Goal: Information Seeking & Learning: Learn about a topic

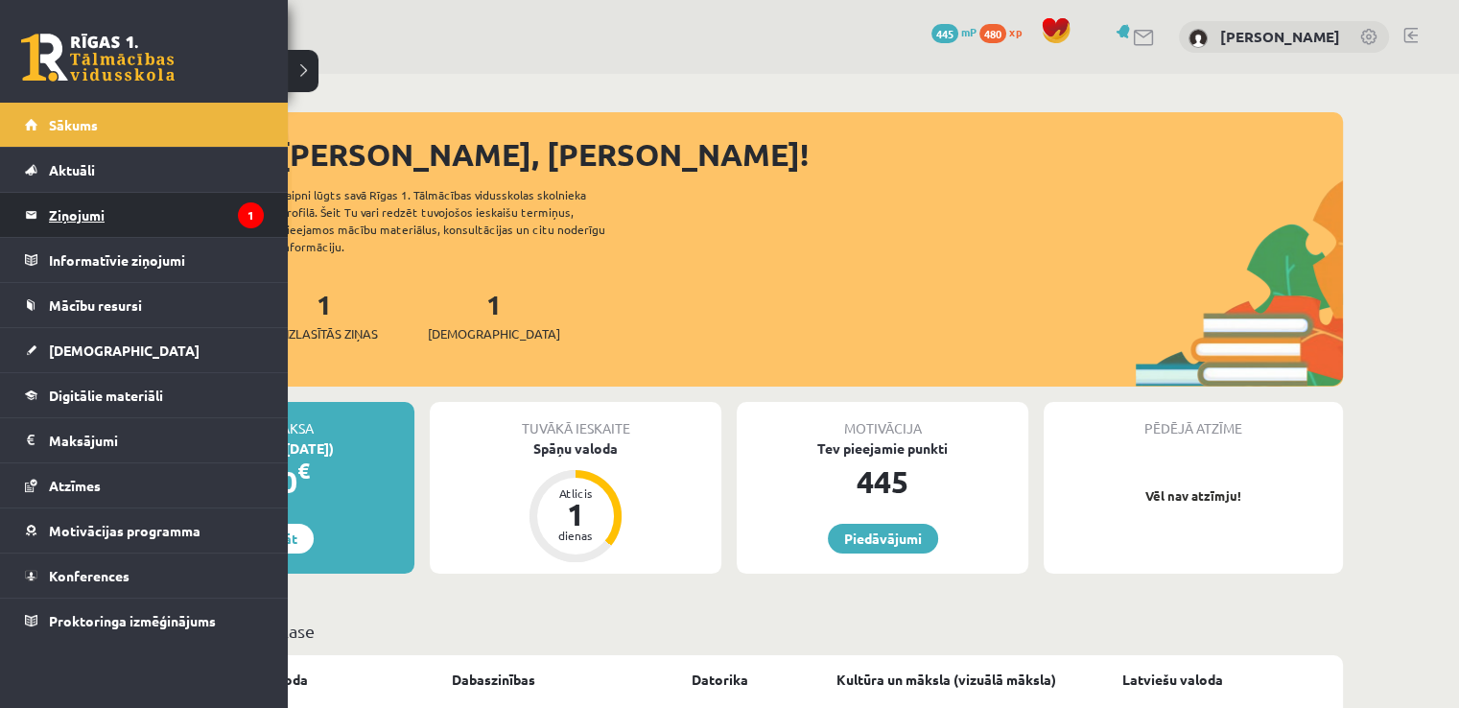
click at [92, 215] on legend "Ziņojumi 1" at bounding box center [156, 215] width 215 height 44
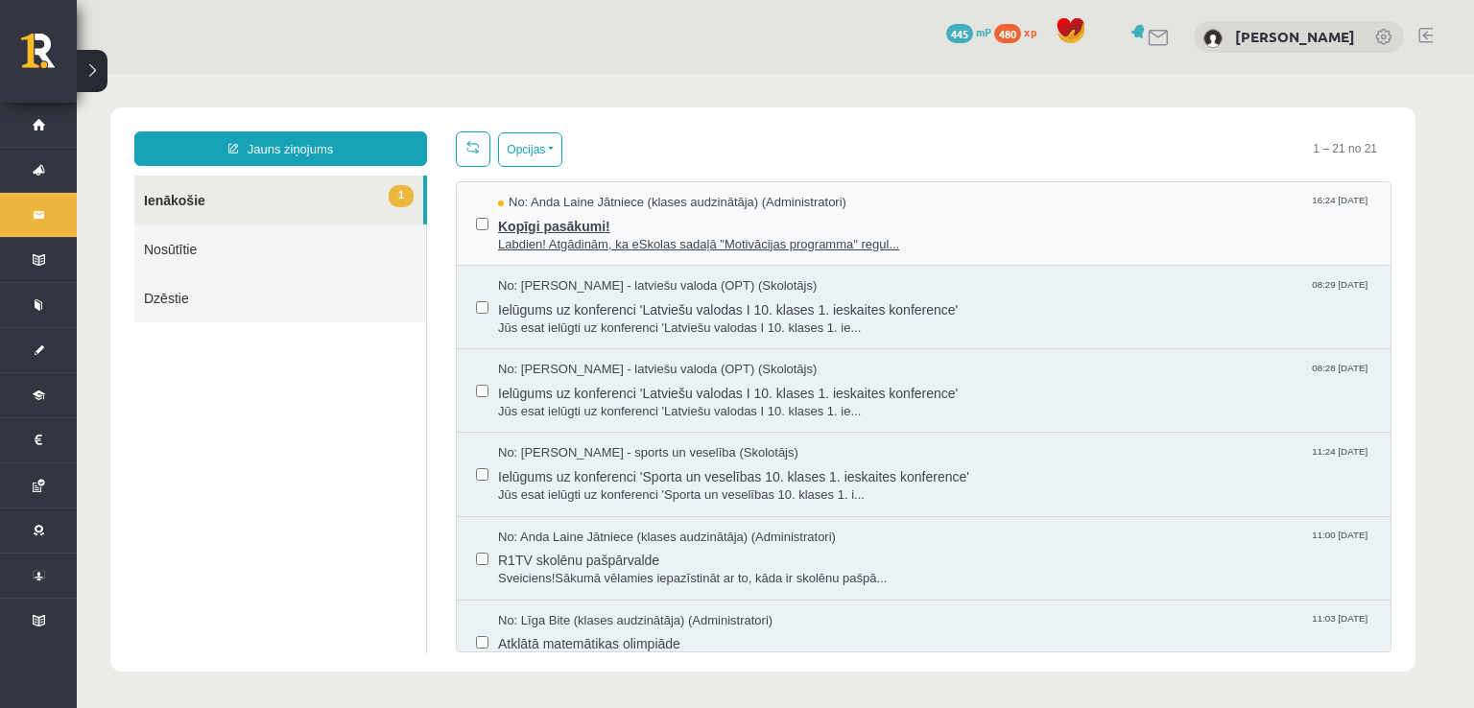
click at [708, 226] on span "Kopīgi pasākumi!" at bounding box center [934, 224] width 873 height 24
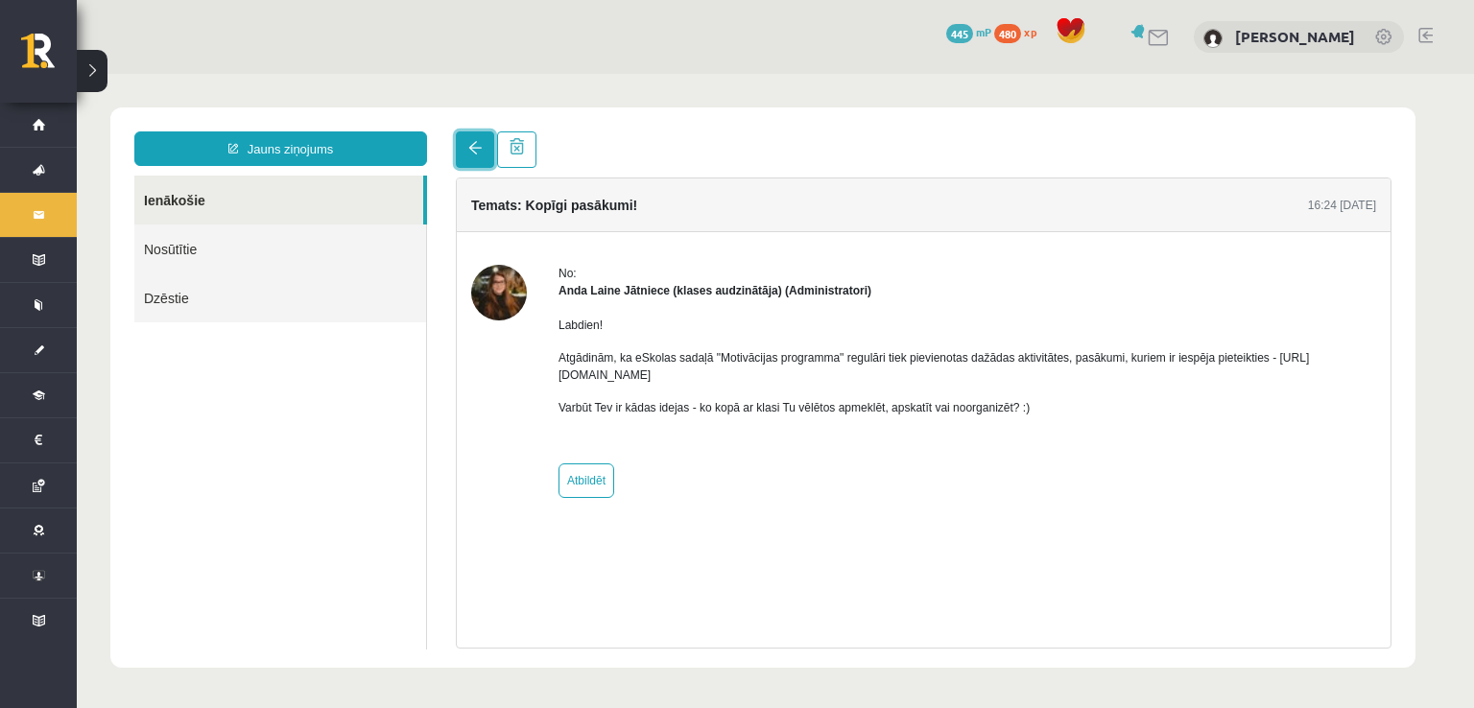
click at [476, 159] on link at bounding box center [475, 149] width 38 height 36
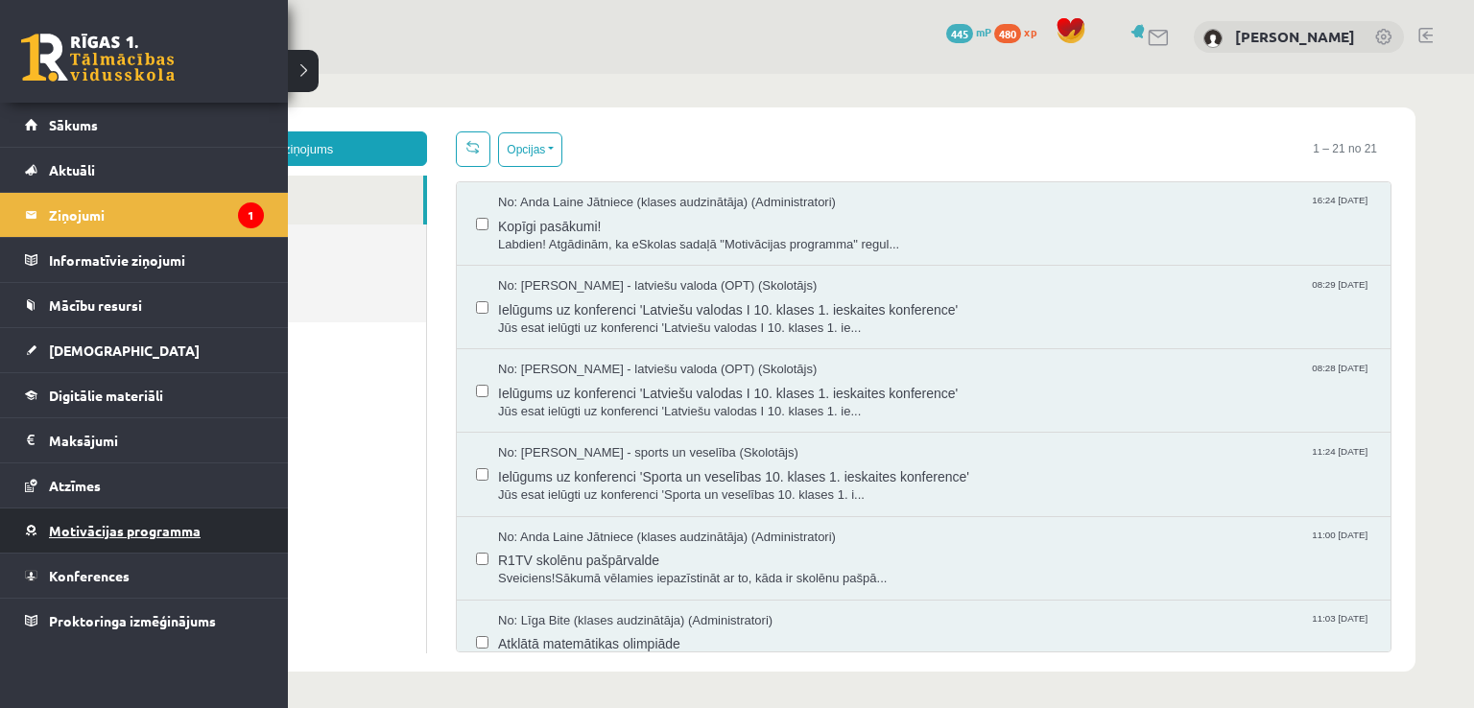
click at [72, 523] on span "Motivācijas programma" at bounding box center [125, 530] width 152 height 17
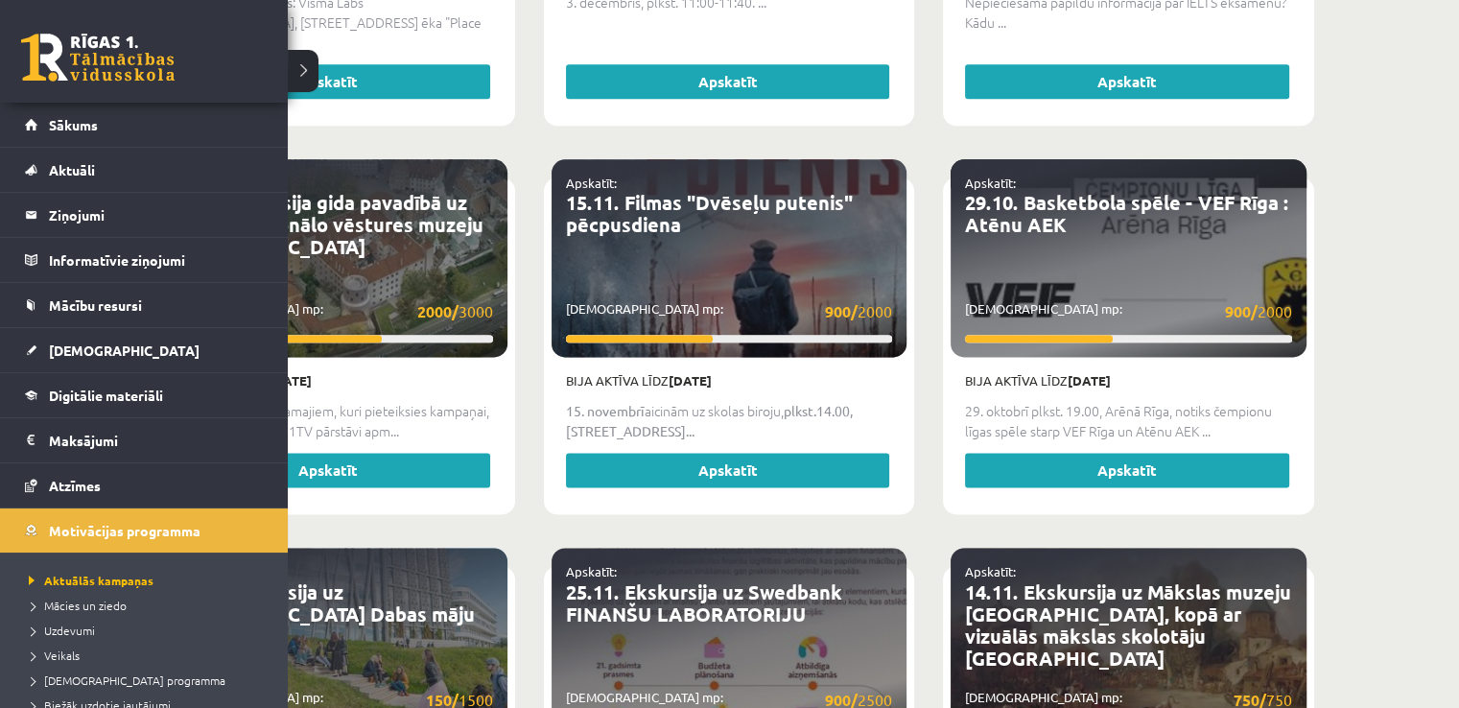
scroll to position [96, 0]
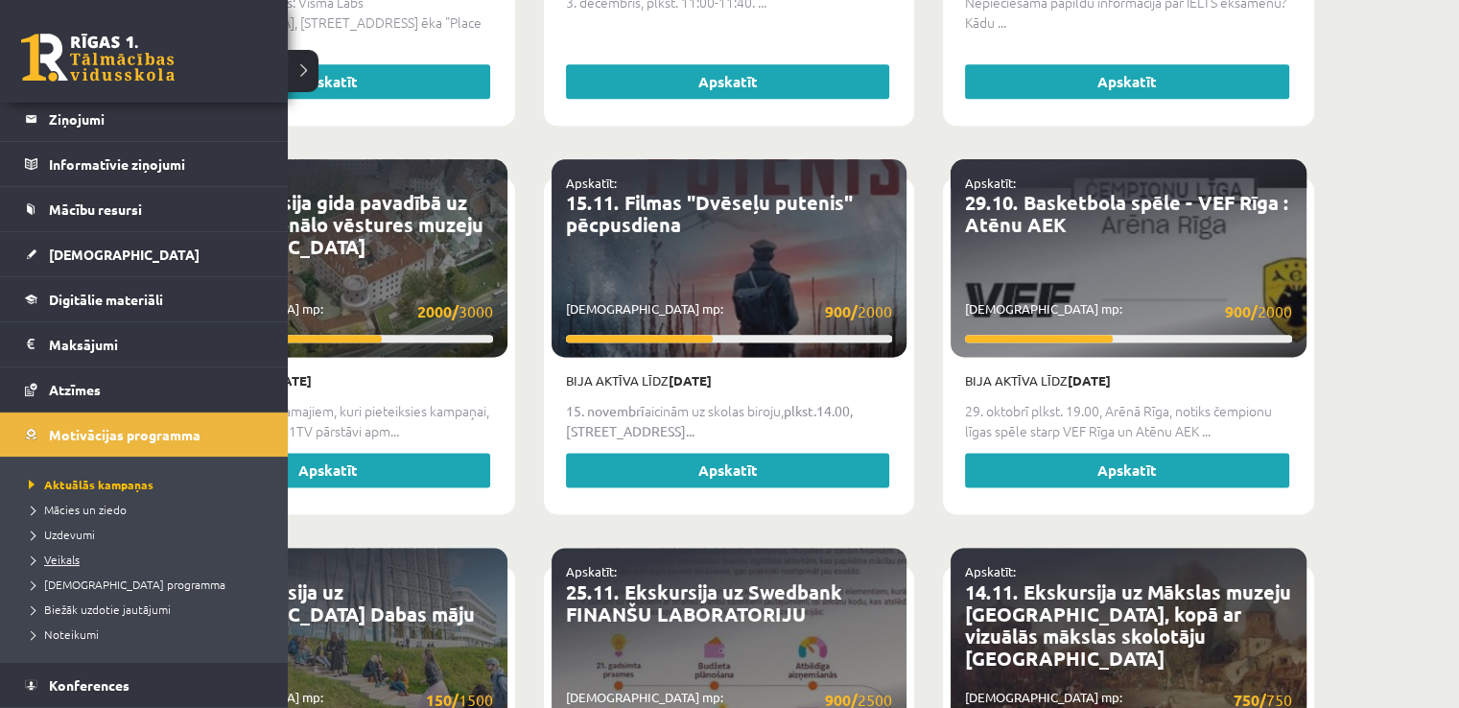
click at [68, 555] on span "Veikals" at bounding box center [52, 559] width 56 height 15
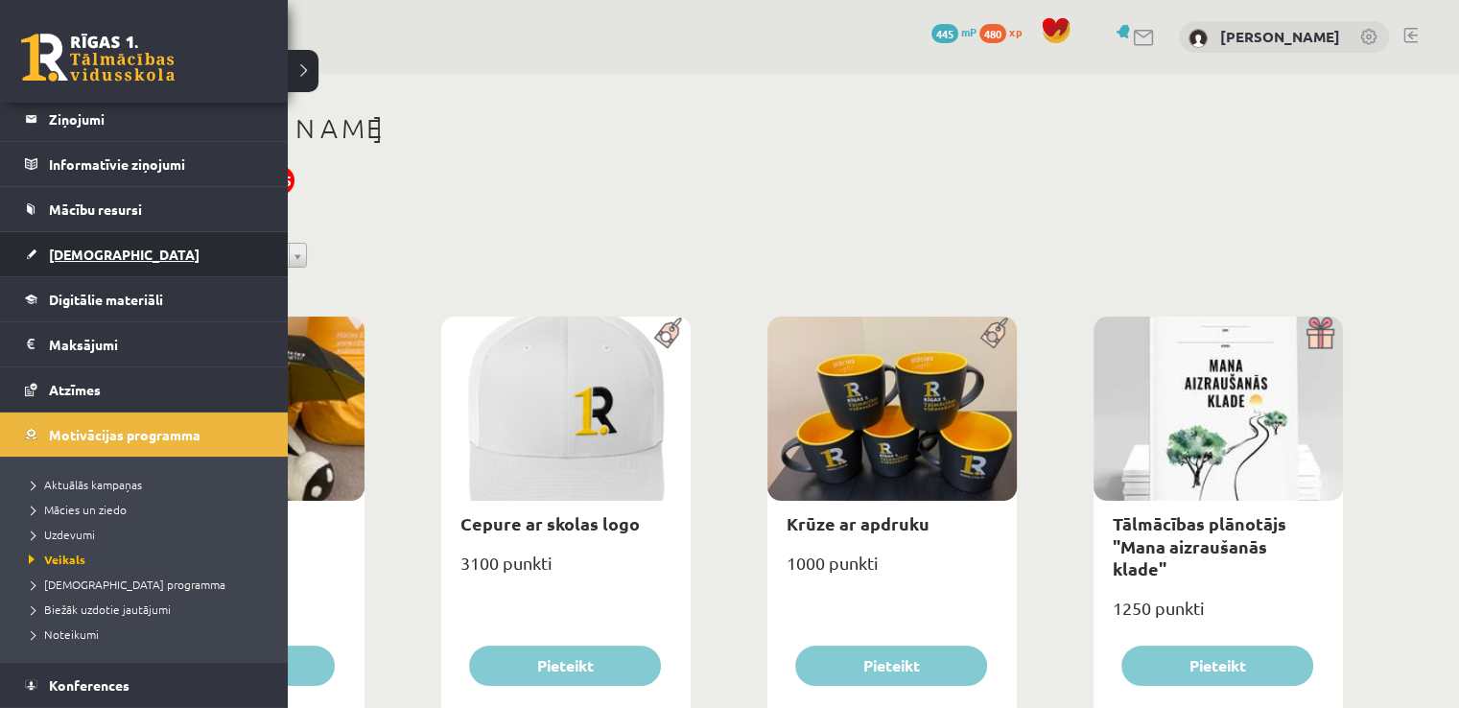
click at [54, 251] on span "[DEMOGRAPHIC_DATA]" at bounding box center [124, 254] width 151 height 17
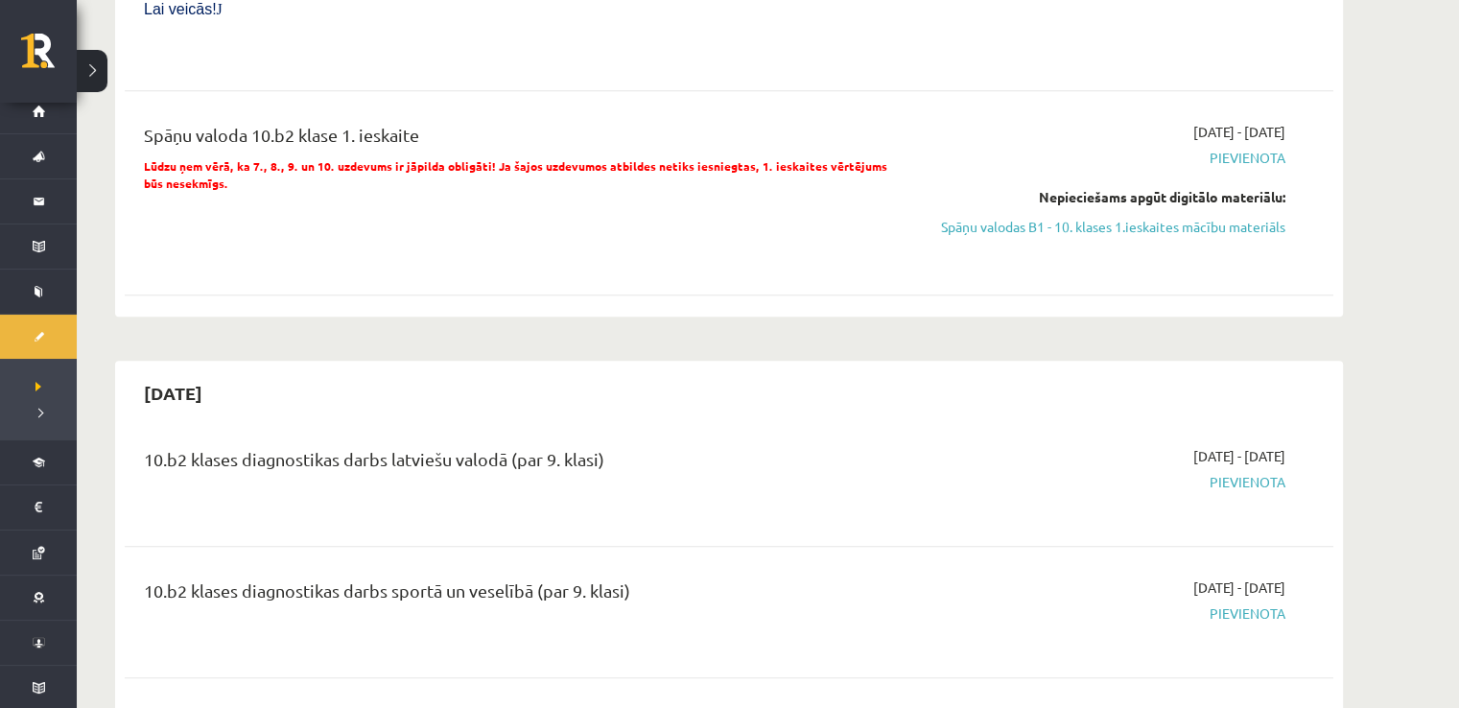
scroll to position [672, 0]
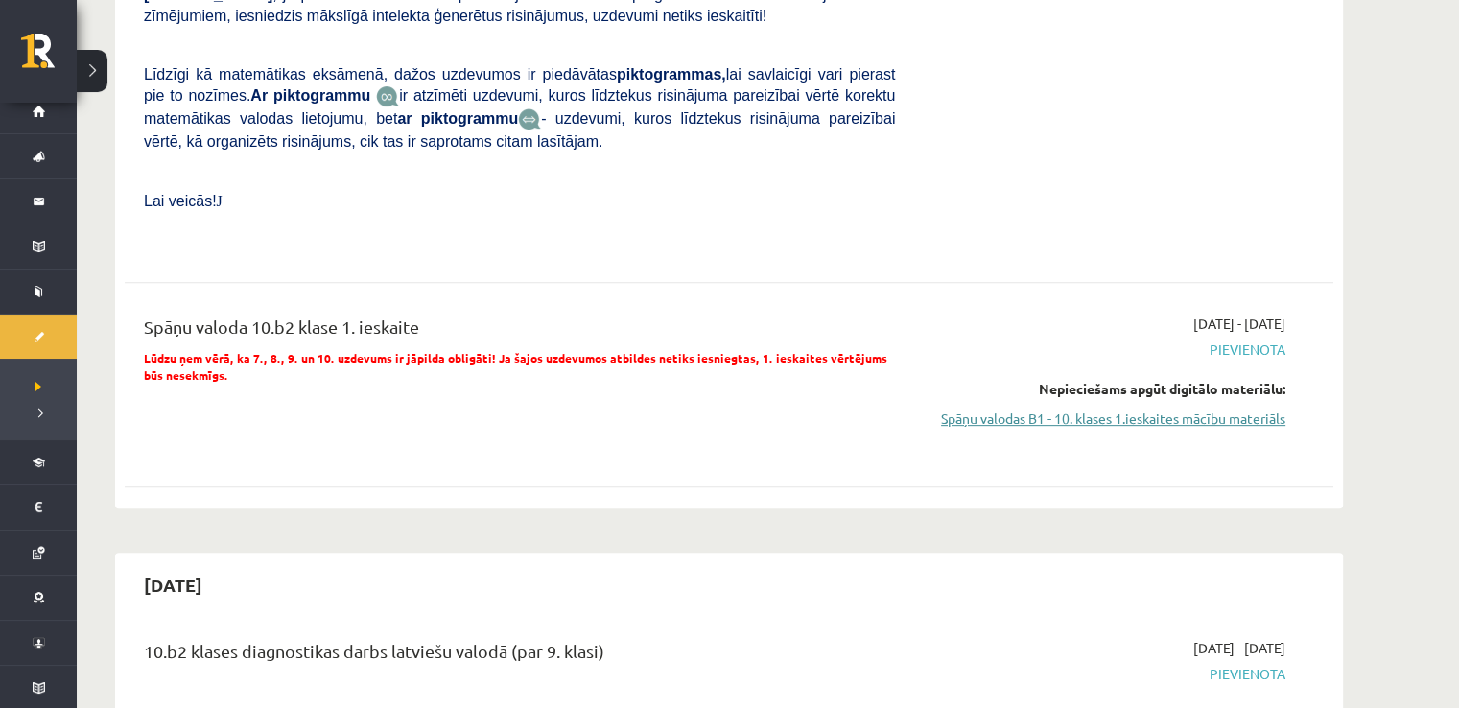
click at [1162, 409] on link "Spāņu valodas B1 - 10. klases 1.ieskaites mācību materiāls" at bounding box center [1105, 419] width 362 height 20
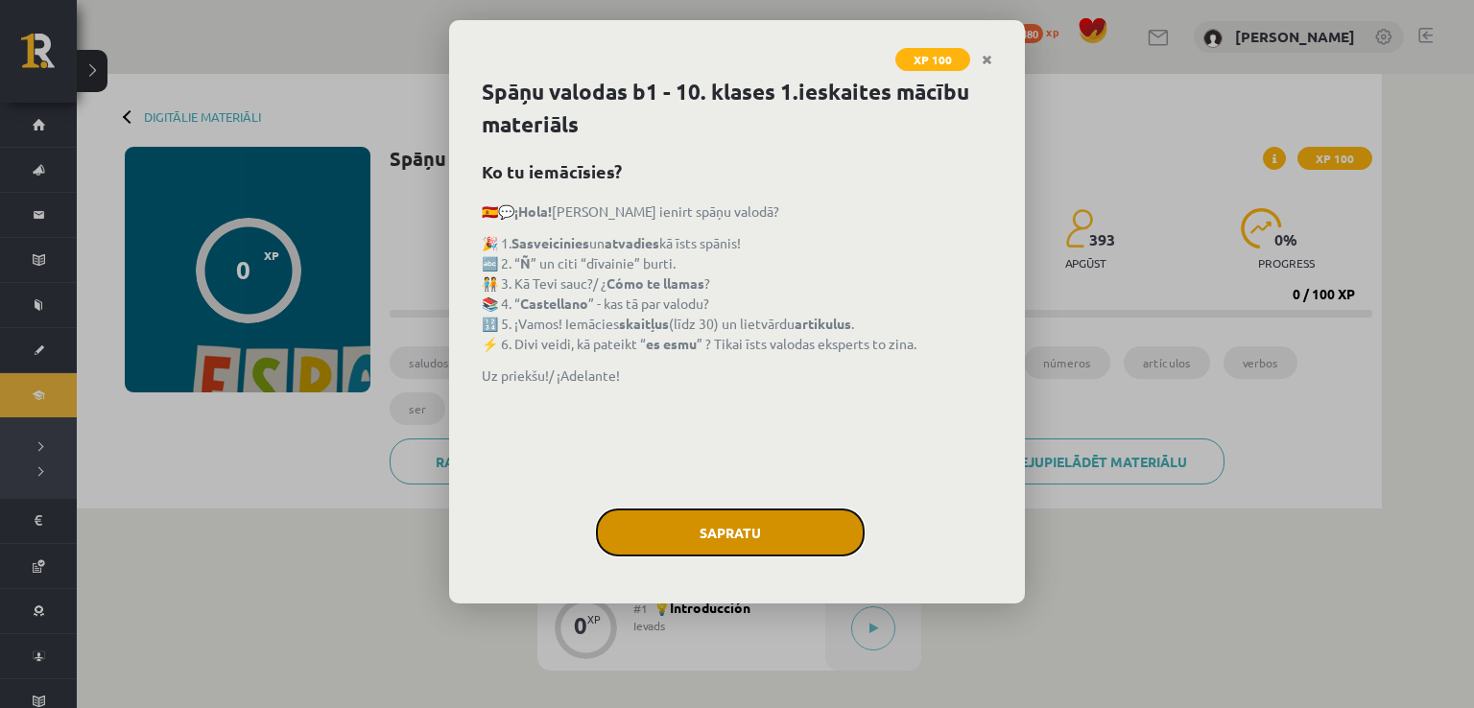
click at [707, 533] on button "Sapratu" at bounding box center [730, 532] width 269 height 48
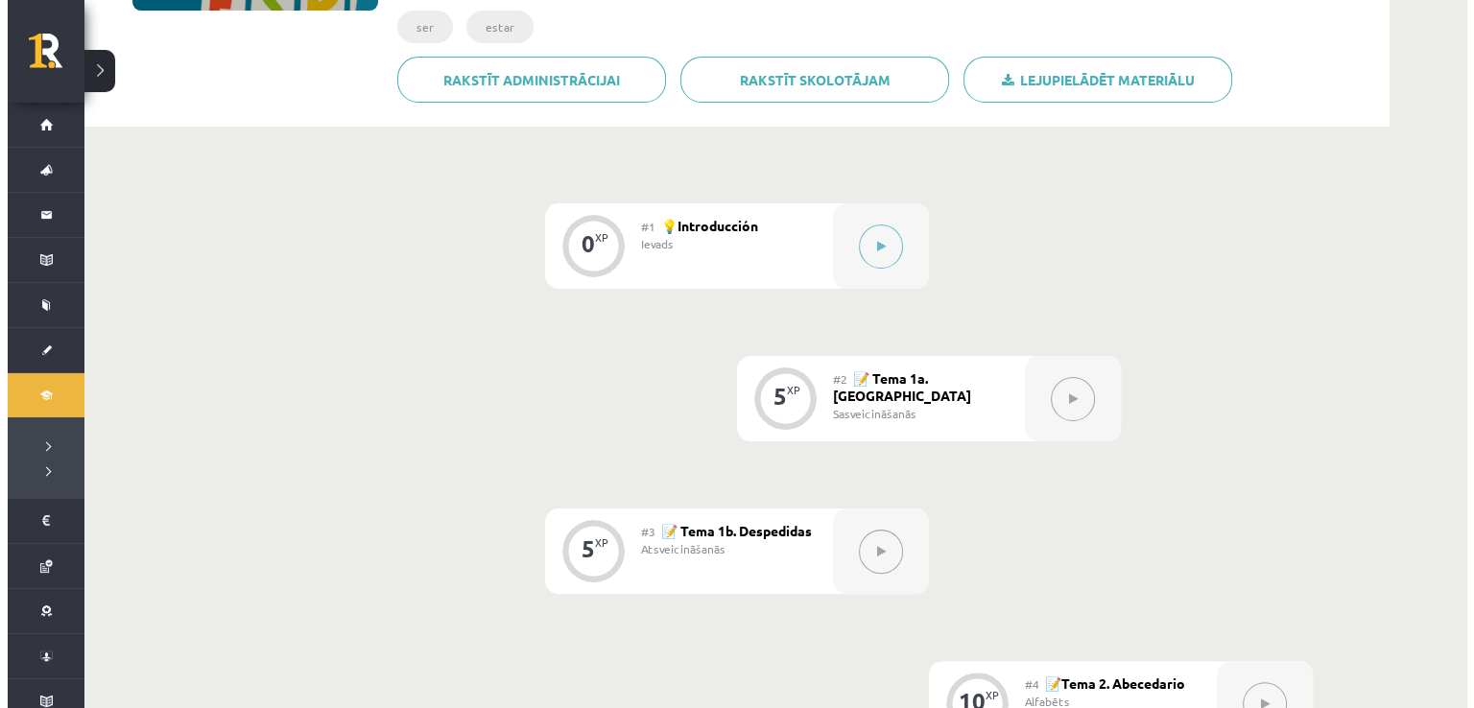
scroll to position [384, 0]
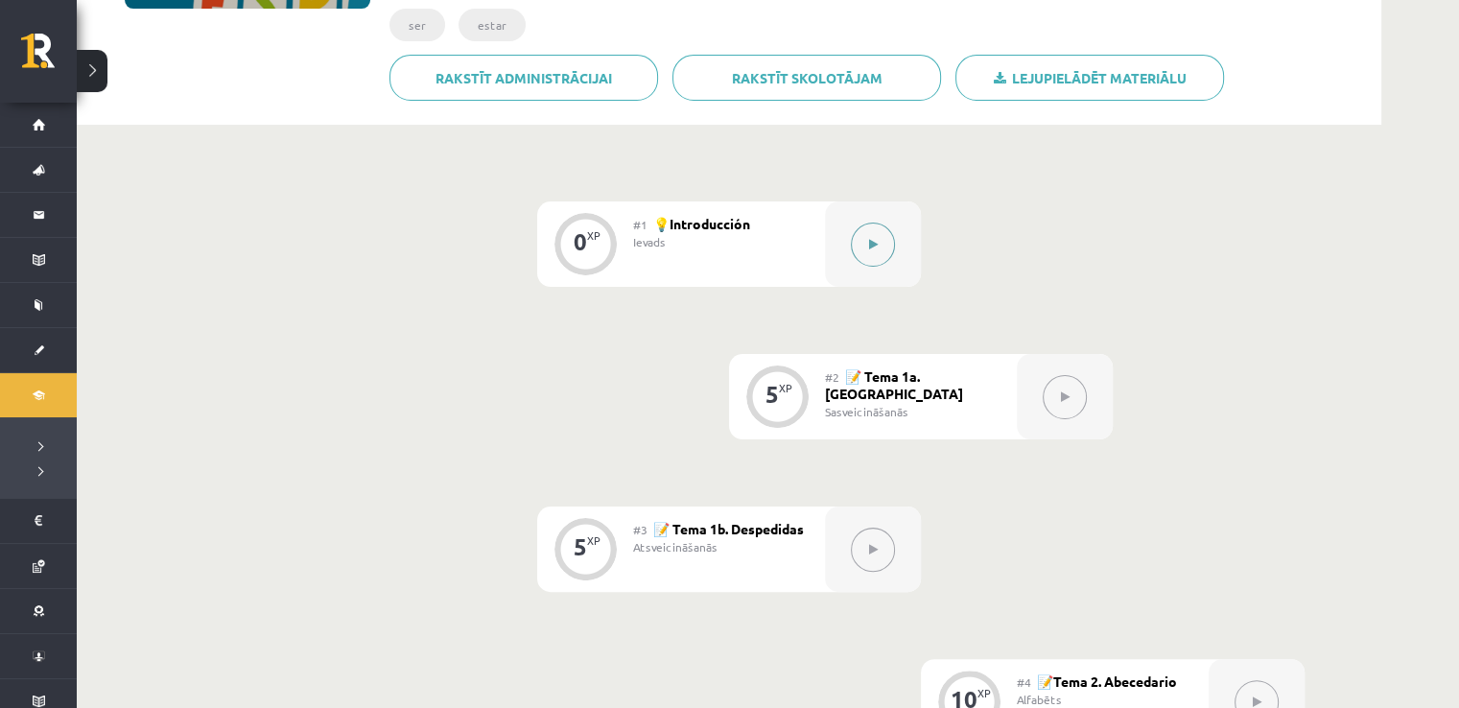
click at [862, 243] on button at bounding box center [873, 245] width 44 height 44
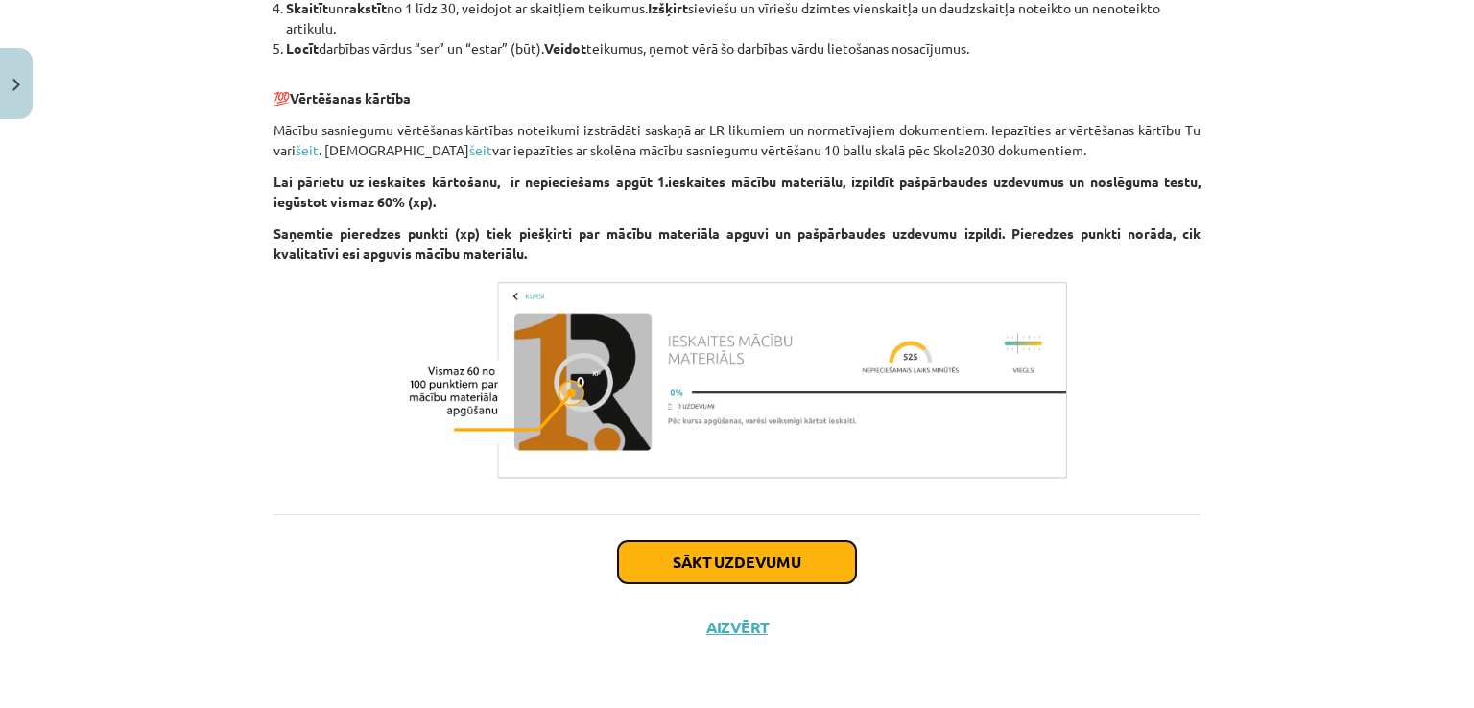
click at [709, 560] on button "Sākt uzdevumu" at bounding box center [737, 562] width 238 height 42
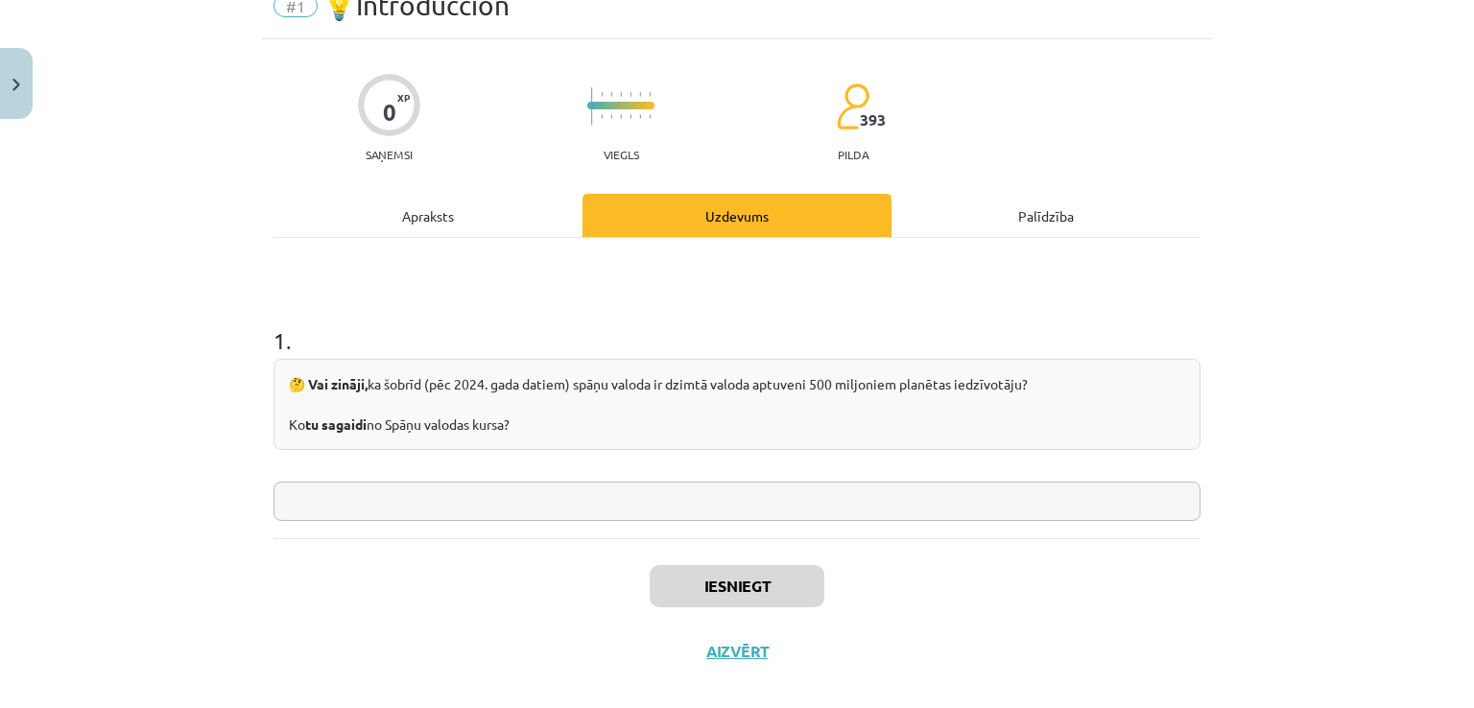
scroll to position [111, 0]
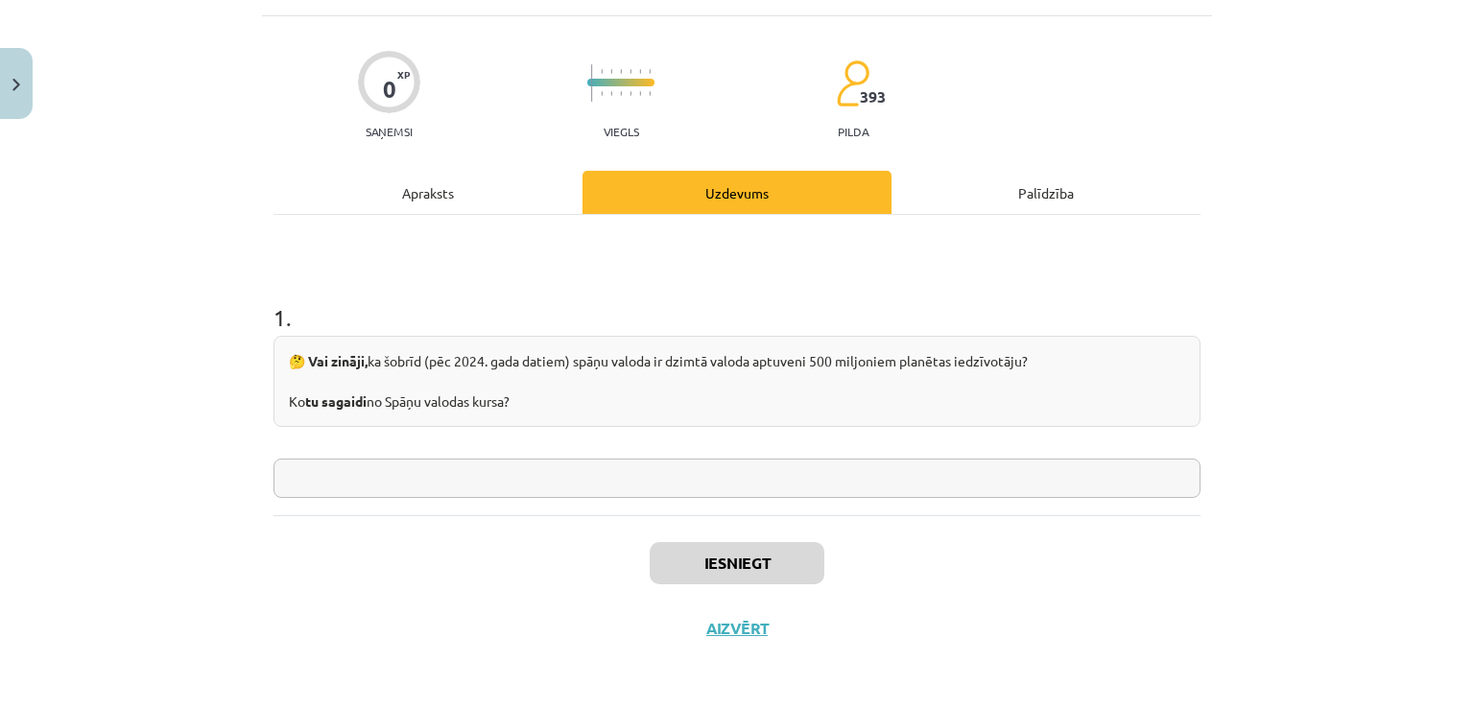
click at [622, 484] on input "text" at bounding box center [736, 478] width 927 height 39
click at [437, 194] on div "Apraksts" at bounding box center [427, 192] width 309 height 43
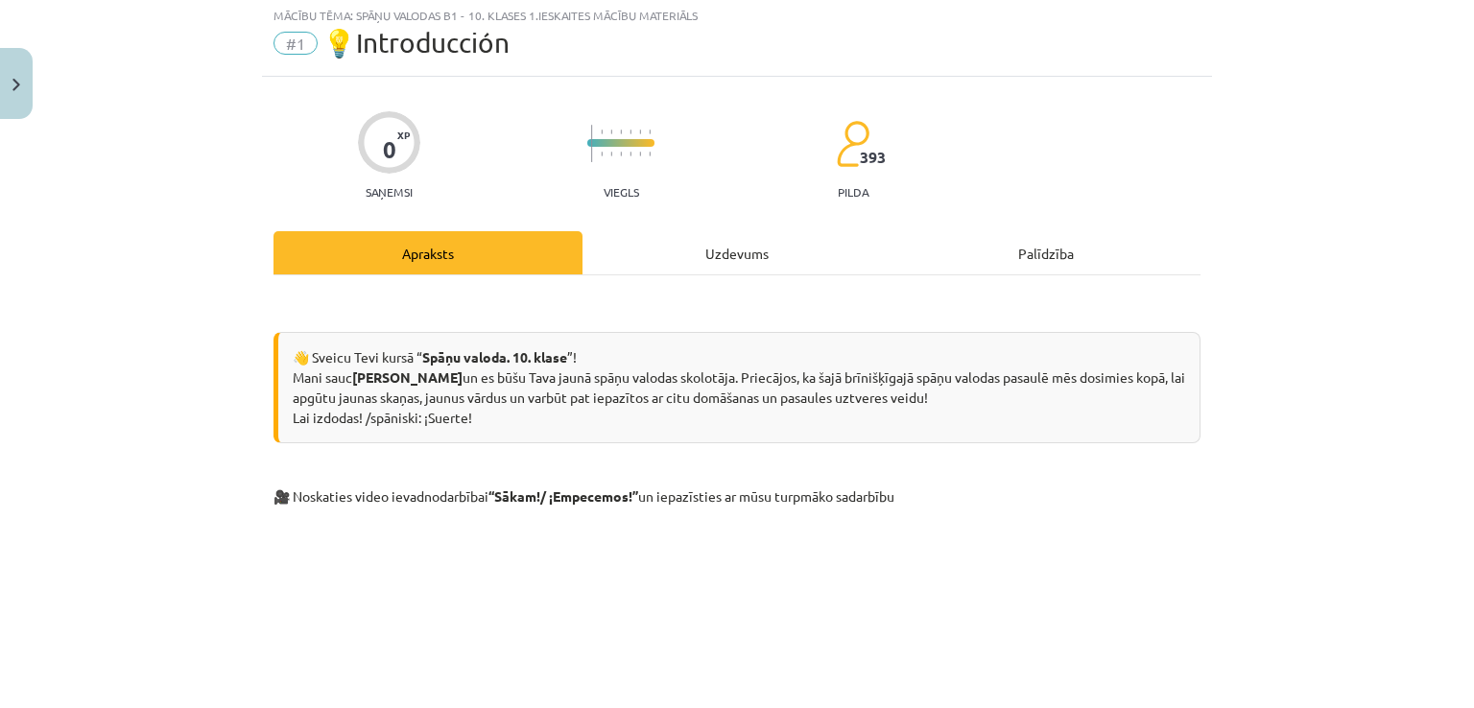
scroll to position [48, 0]
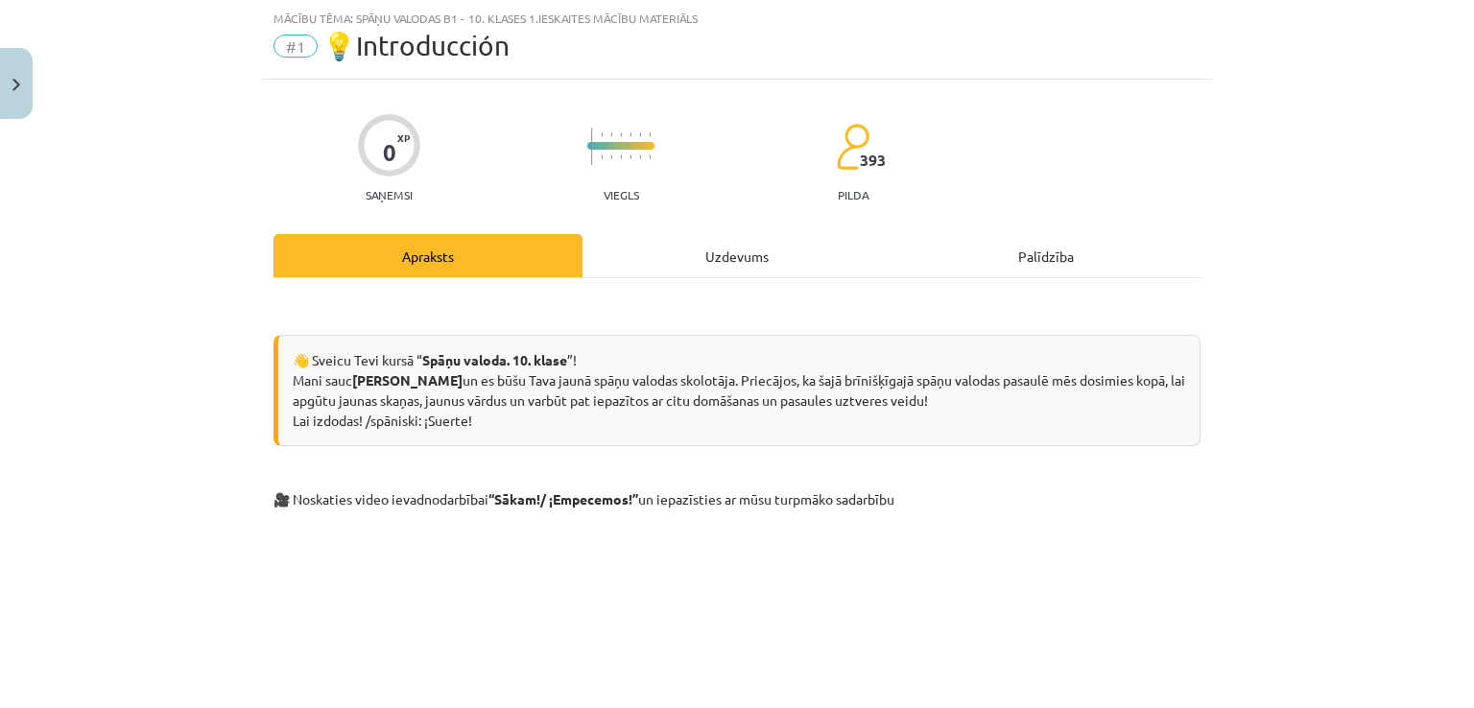
click at [691, 250] on div "Uzdevums" at bounding box center [736, 255] width 309 height 43
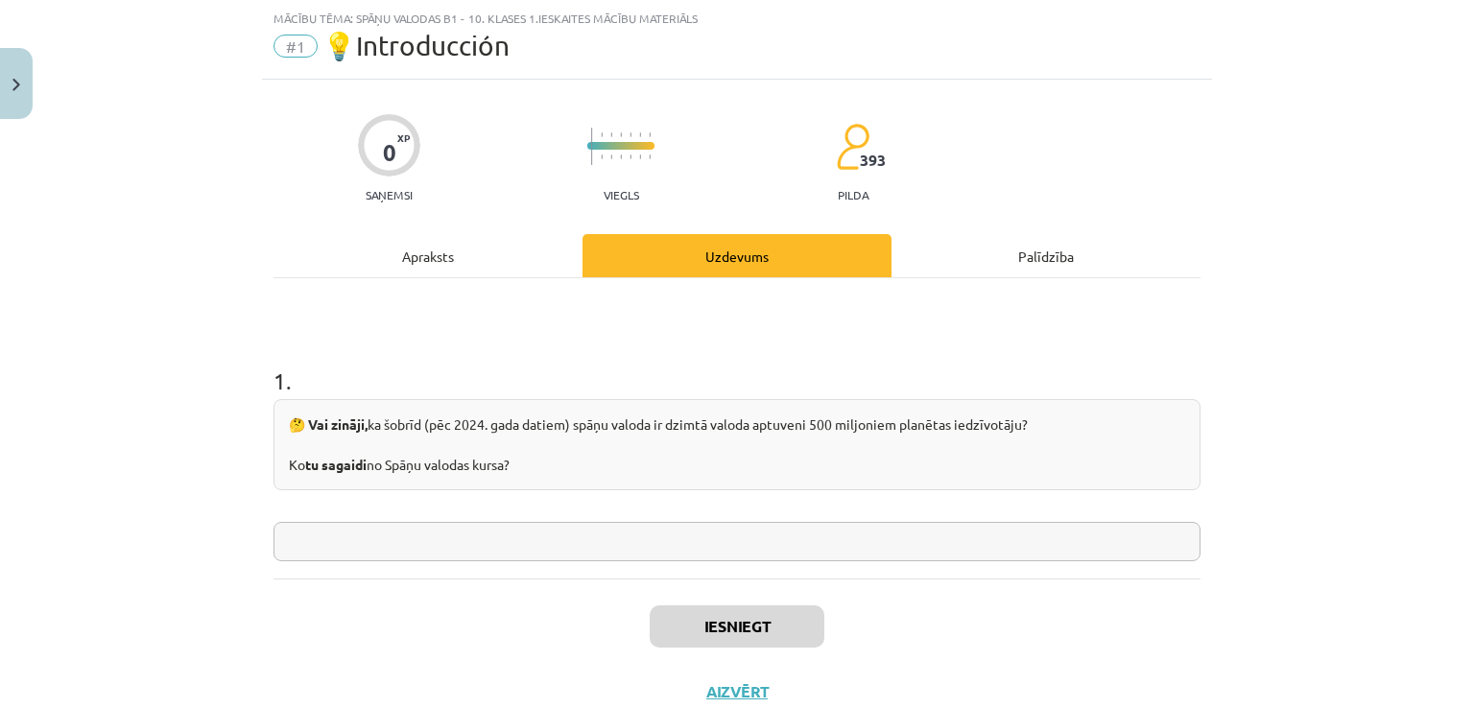
click at [582, 548] on input "text" at bounding box center [736, 541] width 927 height 39
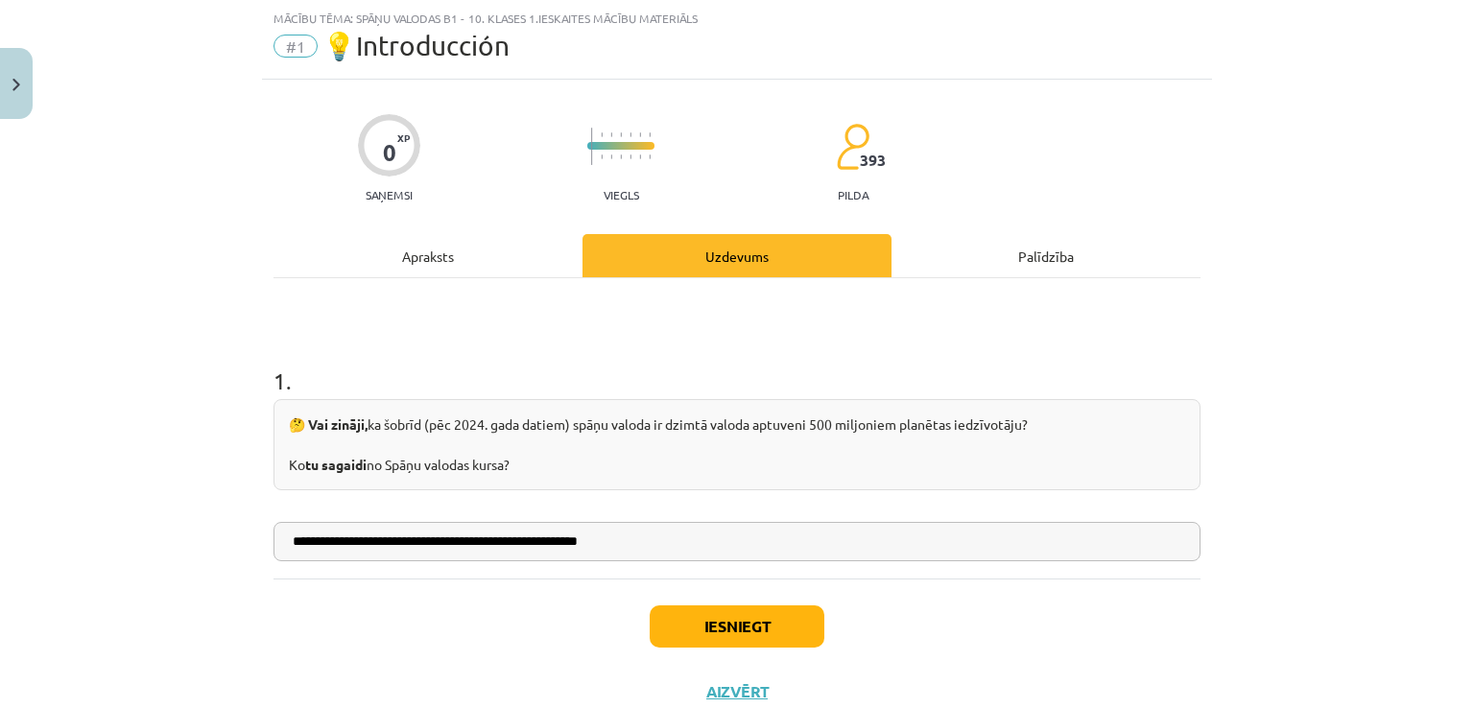
type input "**********"
click at [698, 621] on button "Iesniegt" at bounding box center [736, 626] width 175 height 42
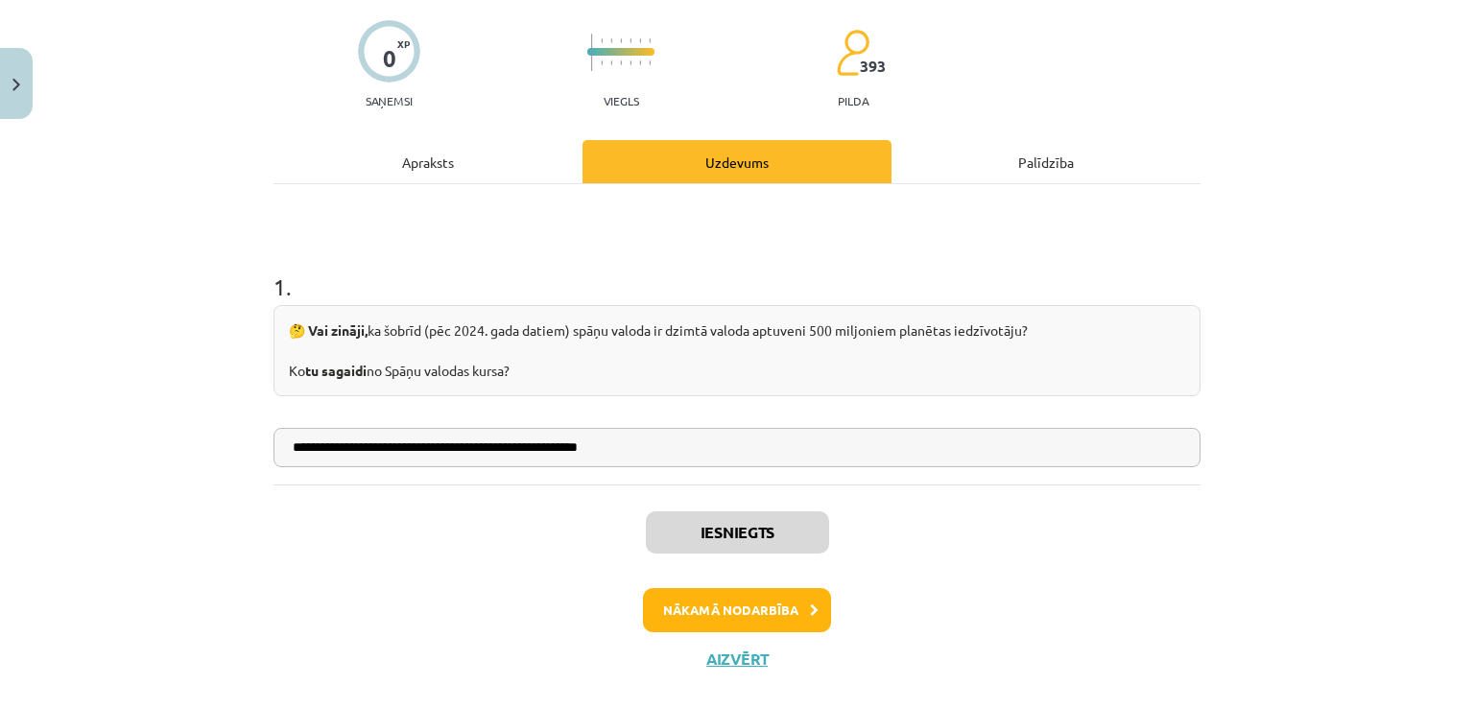
scroll to position [172, 0]
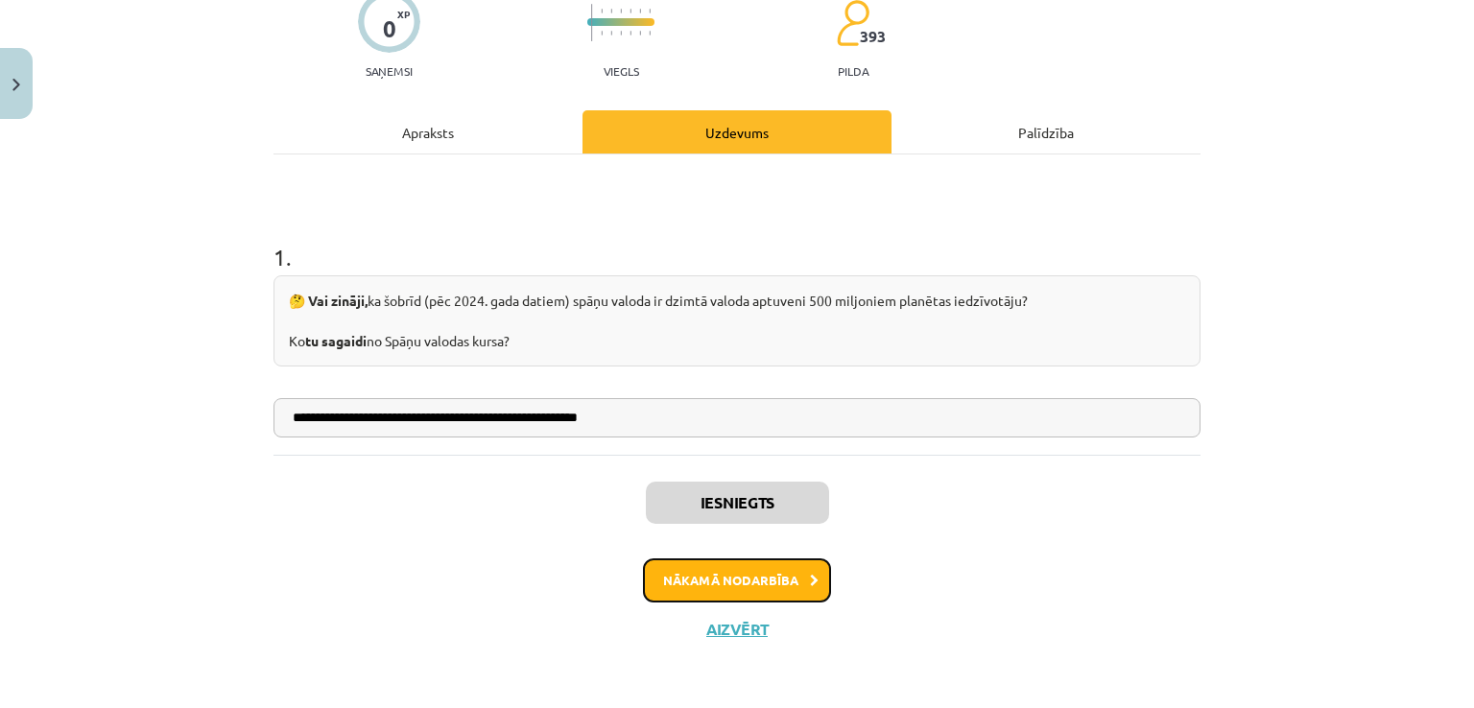
click at [702, 574] on button "Nākamā nodarbība" at bounding box center [737, 580] width 188 height 44
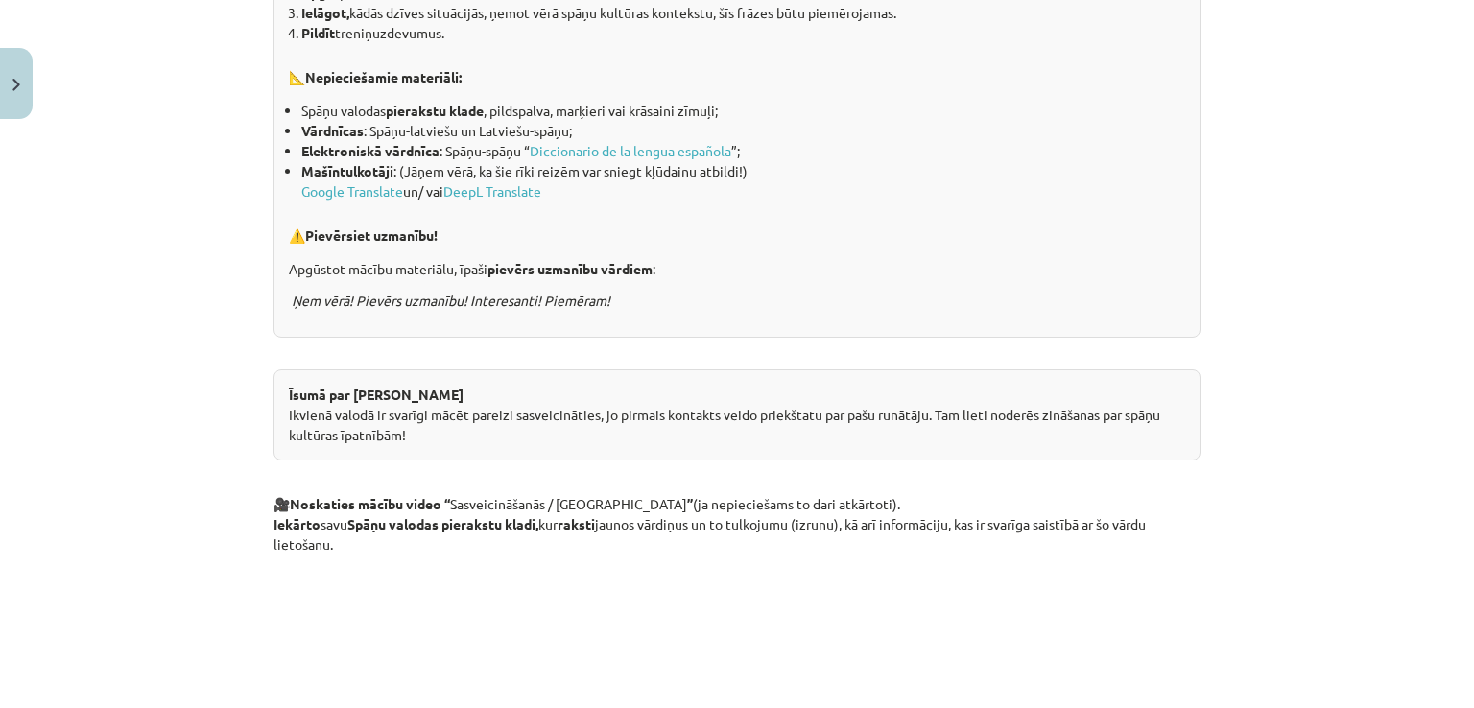
scroll to position [0, 0]
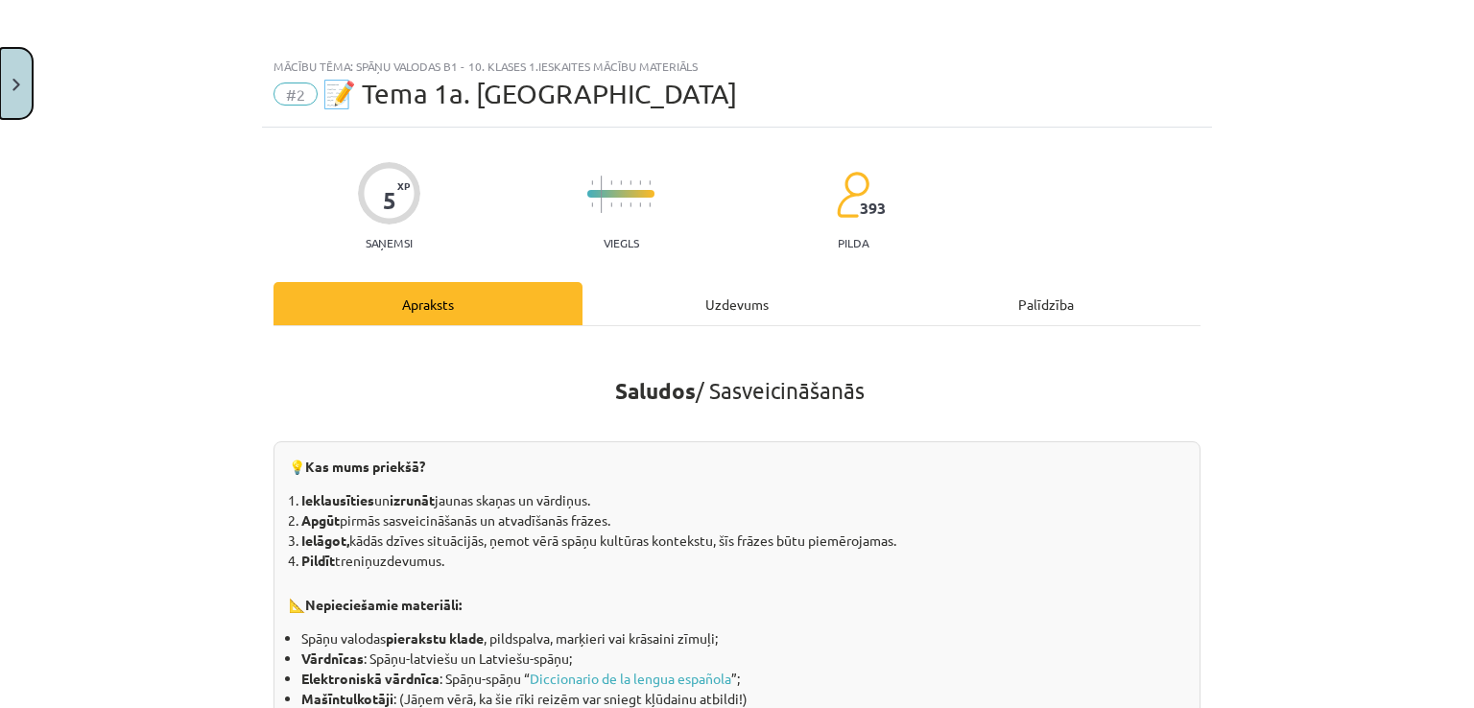
click at [2, 83] on button "Close" at bounding box center [16, 83] width 33 height 71
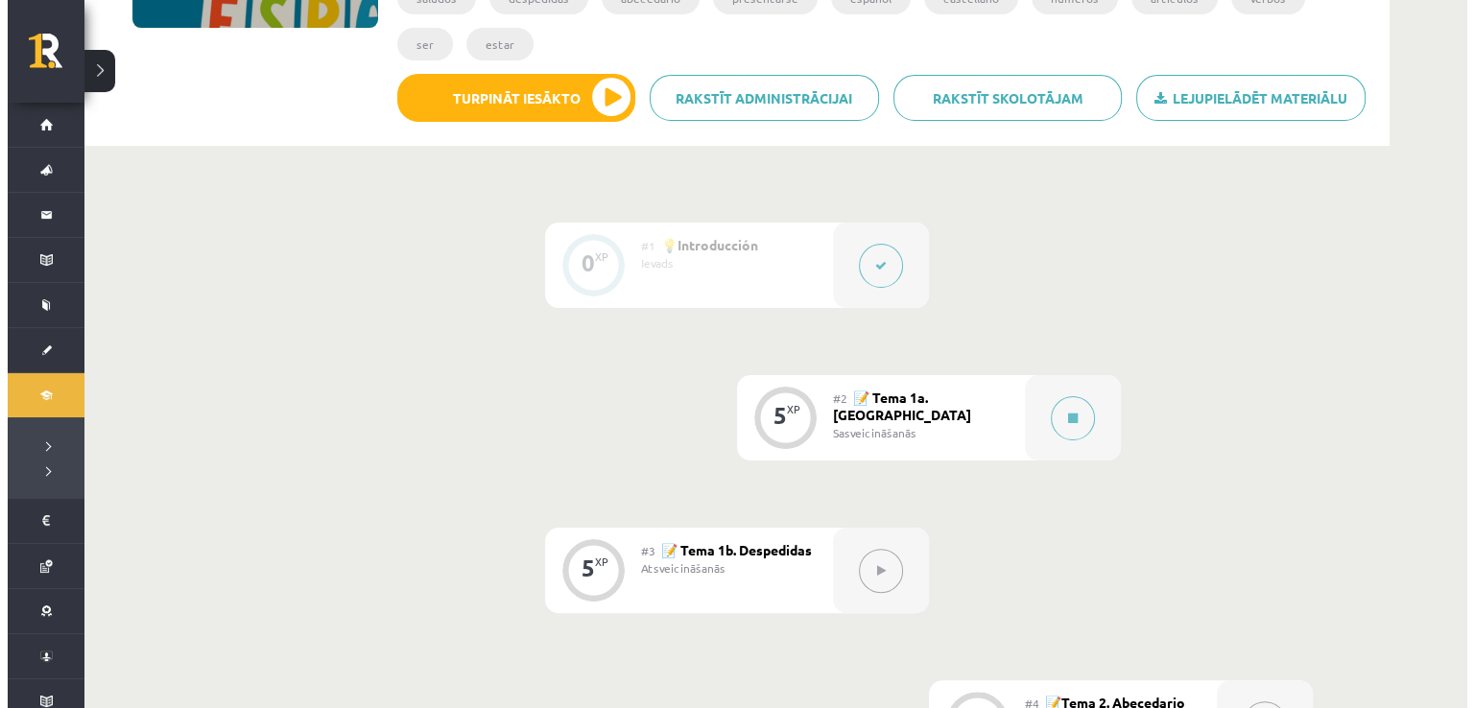
scroll to position [480, 0]
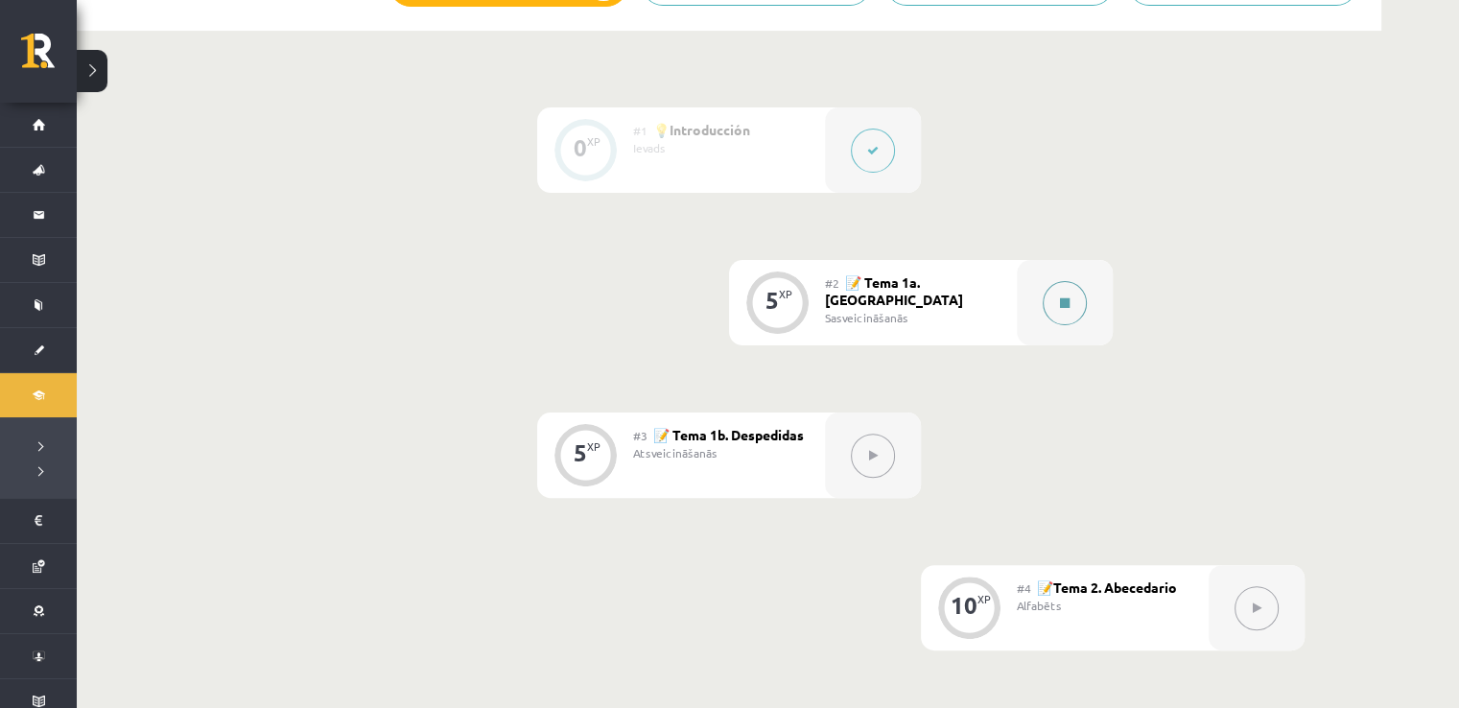
click at [1060, 304] on icon at bounding box center [1065, 303] width 10 height 12
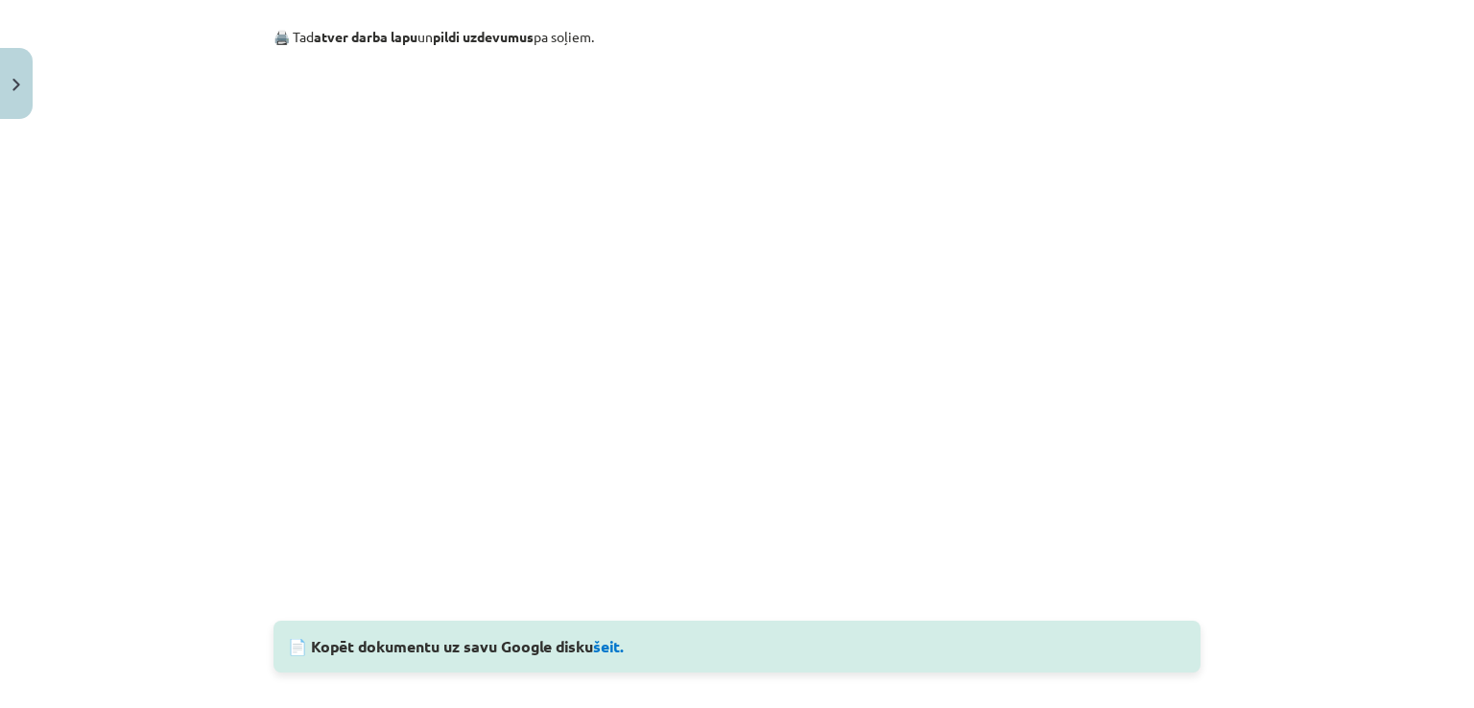
scroll to position [1727, 0]
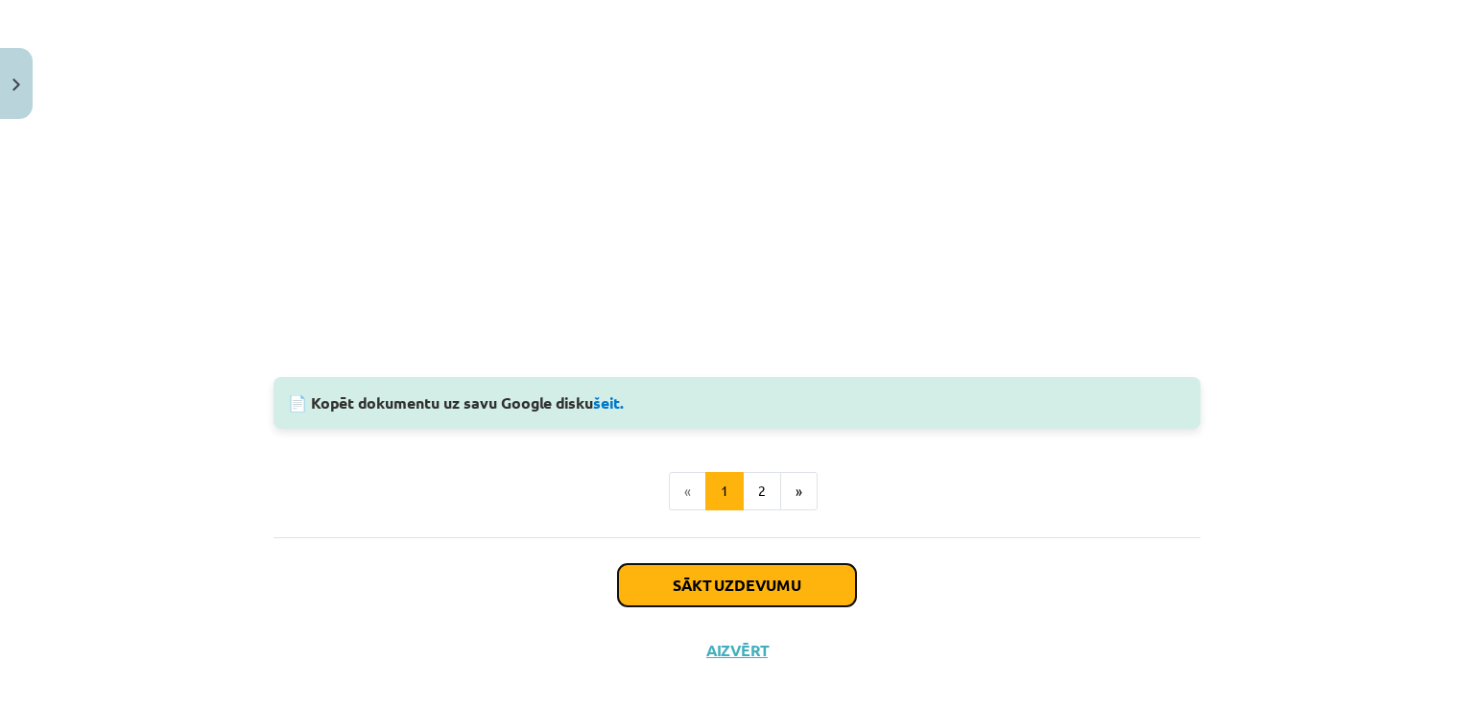
click at [724, 577] on button "Sākt uzdevumu" at bounding box center [737, 585] width 238 height 42
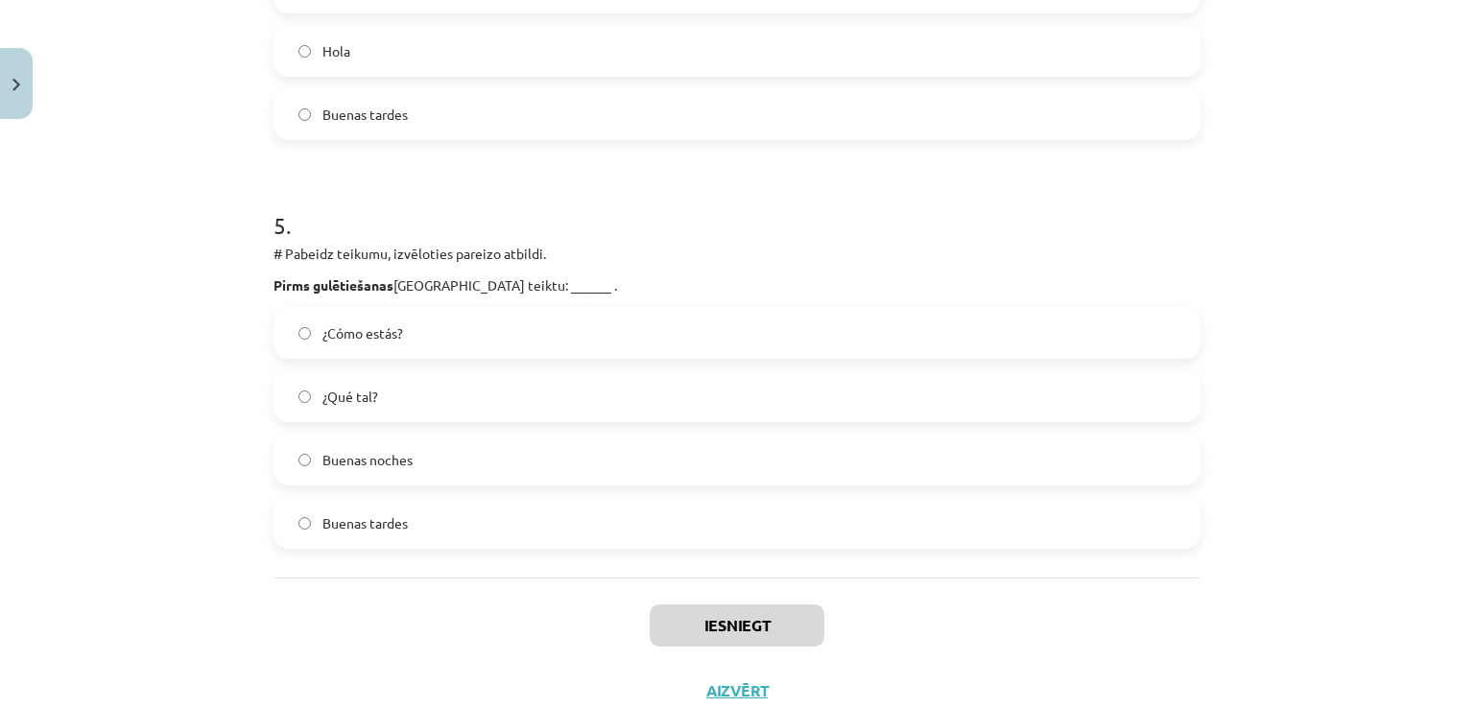
scroll to position [1901, 0]
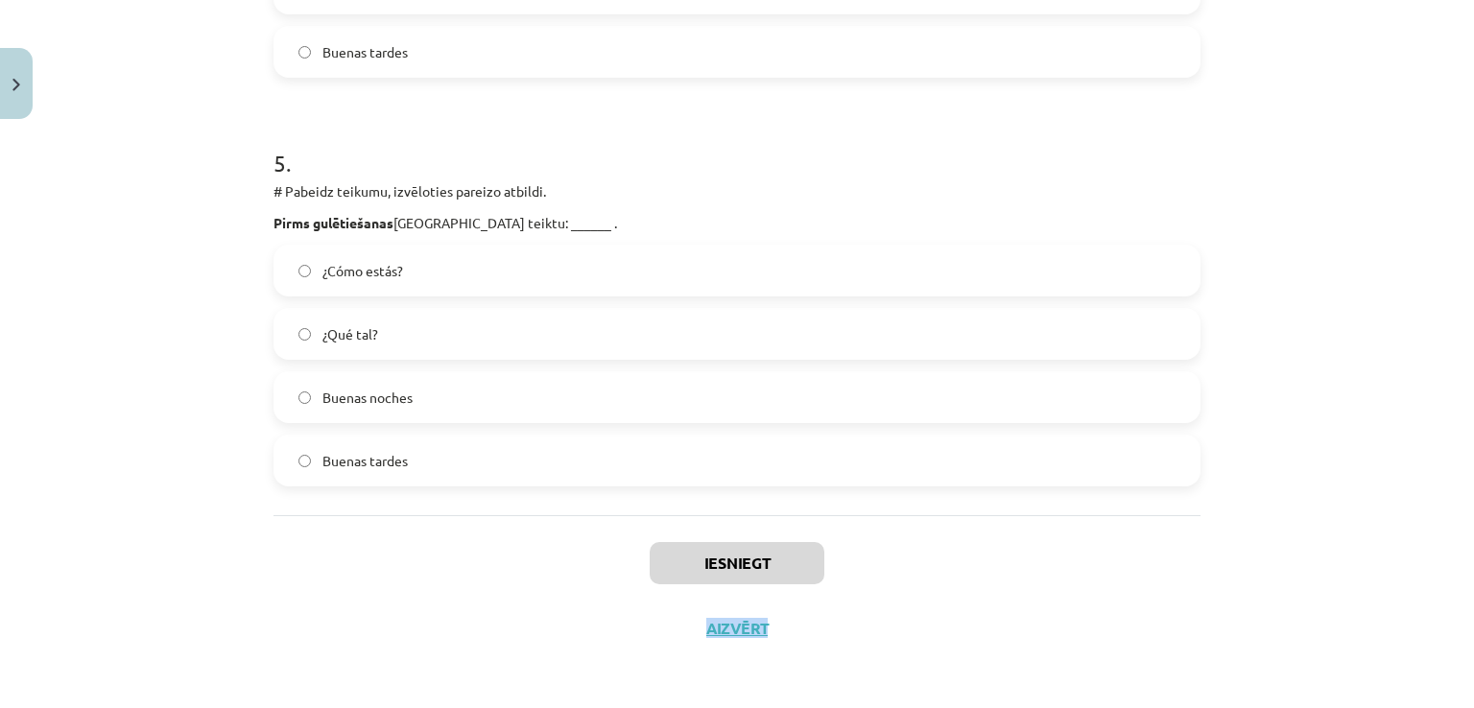
drag, startPoint x: 1452, startPoint y: 629, endPoint x: 1473, endPoint y: 546, distance: 86.1
click at [1473, 529] on div "Mācību tēma: Spāņu valodas b1 - 10. klases 1.ieskaites mācību materiāls #2 📝 Te…" at bounding box center [737, 354] width 1474 height 708
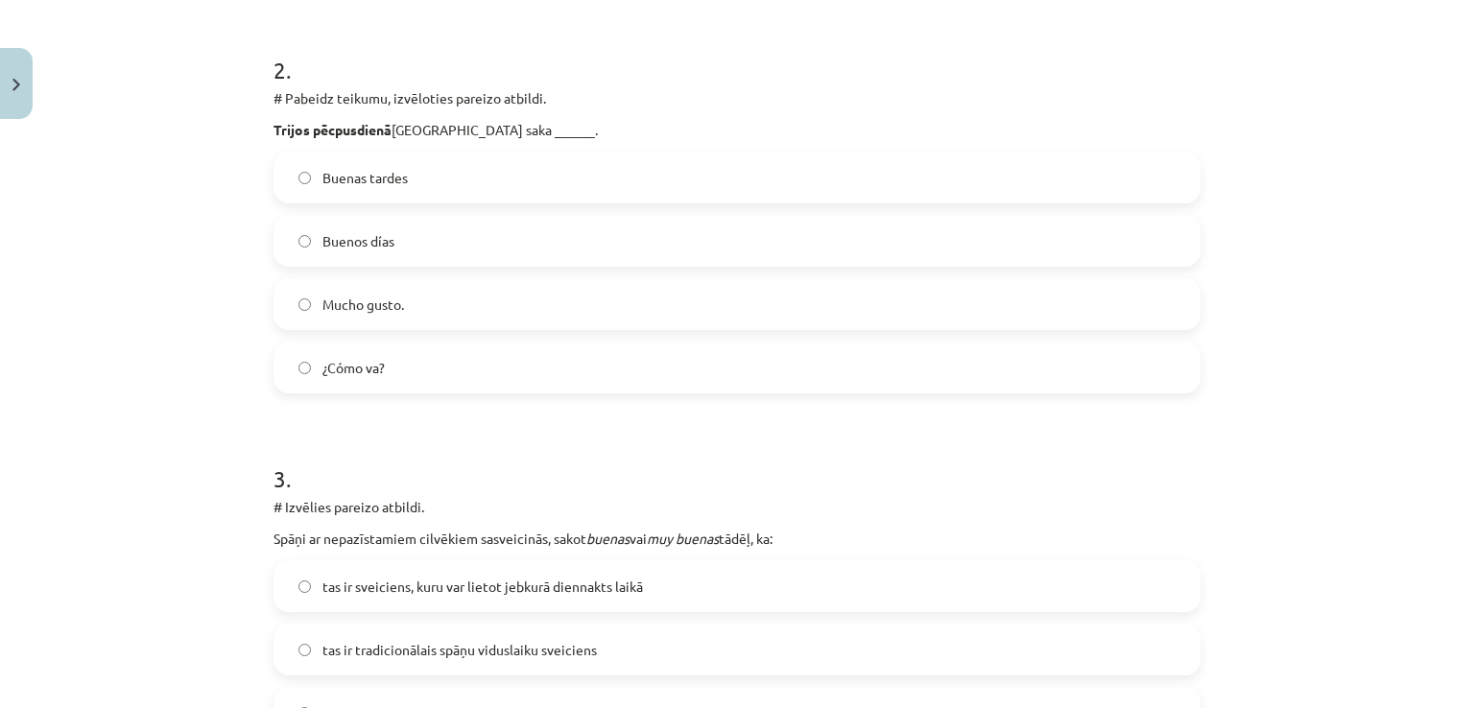
scroll to position [0, 0]
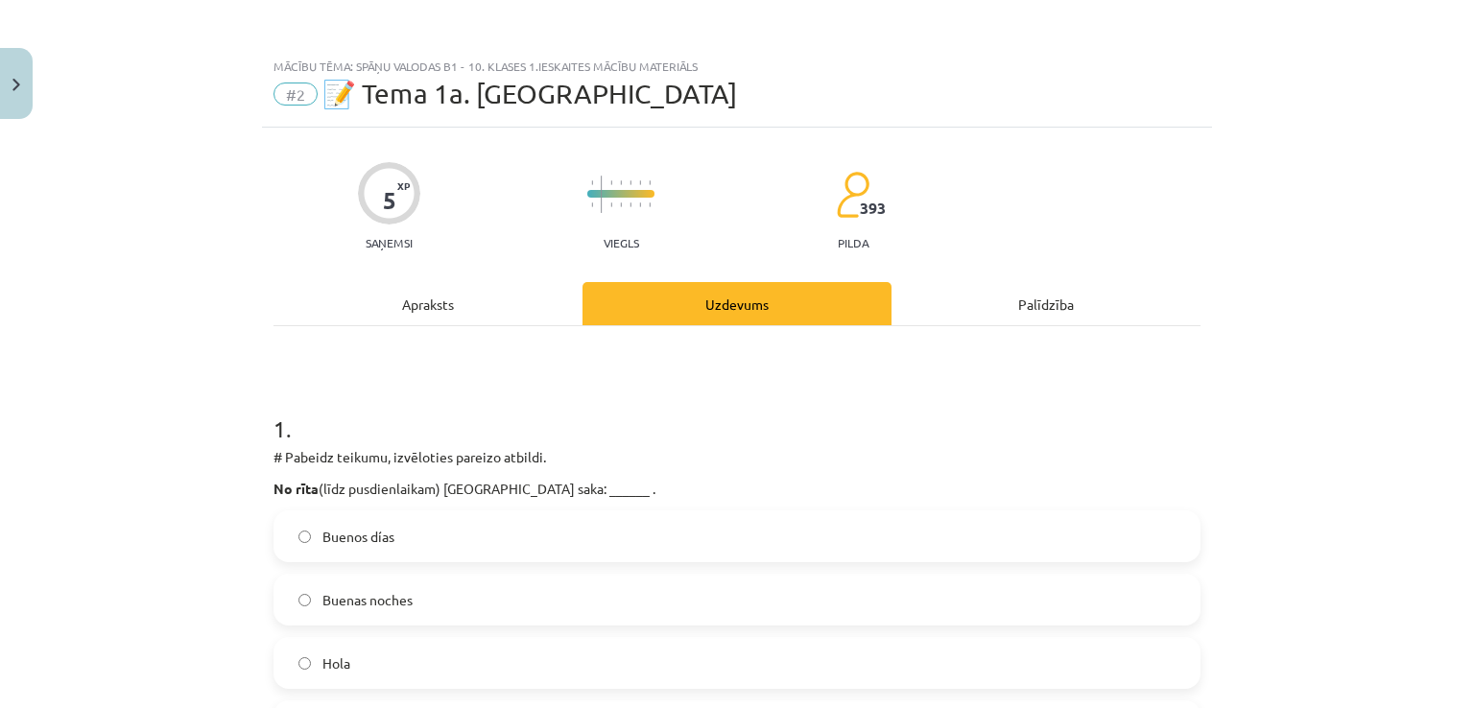
click at [1305, 460] on div "Mācību tēma: Spāņu valodas b1 - 10. klases 1.ieskaites mācību materiāls #2 📝 Te…" at bounding box center [737, 354] width 1474 height 708
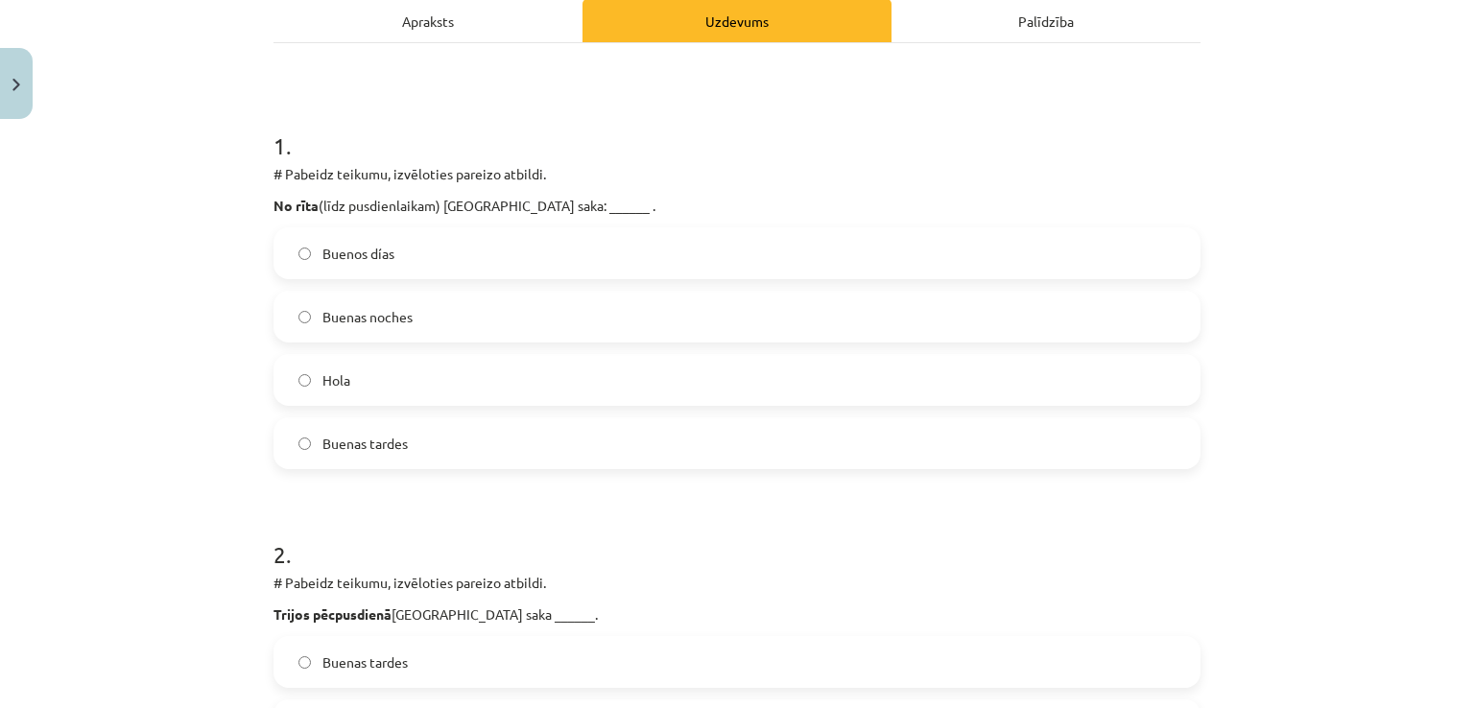
scroll to position [288, 0]
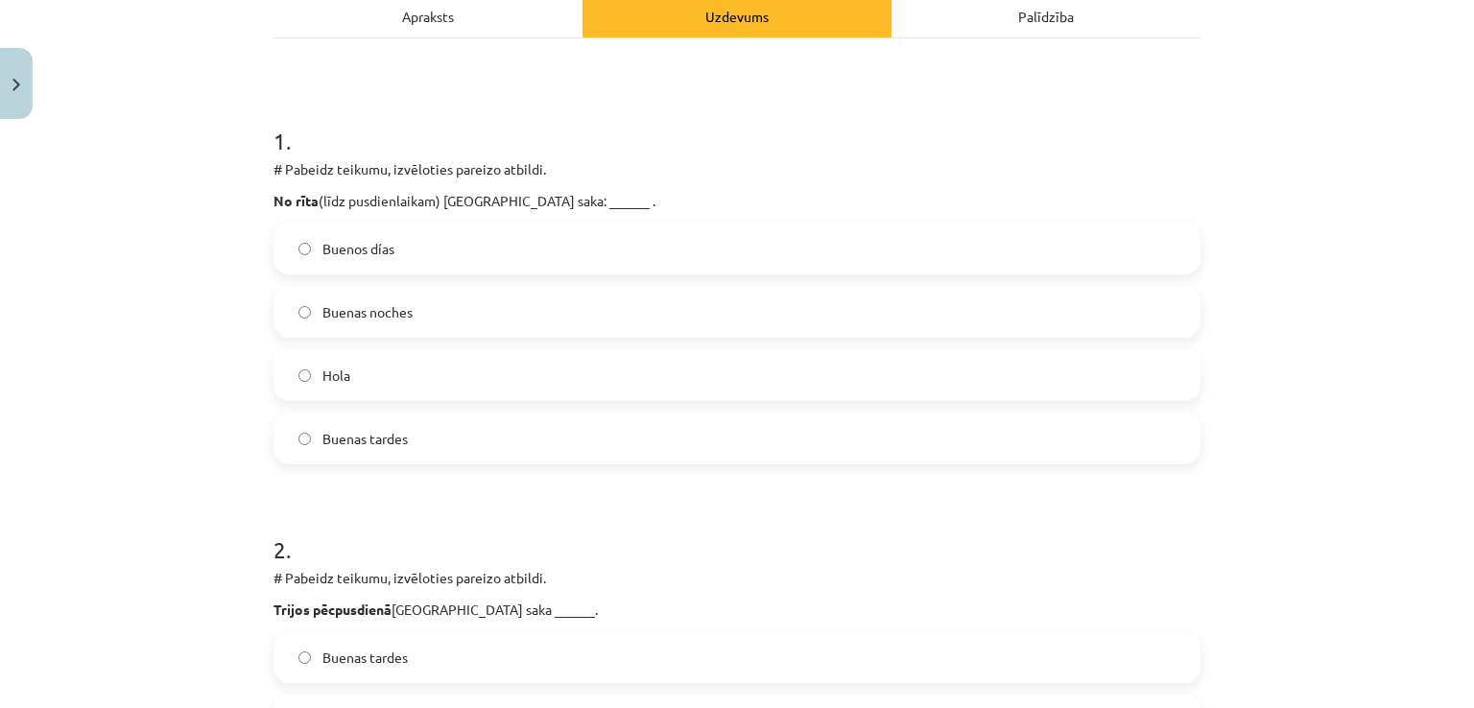
click at [390, 255] on label "Buenos días" at bounding box center [736, 248] width 923 height 48
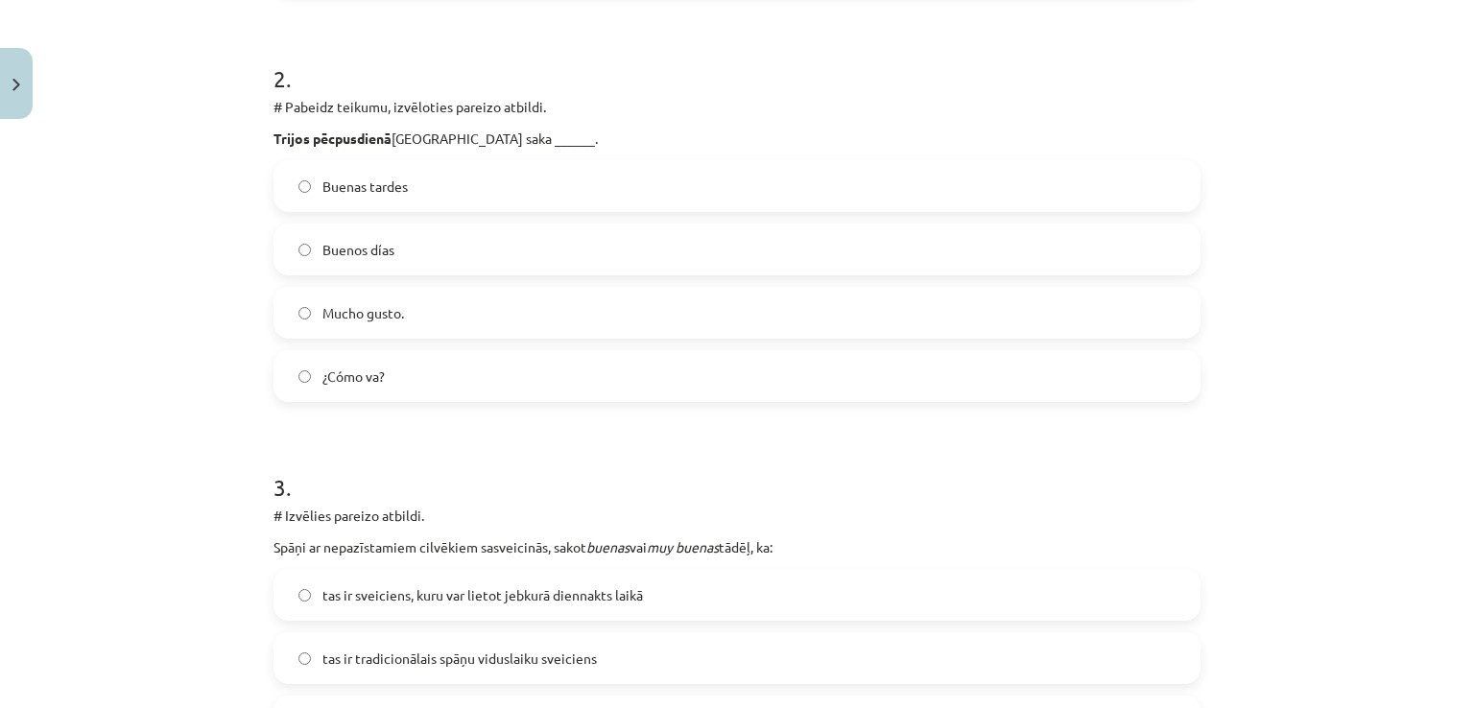
scroll to position [767, 0]
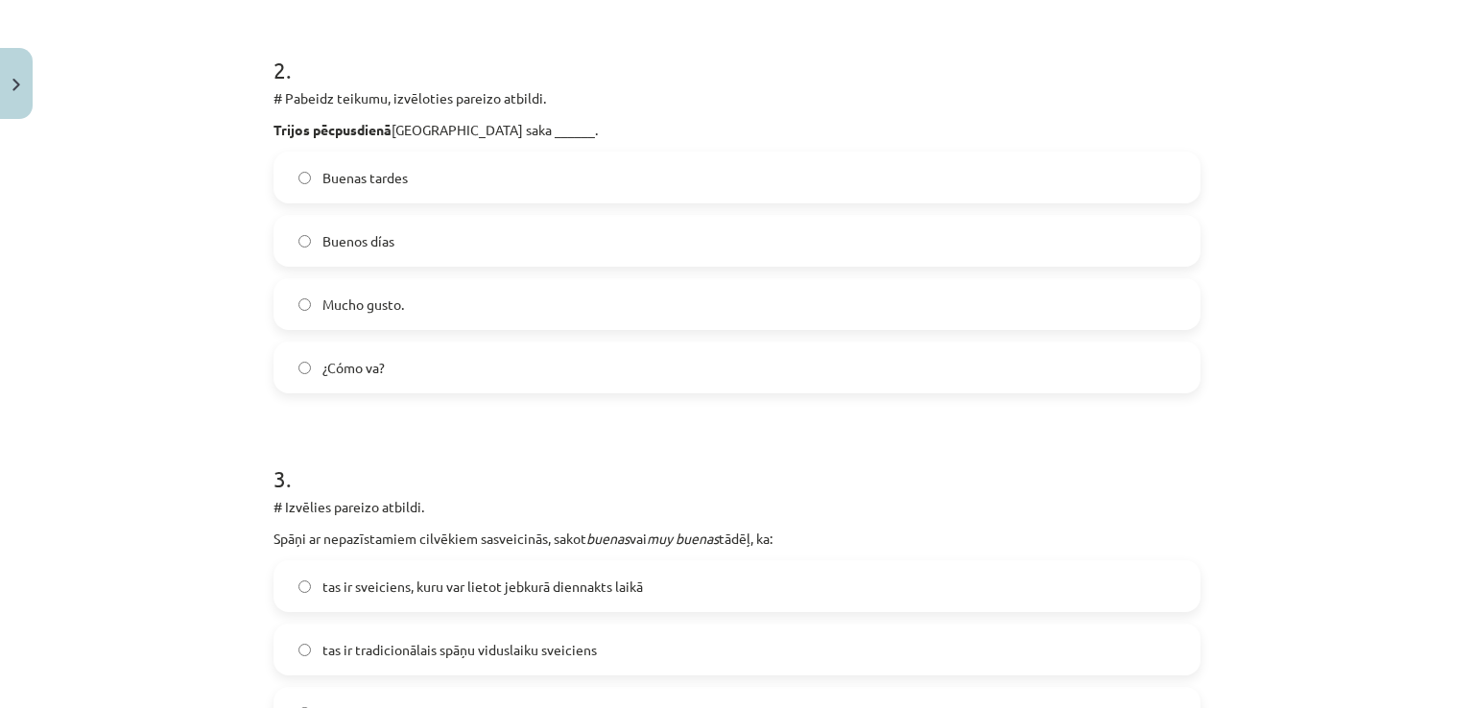
click at [428, 168] on label "Buenas tardes" at bounding box center [736, 177] width 923 height 48
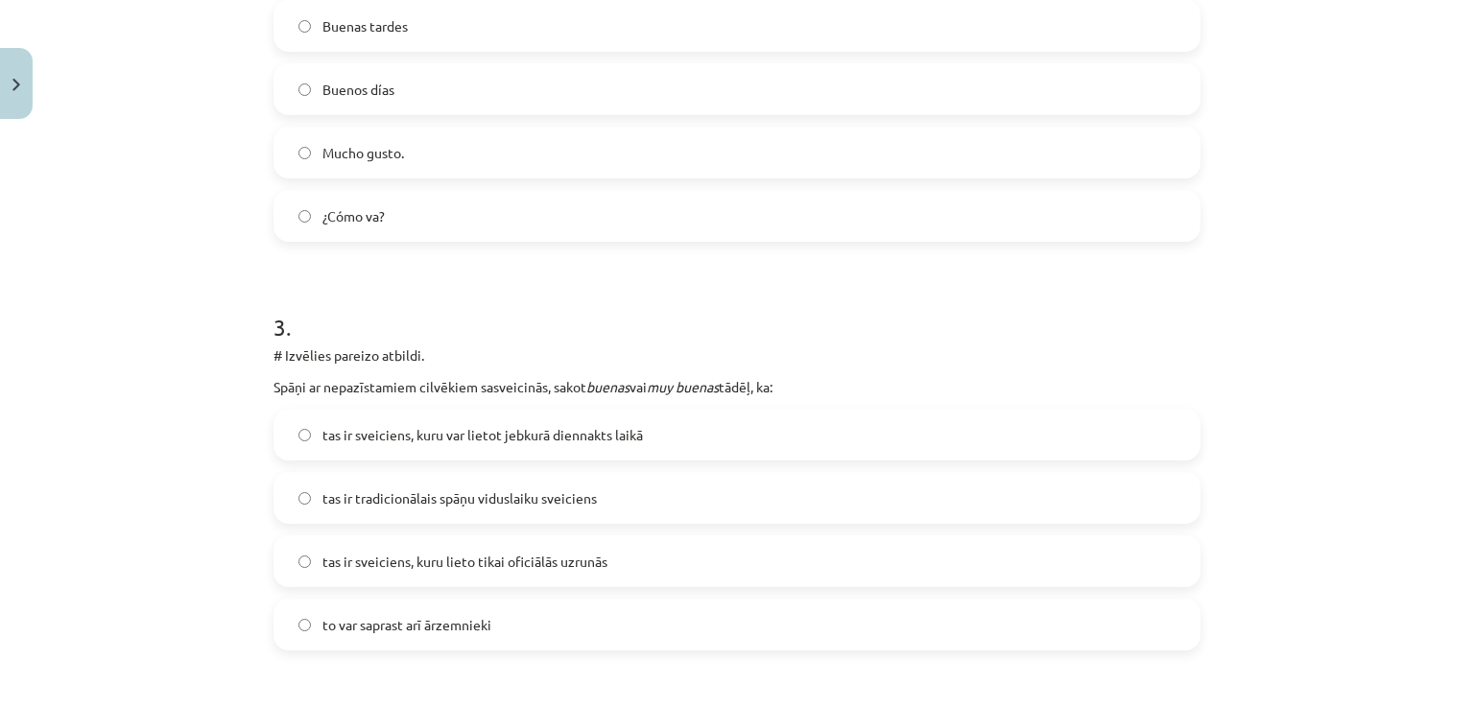
scroll to position [1151, 0]
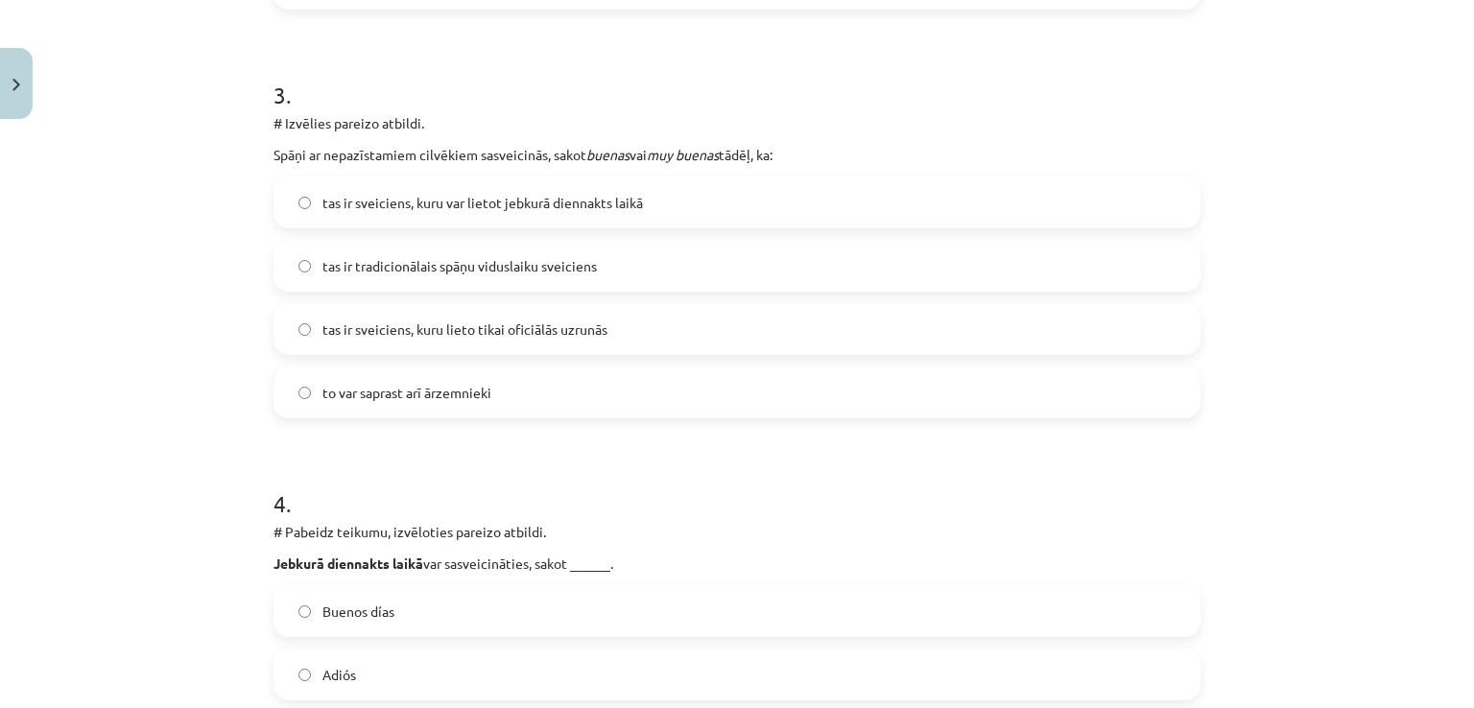
click at [441, 193] on span "tas ir sveiciens, kuru var lietot jebkurā diennakts laikā" at bounding box center [482, 203] width 320 height 20
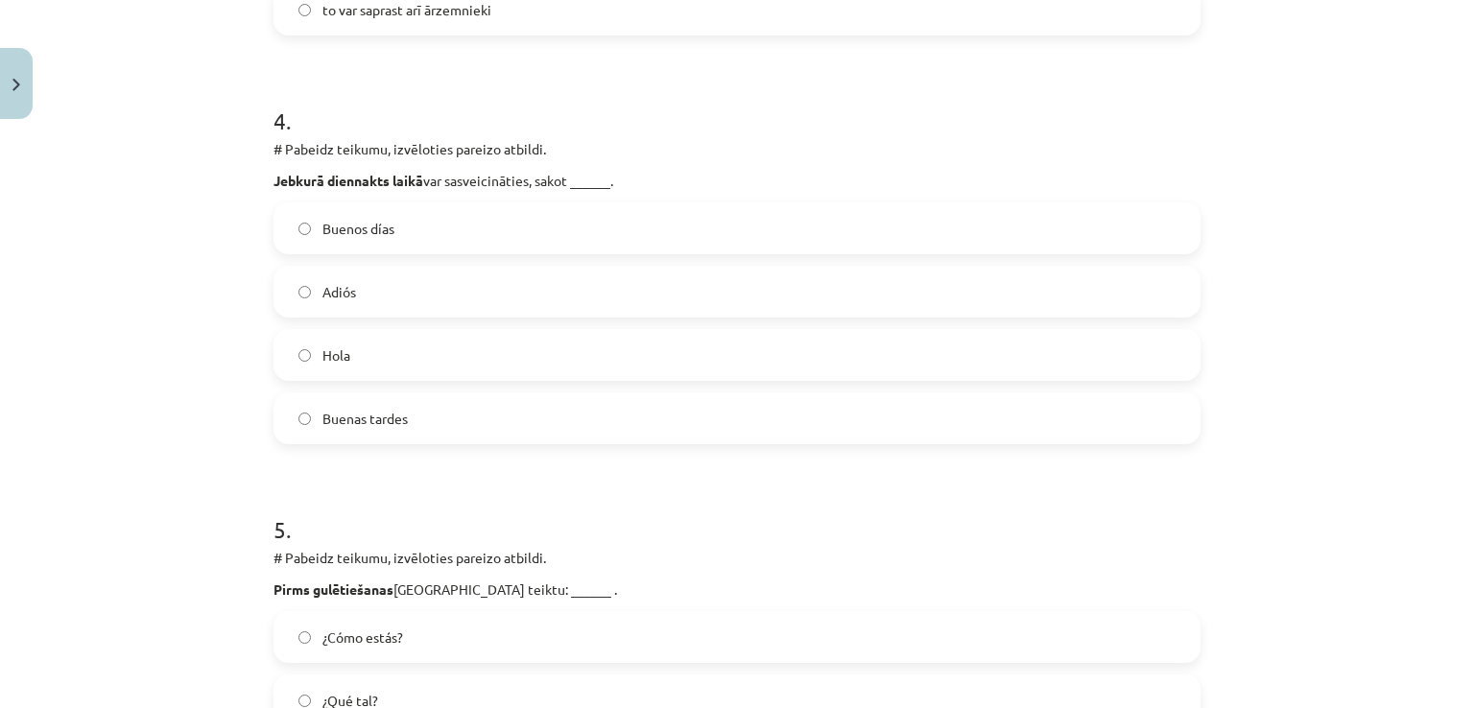
scroll to position [1535, 0]
click at [366, 358] on label "Hola" at bounding box center [736, 354] width 923 height 48
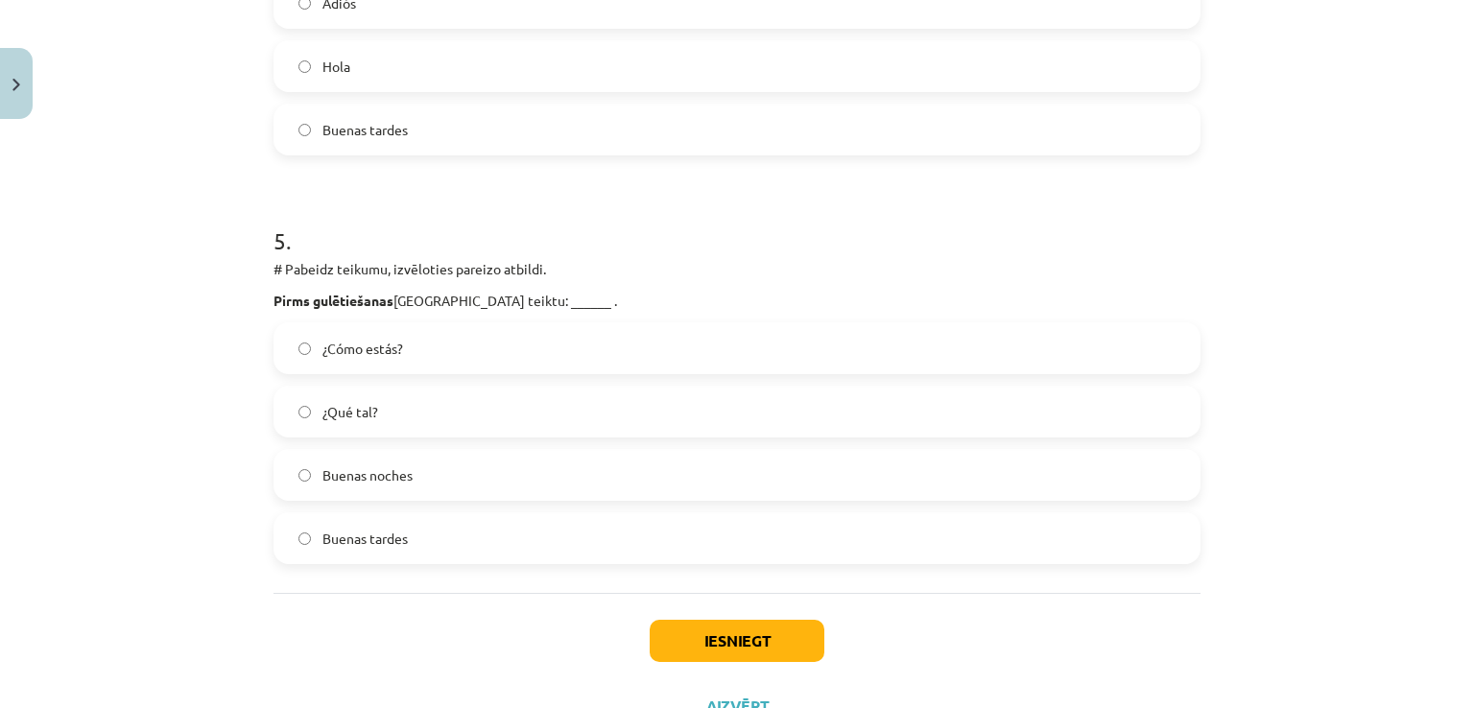
scroll to position [1901, 0]
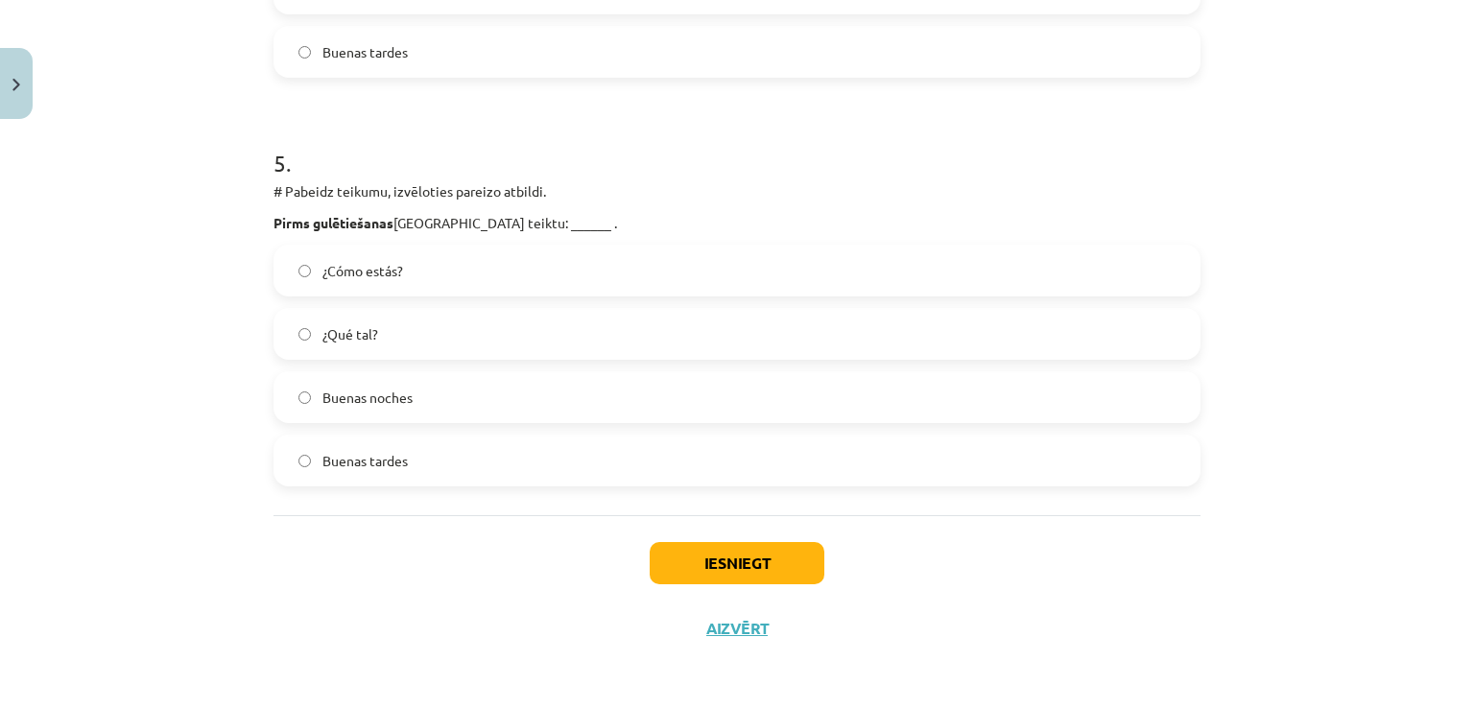
click at [359, 397] on span "Buenas noches" at bounding box center [367, 398] width 90 height 20
click at [728, 569] on button "Iesniegt" at bounding box center [736, 563] width 175 height 42
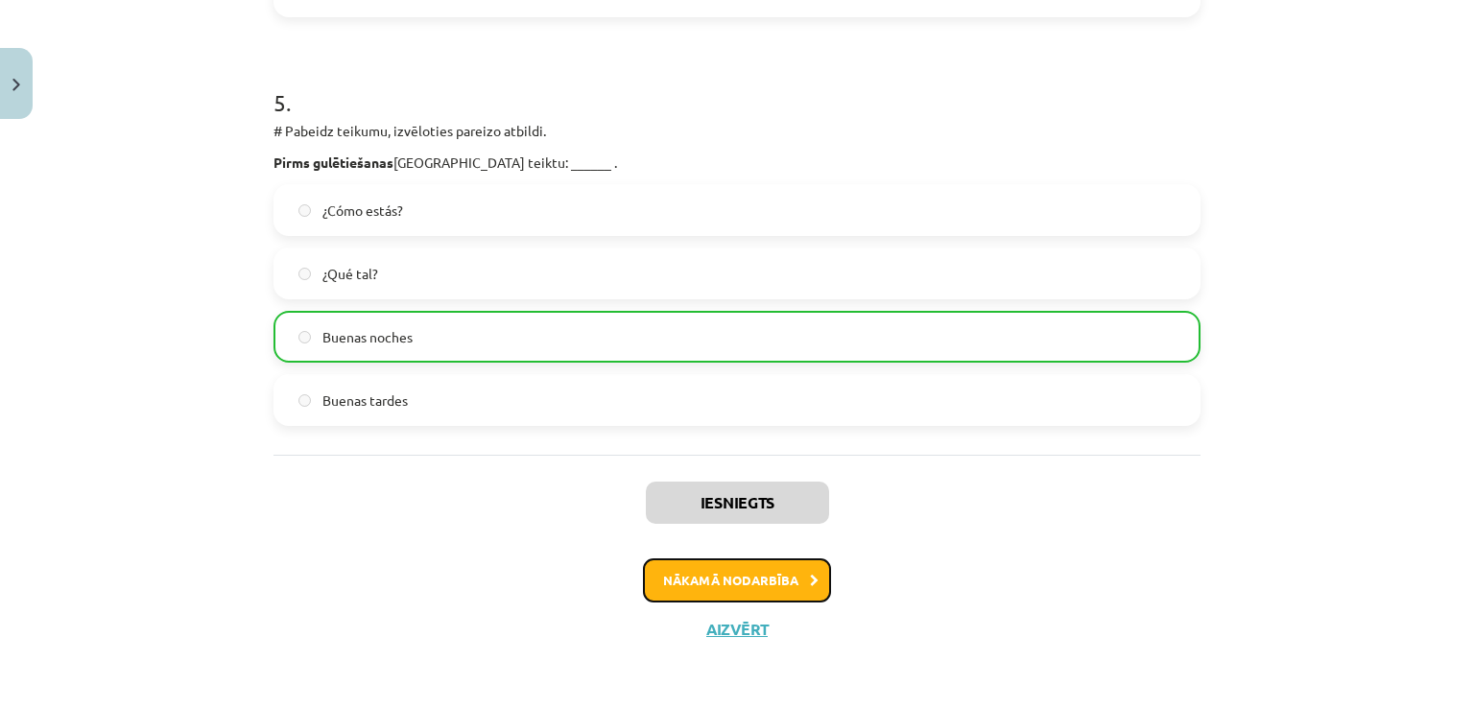
click at [710, 580] on button "Nākamā nodarbība" at bounding box center [737, 580] width 188 height 44
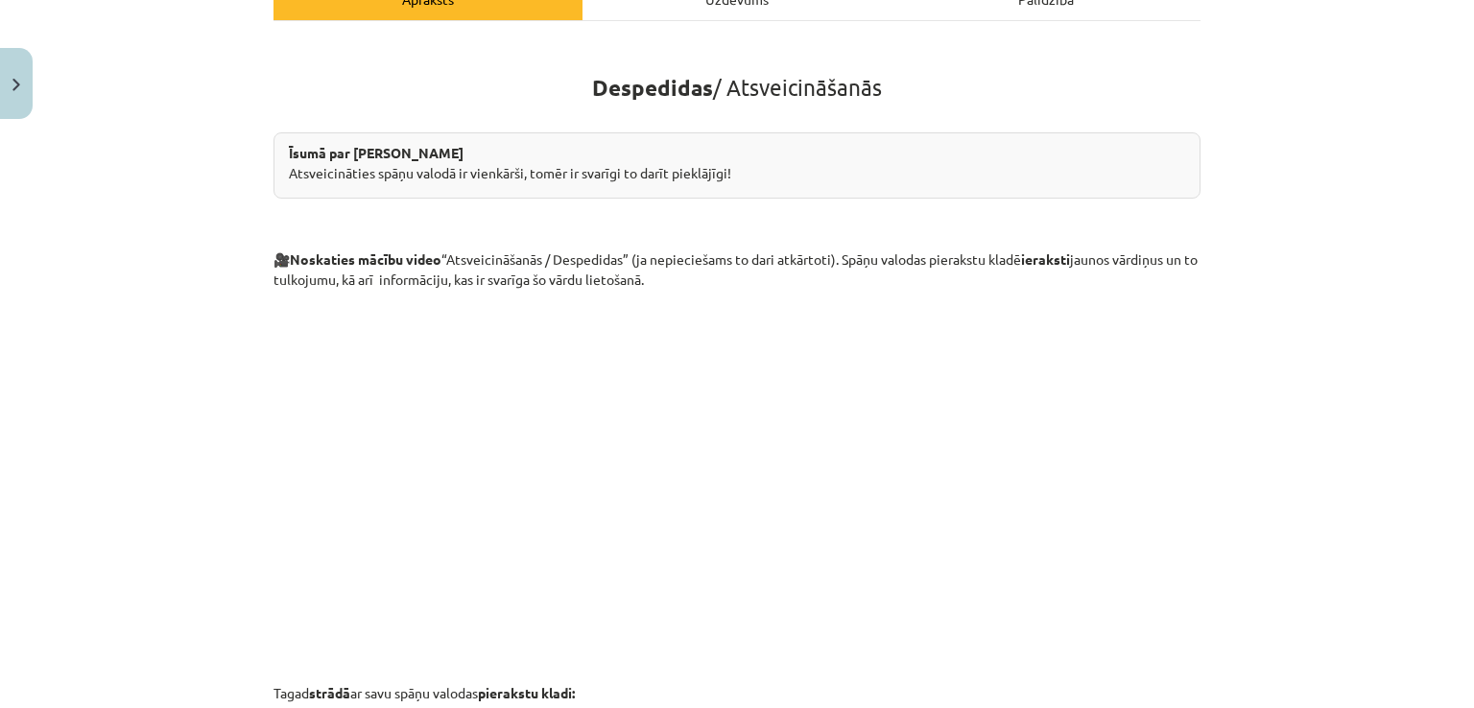
scroll to position [624, 0]
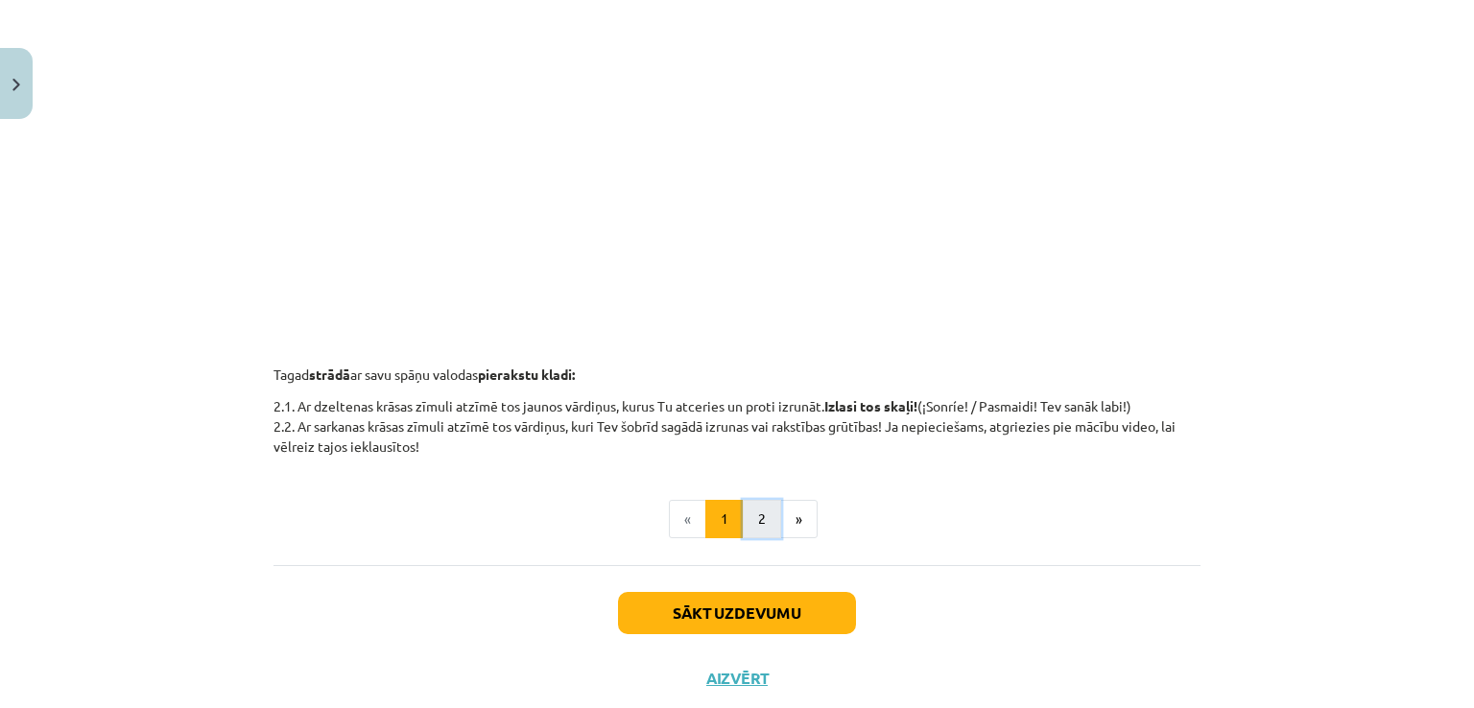
click at [751, 513] on button "2" at bounding box center [762, 519] width 38 height 38
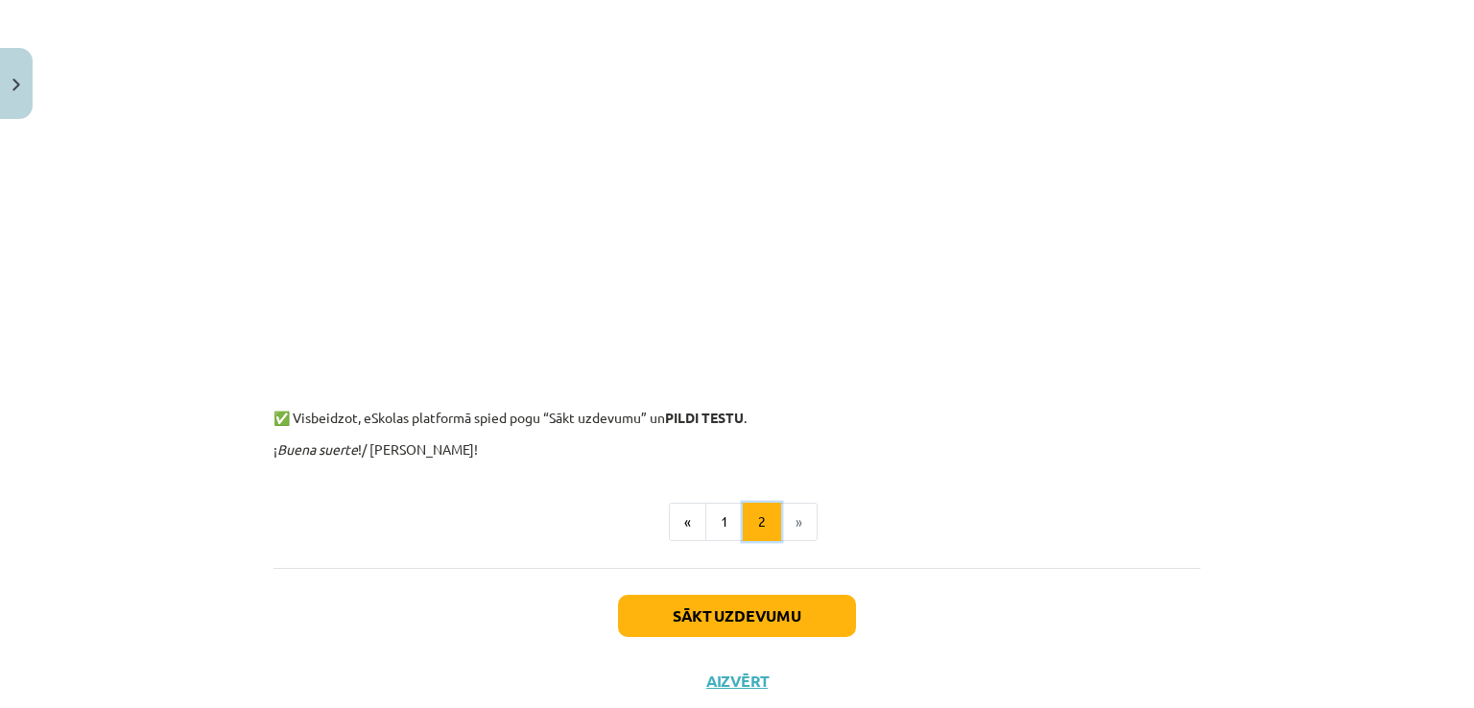
scroll to position [2160, 0]
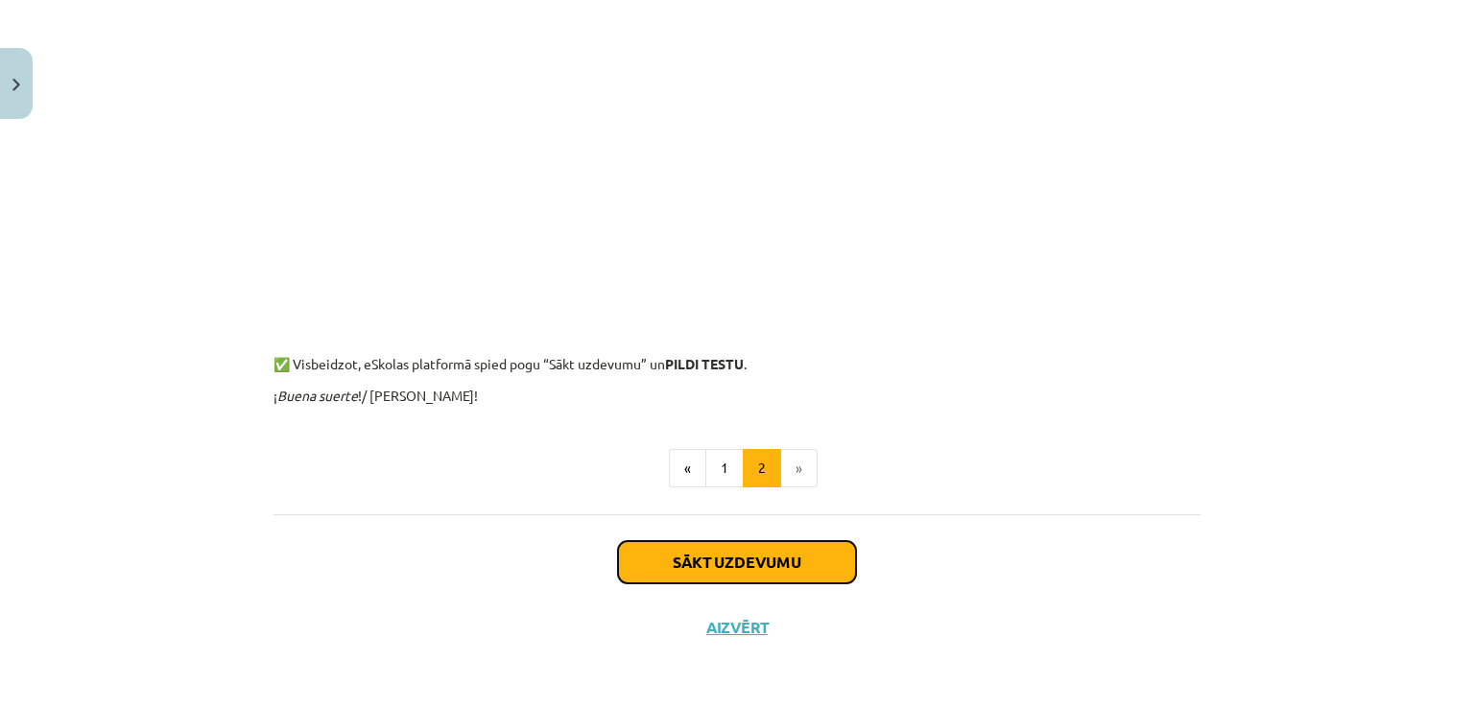
click at [720, 565] on button "Sākt uzdevumu" at bounding box center [737, 562] width 238 height 42
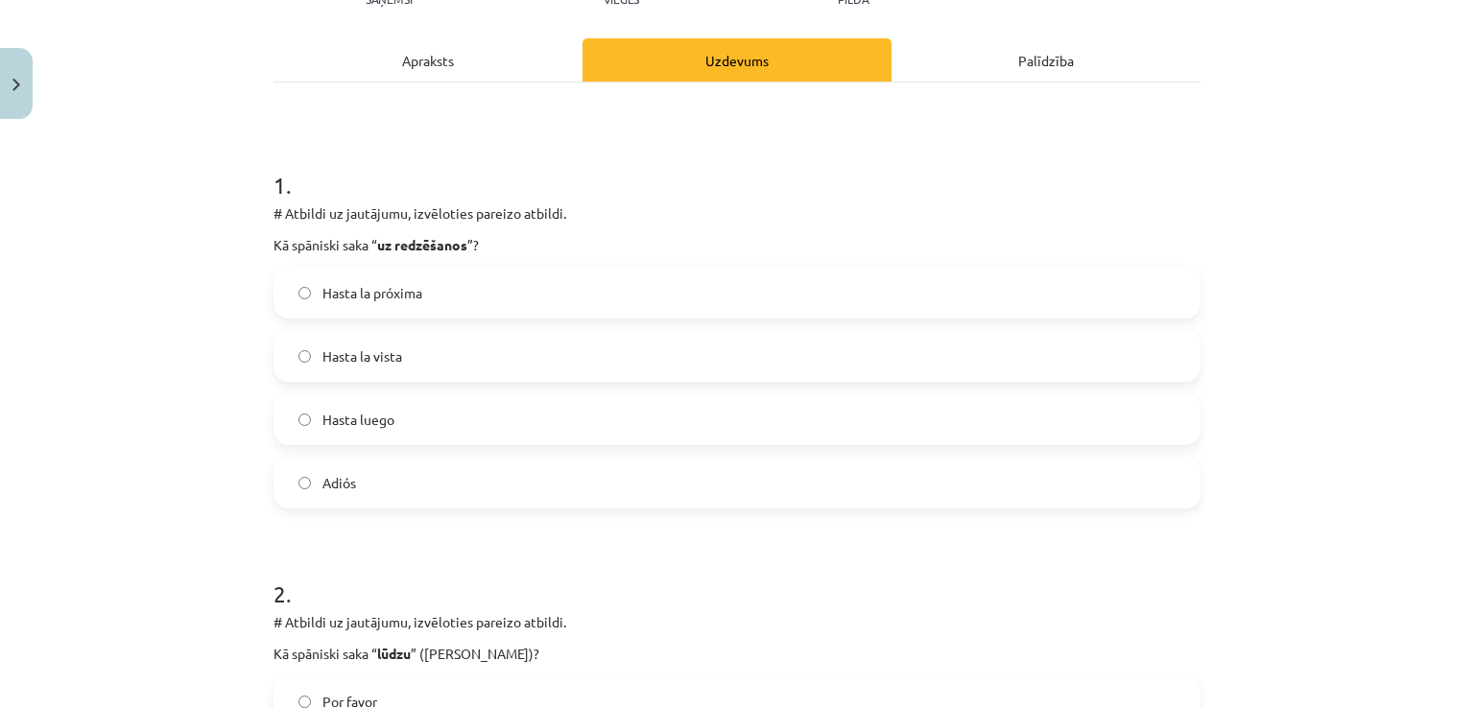
scroll to position [288, 0]
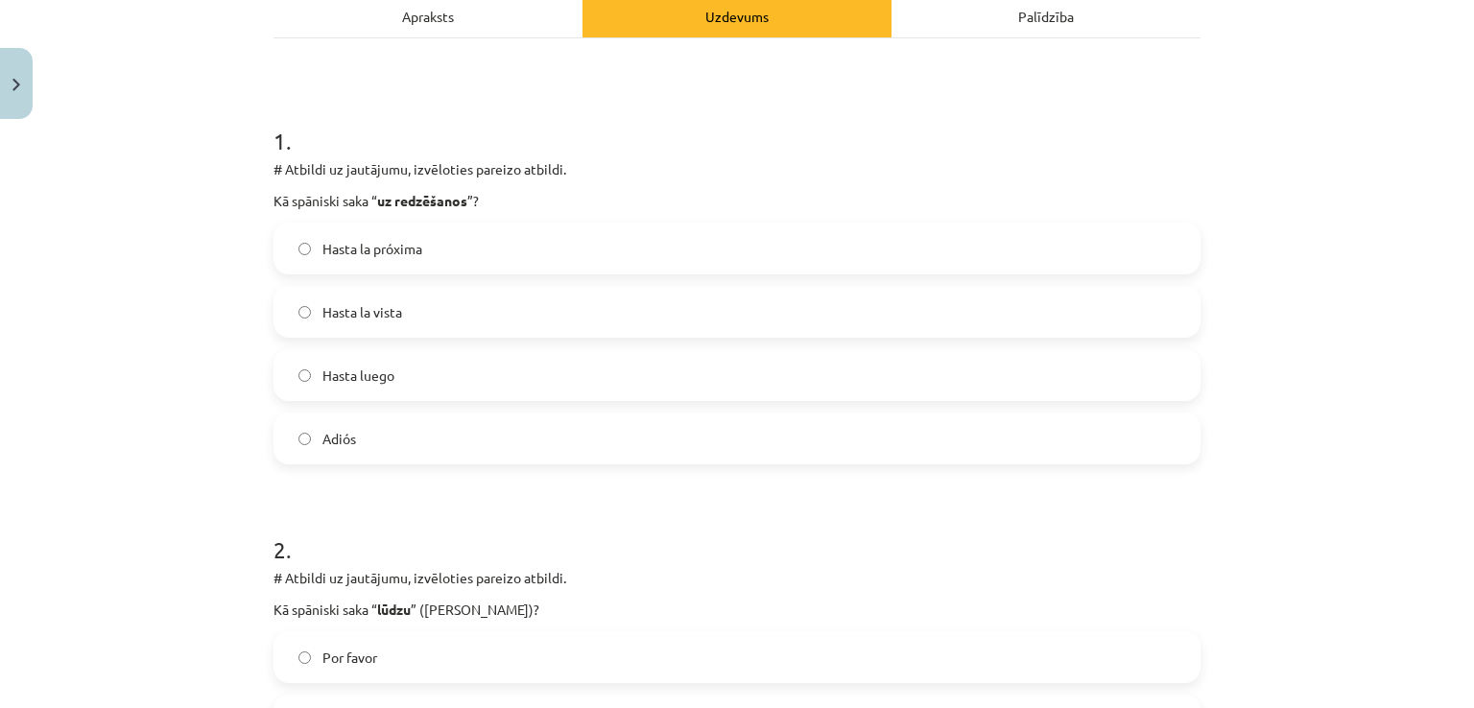
click at [402, 440] on label "Adiós" at bounding box center [736, 438] width 923 height 48
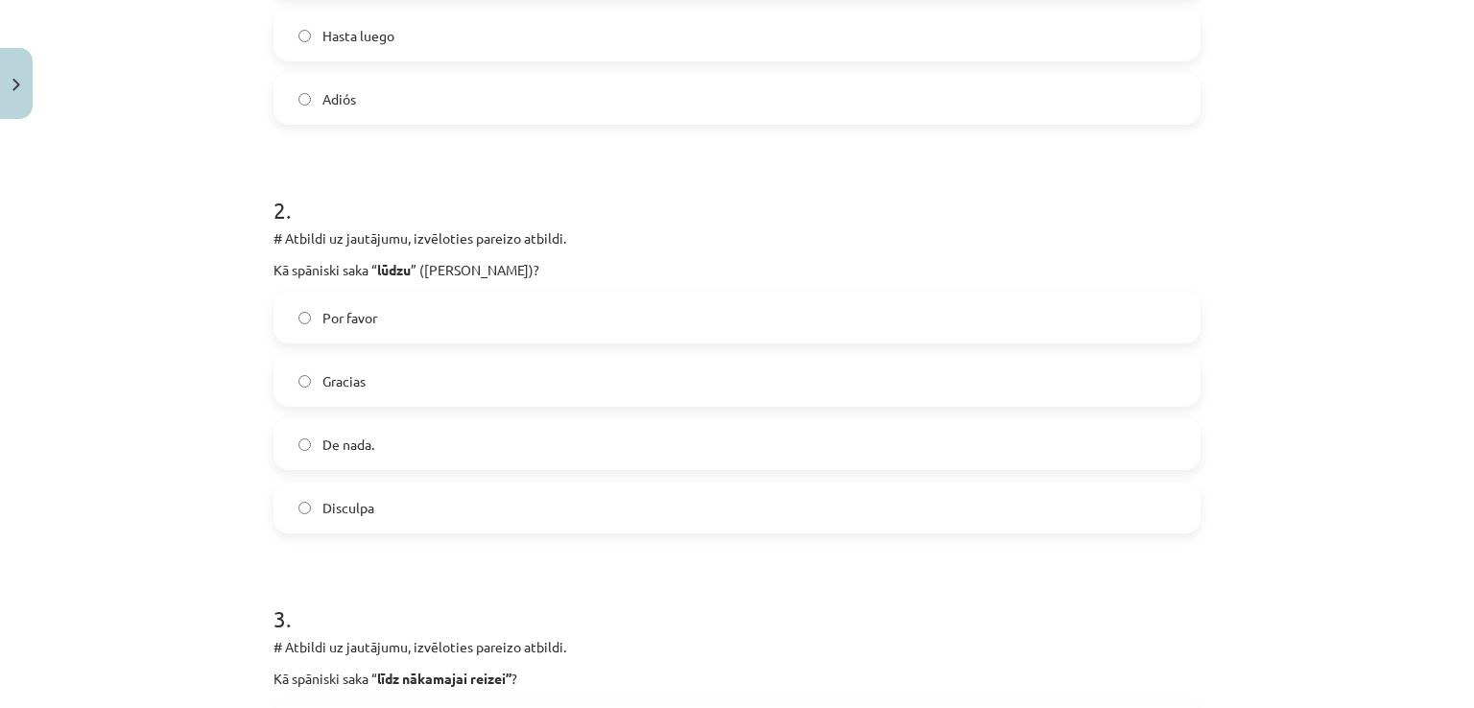
scroll to position [672, 0]
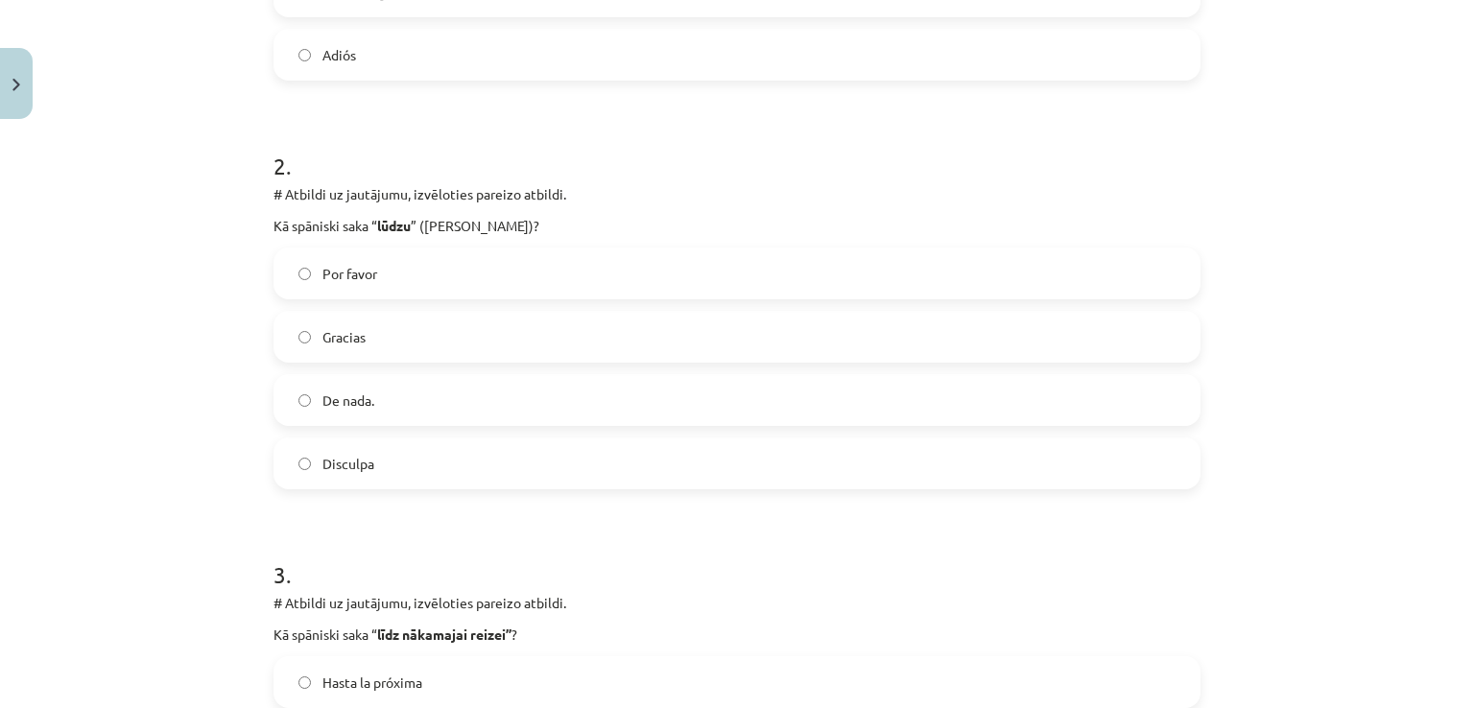
click at [373, 253] on label "Por favor" at bounding box center [736, 273] width 923 height 48
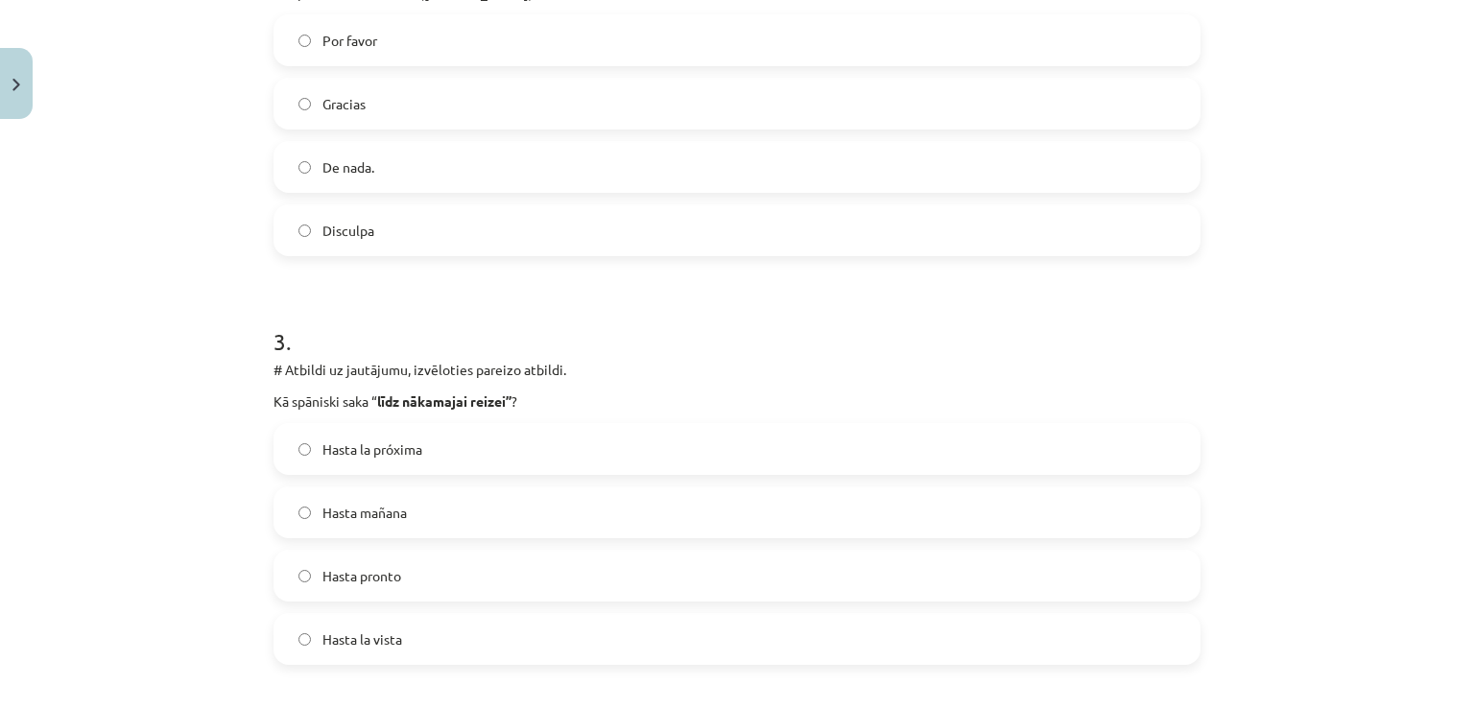
scroll to position [1151, 0]
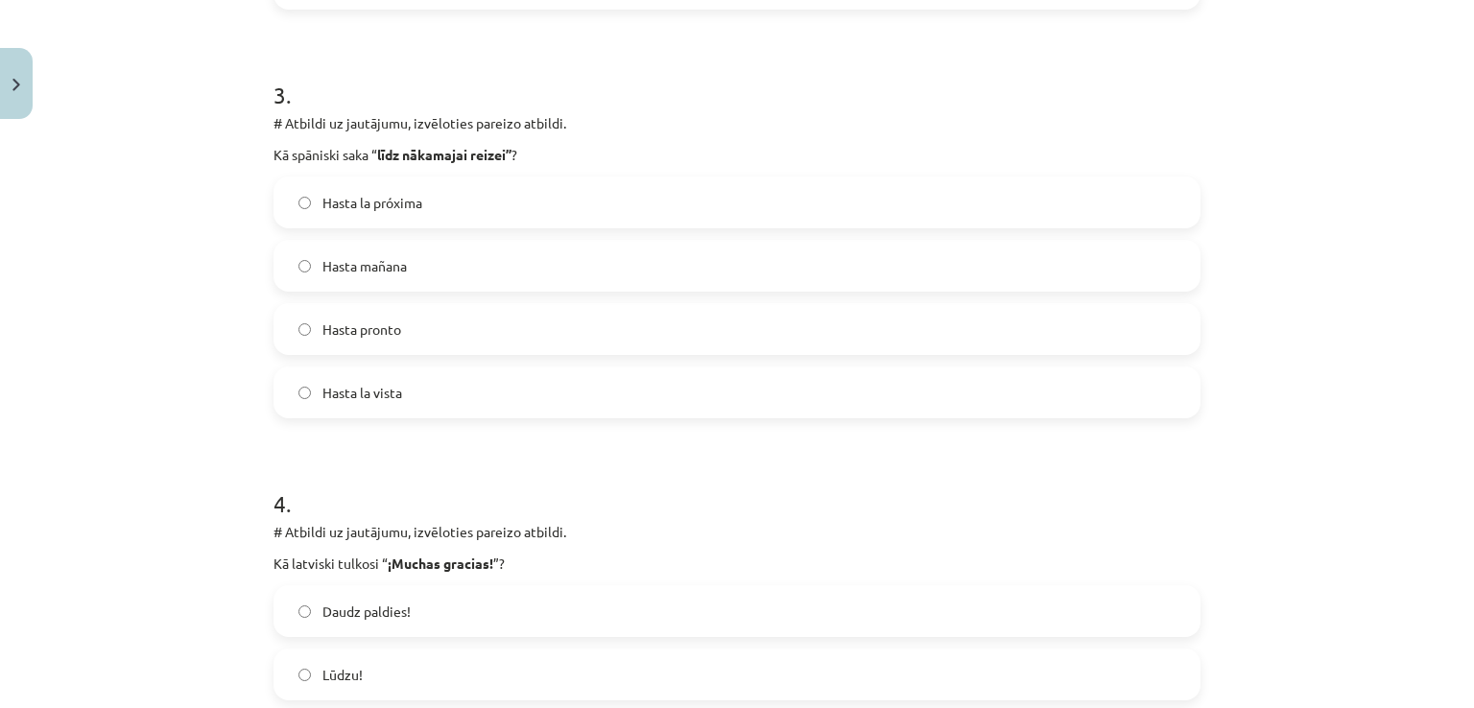
click at [395, 193] on span "Hasta la próxima" at bounding box center [372, 203] width 100 height 20
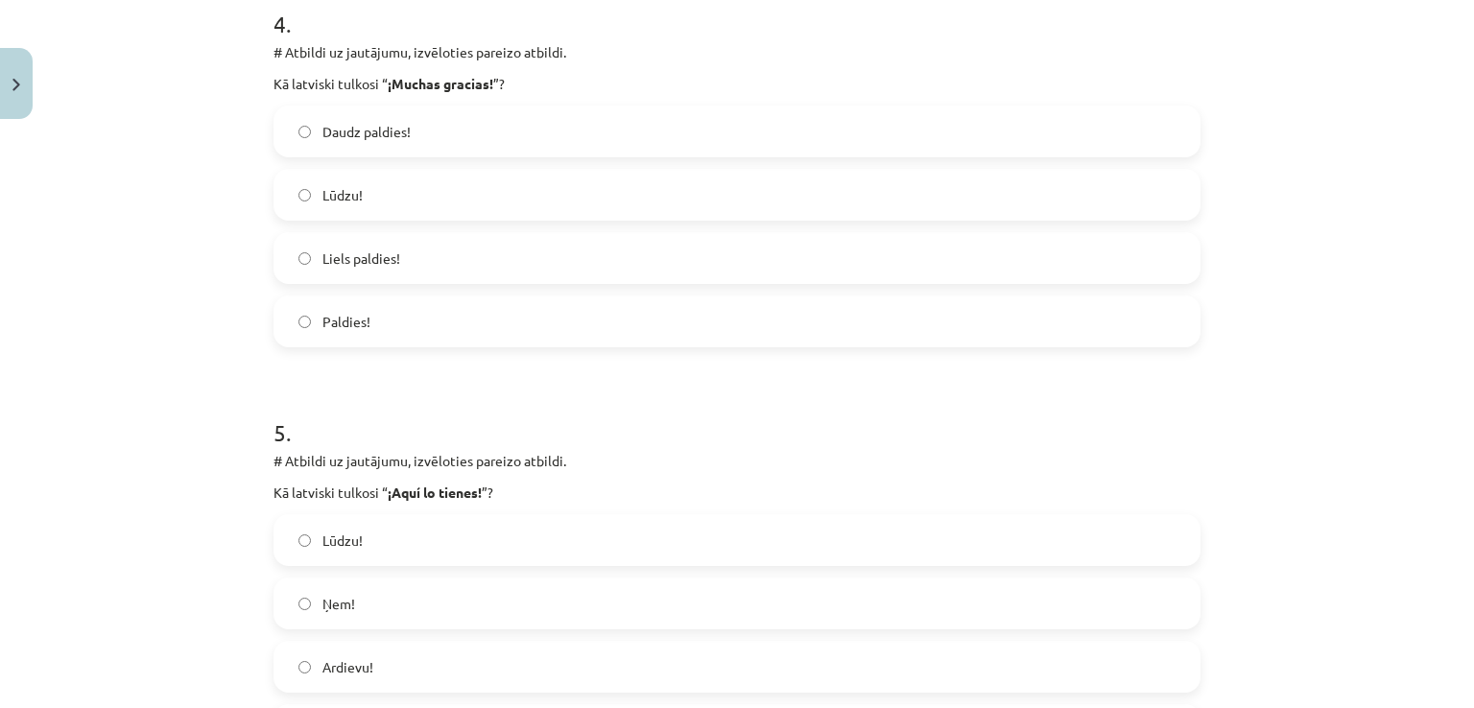
scroll to position [1535, 0]
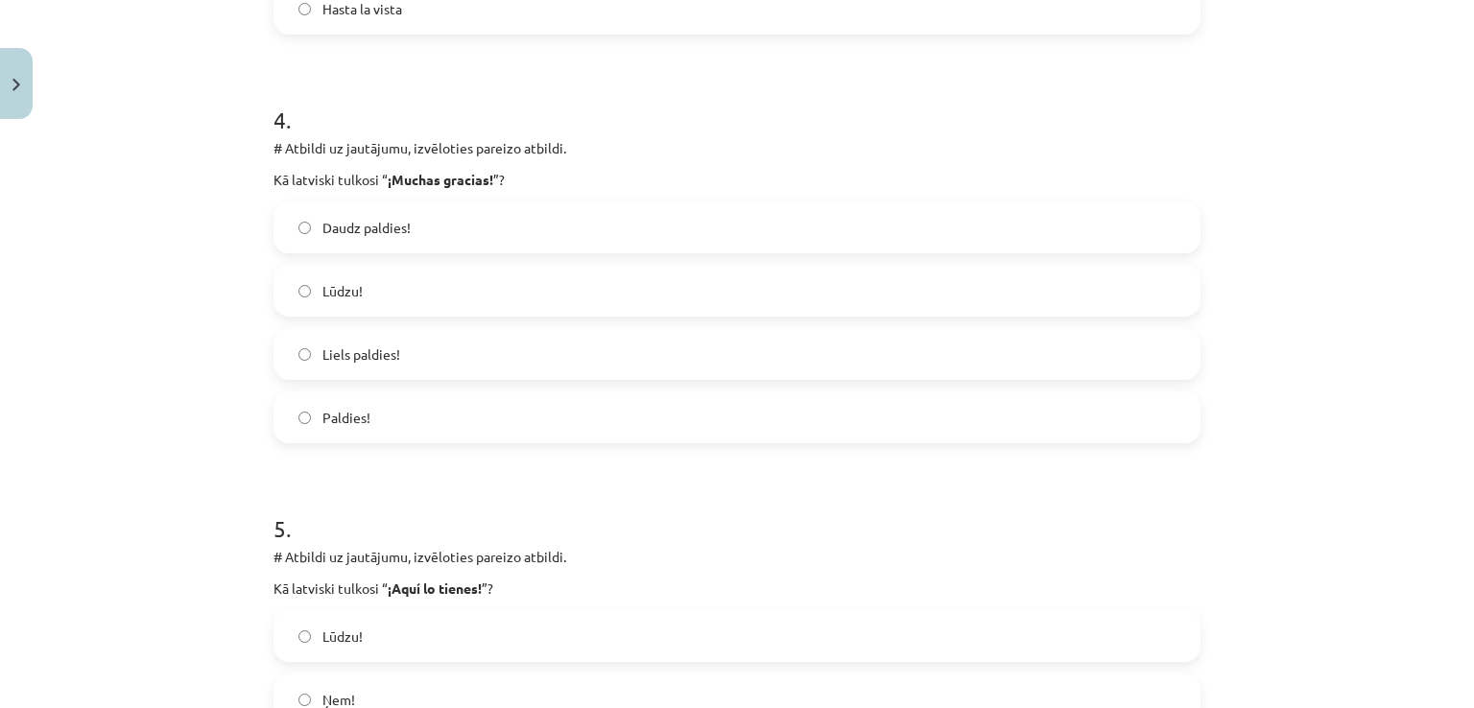
click at [395, 330] on label "Liels paldies!" at bounding box center [736, 354] width 923 height 48
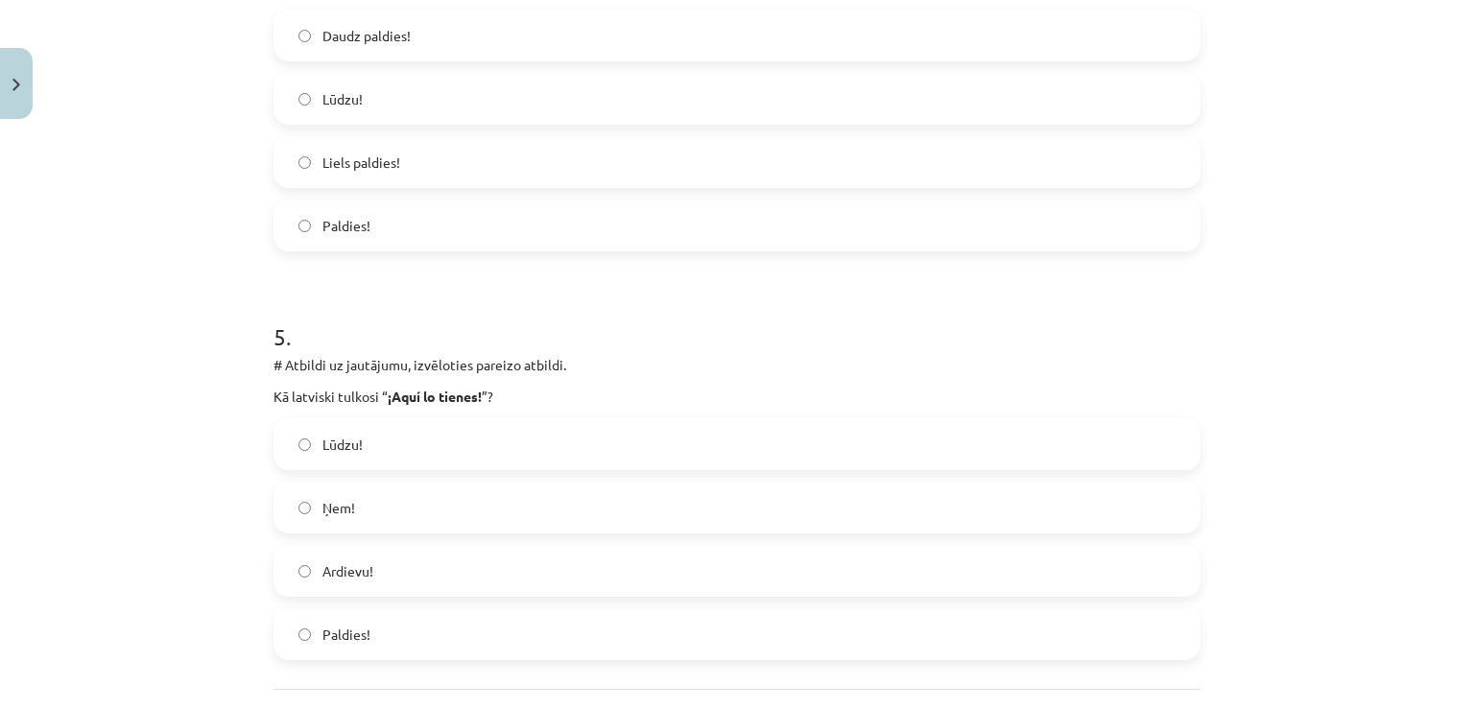
scroll to position [1823, 0]
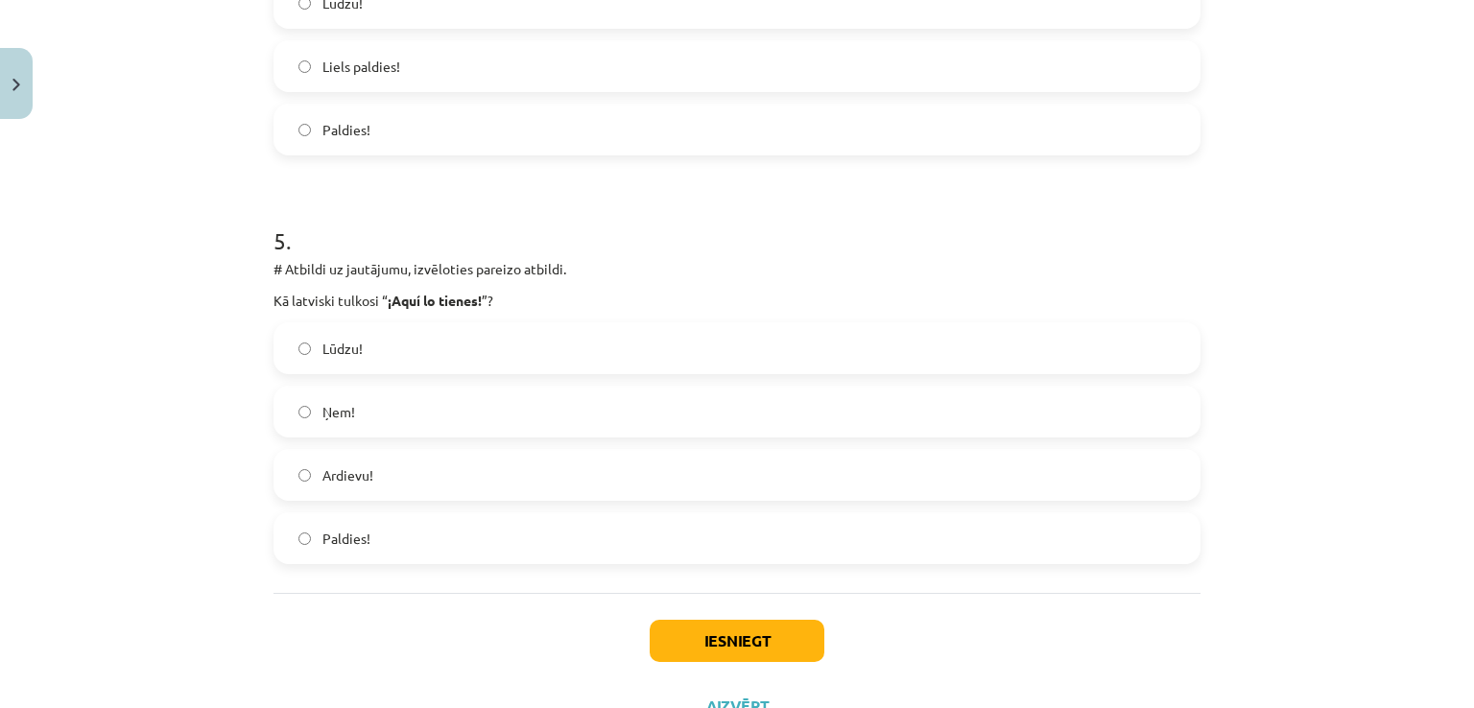
click at [375, 423] on label "Ņem!" at bounding box center [736, 412] width 923 height 48
click at [717, 643] on button "Iesniegt" at bounding box center [736, 641] width 175 height 42
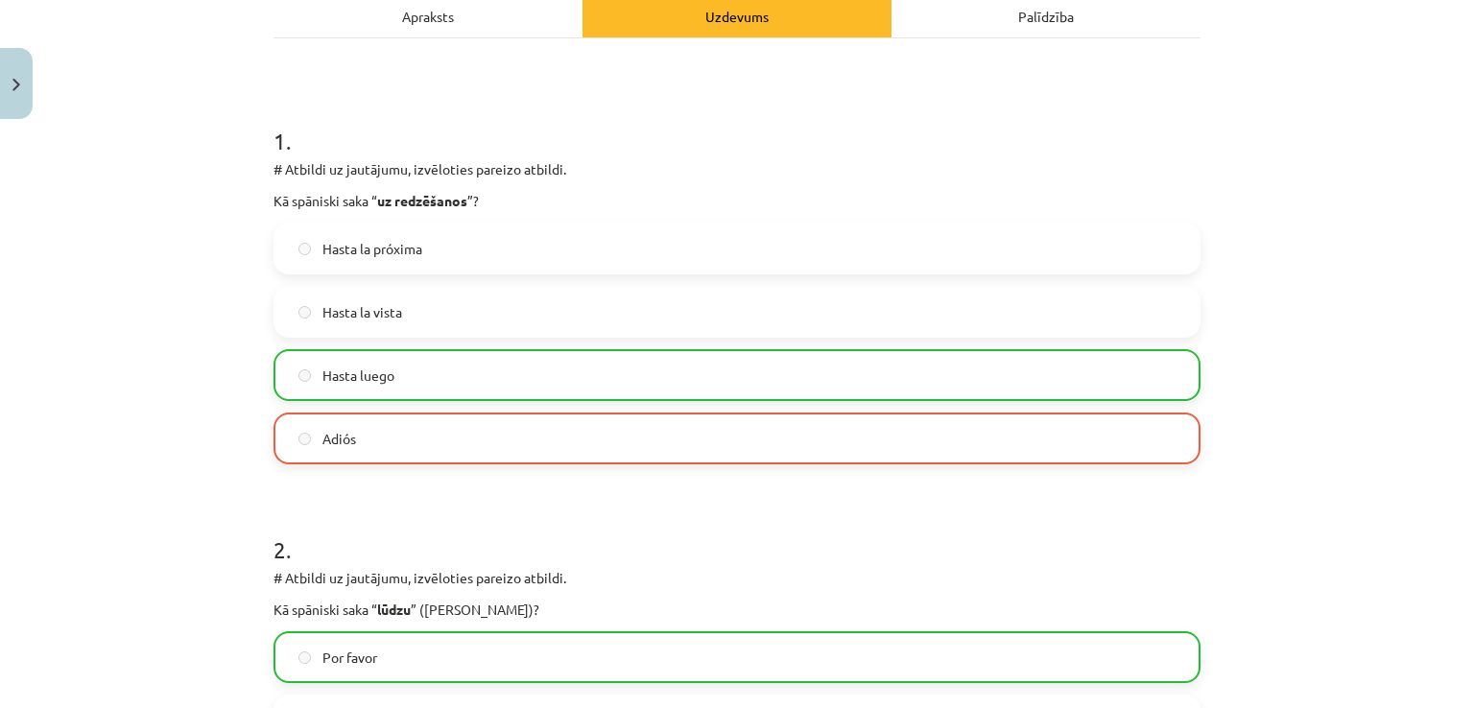
scroll to position [288, 0]
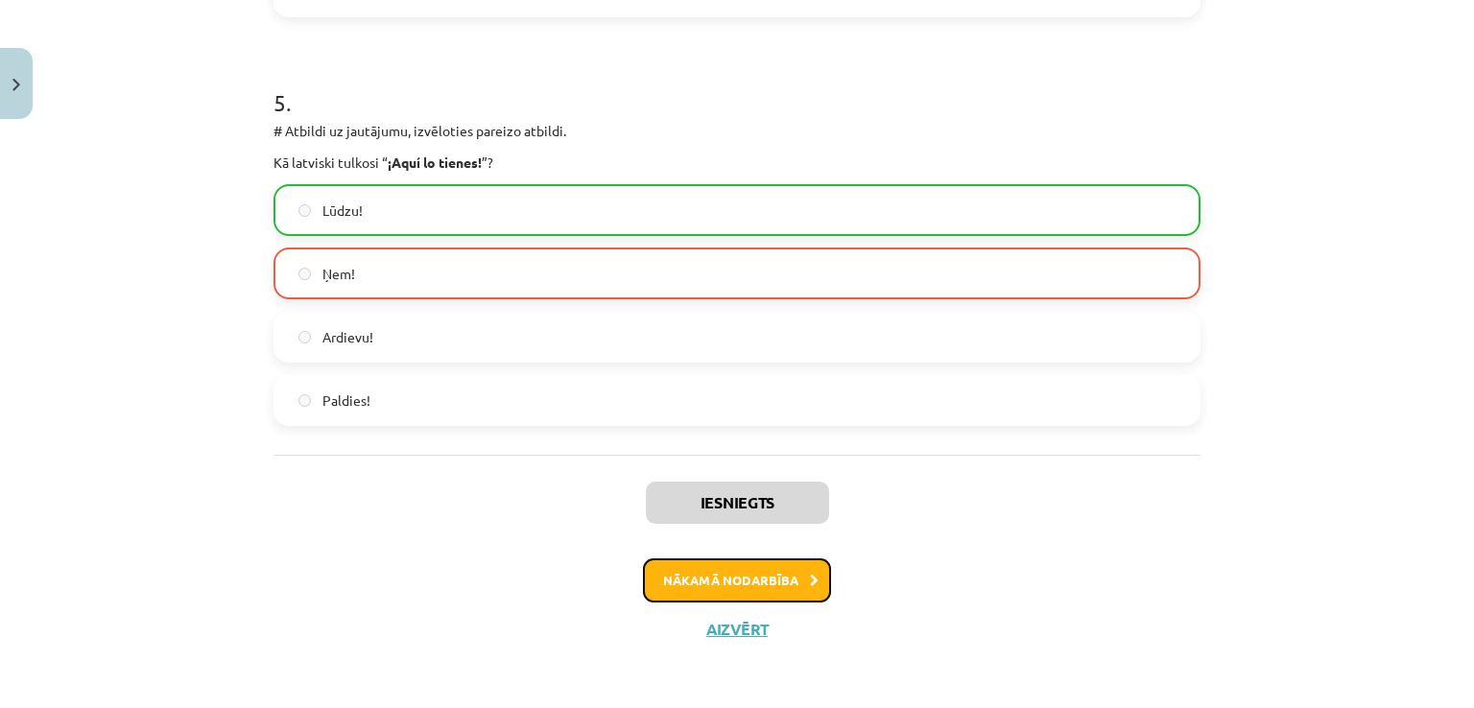
click at [664, 565] on button "Nākamā nodarbība" at bounding box center [737, 580] width 188 height 44
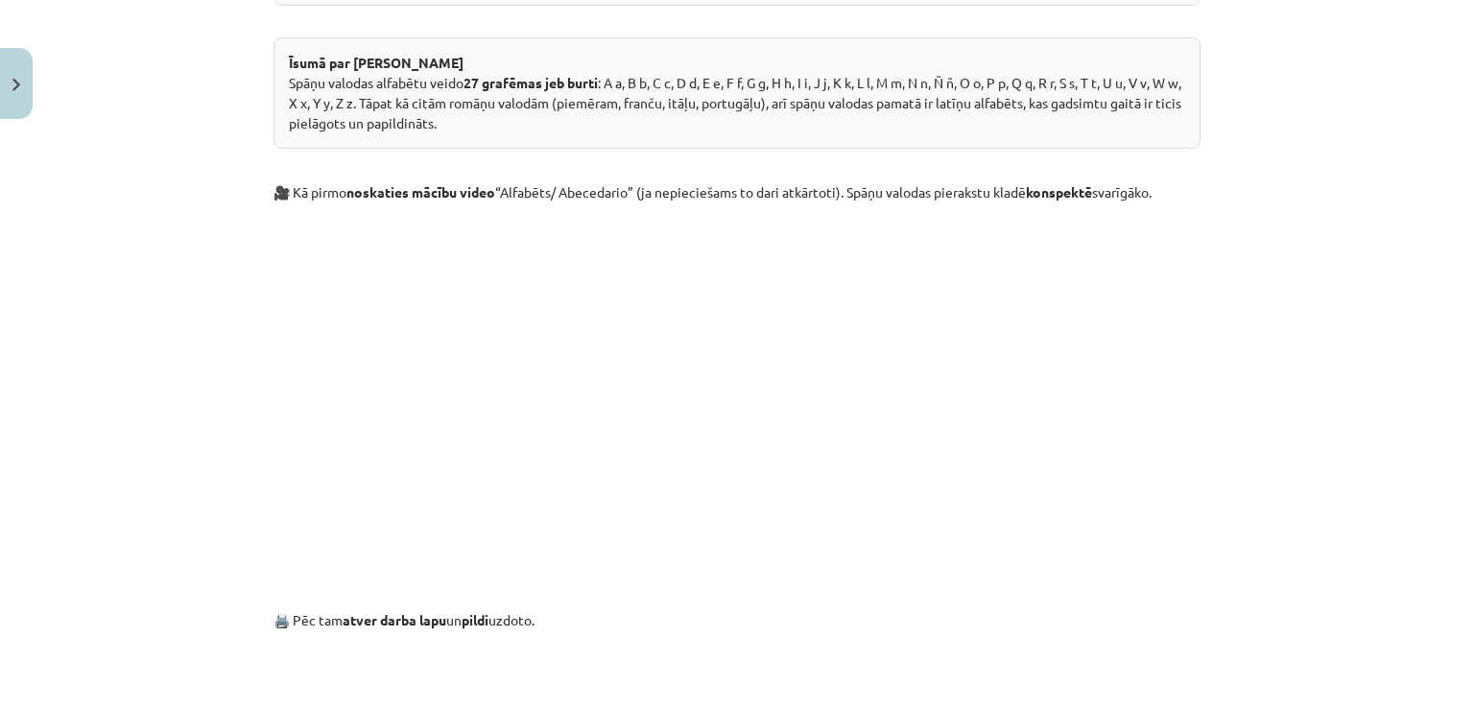
scroll to position [1732, 0]
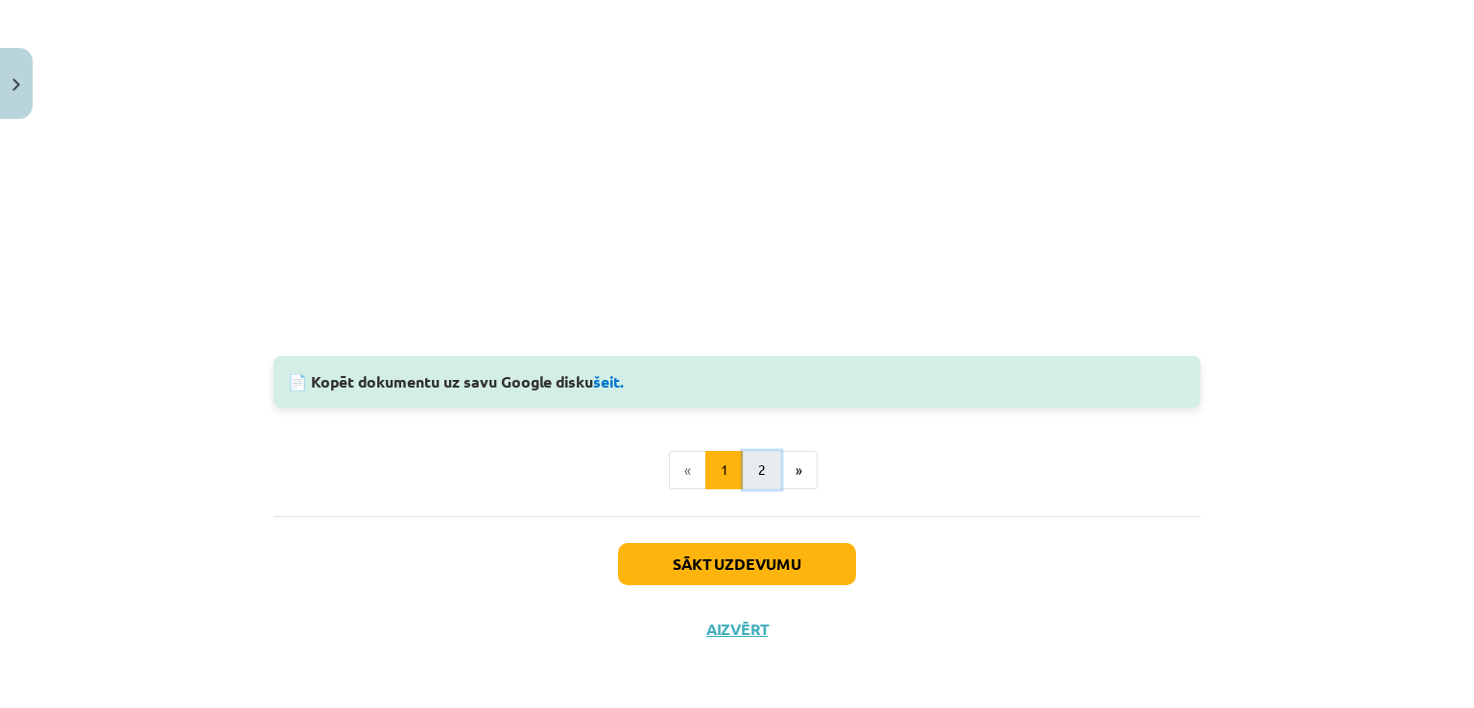
click at [755, 462] on button "2" at bounding box center [762, 470] width 38 height 38
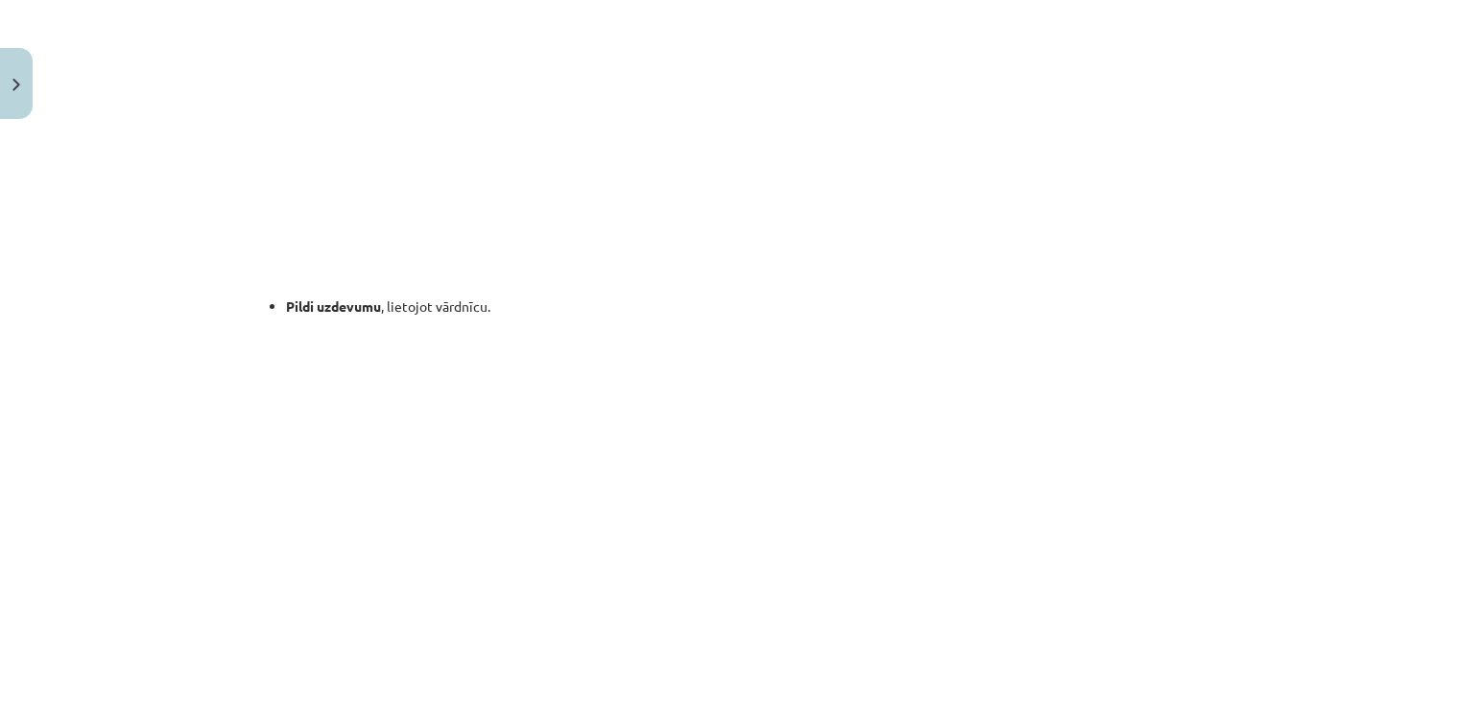
scroll to position [1731, 0]
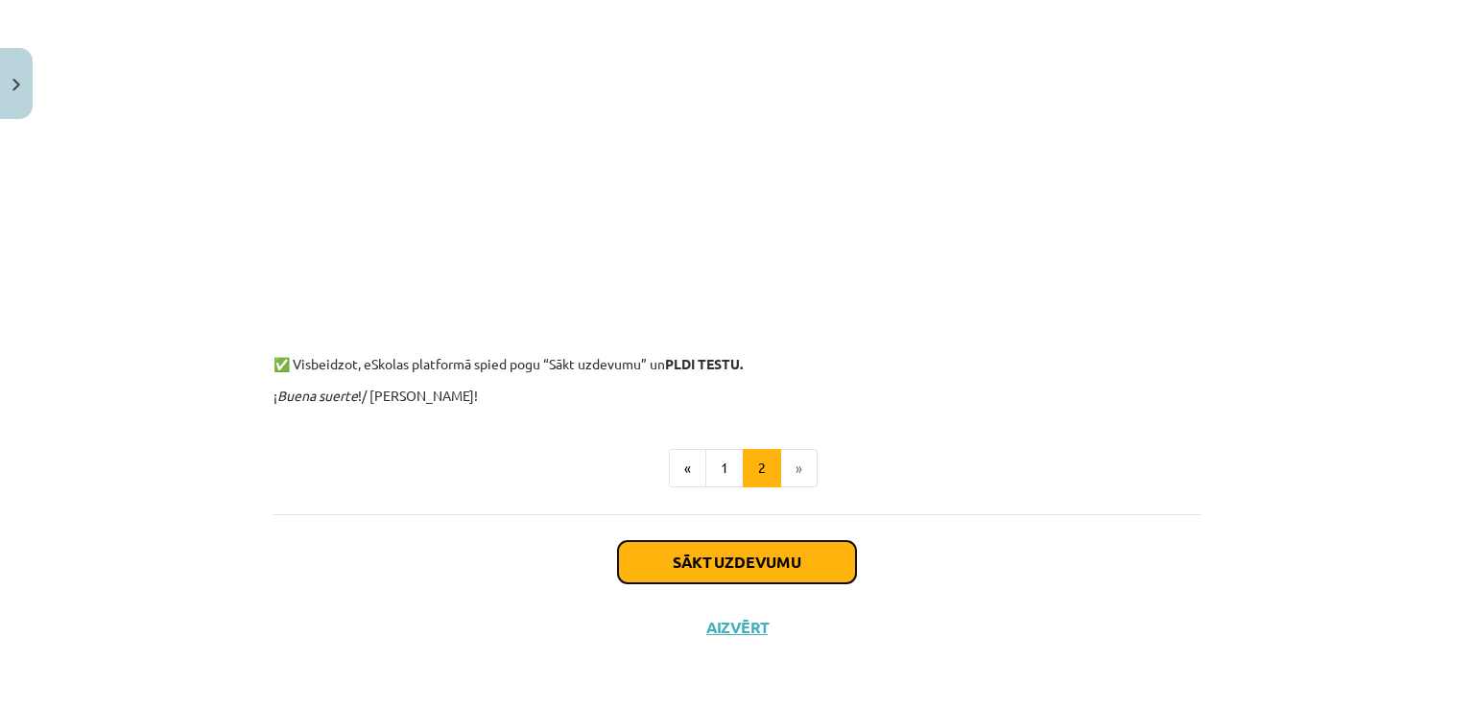
click at [788, 562] on button "Sākt uzdevumu" at bounding box center [737, 562] width 238 height 42
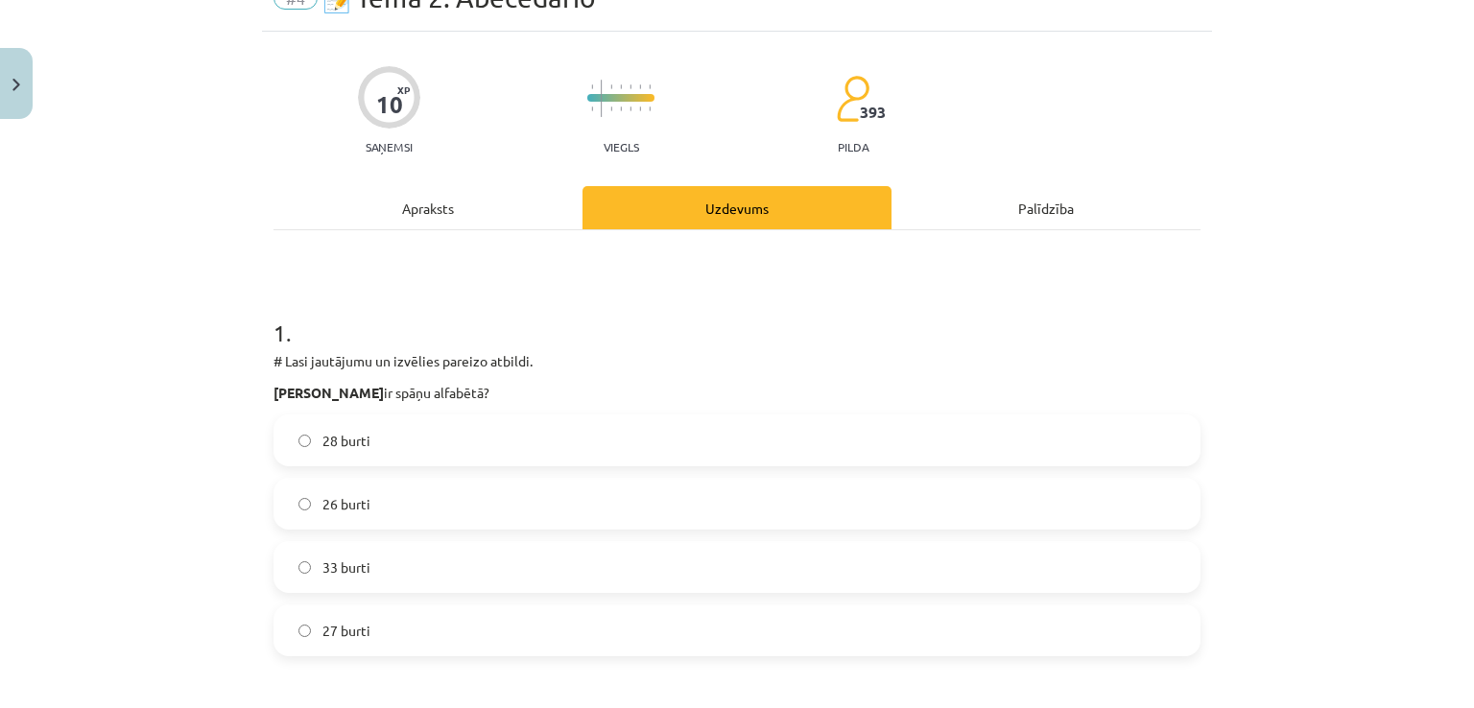
scroll to position [288, 0]
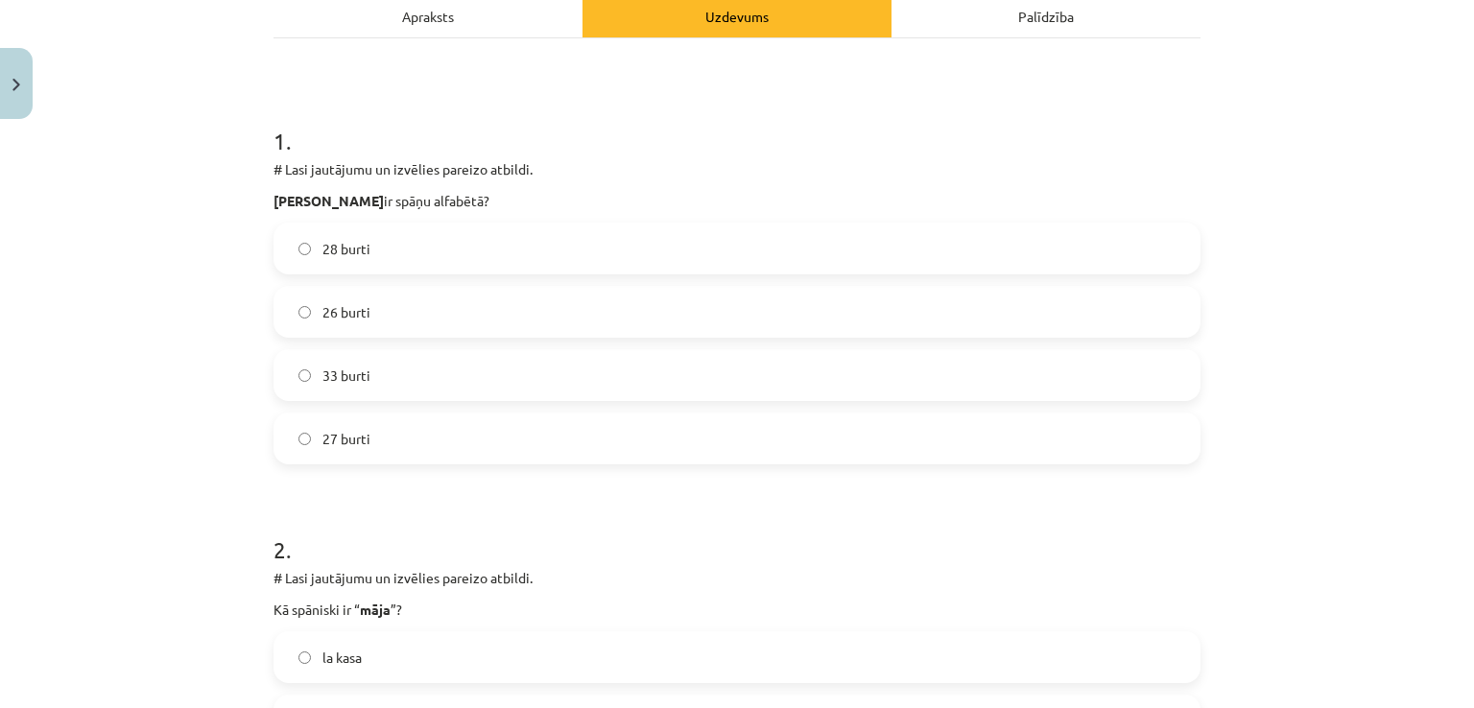
click at [345, 435] on span "27 burti" at bounding box center [346, 439] width 48 height 20
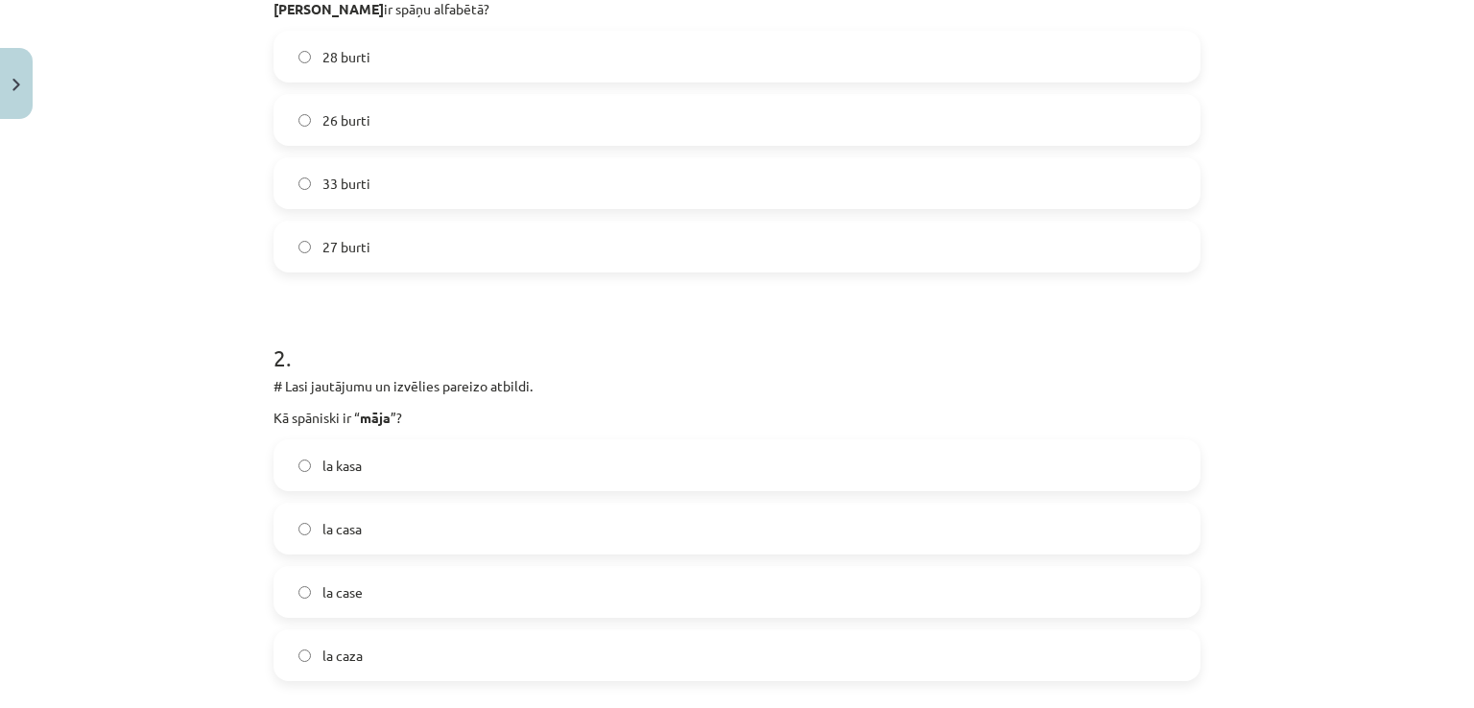
scroll to position [576, 0]
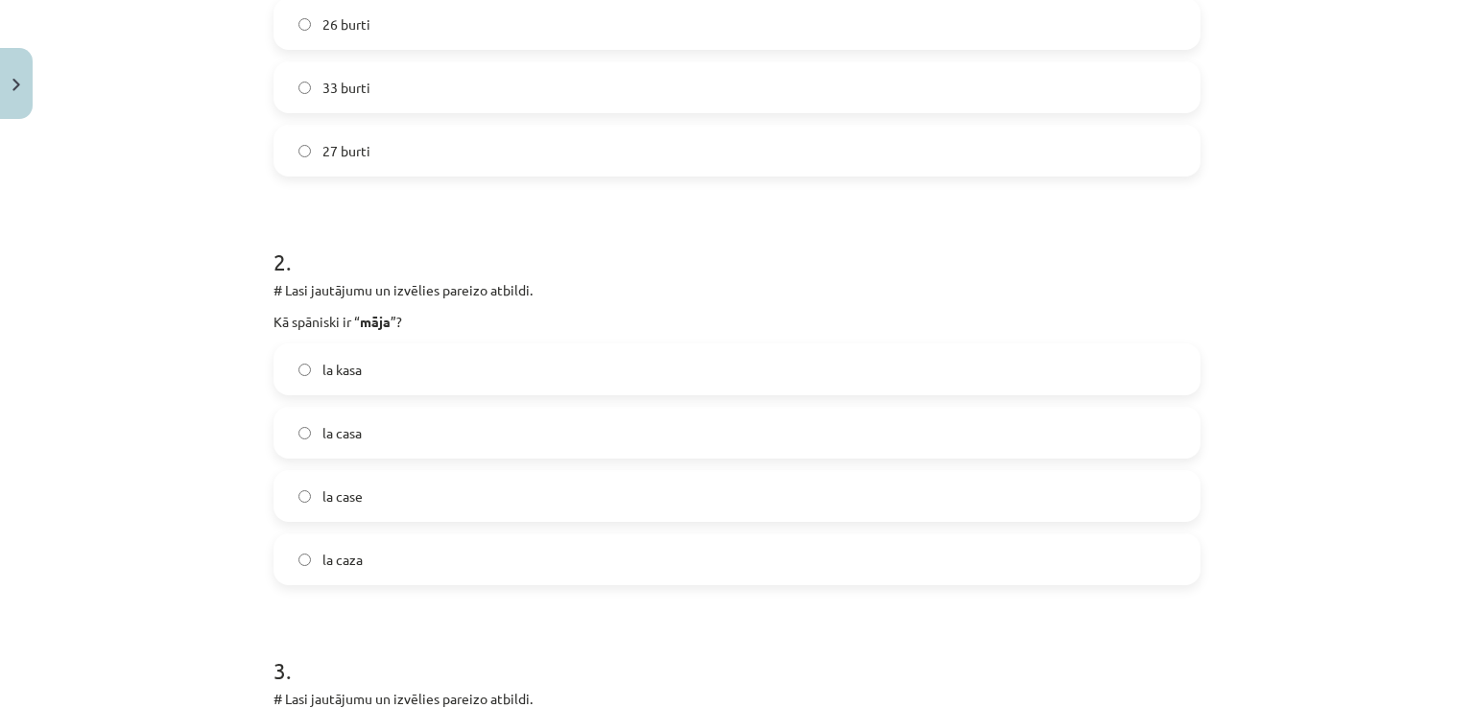
click at [349, 423] on span "la casa" at bounding box center [341, 433] width 39 height 20
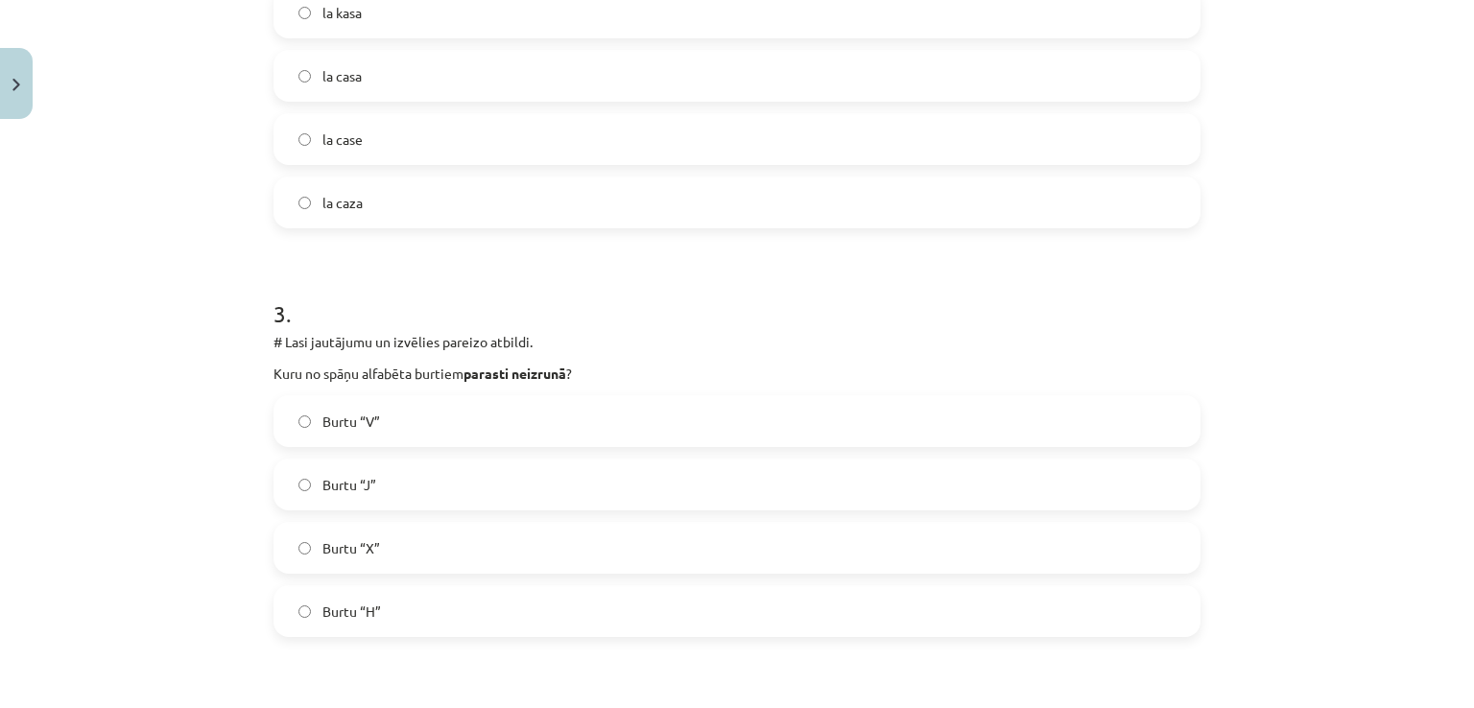
scroll to position [959, 0]
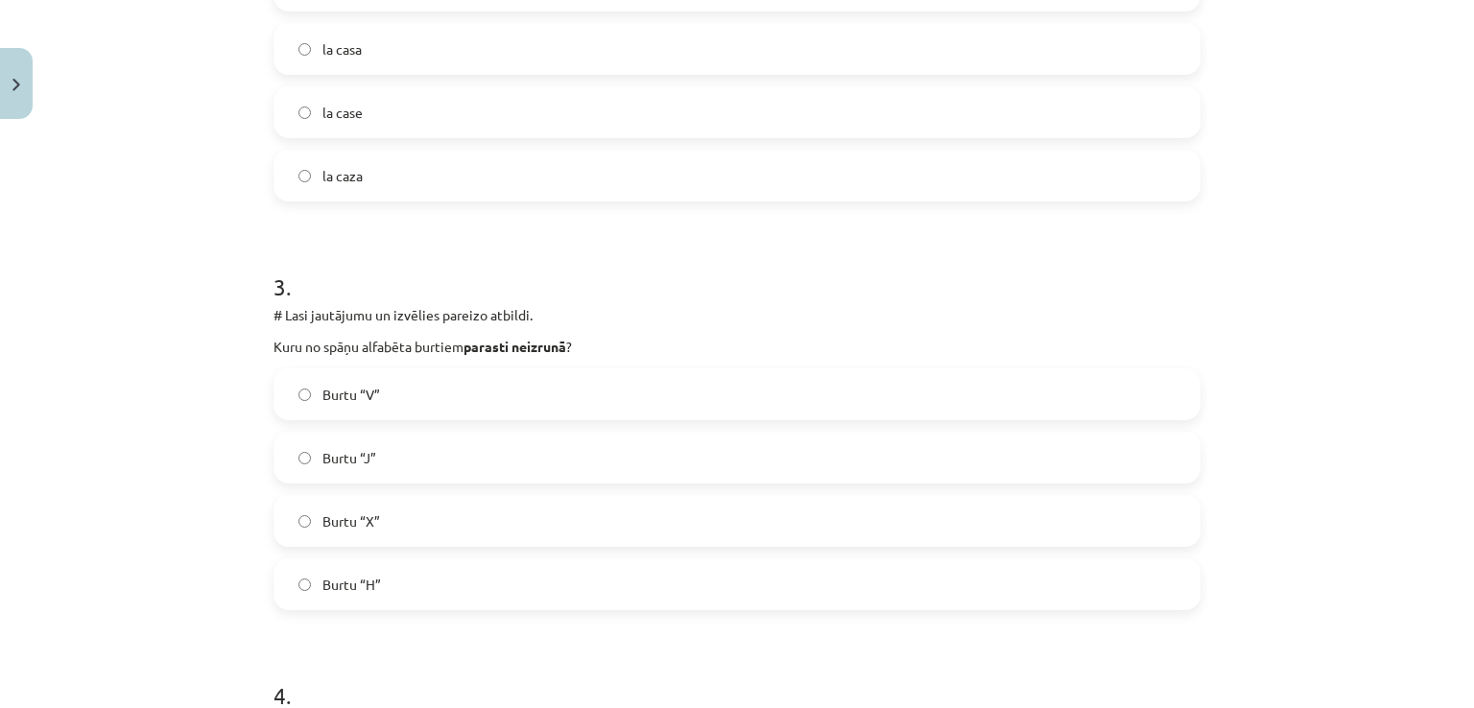
click at [376, 584] on label "Burtu “H”" at bounding box center [736, 584] width 923 height 48
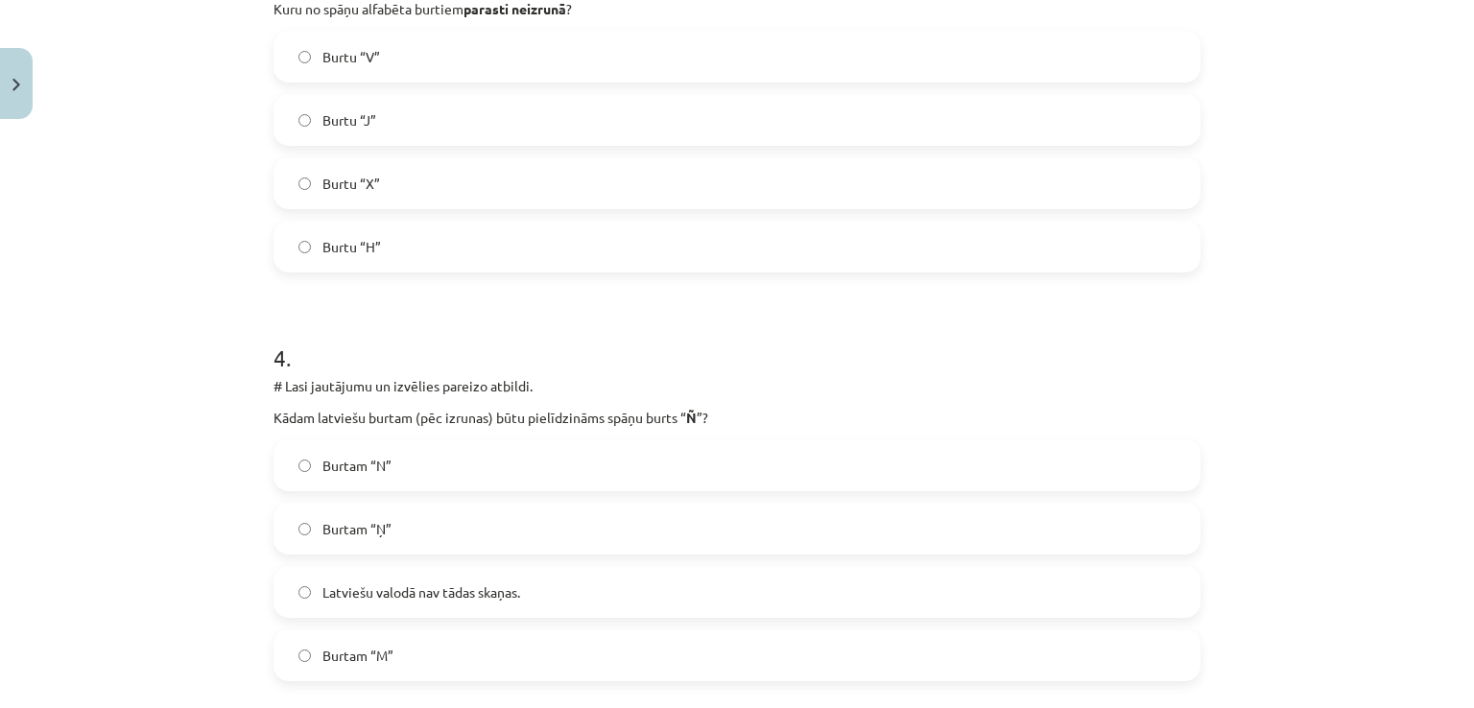
scroll to position [1343, 0]
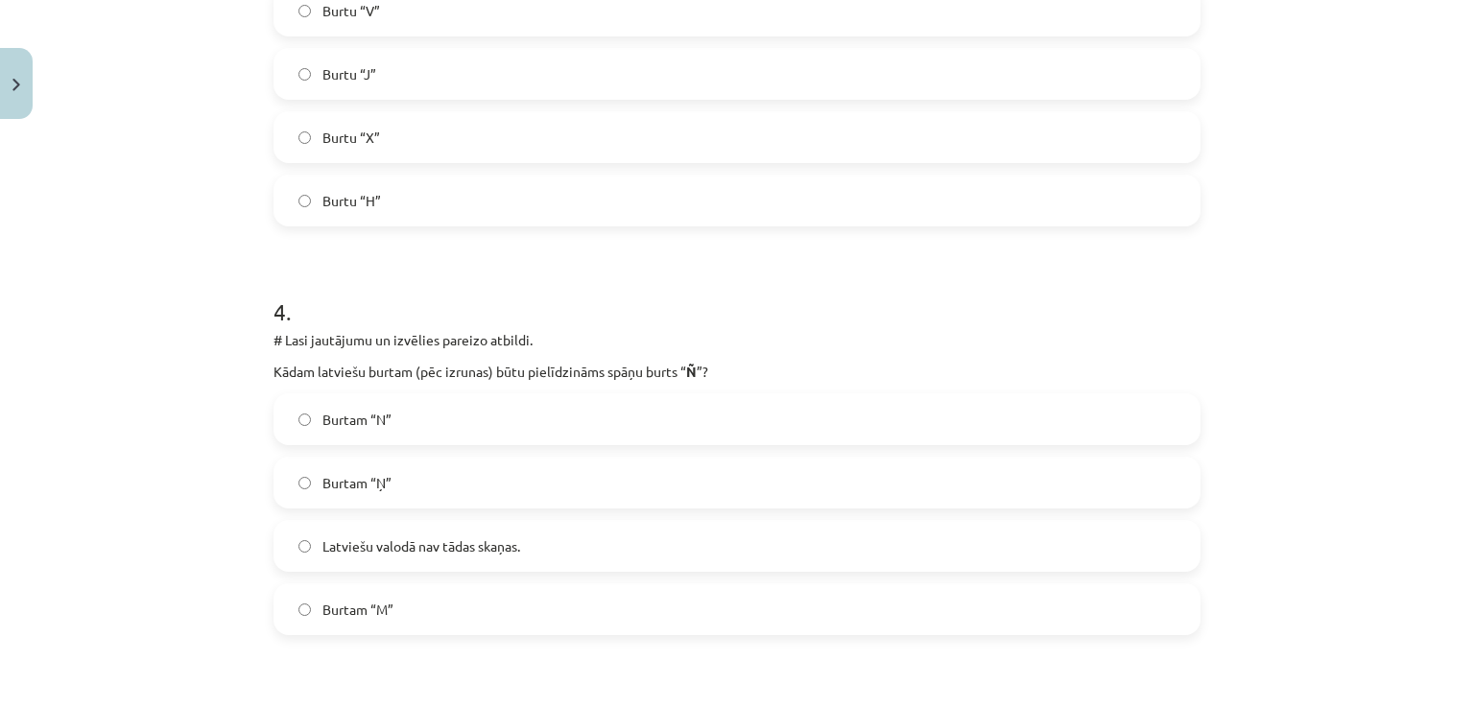
click at [381, 469] on label "Burtam “Ņ”" at bounding box center [736, 483] width 923 height 48
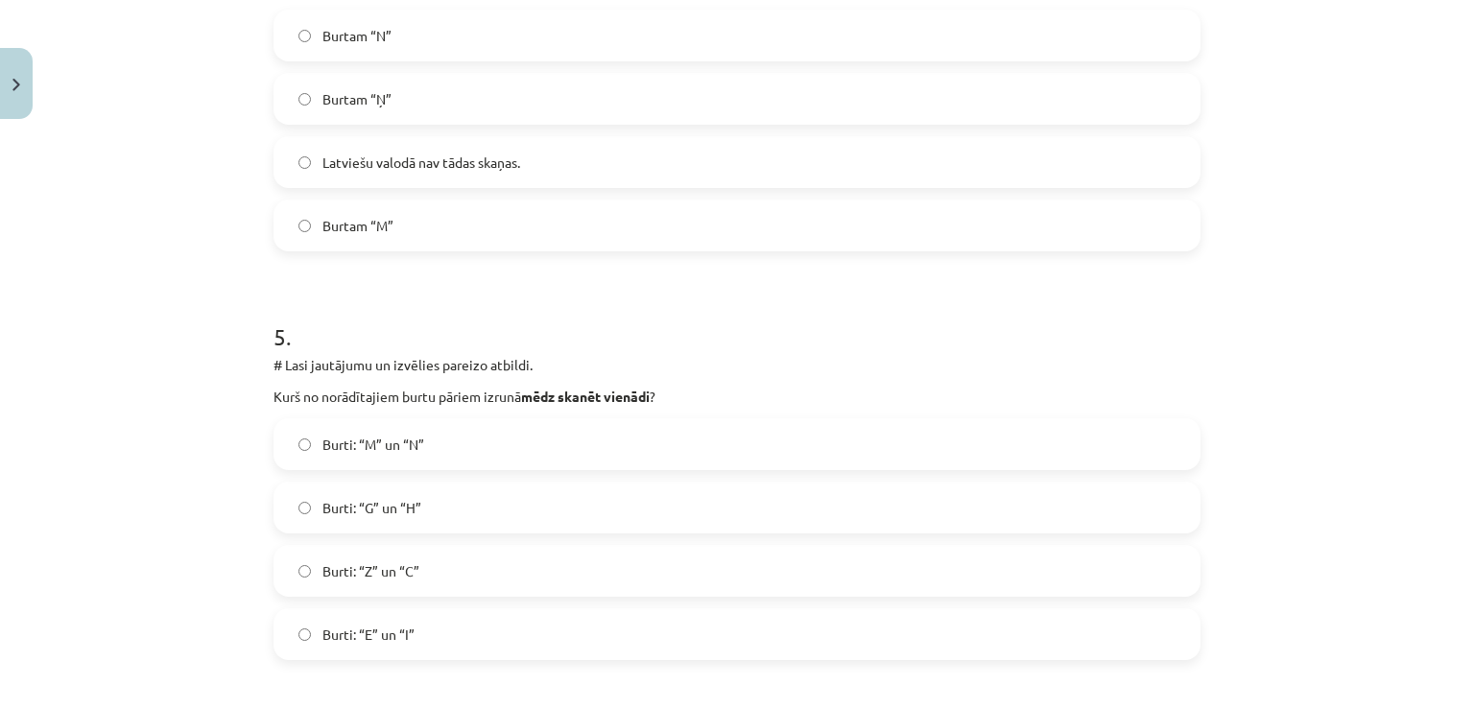
scroll to position [1823, 0]
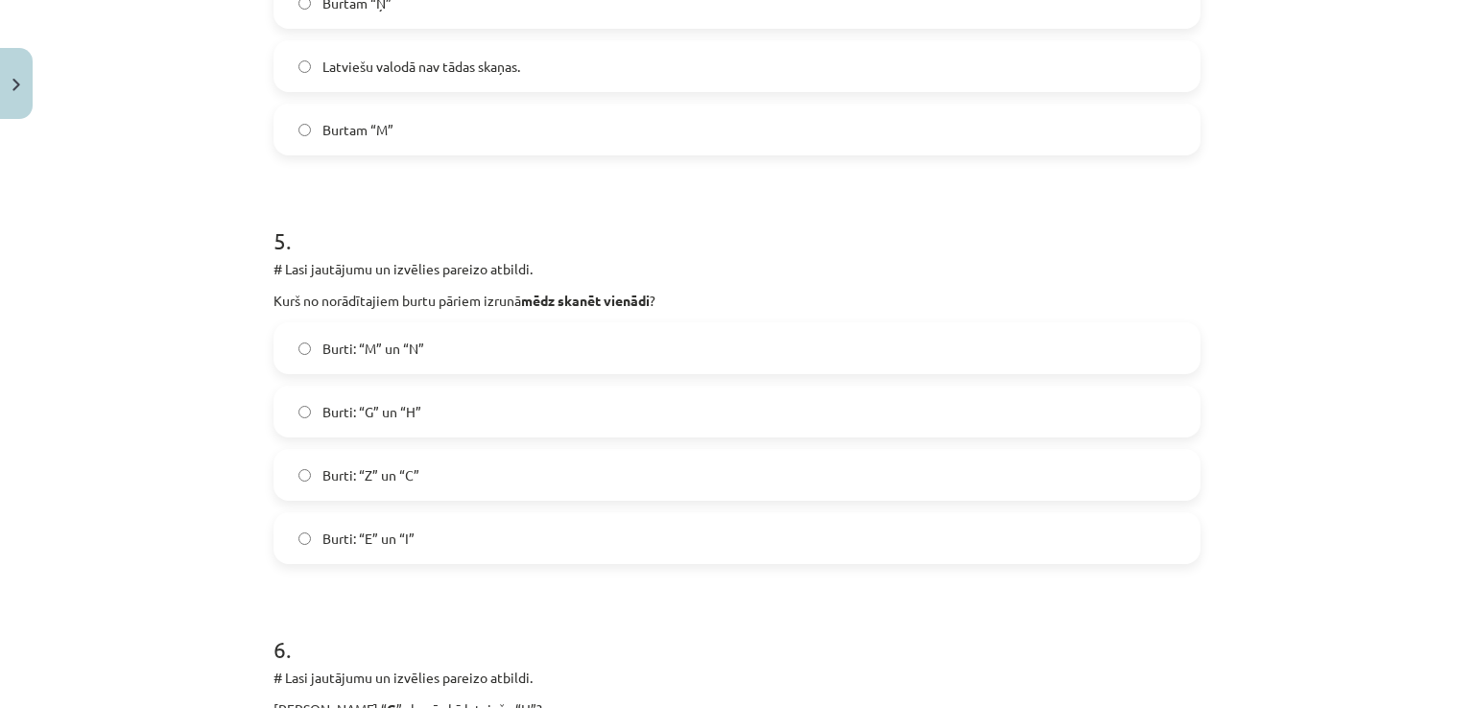
click at [387, 489] on label "Burti: “Z” un “C”" at bounding box center [736, 475] width 923 height 48
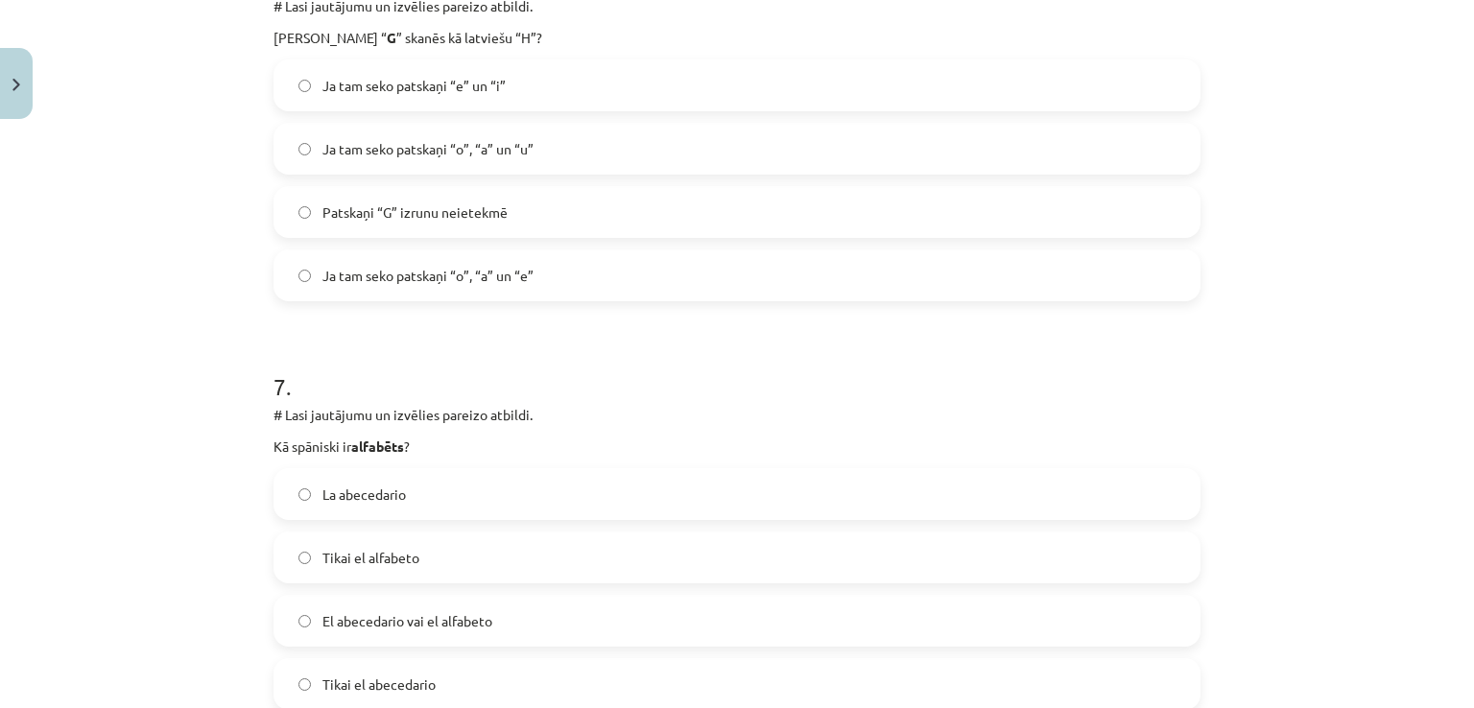
scroll to position [2398, 0]
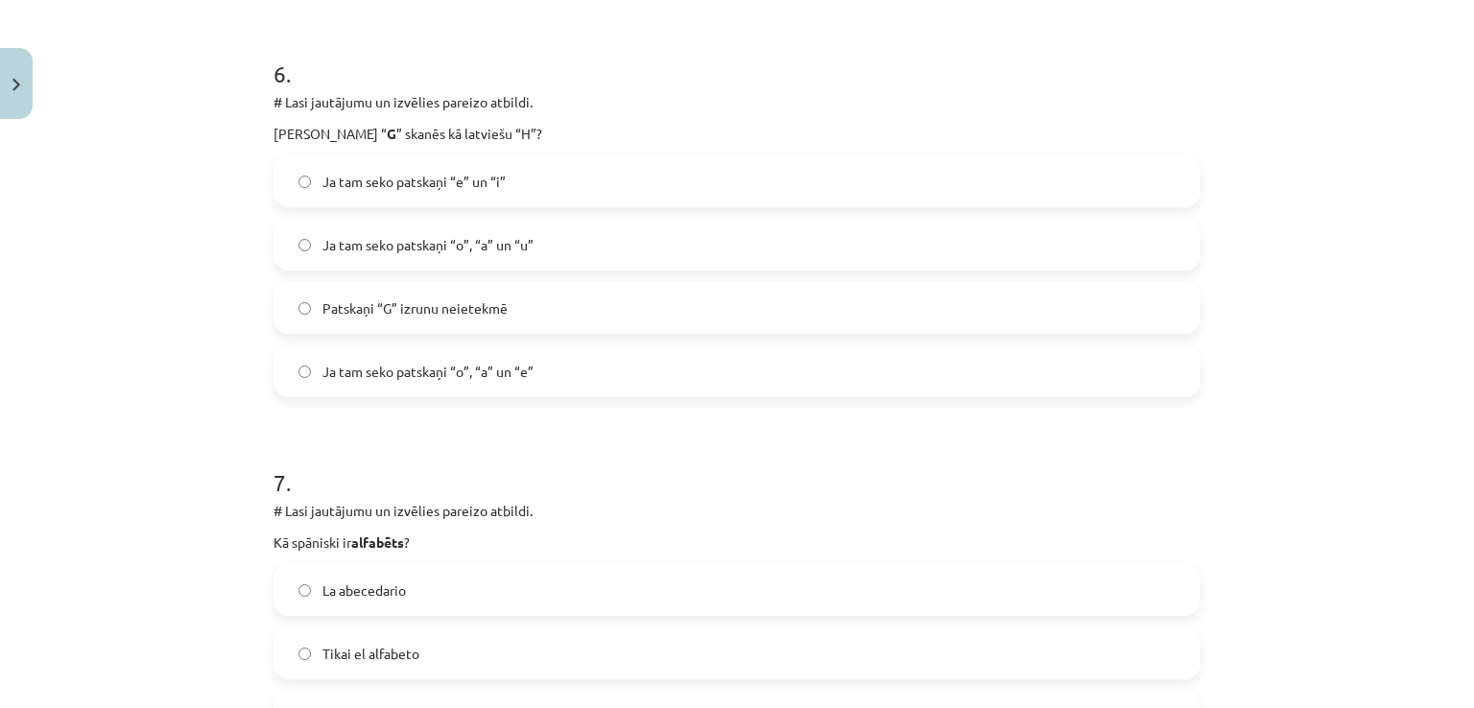
click at [472, 191] on label "Ja tam seko patskaņi “e” un “i”" at bounding box center [736, 181] width 923 height 48
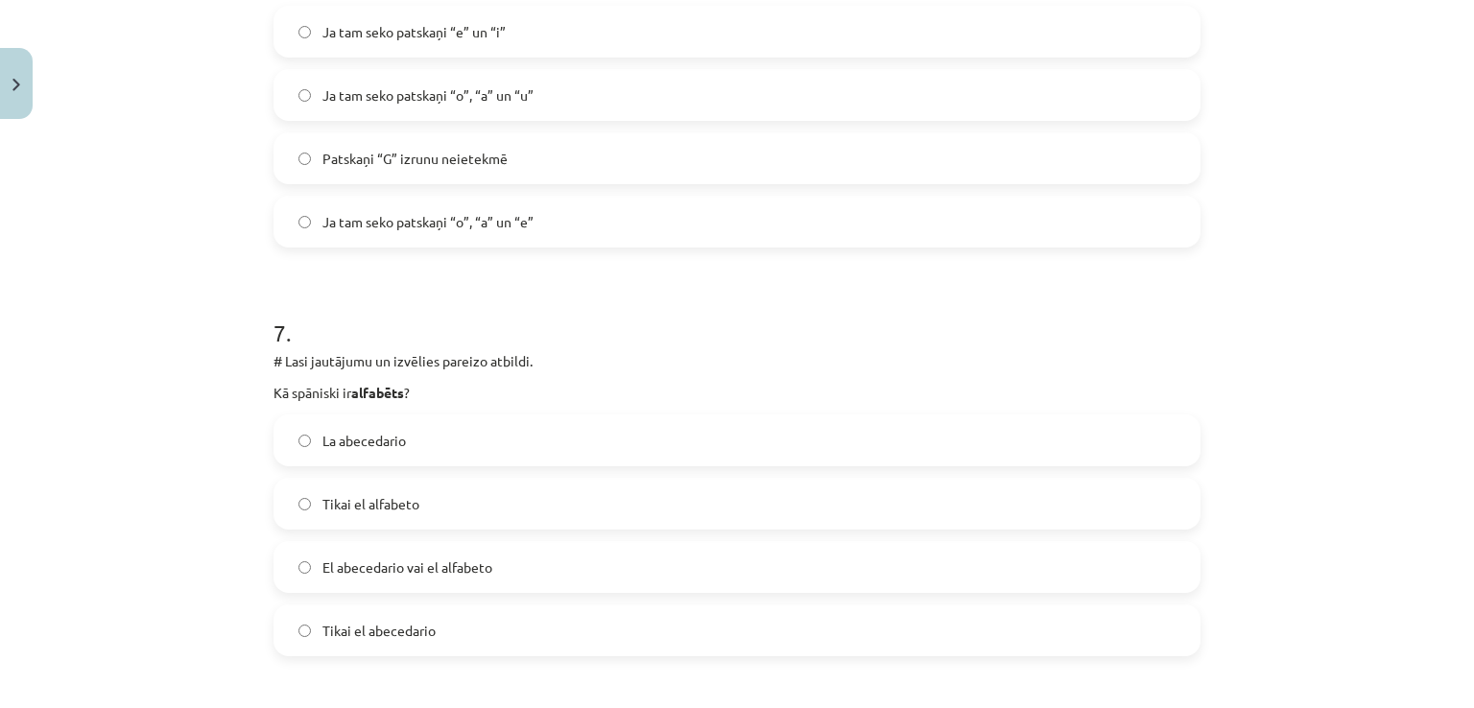
scroll to position [2782, 0]
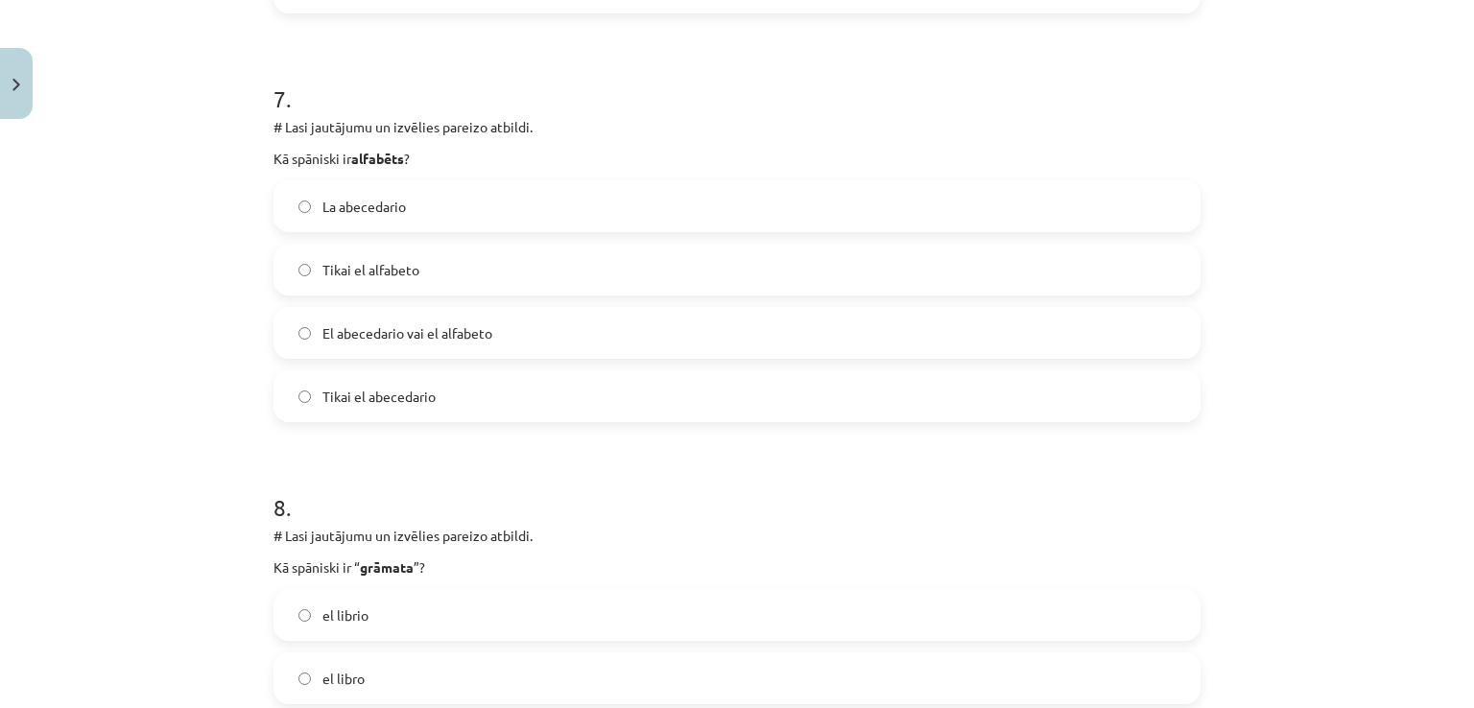
click at [549, 333] on label "El abecedario vai el alfabeto" at bounding box center [736, 333] width 923 height 48
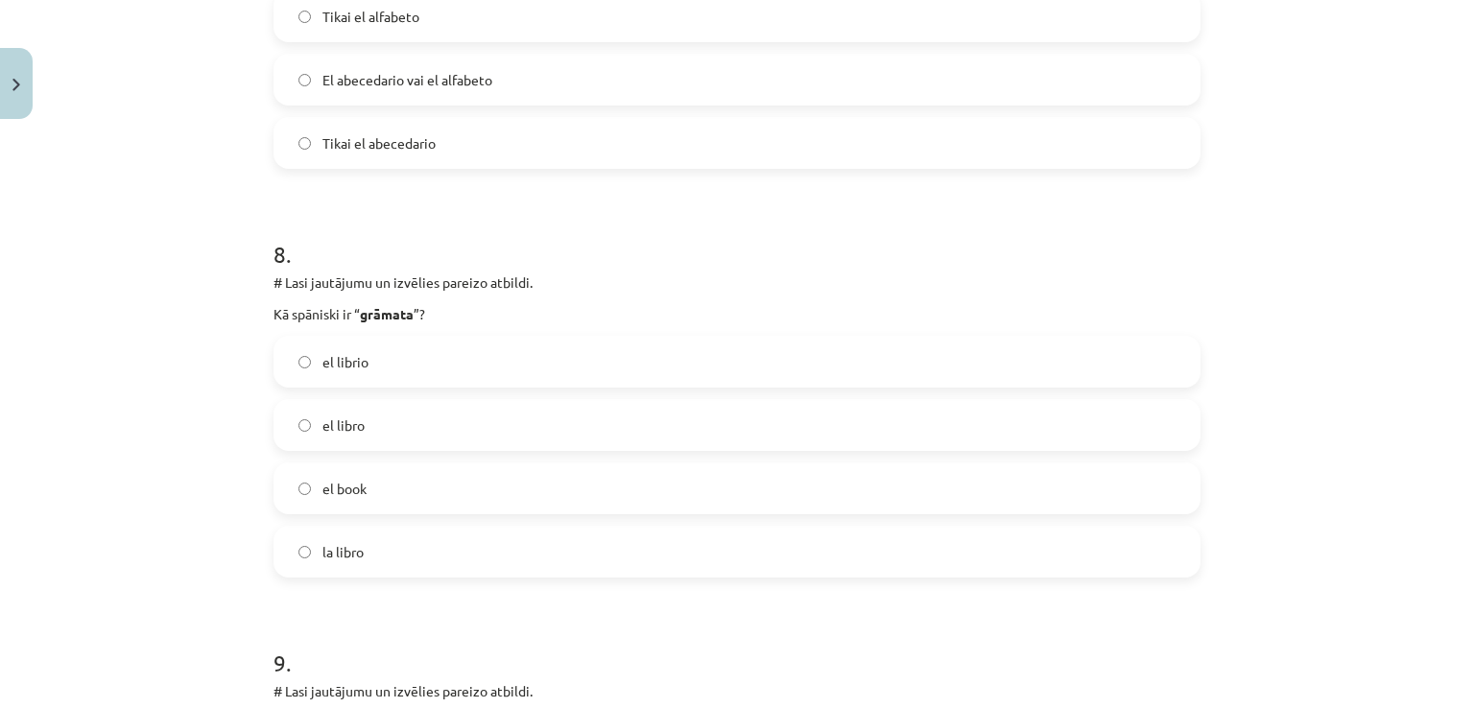
scroll to position [3070, 0]
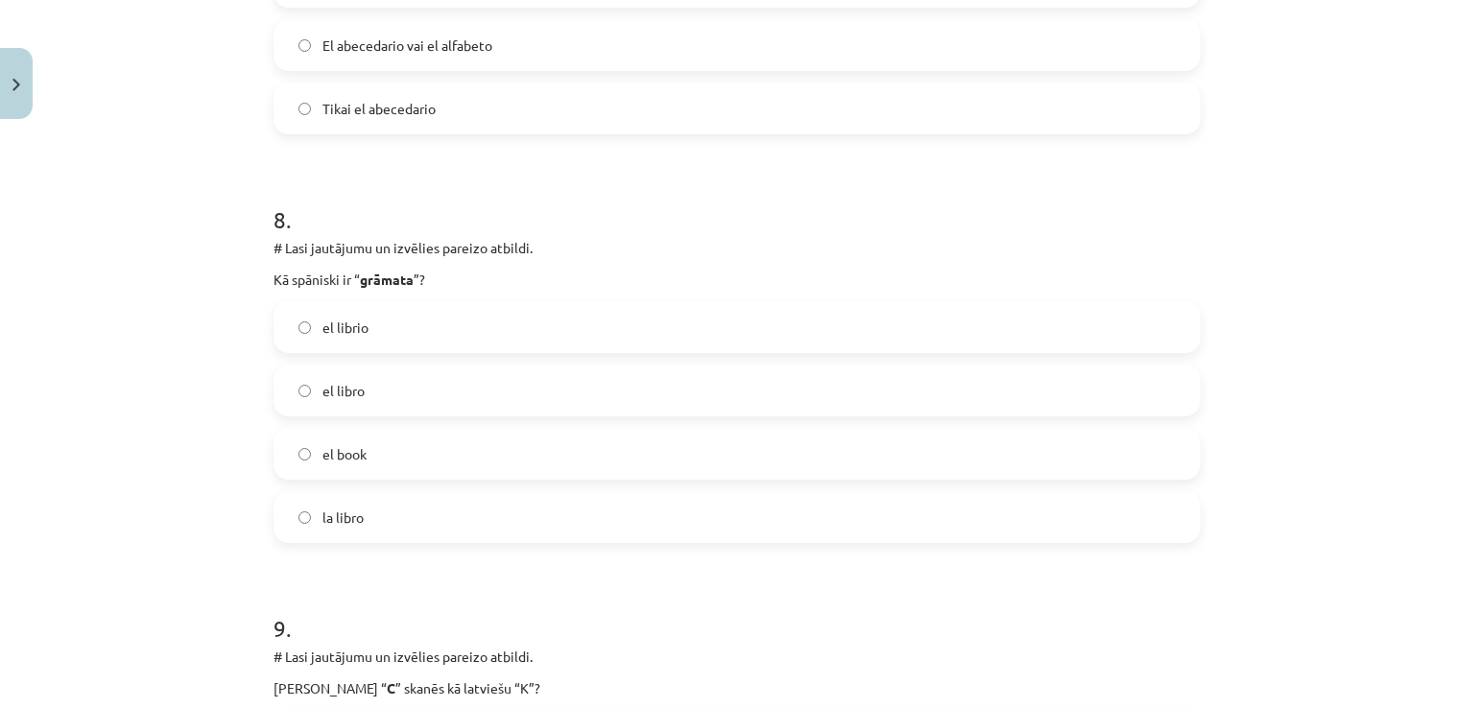
click at [392, 403] on label "el libro" at bounding box center [736, 390] width 923 height 48
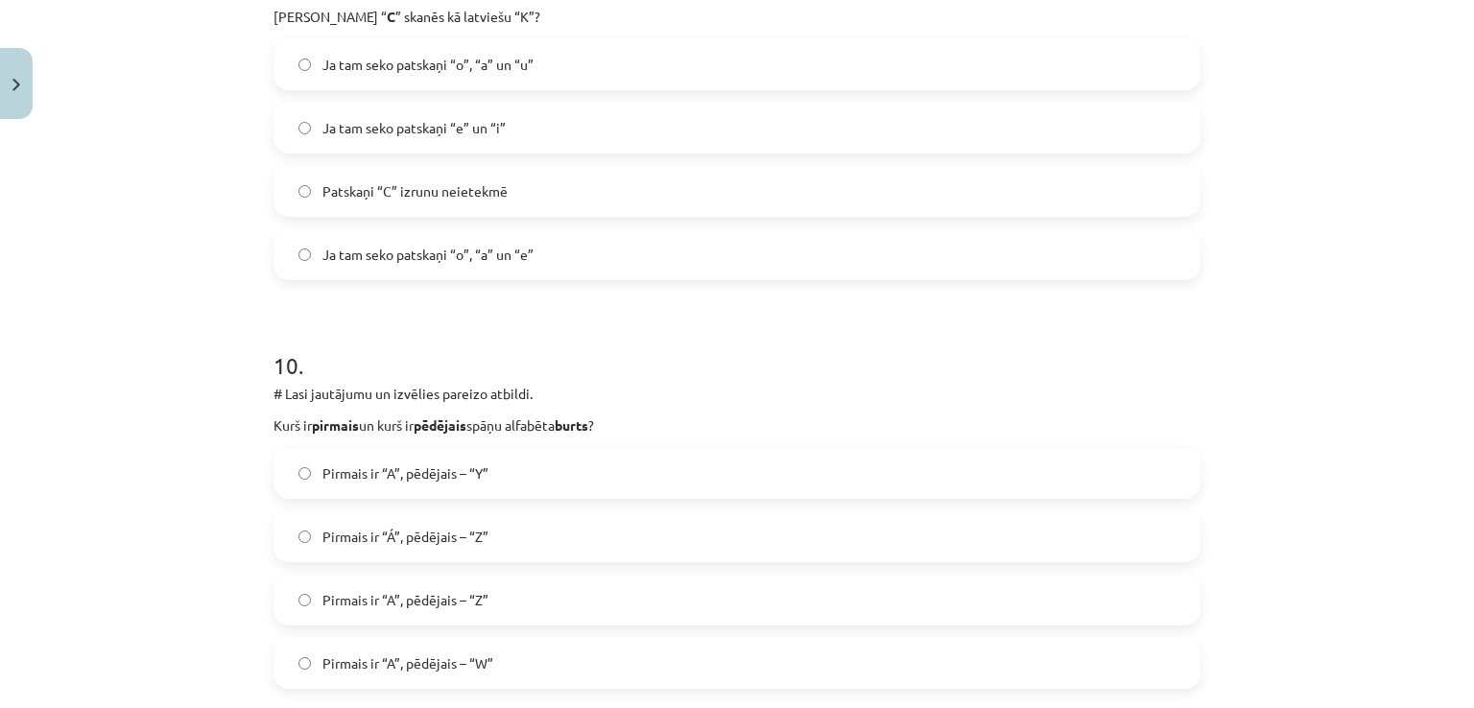
scroll to position [3646, 0]
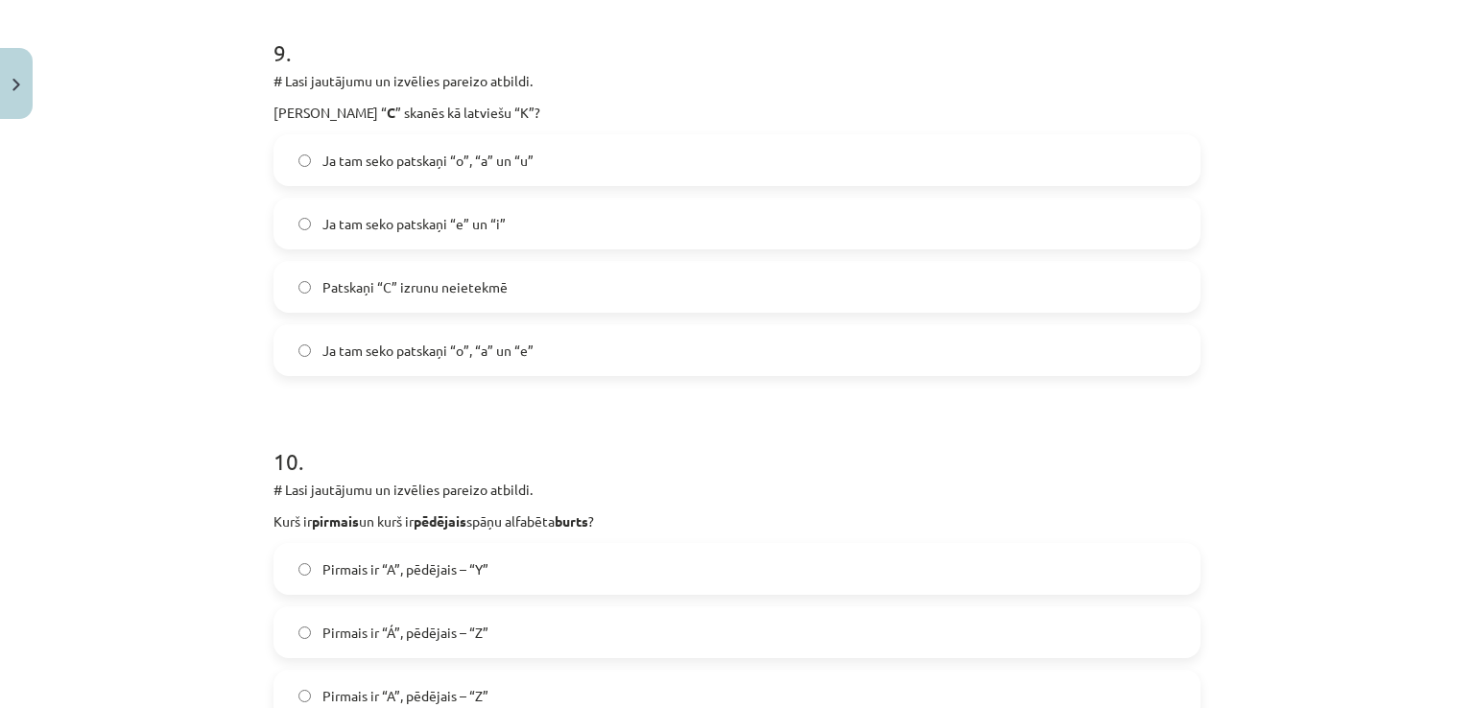
click at [400, 158] on span "Ja tam seko patskaņi “o”, “a” un “u”" at bounding box center [427, 161] width 211 height 20
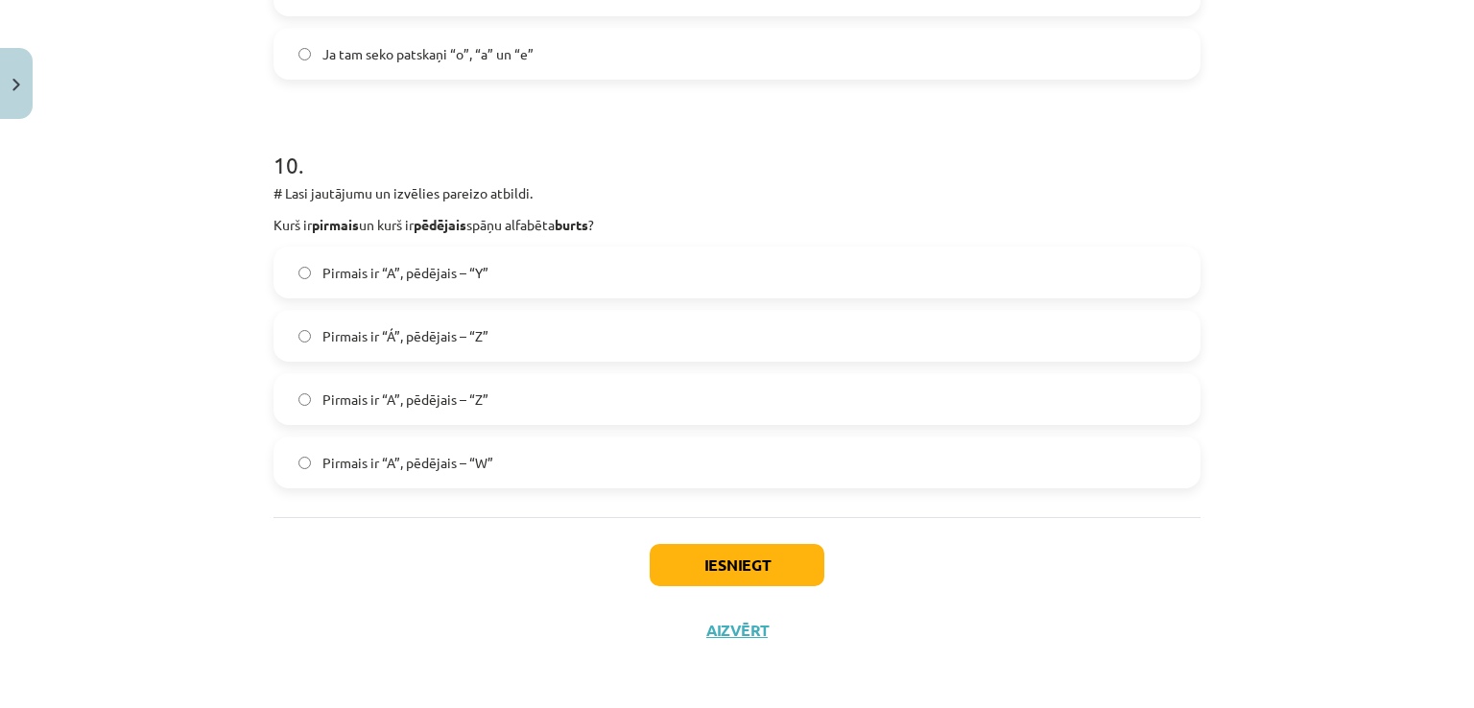
scroll to position [3945, 0]
click at [403, 281] on label "Pirmais ir “A”, pēdējais – “Y”" at bounding box center [736, 270] width 923 height 48
click at [411, 342] on span "Pirmais ir “Á”, pēdējais – “Z”" at bounding box center [405, 333] width 166 height 20
click at [480, 396] on span "Pirmais ir “A”, pēdējais – “Z”" at bounding box center [405, 397] width 166 height 20
click at [733, 571] on button "Iesniegt" at bounding box center [736, 562] width 175 height 42
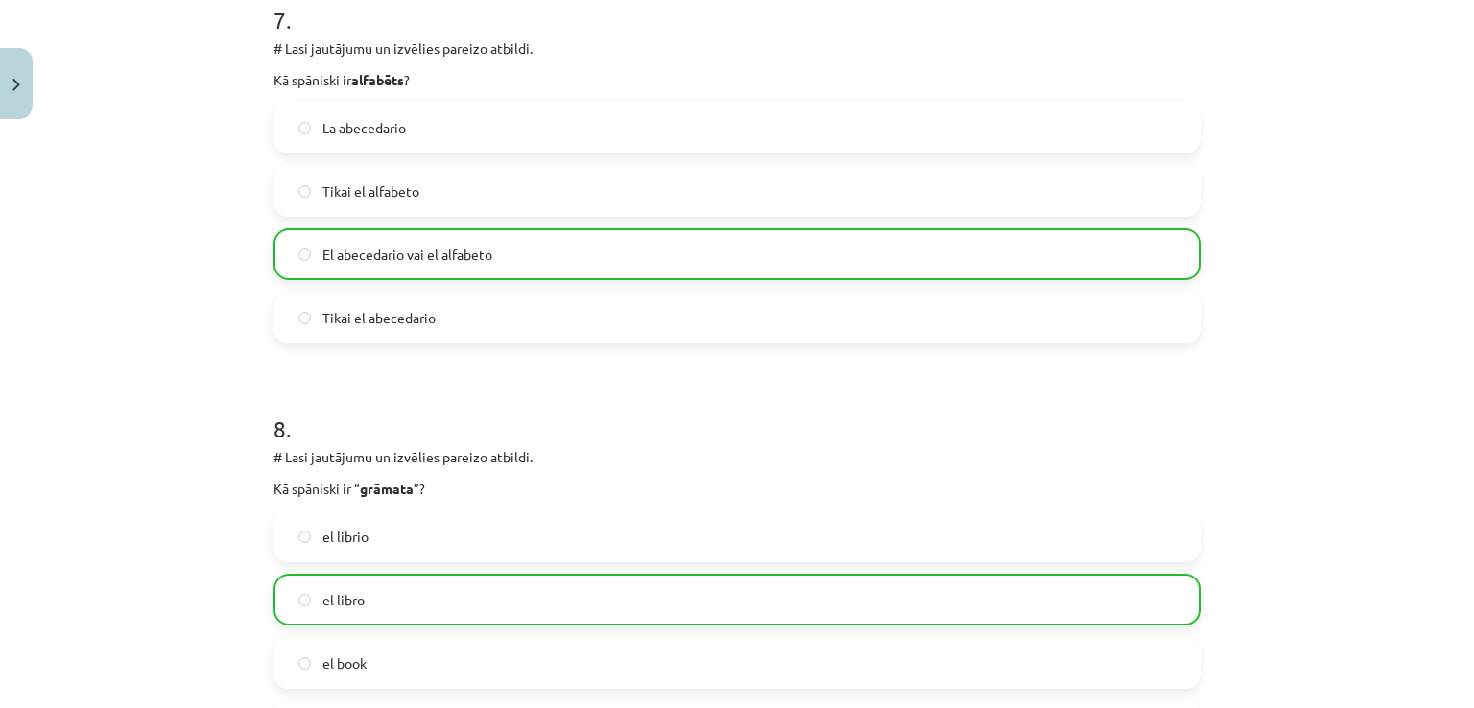
scroll to position [4005, 0]
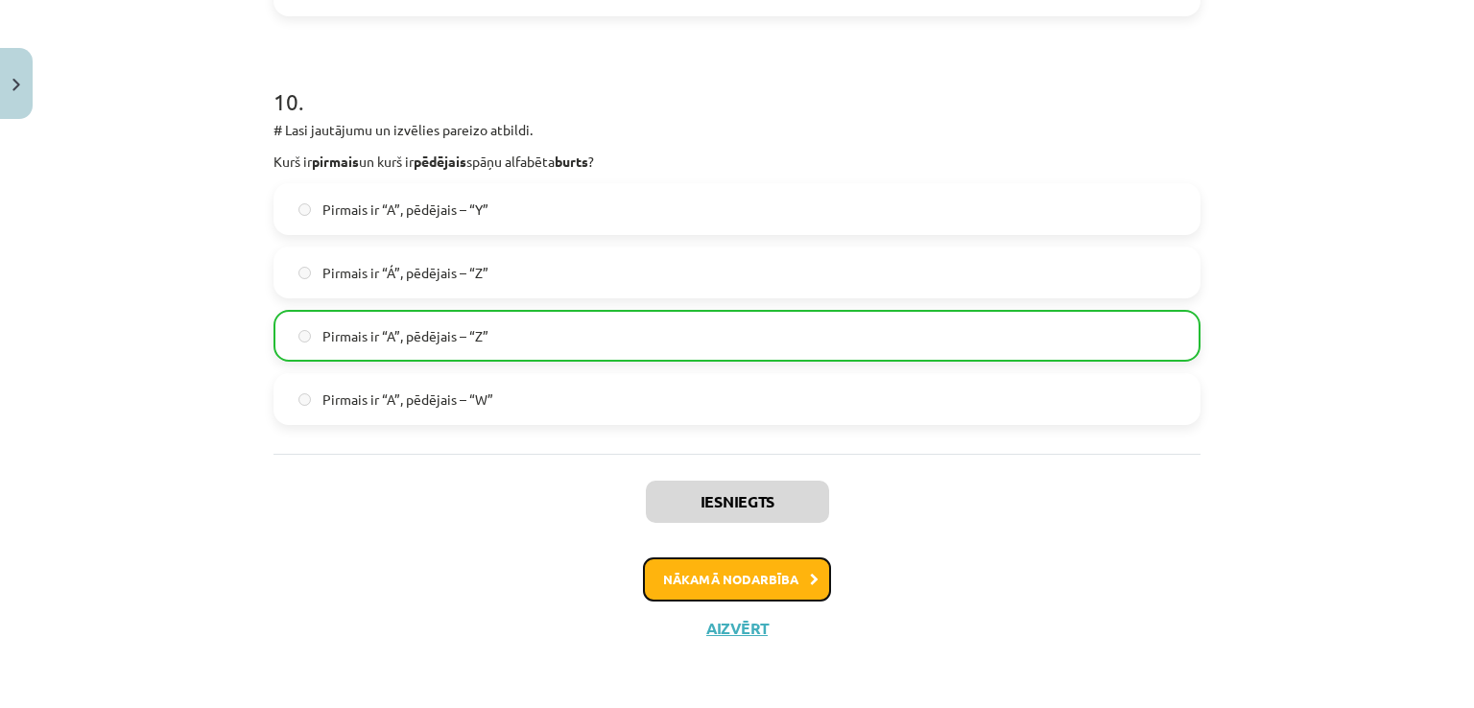
click at [716, 565] on button "Nākamā nodarbība" at bounding box center [737, 579] width 188 height 44
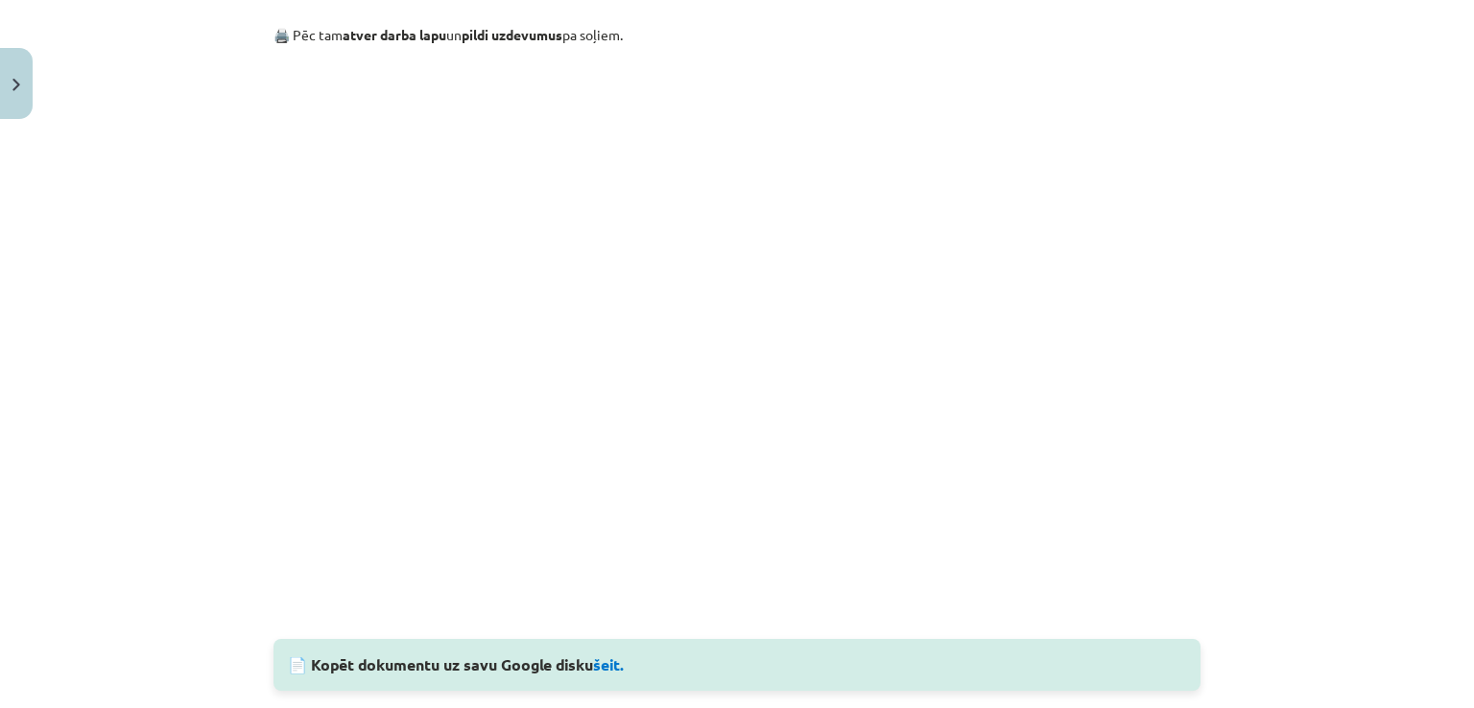
scroll to position [1583, 0]
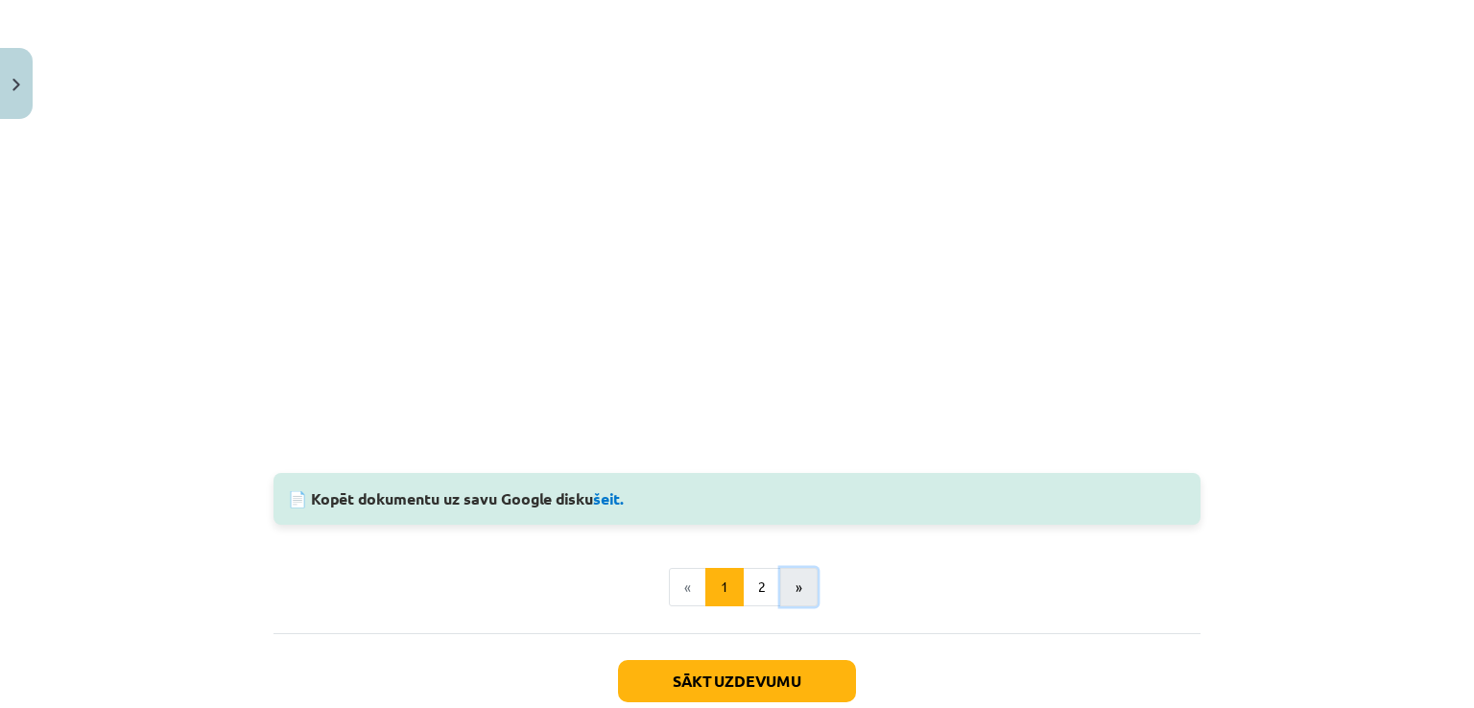
click at [780, 586] on button "»" at bounding box center [798, 587] width 37 height 38
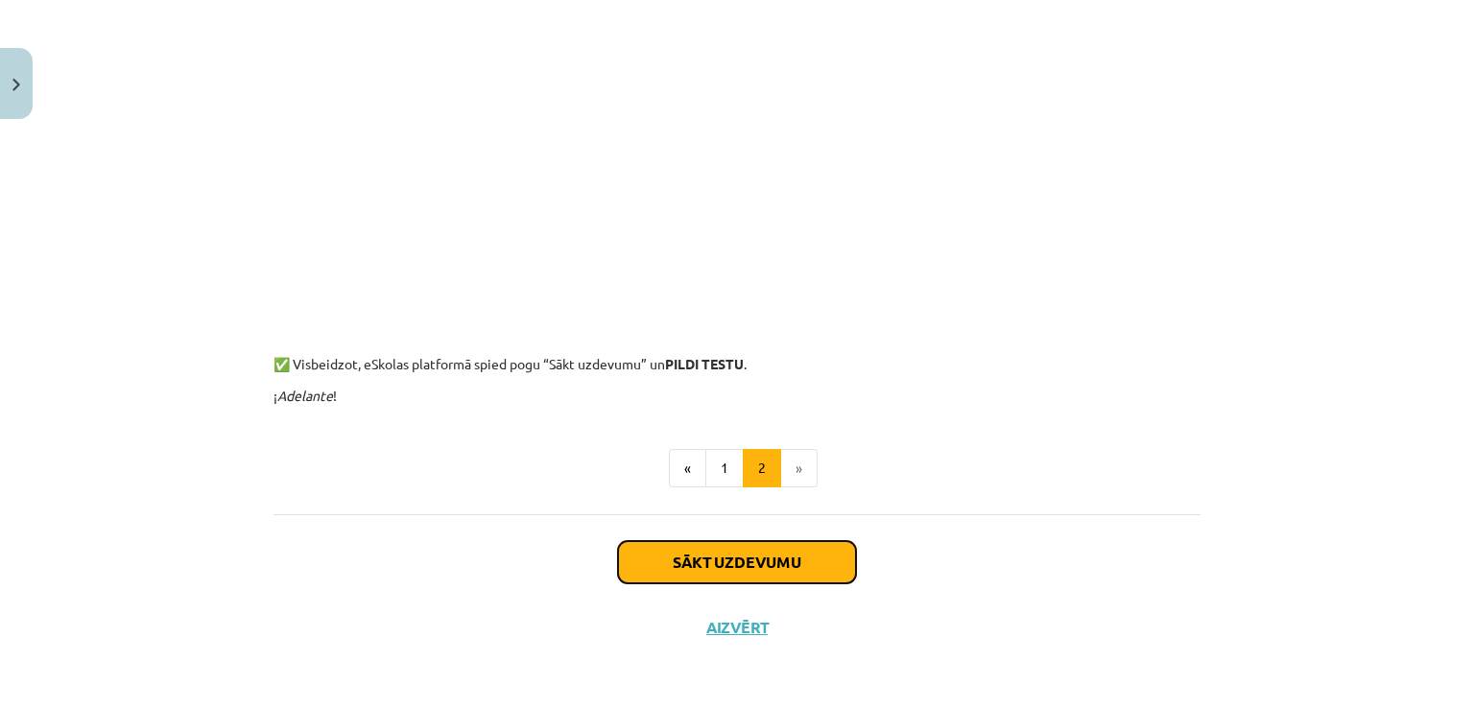
click at [773, 566] on button "Sākt uzdevumu" at bounding box center [737, 562] width 238 height 42
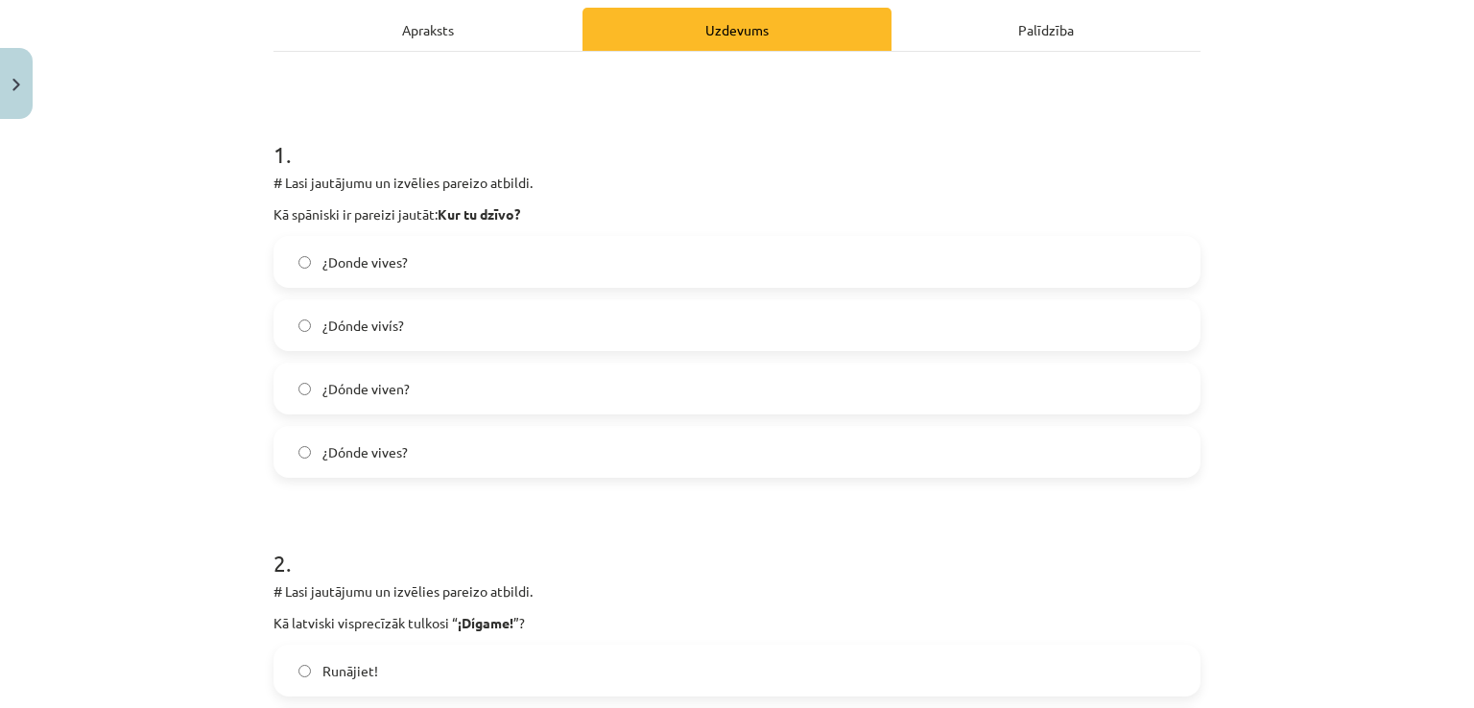
scroll to position [270, 0]
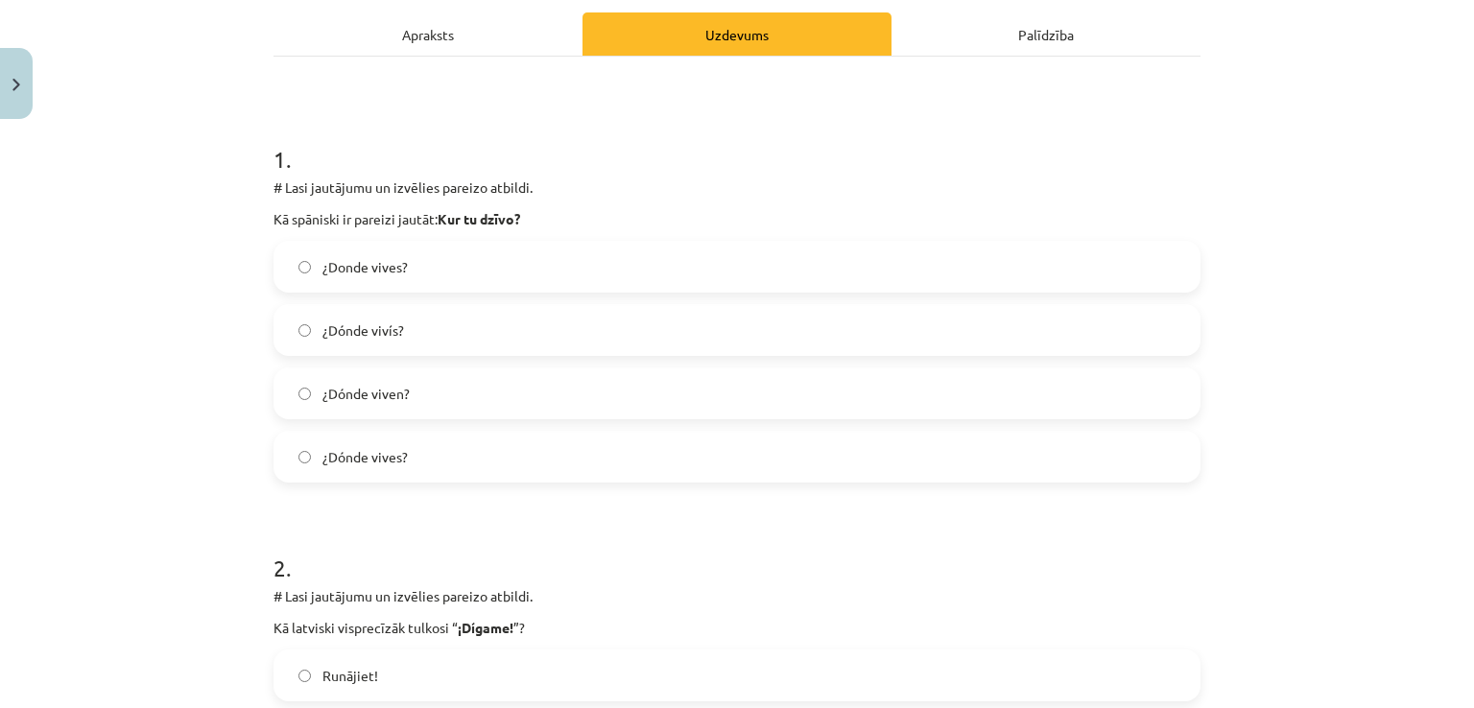
click at [403, 261] on label "¿Donde vives?" at bounding box center [736, 267] width 923 height 48
click at [384, 401] on span "¿Dónde viven?" at bounding box center [365, 394] width 87 height 20
click at [391, 450] on span "¿Dónde vives?" at bounding box center [364, 457] width 85 height 20
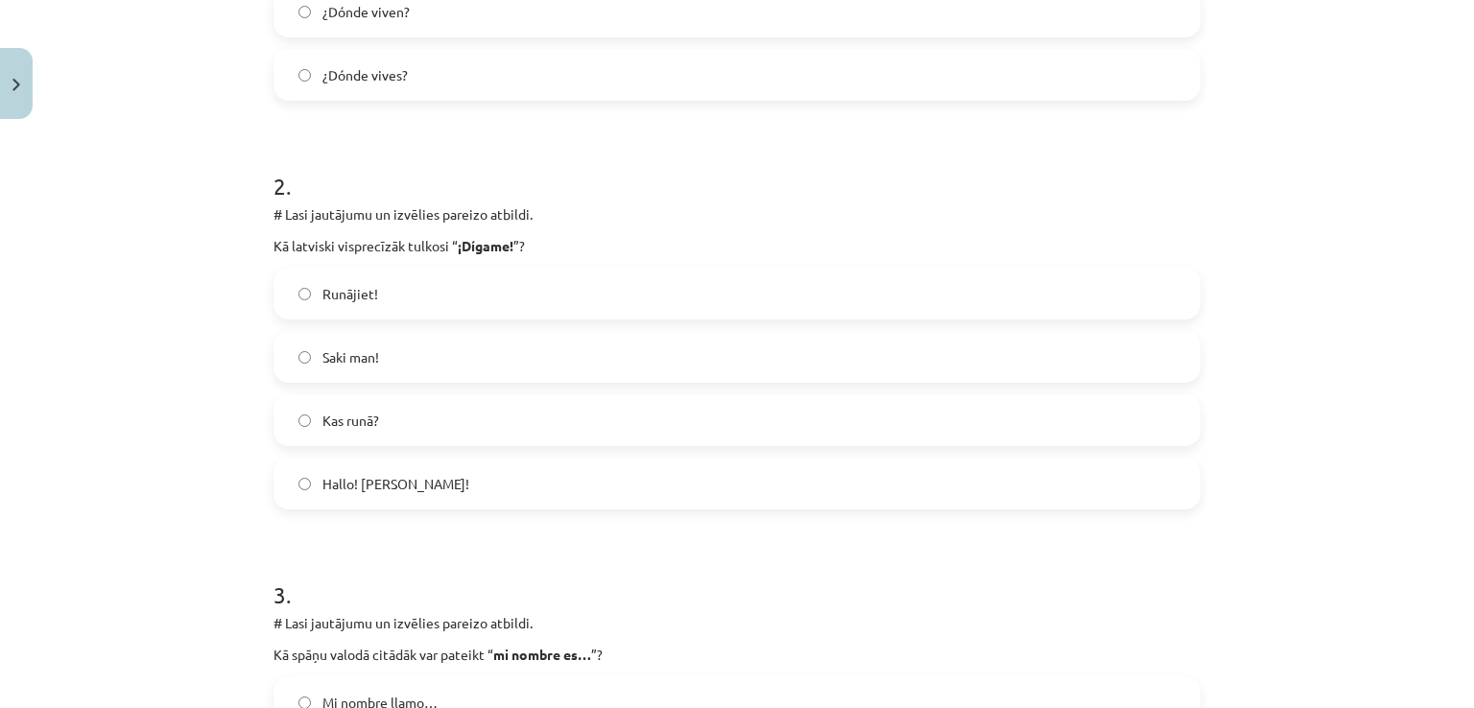
scroll to position [653, 0]
click at [408, 484] on span "Hallo! [PERSON_NAME]!" at bounding box center [395, 482] width 147 height 20
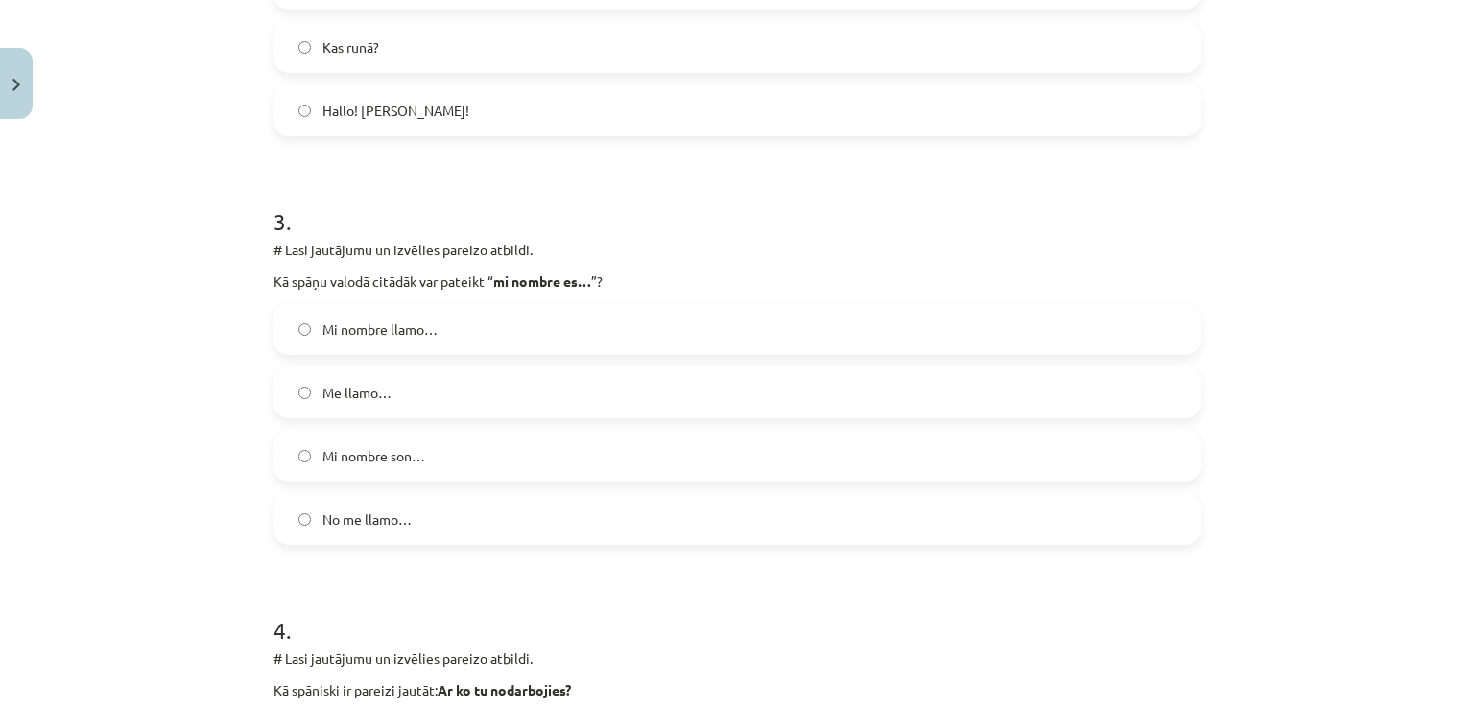
scroll to position [1037, 0]
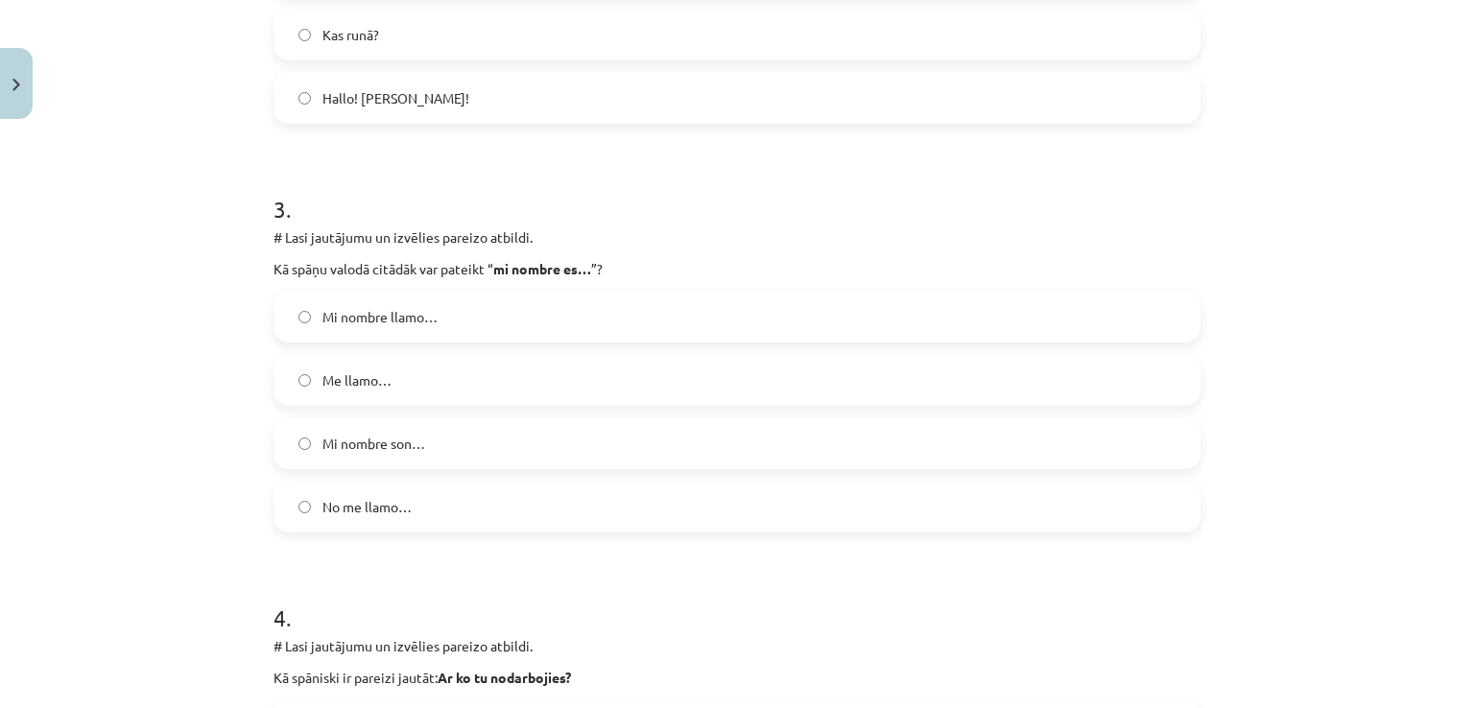
click at [370, 389] on span "Me llamo…" at bounding box center [356, 380] width 69 height 20
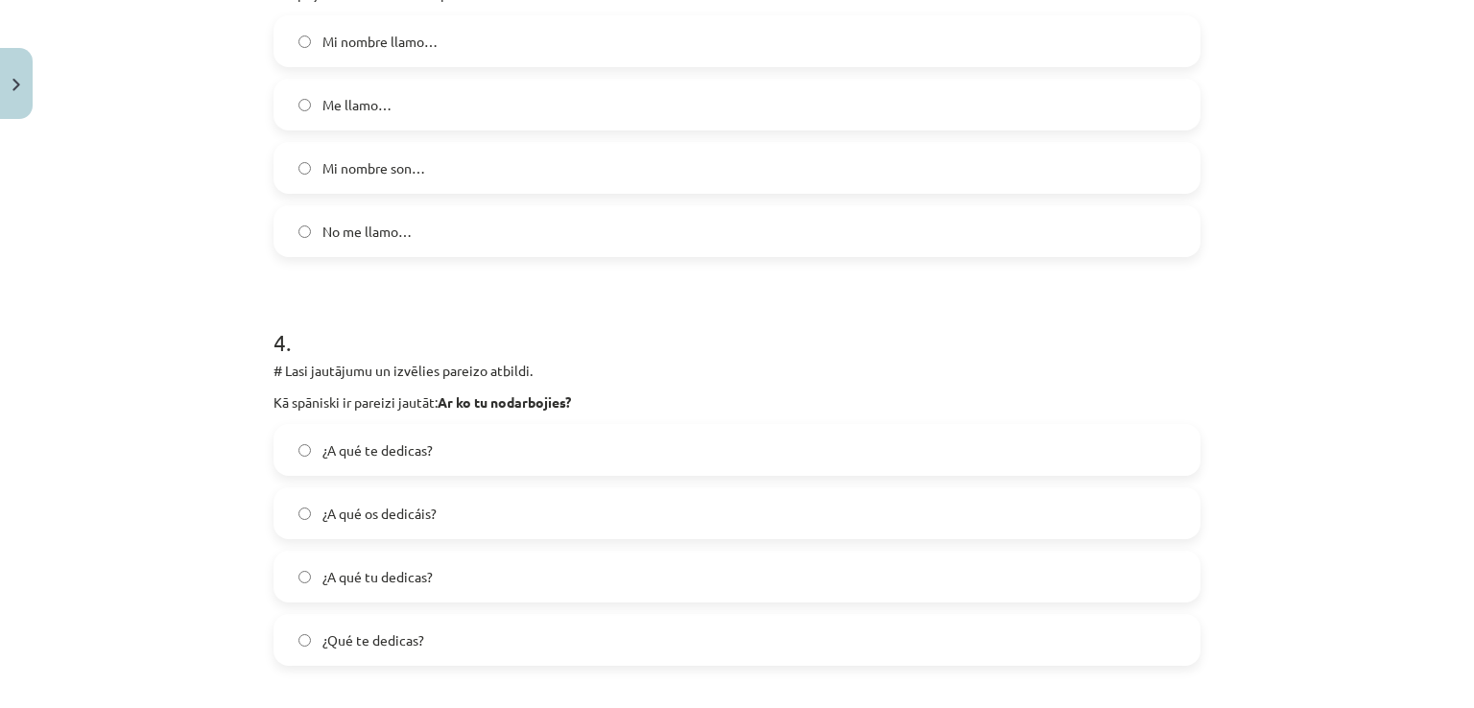
scroll to position [1325, 0]
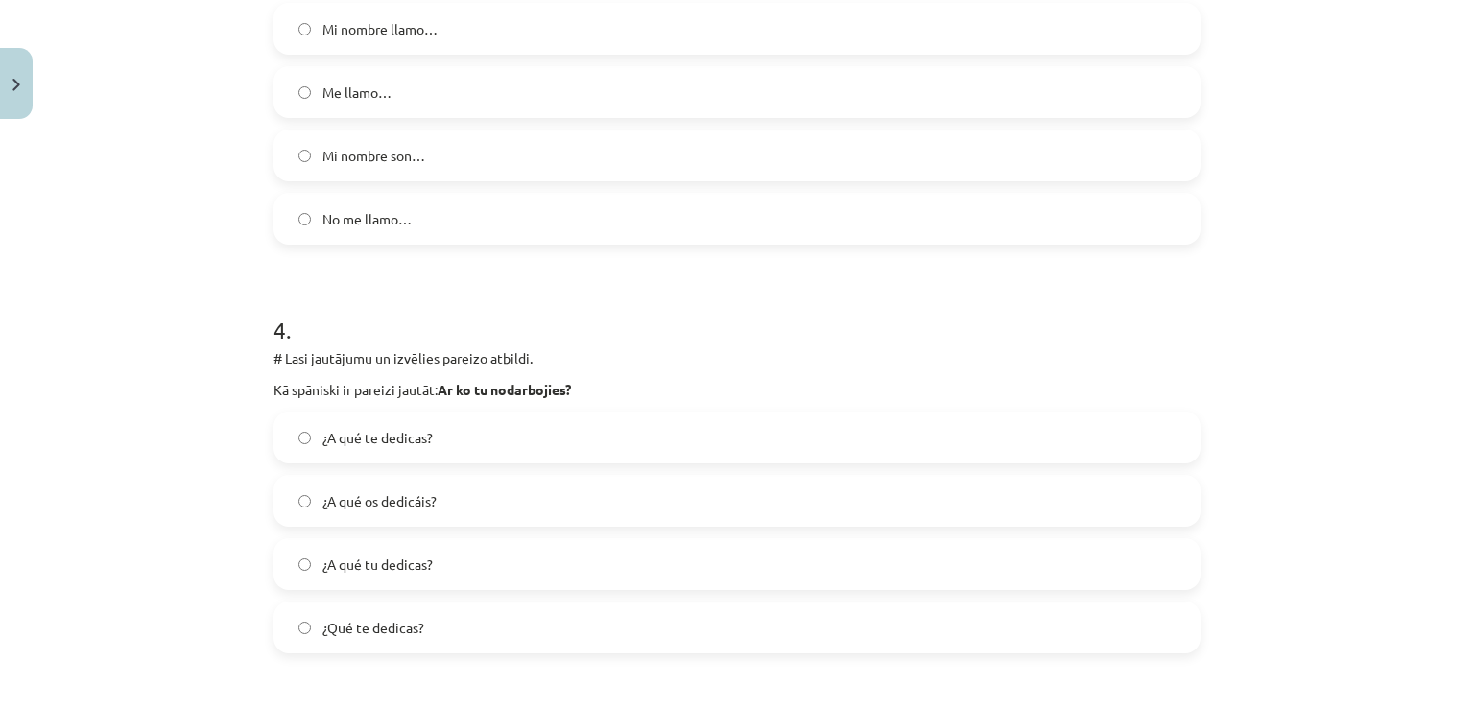
click at [396, 450] on label "¿A qué te dedicas?" at bounding box center [736, 437] width 923 height 48
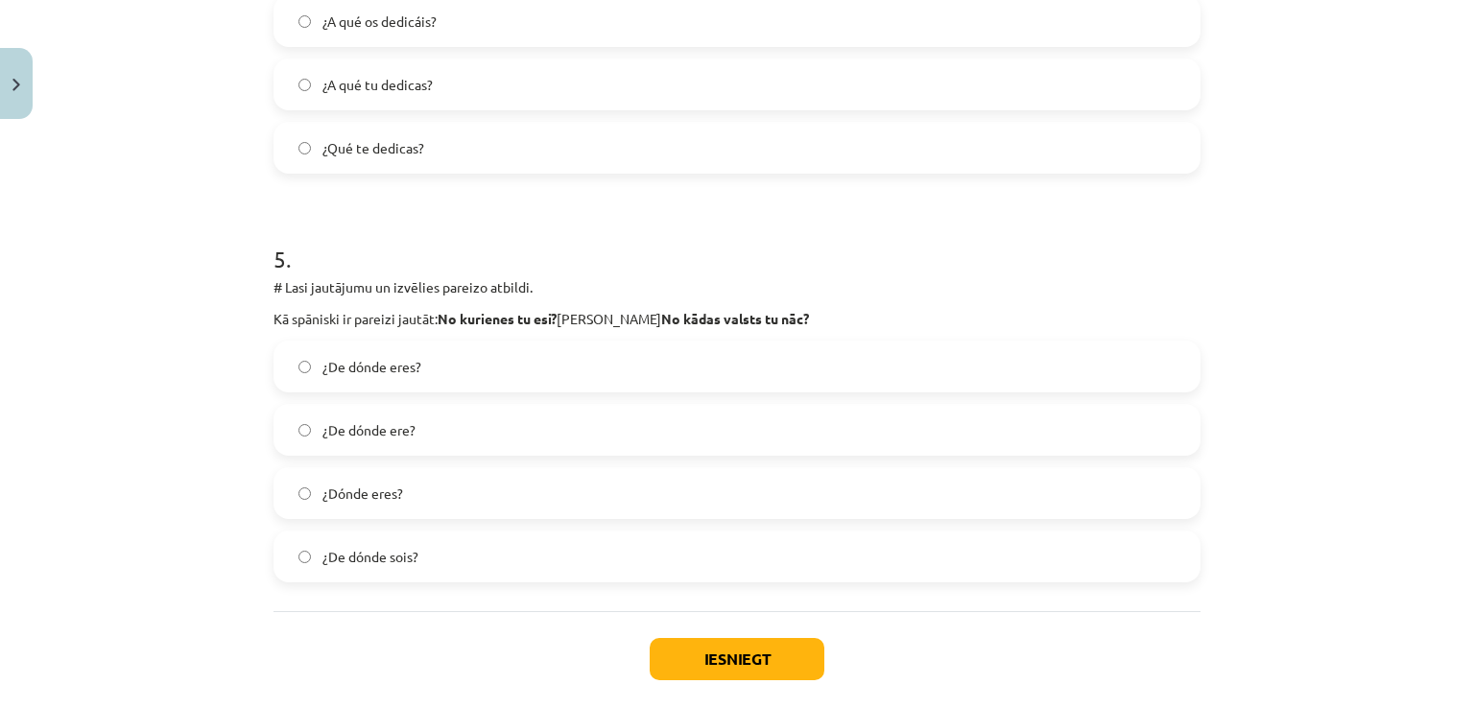
scroll to position [1901, 0]
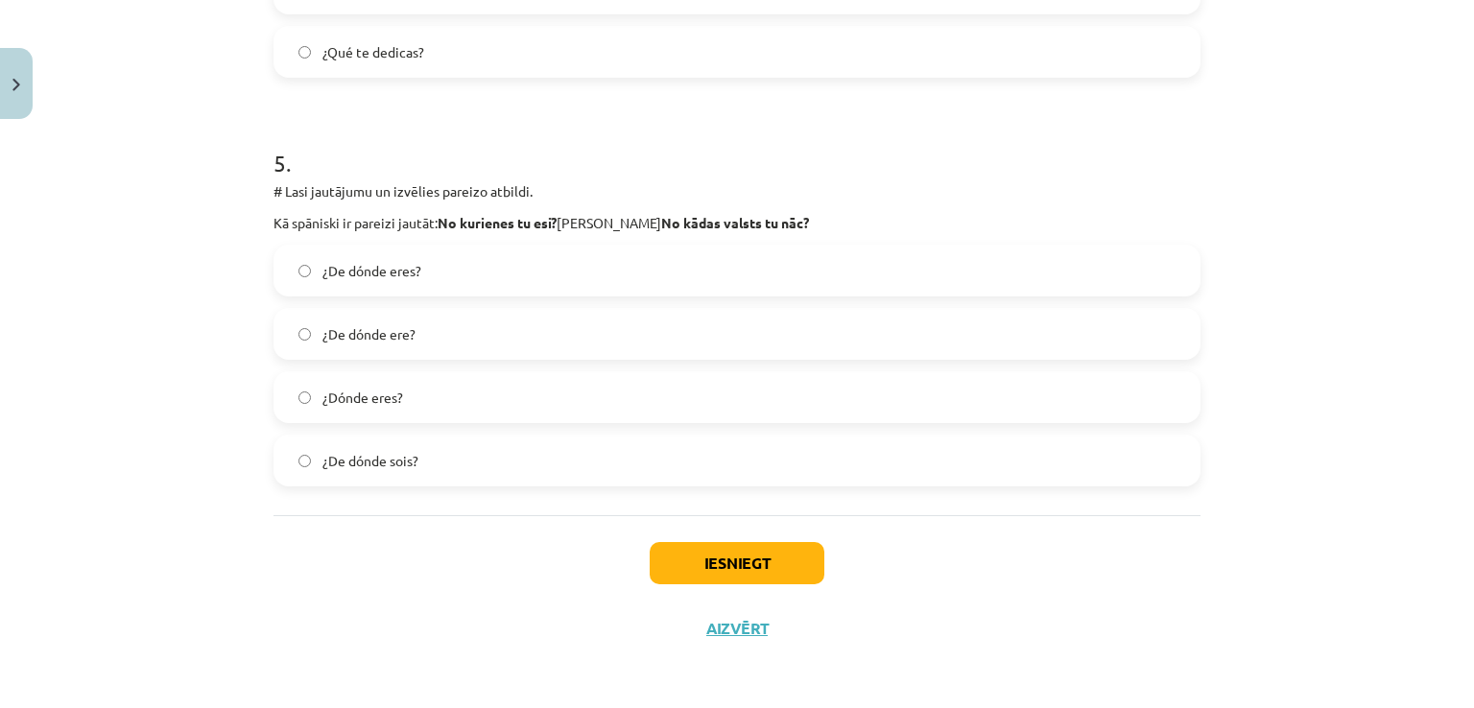
click at [415, 278] on label "¿De dónde eres?" at bounding box center [736, 271] width 923 height 48
click at [740, 563] on button "Iesniegt" at bounding box center [736, 563] width 175 height 42
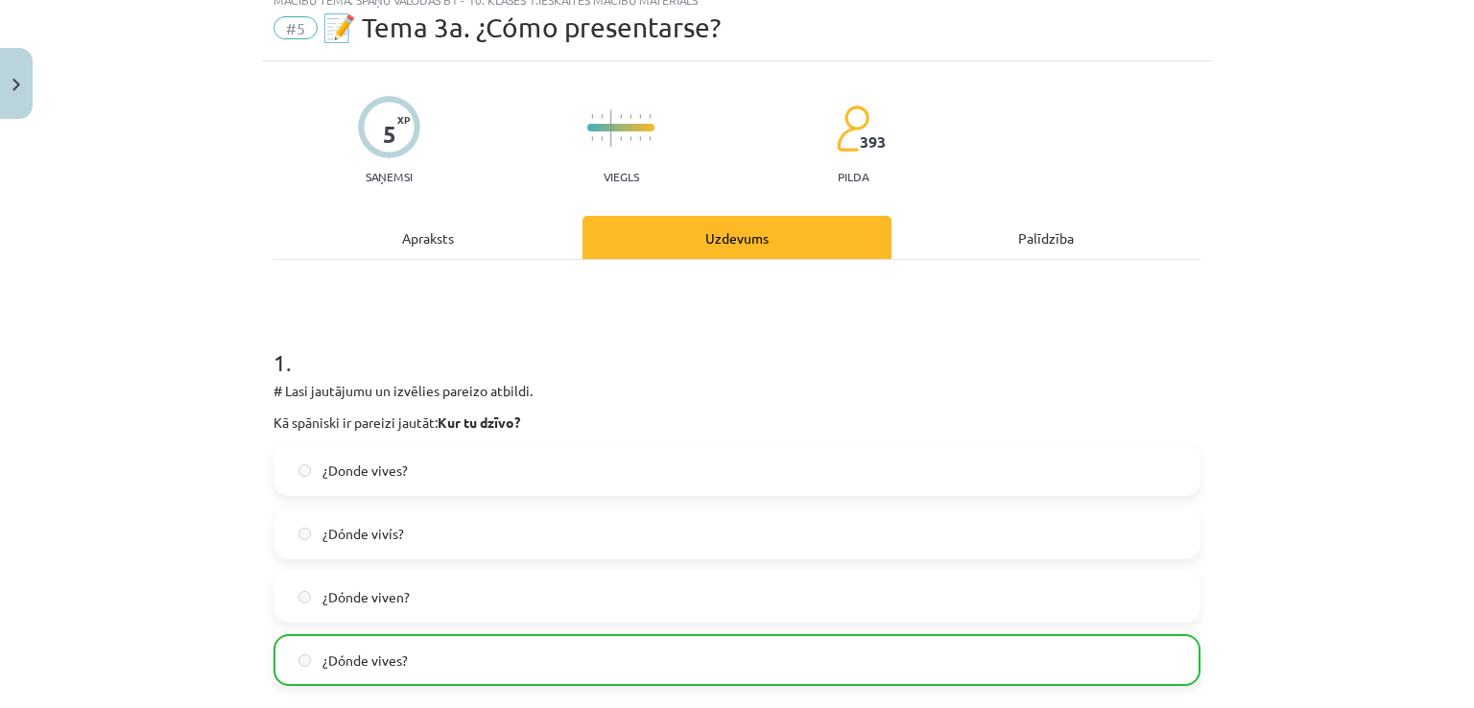
scroll to position [0, 0]
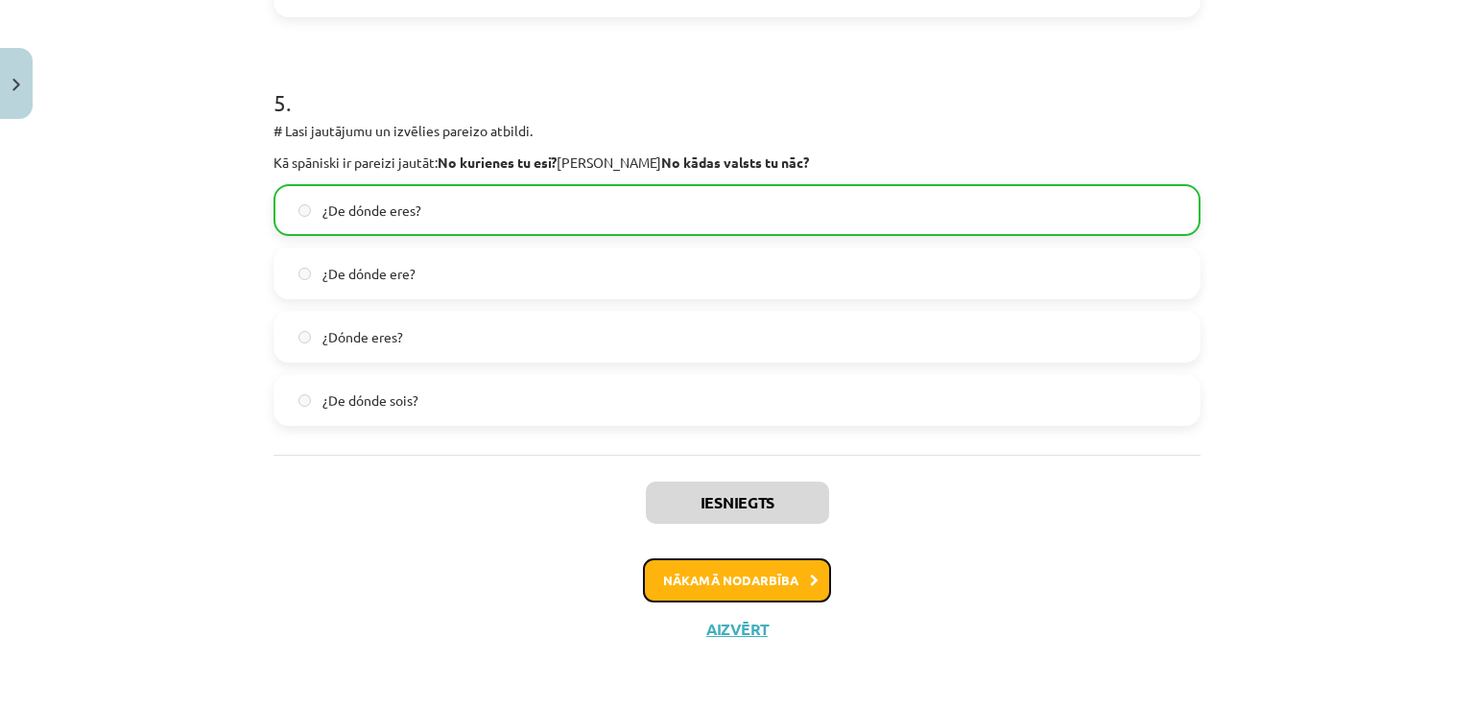
click at [707, 558] on button "Nākamā nodarbība" at bounding box center [737, 580] width 188 height 44
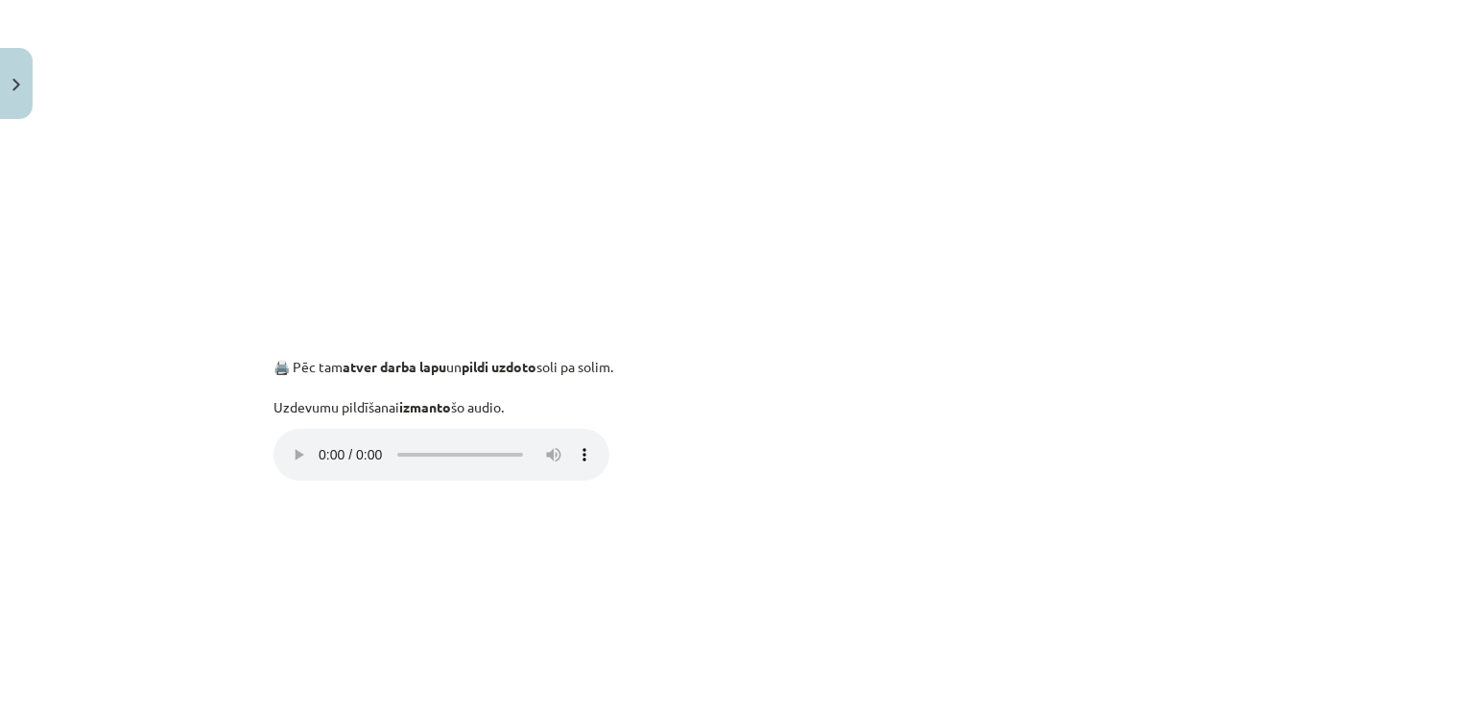
scroll to position [1297, 0]
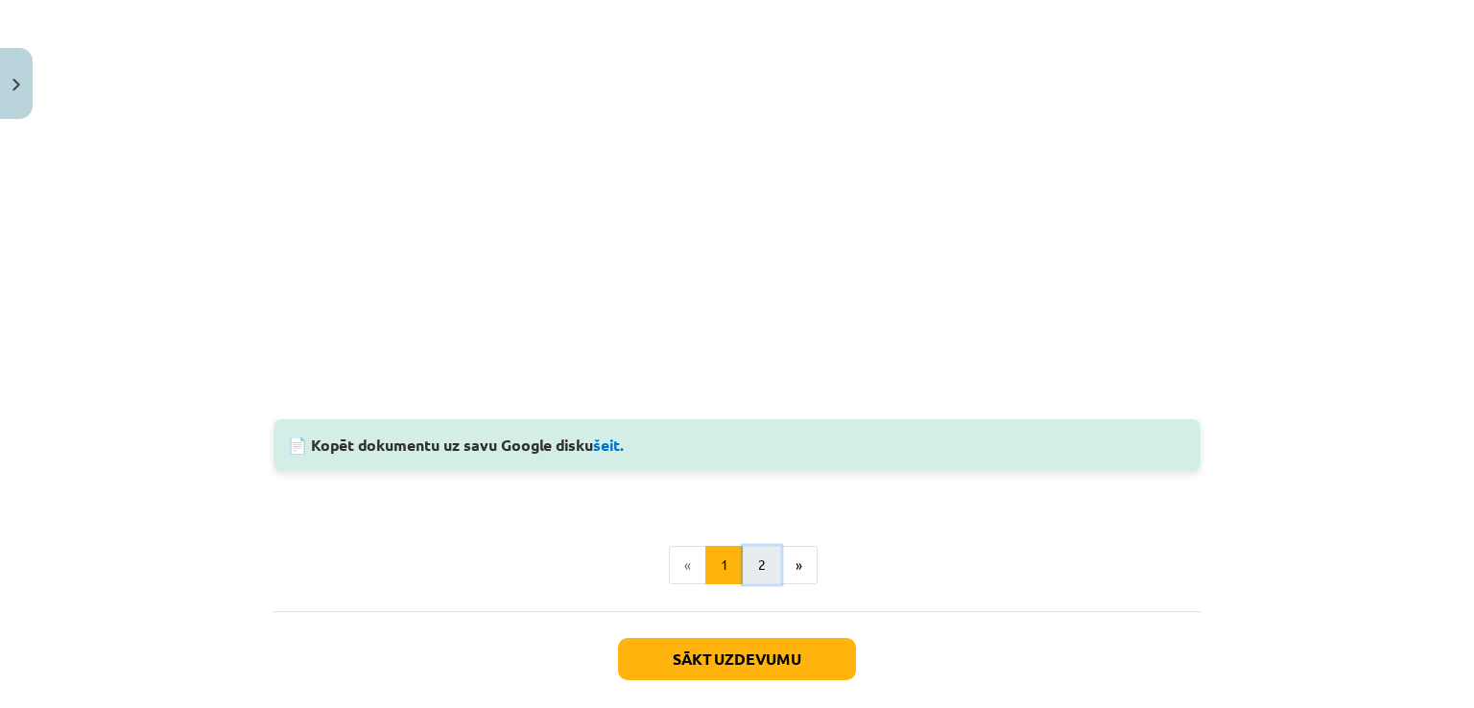
click at [751, 560] on button "2" at bounding box center [762, 565] width 38 height 38
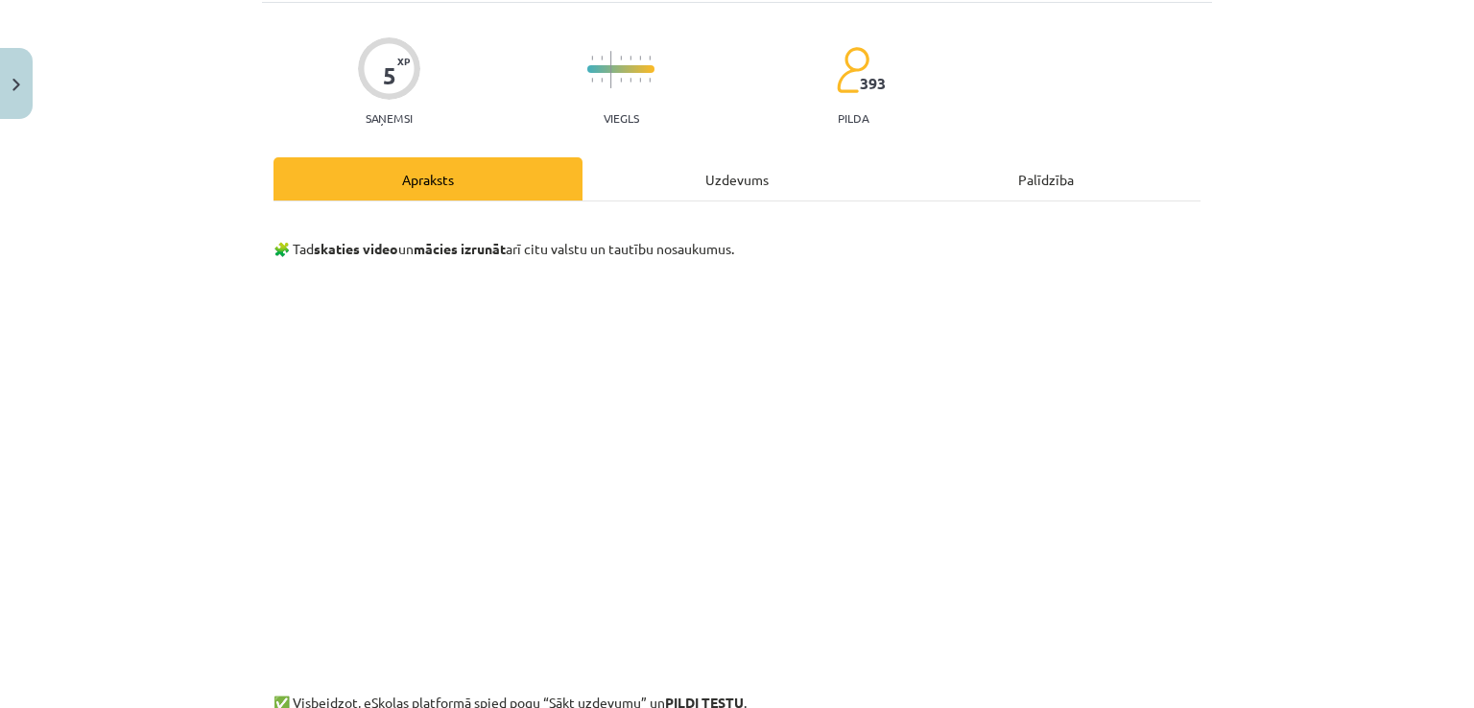
scroll to position [0, 0]
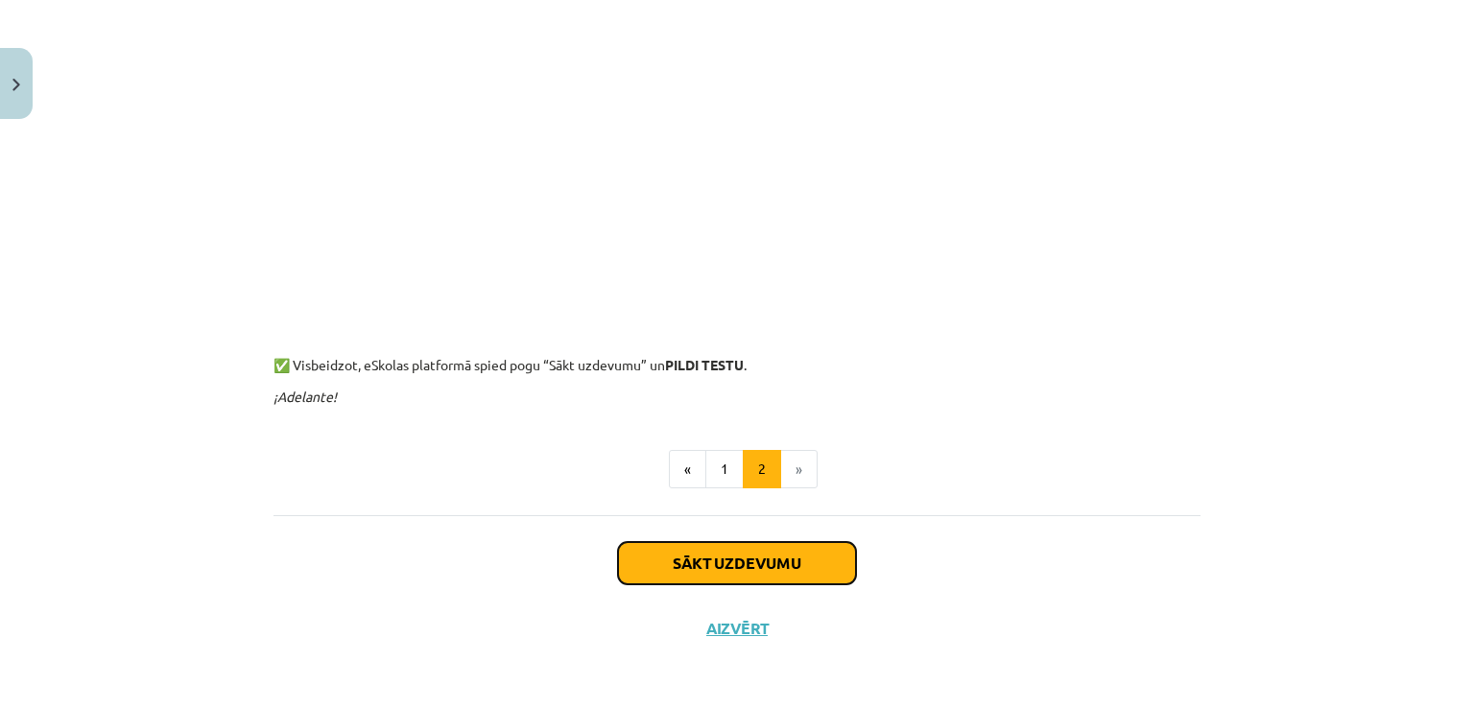
click at [743, 578] on button "Sākt uzdevumu" at bounding box center [737, 563] width 238 height 42
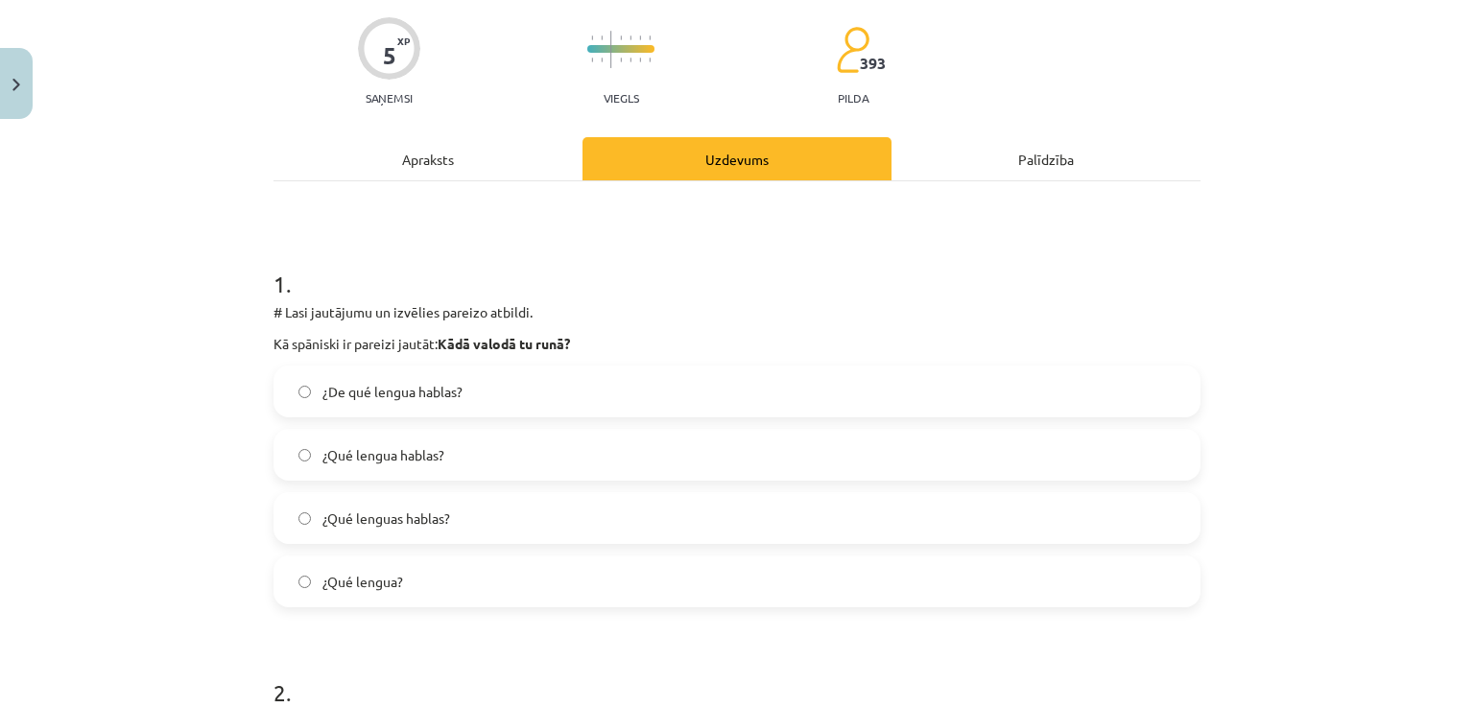
scroll to position [384, 0]
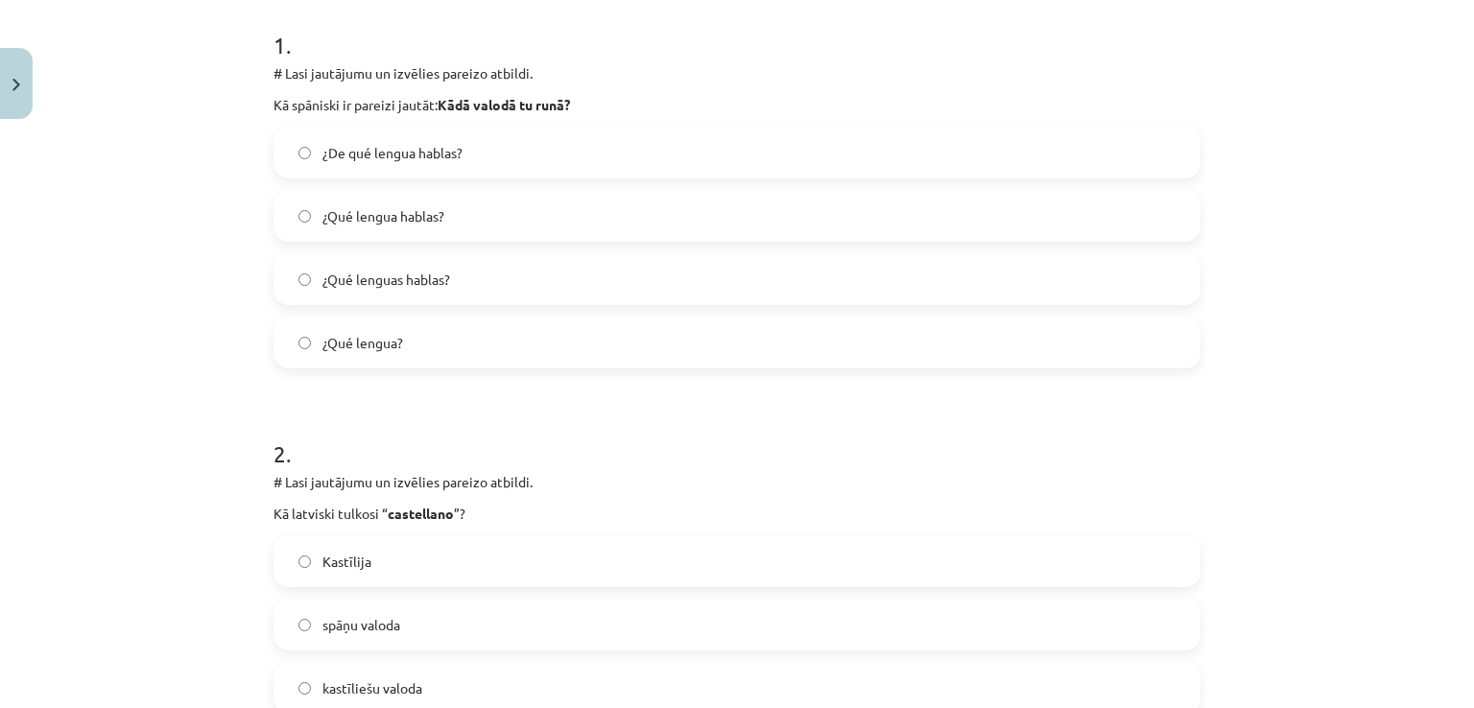
click at [349, 212] on span "¿Qué lengua hablas?" at bounding box center [383, 216] width 122 height 20
click at [420, 276] on span "¿Qué lenguas hablas?" at bounding box center [386, 280] width 128 height 20
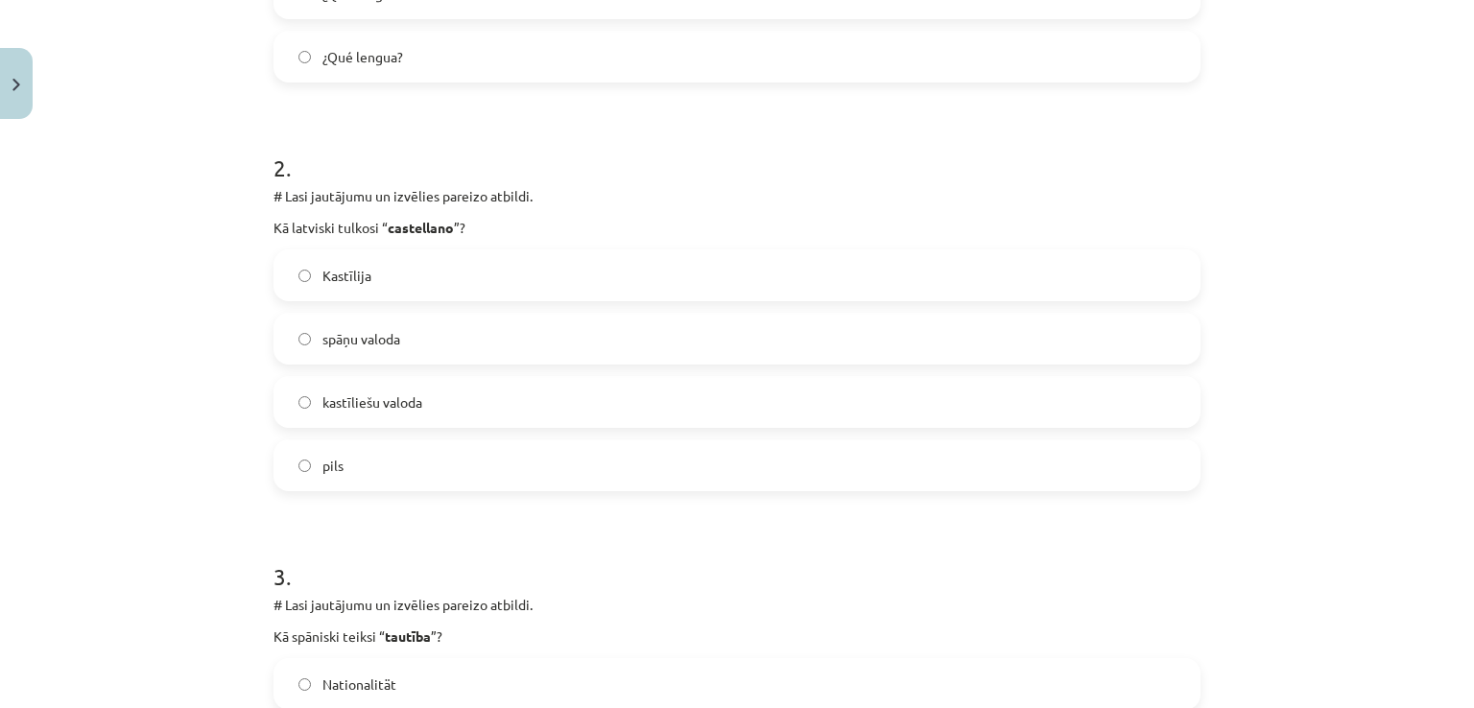
scroll to position [672, 0]
click at [420, 407] on label "kastīliešu valoda" at bounding box center [736, 400] width 923 height 48
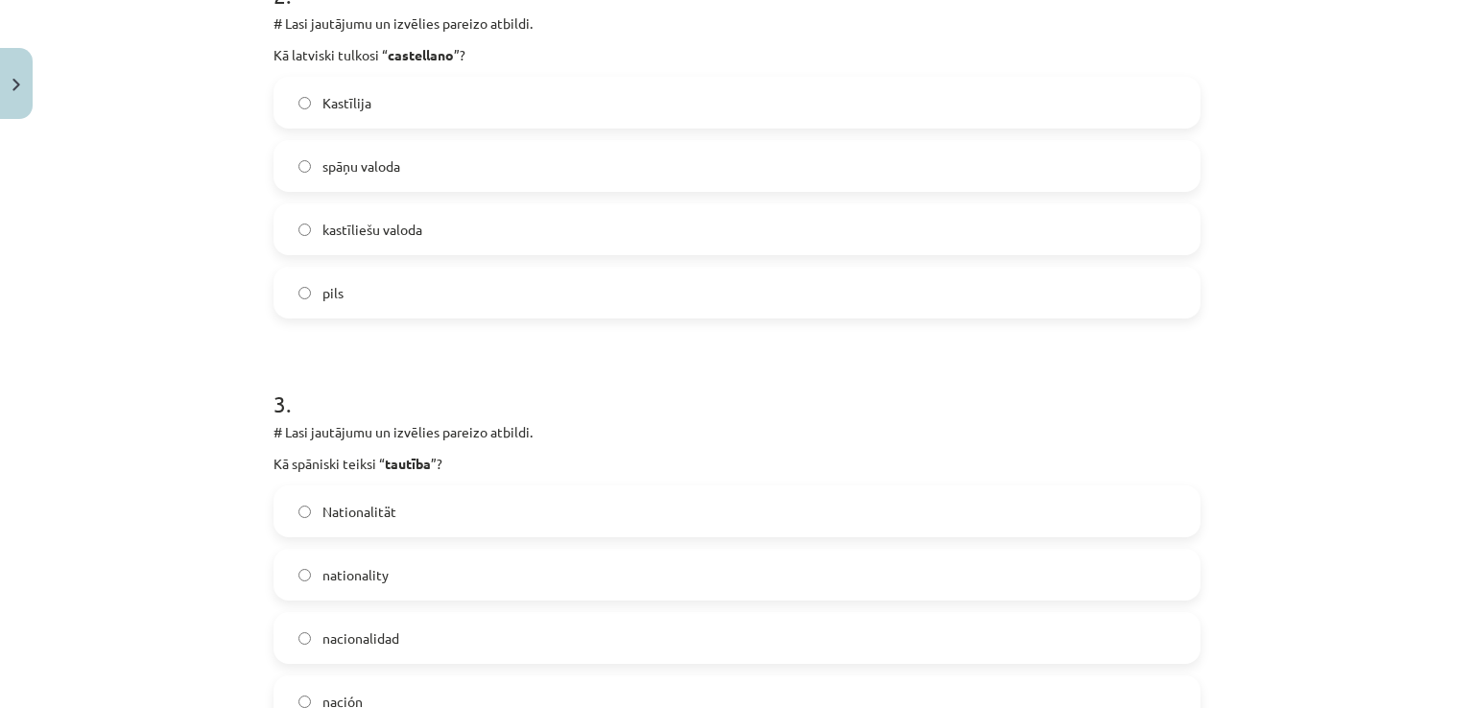
scroll to position [1055, 0]
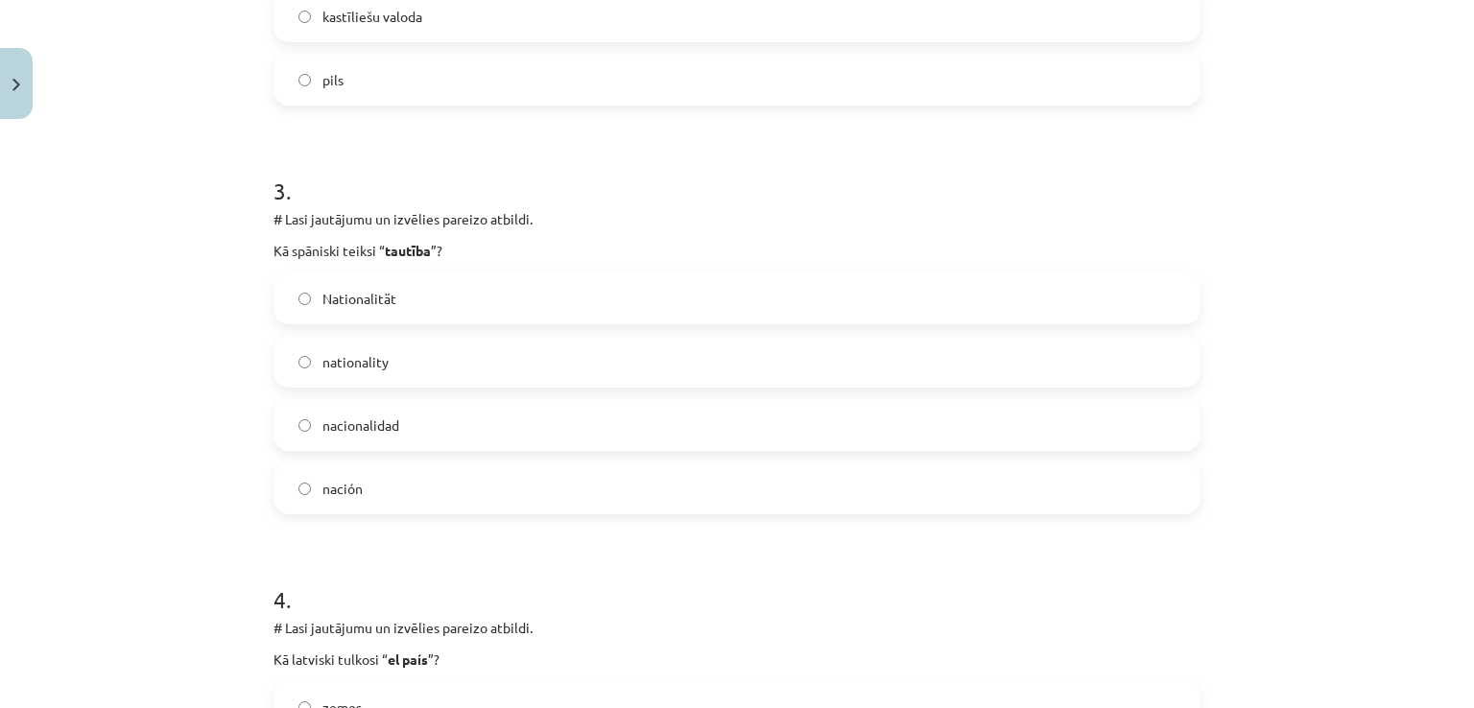
click at [366, 439] on label "nacionalidad" at bounding box center [736, 425] width 923 height 48
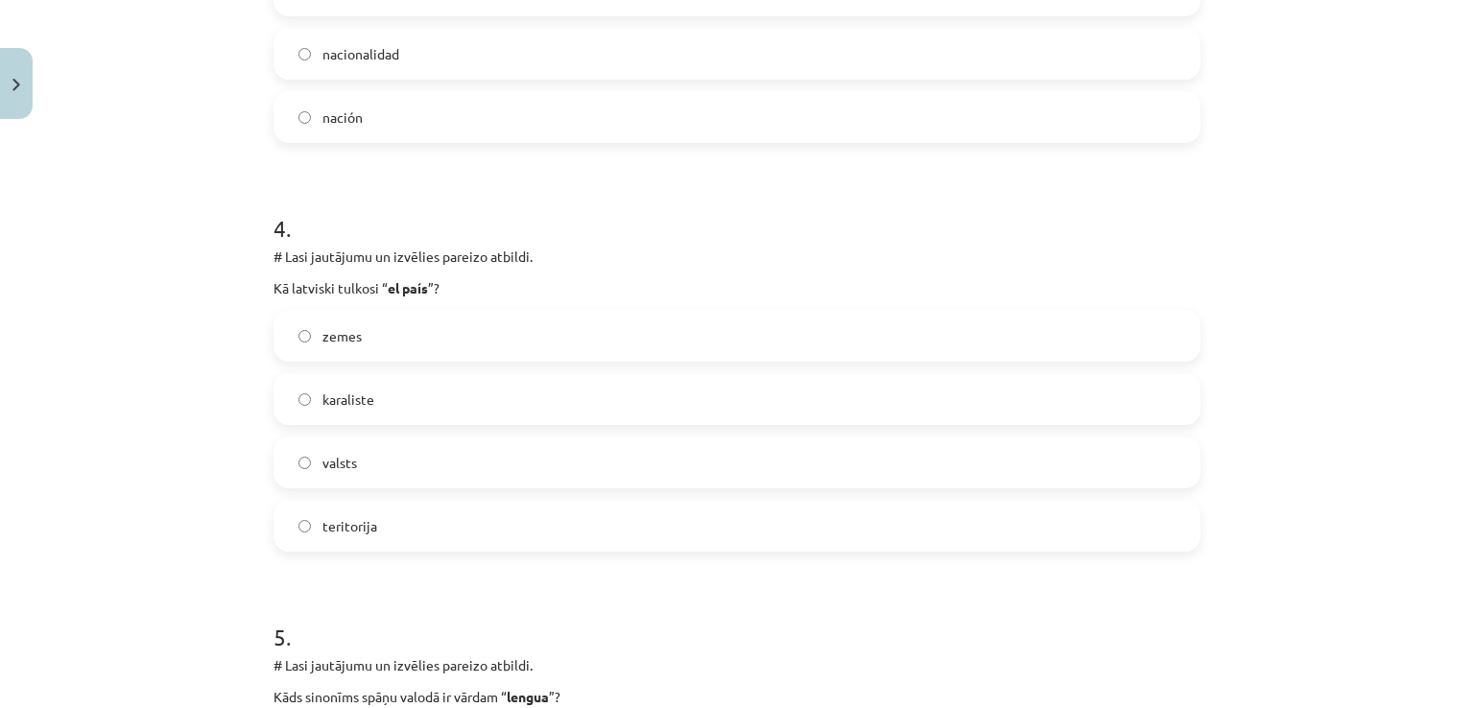
scroll to position [1439, 0]
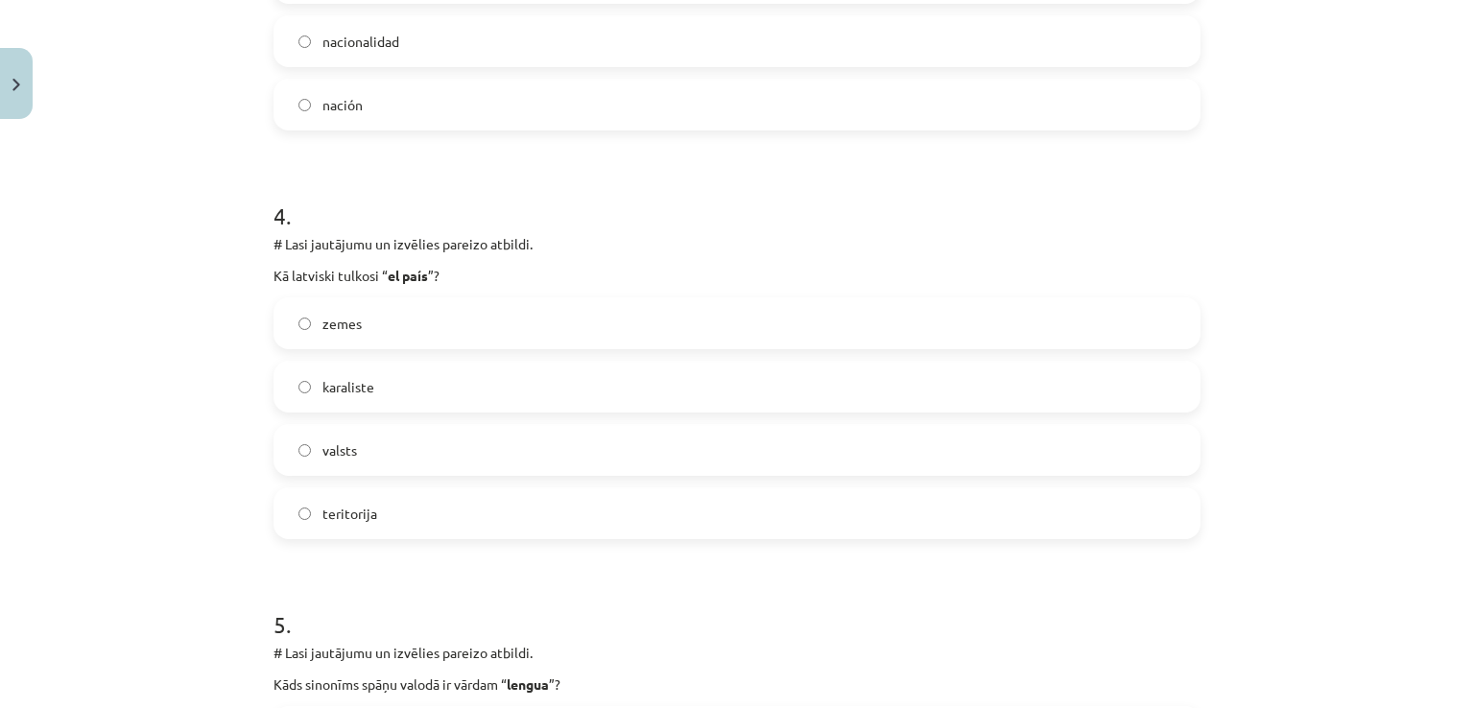
click at [378, 467] on label "valsts" at bounding box center [736, 450] width 923 height 48
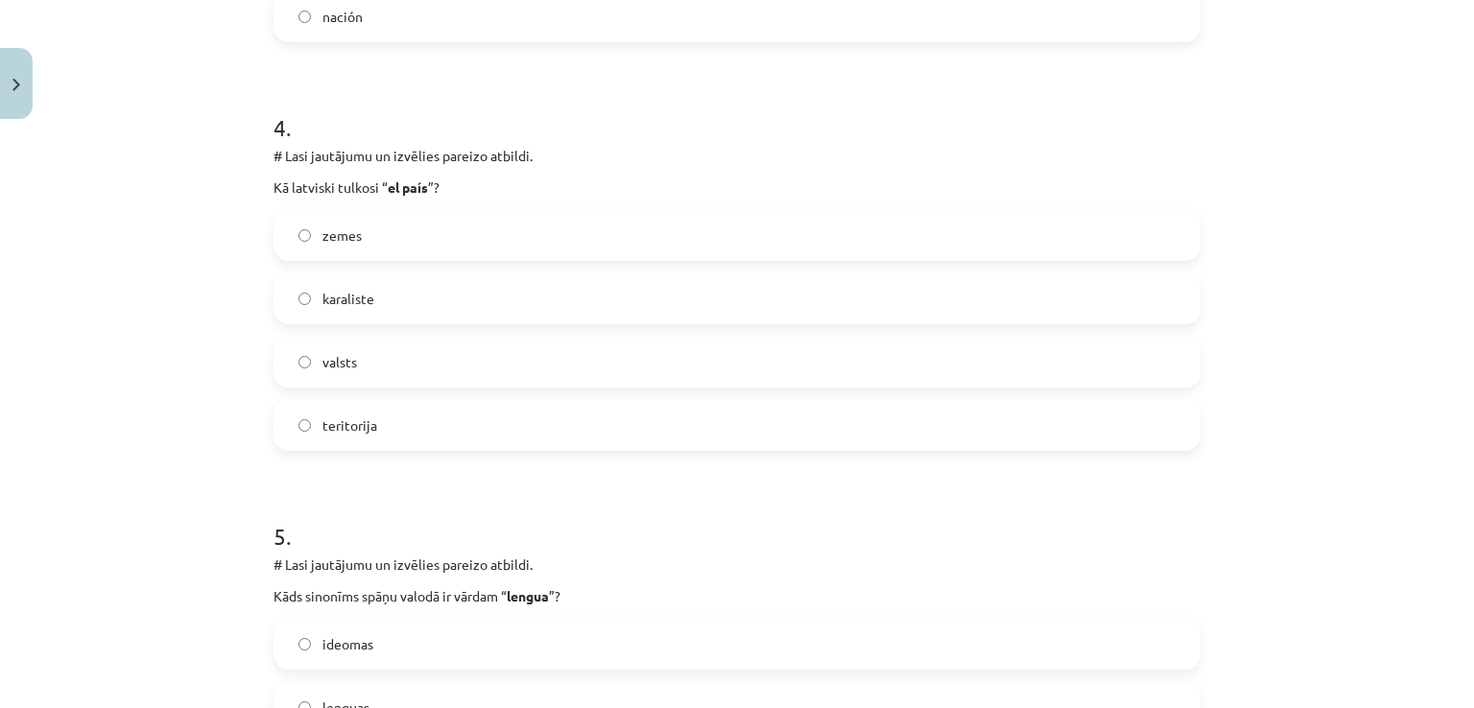
scroll to position [1823, 0]
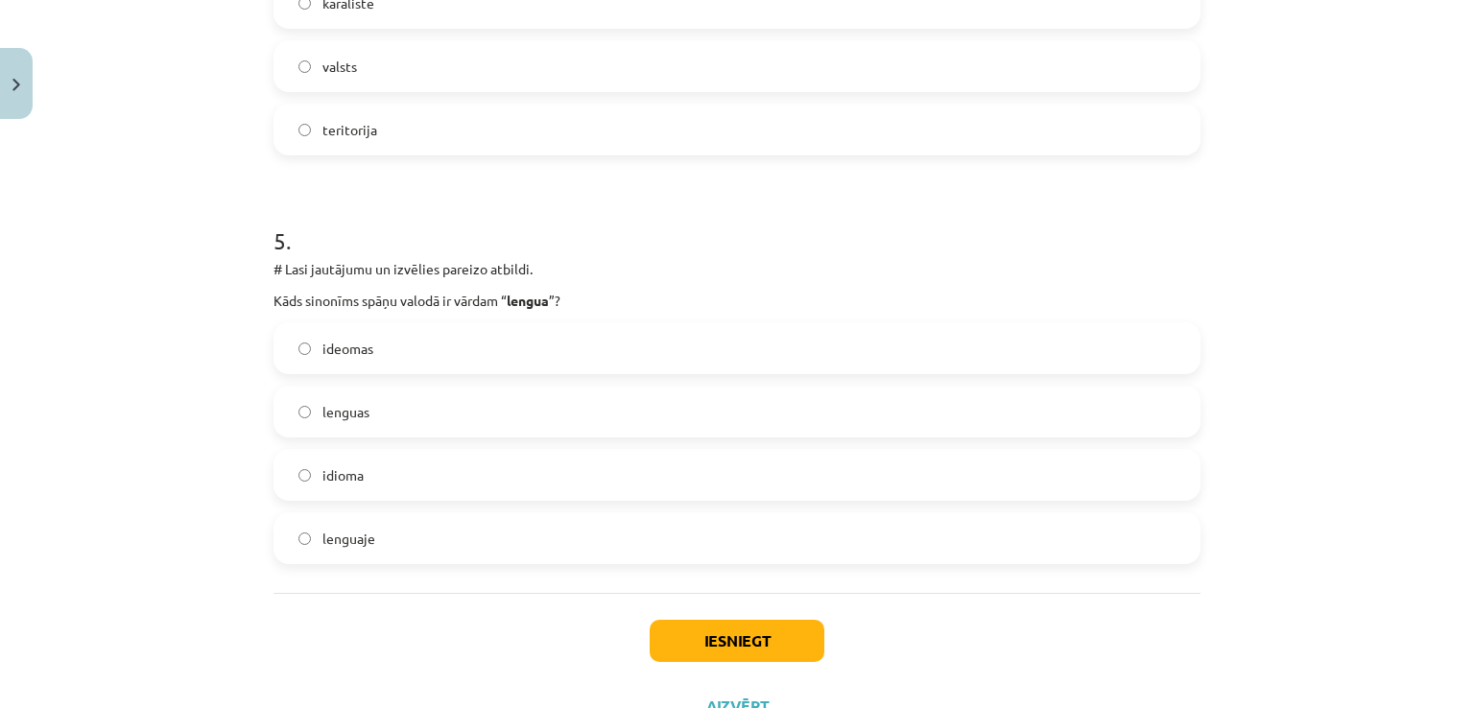
click at [403, 471] on label "idioma" at bounding box center [736, 475] width 923 height 48
click at [677, 644] on button "Iesniegt" at bounding box center [736, 641] width 175 height 42
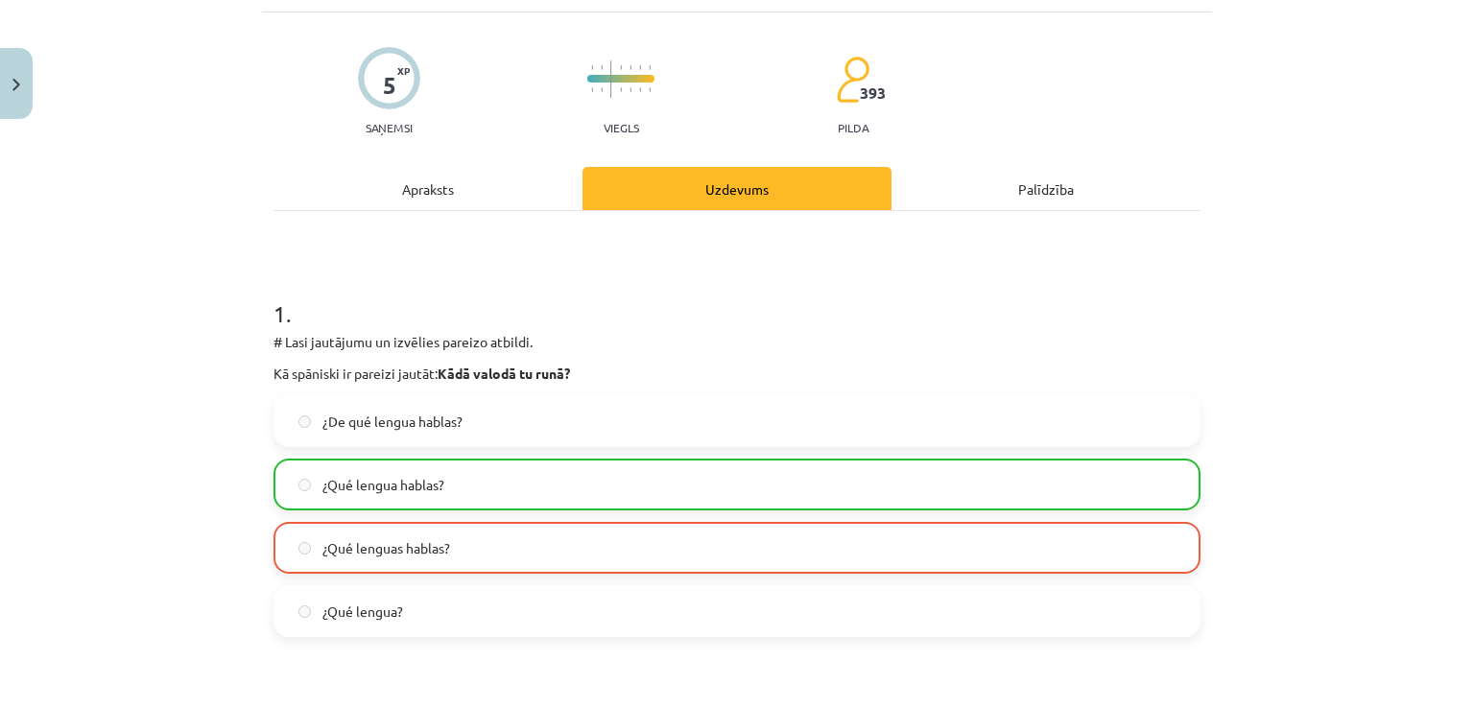
scroll to position [0, 0]
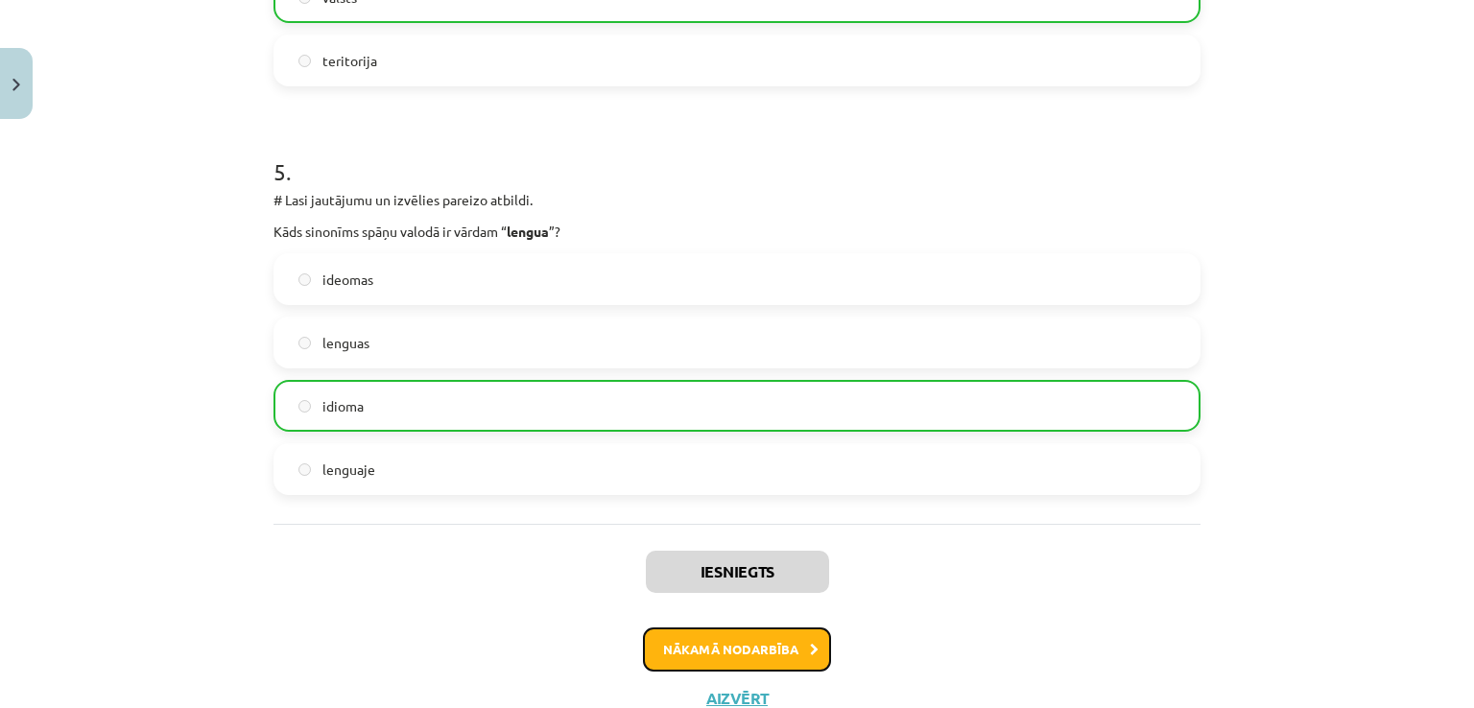
click at [810, 646] on icon at bounding box center [814, 650] width 9 height 12
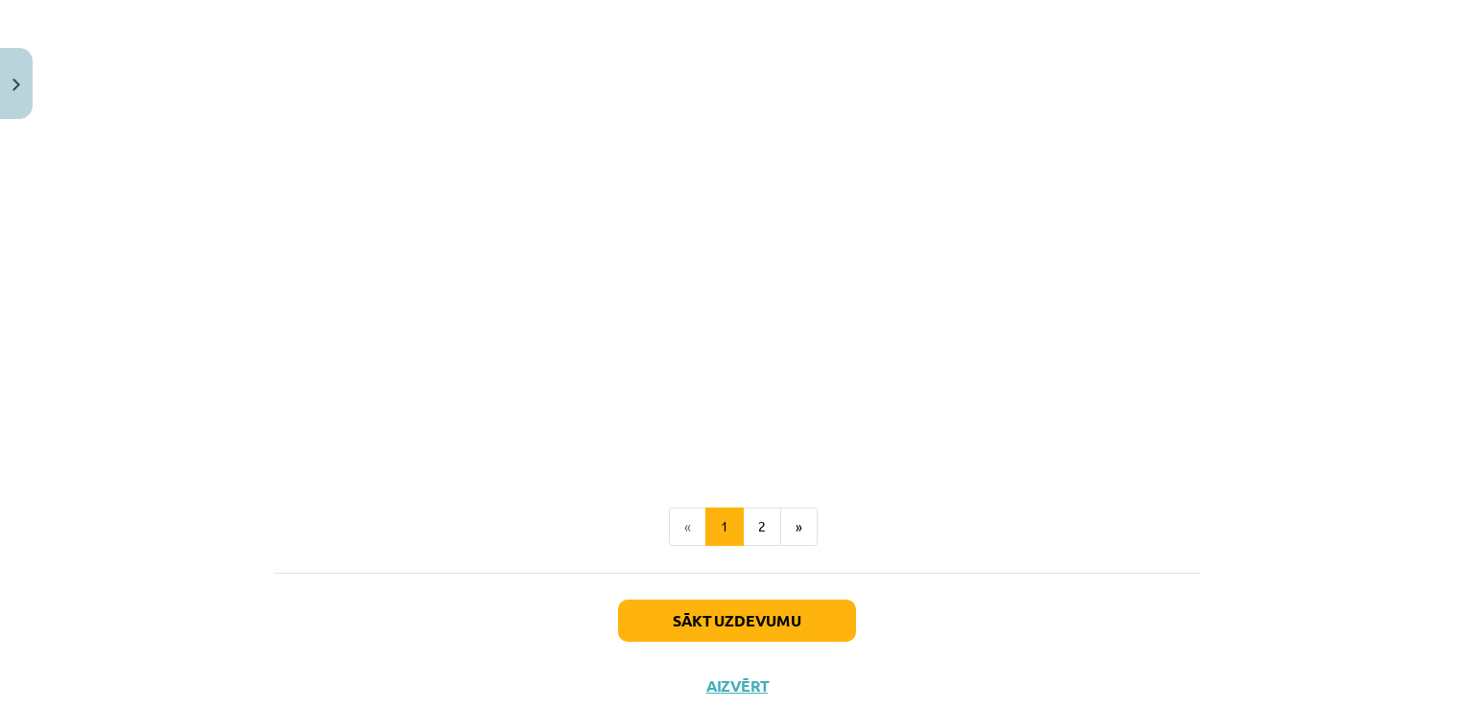
scroll to position [2367, 0]
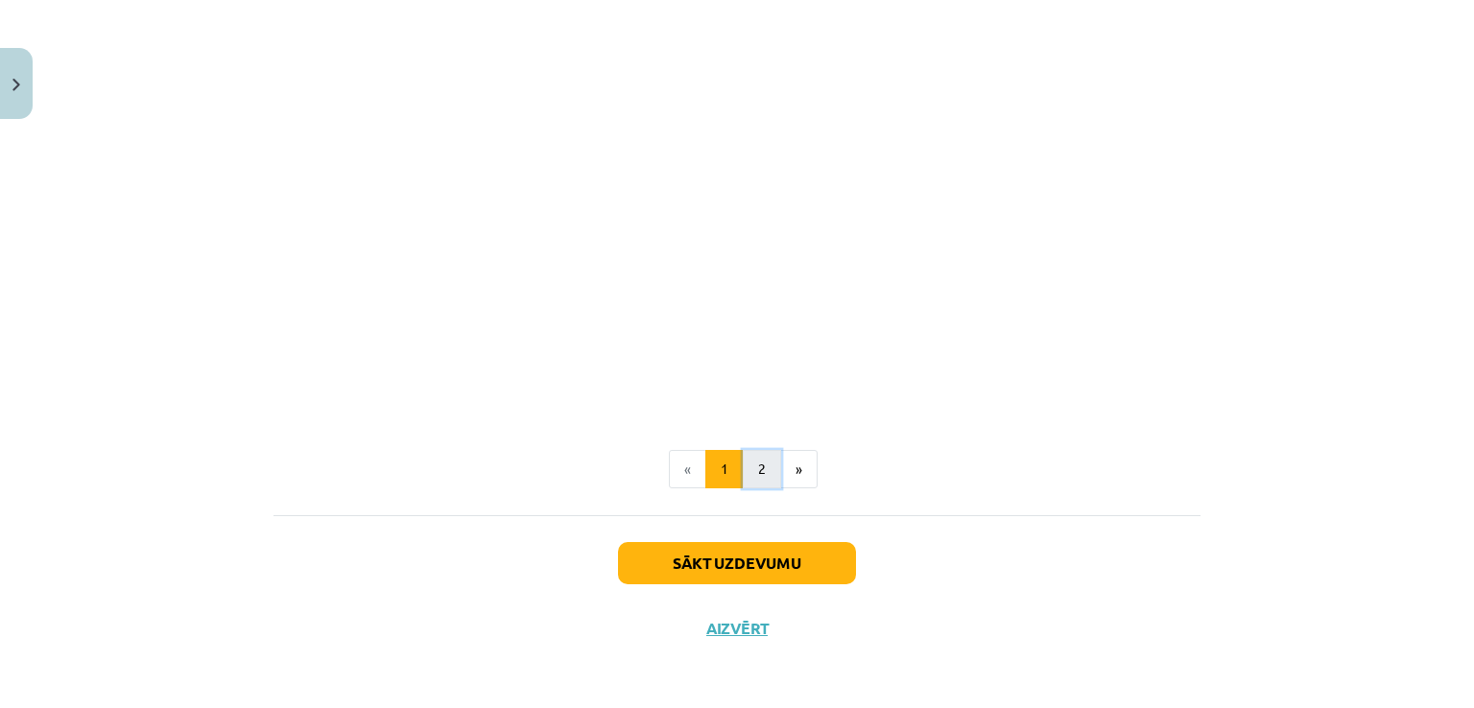
click at [759, 462] on button "2" at bounding box center [762, 469] width 38 height 38
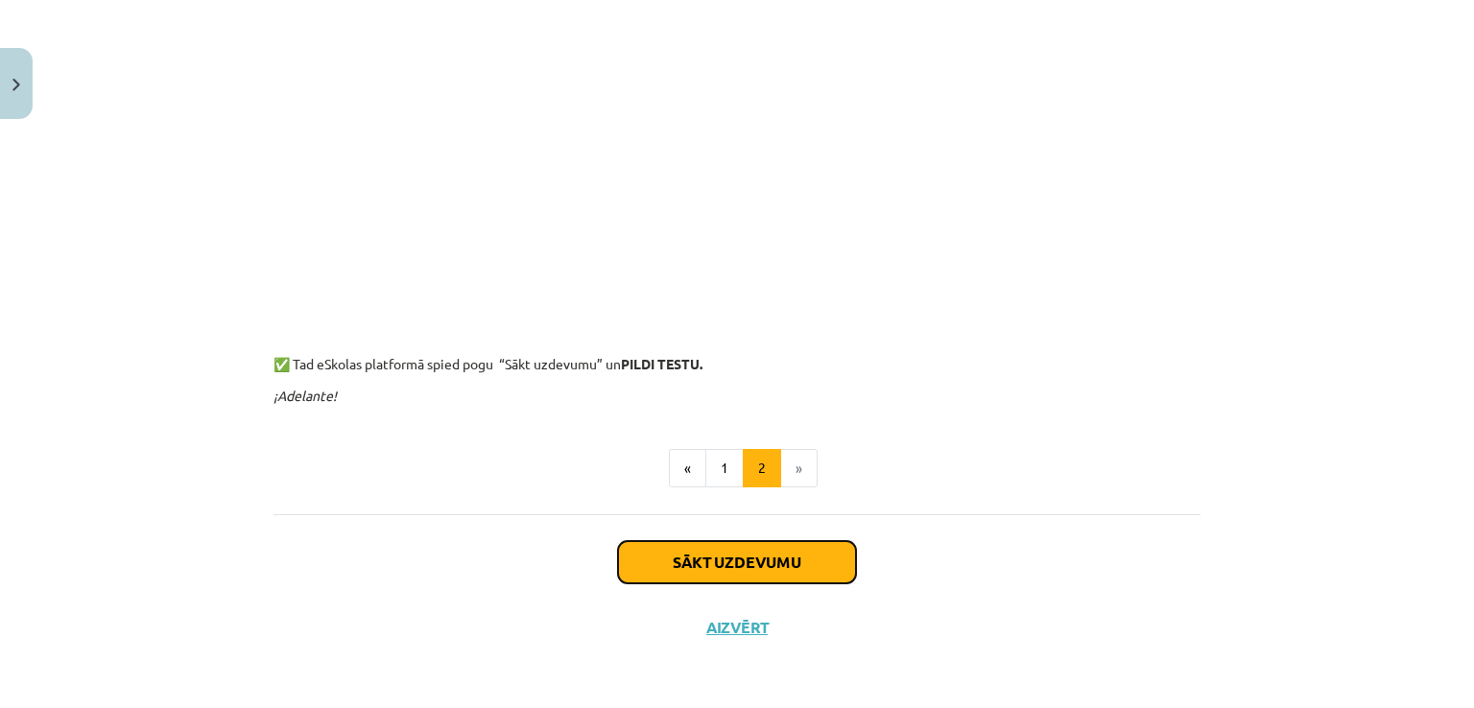
click at [726, 576] on button "Sākt uzdevumu" at bounding box center [737, 562] width 238 height 42
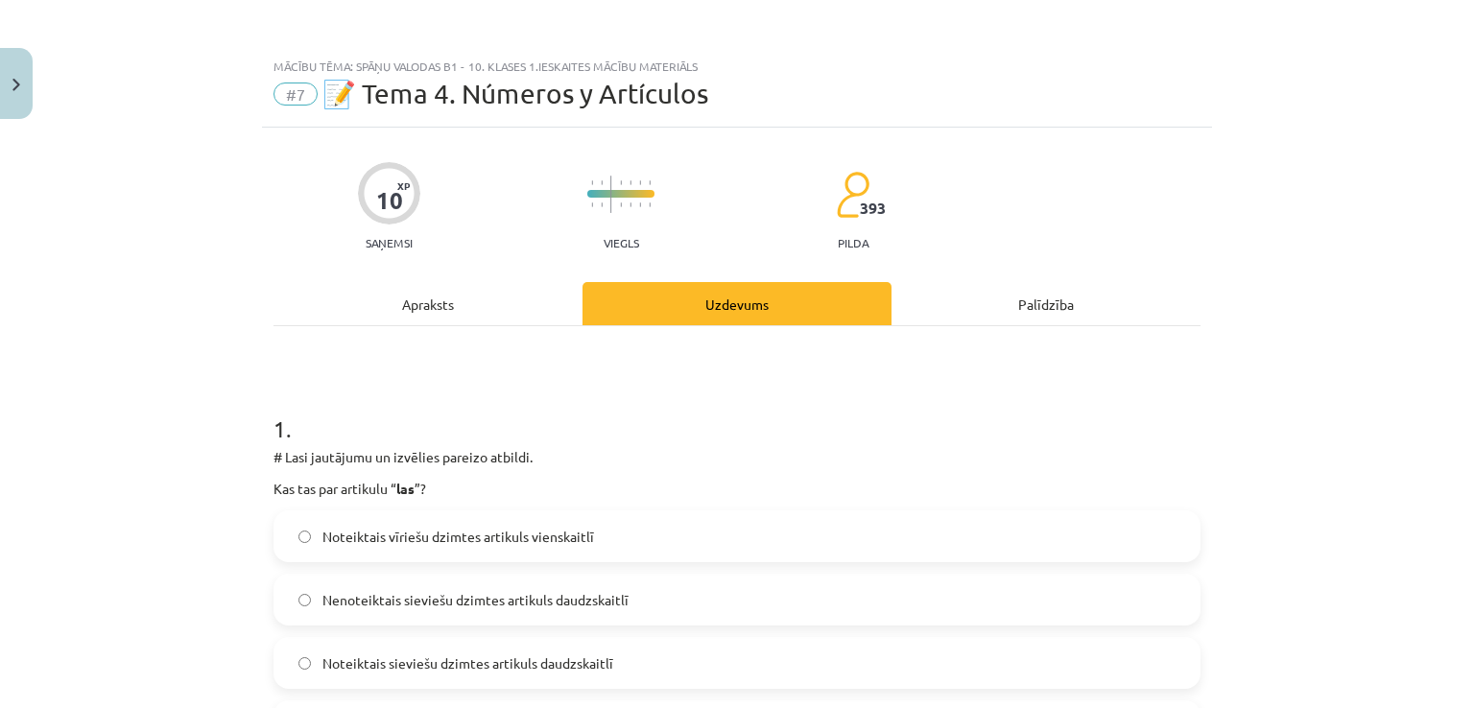
scroll to position [266, 0]
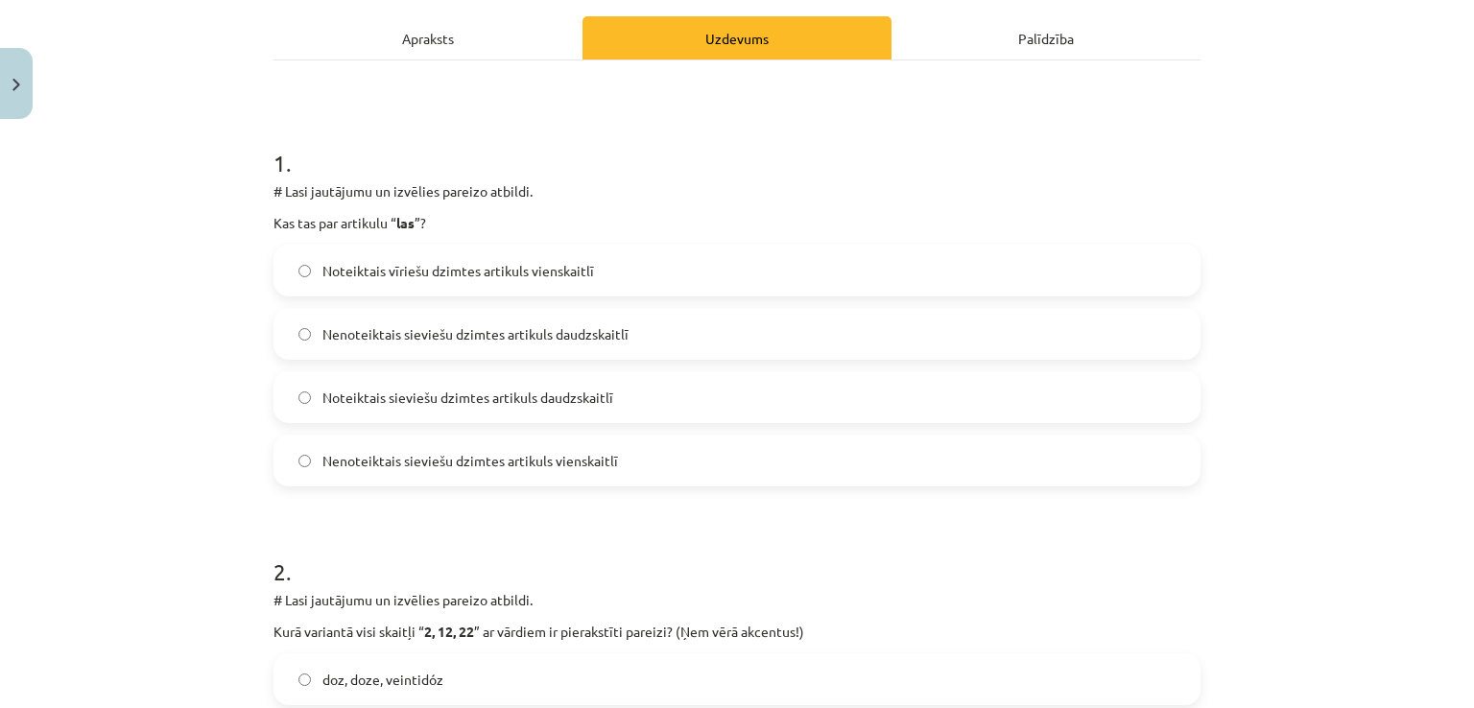
click at [521, 419] on label "Noteiktais sieviešu dzimtes artikuls daudzskaitlī" at bounding box center [736, 397] width 923 height 48
click at [557, 264] on span "Noteiktais vīriešu dzimtes artikuls vienskaitlī" at bounding box center [458, 271] width 272 height 20
click at [576, 339] on span "Nenoteiktais sieviešu dzimtes artikuls daudzskaitlī" at bounding box center [475, 334] width 306 height 20
click at [615, 394] on label "Noteiktais sieviešu dzimtes artikuls daudzskaitlī" at bounding box center [736, 397] width 923 height 48
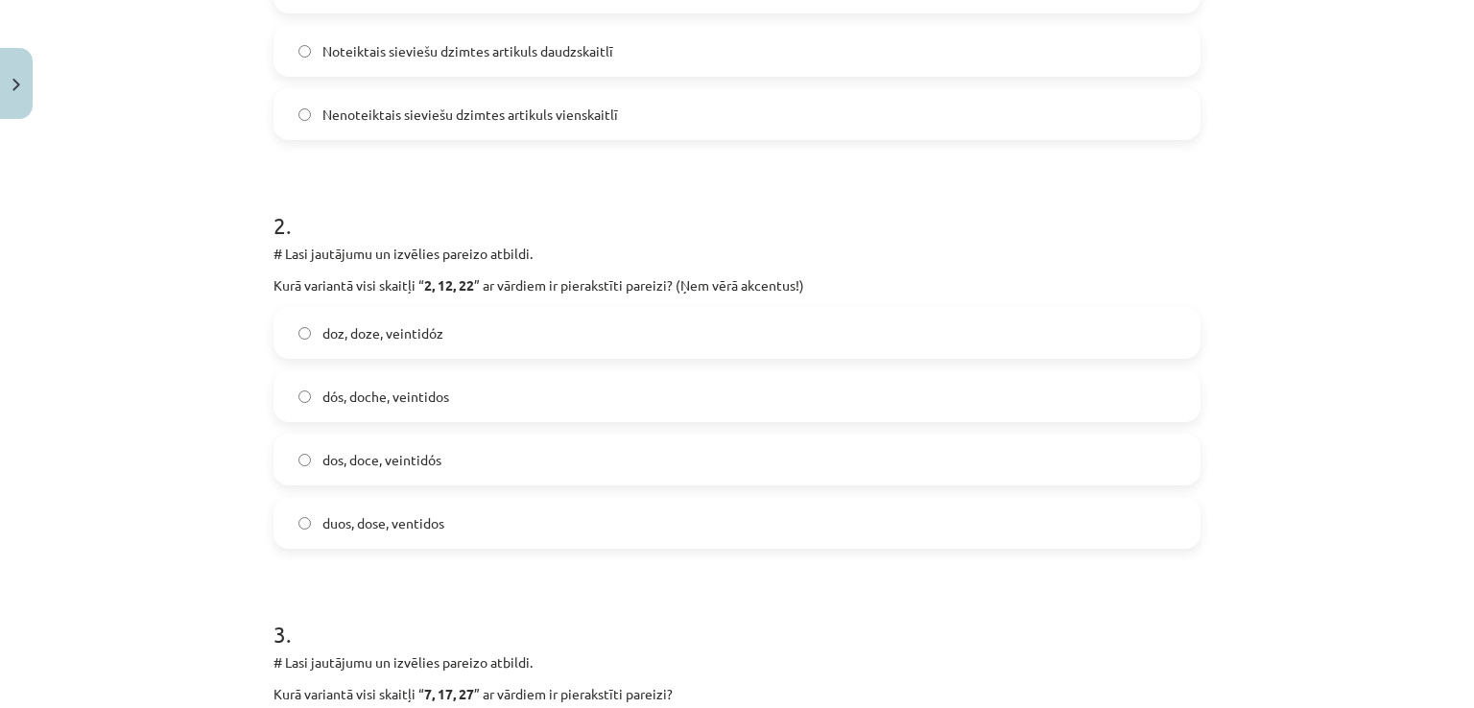
scroll to position [649, 0]
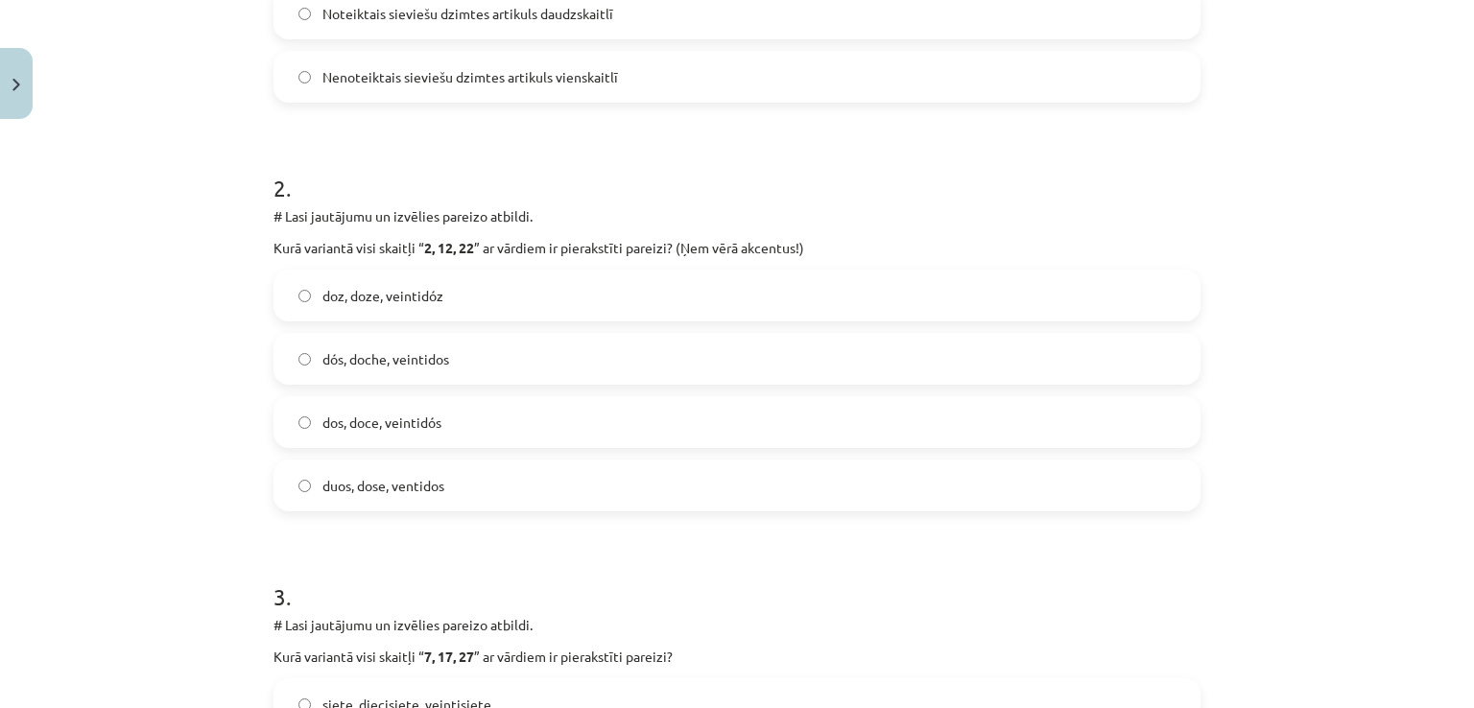
click at [357, 416] on span "dos, doce, veintidós" at bounding box center [381, 423] width 119 height 20
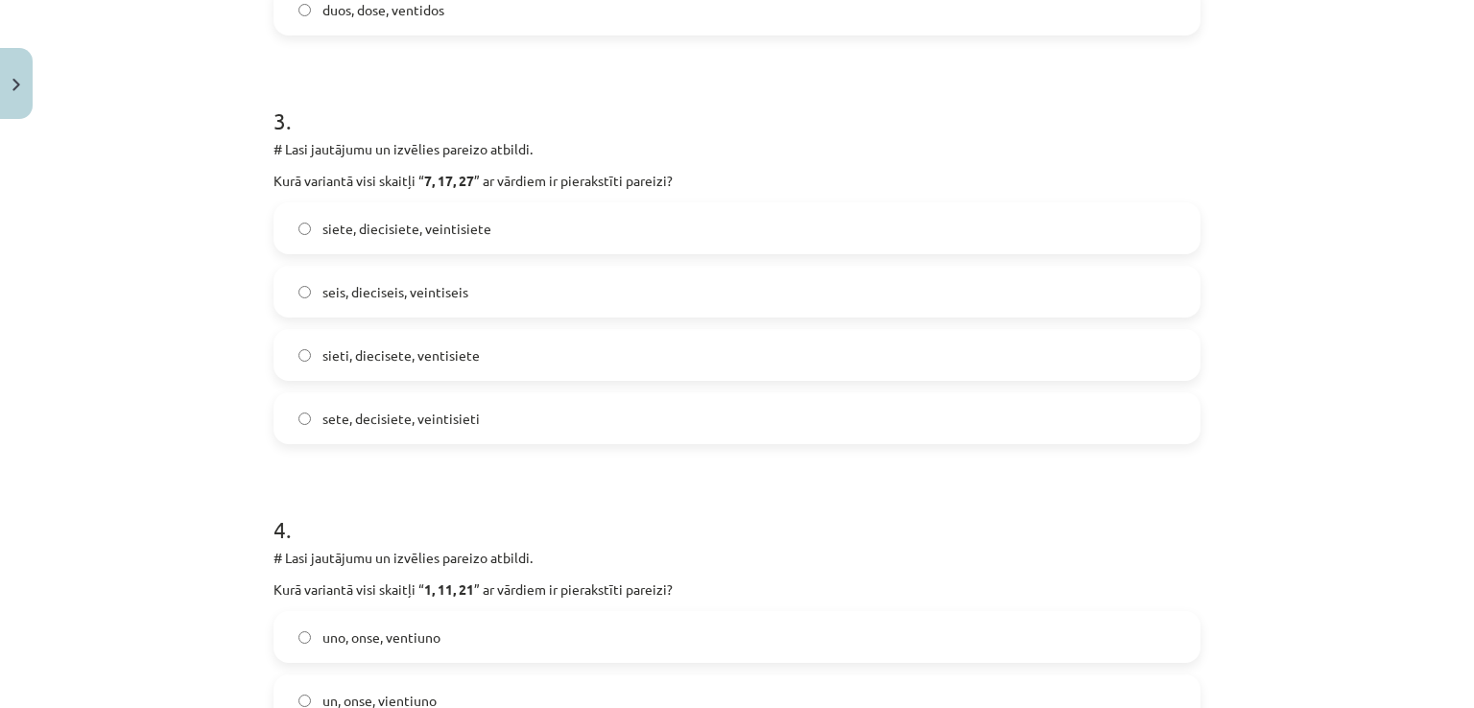
scroll to position [1129, 0]
click at [399, 235] on label "siete, diecisiete, veintisiete" at bounding box center [736, 225] width 923 height 48
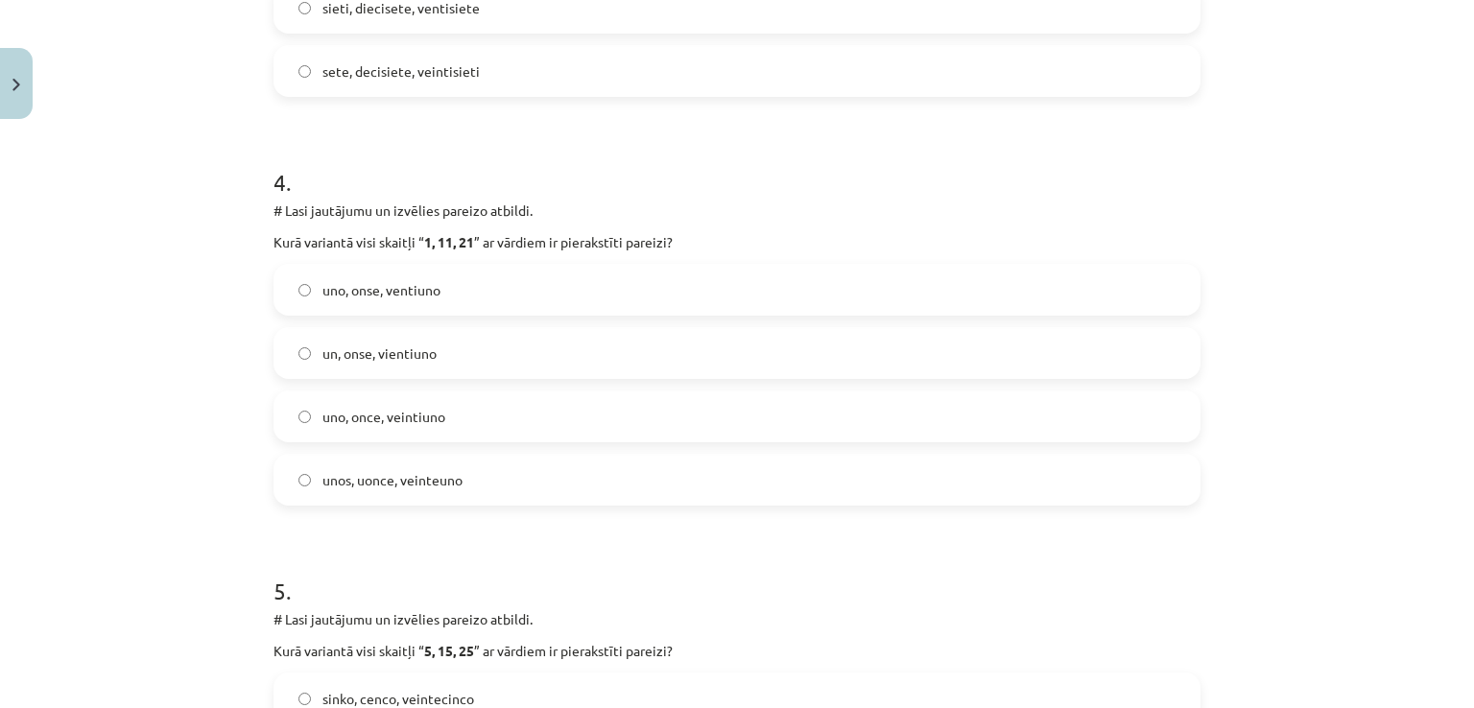
scroll to position [1513, 0]
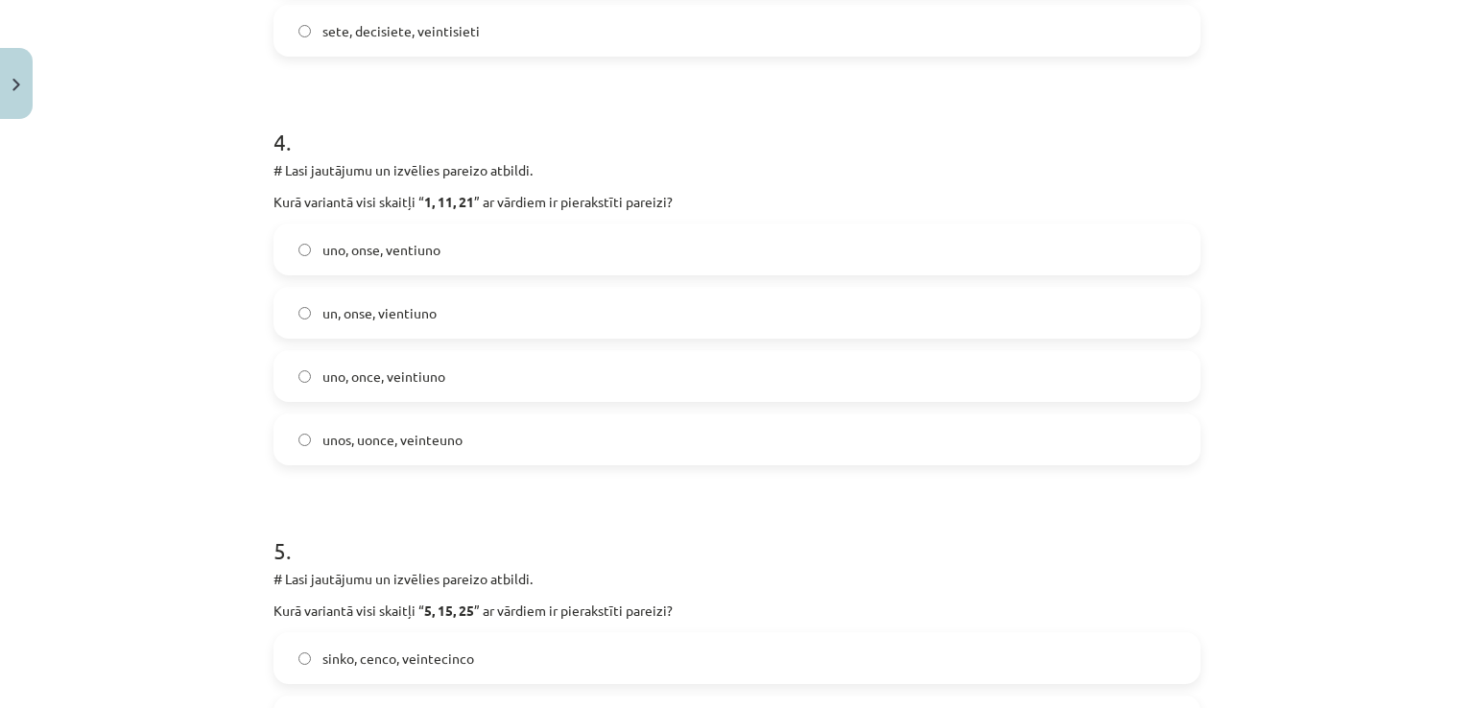
click at [379, 384] on span "uno, once, veintiuno" at bounding box center [383, 376] width 123 height 20
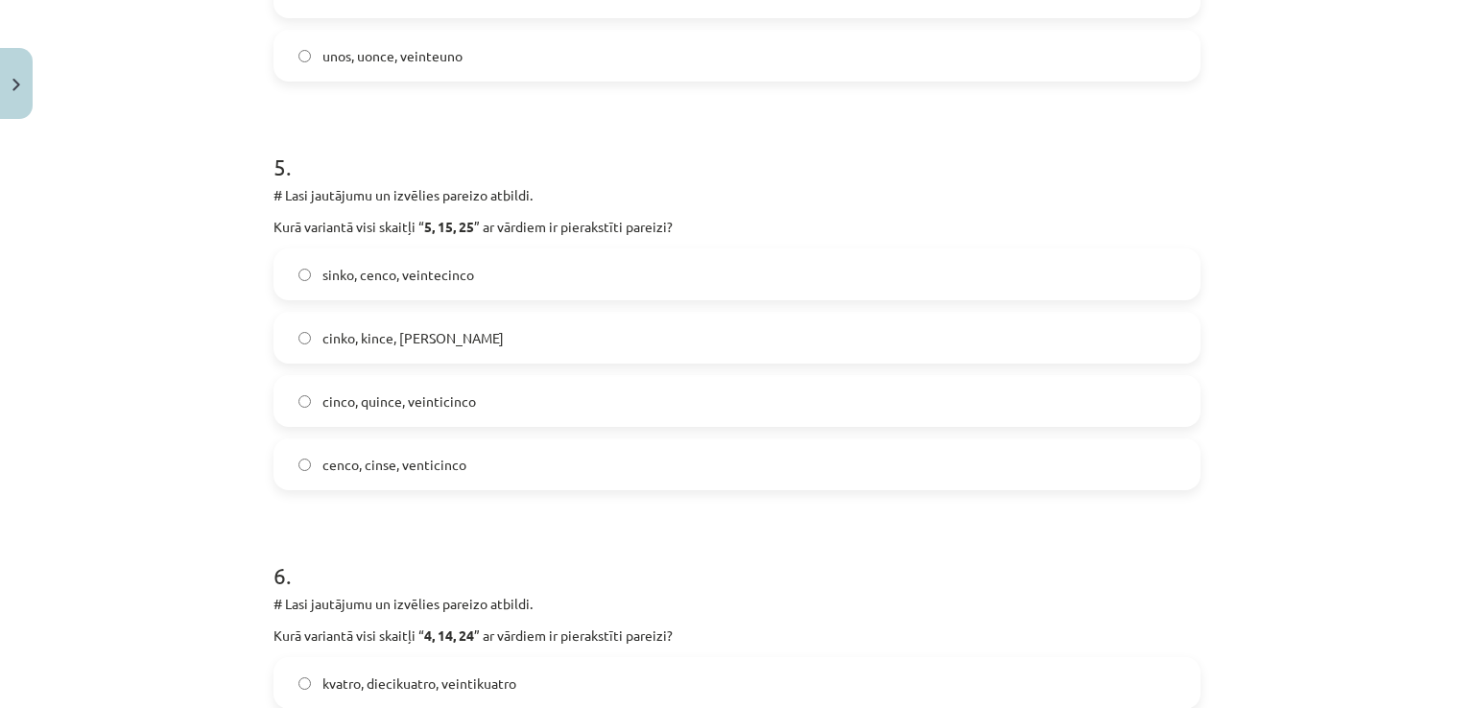
scroll to position [1993, 0]
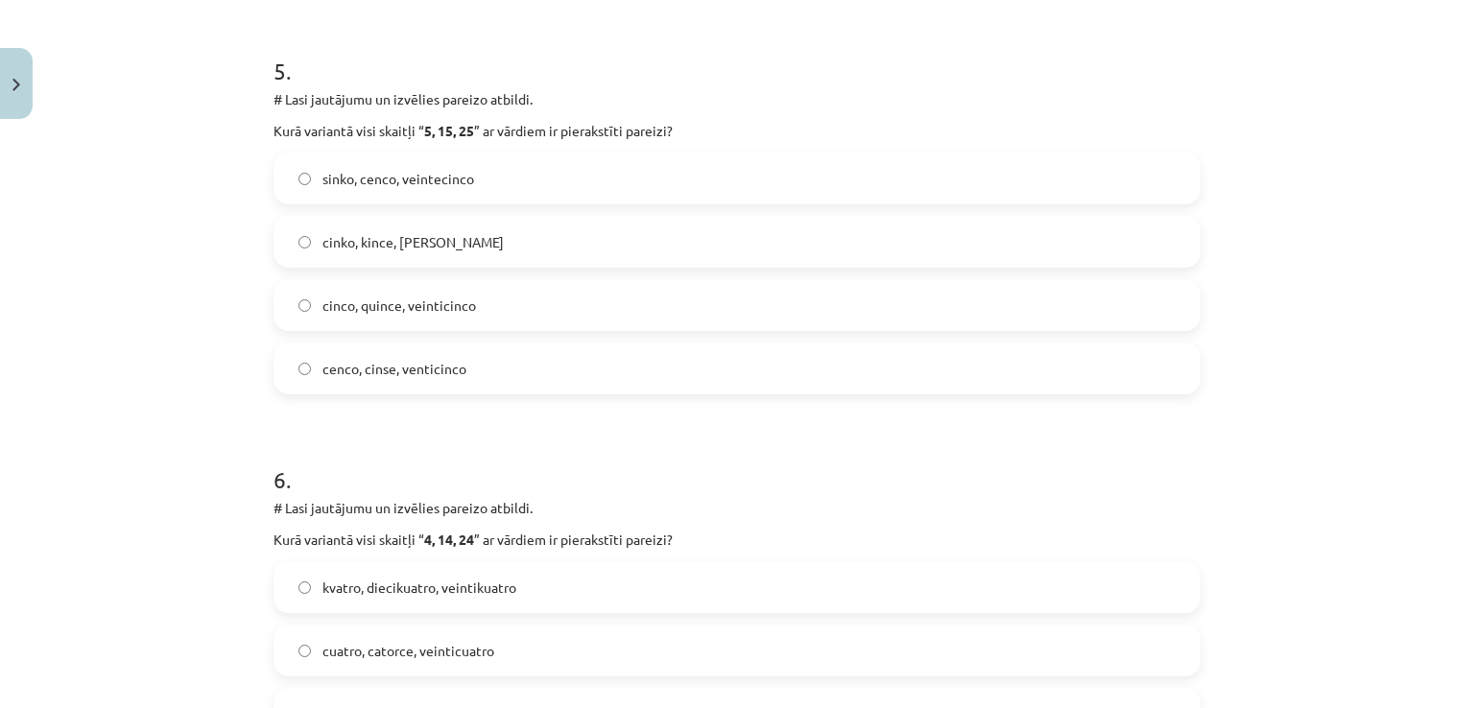
click at [377, 187] on span "sinko, cenco, veintecinco" at bounding box center [398, 179] width 152 height 20
click at [400, 238] on span "cinko, kince, [PERSON_NAME]" at bounding box center [412, 242] width 181 height 20
click at [405, 313] on span "cinco, quince, veinticinco" at bounding box center [398, 305] width 153 height 20
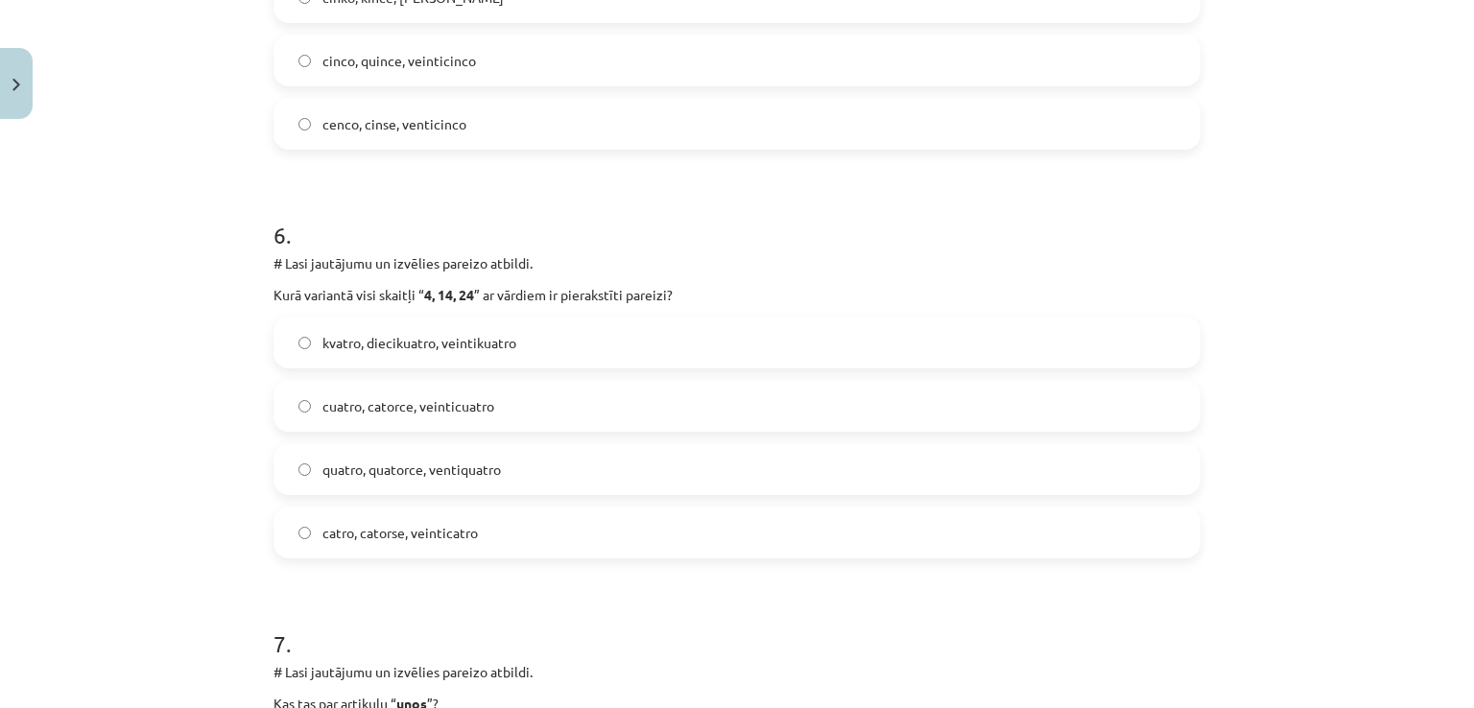
scroll to position [2280, 0]
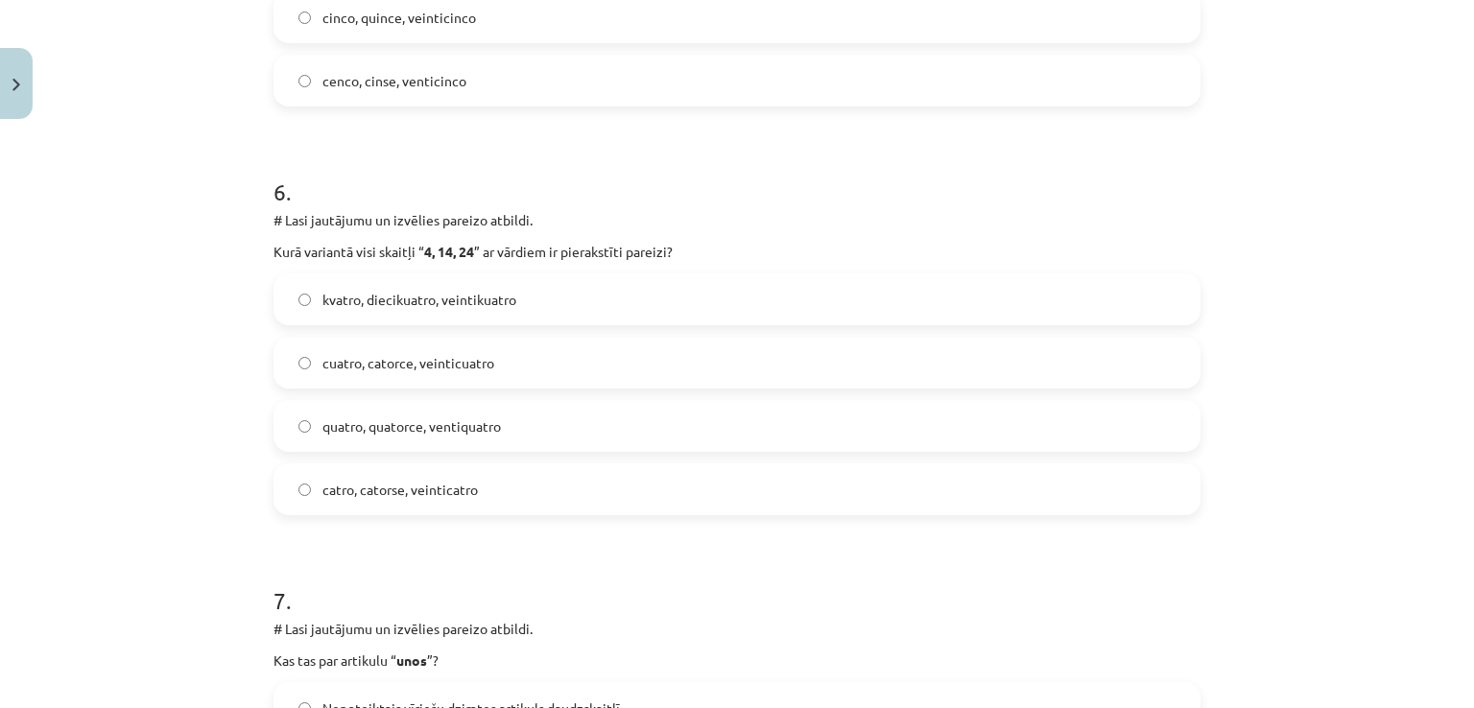
click at [373, 358] on span "cuatro, catorce, veinticuatro" at bounding box center [408, 363] width 172 height 20
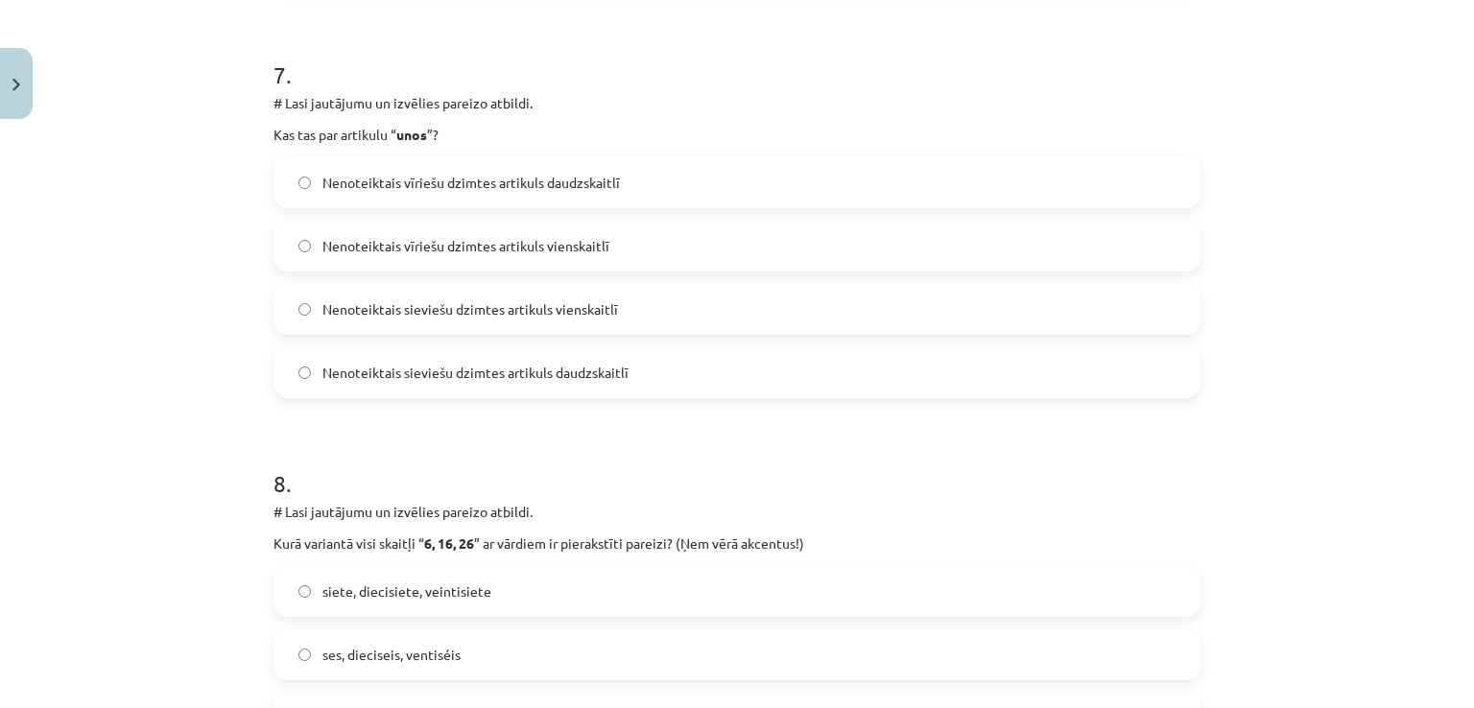
scroll to position [2856, 0]
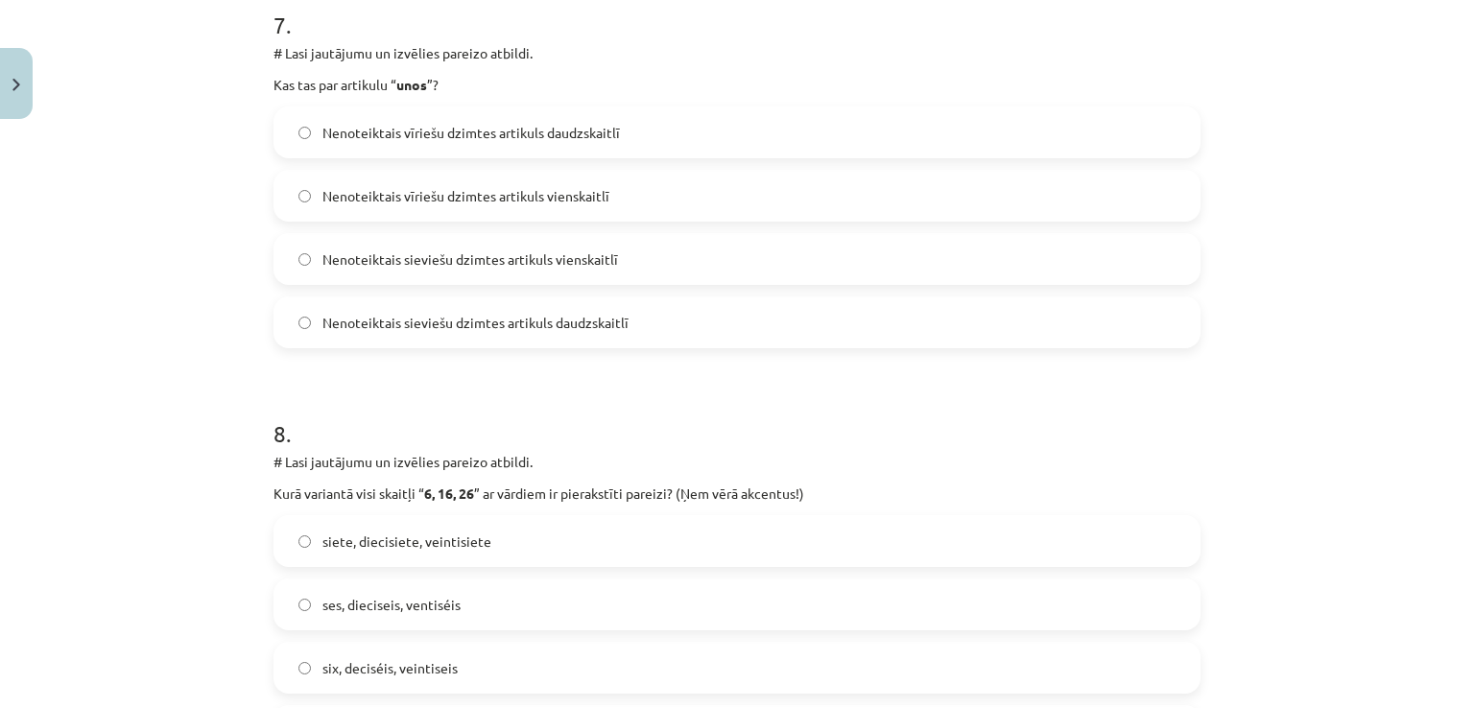
click at [452, 138] on span "Nenoteiktais vīriešu dzimtes artikuls daudzskaitlī" at bounding box center [470, 133] width 297 height 20
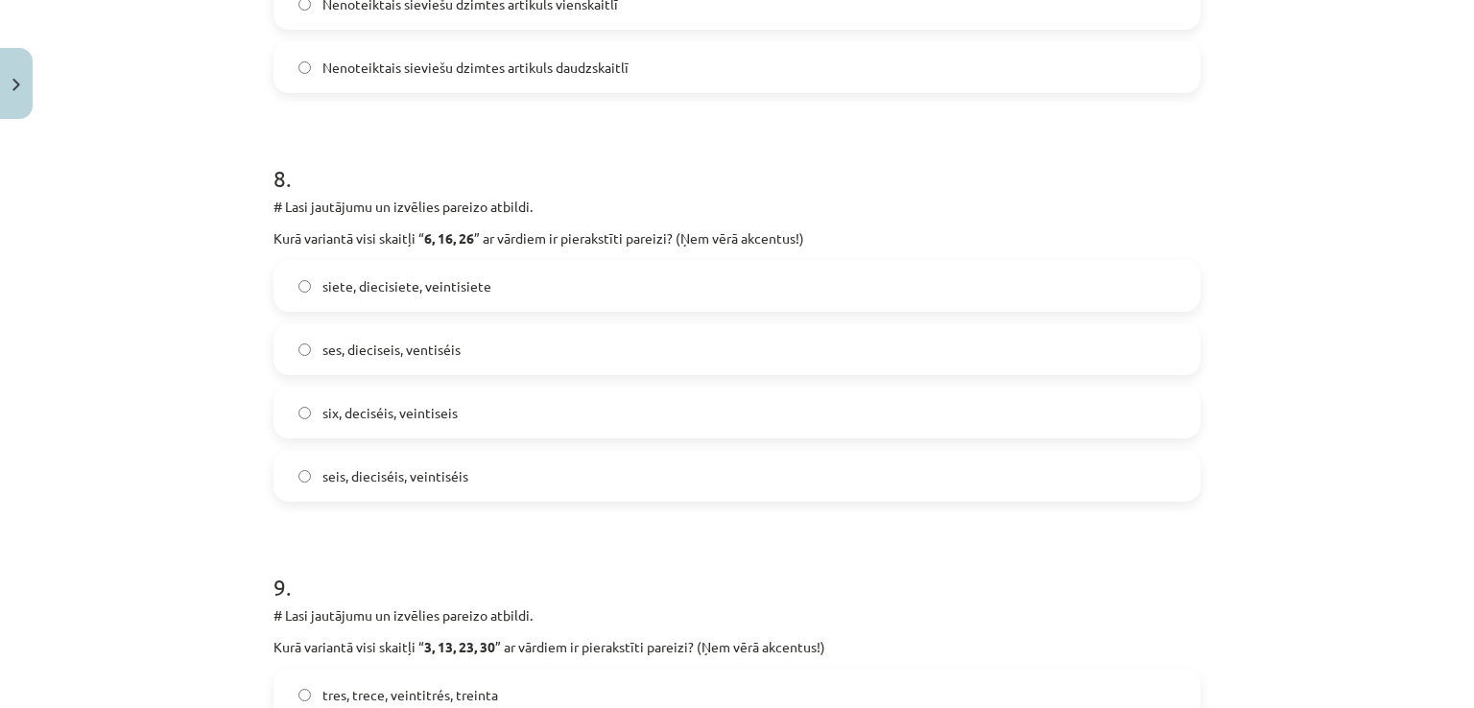
scroll to position [3144, 0]
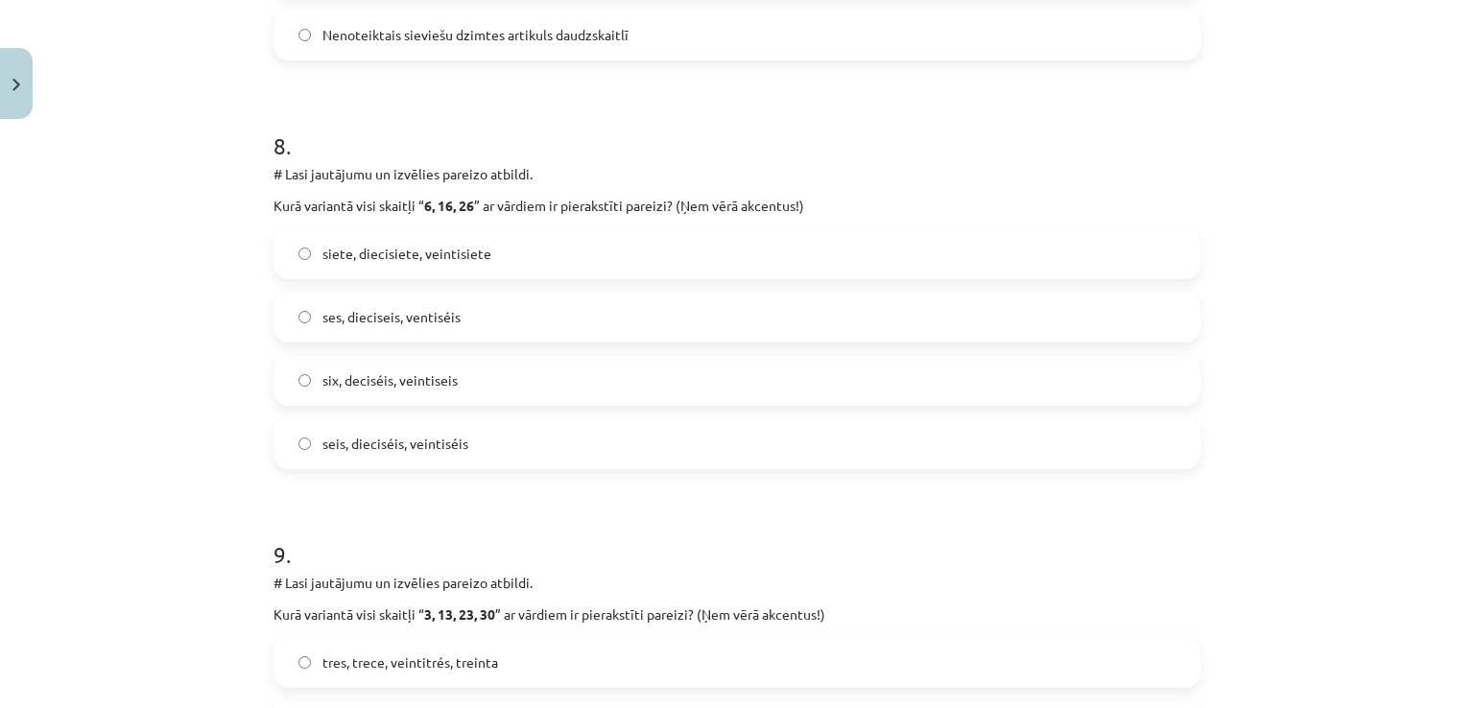
click at [358, 436] on span "seis, dieciséis, veintiséis" at bounding box center [395, 444] width 146 height 20
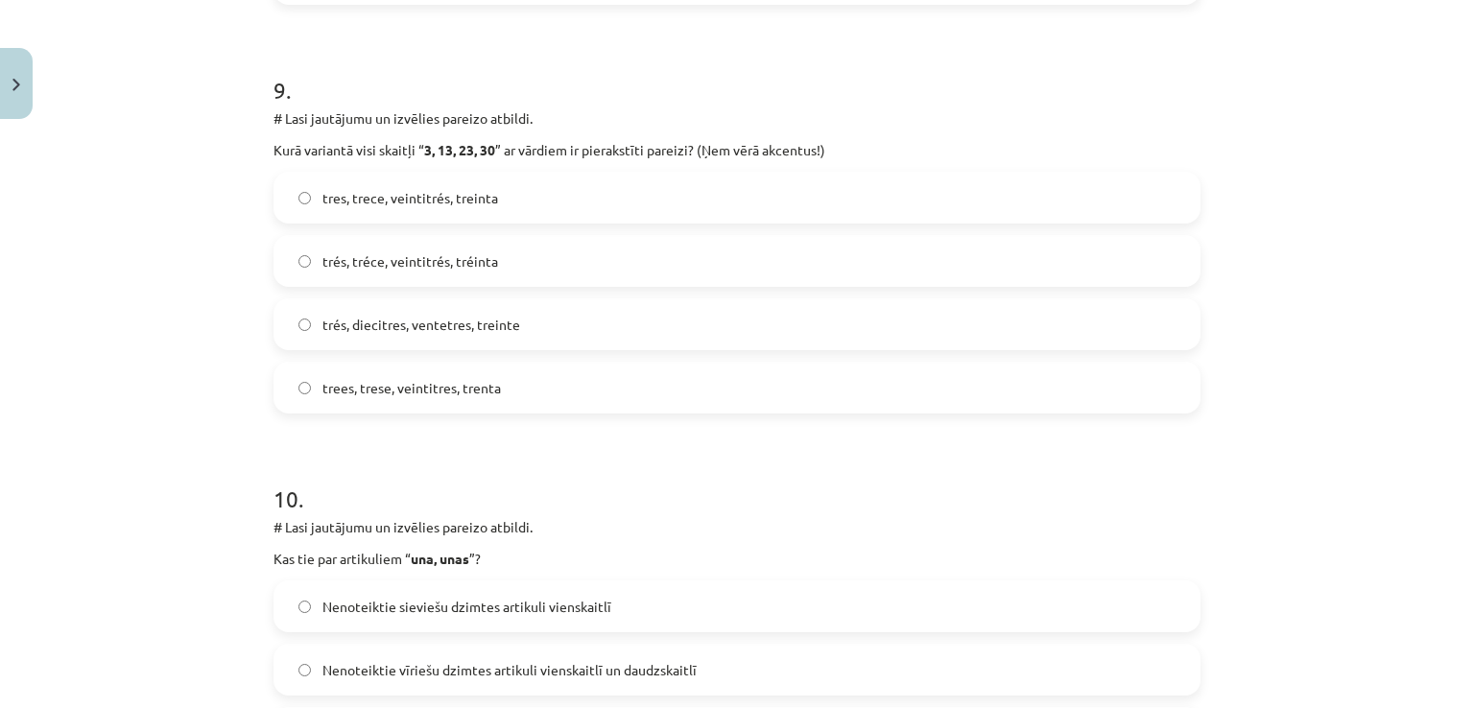
scroll to position [3624, 0]
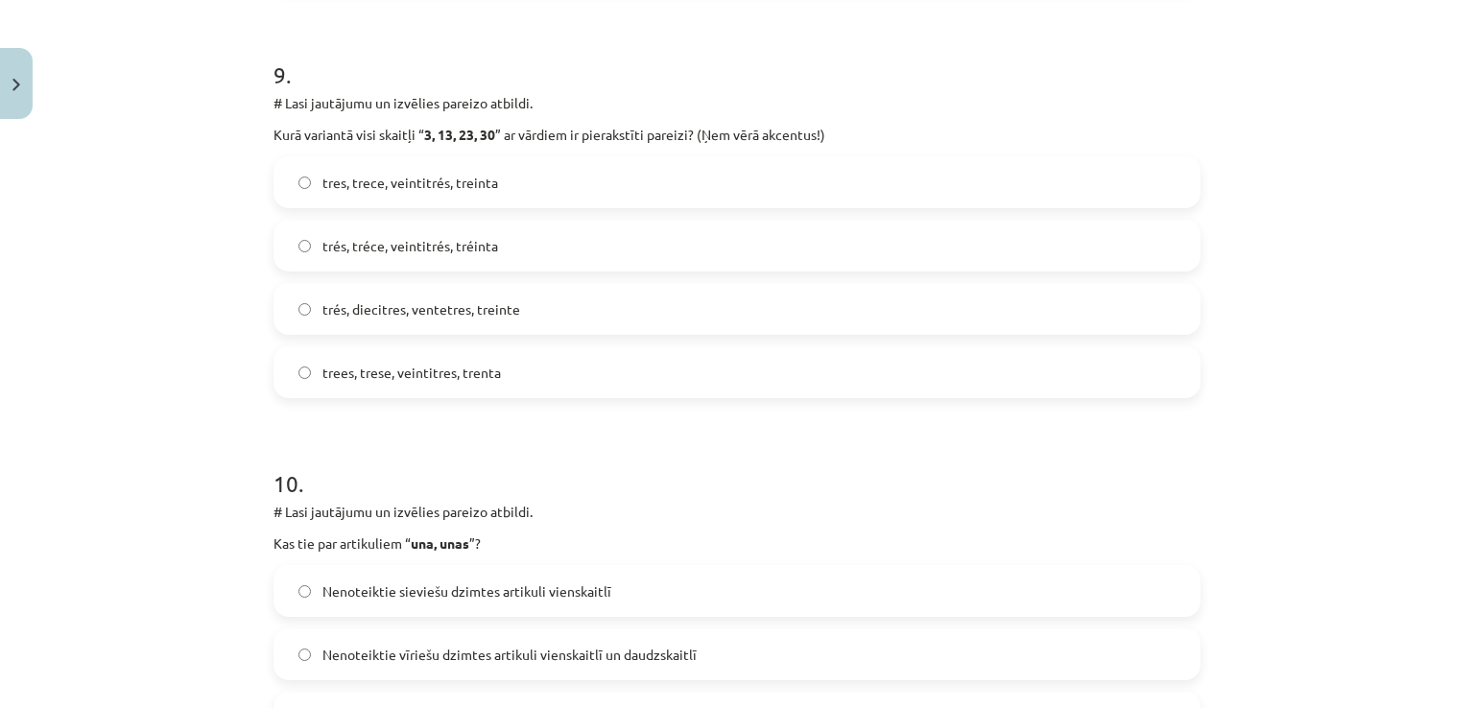
click at [361, 174] on span "tres, trece, veintitrés, treinta" at bounding box center [410, 183] width 176 height 20
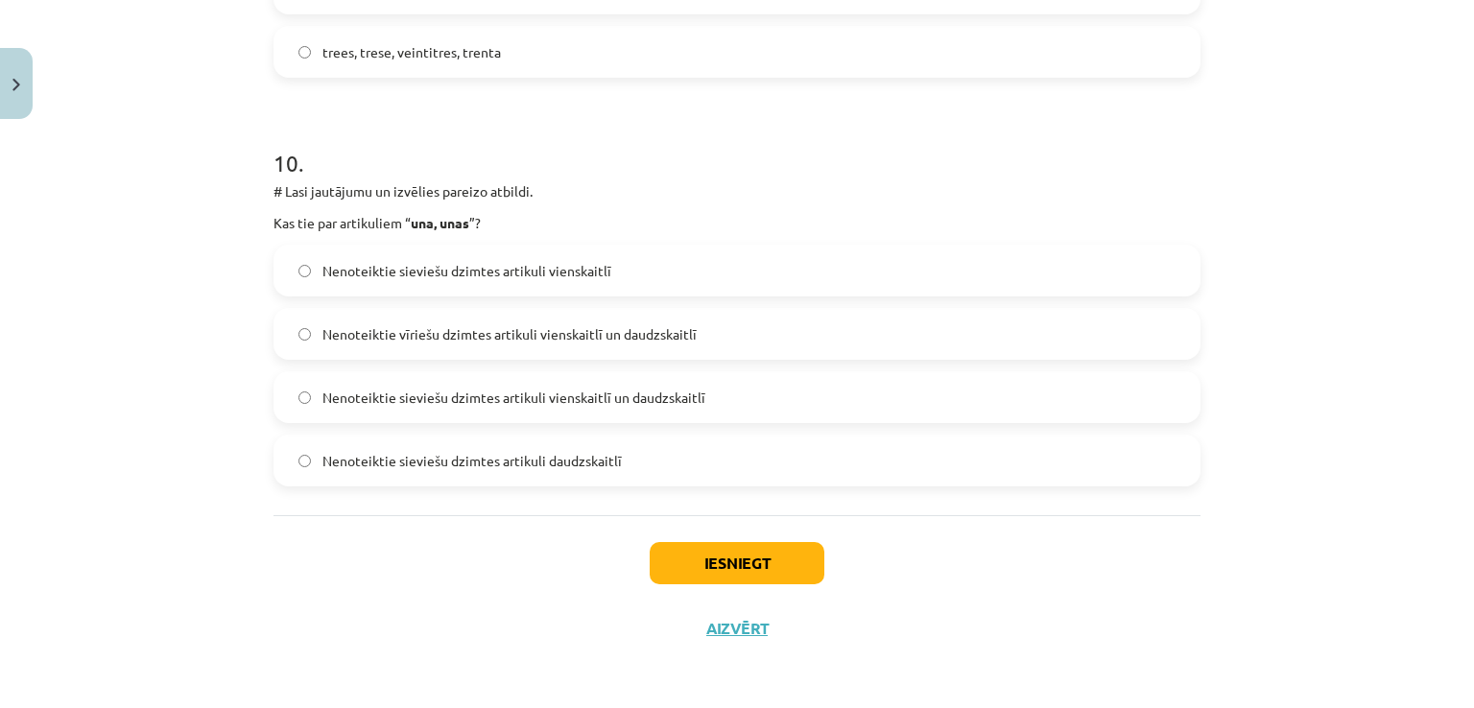
scroll to position [3945, 0]
click at [439, 376] on label "Nenoteiktie sieviešu dzimtes artikuli vienskaitlī un daudzskaitlī" at bounding box center [736, 396] width 923 height 48
click at [665, 566] on button "Iesniegt" at bounding box center [736, 562] width 175 height 42
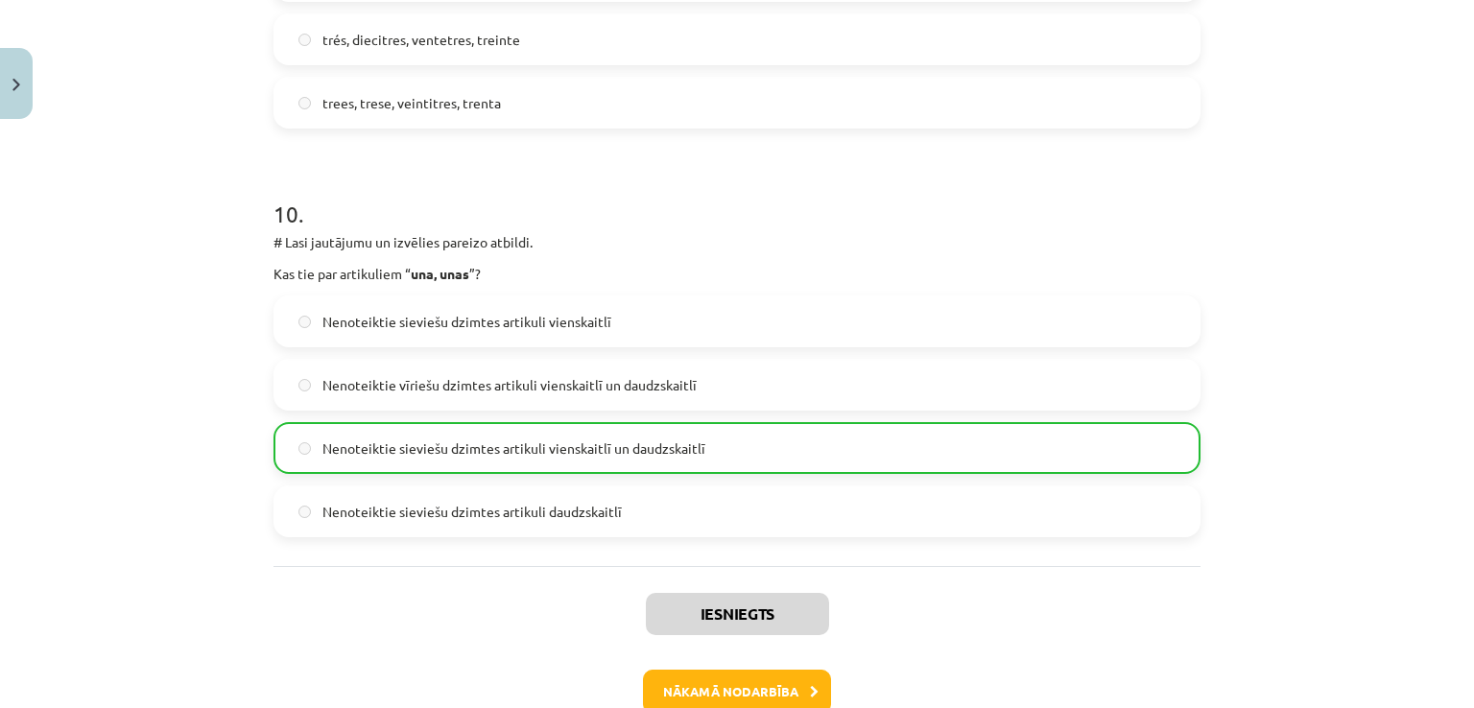
scroll to position [4005, 0]
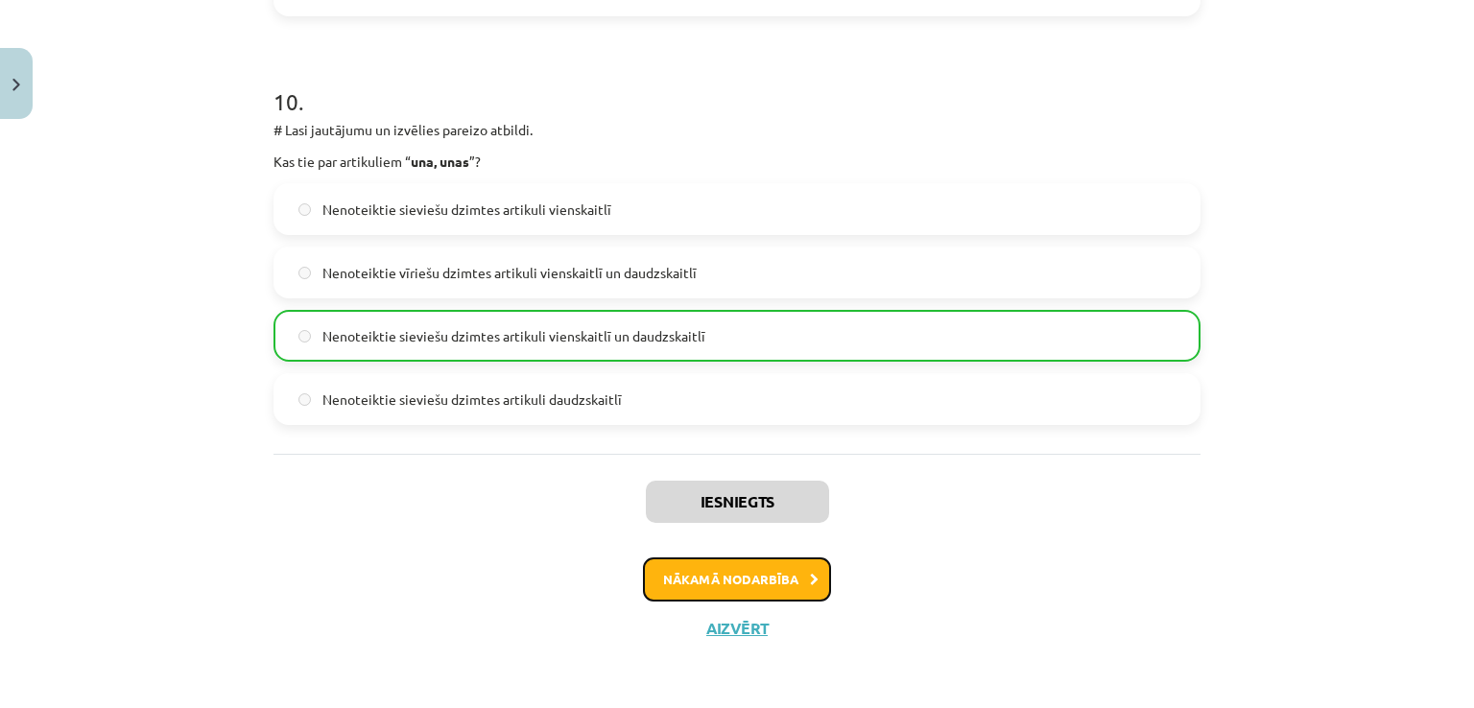
click at [756, 566] on button "Nākamā nodarbība" at bounding box center [737, 579] width 188 height 44
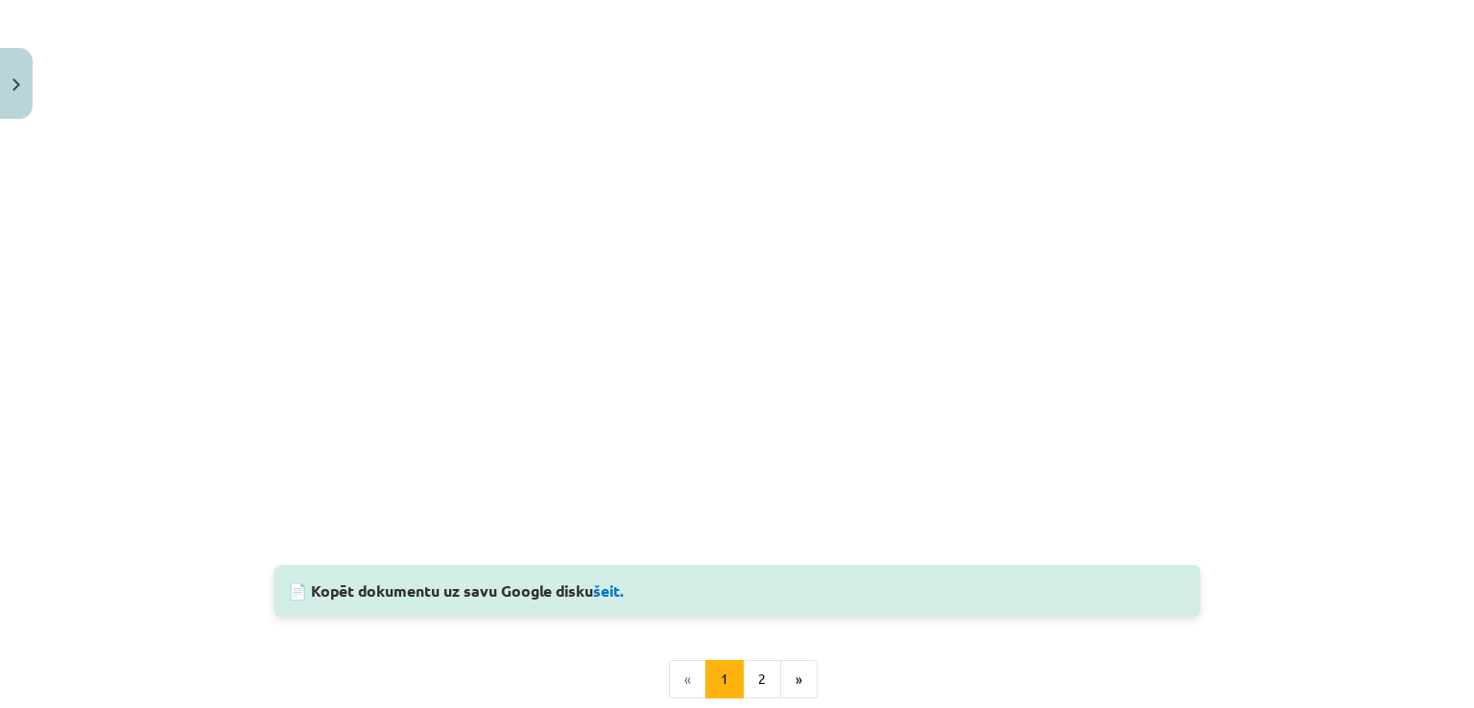
scroll to position [1631, 0]
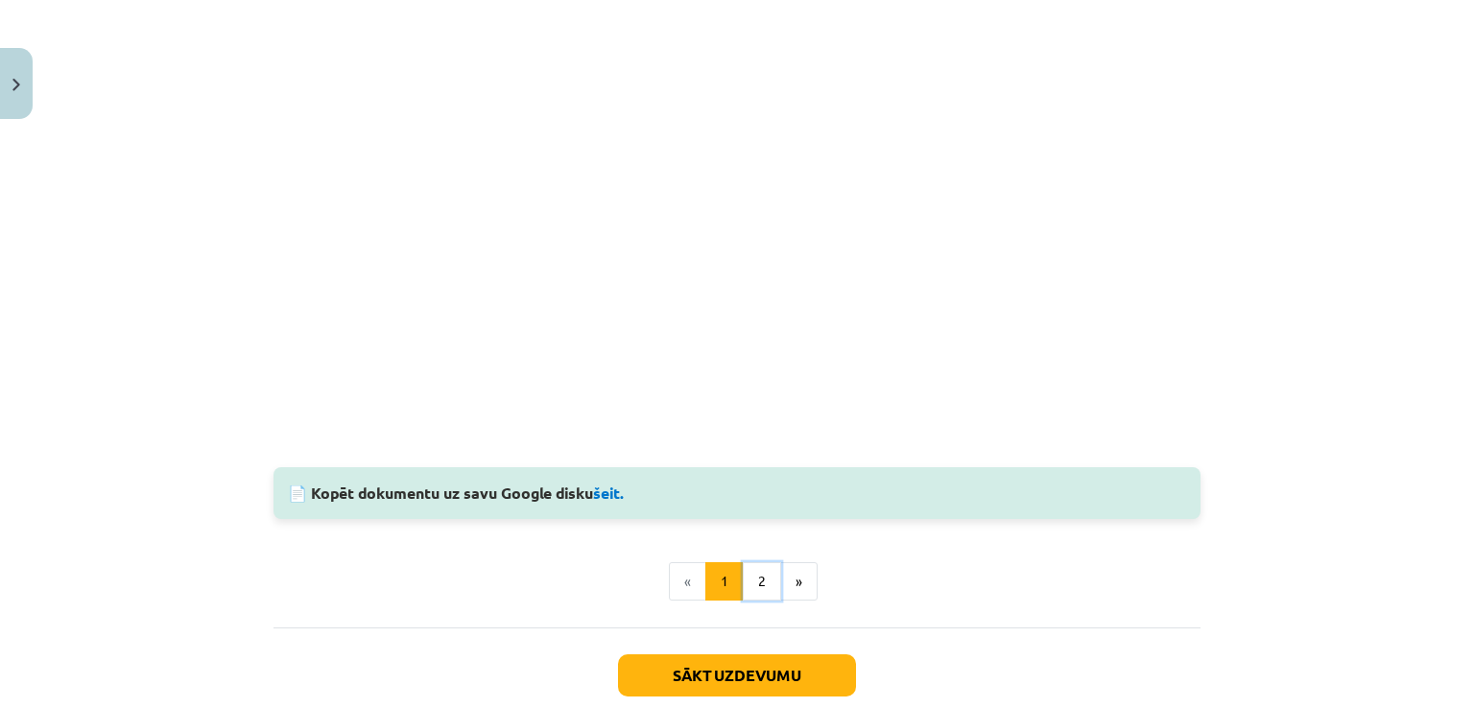
click at [755, 573] on button "2" at bounding box center [762, 581] width 38 height 38
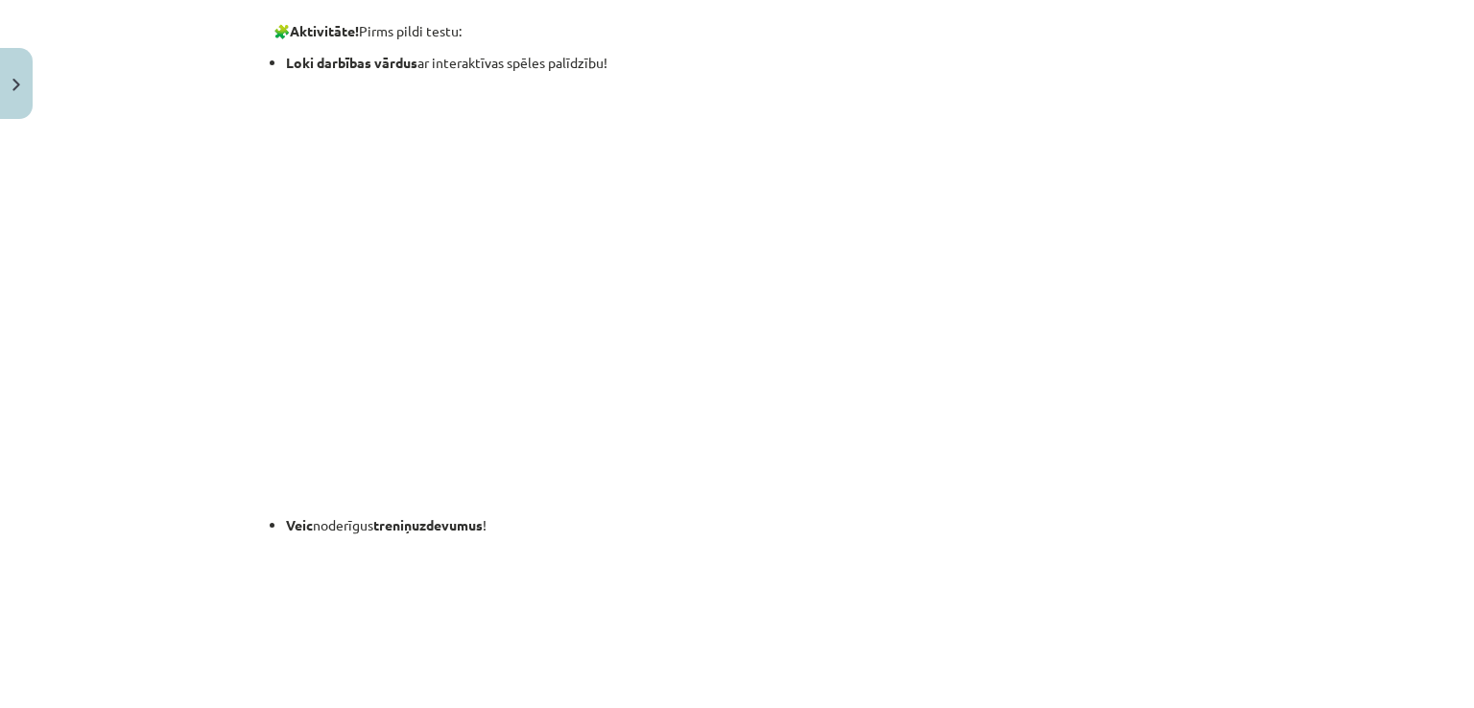
scroll to position [1081, 0]
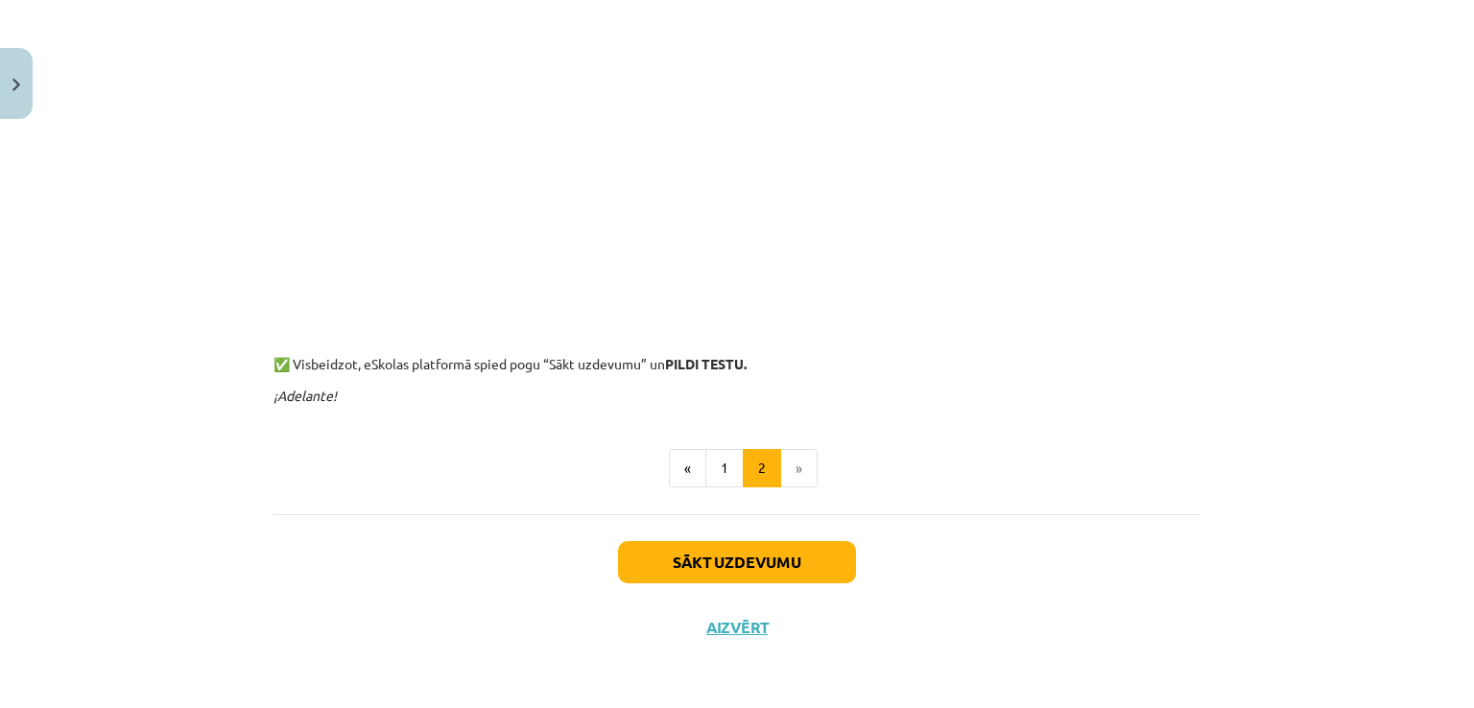
click at [684, 529] on div "Sākt uzdevumu Aizvērt" at bounding box center [736, 581] width 927 height 134
click at [678, 569] on button "Sākt uzdevumu" at bounding box center [737, 562] width 238 height 42
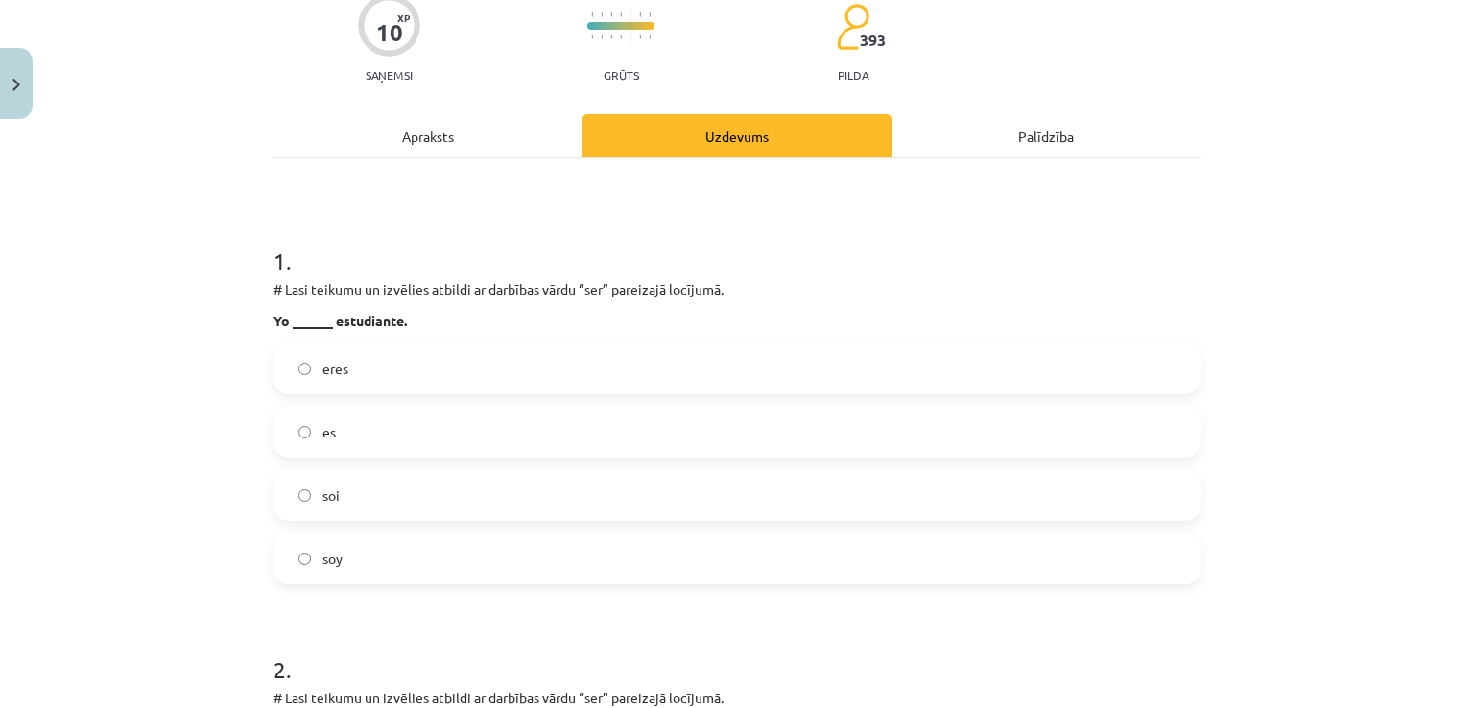
scroll to position [183, 0]
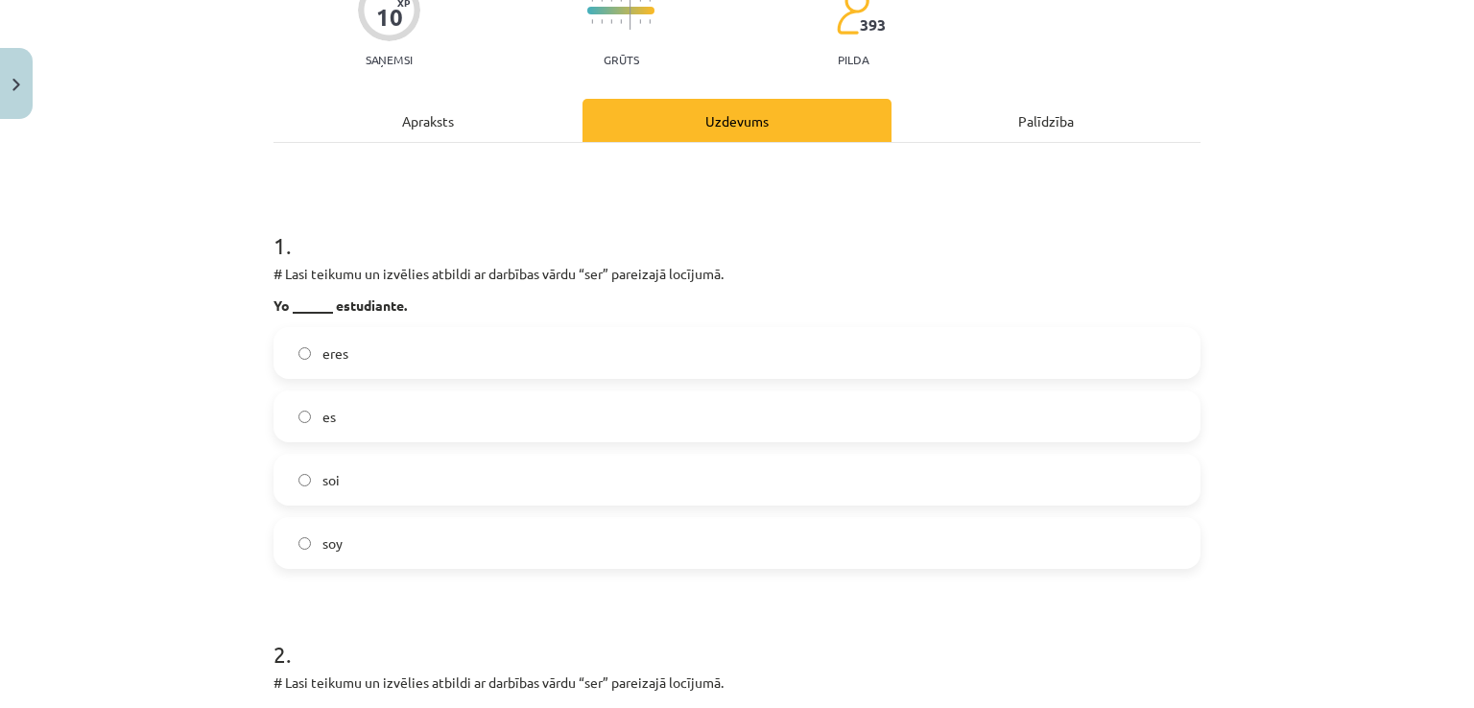
click at [342, 534] on label "soy" at bounding box center [736, 543] width 923 height 48
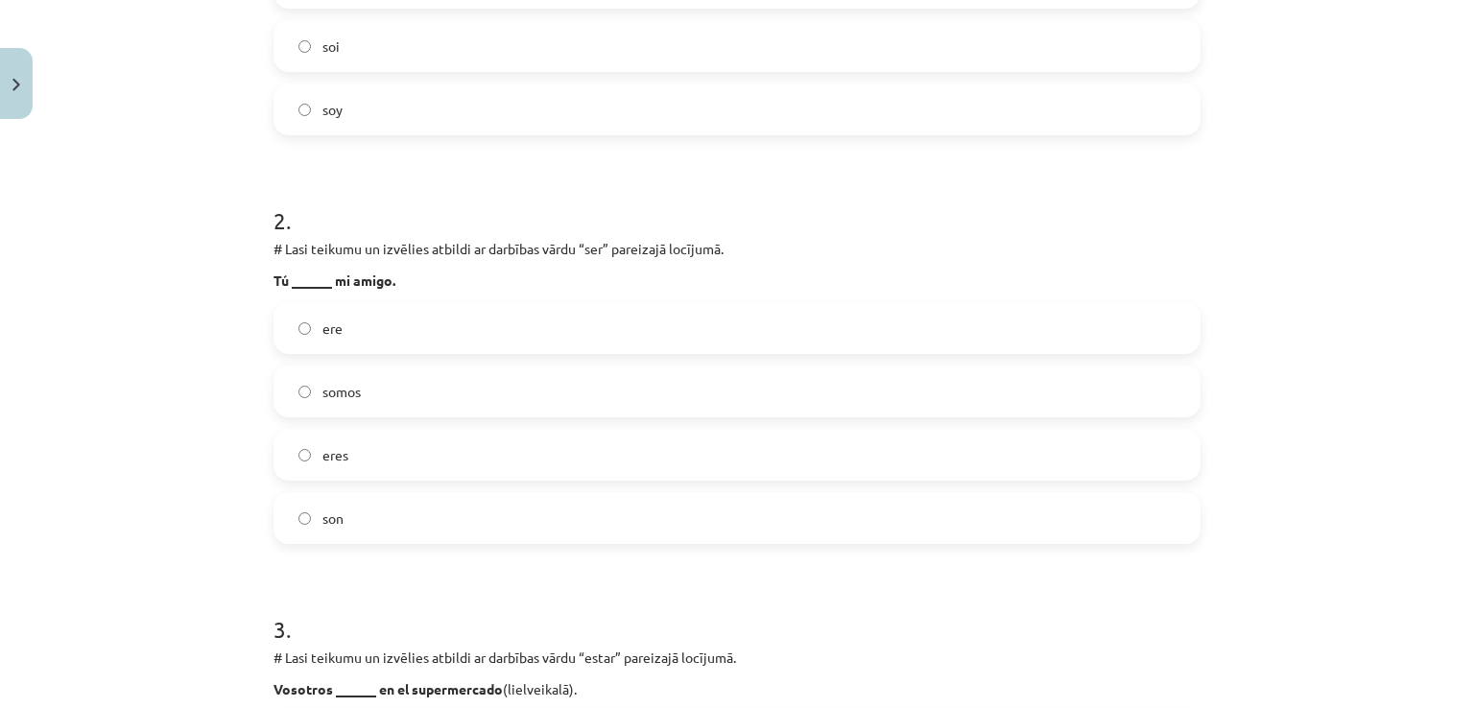
scroll to position [663, 0]
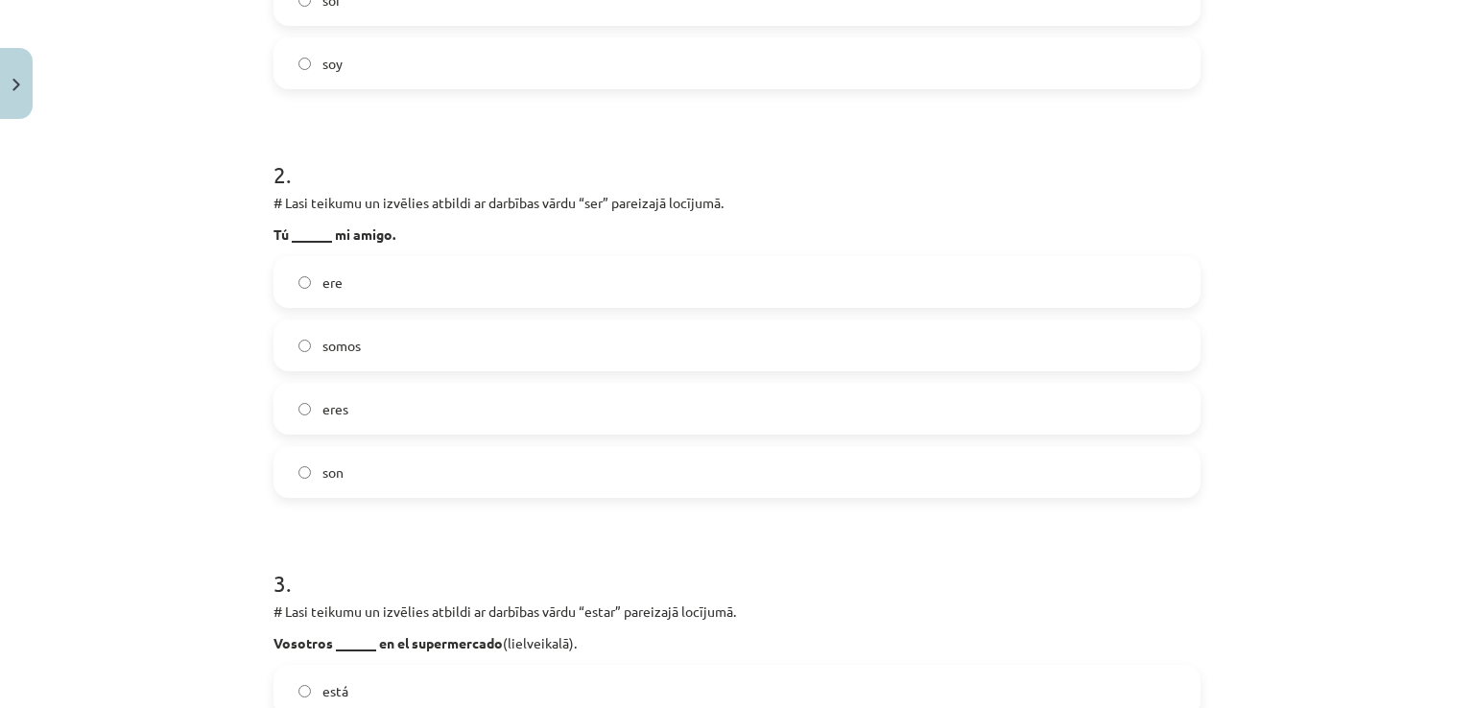
click at [373, 421] on label "eres" at bounding box center [736, 409] width 923 height 48
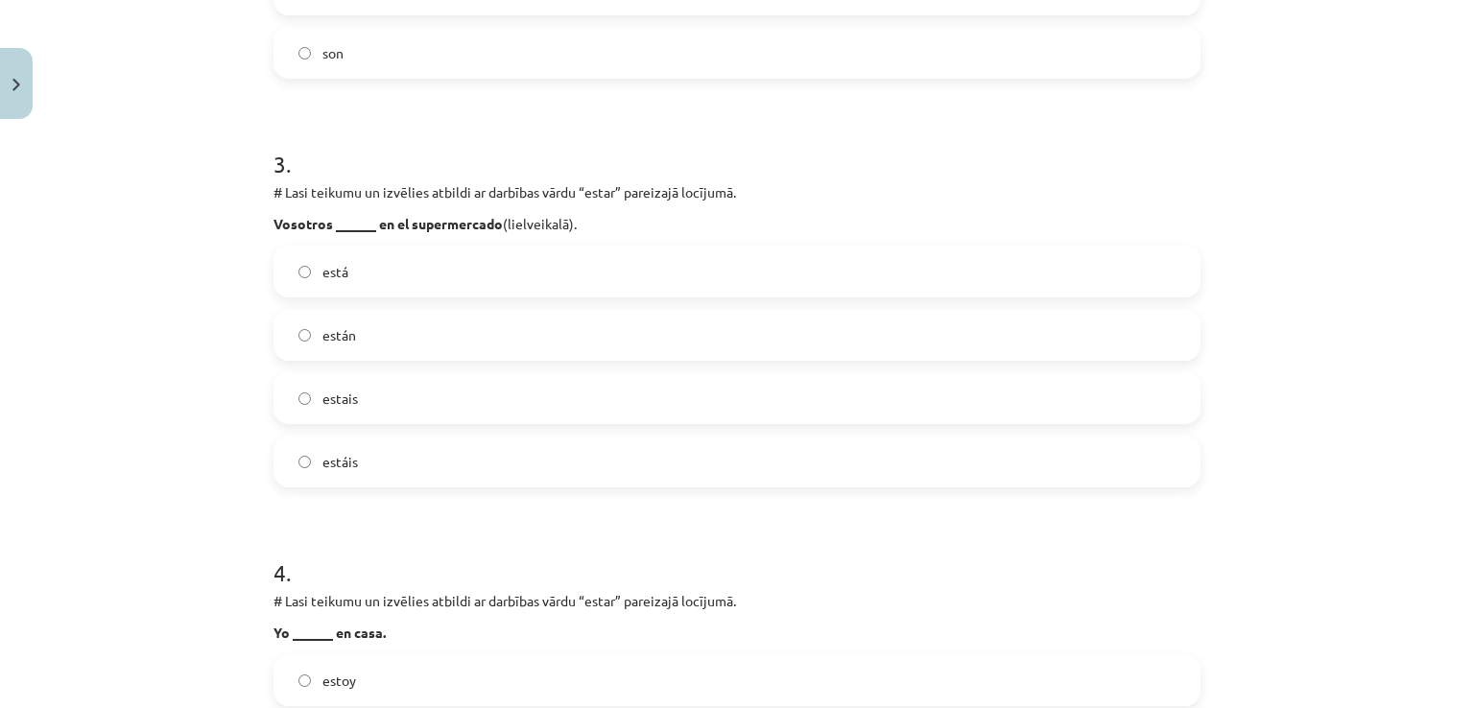
scroll to position [1143, 0]
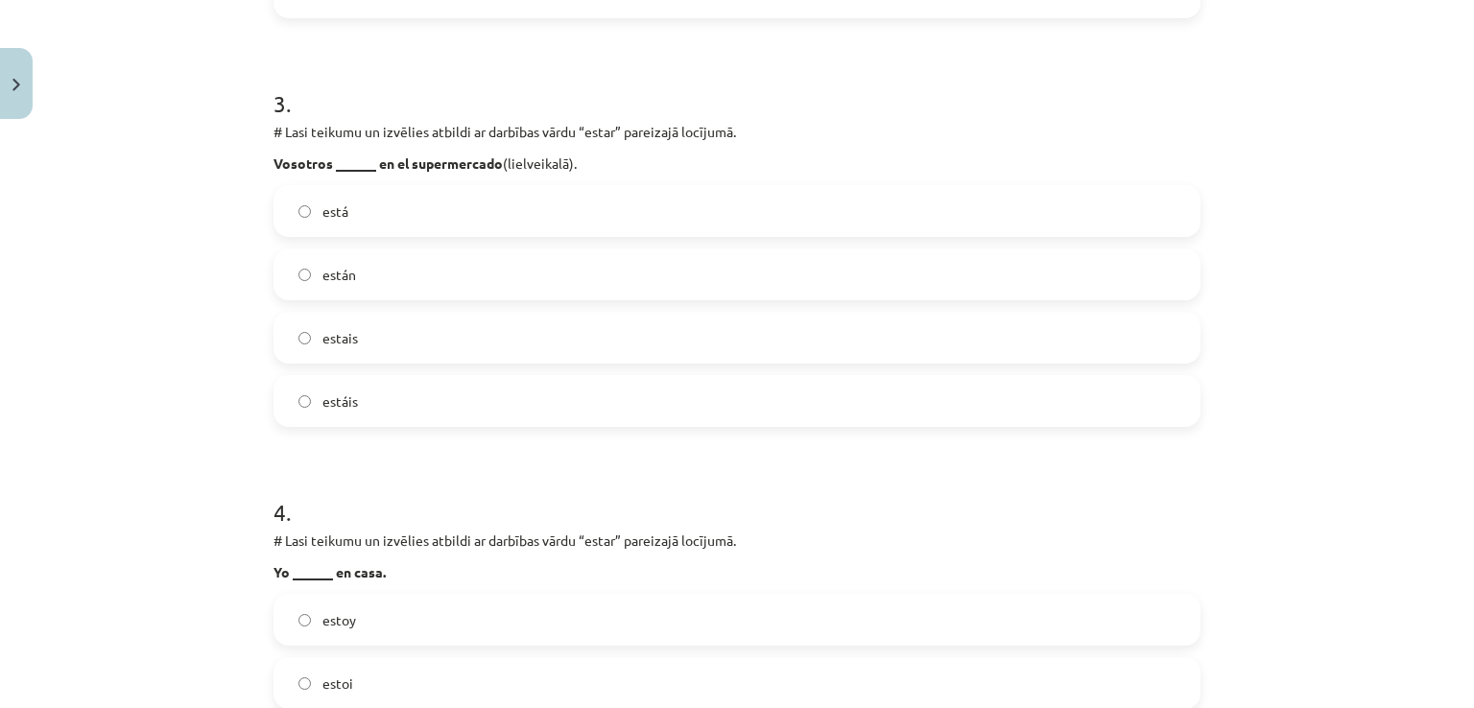
click at [353, 270] on label "están" at bounding box center [736, 274] width 923 height 48
drag, startPoint x: 344, startPoint y: 403, endPoint x: 364, endPoint y: 406, distance: 19.4
click at [346, 405] on span "estáis" at bounding box center [339, 401] width 35 height 20
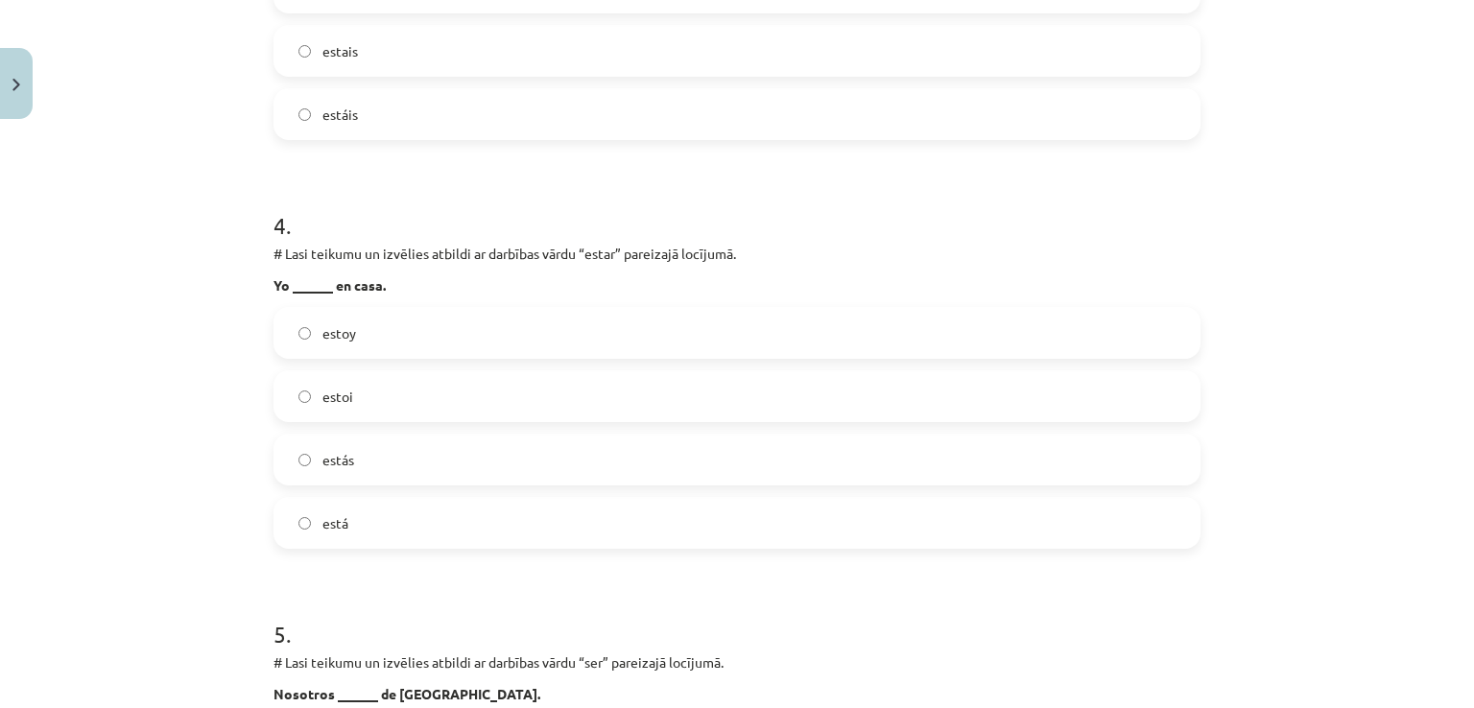
scroll to position [1430, 0]
click at [380, 336] on label "estoy" at bounding box center [736, 332] width 923 height 48
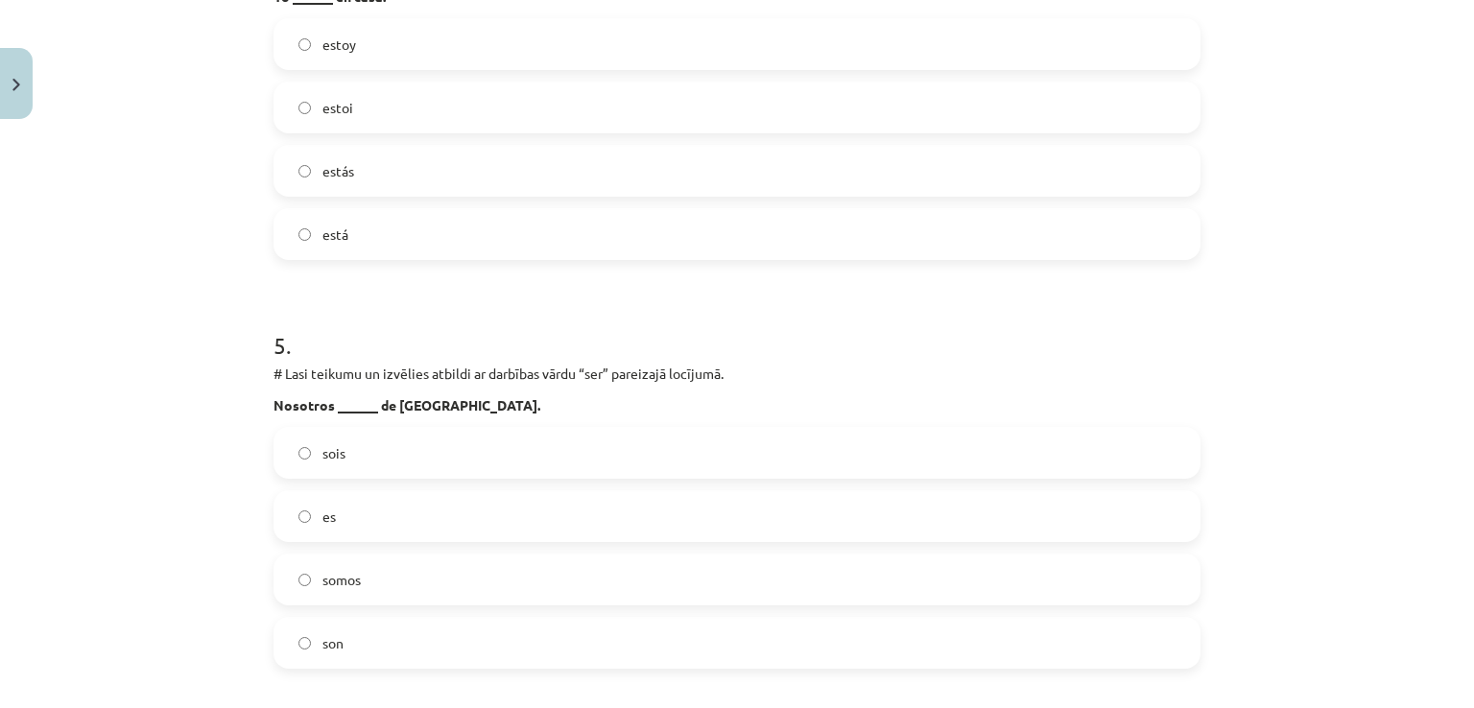
scroll to position [1910, 0]
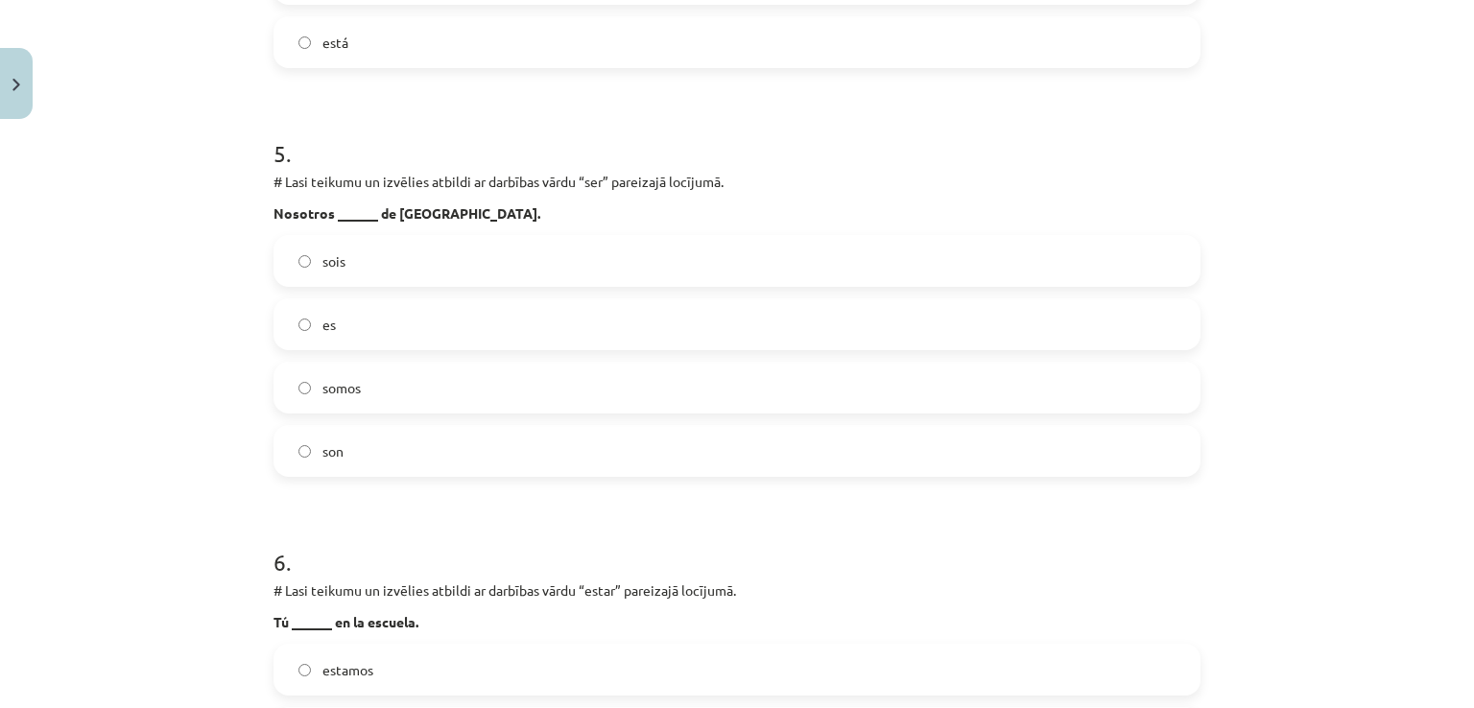
click at [373, 399] on label "somos" at bounding box center [736, 388] width 923 height 48
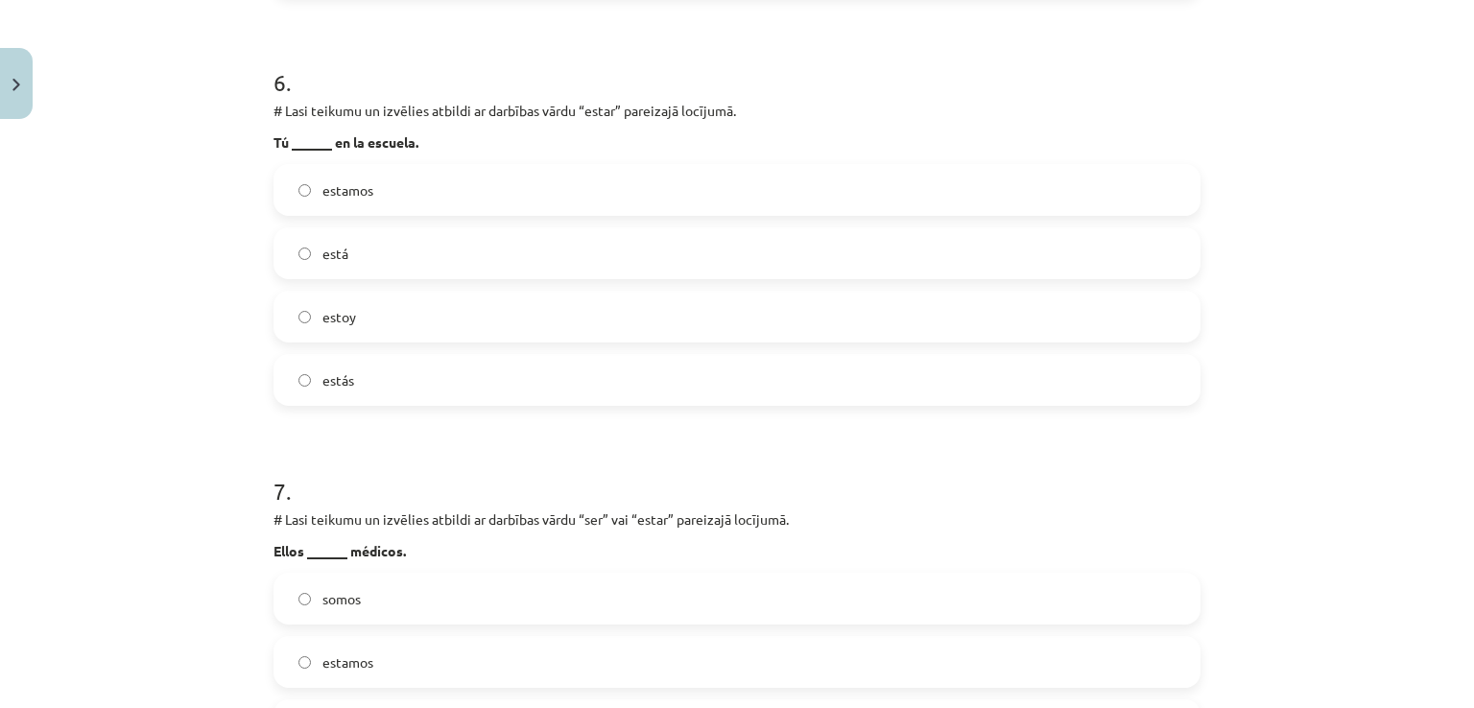
scroll to position [2486, 0]
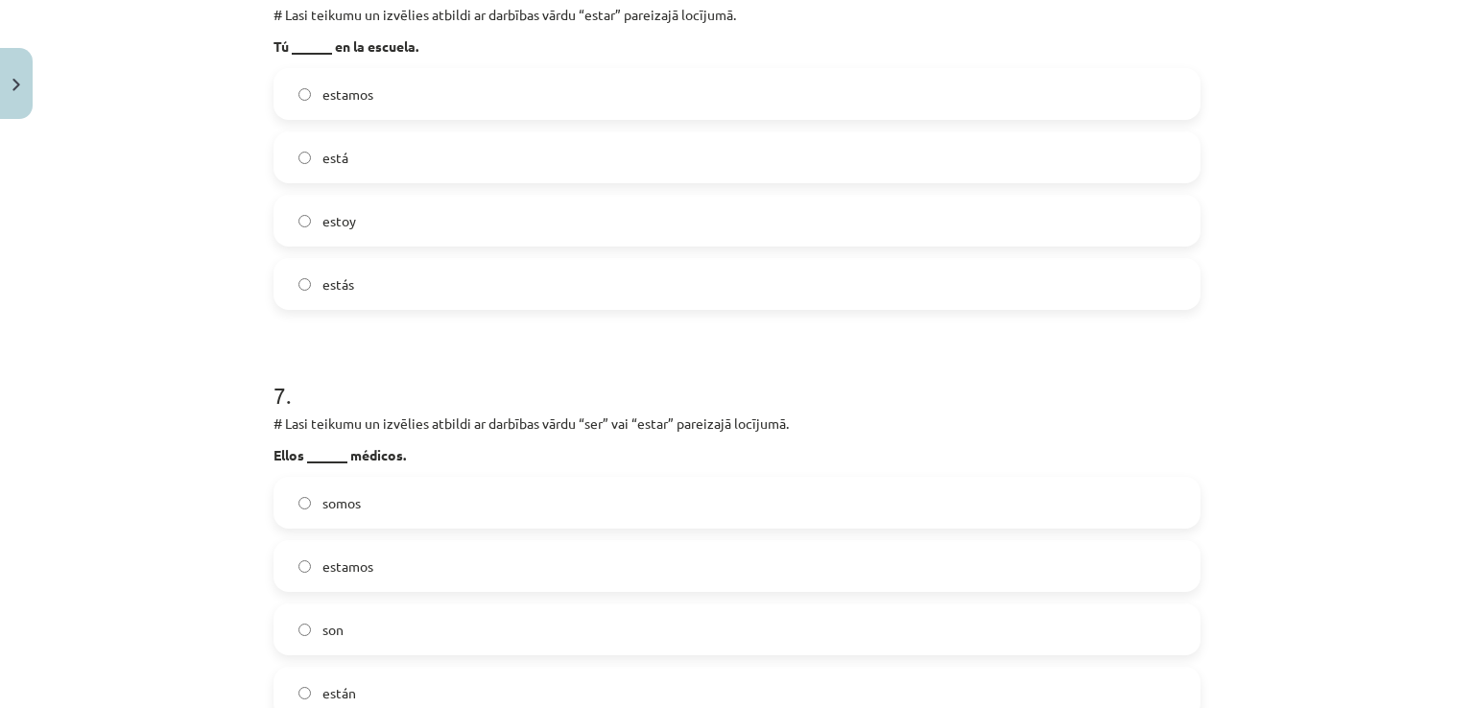
drag, startPoint x: 357, startPoint y: 278, endPoint x: 405, endPoint y: 273, distance: 48.2
click at [357, 280] on label "estás" at bounding box center [736, 284] width 923 height 48
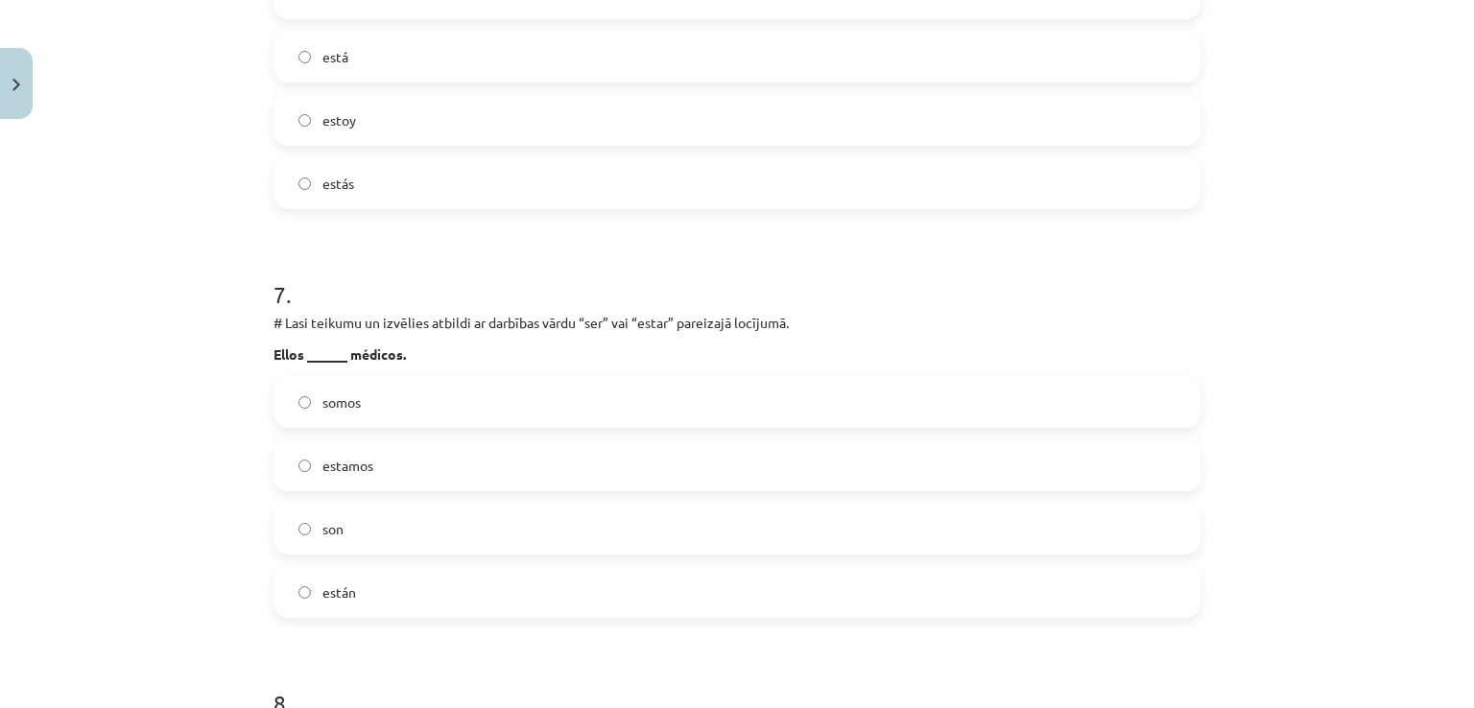
scroll to position [2774, 0]
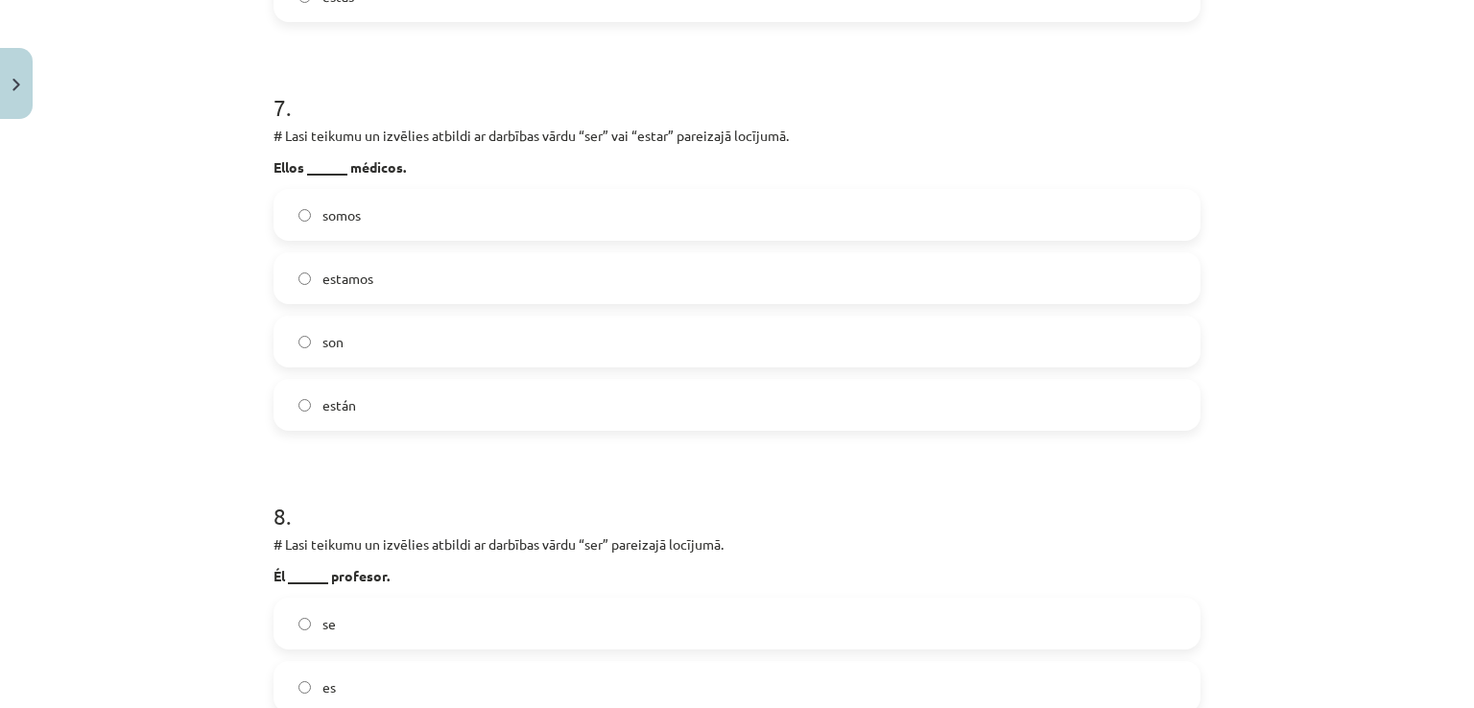
click at [349, 350] on label "son" at bounding box center [736, 342] width 923 height 48
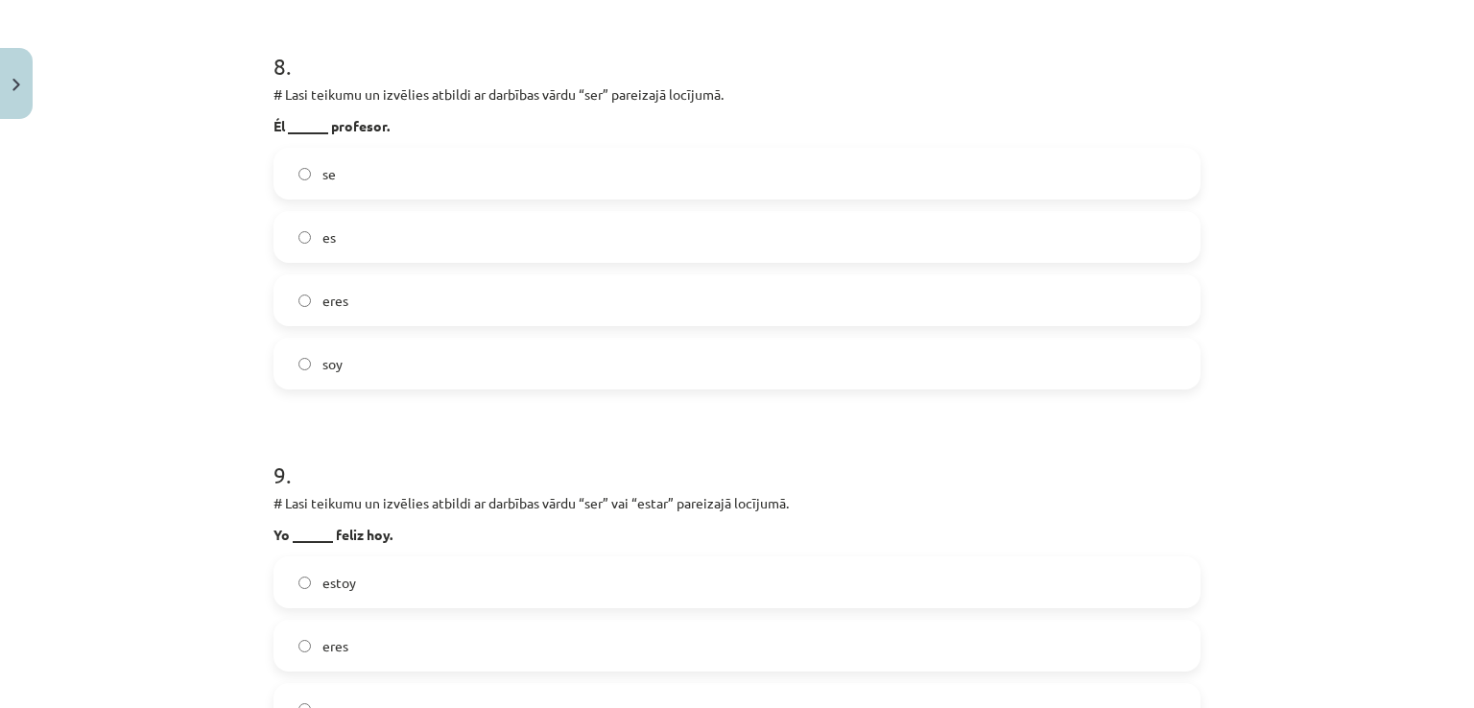
scroll to position [3253, 0]
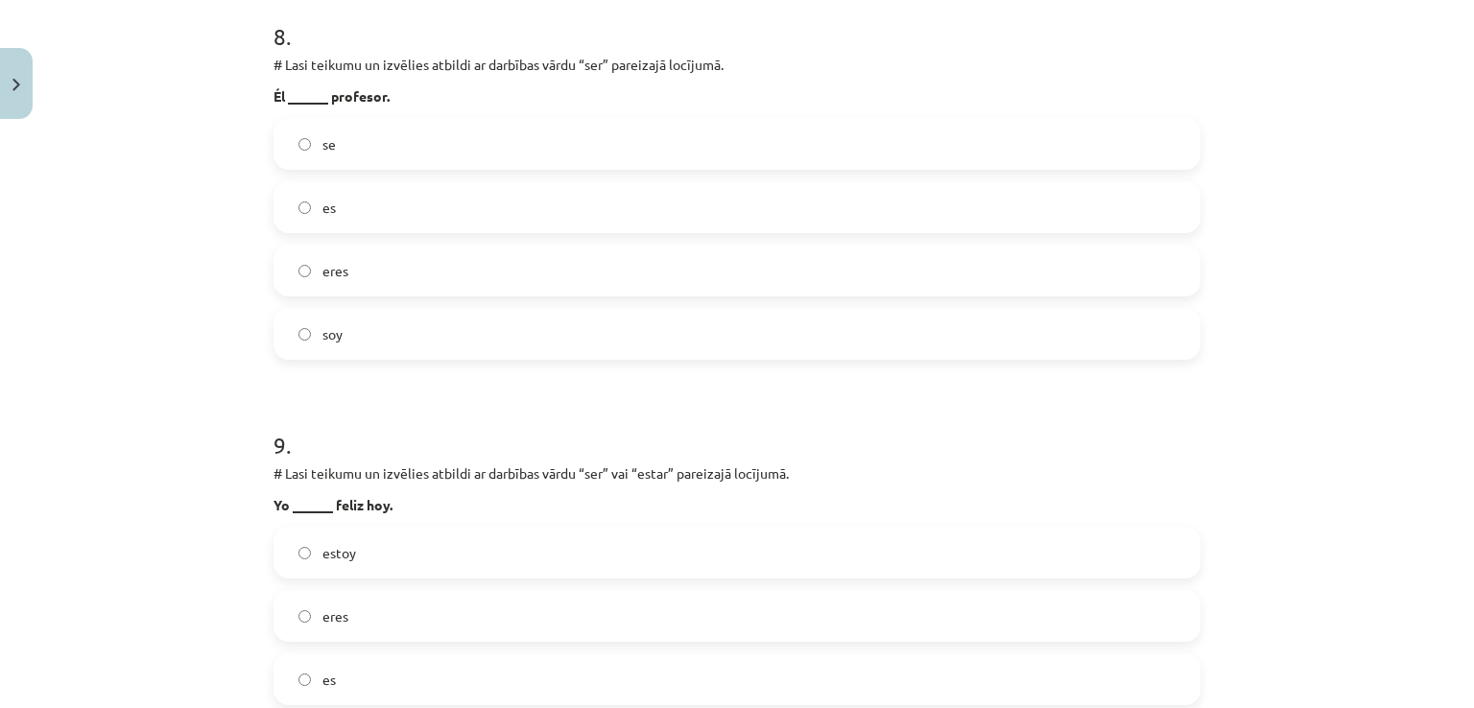
click at [391, 150] on label "se" at bounding box center [736, 144] width 923 height 48
click at [392, 197] on label "es" at bounding box center [736, 207] width 923 height 48
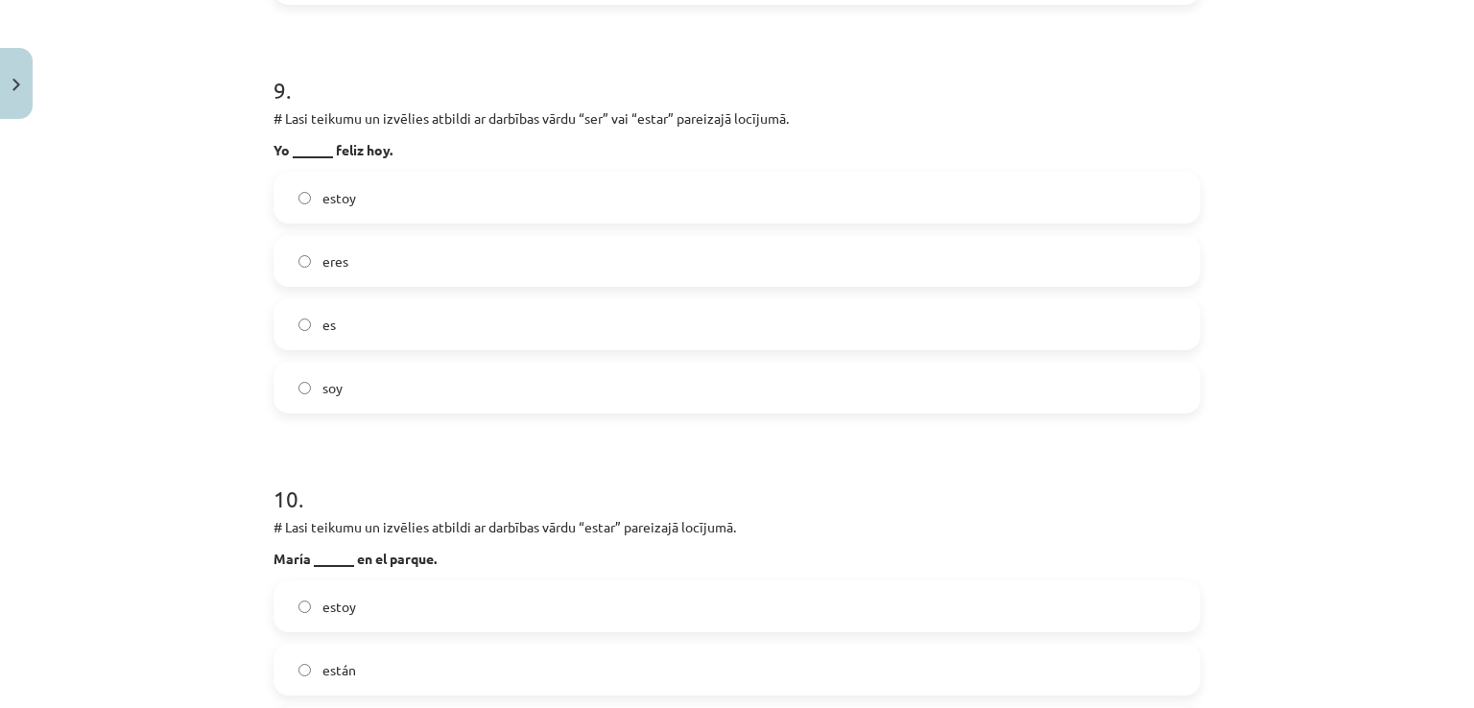
scroll to position [3637, 0]
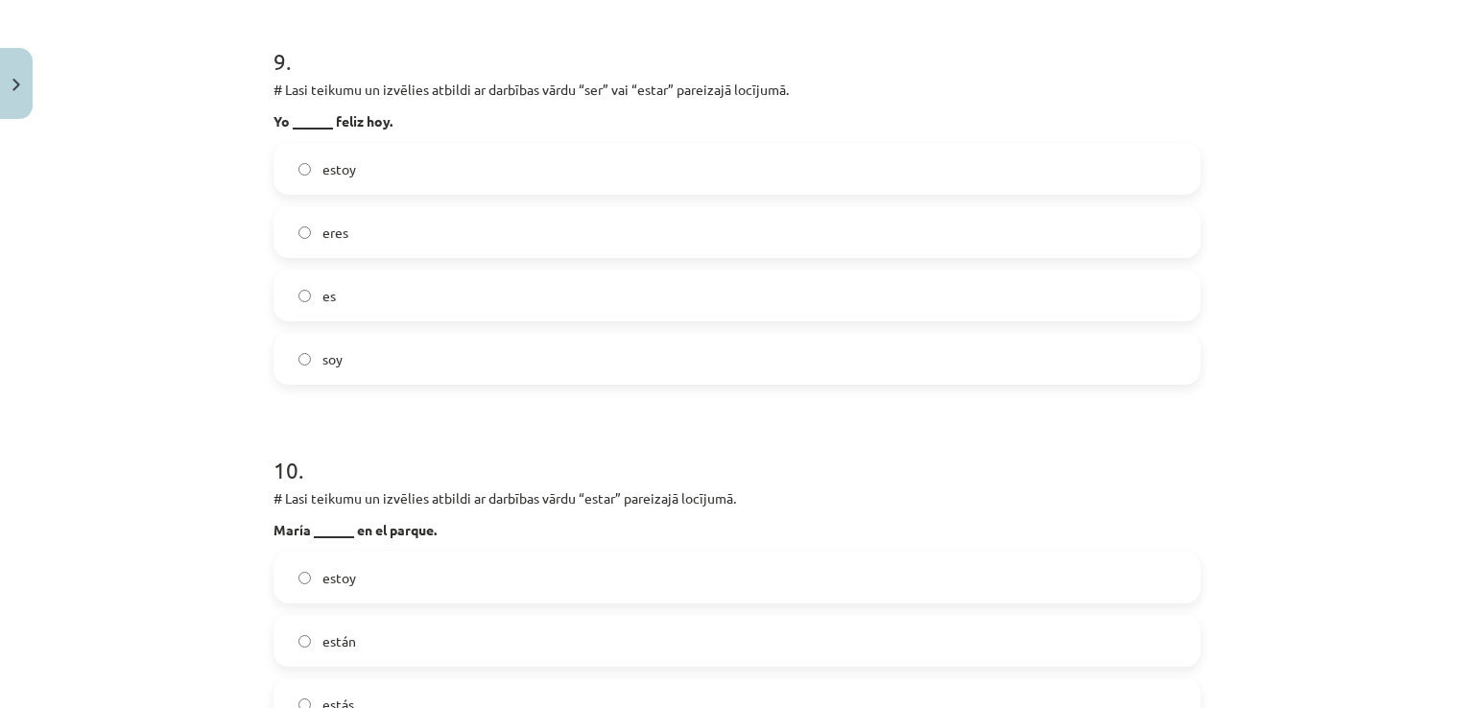
click at [342, 165] on span "estoy" at bounding box center [339, 169] width 34 height 20
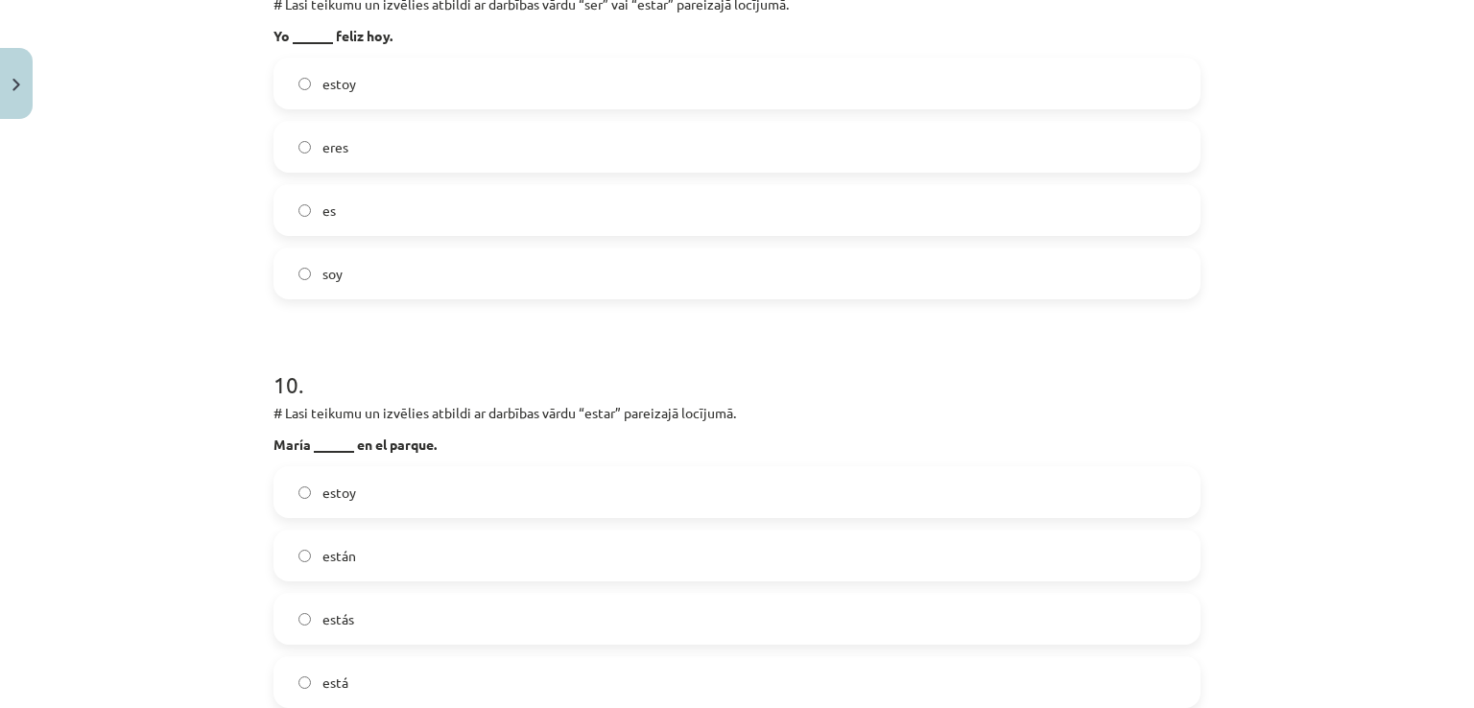
scroll to position [3925, 0]
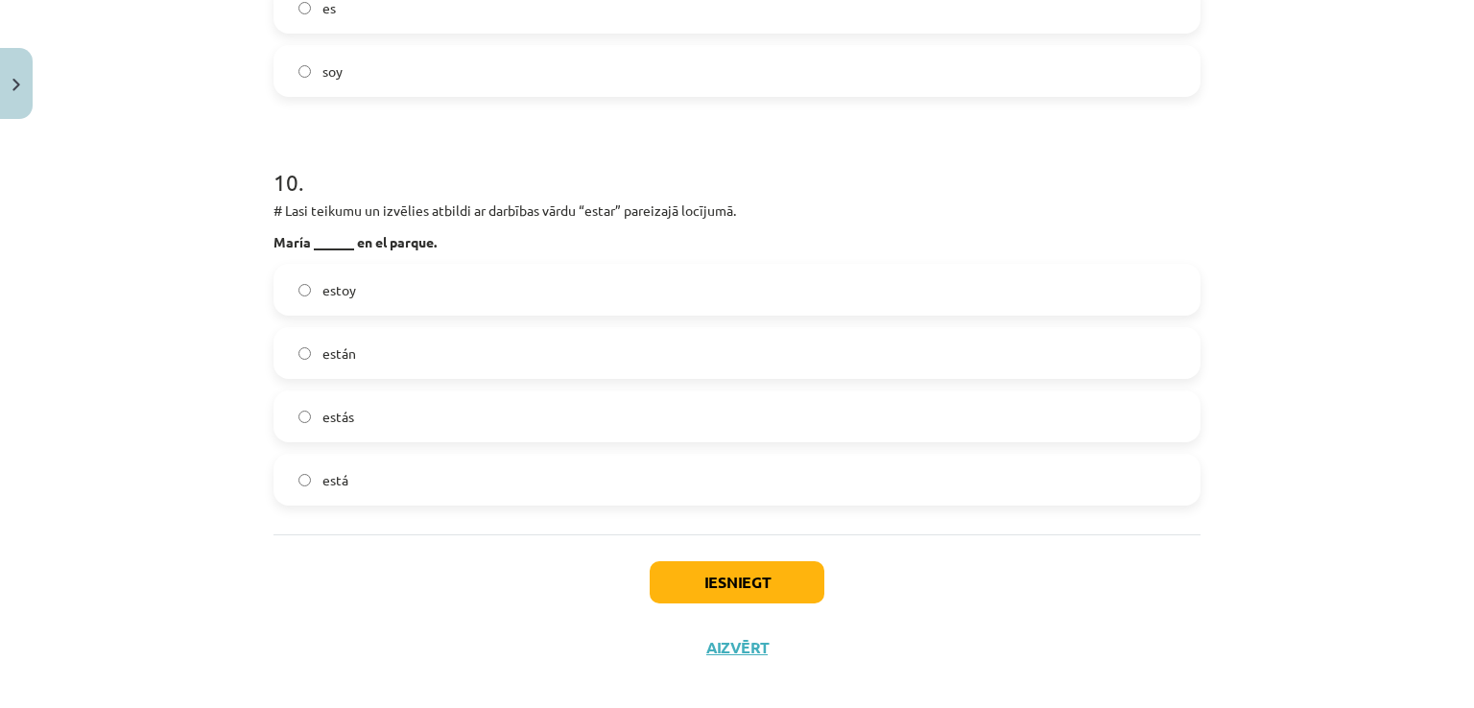
click at [358, 484] on label "está" at bounding box center [736, 480] width 923 height 48
click at [795, 577] on button "Iesniegt" at bounding box center [736, 582] width 175 height 42
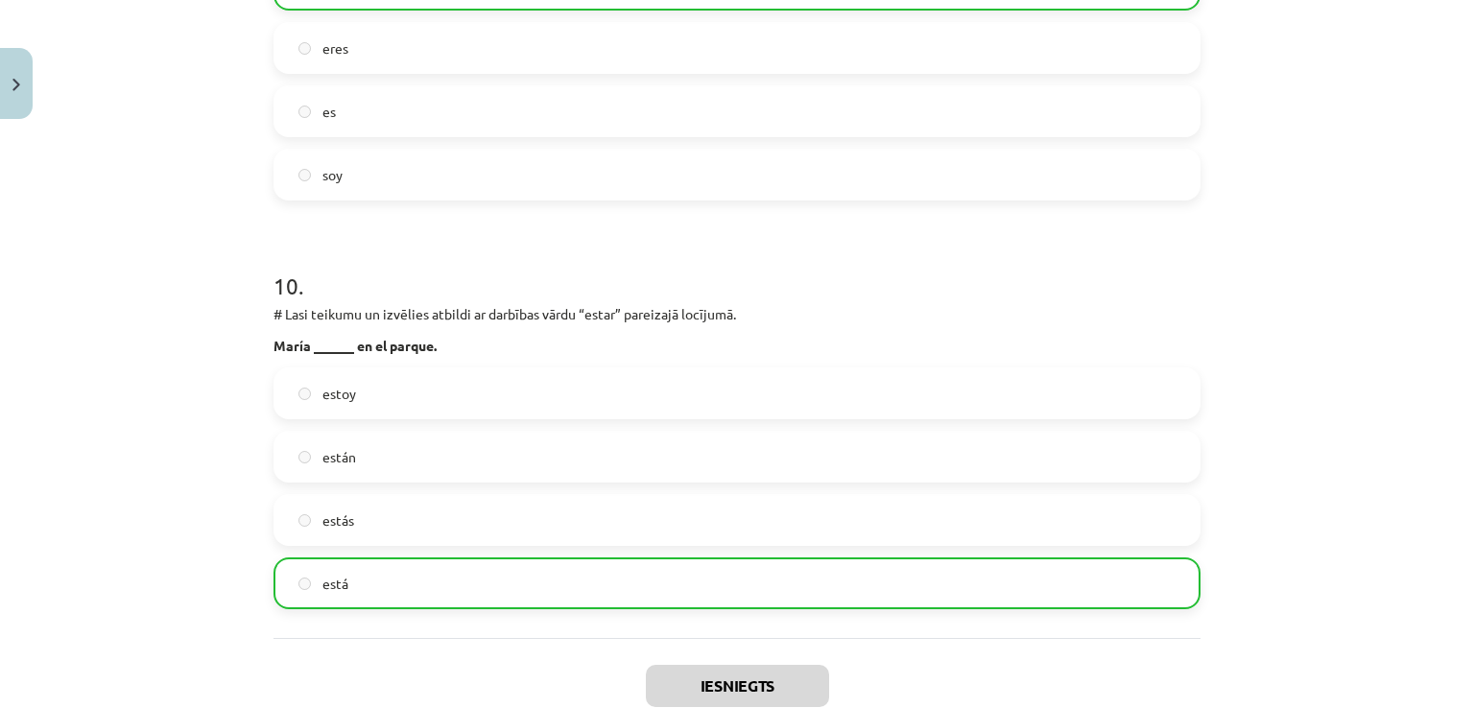
scroll to position [4005, 0]
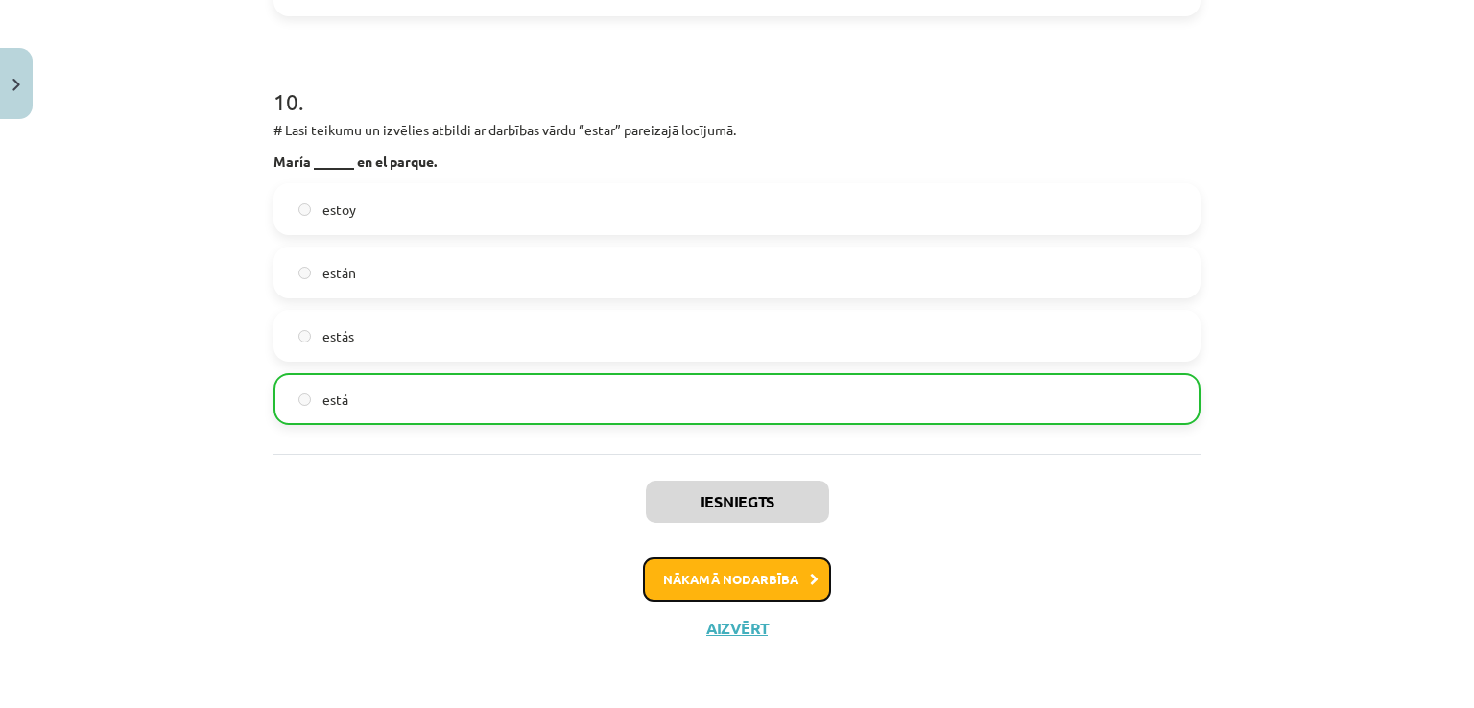
click at [746, 591] on button "Nākamā nodarbība" at bounding box center [737, 579] width 188 height 44
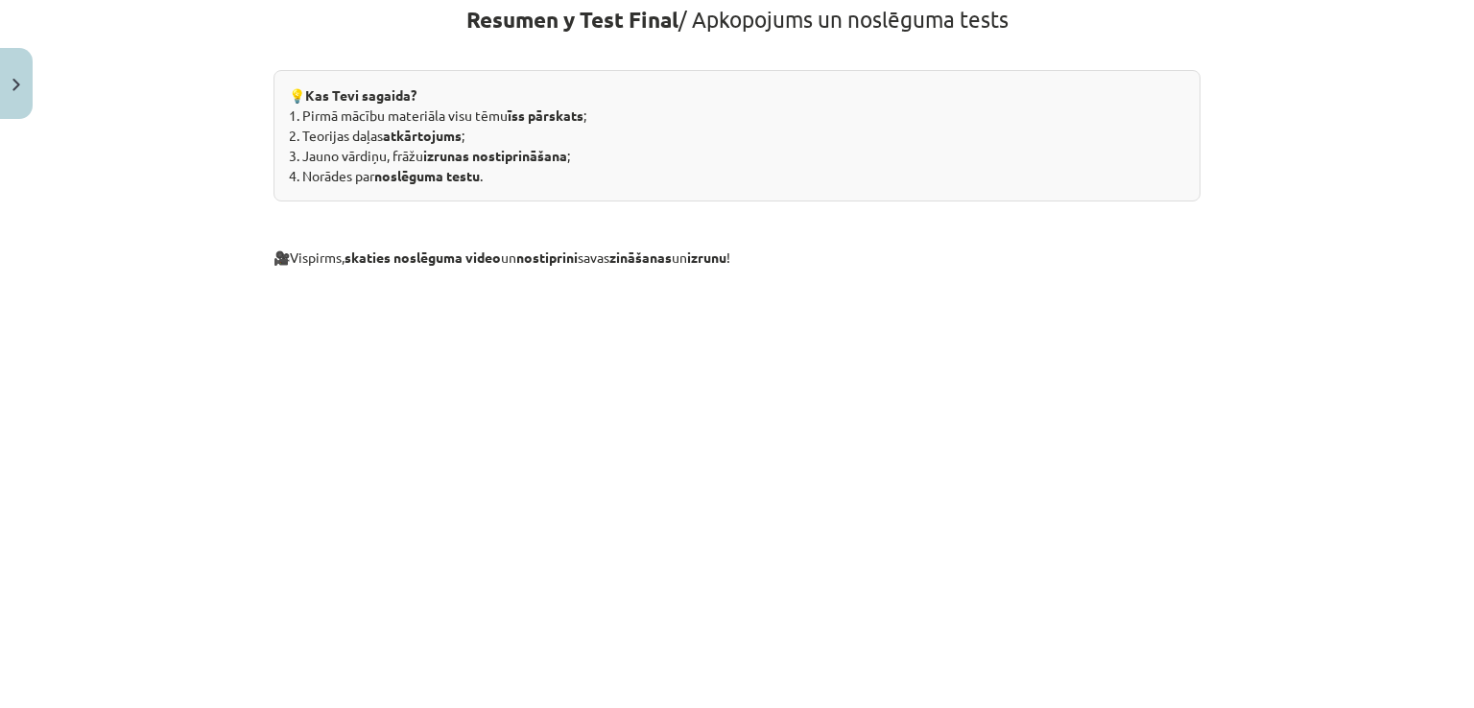
scroll to position [621, 0]
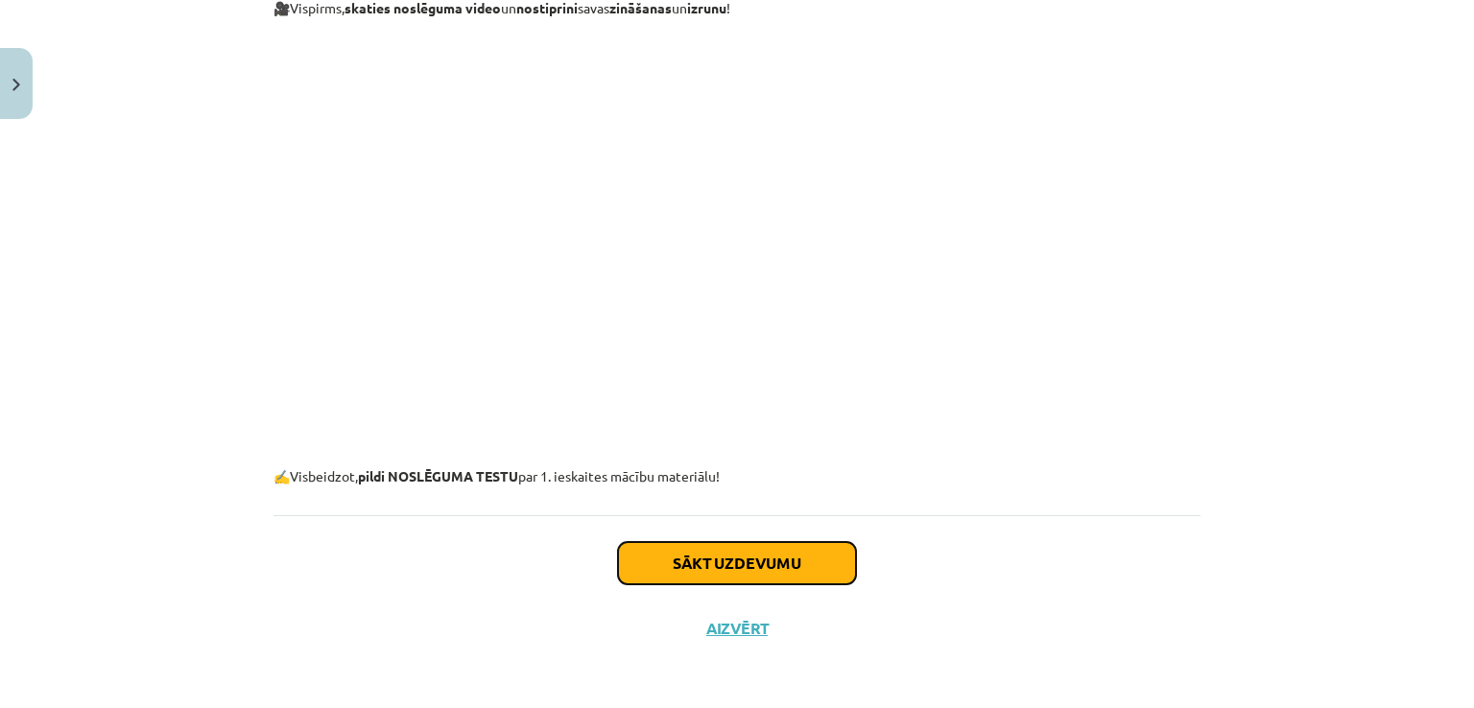
click at [699, 556] on button "Sākt uzdevumu" at bounding box center [737, 563] width 238 height 42
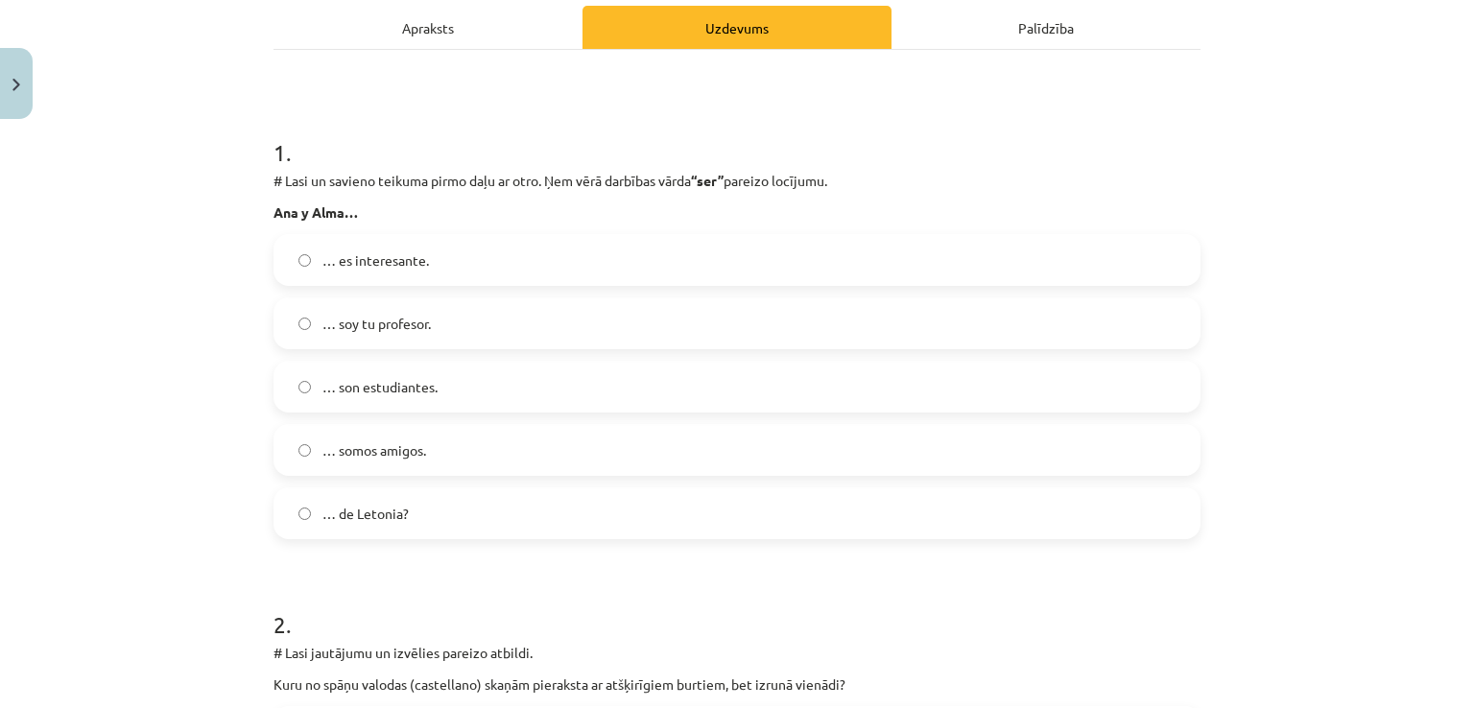
scroll to position [286, 0]
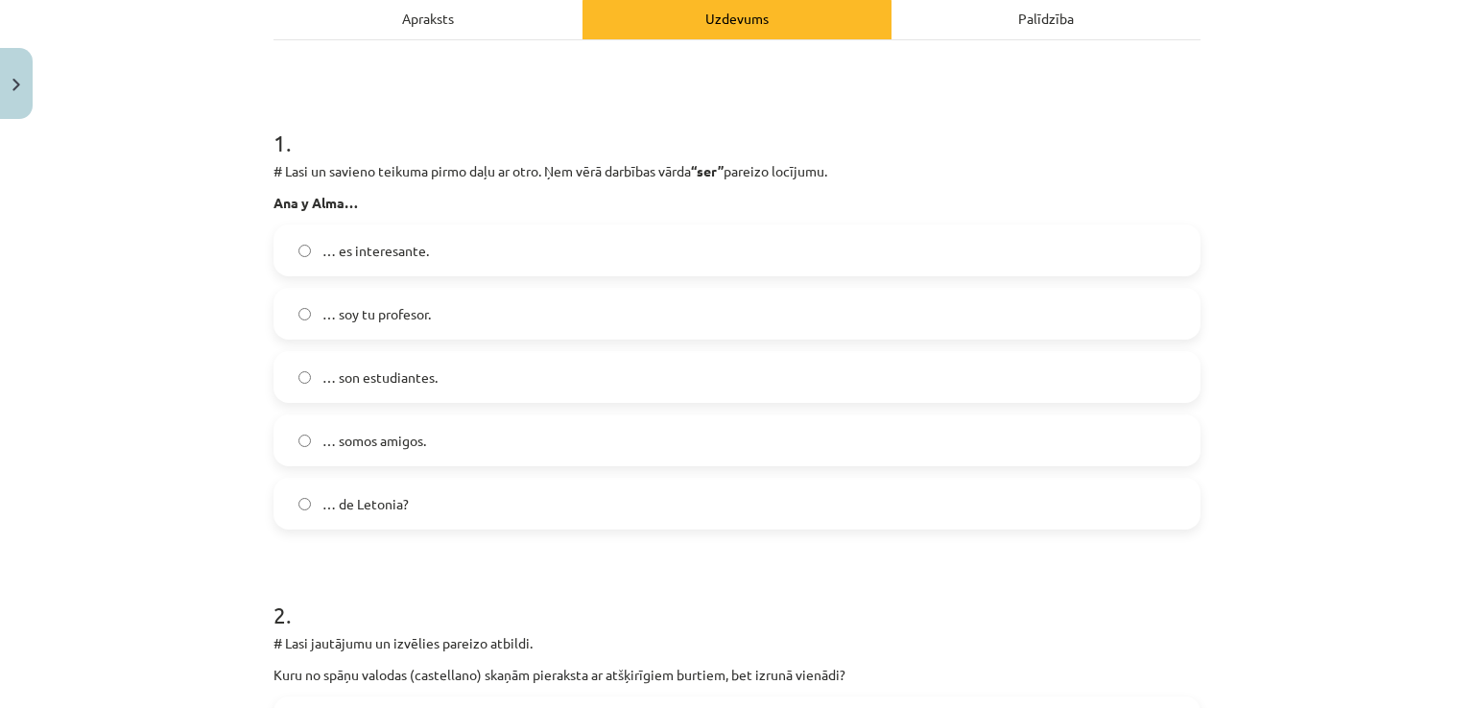
click at [442, 374] on label "… son estudiantes." at bounding box center [736, 377] width 923 height 48
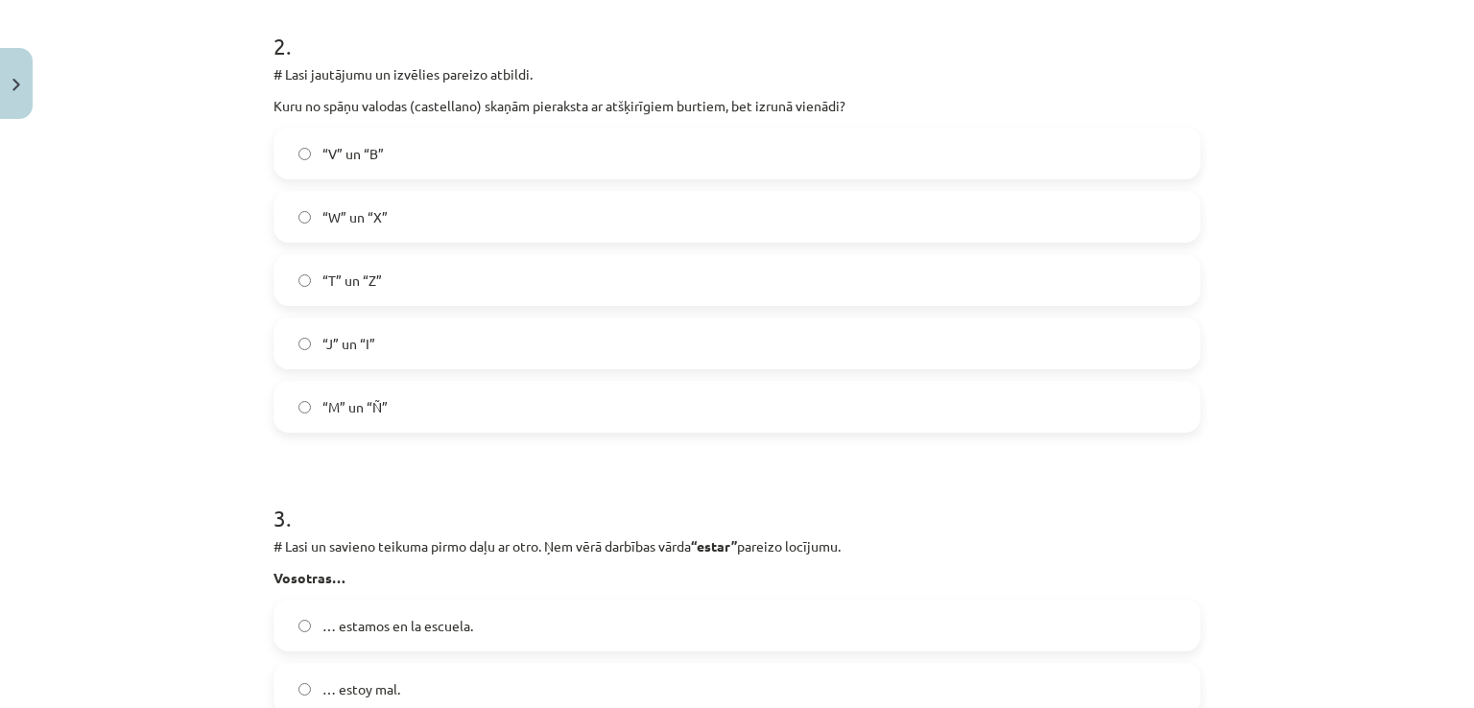
scroll to position [862, 0]
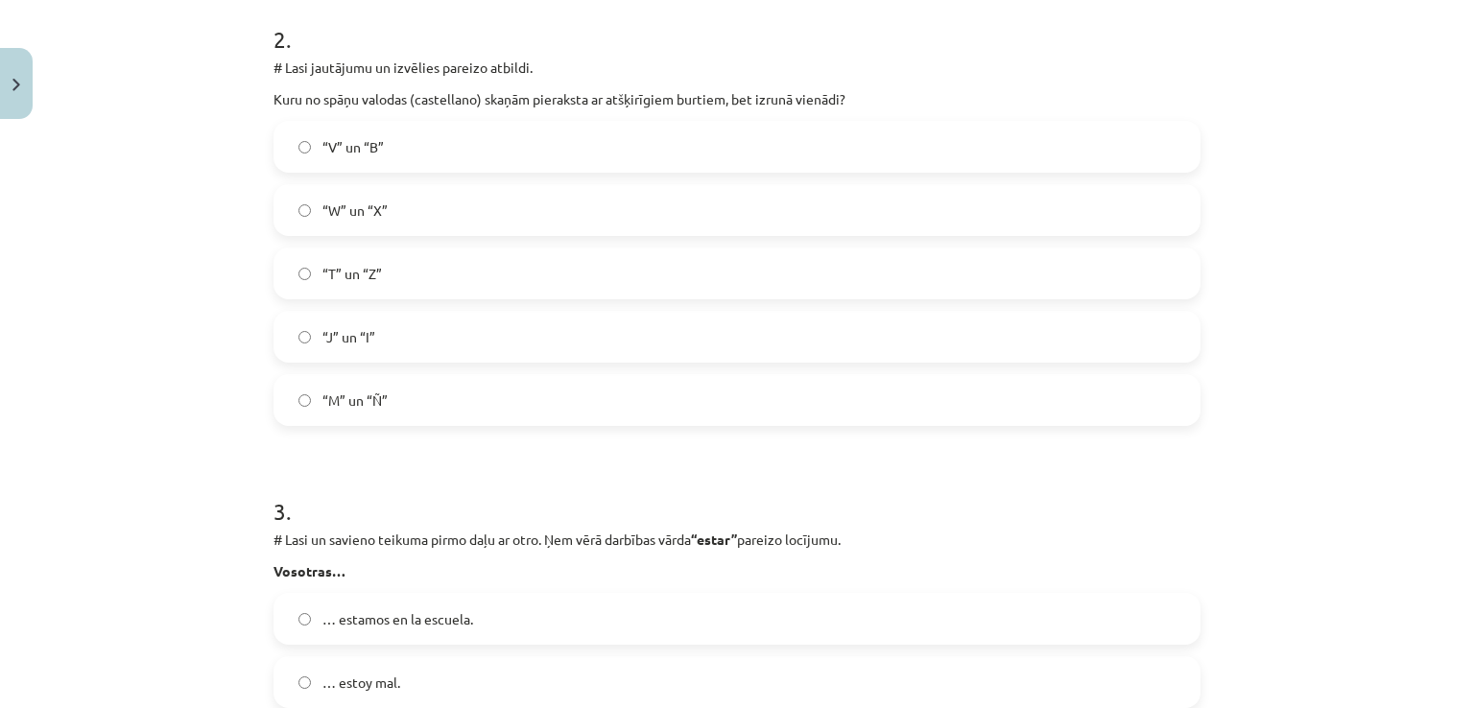
click at [400, 143] on label "“V” un “B”" at bounding box center [736, 147] width 923 height 48
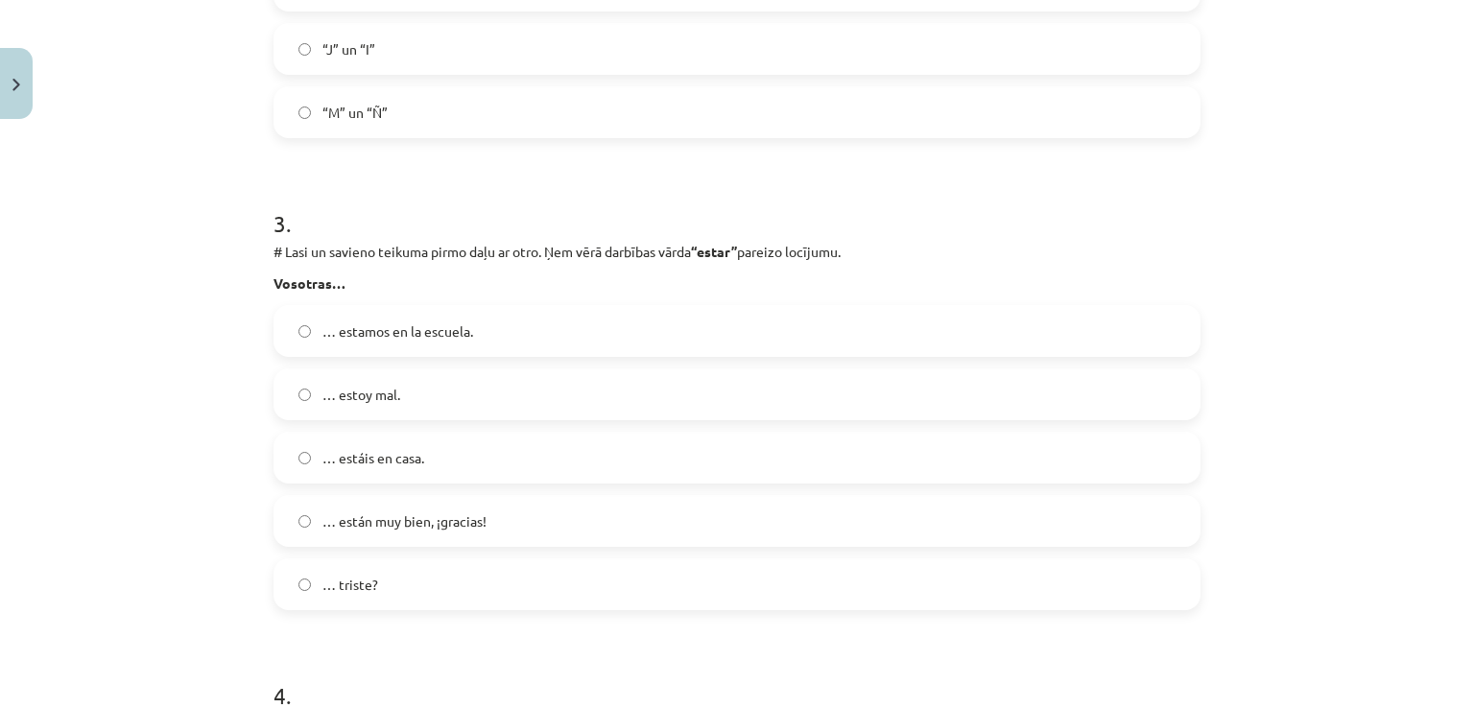
scroll to position [1245, 0]
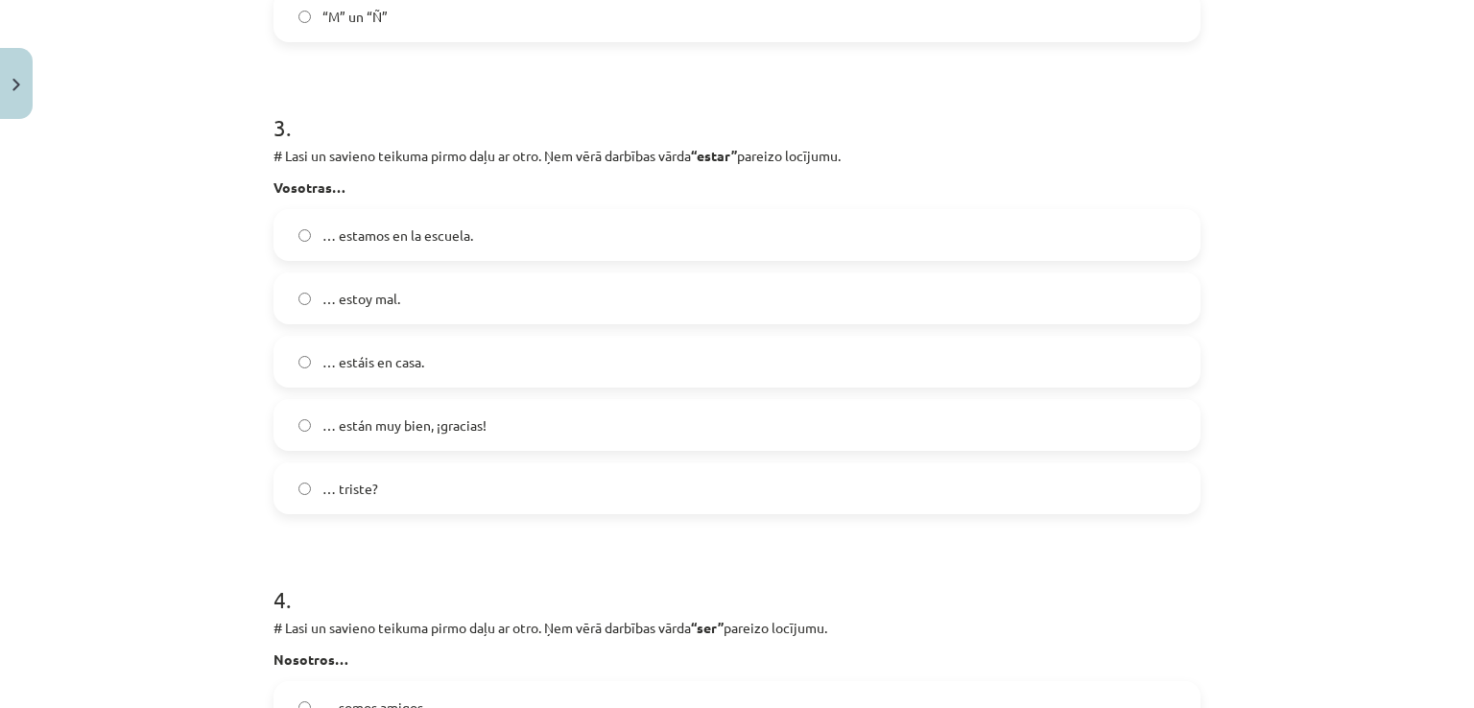
click at [416, 366] on span "… estáis en casa." at bounding box center [373, 362] width 102 height 20
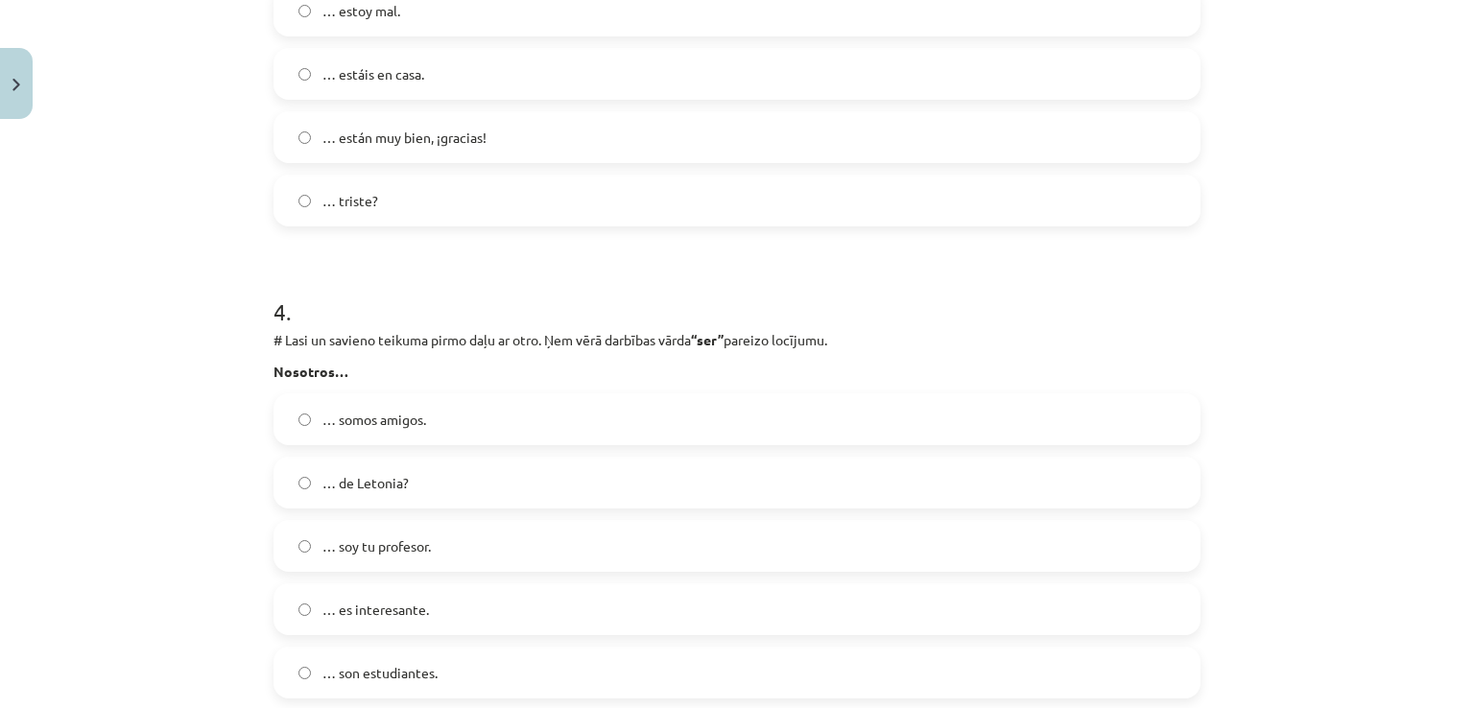
scroll to position [1629, 0]
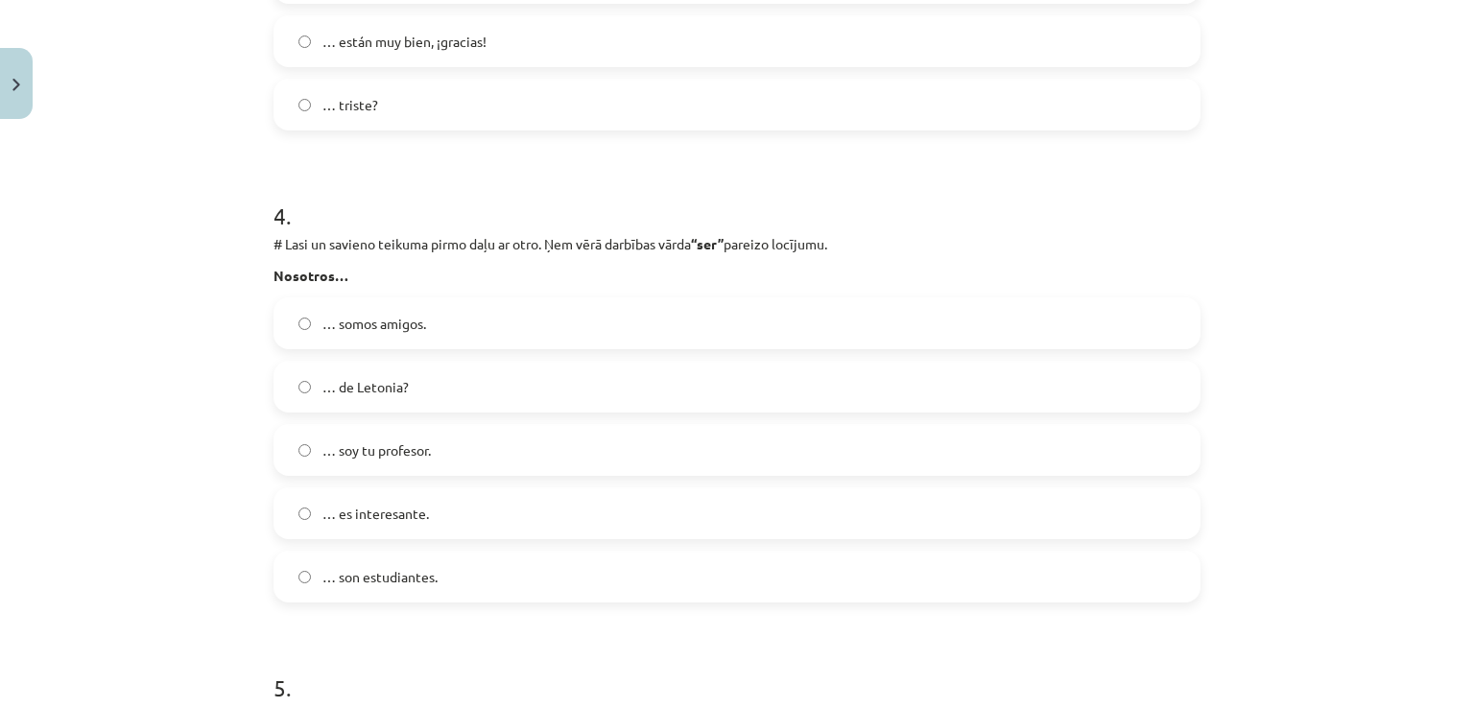
click at [418, 331] on span "… somos amigos." at bounding box center [374, 324] width 104 height 20
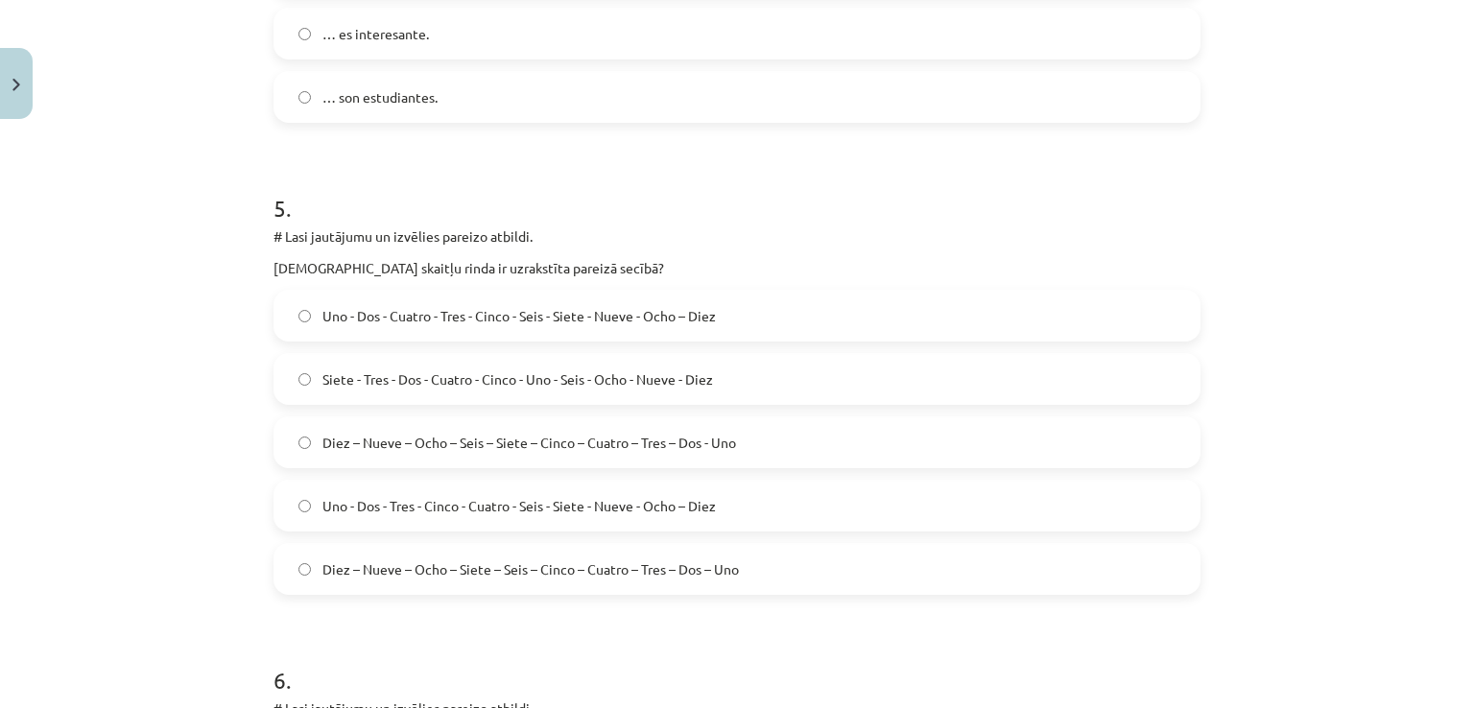
scroll to position [2205, 0]
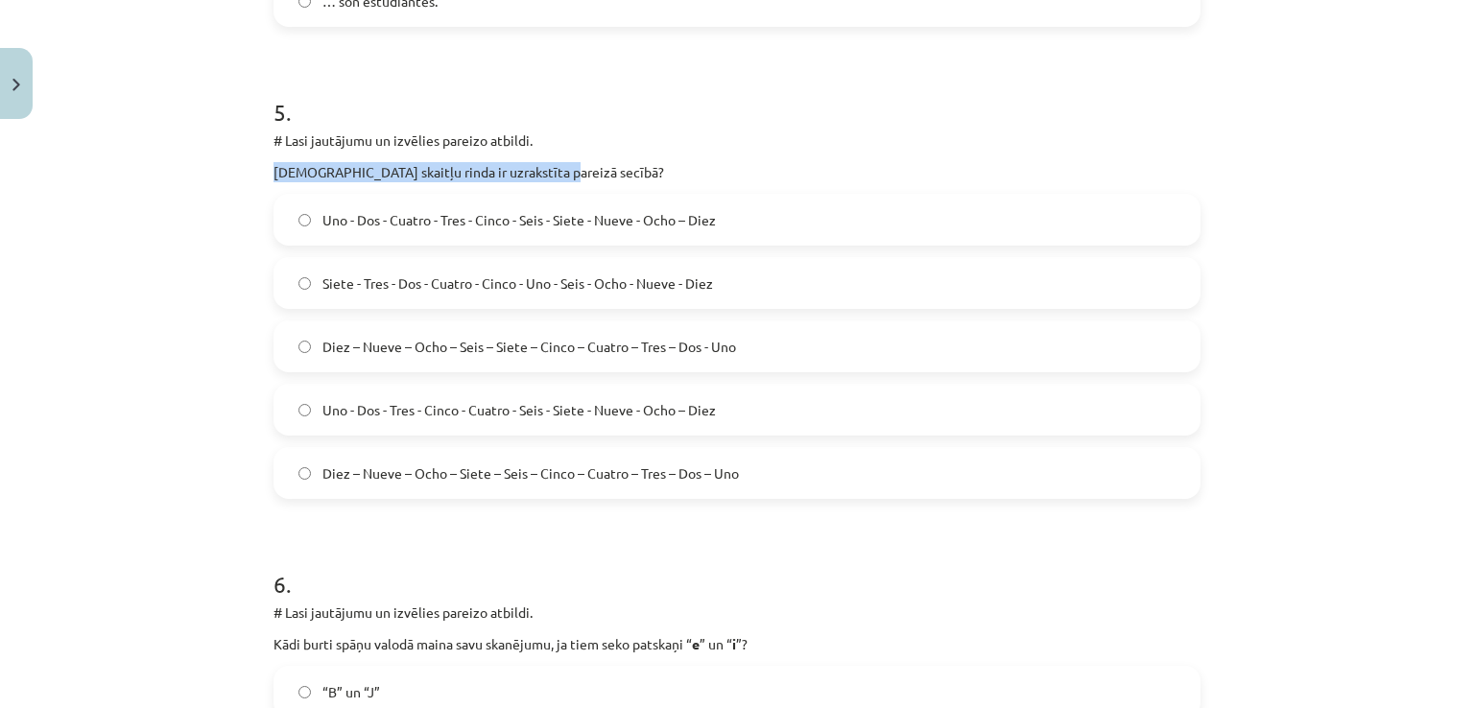
drag, startPoint x: 270, startPoint y: 174, endPoint x: 561, endPoint y: 174, distance: 291.6
click at [561, 174] on p "[DEMOGRAPHIC_DATA] skaitļu rinda ir uzrakstīta pareizā secībā?" at bounding box center [736, 172] width 927 height 20
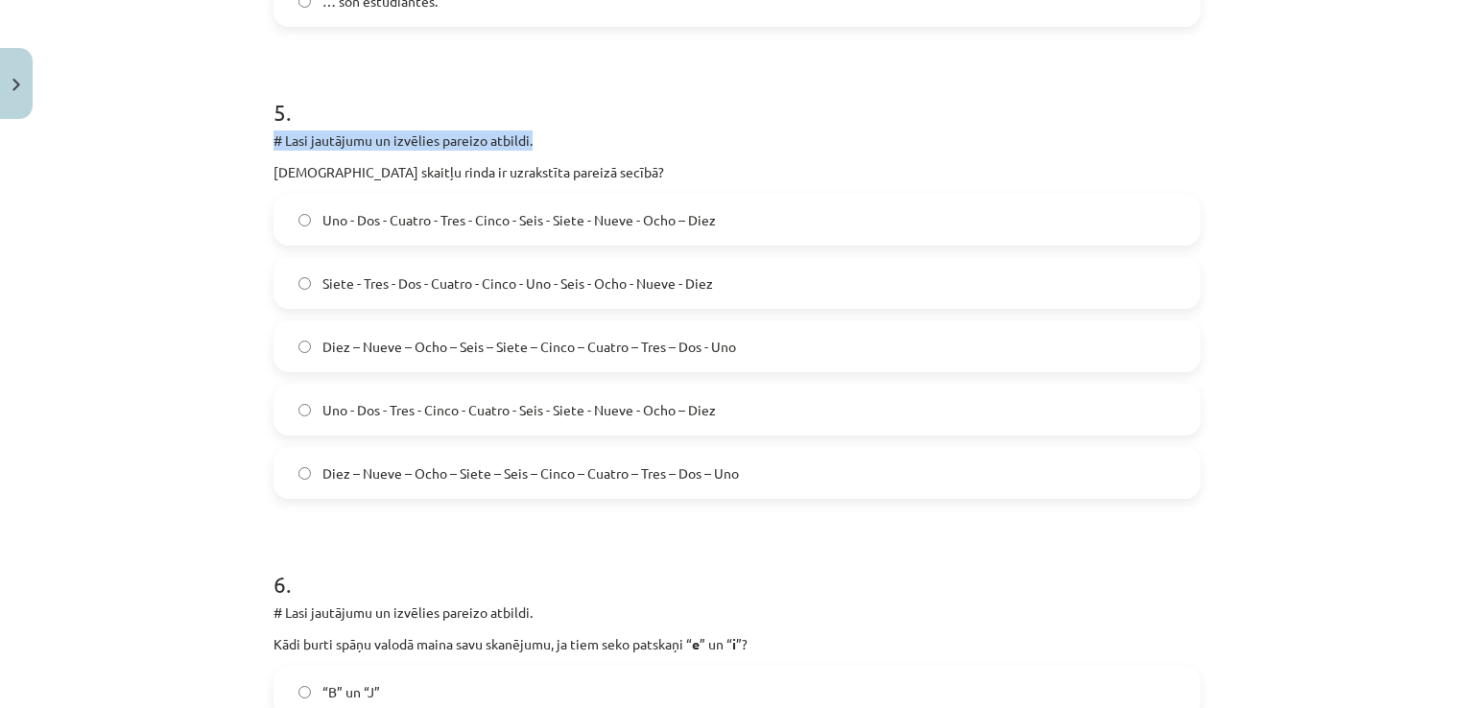
drag, startPoint x: 525, startPoint y: 143, endPoint x: 194, endPoint y: 137, distance: 331.0
click at [194, 137] on div "Mācību tēma: Spāņu valodas b1 - 10. klases 1.ieskaites mācību materiāls #9 ✅ Re…" at bounding box center [737, 354] width 1474 height 708
click at [169, 187] on div "Mācību tēma: Spāņu valodas b1 - 10. klases 1.ieskaites mācību materiāls #9 ✅ Re…" at bounding box center [737, 354] width 1474 height 708
click at [689, 470] on span "Diez – Nueve – Ocho – Siete – Seis – Cinco – Cuatro – Tres – Dos – Uno" at bounding box center [530, 473] width 416 height 20
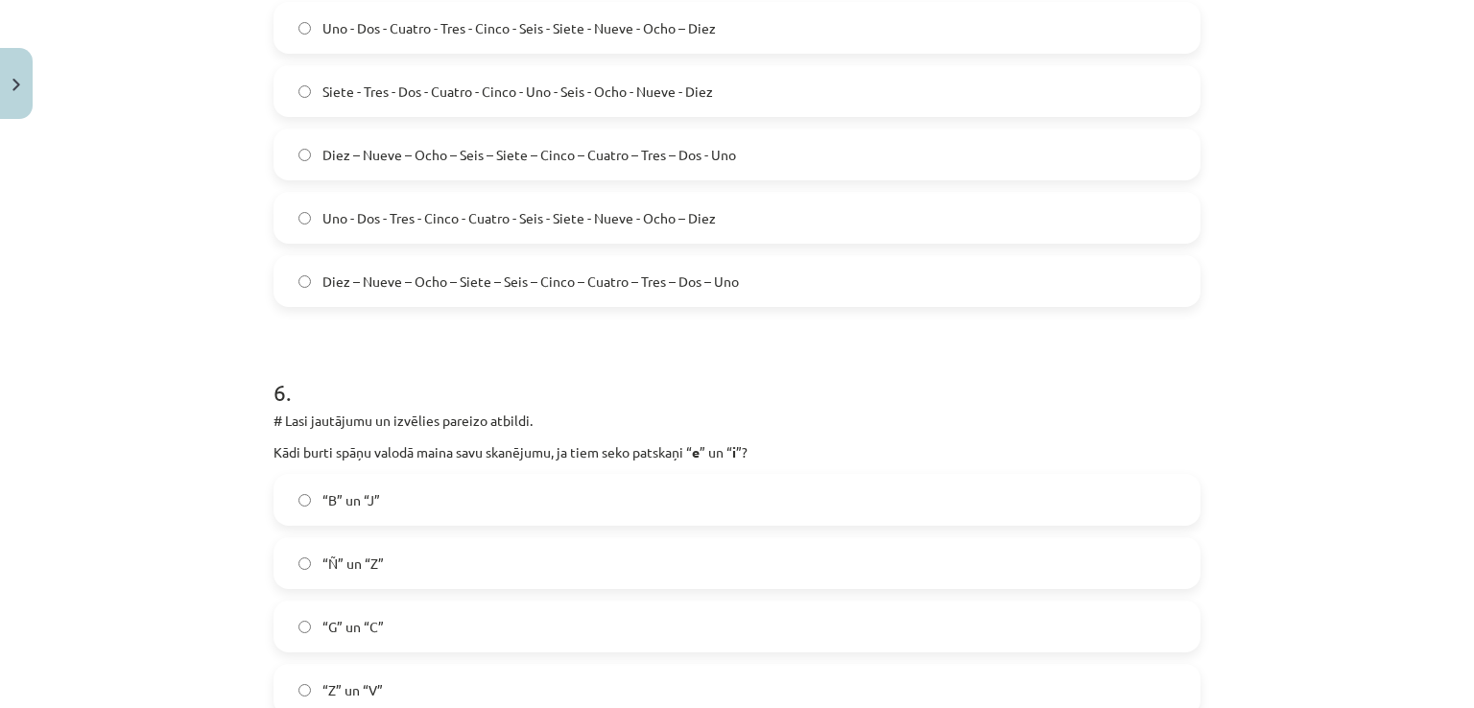
scroll to position [2588, 0]
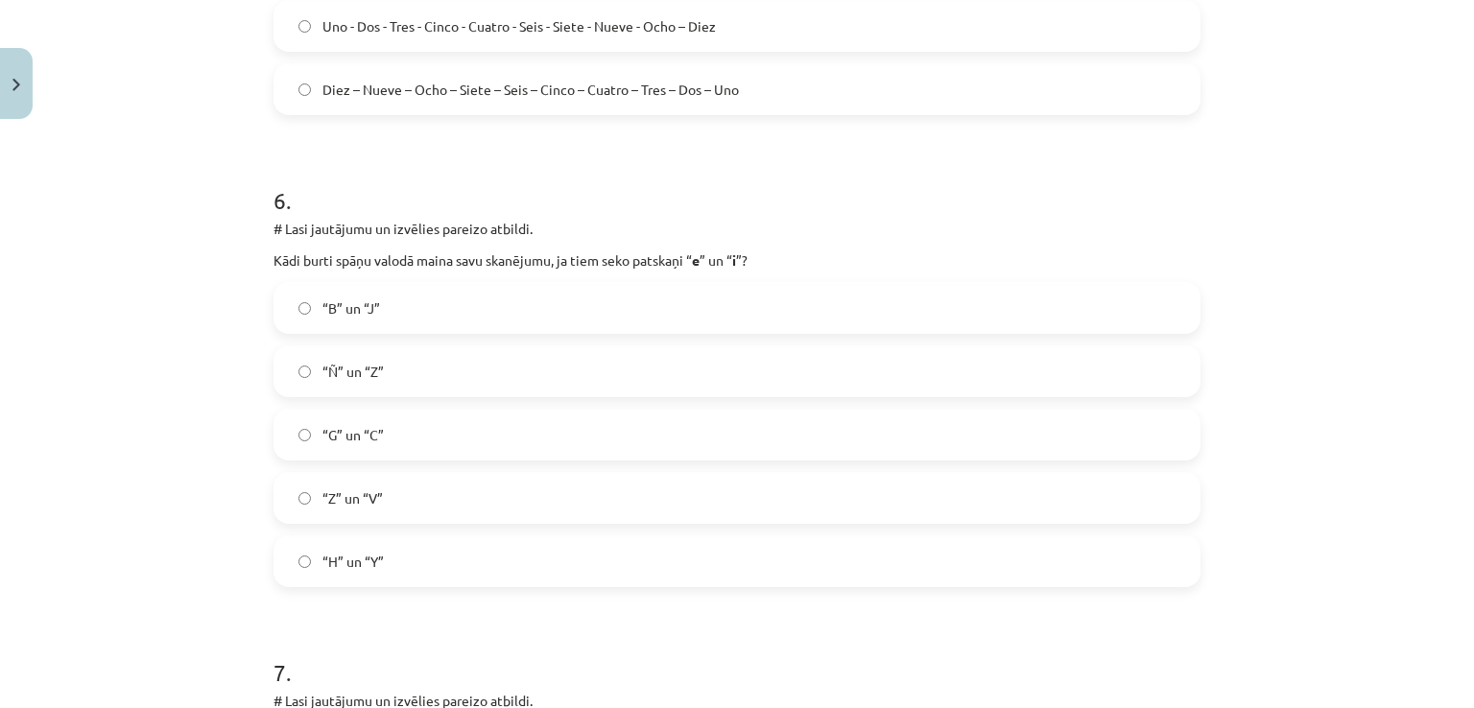
click at [382, 383] on label "“Ñ” un “Z”" at bounding box center [736, 371] width 923 height 48
click at [379, 308] on label "“B” un “J”" at bounding box center [736, 308] width 923 height 48
click at [376, 447] on label "“G” un “C”" at bounding box center [736, 435] width 923 height 48
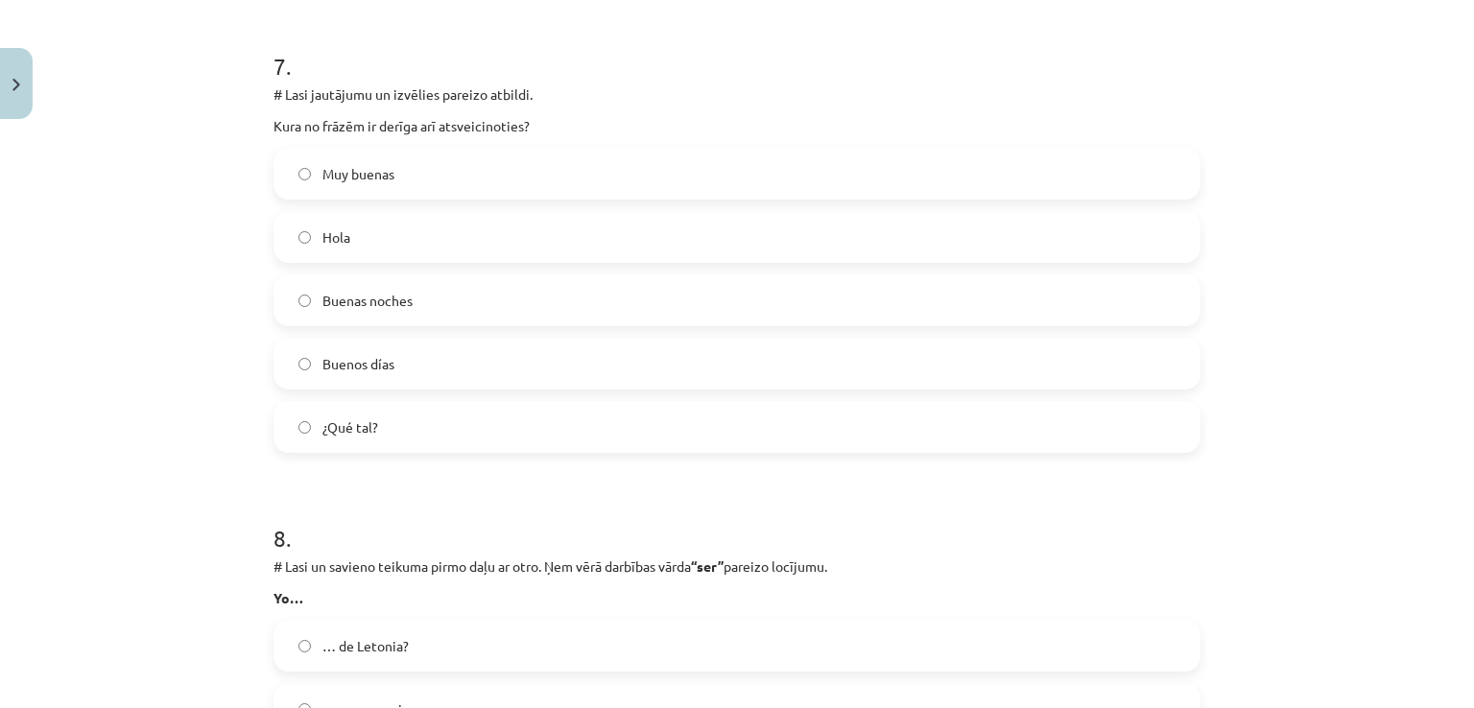
scroll to position [3164, 0]
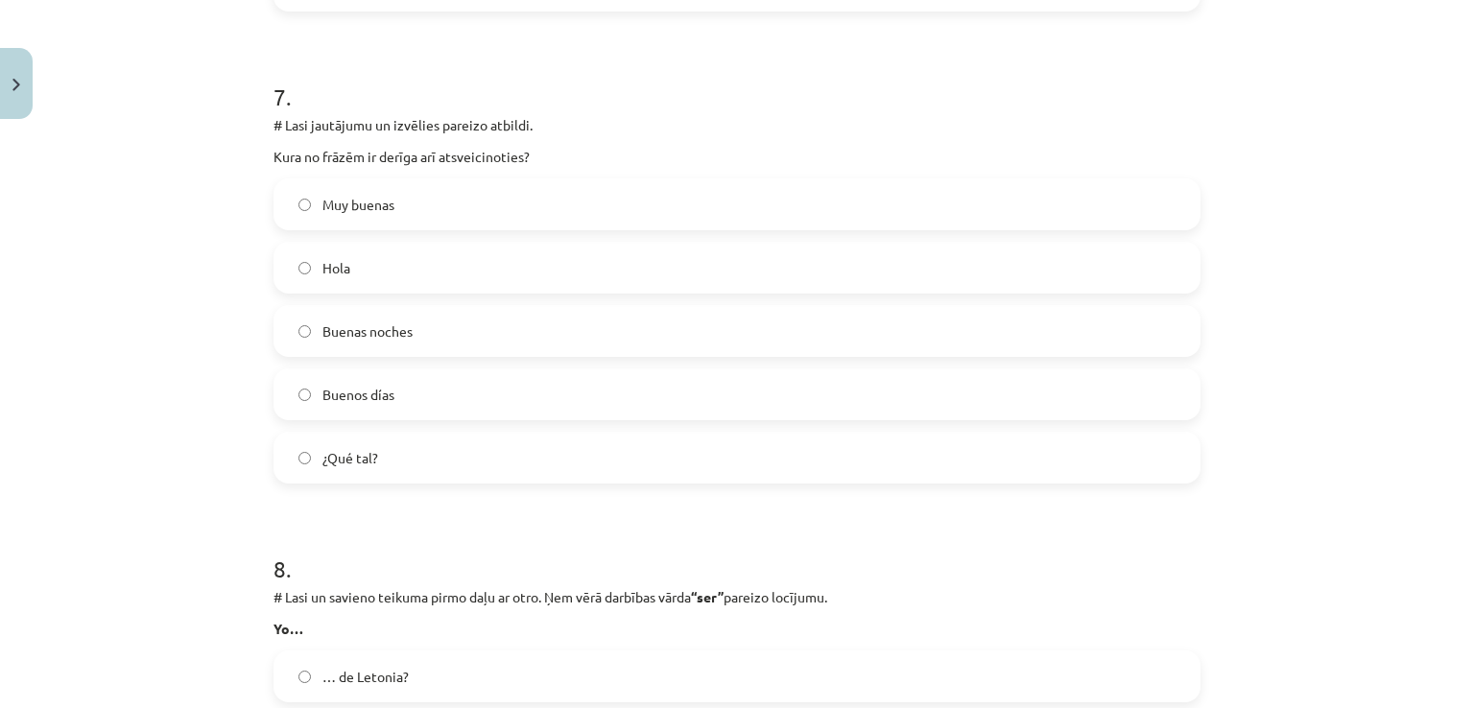
click at [400, 333] on span "Buenas noches" at bounding box center [367, 331] width 90 height 20
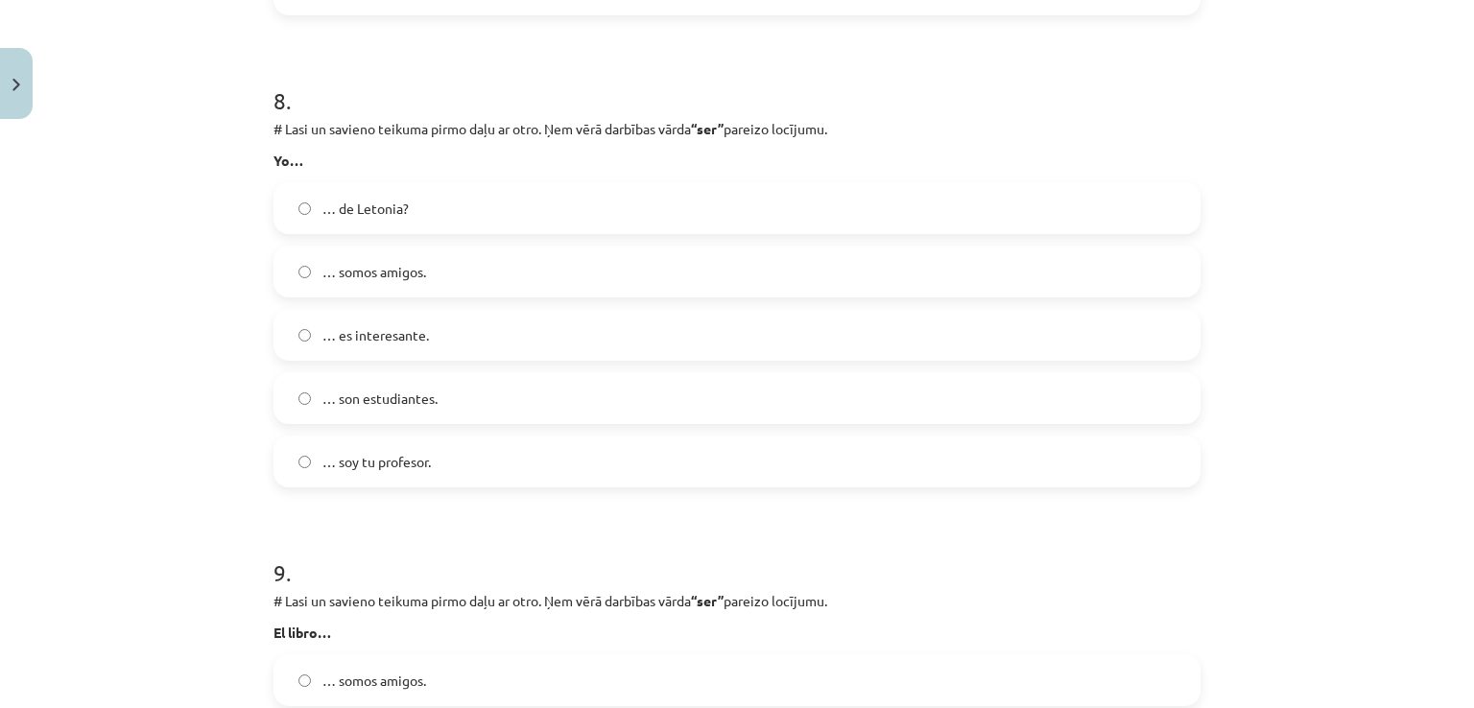
scroll to position [3644, 0]
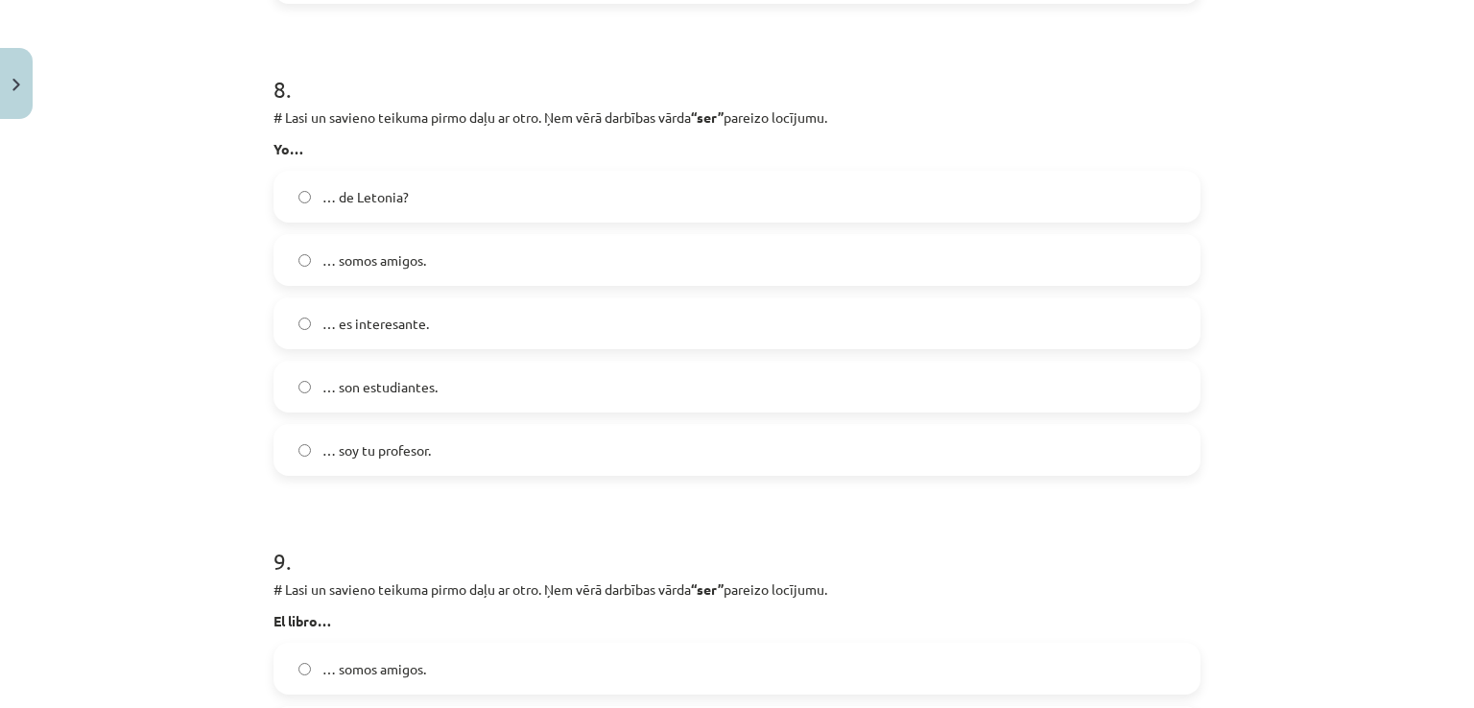
click at [376, 456] on span "… soy tu profesor." at bounding box center [376, 450] width 108 height 20
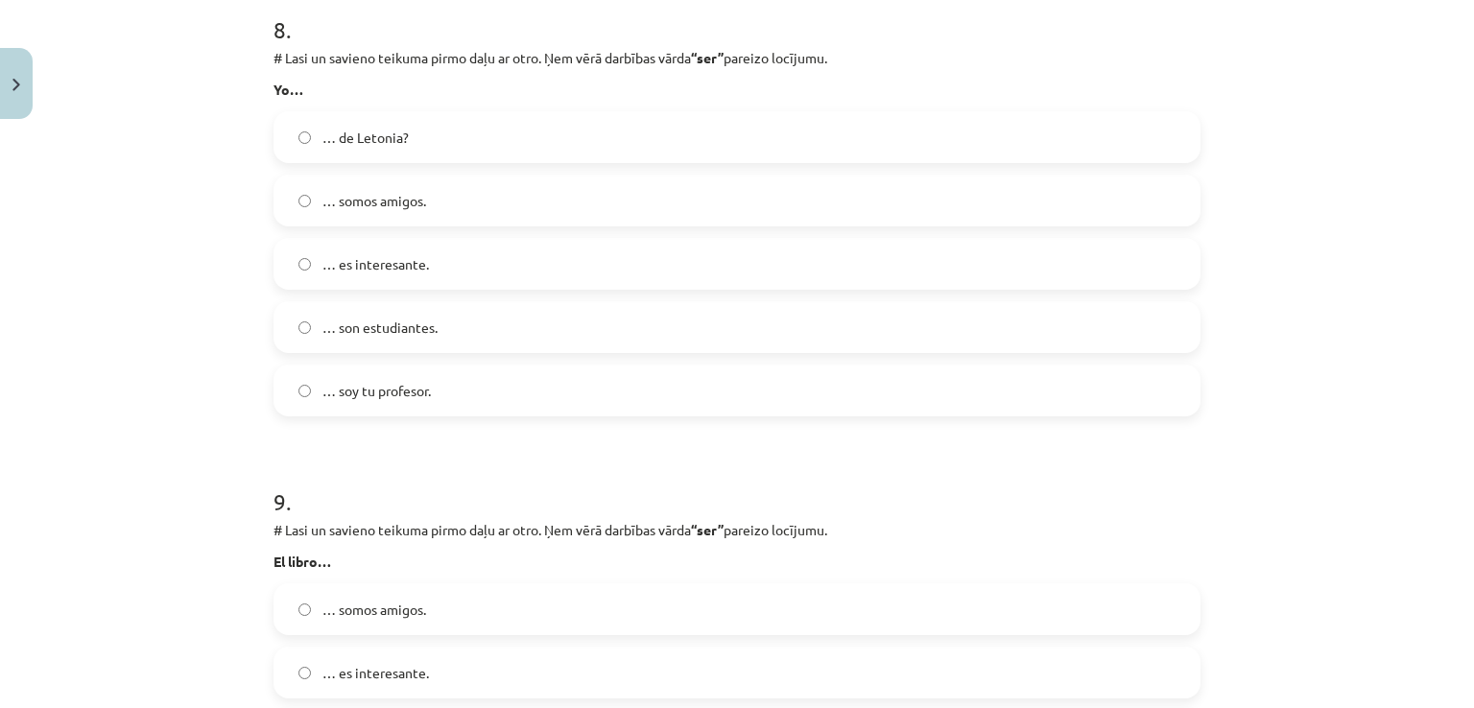
scroll to position [4027, 0]
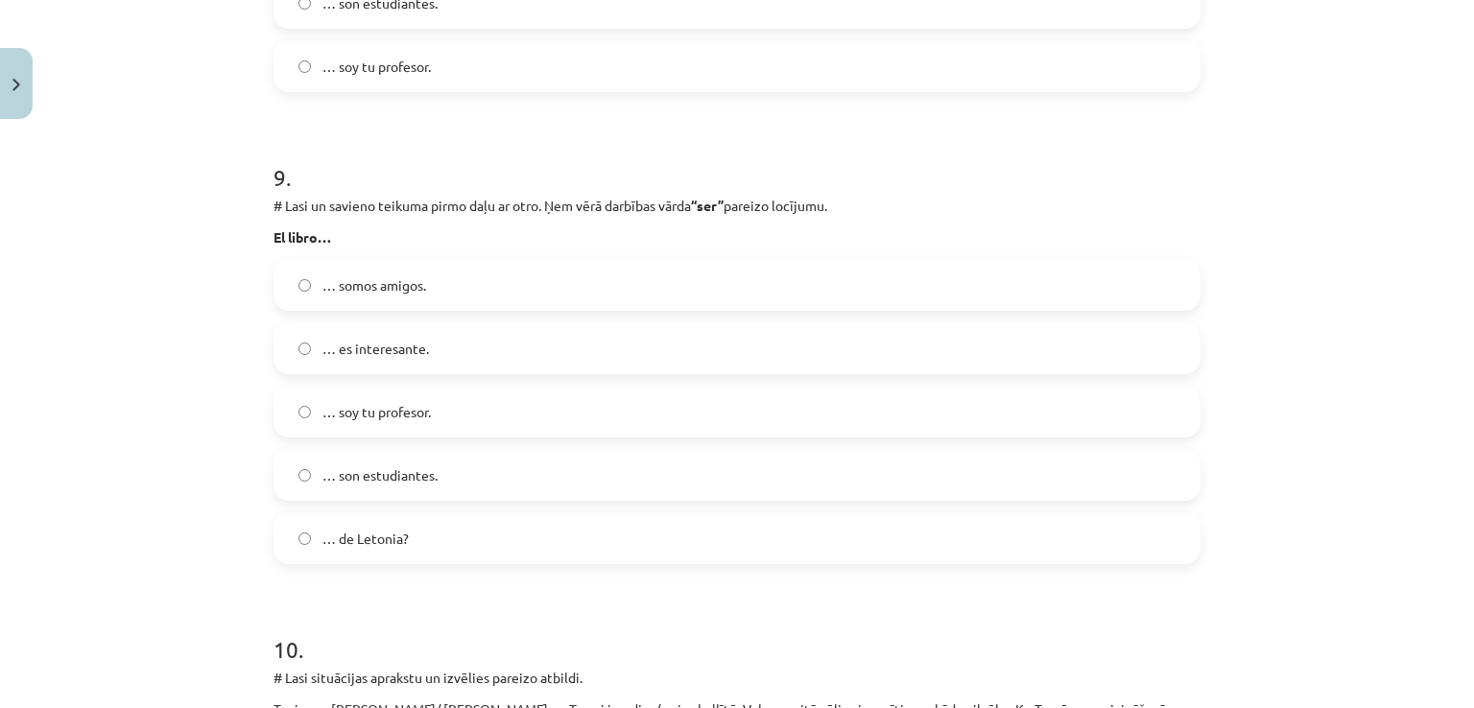
click at [390, 350] on span "… es interesante." at bounding box center [375, 349] width 106 height 20
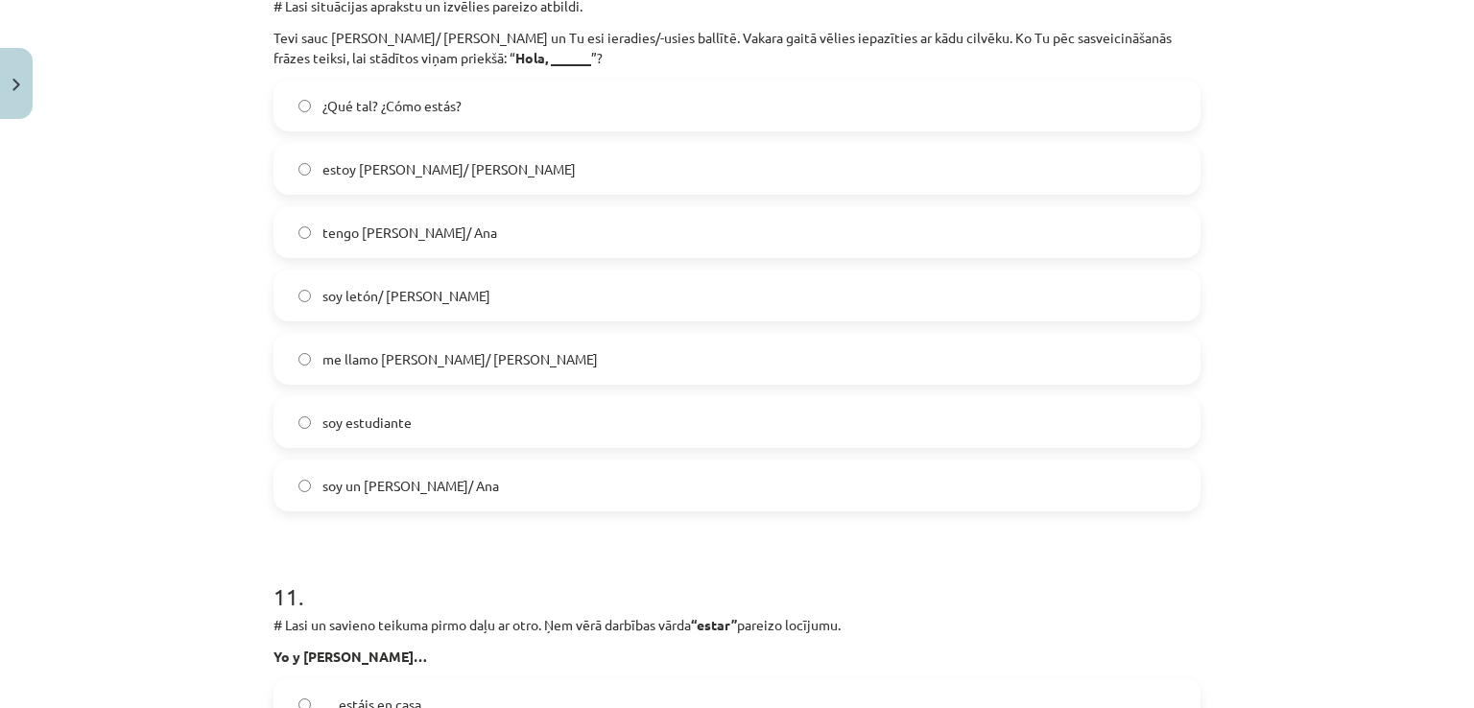
scroll to position [4603, 0]
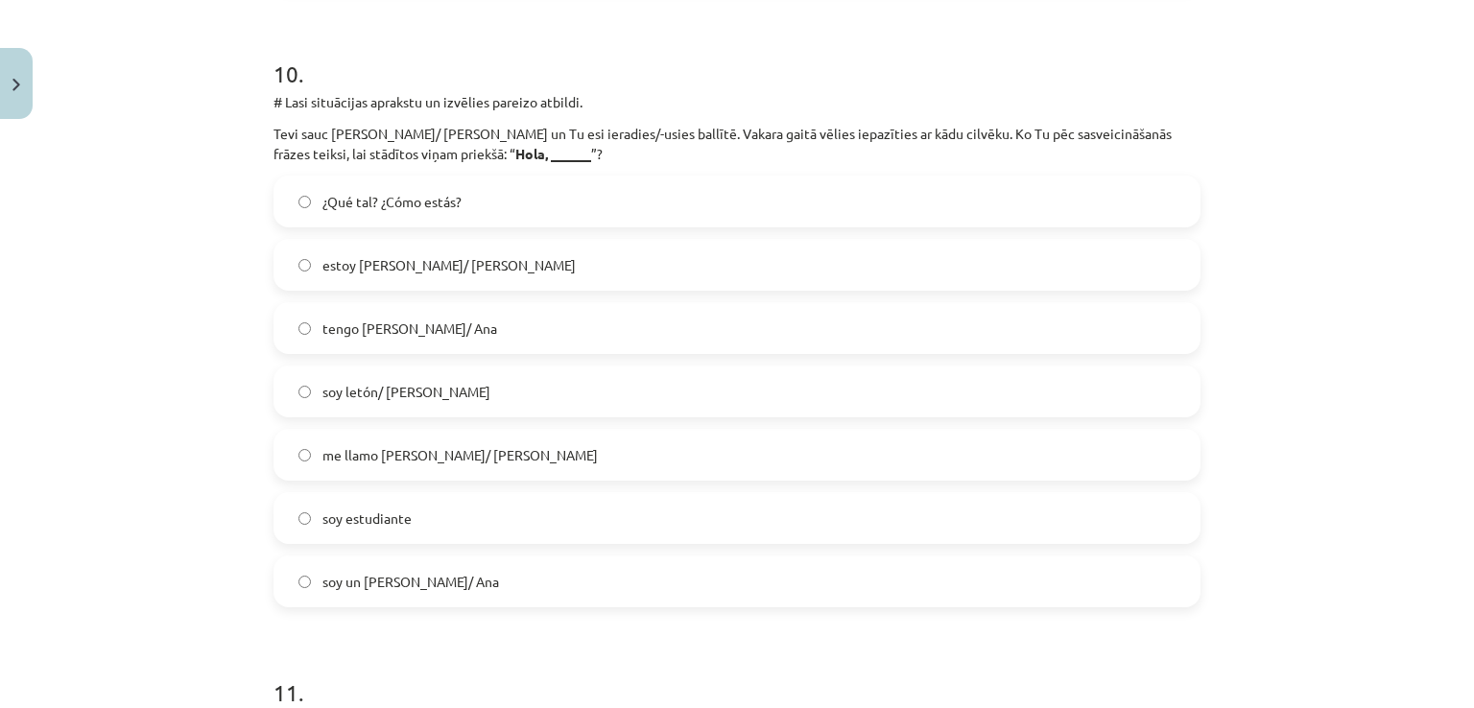
click at [386, 448] on span "me llamo [PERSON_NAME]/ [PERSON_NAME]" at bounding box center [459, 455] width 275 height 20
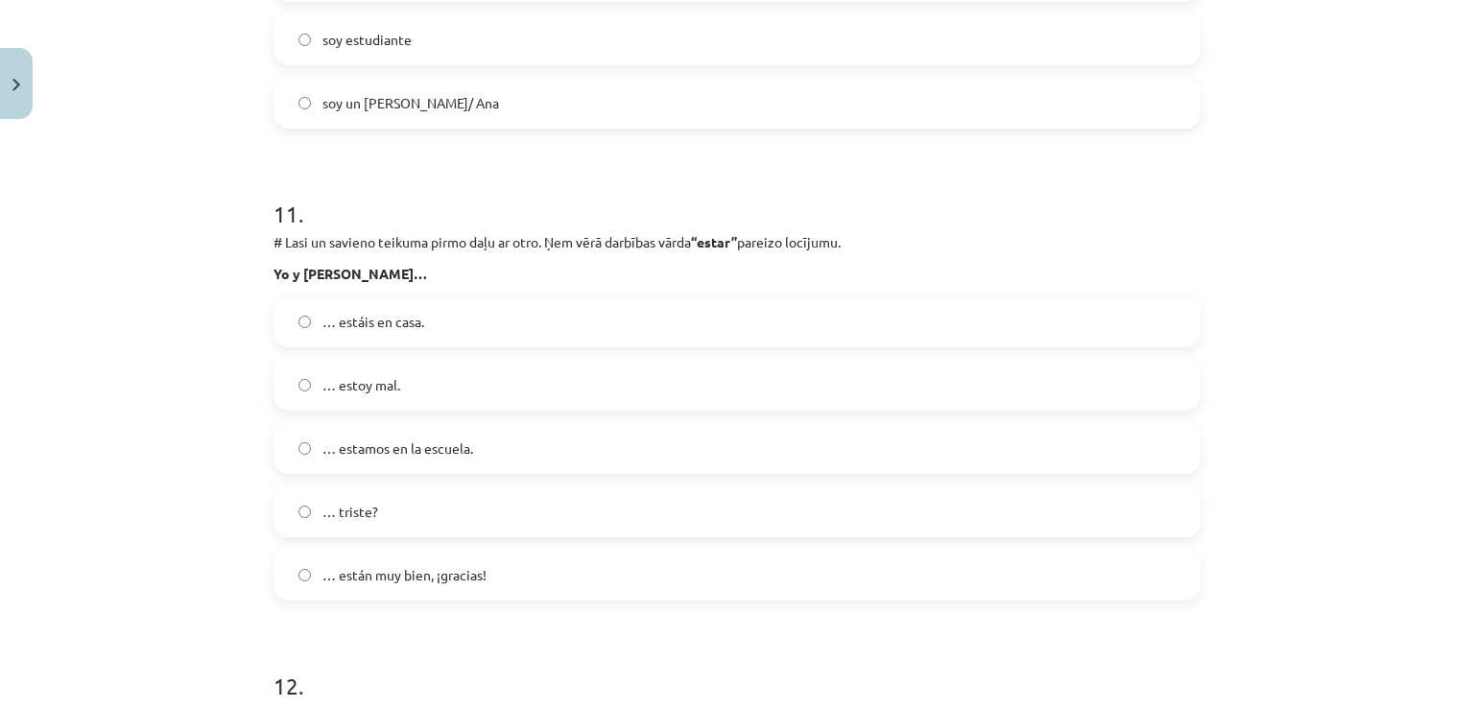
scroll to position [5179, 0]
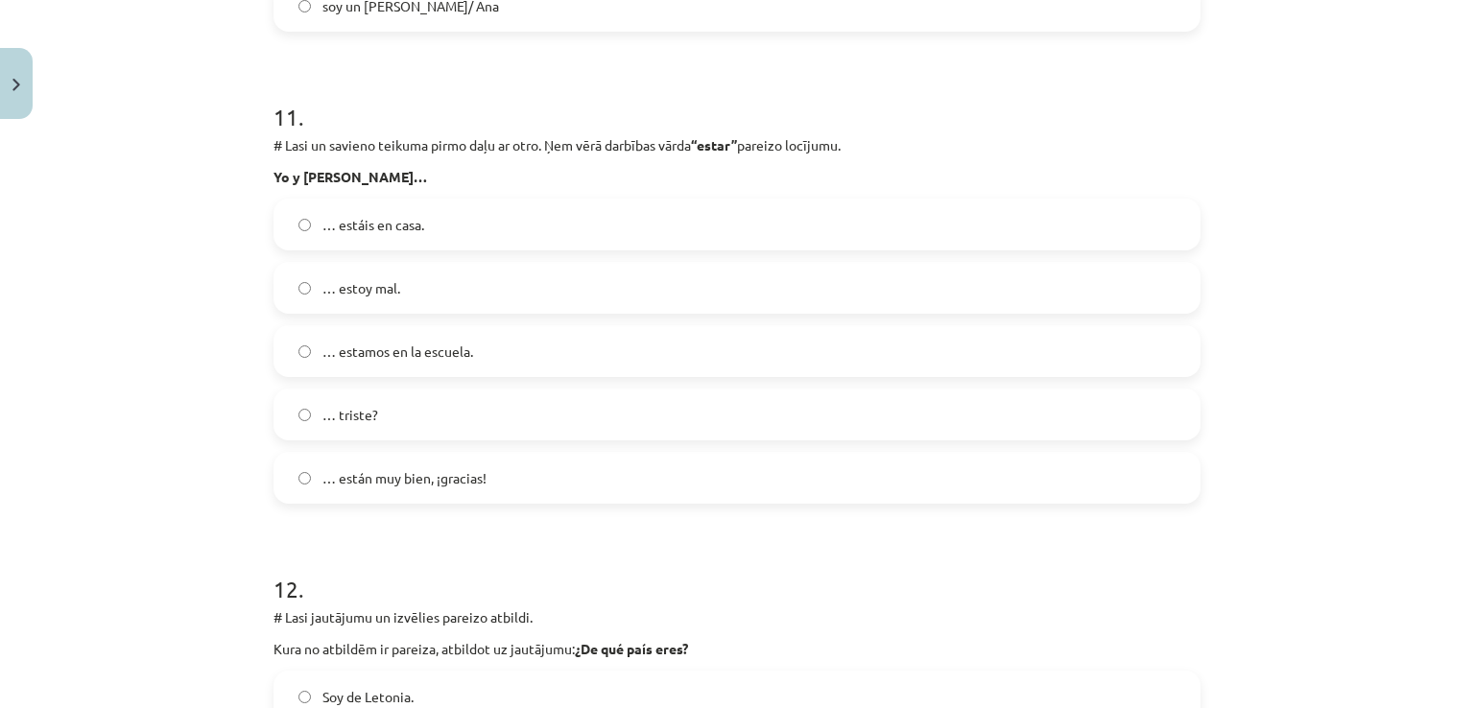
click at [426, 289] on label "… estoy mal." at bounding box center [736, 288] width 923 height 48
click at [430, 431] on label "… triste?" at bounding box center [736, 414] width 923 height 48
click at [443, 495] on label "… están muy bien, ¡gracias!" at bounding box center [736, 478] width 923 height 48
click at [471, 312] on div "… estoy mal." at bounding box center [736, 288] width 927 height 52
click at [464, 361] on label "… estamos en la escuela." at bounding box center [736, 351] width 923 height 48
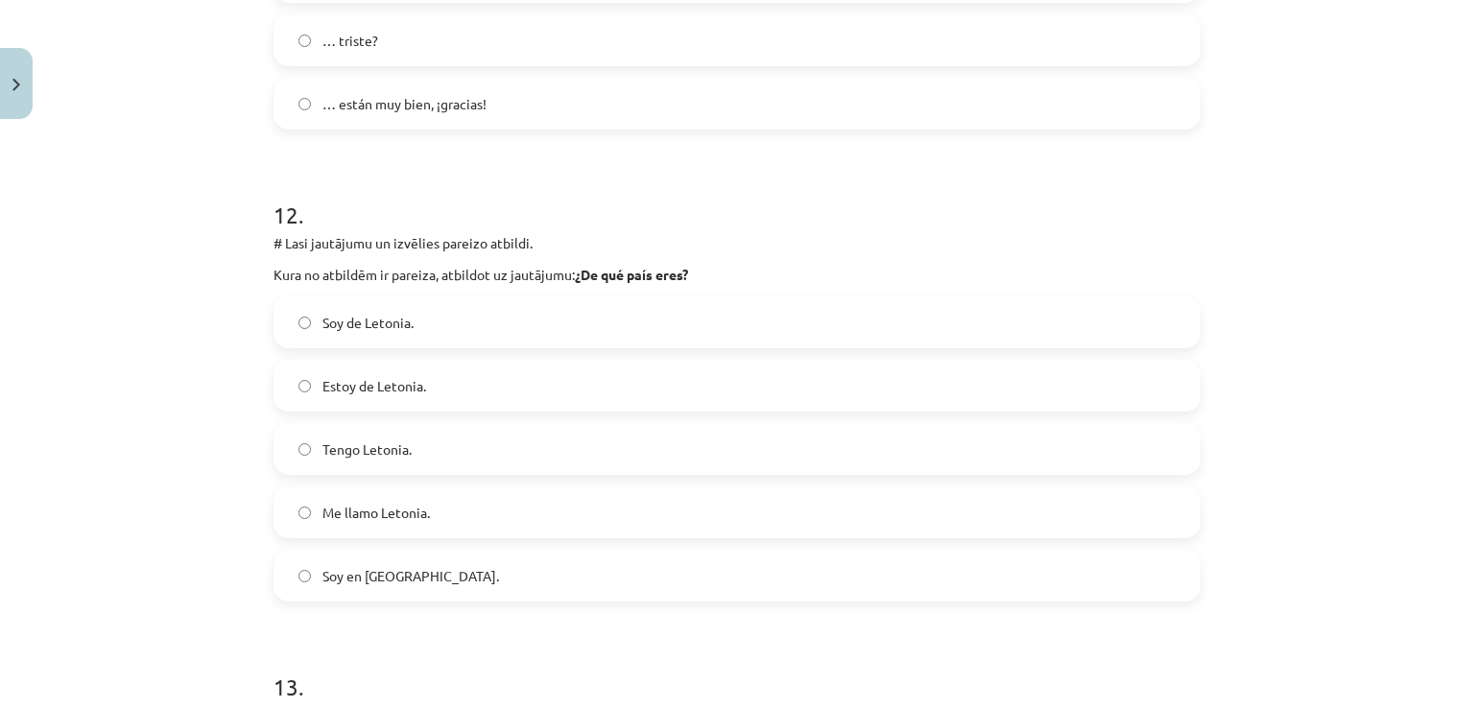
scroll to position [5562, 0]
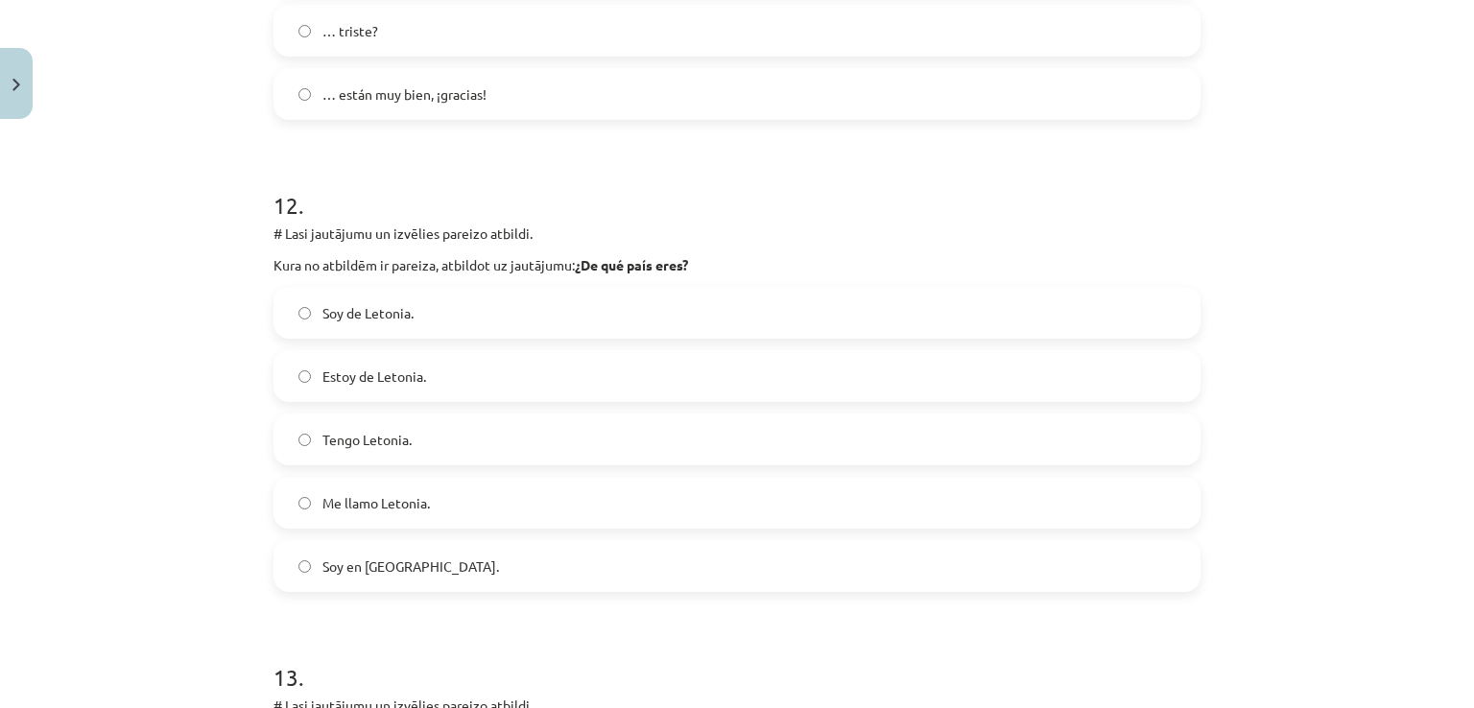
click at [369, 562] on span "Soy en [GEOGRAPHIC_DATA]." at bounding box center [410, 566] width 177 height 20
click at [400, 326] on label "Soy de Letonia." at bounding box center [736, 313] width 923 height 48
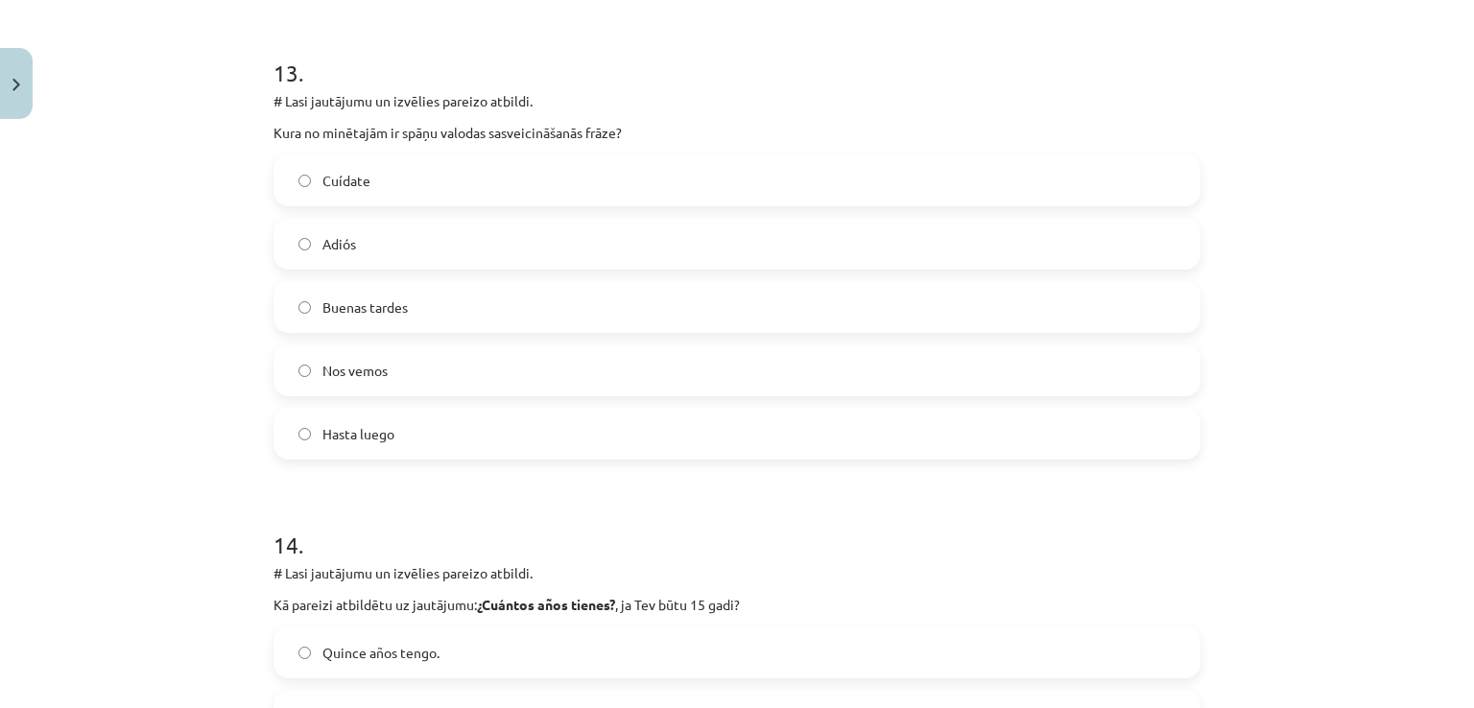
scroll to position [6138, 0]
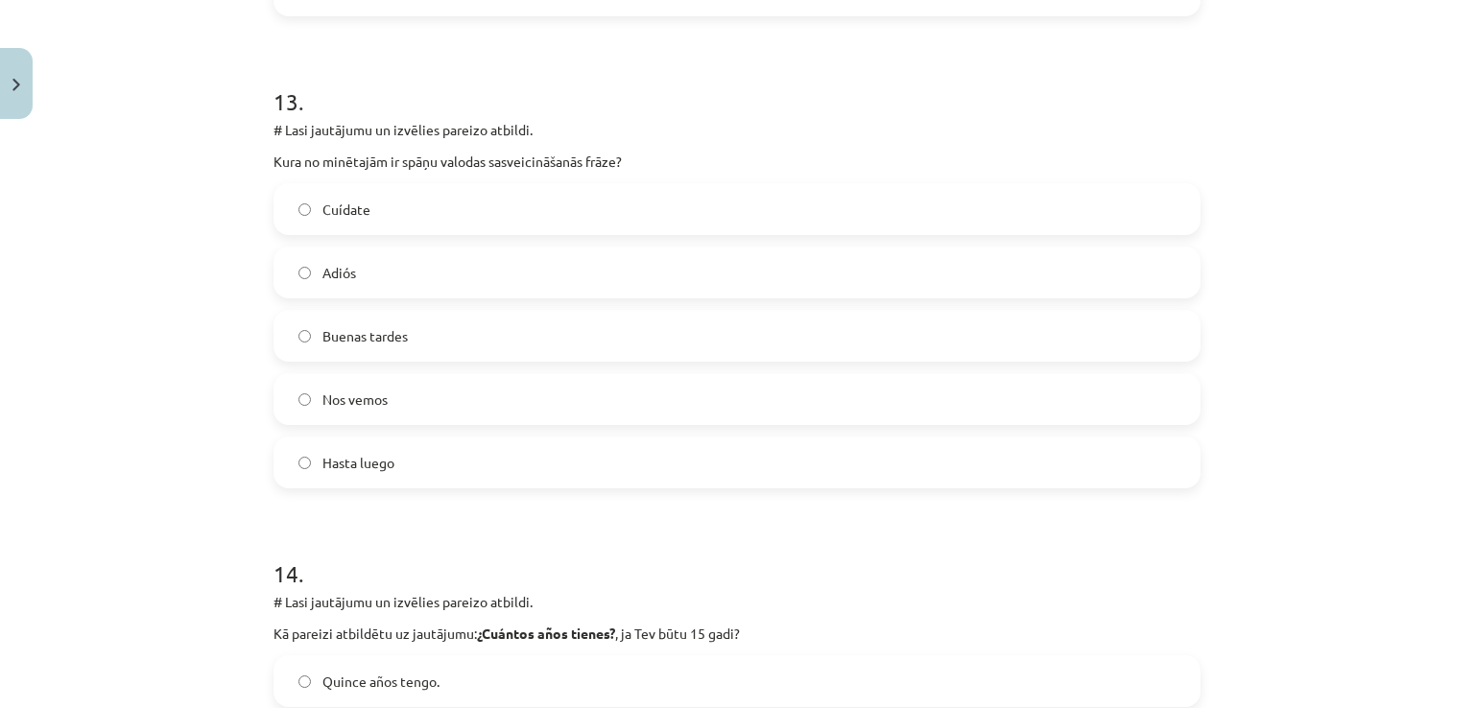
click at [434, 329] on label "Buenas tardes" at bounding box center [736, 336] width 923 height 48
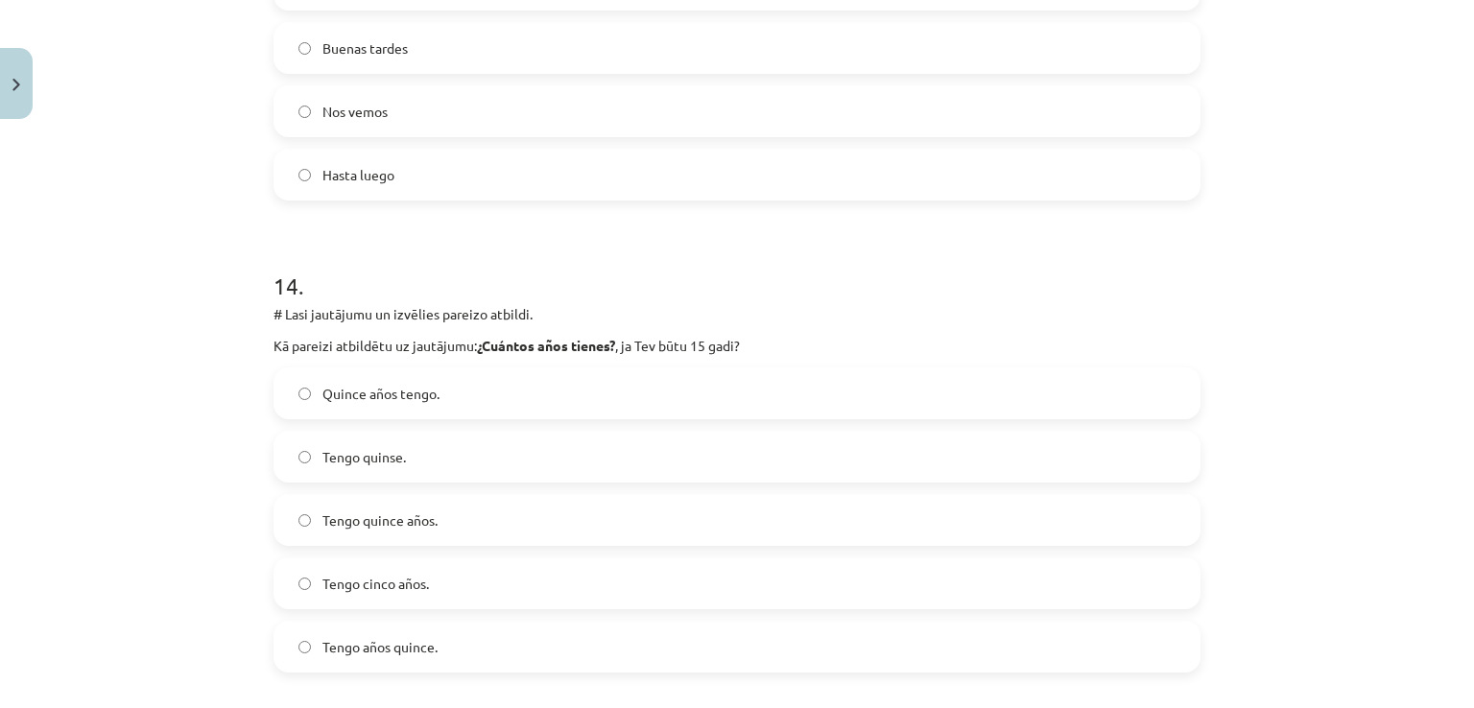
scroll to position [6522, 0]
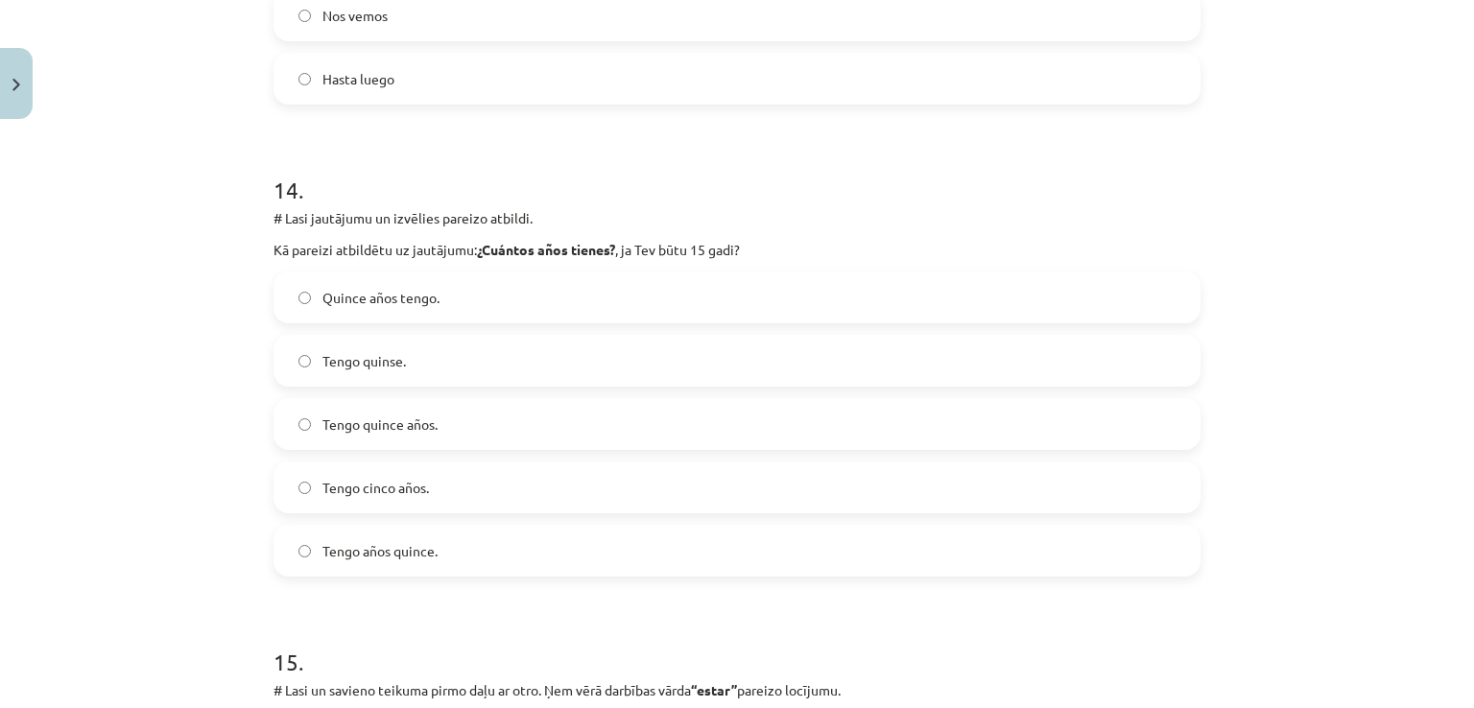
click at [494, 342] on label "Tengo quinse." at bounding box center [736, 361] width 923 height 48
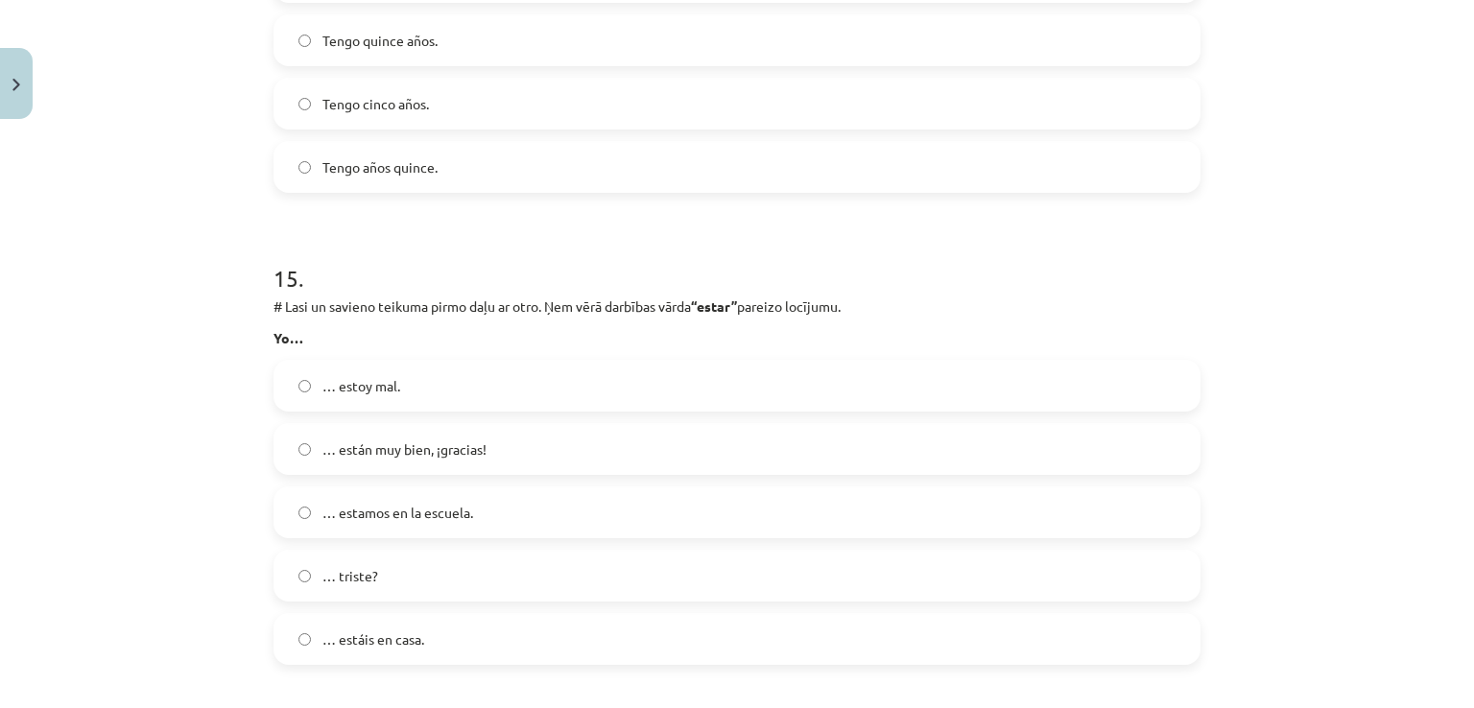
click at [429, 618] on label "… estáis en casa." at bounding box center [736, 639] width 923 height 48
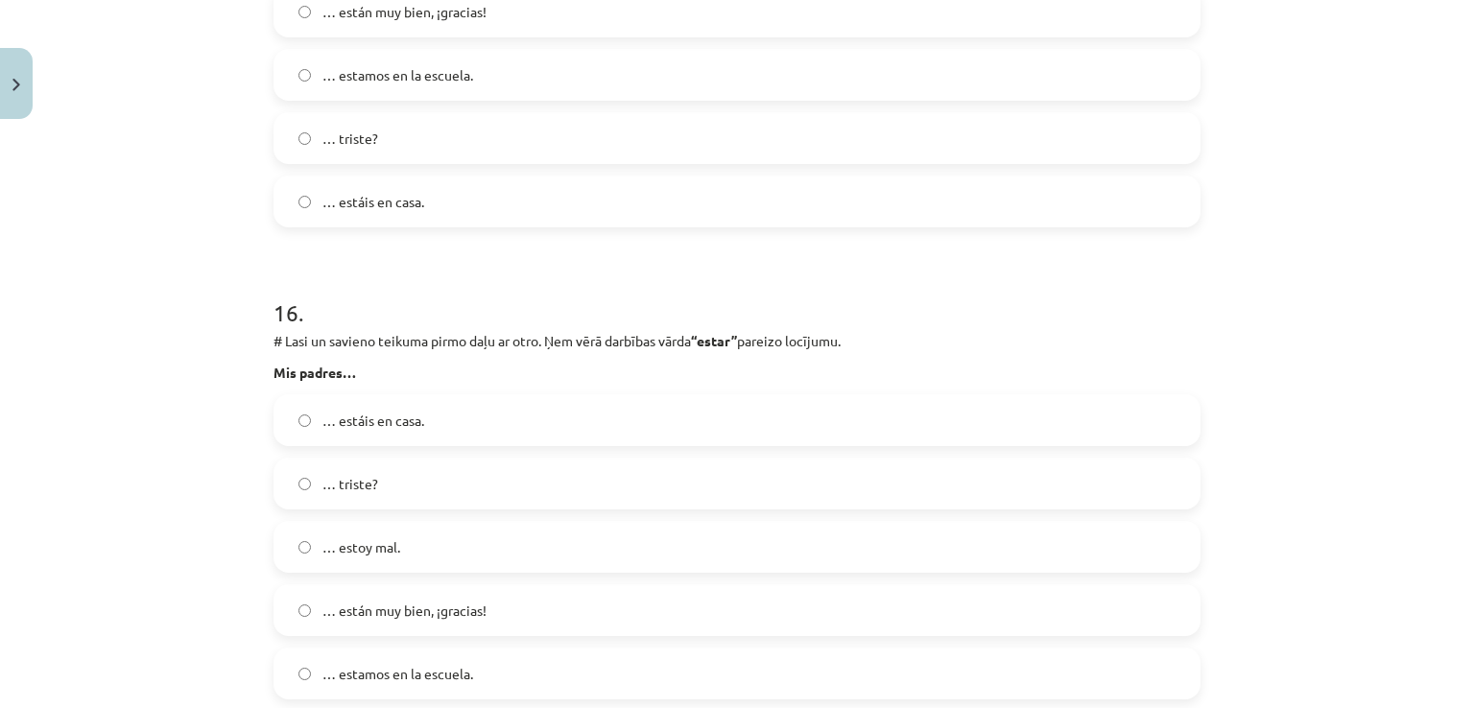
scroll to position [7385, 0]
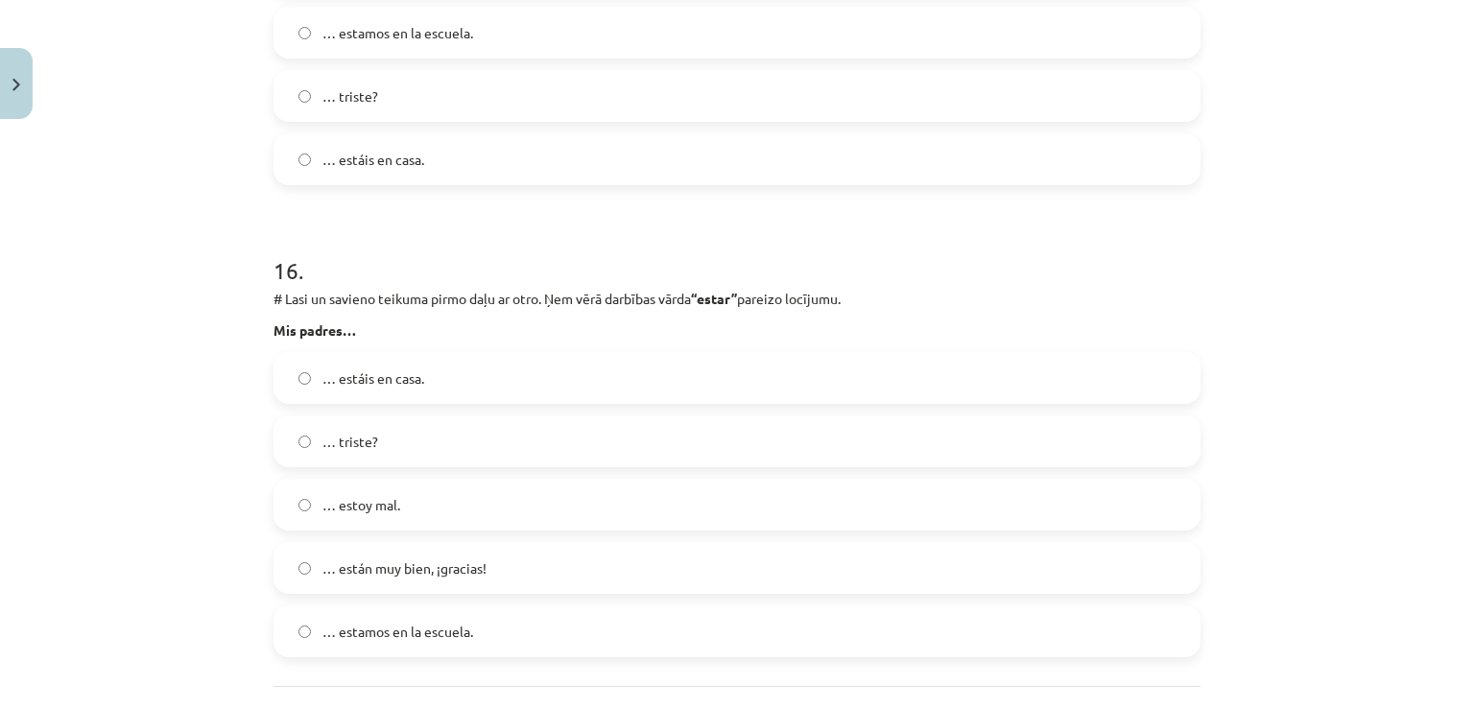
click at [508, 395] on label "… estáis en casa." at bounding box center [736, 378] width 923 height 48
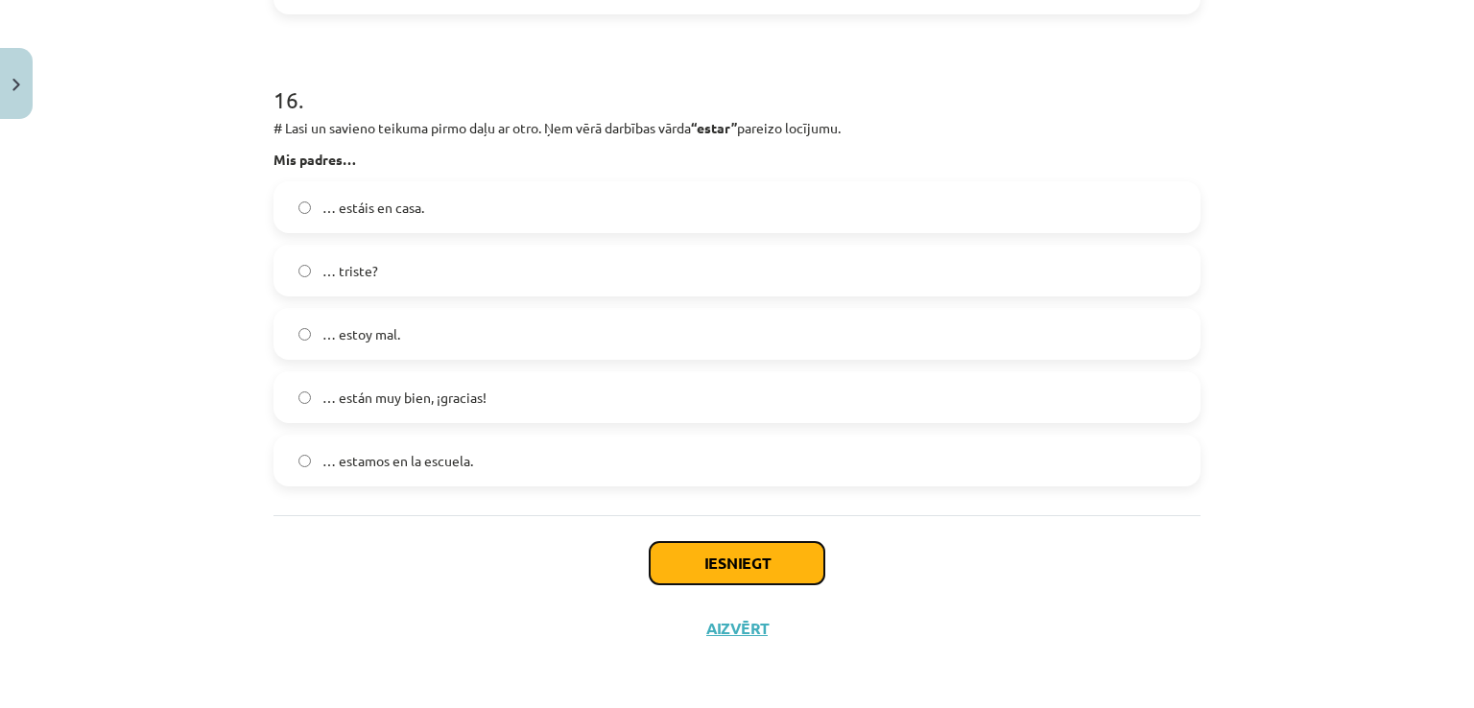
click at [724, 572] on button "Iesniegt" at bounding box center [736, 563] width 175 height 42
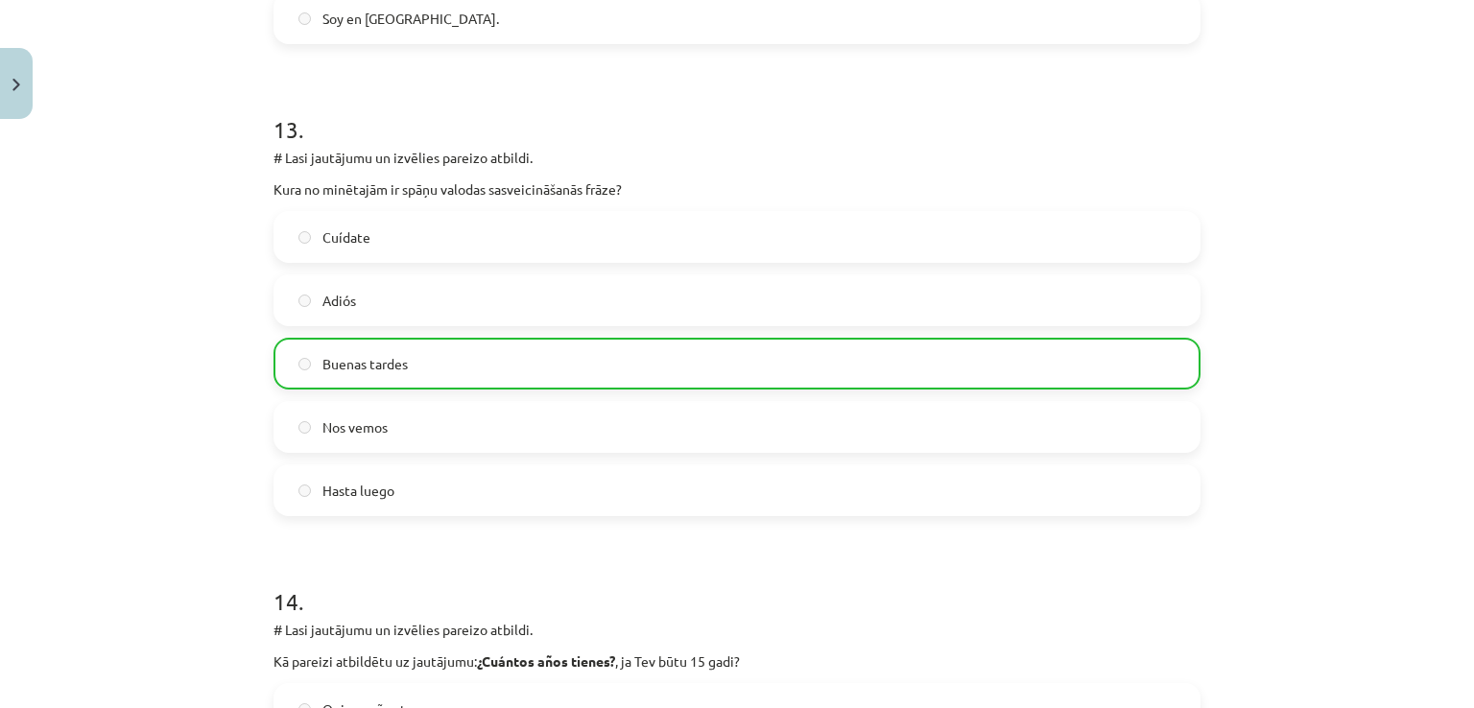
scroll to position [7617, 0]
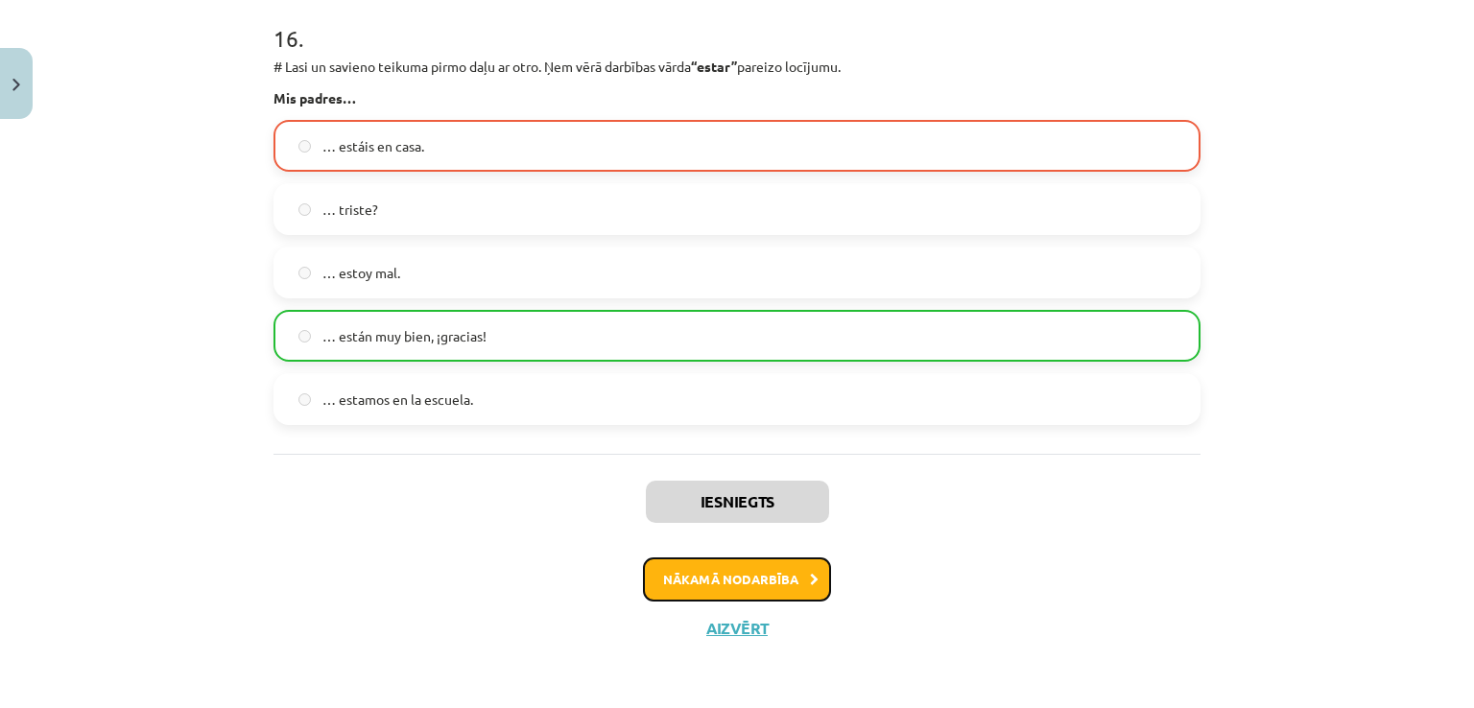
click at [791, 580] on button "Nākamā nodarbība" at bounding box center [737, 579] width 188 height 44
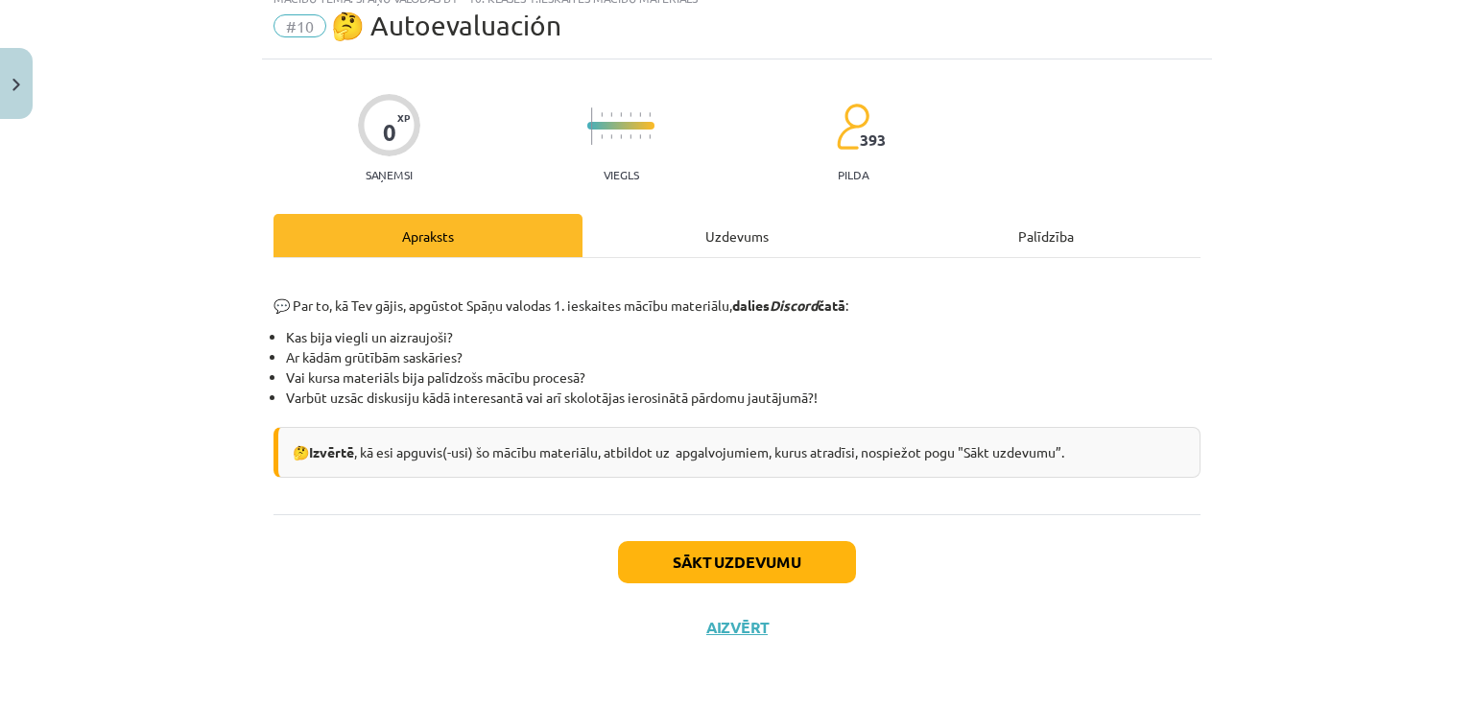
scroll to position [48, 0]
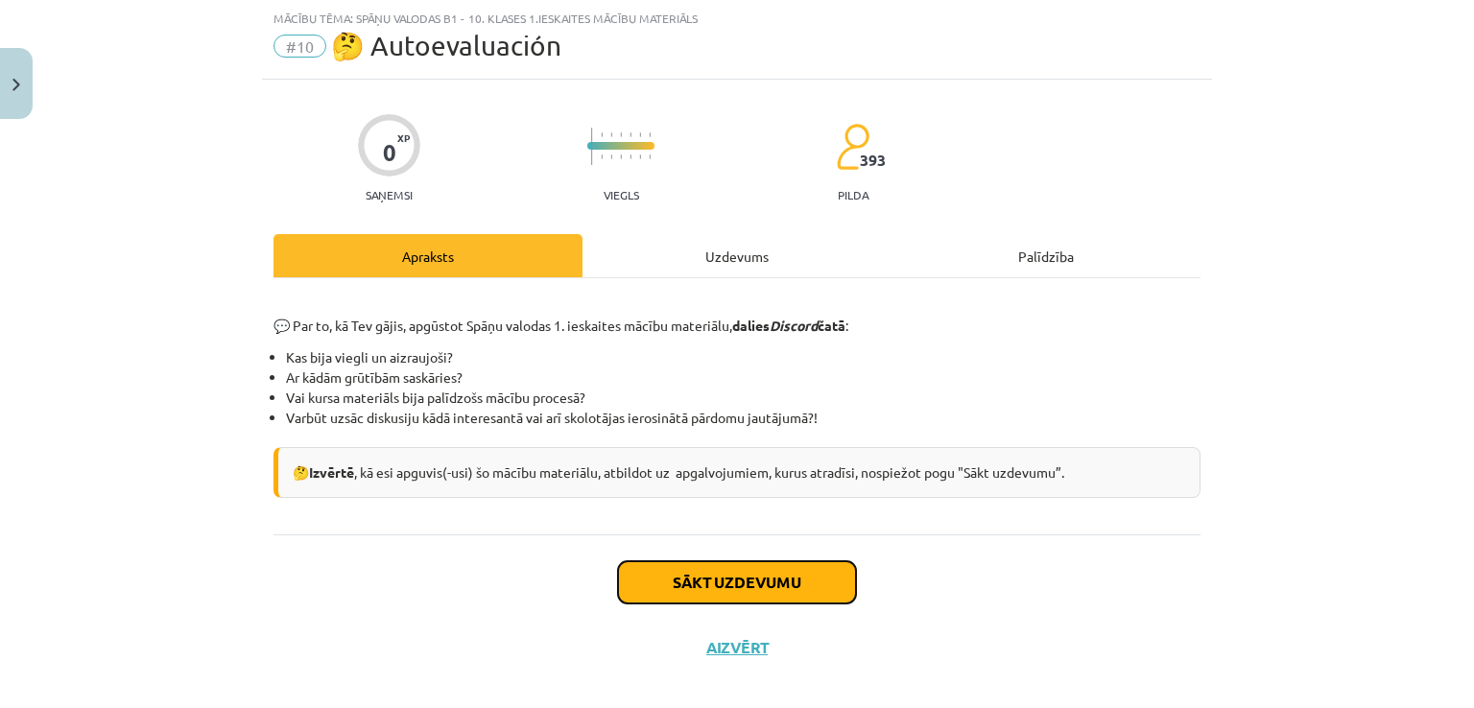
click at [788, 580] on button "Sākt uzdevumu" at bounding box center [737, 582] width 238 height 42
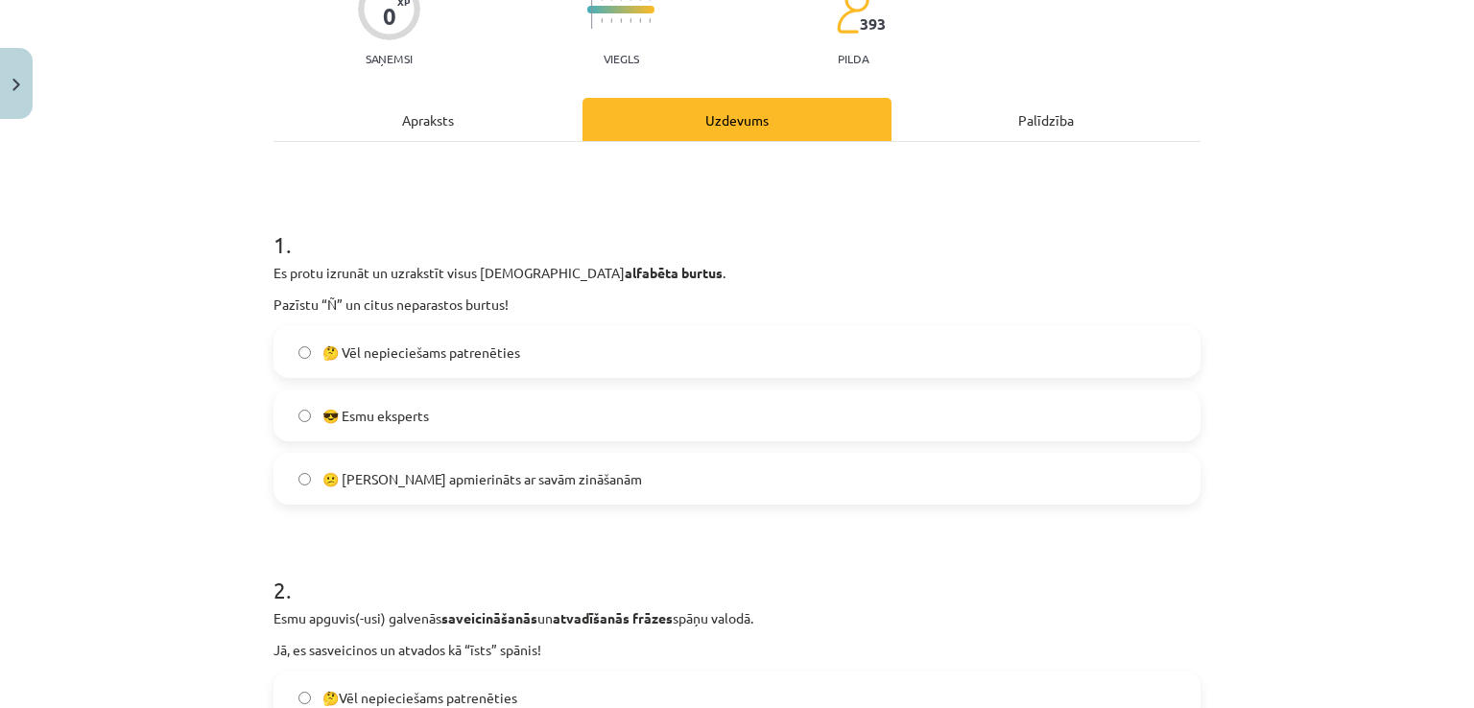
scroll to position [240, 0]
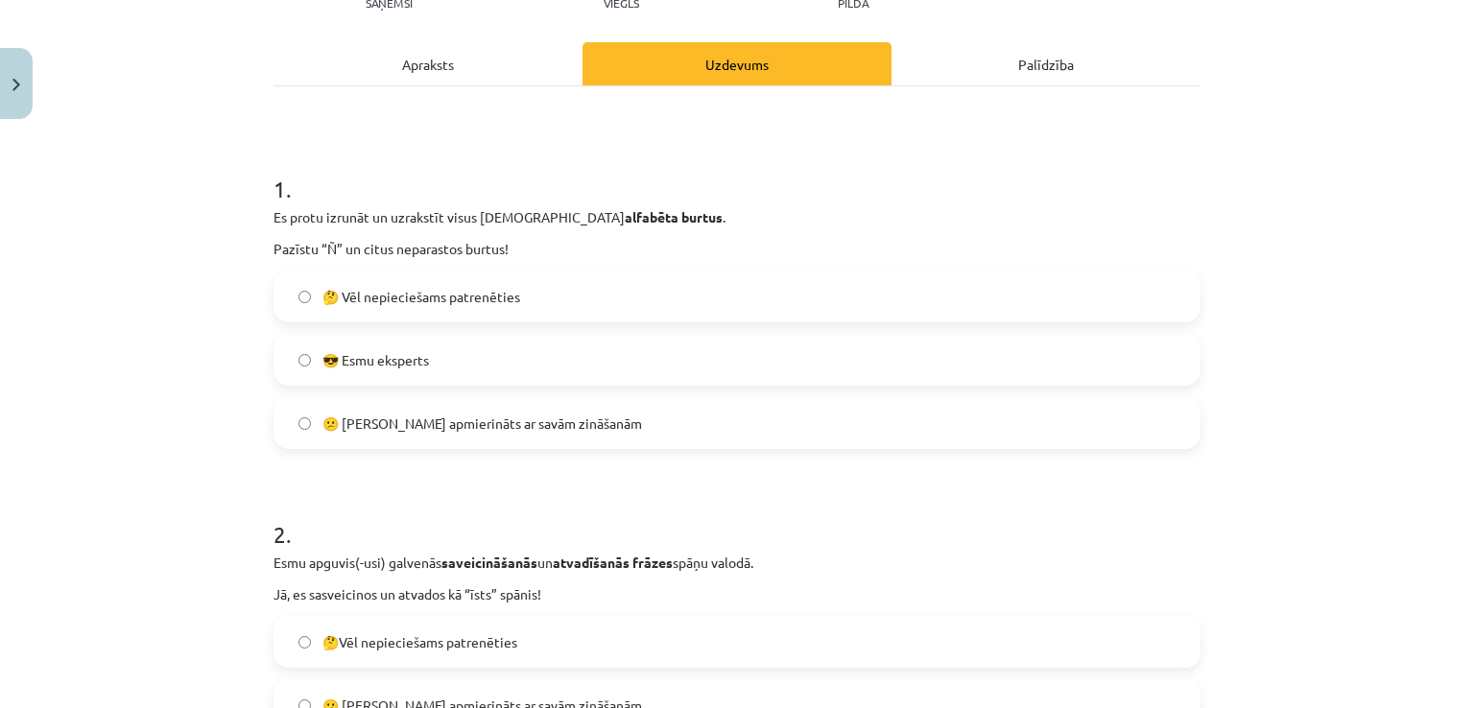
click at [445, 353] on label "😎 Esmu eksperts" at bounding box center [736, 360] width 923 height 48
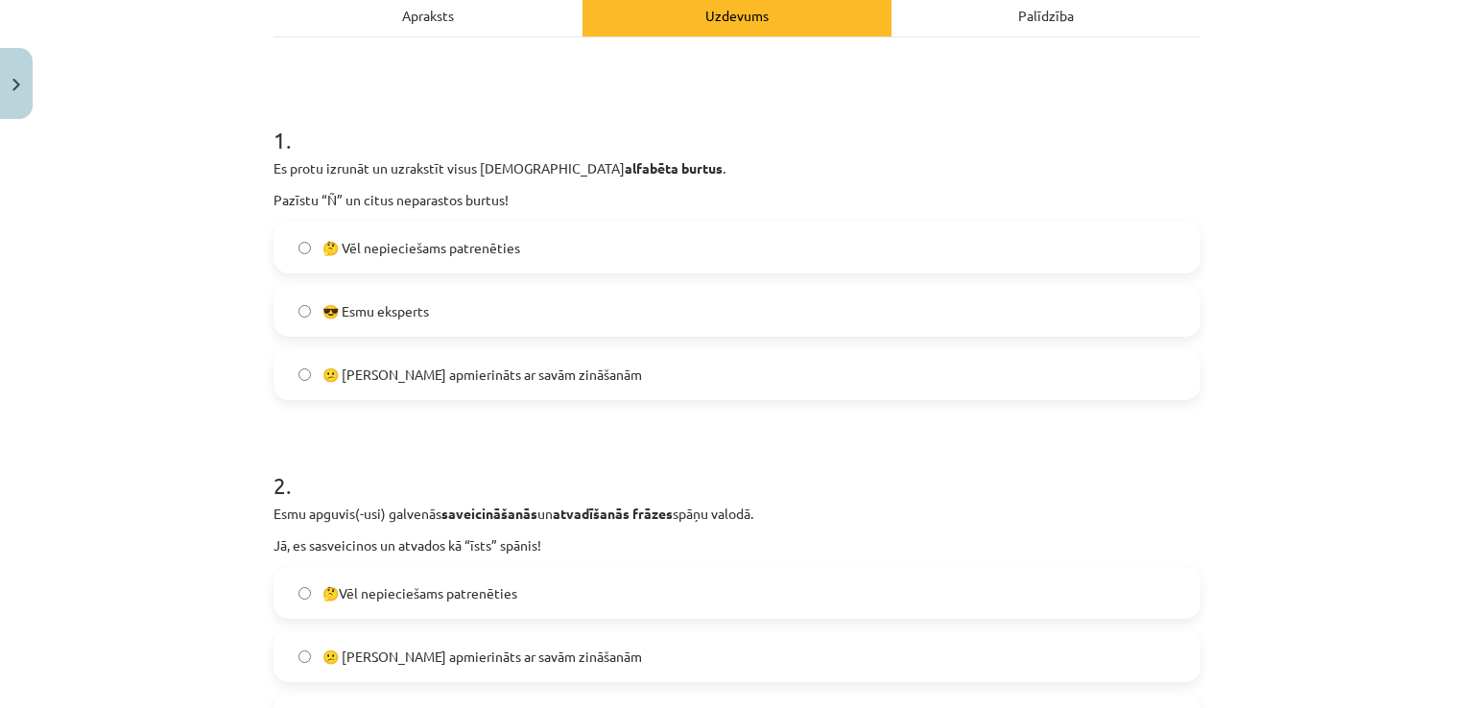
scroll to position [336, 0]
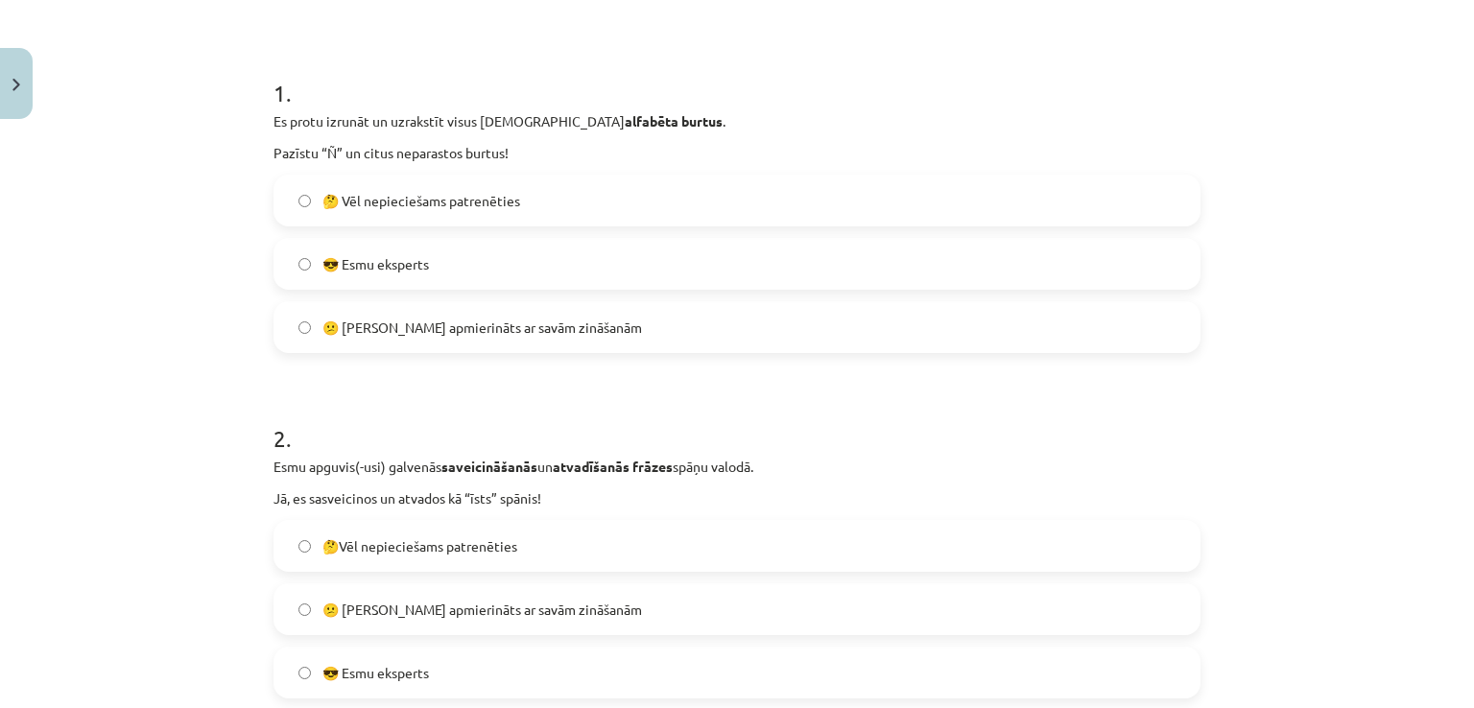
click at [535, 336] on span "😕 [PERSON_NAME] apmierināts ar savām zināšanām" at bounding box center [481, 328] width 319 height 20
click at [487, 198] on span "🤔 Vēl nepieciešams patrenēties" at bounding box center [421, 201] width 198 height 20
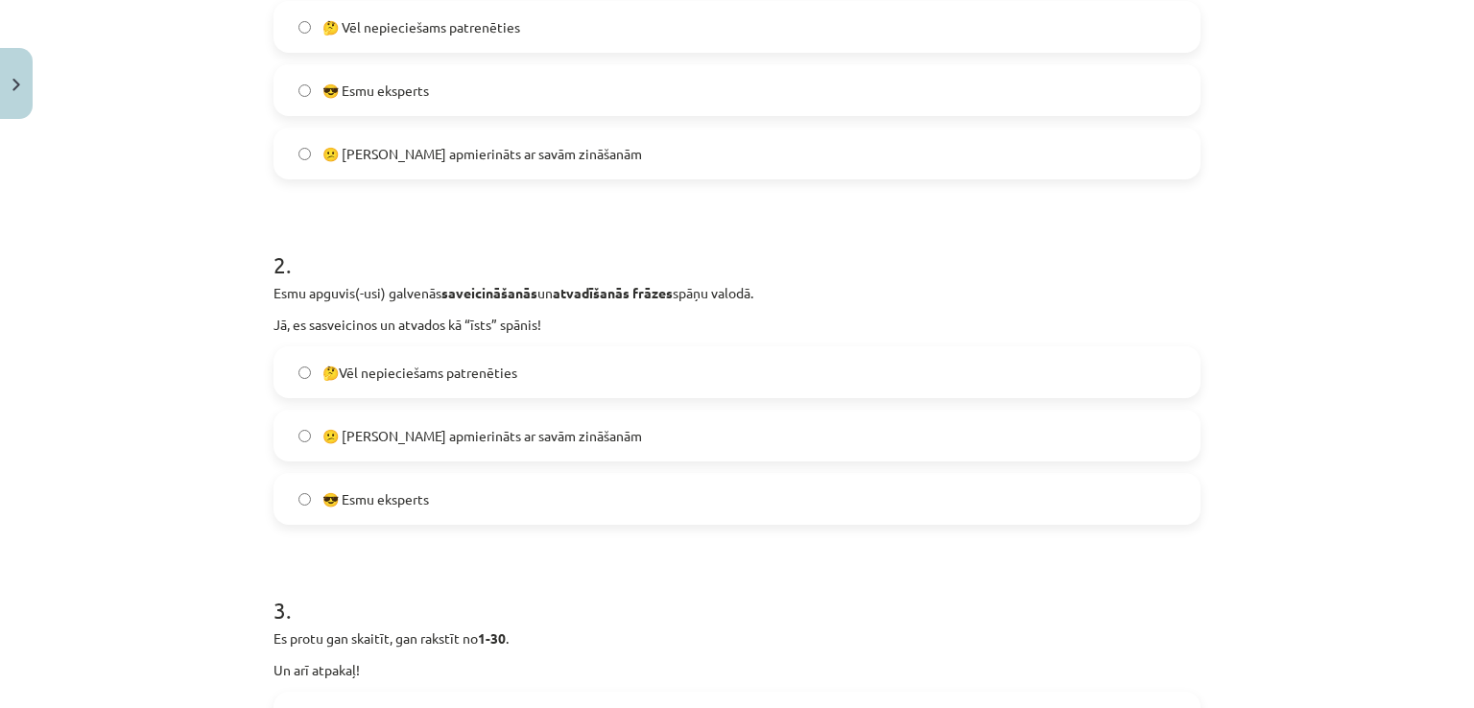
scroll to position [528, 0]
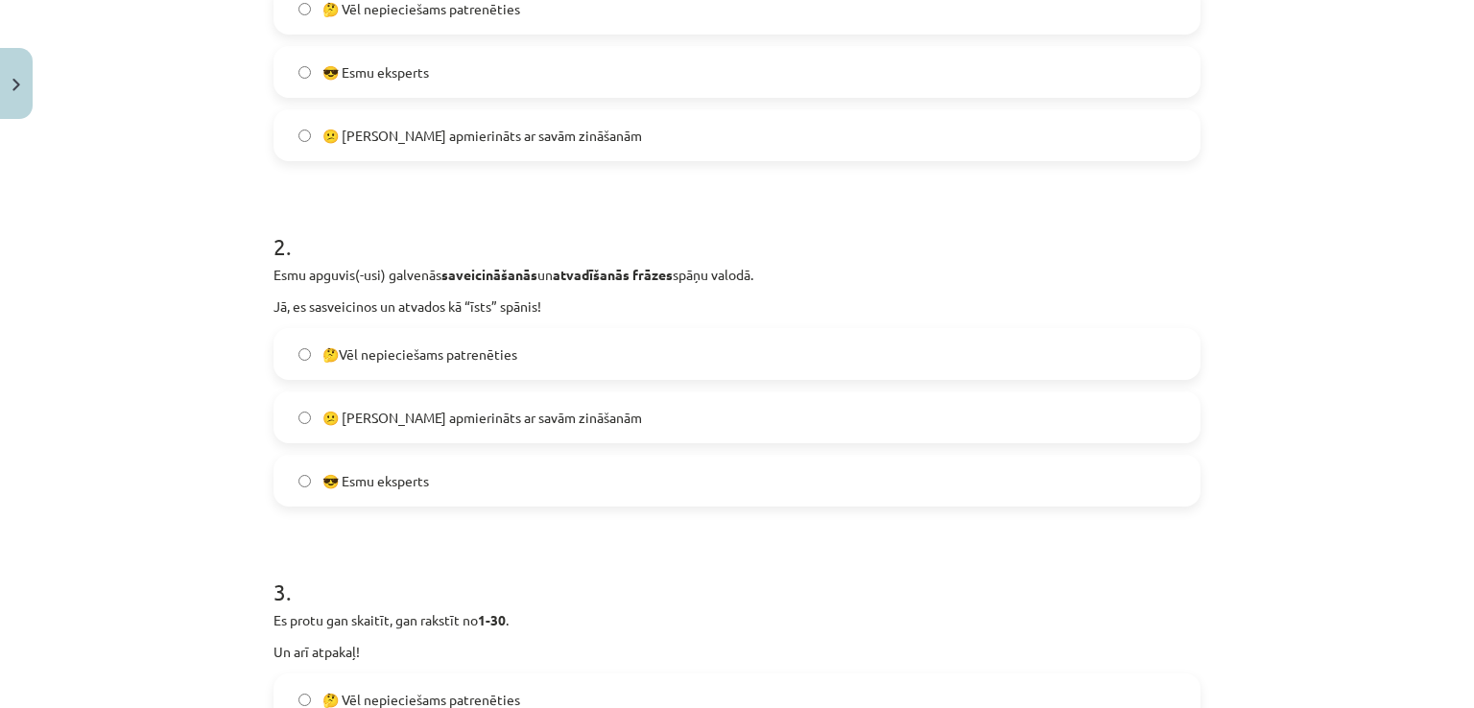
click at [495, 359] on span "🤔Vēl nepieciešams patrenēties" at bounding box center [419, 354] width 195 height 20
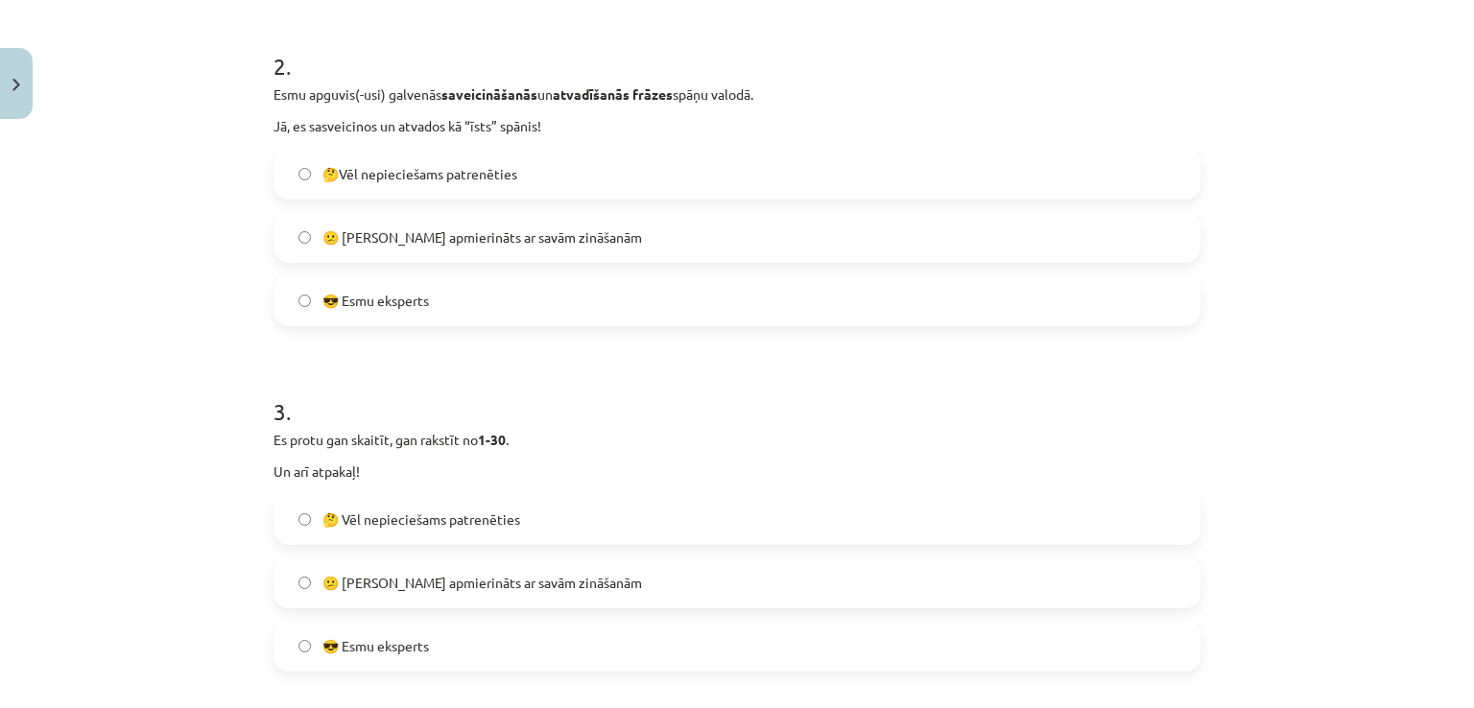
scroll to position [720, 0]
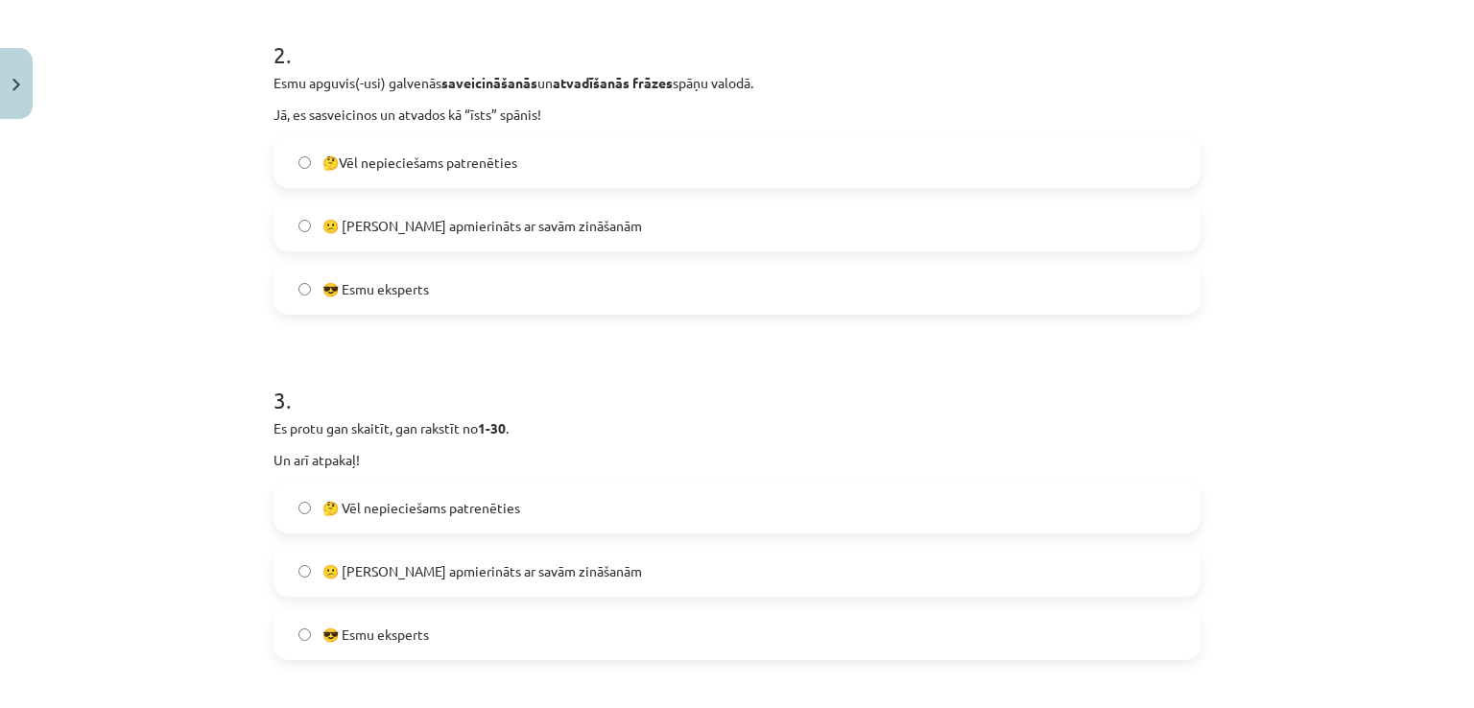
click at [471, 498] on span "🤔 Vēl nepieciešams patrenēties" at bounding box center [421, 508] width 198 height 20
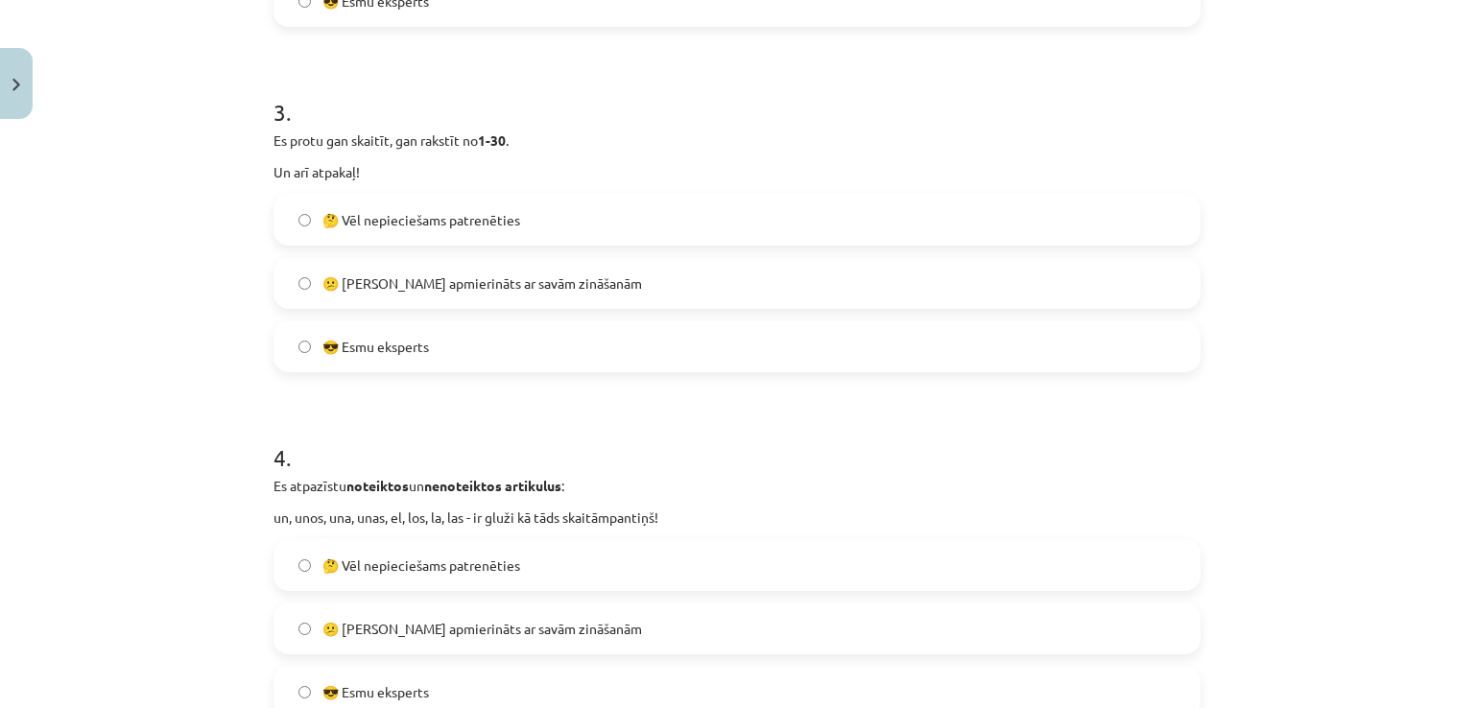
scroll to position [1295, 0]
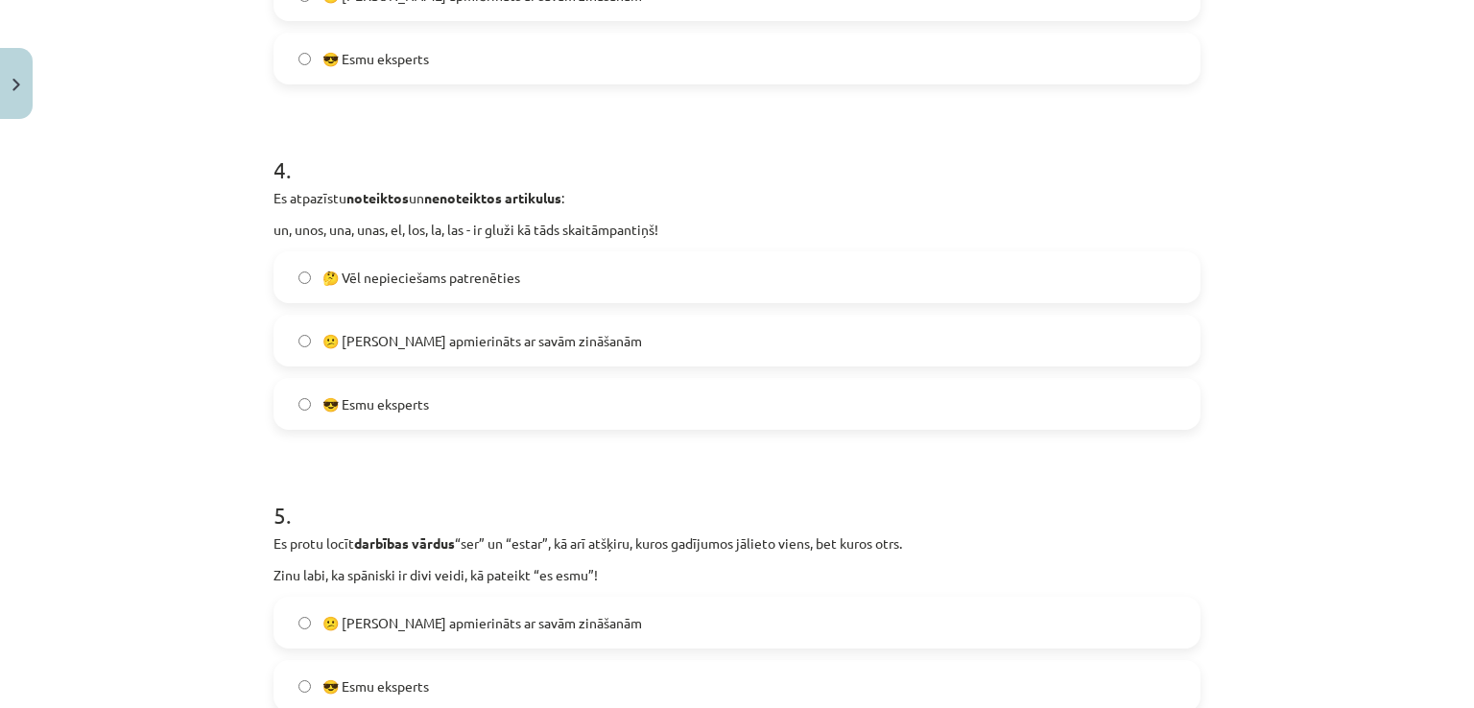
click at [472, 273] on span "🤔 Vēl nepieciešams patrenēties" at bounding box center [421, 278] width 198 height 20
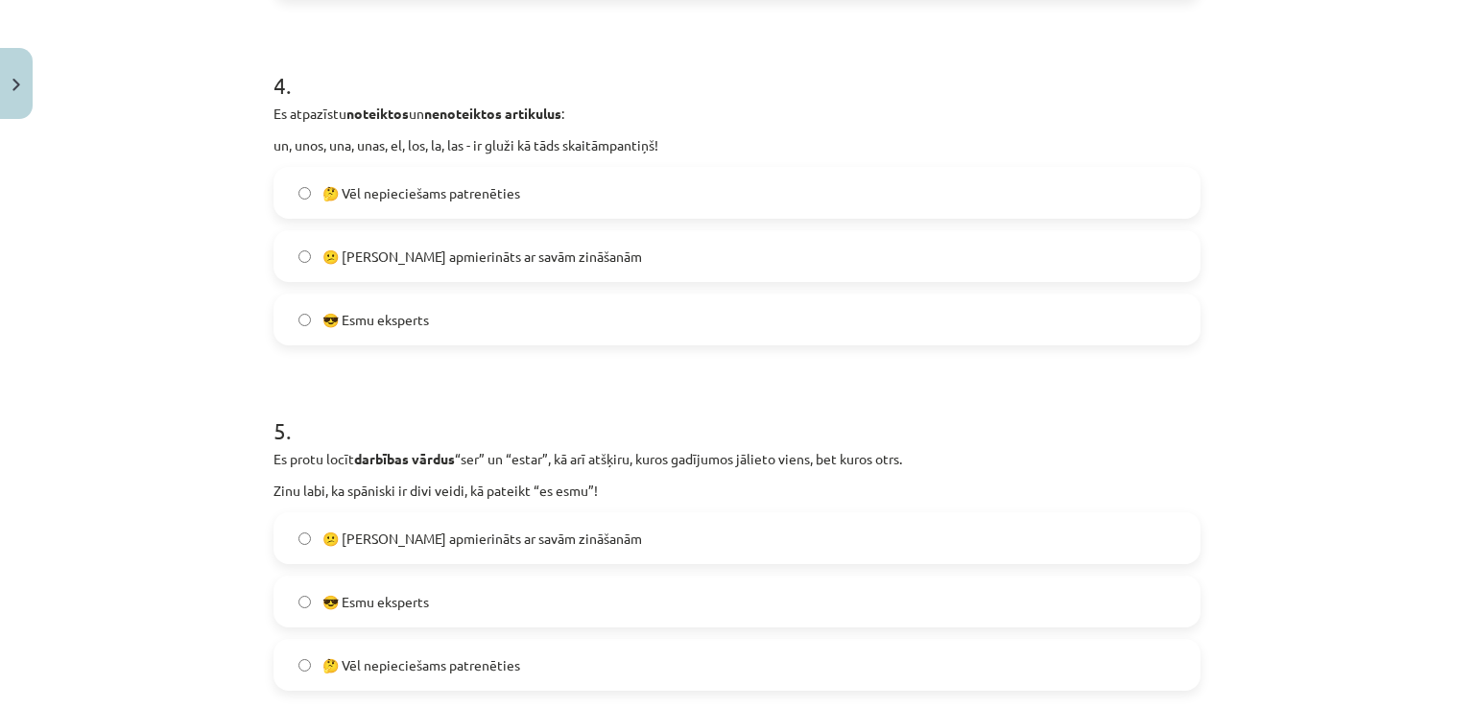
scroll to position [1679, 0]
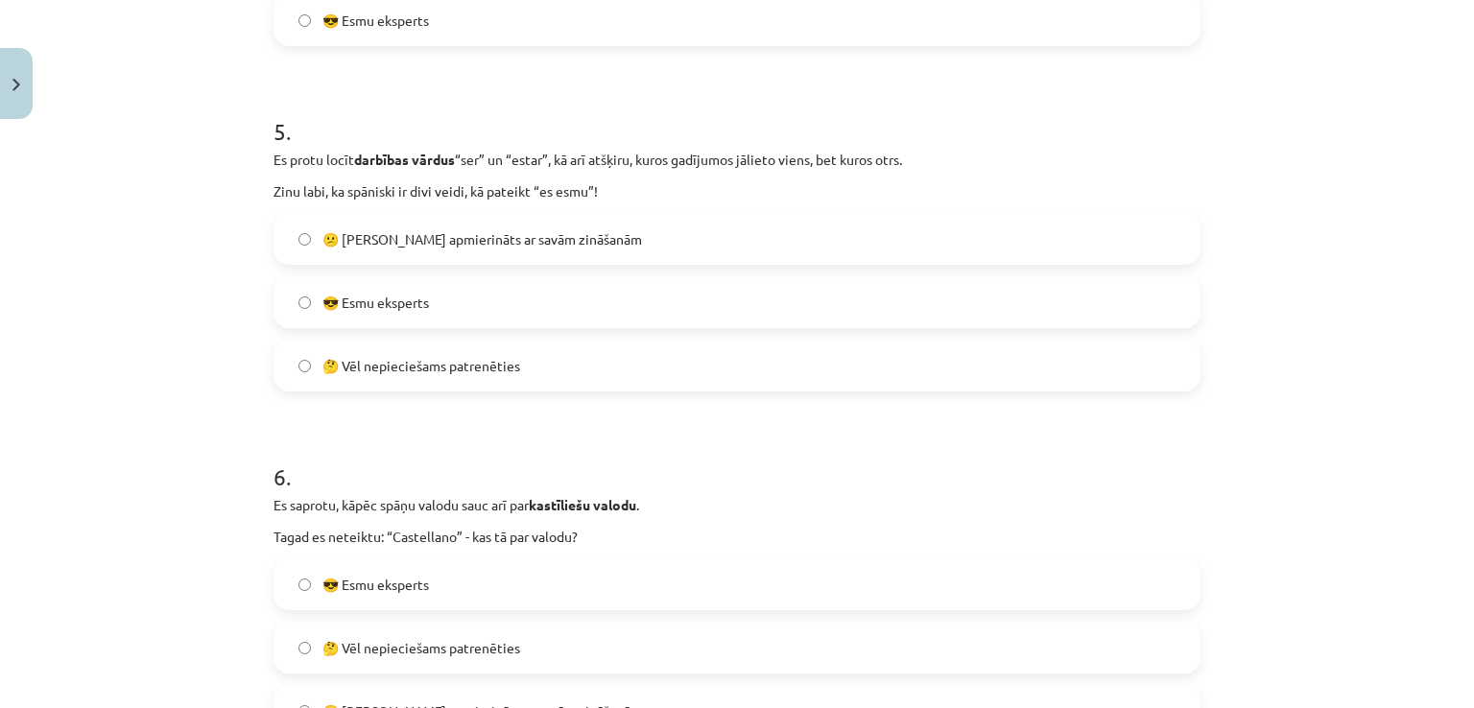
click at [515, 250] on label "😕 [PERSON_NAME] apmierināts ar savām zināšanām" at bounding box center [736, 239] width 923 height 48
click at [531, 364] on label "🤔 Vēl nepieciešams patrenēties" at bounding box center [736, 366] width 923 height 48
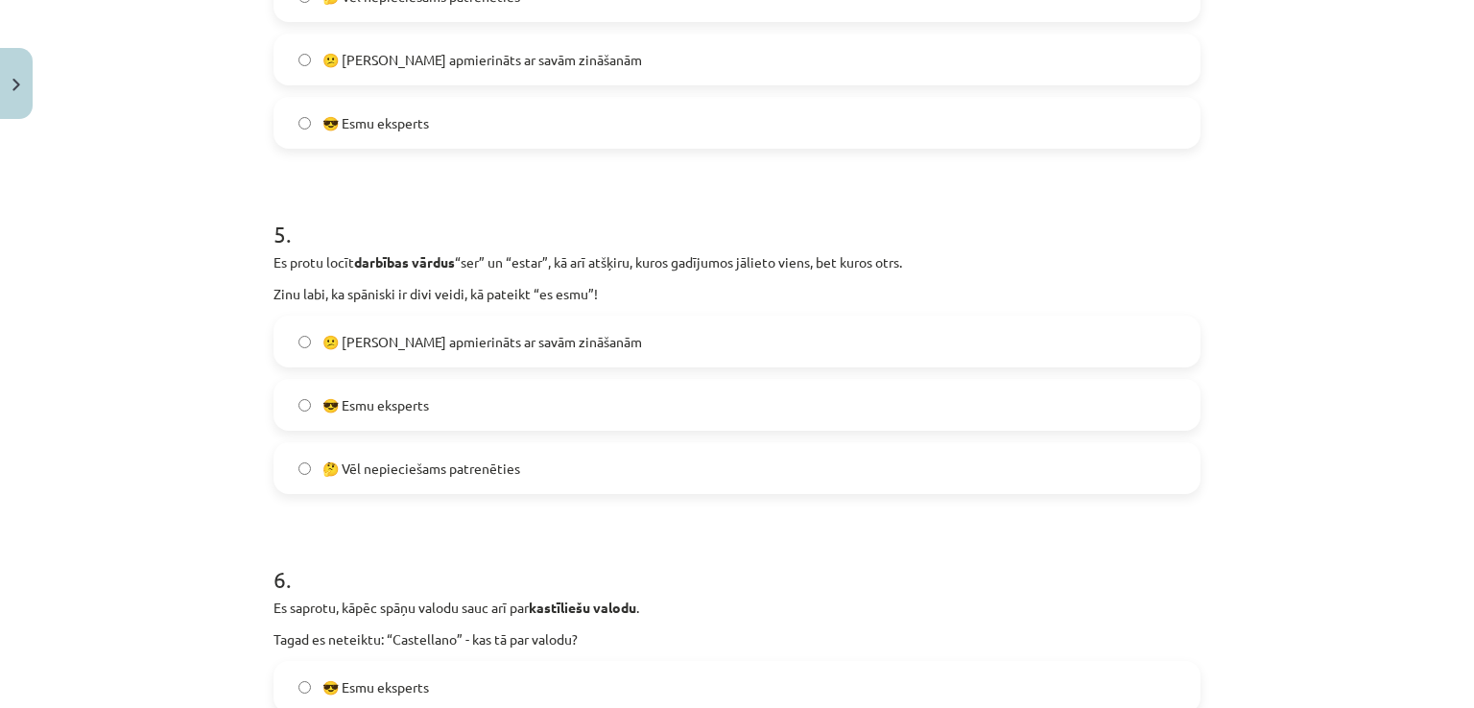
scroll to position [1583, 0]
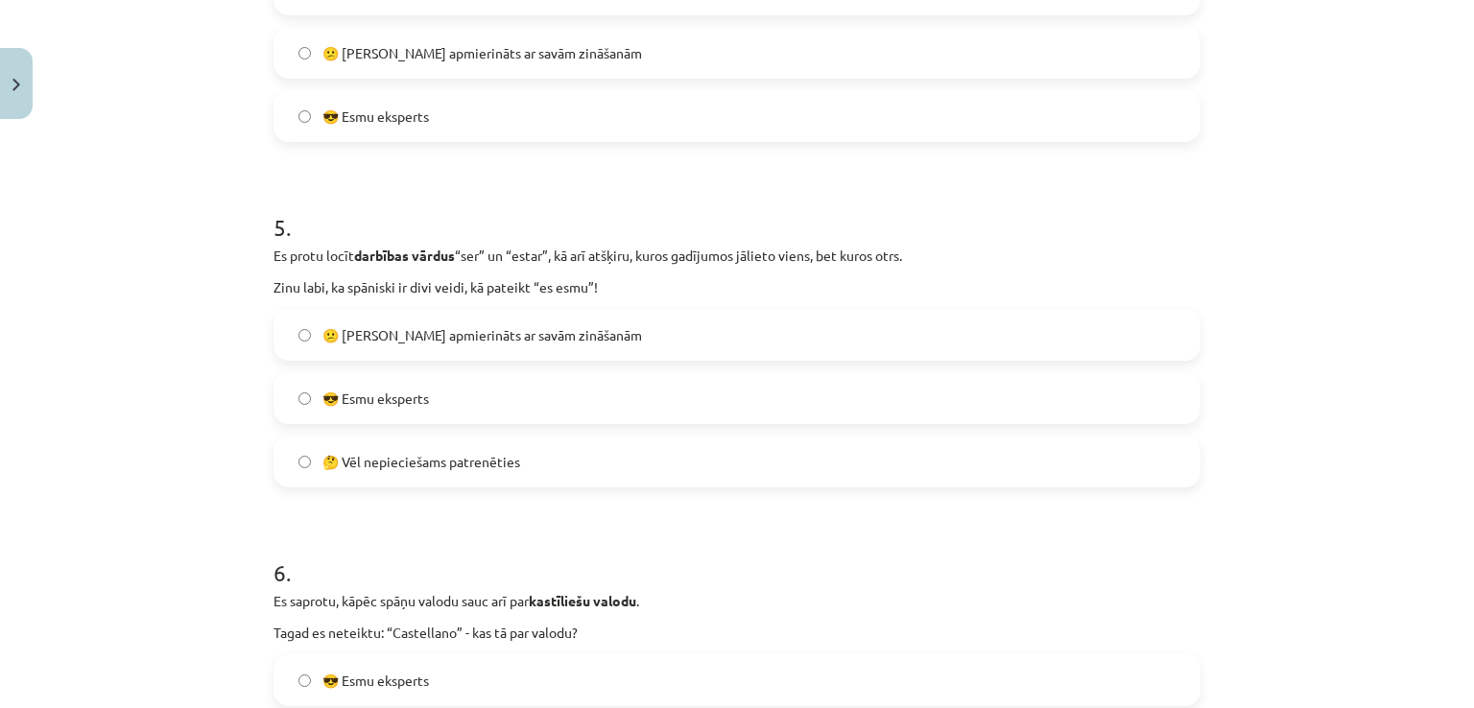
click at [519, 389] on label "😎 Esmu eksperts" at bounding box center [736, 398] width 923 height 48
click at [530, 354] on label "😕 [PERSON_NAME] apmierināts ar savām zināšanām" at bounding box center [736, 335] width 923 height 48
click at [530, 459] on label "🤔 Vēl nepieciešams patrenēties" at bounding box center [736, 461] width 923 height 48
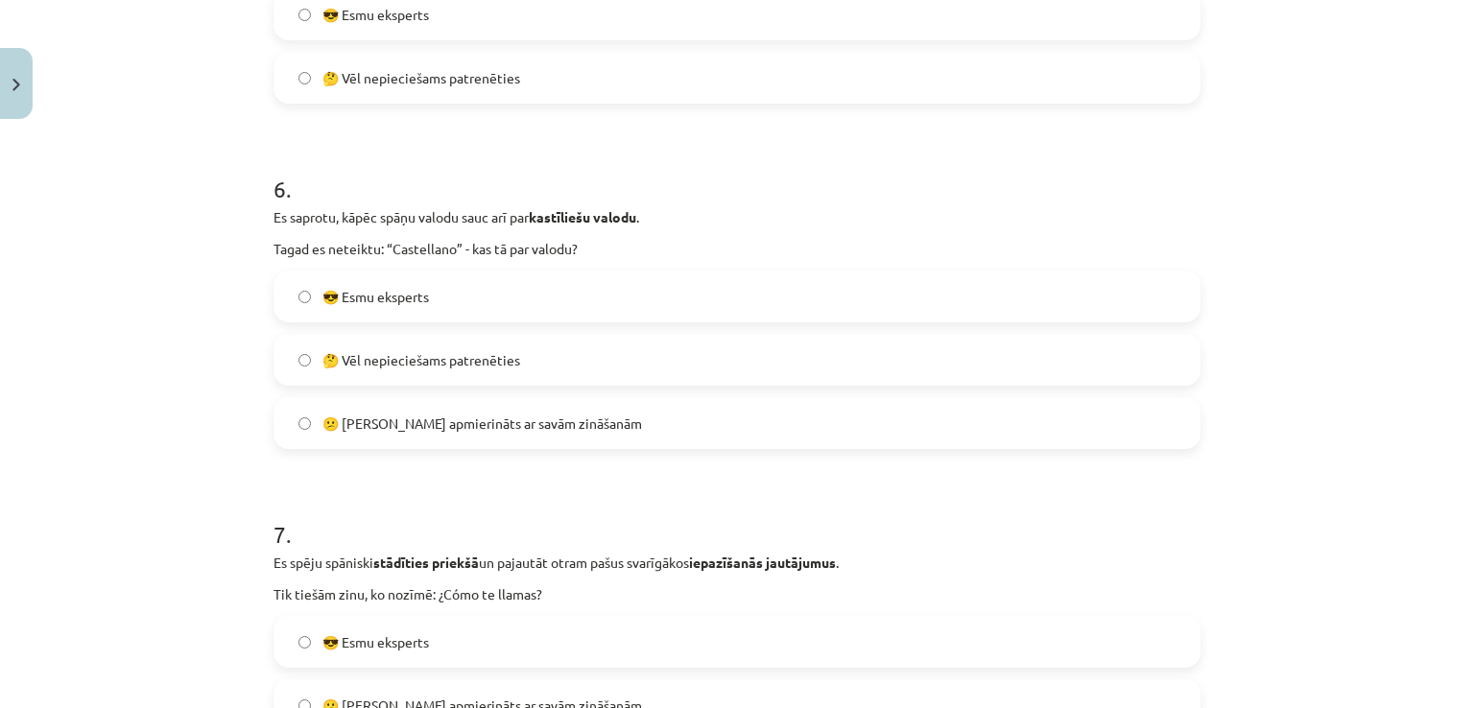
scroll to position [1775, 0]
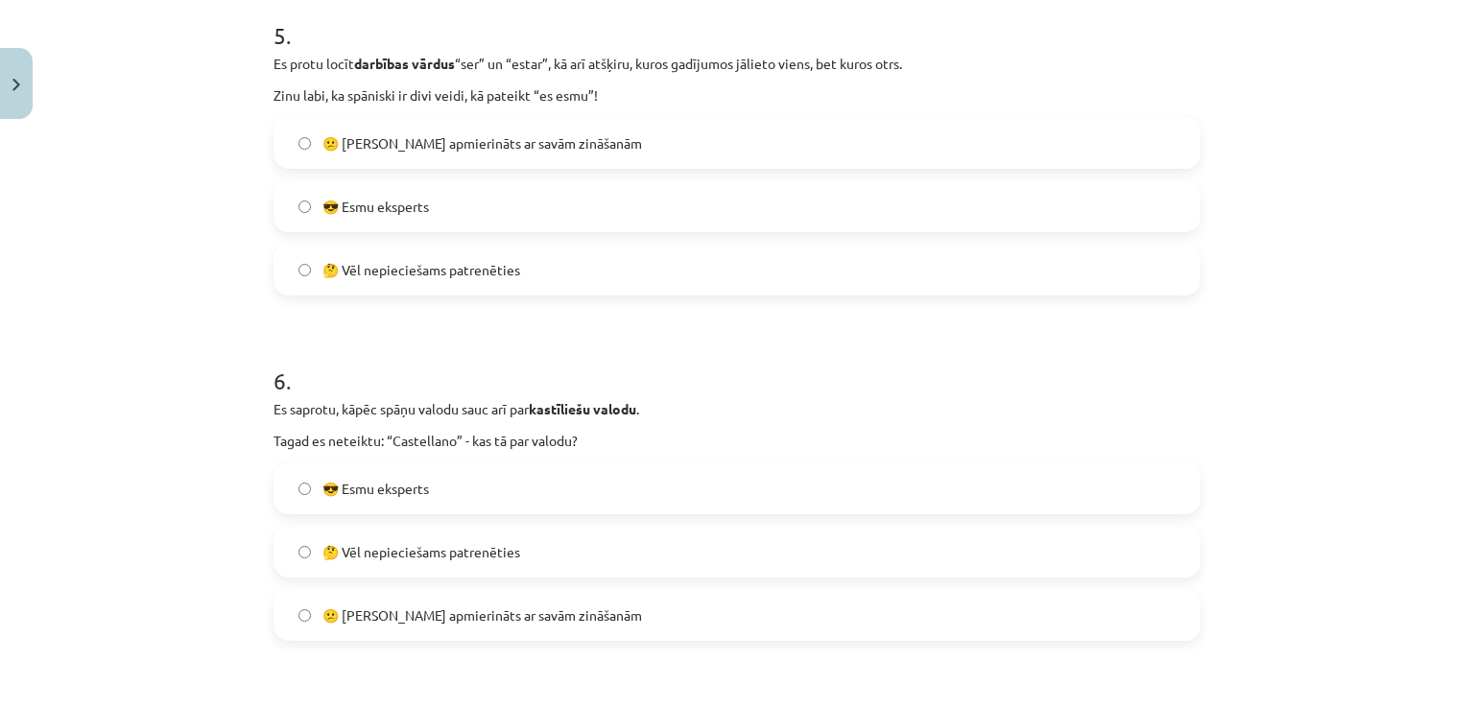
click at [522, 154] on label "😕 [PERSON_NAME] apmierināts ar savām zināšanām" at bounding box center [736, 143] width 923 height 48
click at [503, 605] on span "😕 [PERSON_NAME] apmierināts ar savām zināšanām" at bounding box center [481, 615] width 319 height 20
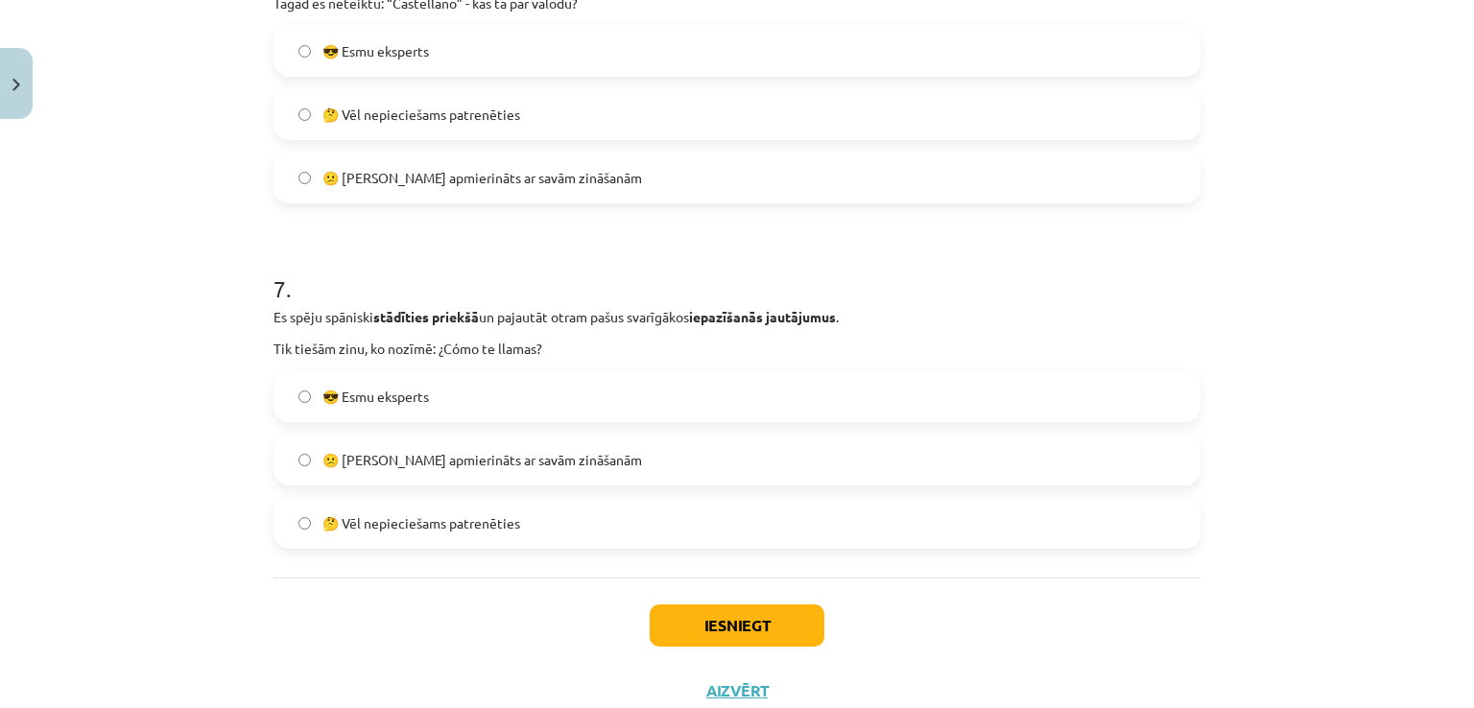
scroll to position [2255, 0]
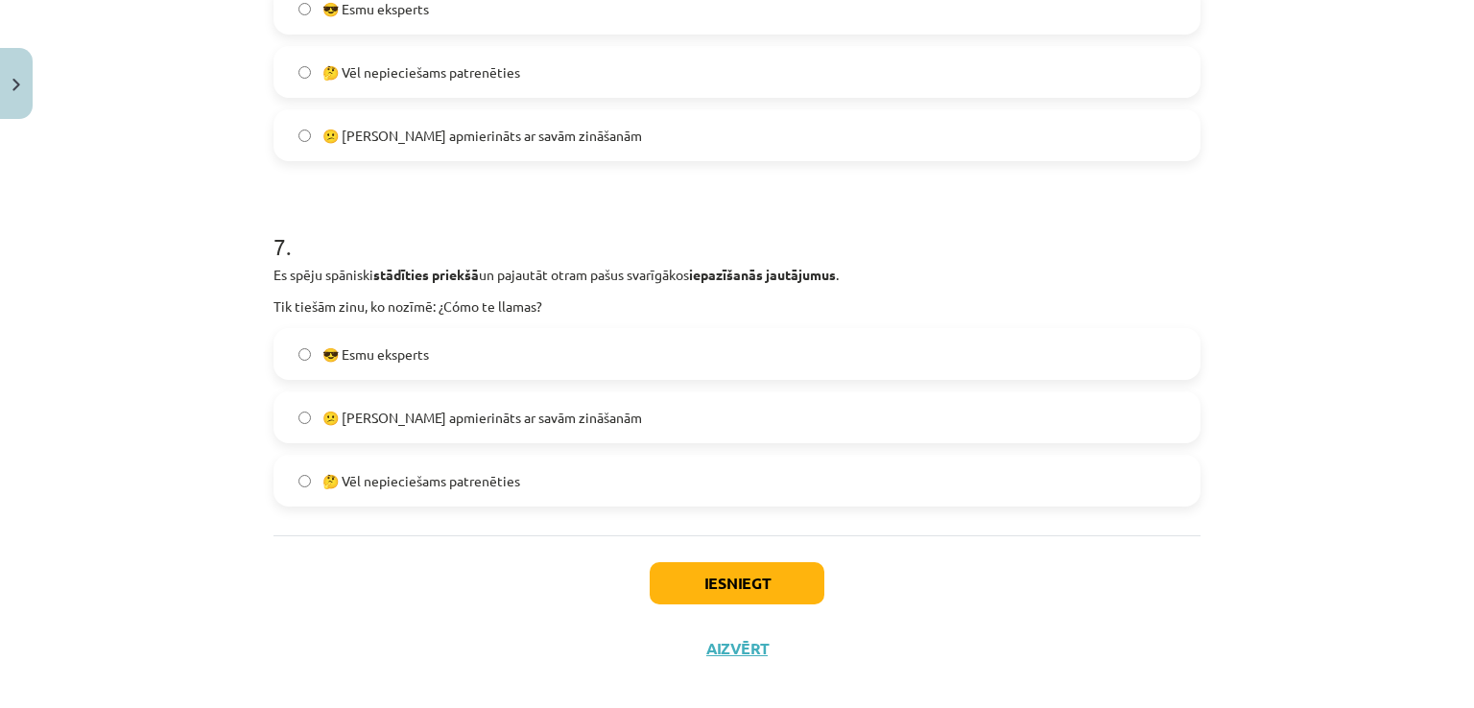
click at [519, 385] on div "😎 Esmu eksperts 😕 [PERSON_NAME] apmierināts ar savām zināšanām 🤔 Vēl nepiecieša…" at bounding box center [736, 417] width 927 height 178
click at [487, 421] on span "😕 [PERSON_NAME] apmierināts ar savām zināšanām" at bounding box center [481, 418] width 319 height 20
click at [511, 499] on label "🤔 Vēl nepieciešams patrenēties" at bounding box center [736, 481] width 923 height 48
click at [625, 429] on label "😕 [PERSON_NAME] apmierināts ar savām zināšanām" at bounding box center [736, 417] width 923 height 48
click at [622, 450] on div "😎 Esmu eksperts 😕 [PERSON_NAME] apmierināts ar savām zināšanām 🤔 Vēl nepiecieša…" at bounding box center [736, 417] width 927 height 178
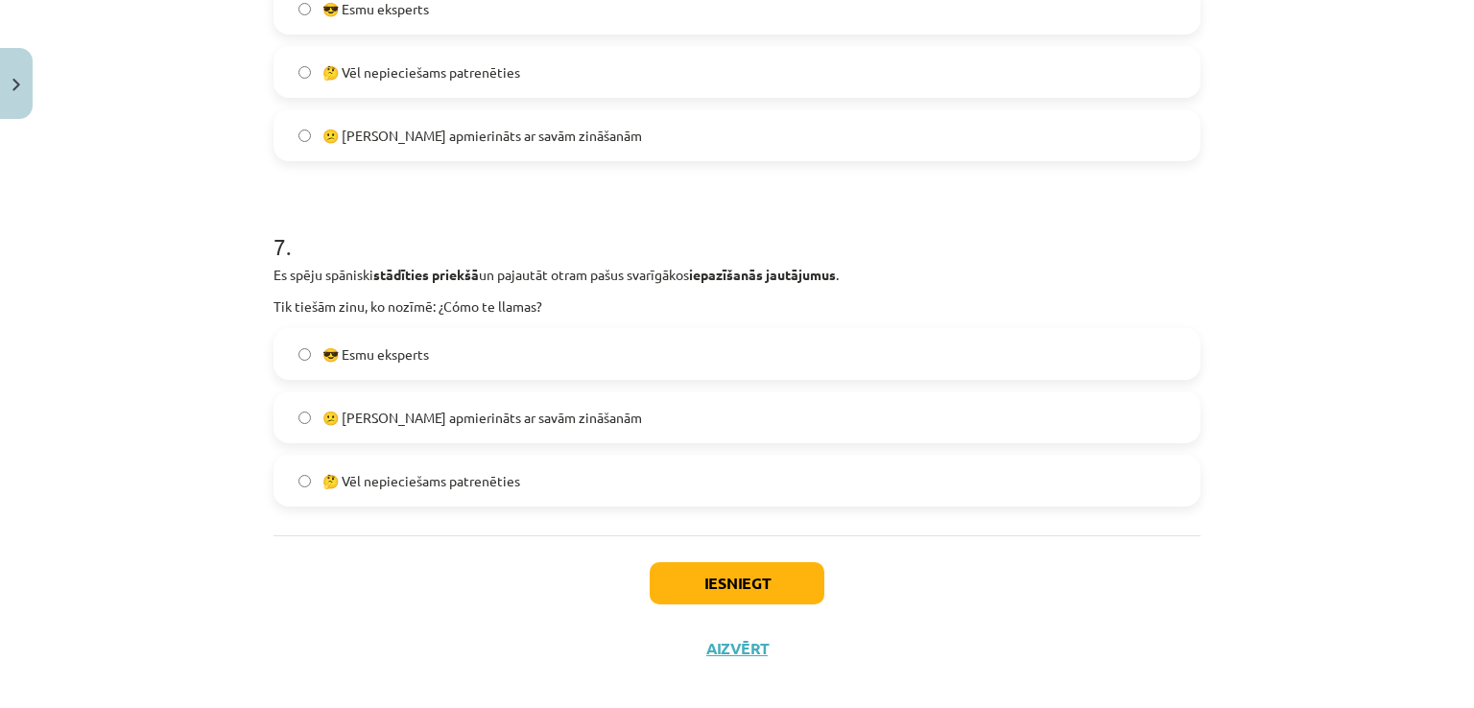
click at [649, 493] on label "🤔 Vēl nepieciešams patrenēties" at bounding box center [736, 481] width 923 height 48
click at [794, 593] on button "Iesniegt" at bounding box center [736, 583] width 175 height 42
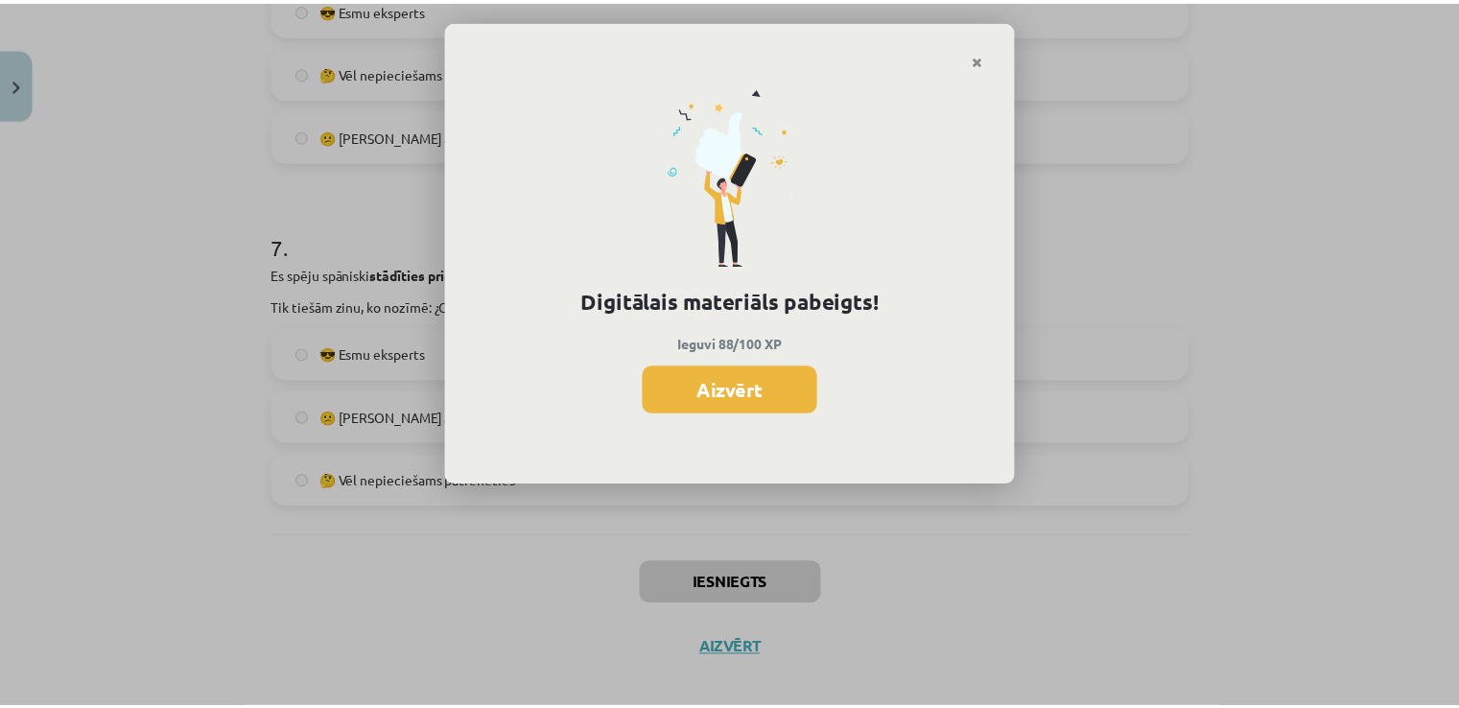
scroll to position [479, 0]
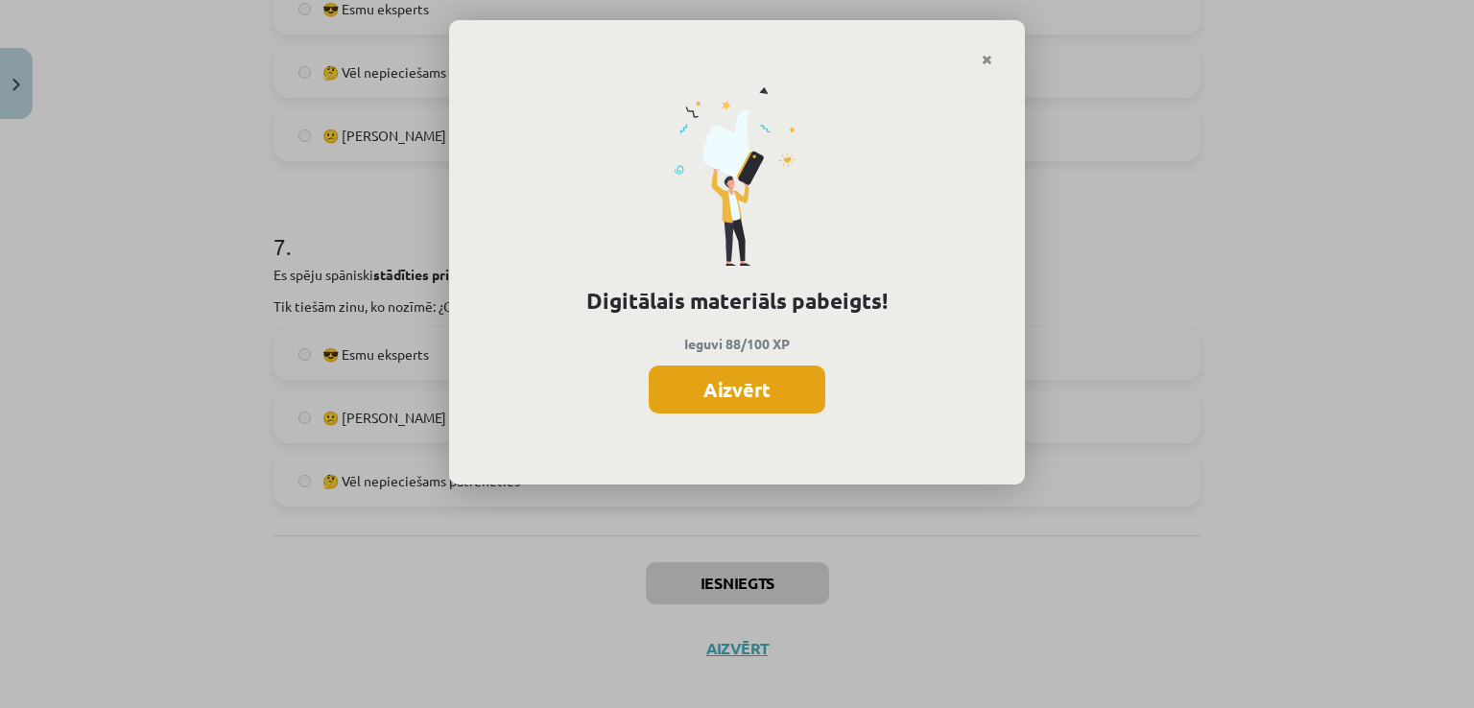
click at [744, 391] on button "Aizvērt" at bounding box center [737, 390] width 177 height 48
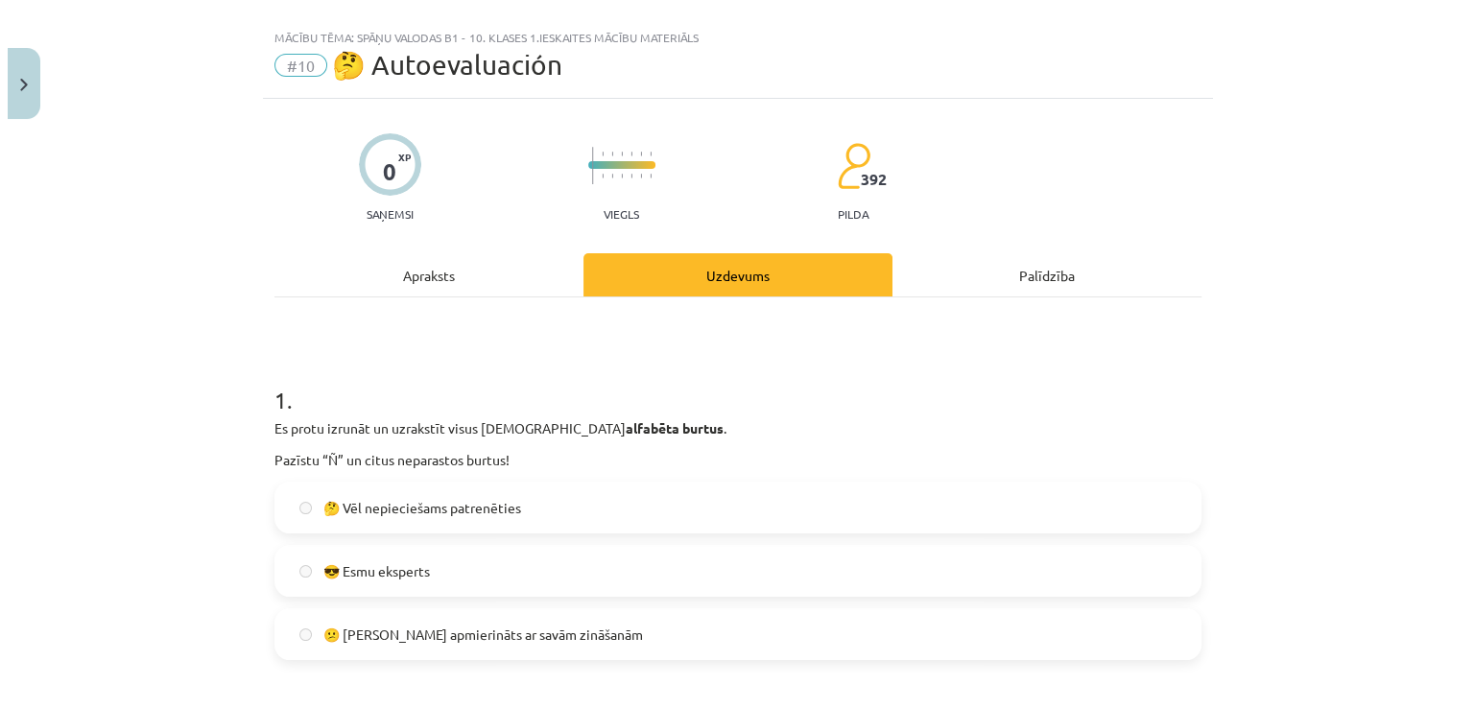
scroll to position [0, 0]
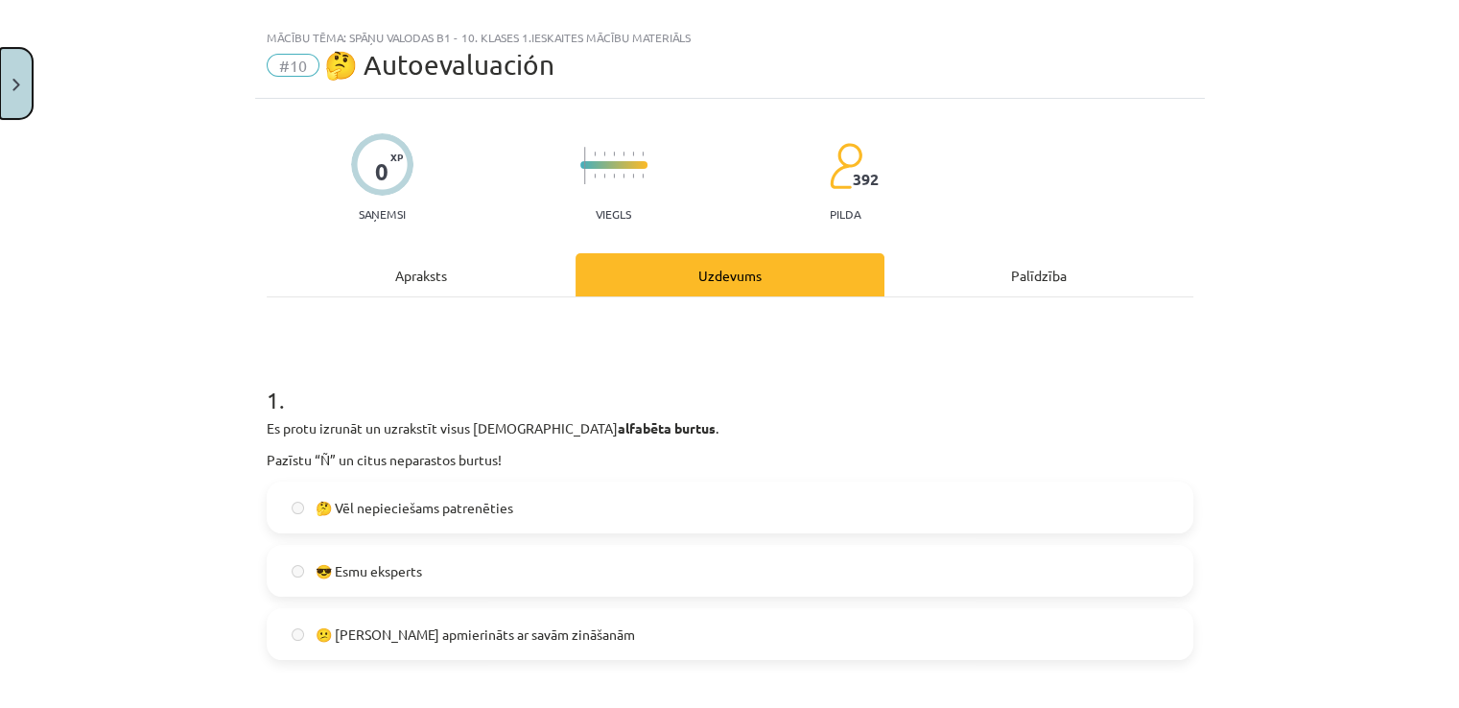
click at [0, 76] on button "Close" at bounding box center [16, 83] width 33 height 71
click at [10, 44] on div "Mācību tēma: Spāņu valodas b1 - 10. klases 1.ieskaites mācību materiāls #10 🤔 A…" at bounding box center [729, 354] width 1459 height 708
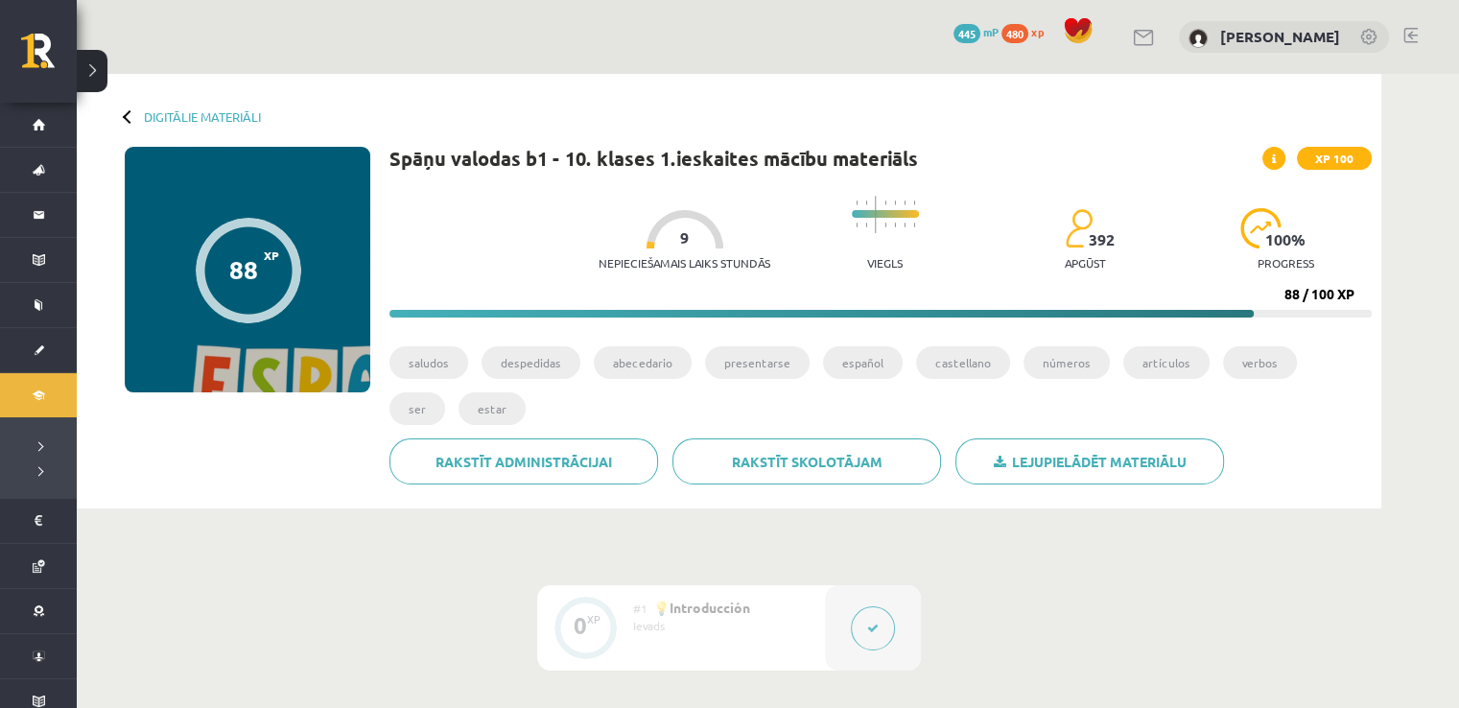
click at [714, 100] on div "Digitālie materiāli 88 XP XP 100 88 / 100 XP Spāņu valodas b1 - 10. klases 1.ie…" at bounding box center [729, 291] width 1305 height 435
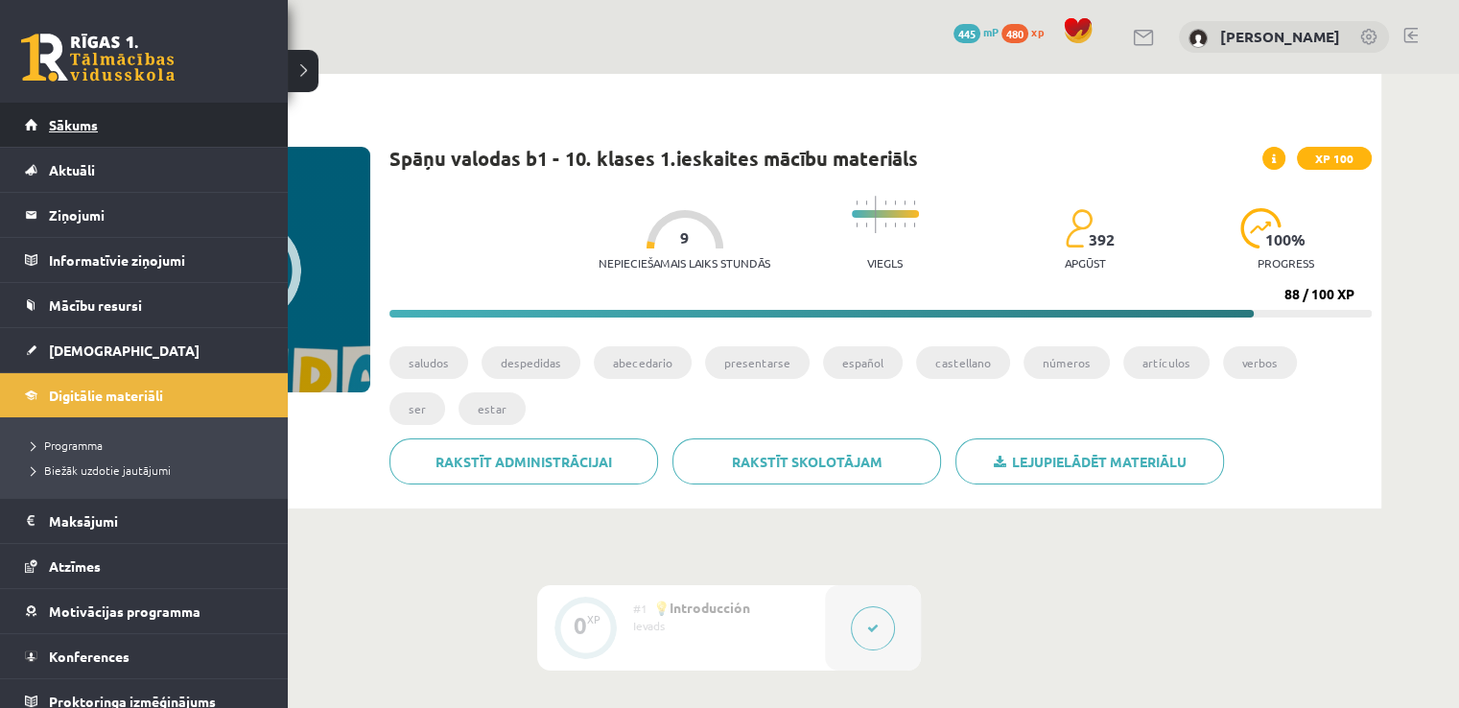
click at [50, 127] on span "Sākums" at bounding box center [73, 124] width 49 height 17
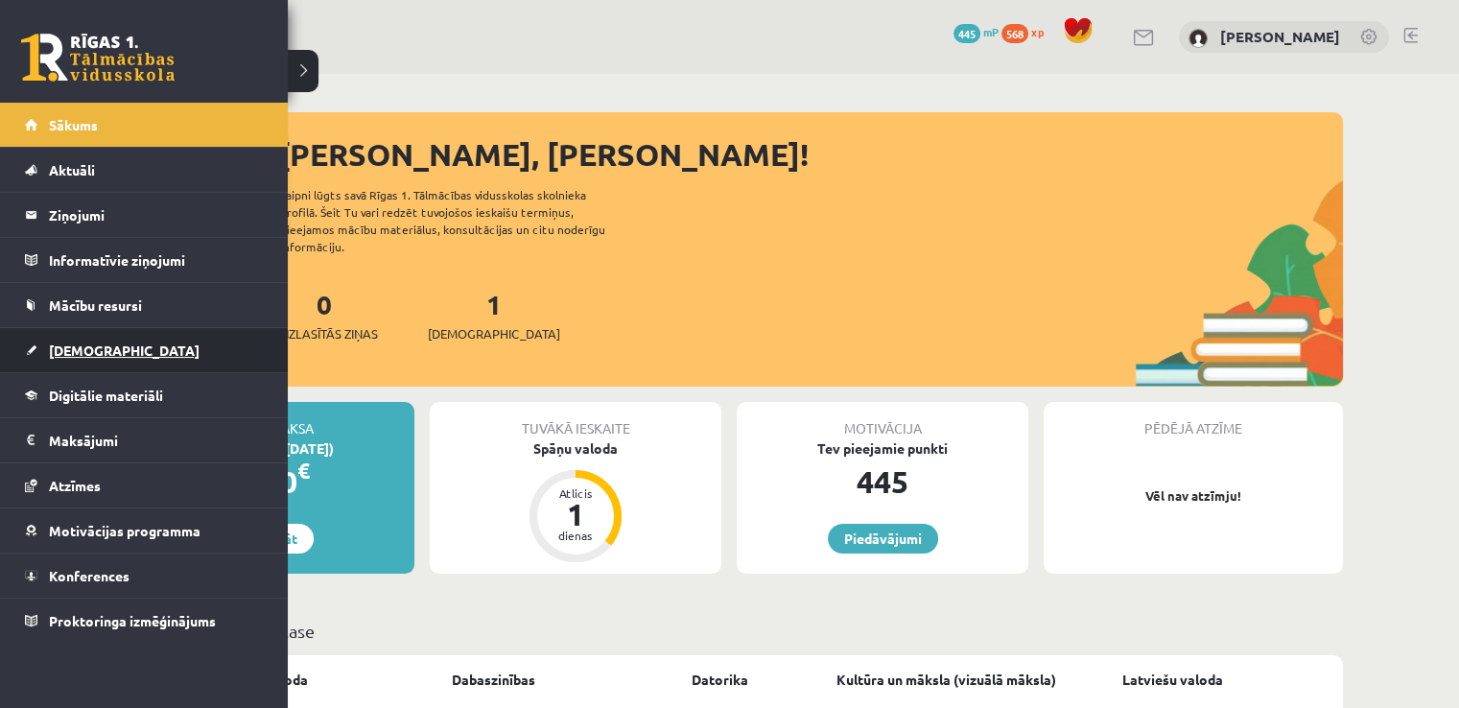
click at [61, 345] on span "[DEMOGRAPHIC_DATA]" at bounding box center [124, 350] width 151 height 17
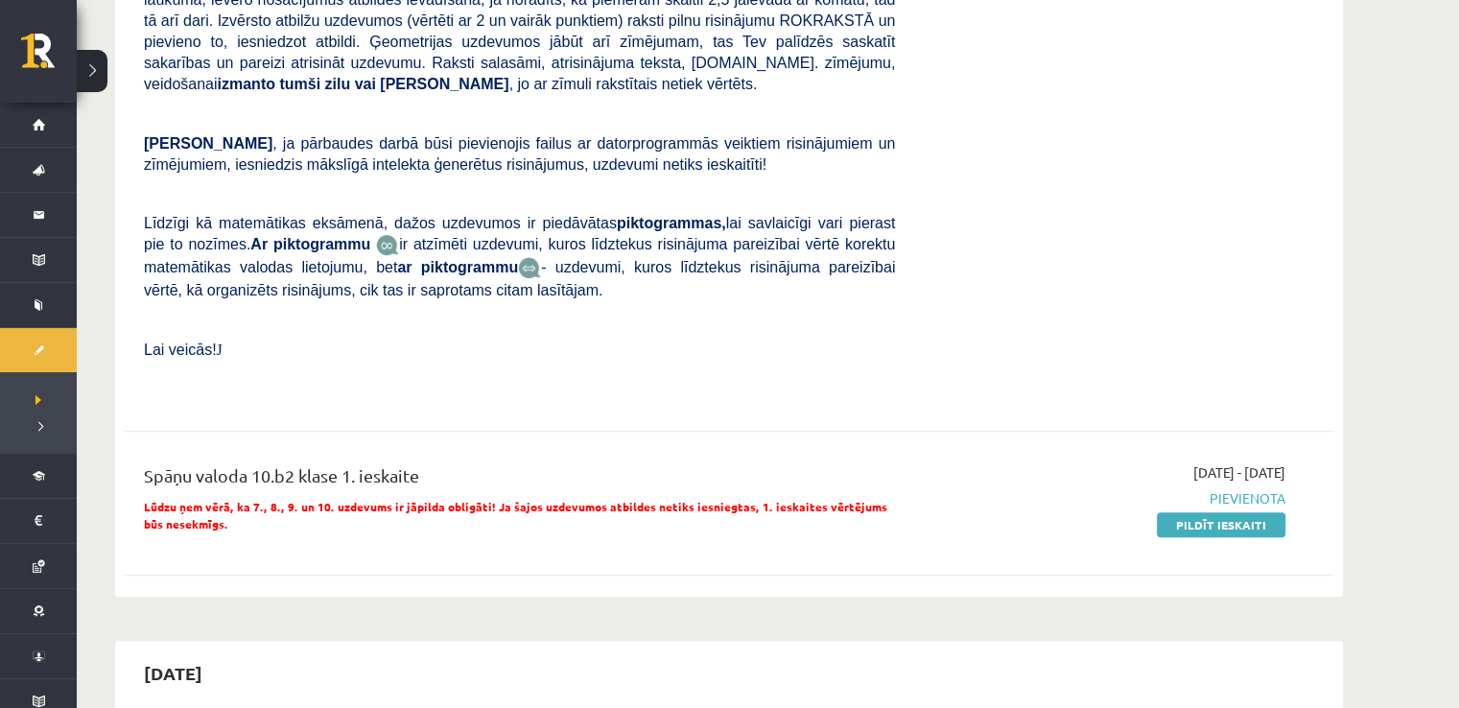
scroll to position [576, 0]
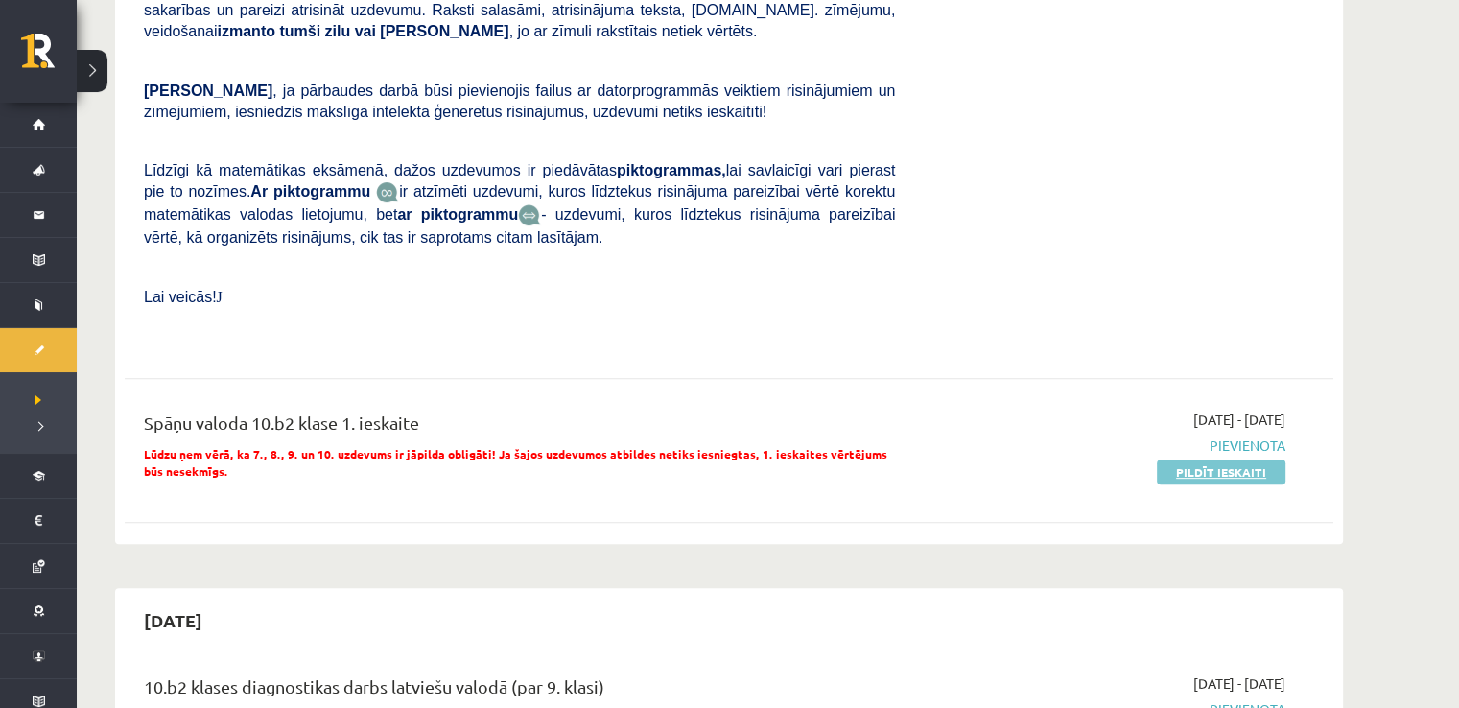
click at [1213, 460] on link "Pildīt ieskaiti" at bounding box center [1221, 472] width 129 height 25
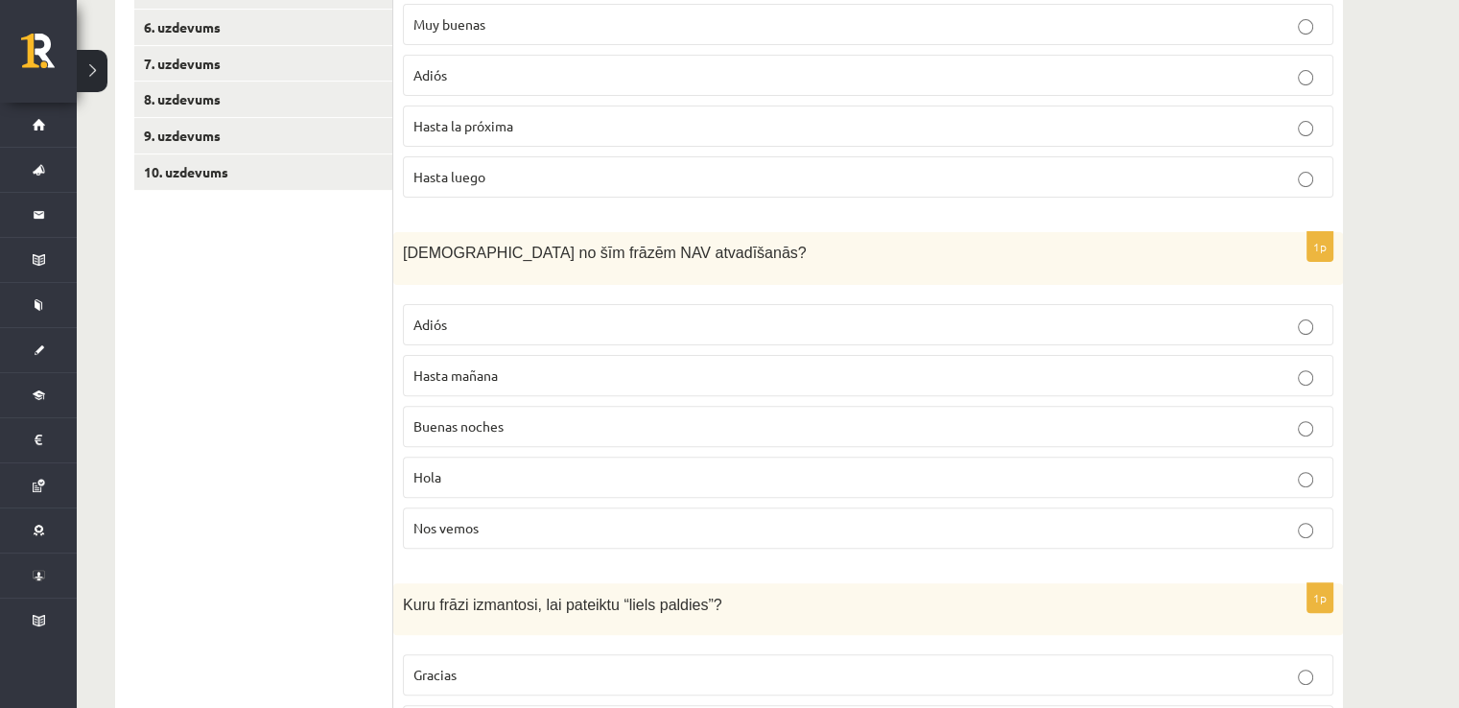
scroll to position [543, 0]
click at [208, 174] on link "10. uzdevums" at bounding box center [263, 173] width 258 height 35
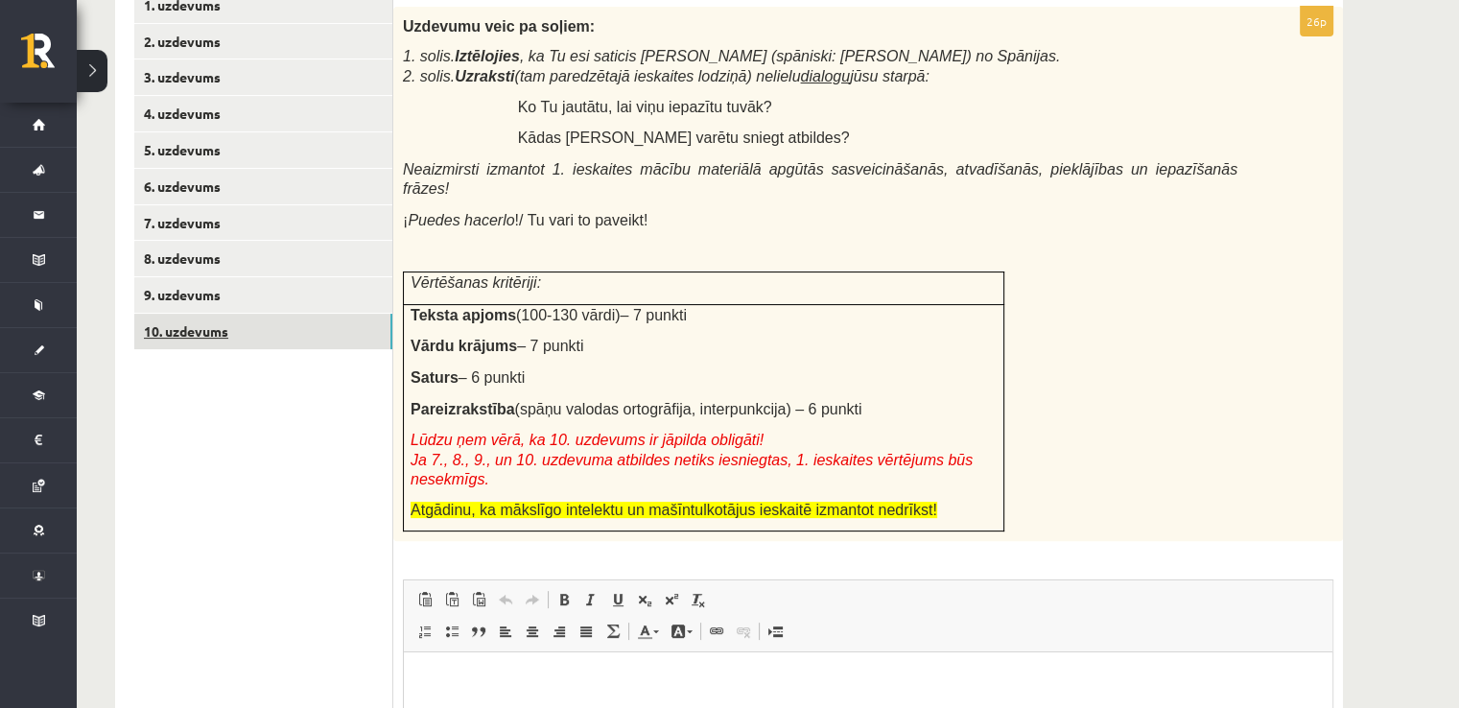
scroll to position [290, 0]
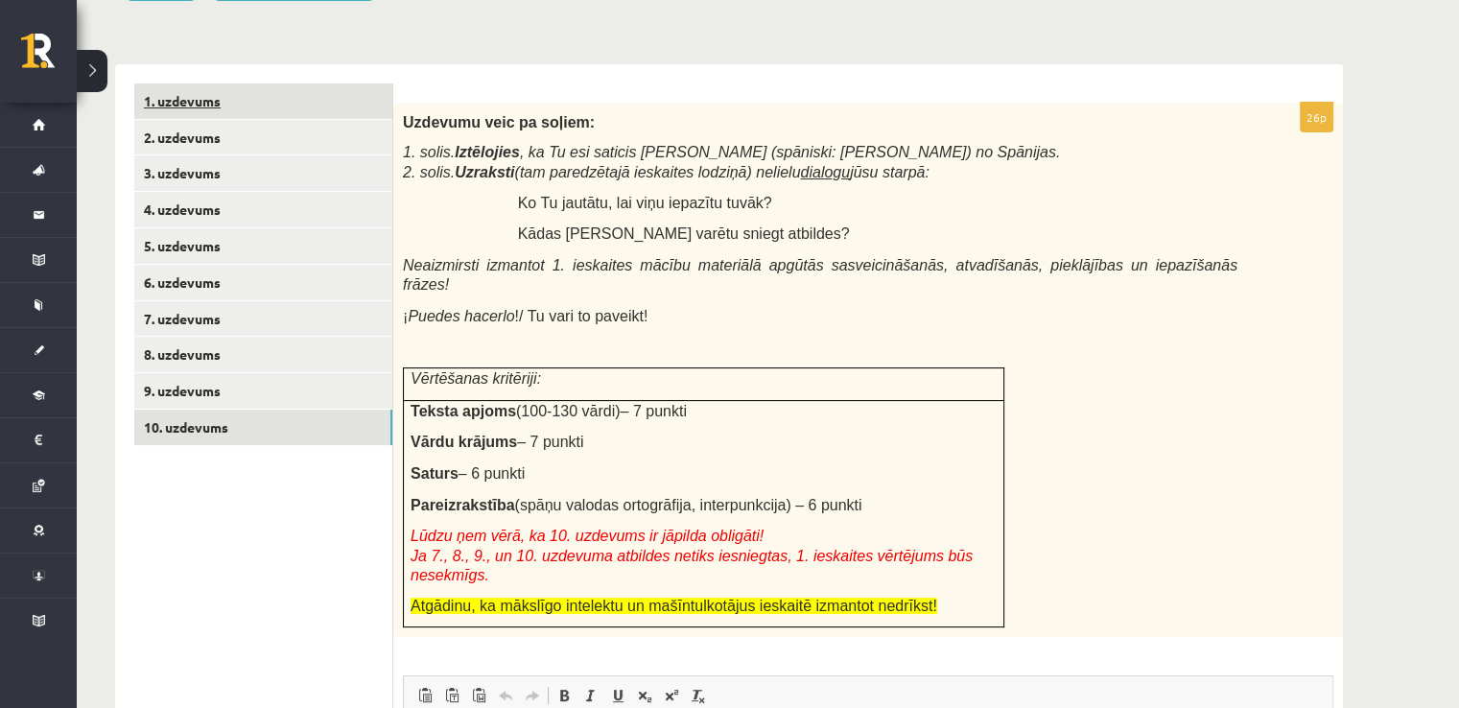
click at [254, 104] on link "1. uzdevums" at bounding box center [263, 100] width 258 height 35
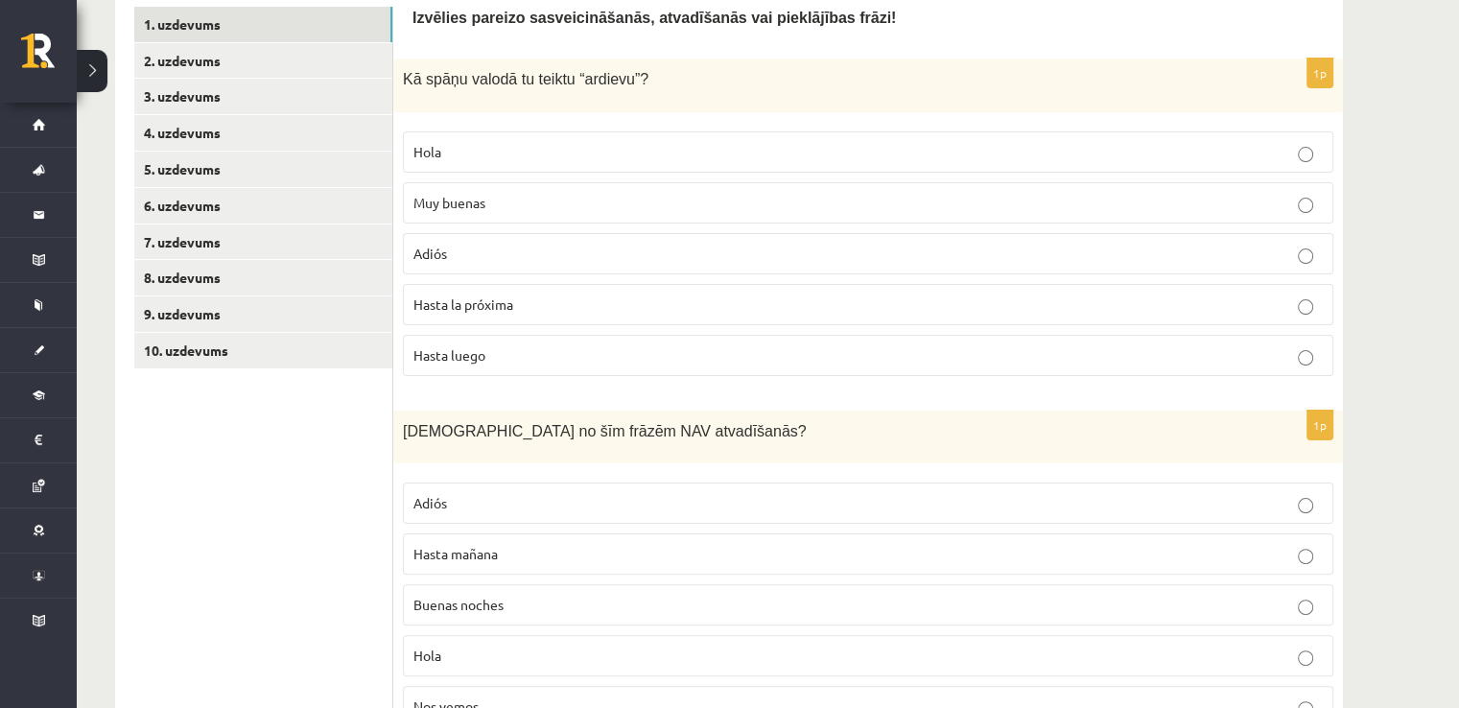
scroll to position [352, 0]
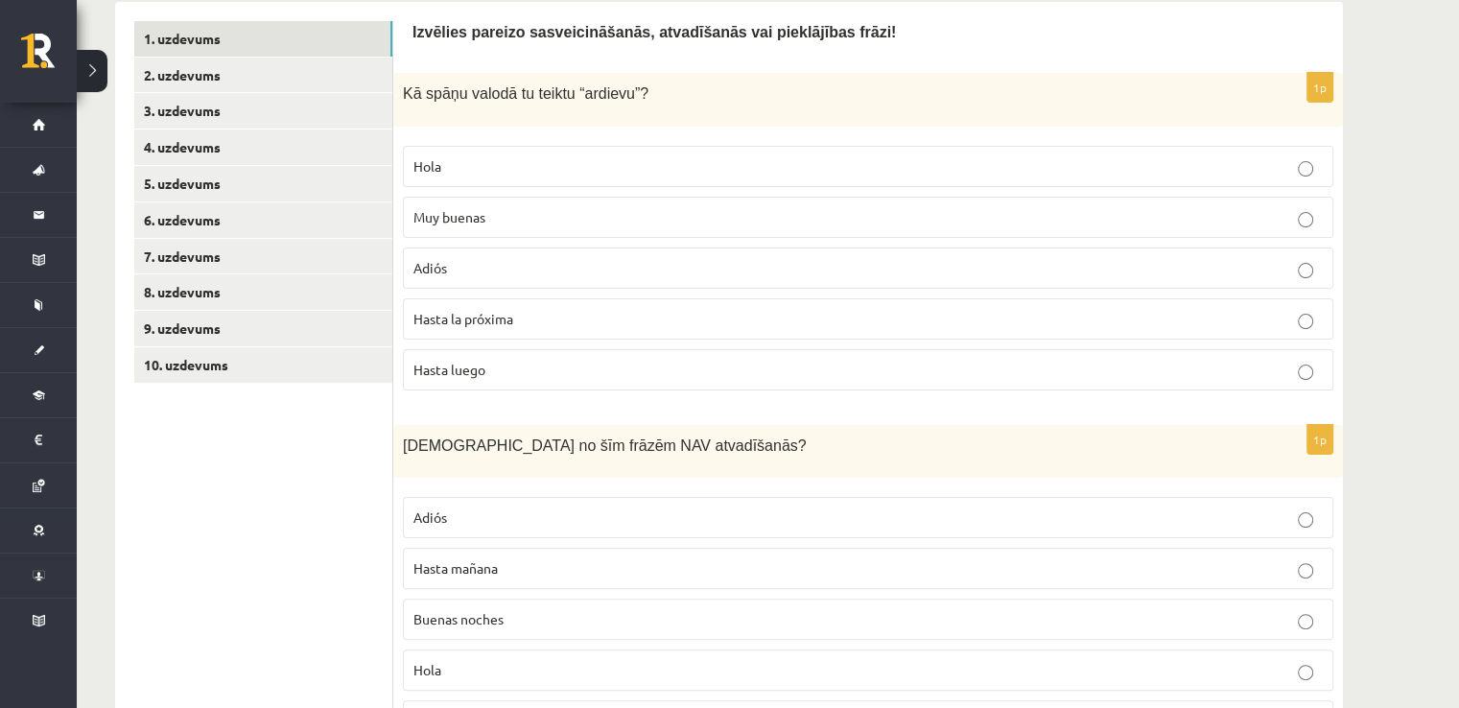
click at [555, 270] on p "Adiós" at bounding box center [867, 268] width 909 height 20
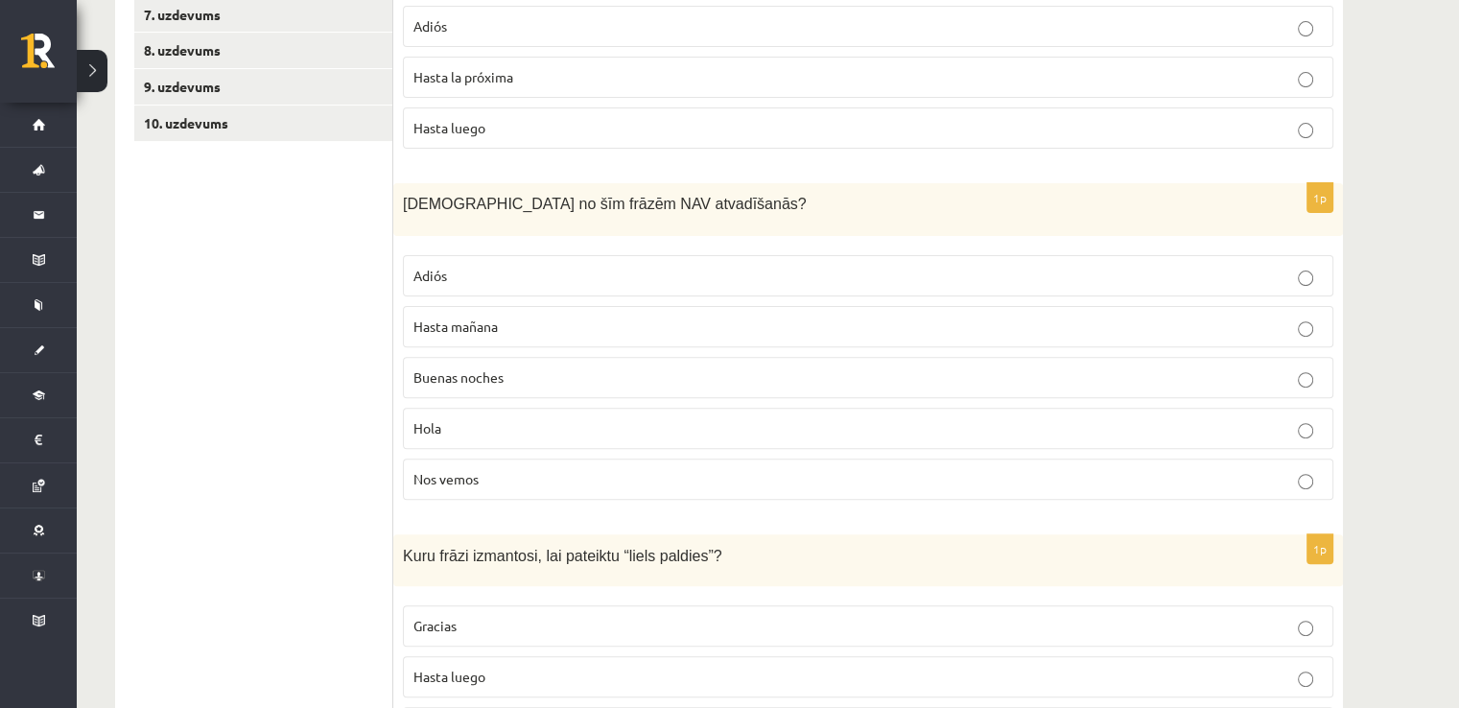
scroll to position [640, 0]
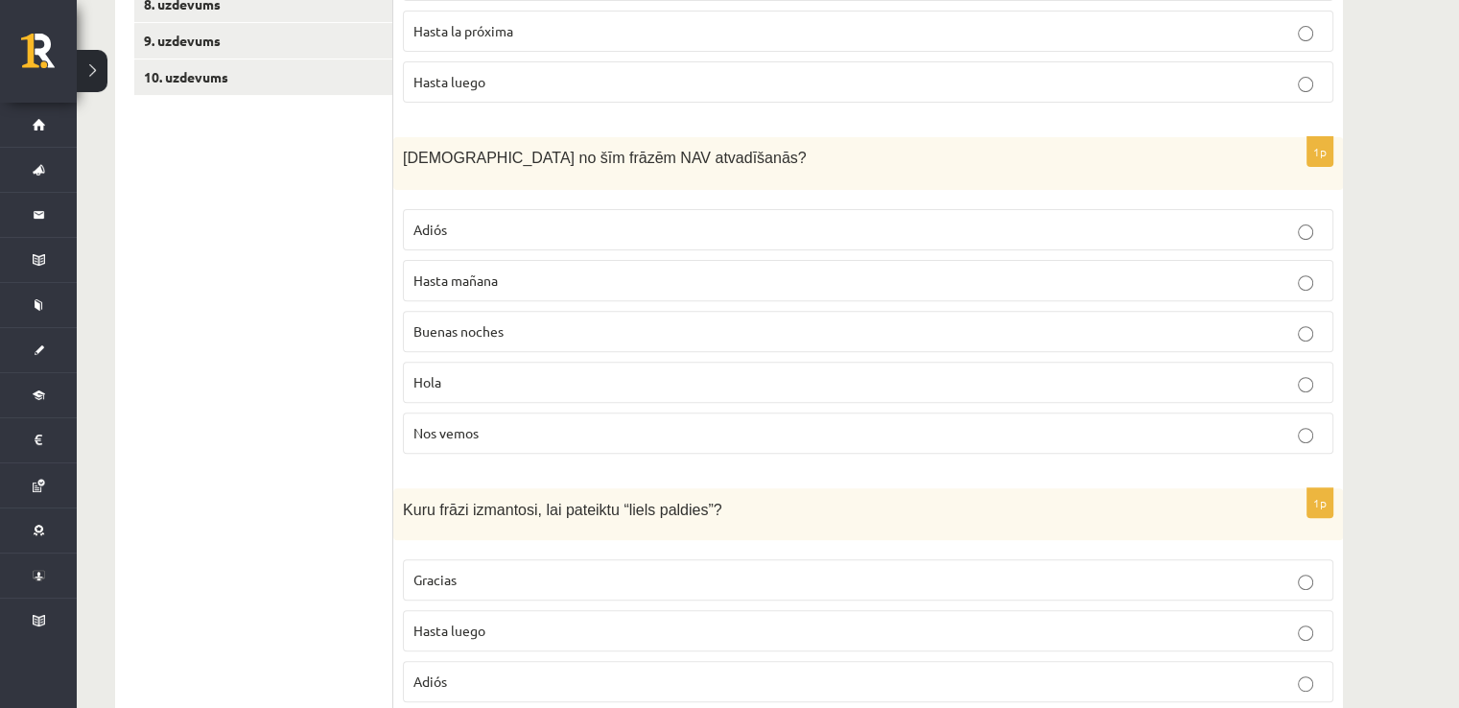
click at [424, 379] on span "Hola" at bounding box center [427, 381] width 28 height 17
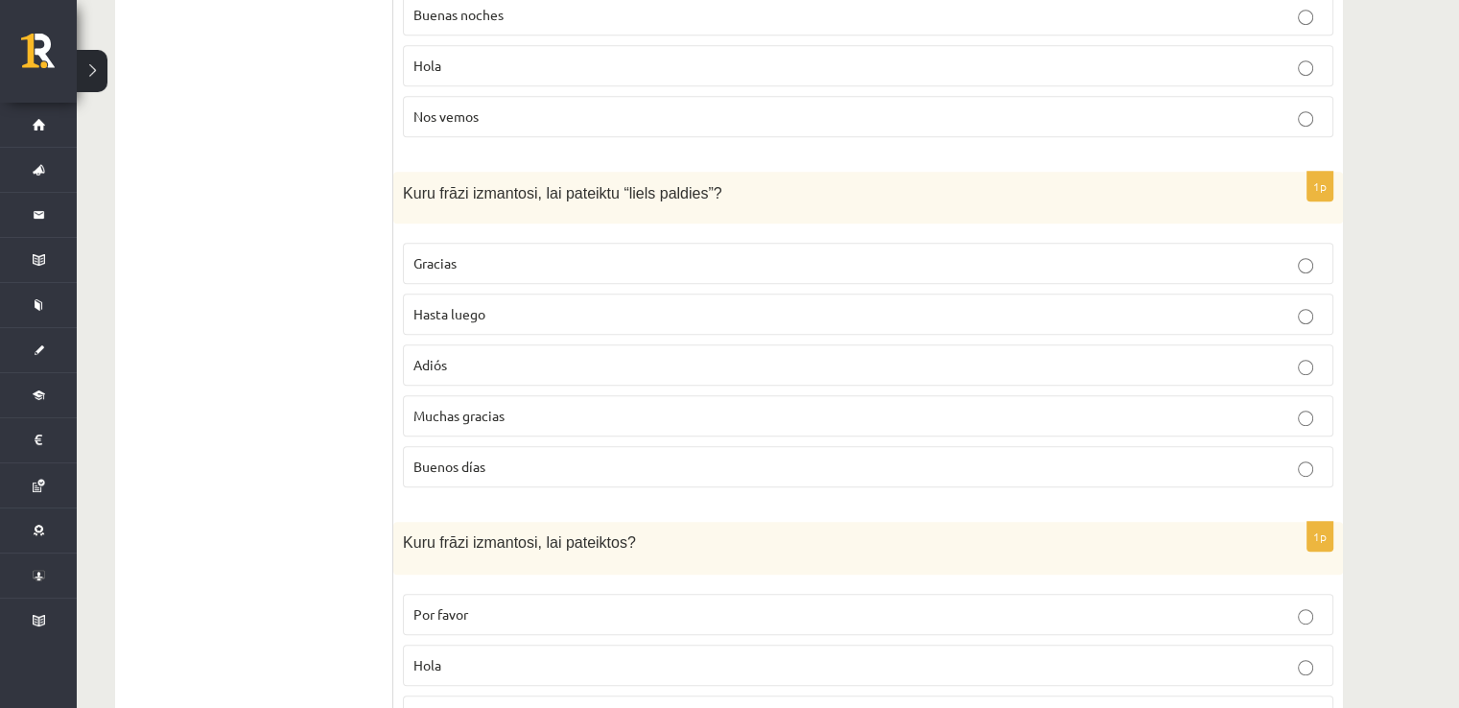
scroll to position [928, 0]
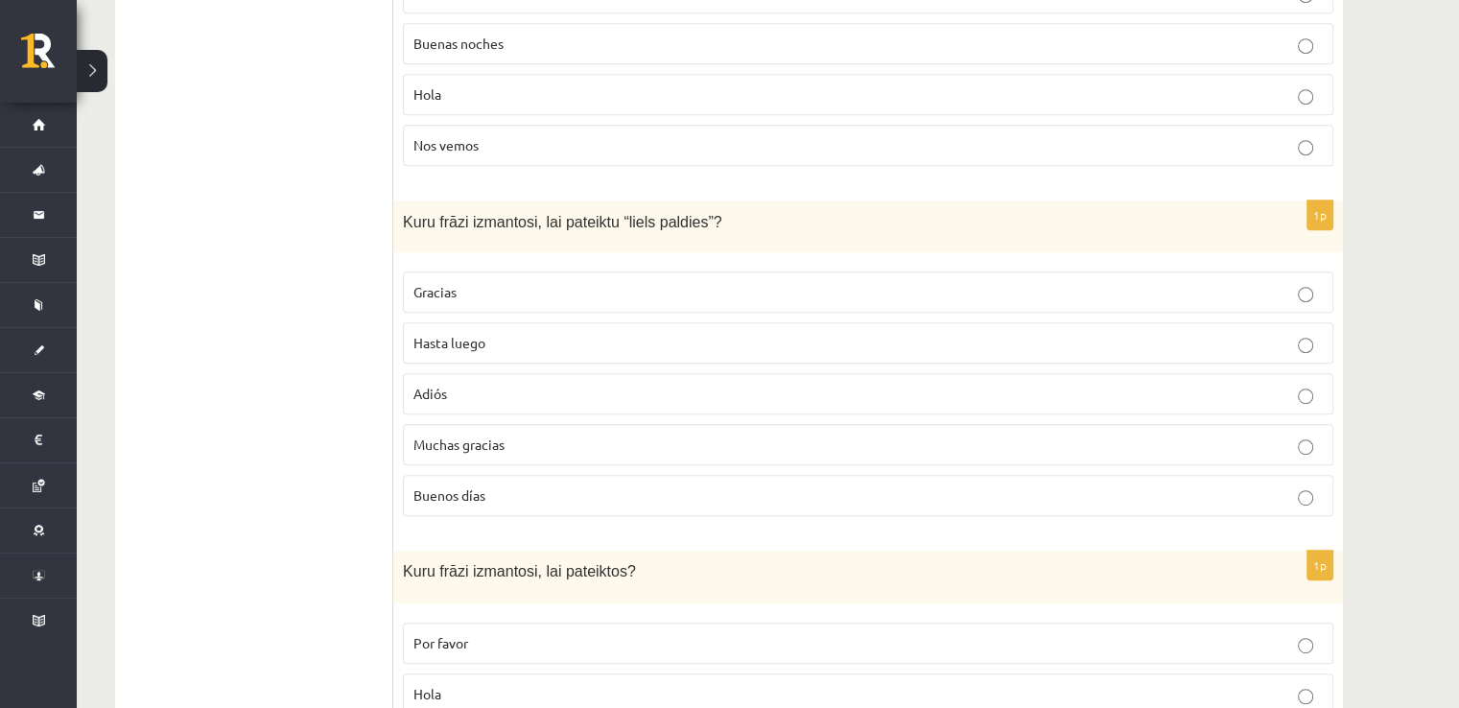
click at [503, 429] on label "Muchas gracias" at bounding box center [868, 444] width 931 height 41
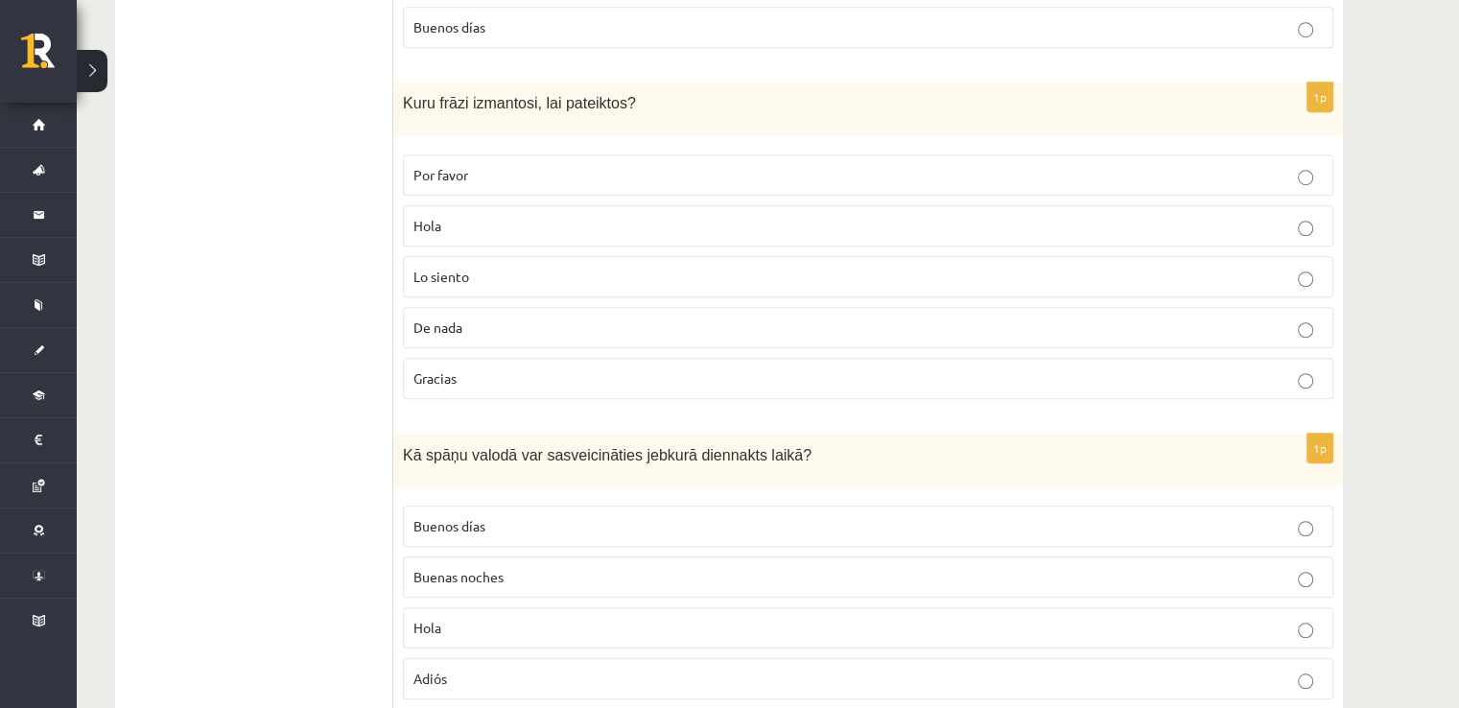
scroll to position [1407, 0]
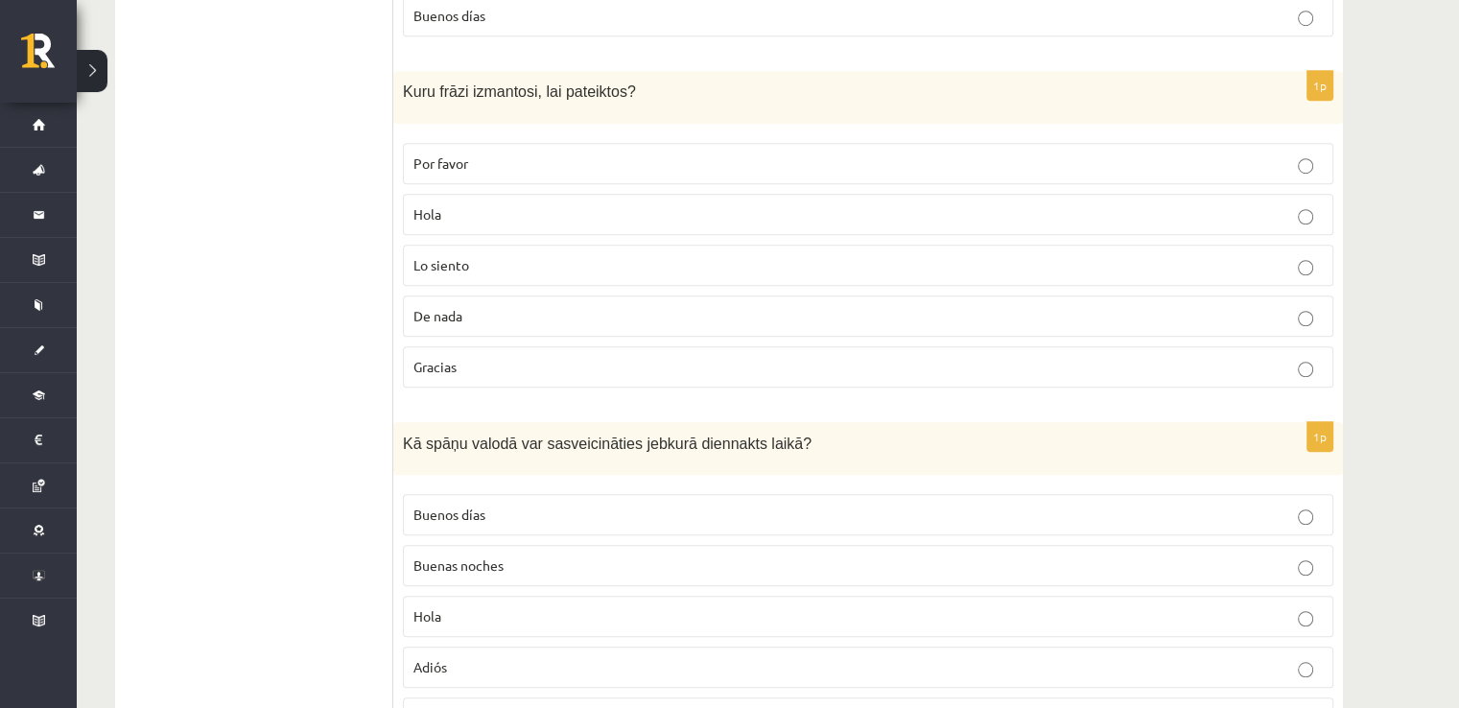
click at [495, 346] on label "Gracias" at bounding box center [868, 366] width 931 height 41
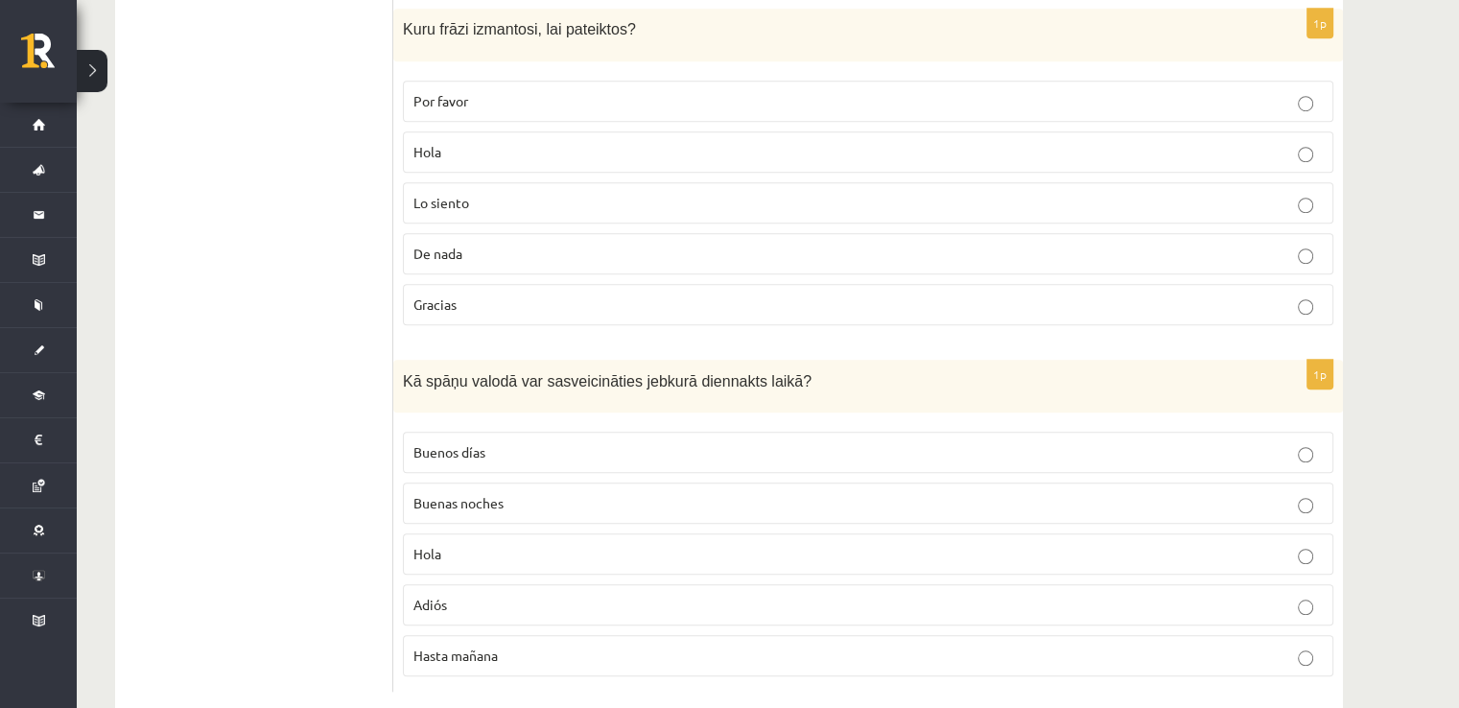
scroll to position [1503, 0]
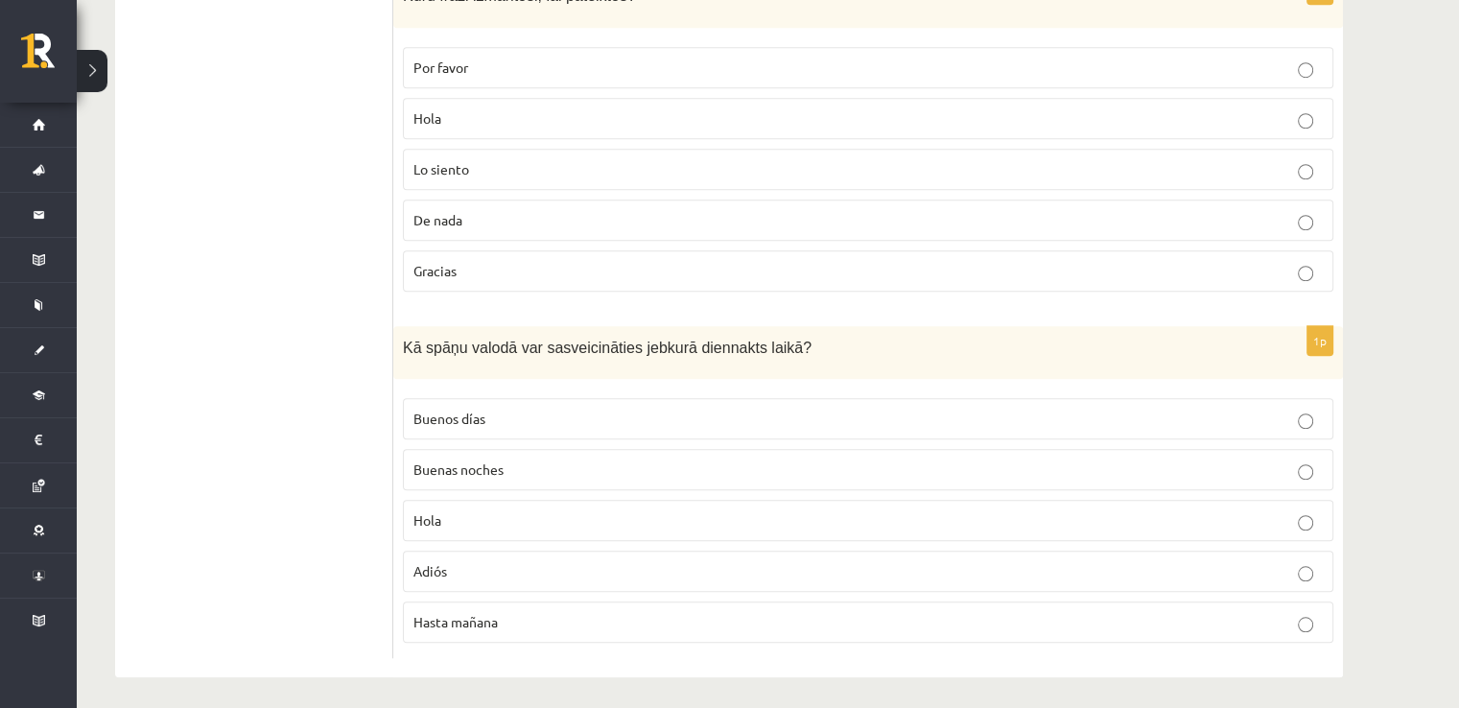
click at [439, 515] on span "Hola" at bounding box center [427, 519] width 28 height 17
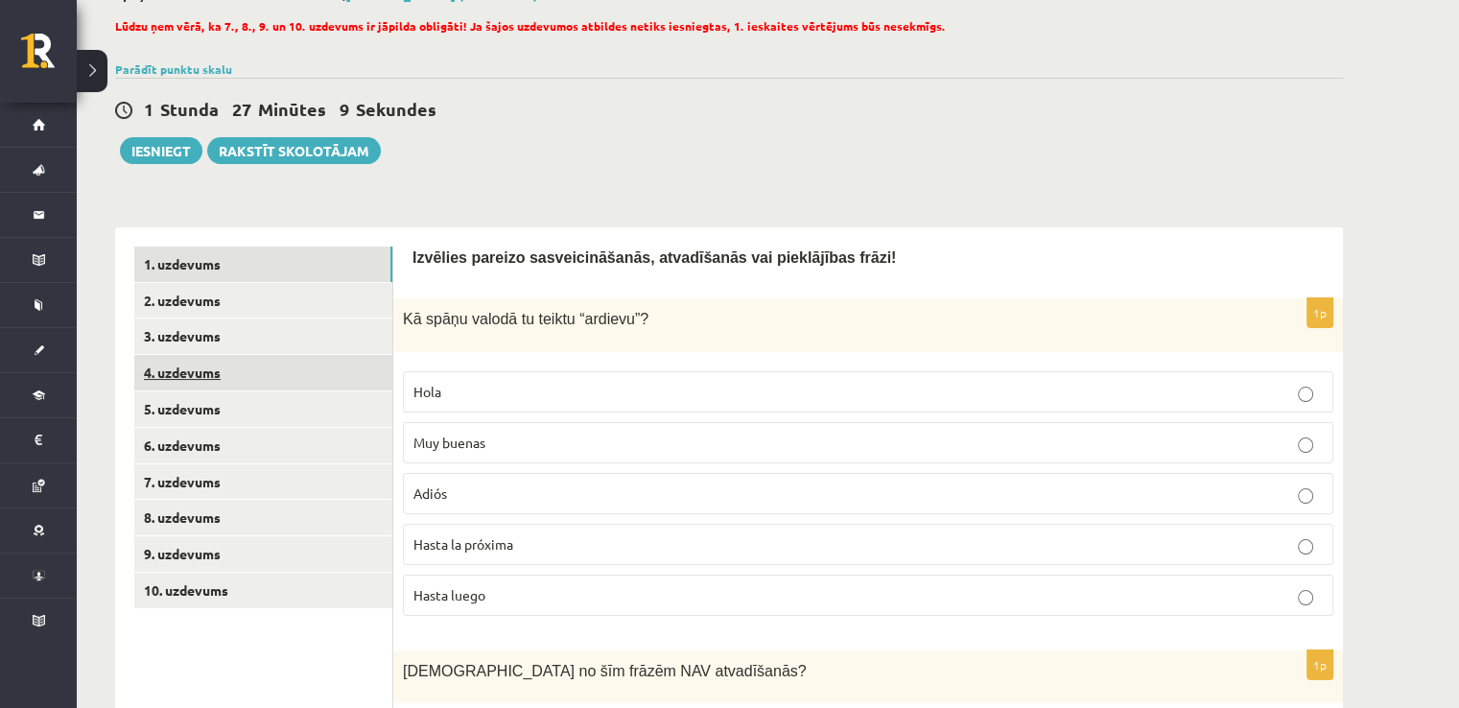
scroll to position [160, 0]
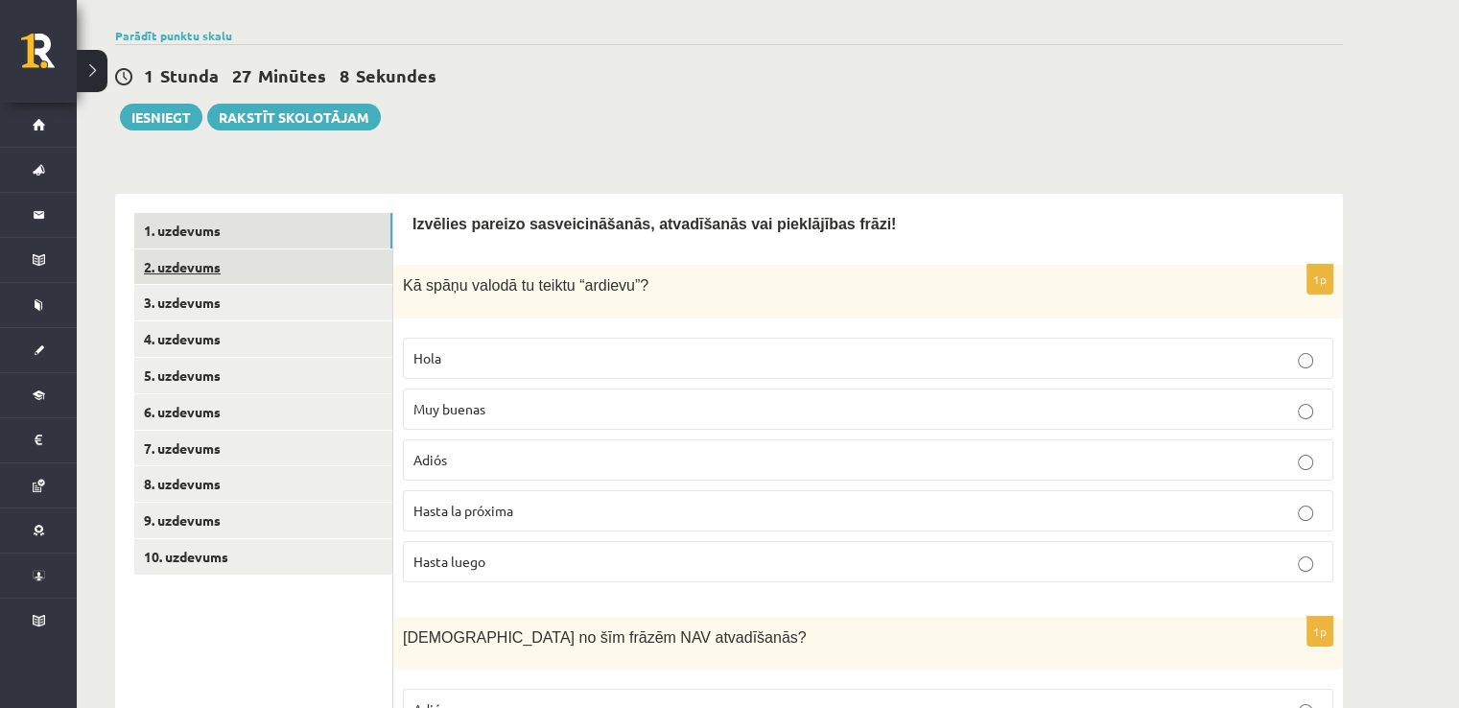
click at [246, 273] on link "2. uzdevums" at bounding box center [263, 266] width 258 height 35
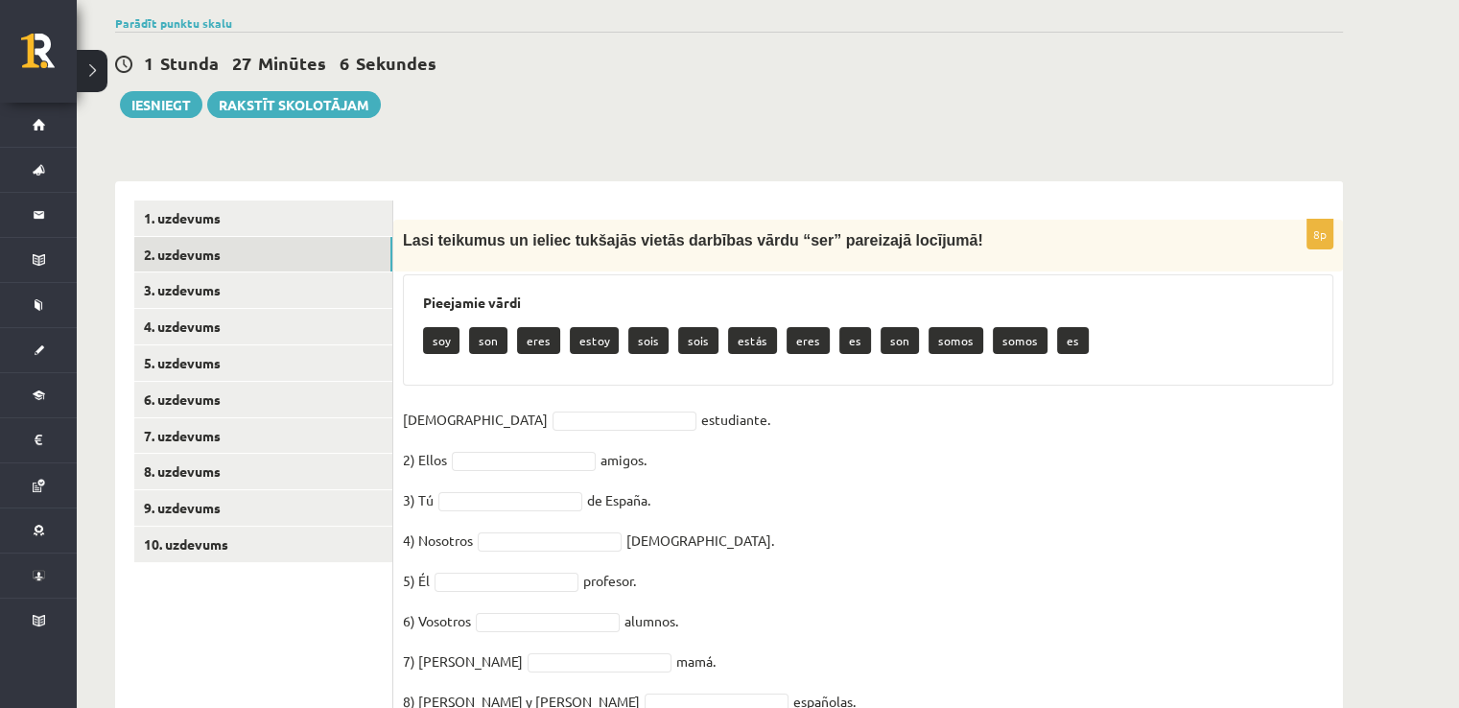
scroll to position [260, 0]
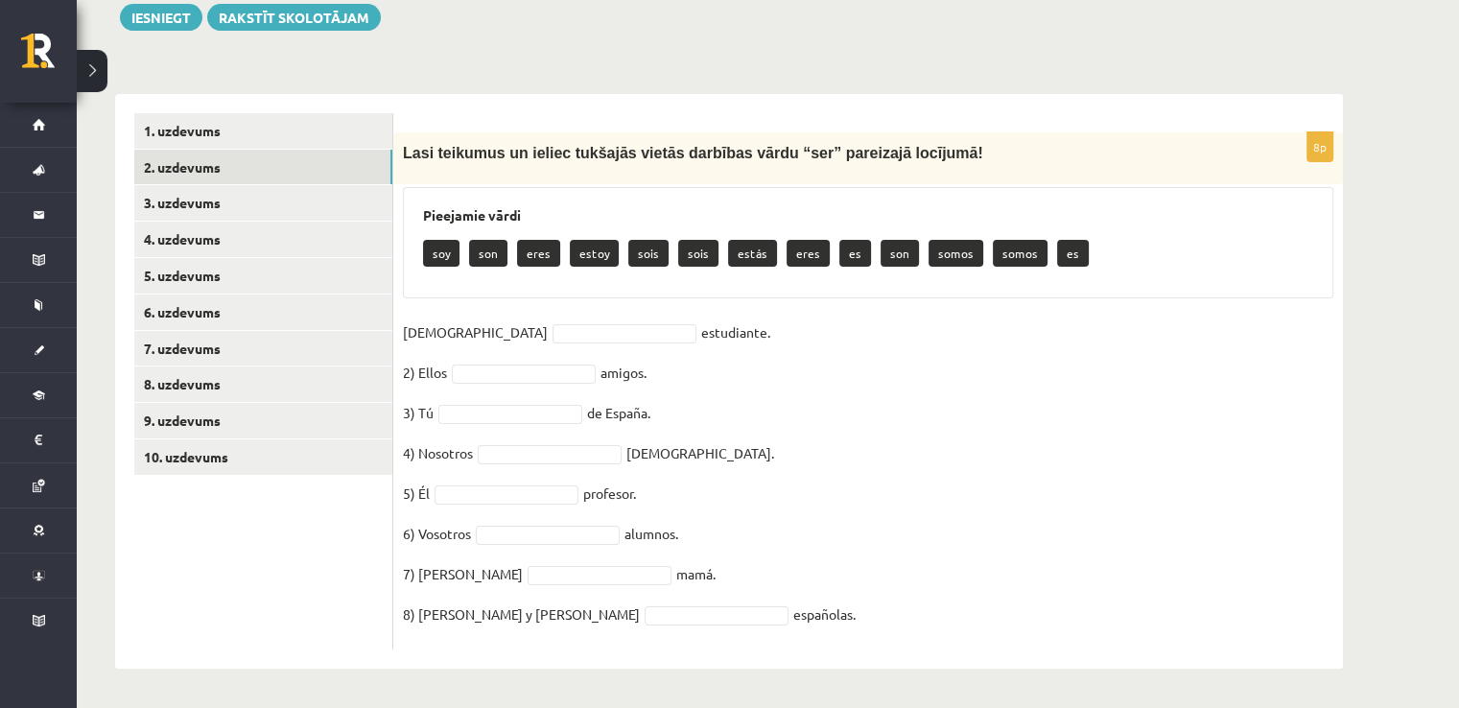
click at [437, 256] on p "soy" at bounding box center [441, 253] width 36 height 27
drag, startPoint x: 445, startPoint y: 244, endPoint x: 448, endPoint y: 274, distance: 30.8
click at [448, 274] on div "soy son eres estoy sois sois estás eres es son somos somos es" at bounding box center [868, 255] width 890 height 45
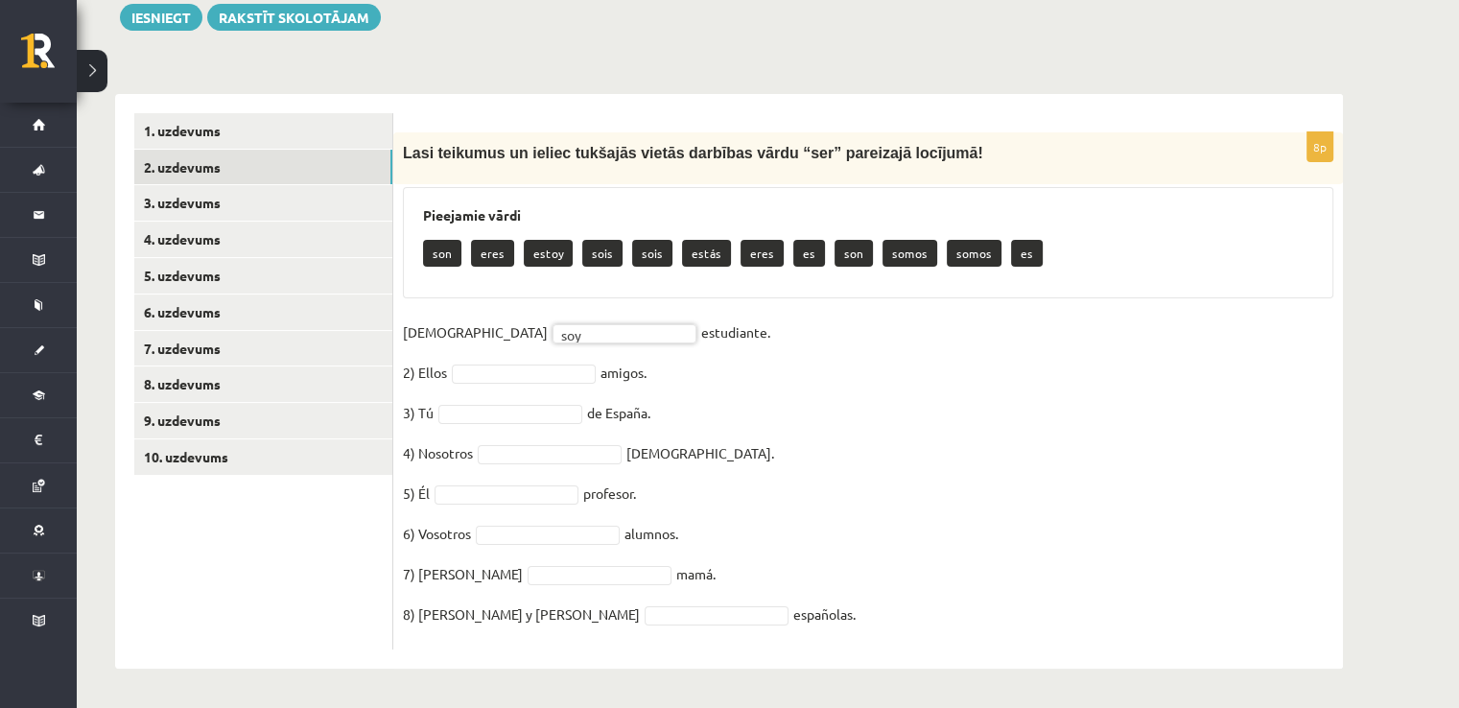
drag, startPoint x: 466, startPoint y: 389, endPoint x: 468, endPoint y: 371, distance: 17.4
click at [466, 387] on fieldset "1) Yo soy *** estudiante. 2) Ellos amigos. 3) Tú de España. 4) Nosotros frances…" at bounding box center [868, 479] width 931 height 322
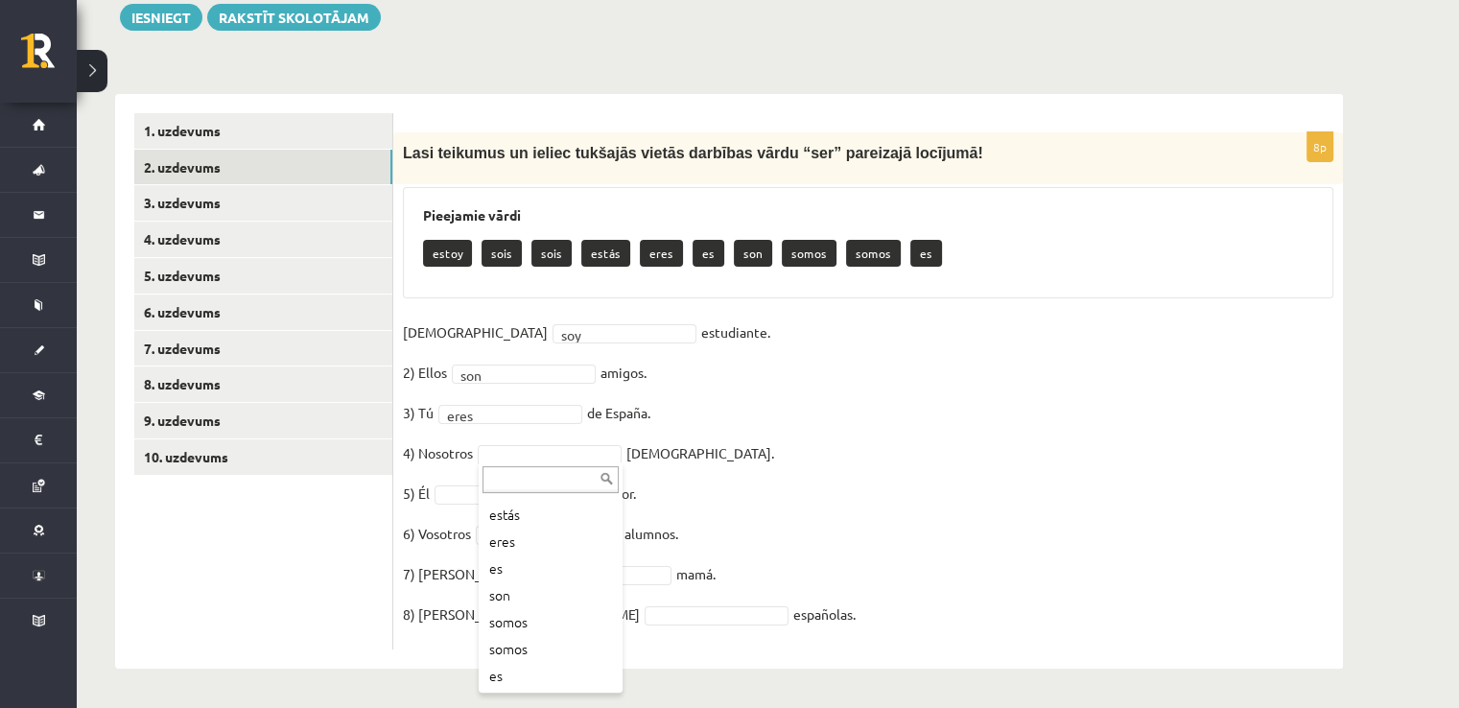
scroll to position [104, 0]
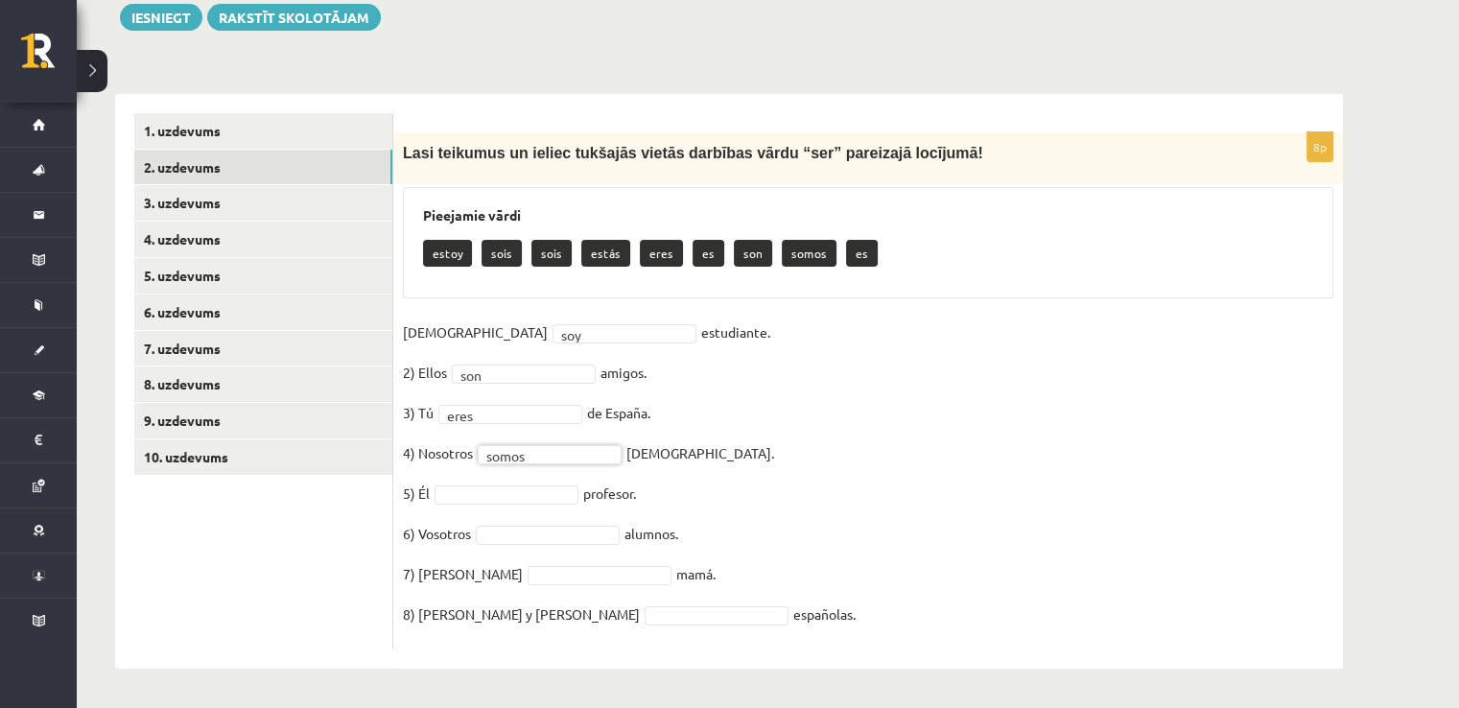
click at [493, 474] on fieldset "1) Yo soy *** estudiante. 2) Ellos son *** amigos. 3) Tú eres **** de España. 4…" at bounding box center [868, 479] width 931 height 322
click at [493, 510] on fieldset "1) Yo soy *** estudiante. 2) Ellos son *** amigos. 3) Tú eres **** de España. 4…" at bounding box center [868, 479] width 931 height 322
click at [491, 503] on fieldset "1) Yo soy *** estudiante. 2) Ellos son *** amigos. 3) Tú eres **** de España. 4…" at bounding box center [868, 479] width 931 height 322
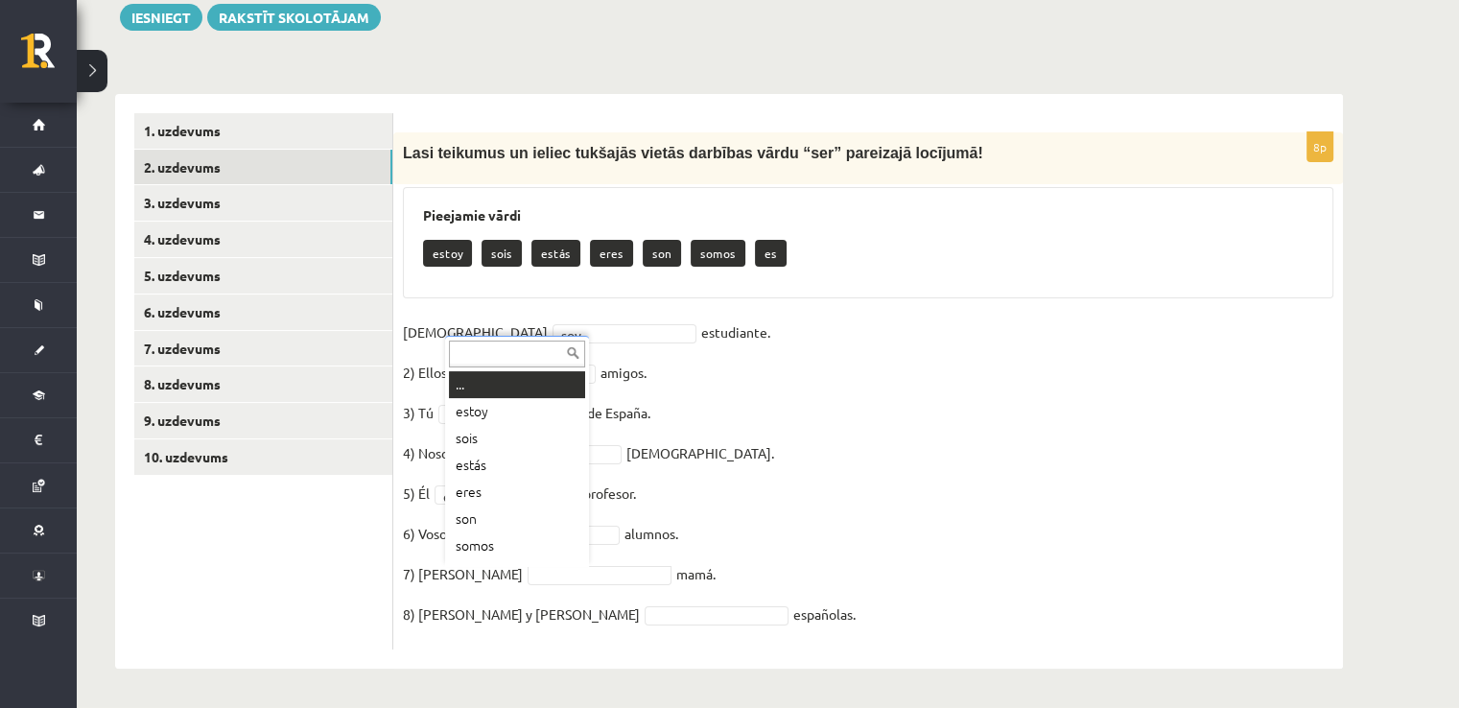
scroll to position [23, 0]
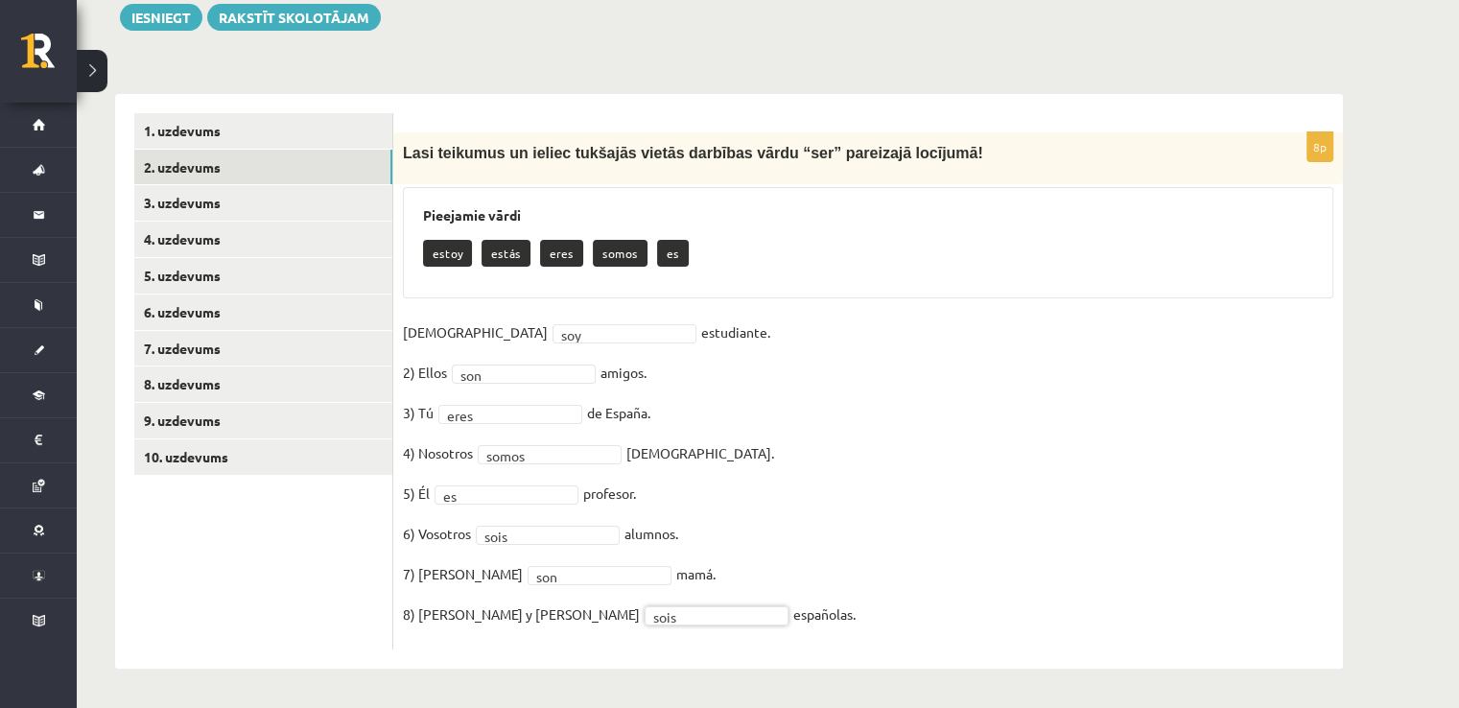
click at [755, 539] on fieldset "1) Yo soy *** estudiante. 2) Ellos son *** amigos. 3) Tú eres **** de España. 4…" at bounding box center [868, 479] width 931 height 322
click at [273, 204] on link "3. uzdevums" at bounding box center [263, 202] width 258 height 35
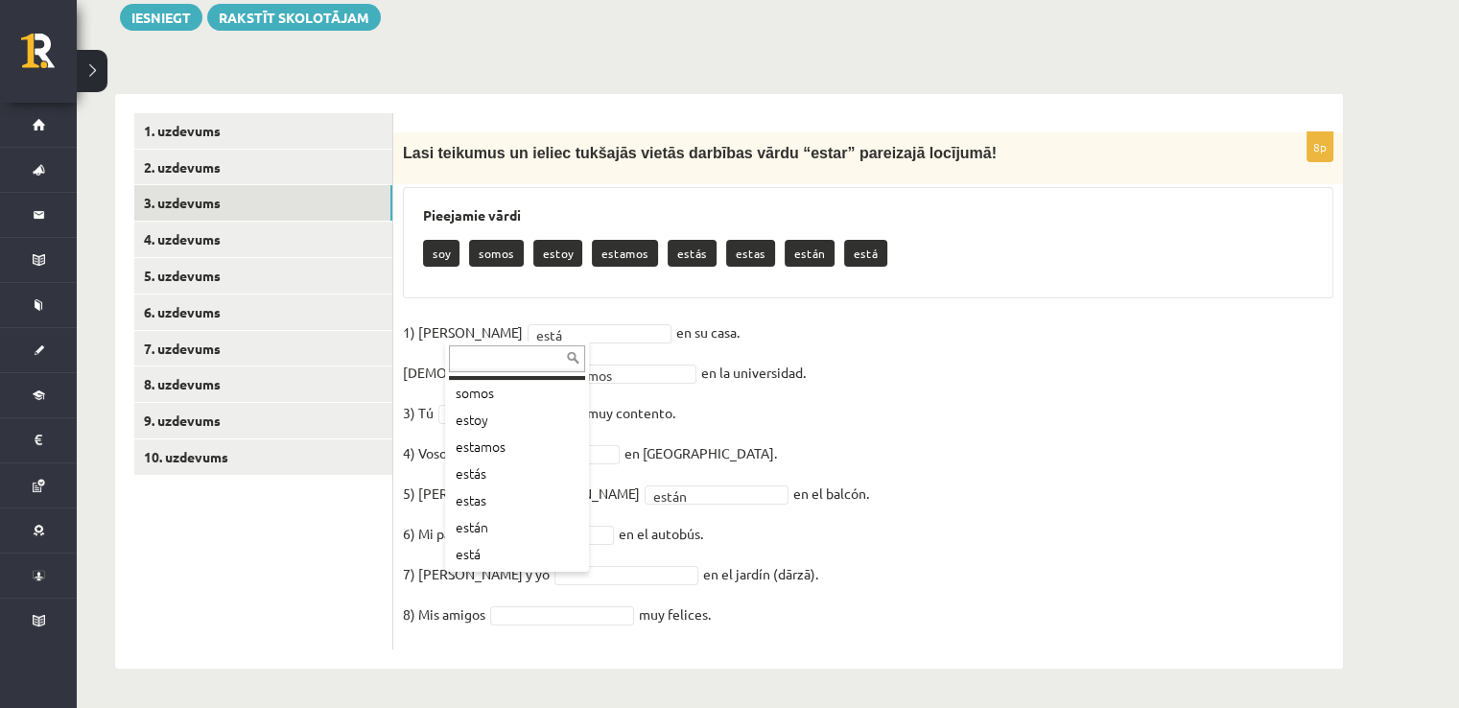
scroll to position [27, 0]
drag, startPoint x: 734, startPoint y: 358, endPoint x: 598, endPoint y: 372, distance: 137.0
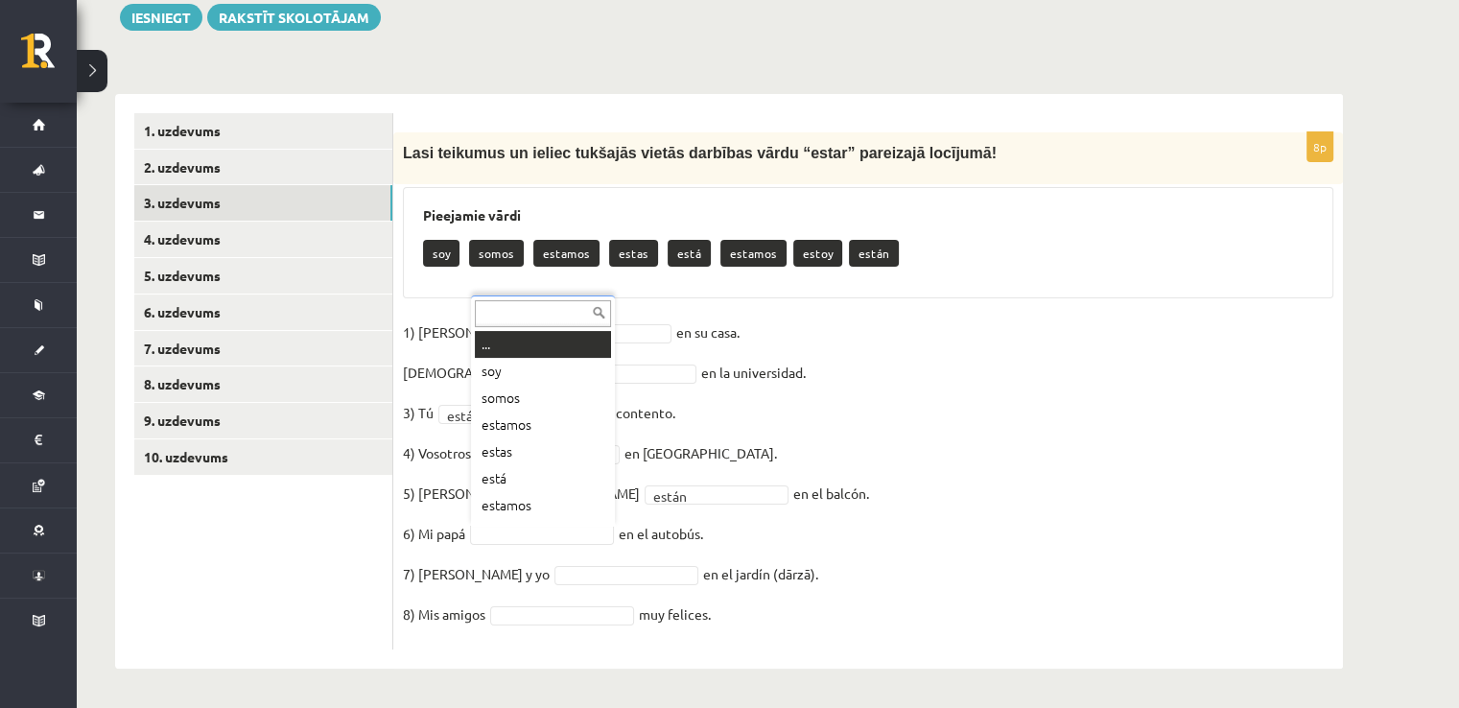
scroll to position [23, 0]
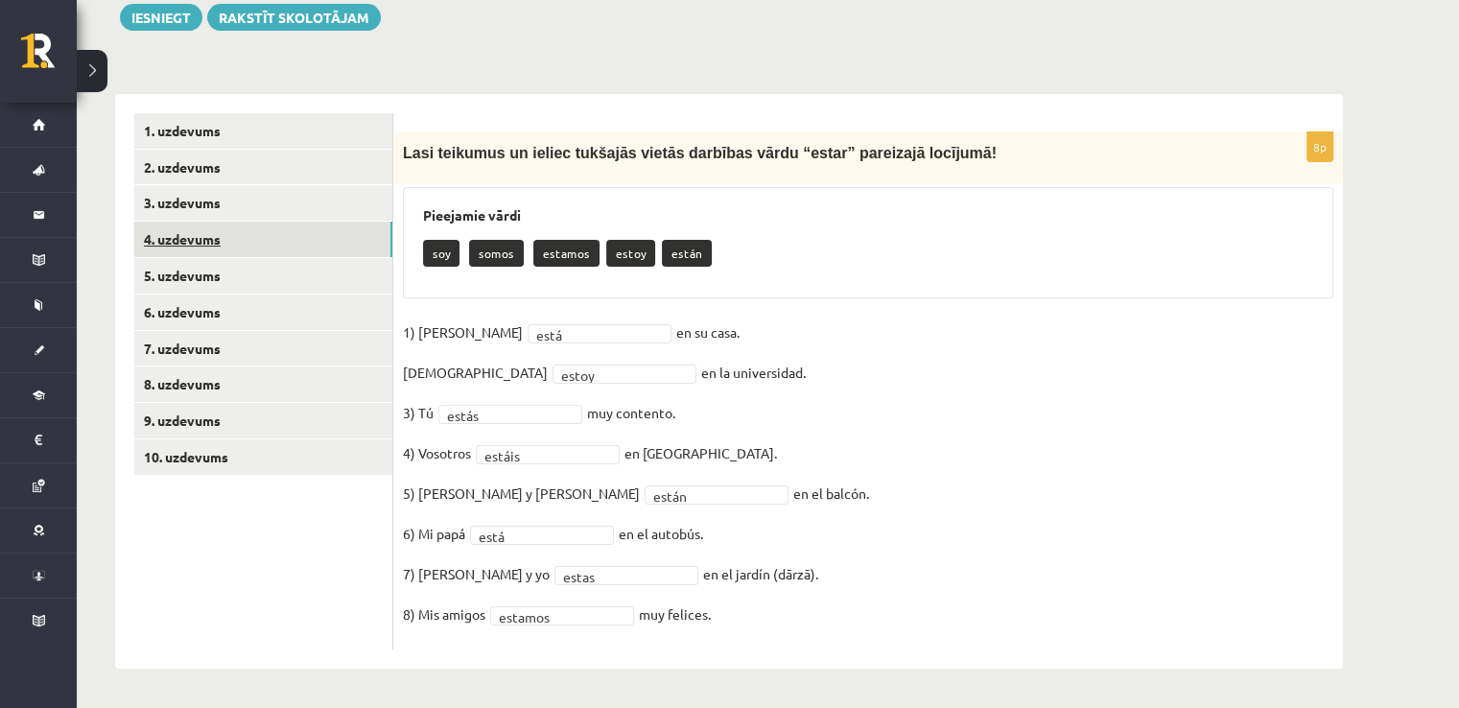
click at [247, 236] on link "4. uzdevums" at bounding box center [263, 239] width 258 height 35
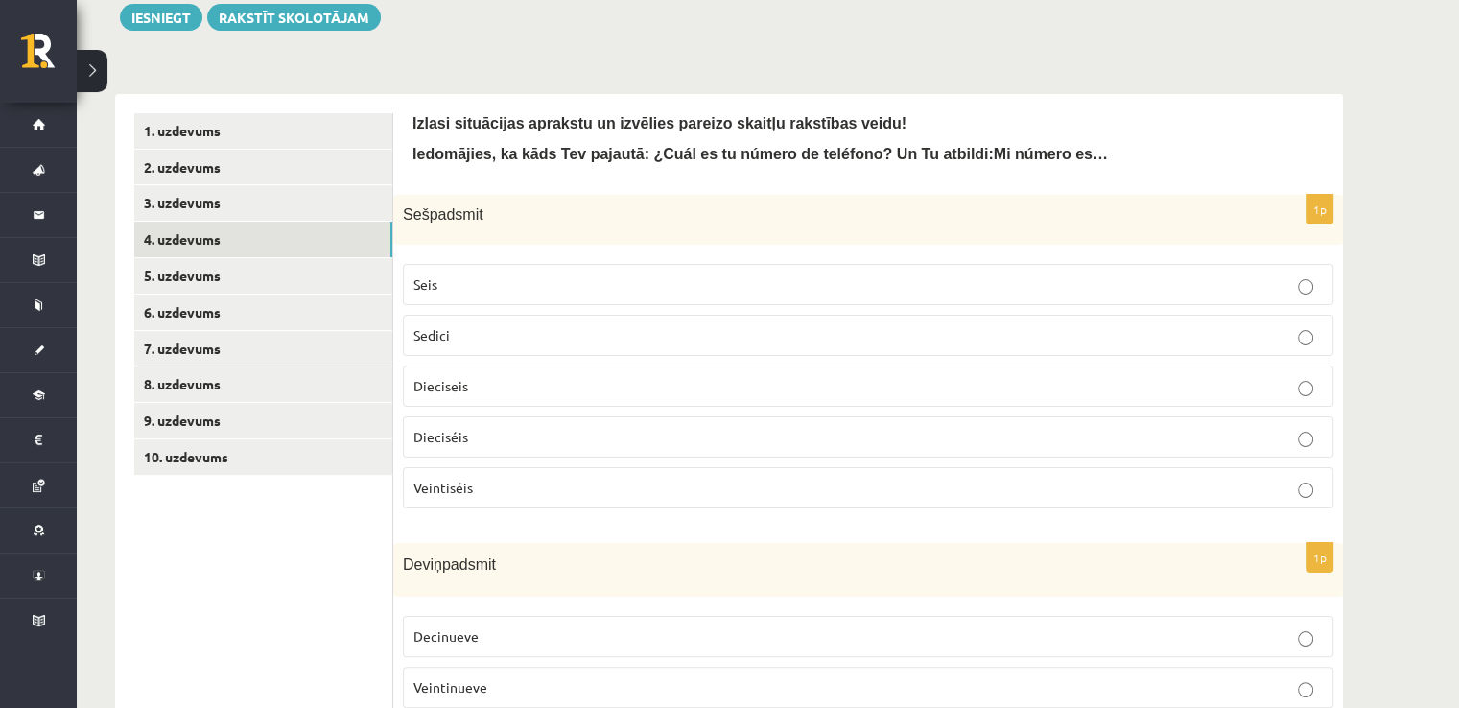
click at [455, 396] on label "Dieciseis" at bounding box center [868, 386] width 931 height 41
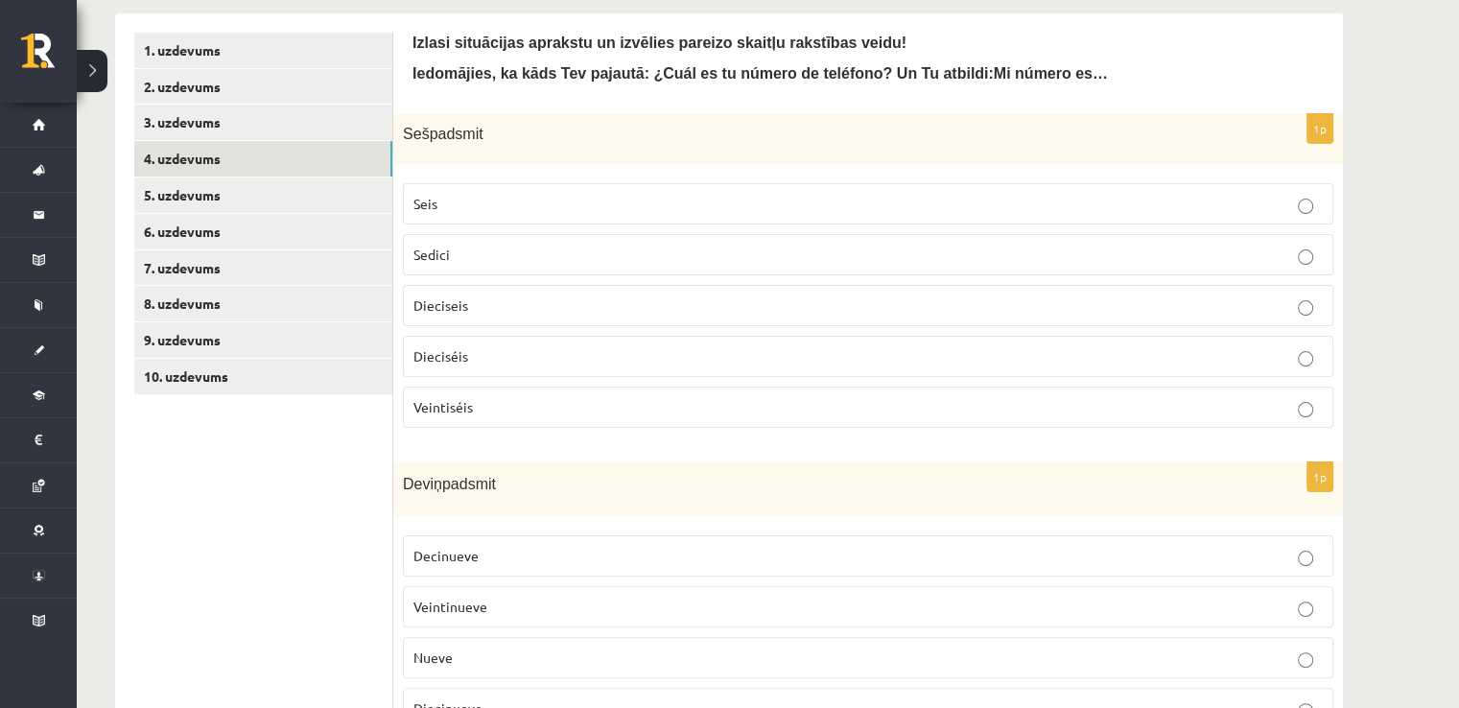
scroll to position [273, 0]
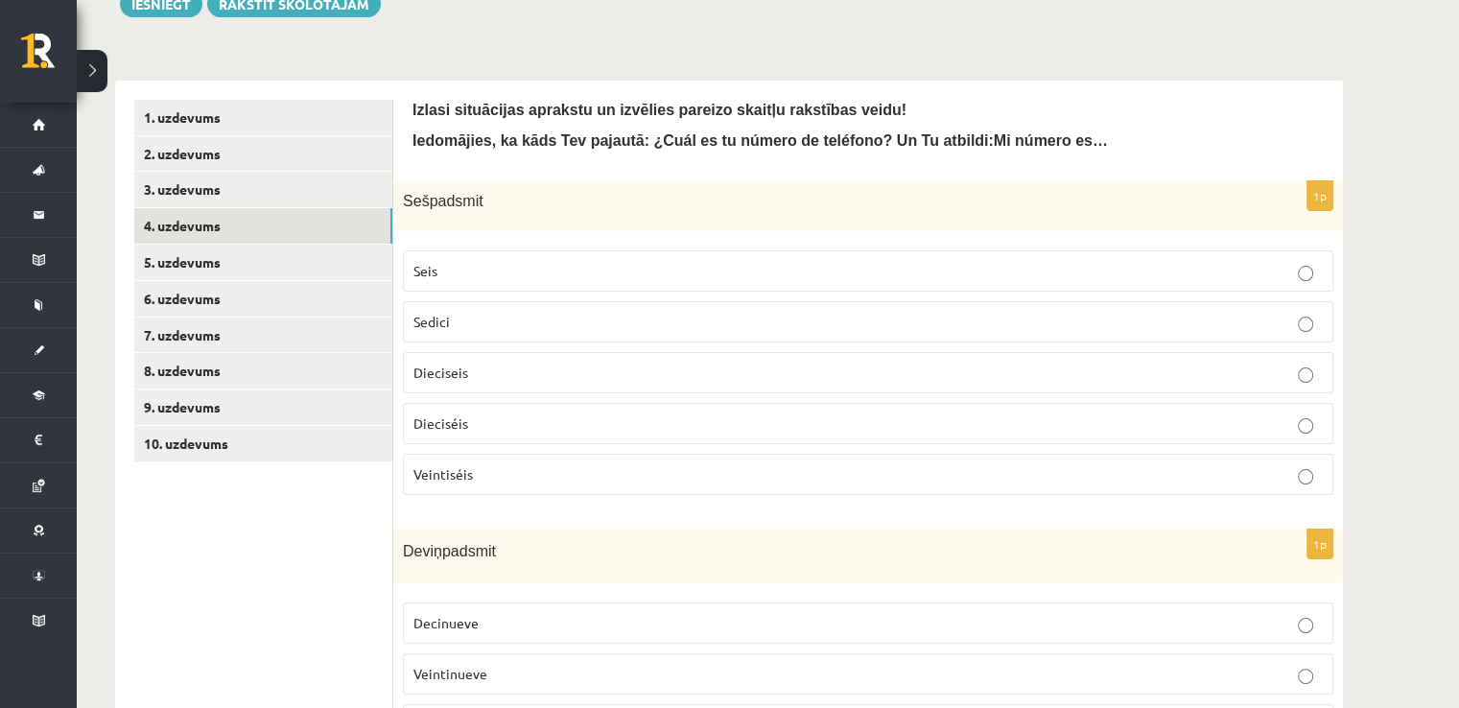
click at [771, 434] on label "Dieciséis" at bounding box center [868, 423] width 931 height 41
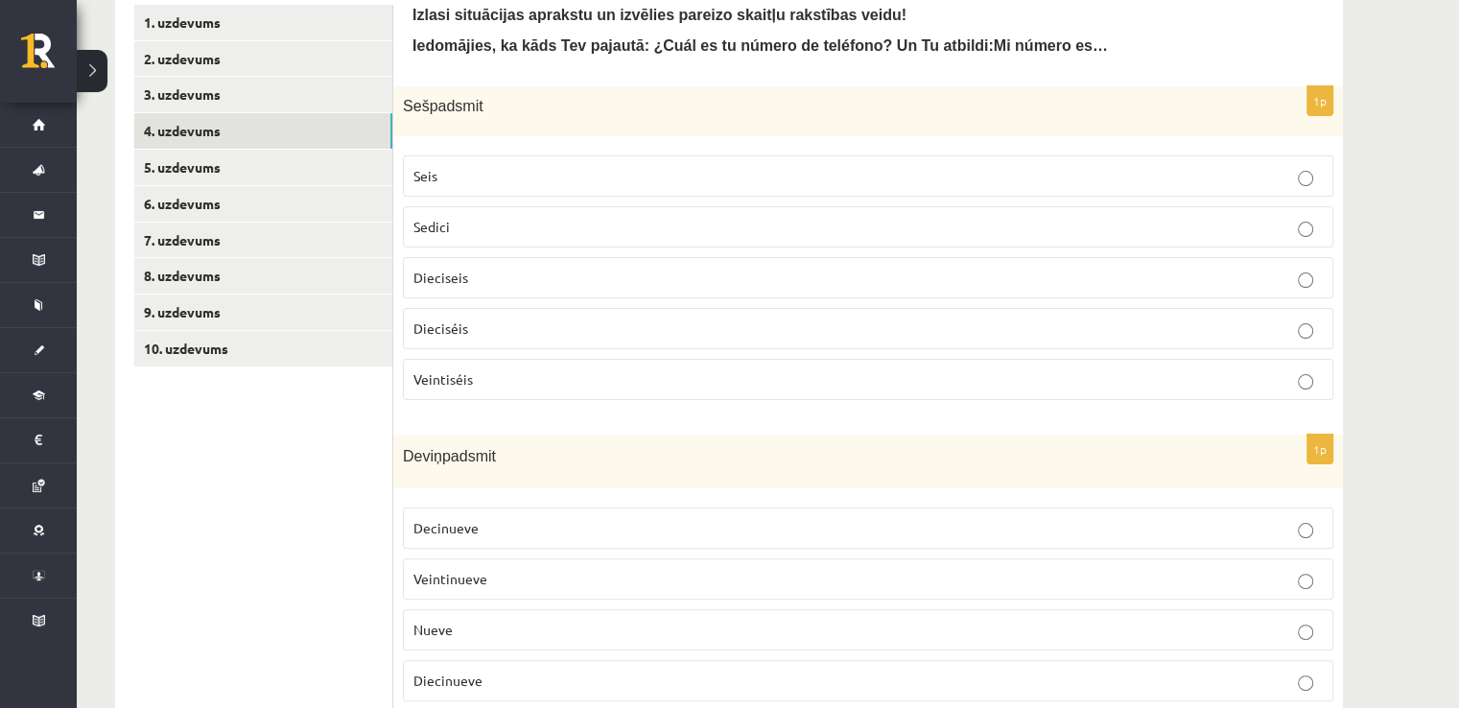
scroll to position [369, 0]
click at [610, 280] on p "Dieciseis" at bounding box center [867, 277] width 909 height 20
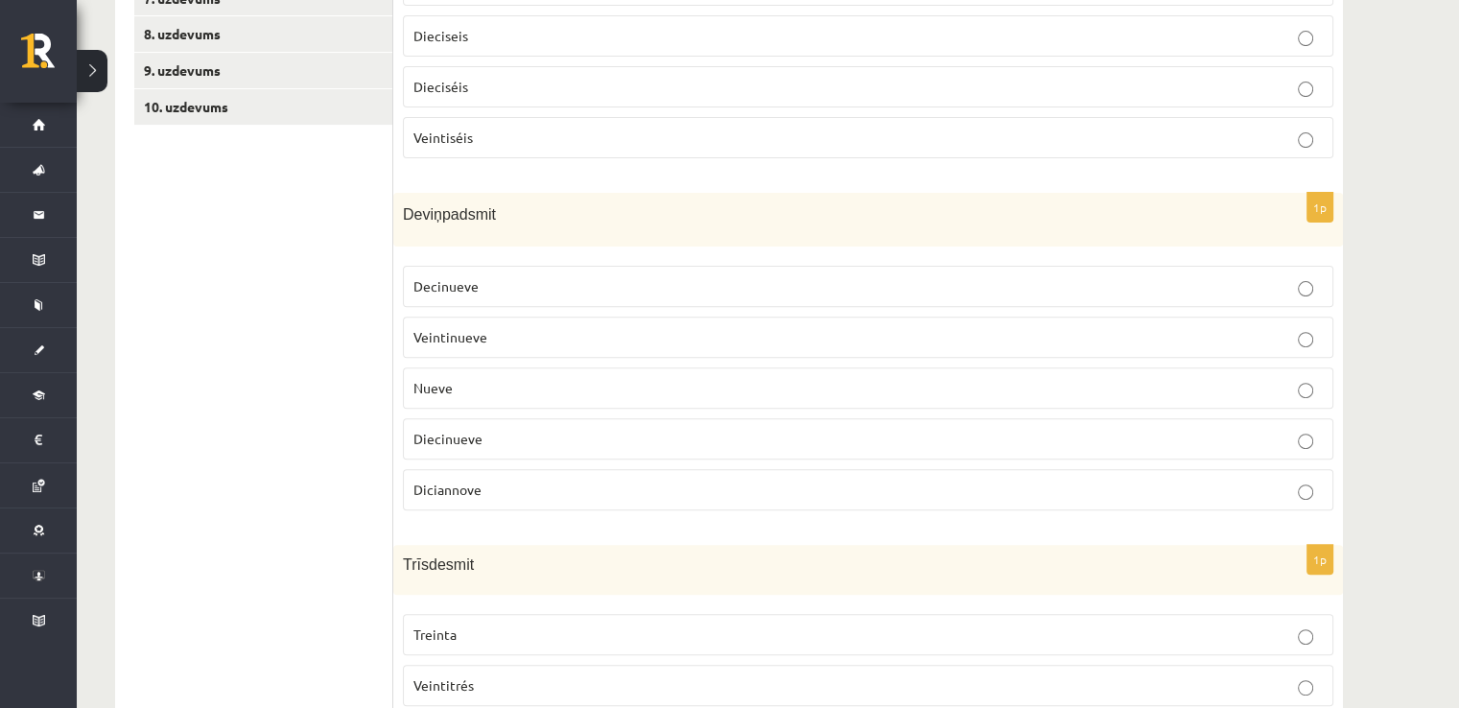
scroll to position [657, 0]
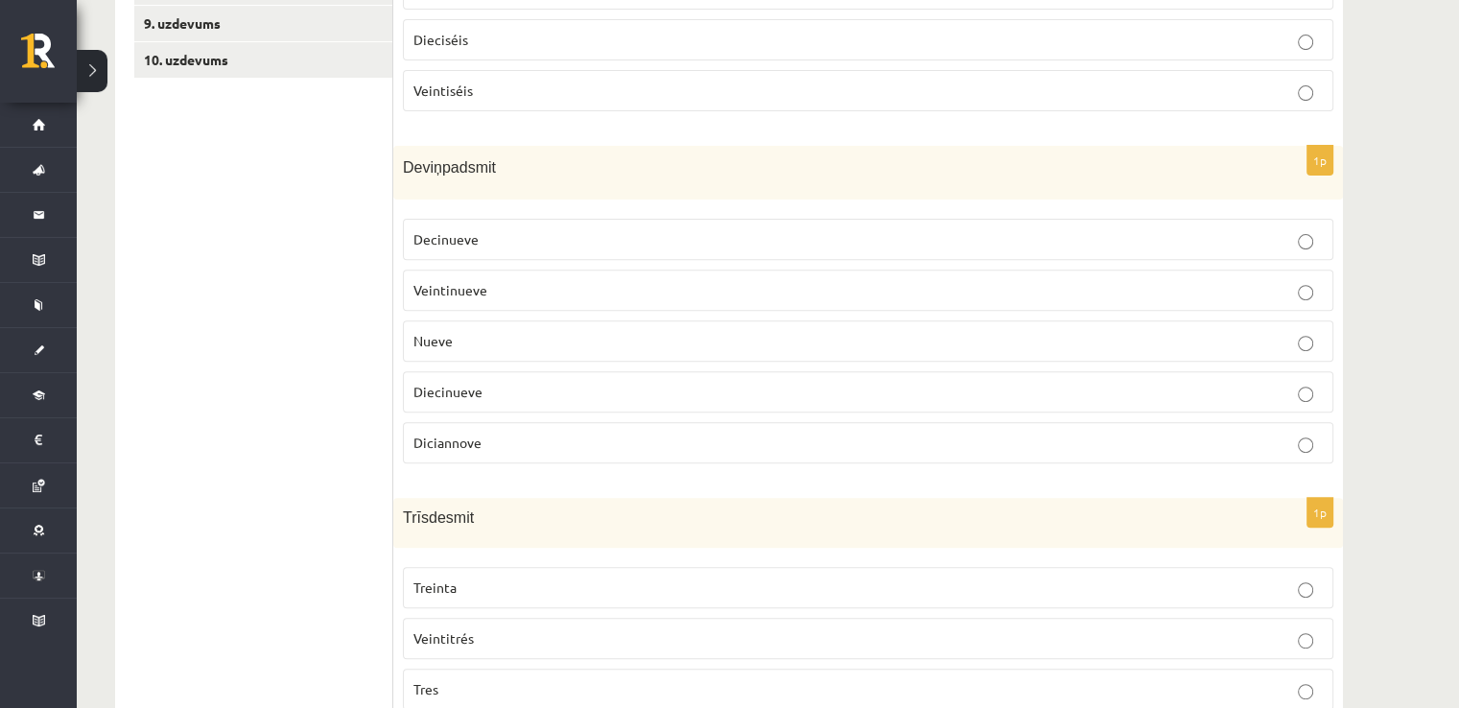
click at [658, 240] on p "Decinueve" at bounding box center [867, 239] width 909 height 20
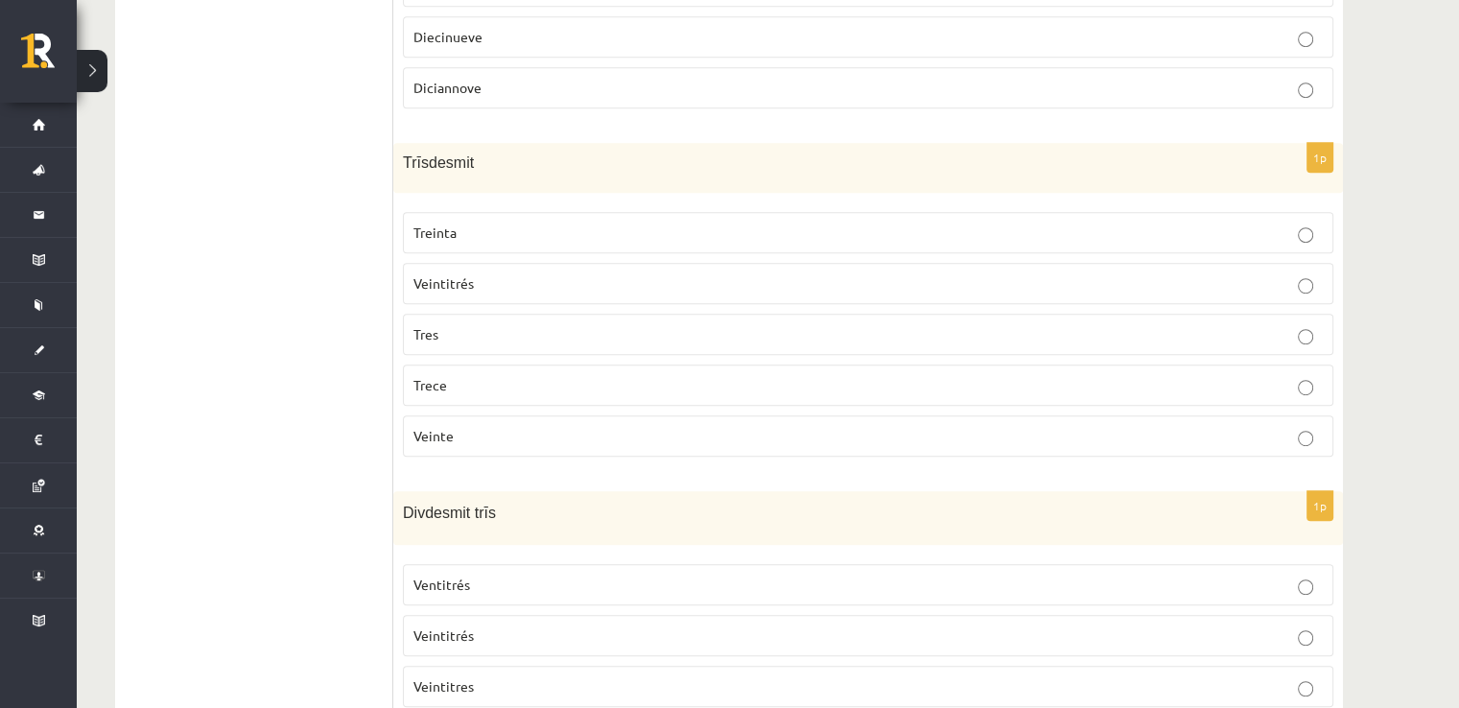
scroll to position [1041, 0]
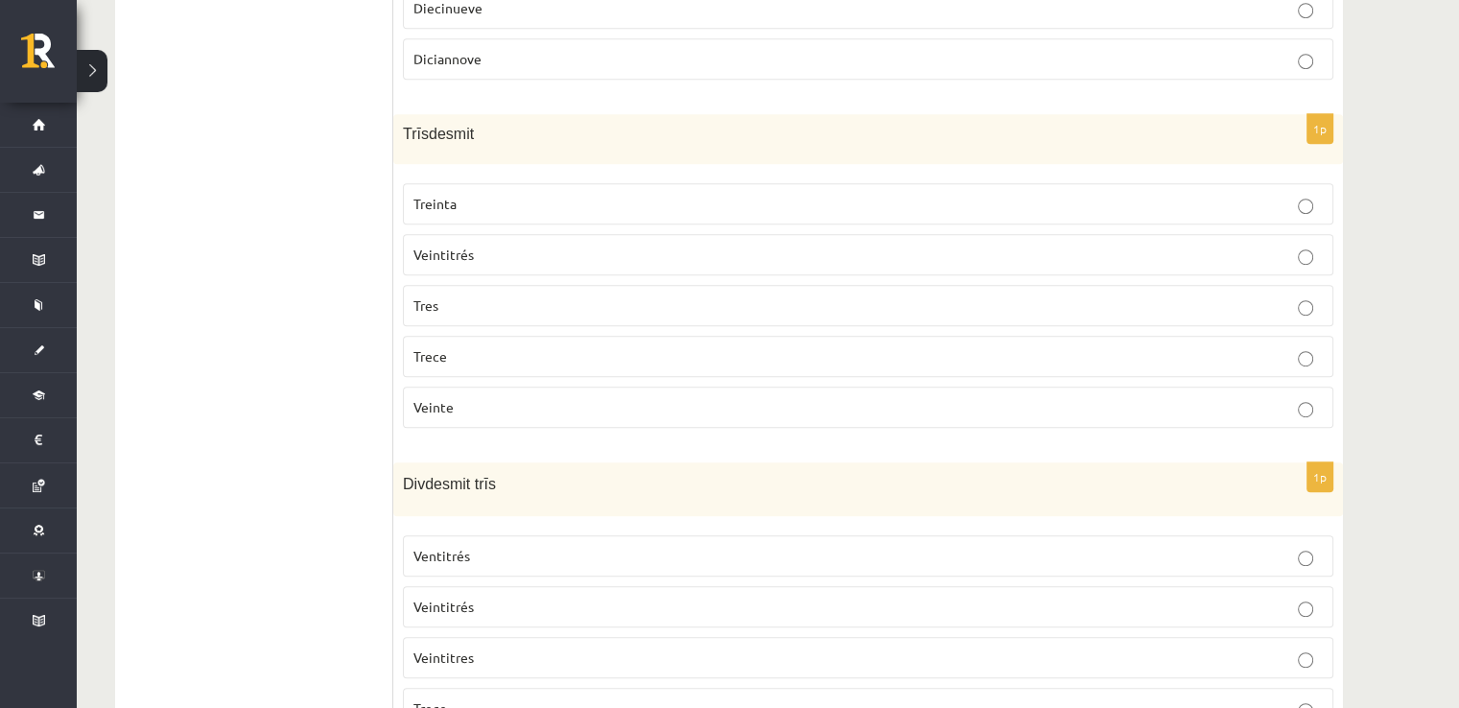
click at [543, 198] on p "Treinta" at bounding box center [867, 204] width 909 height 20
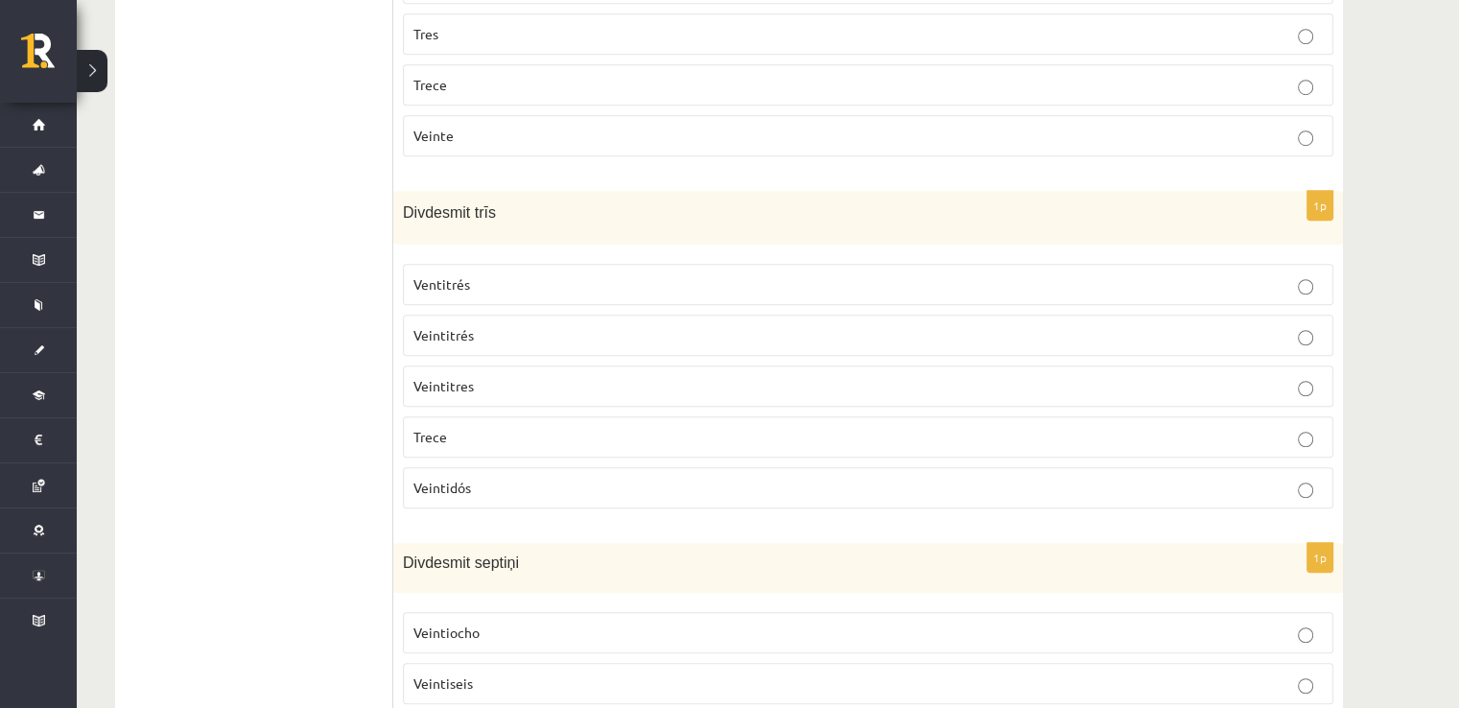
scroll to position [1329, 0]
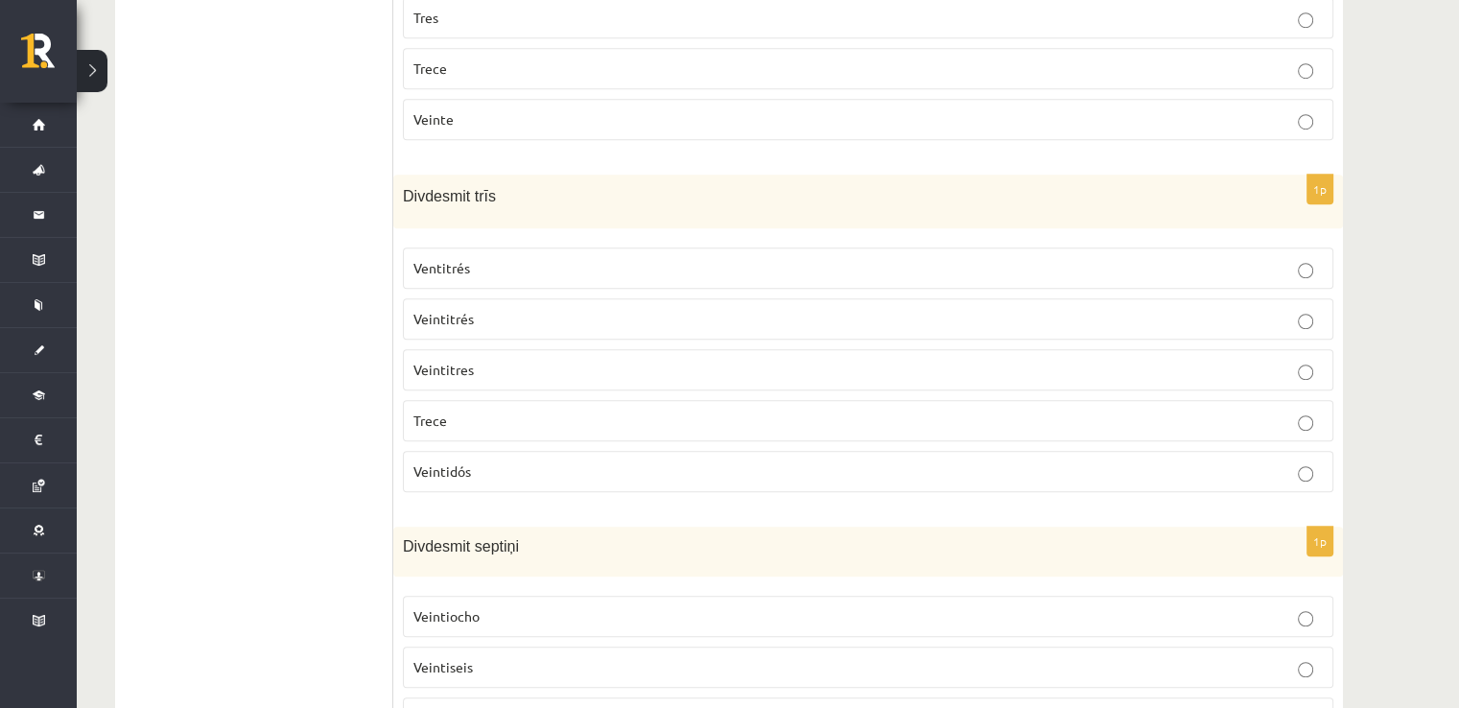
click at [540, 309] on p "Veintitrés" at bounding box center [867, 319] width 909 height 20
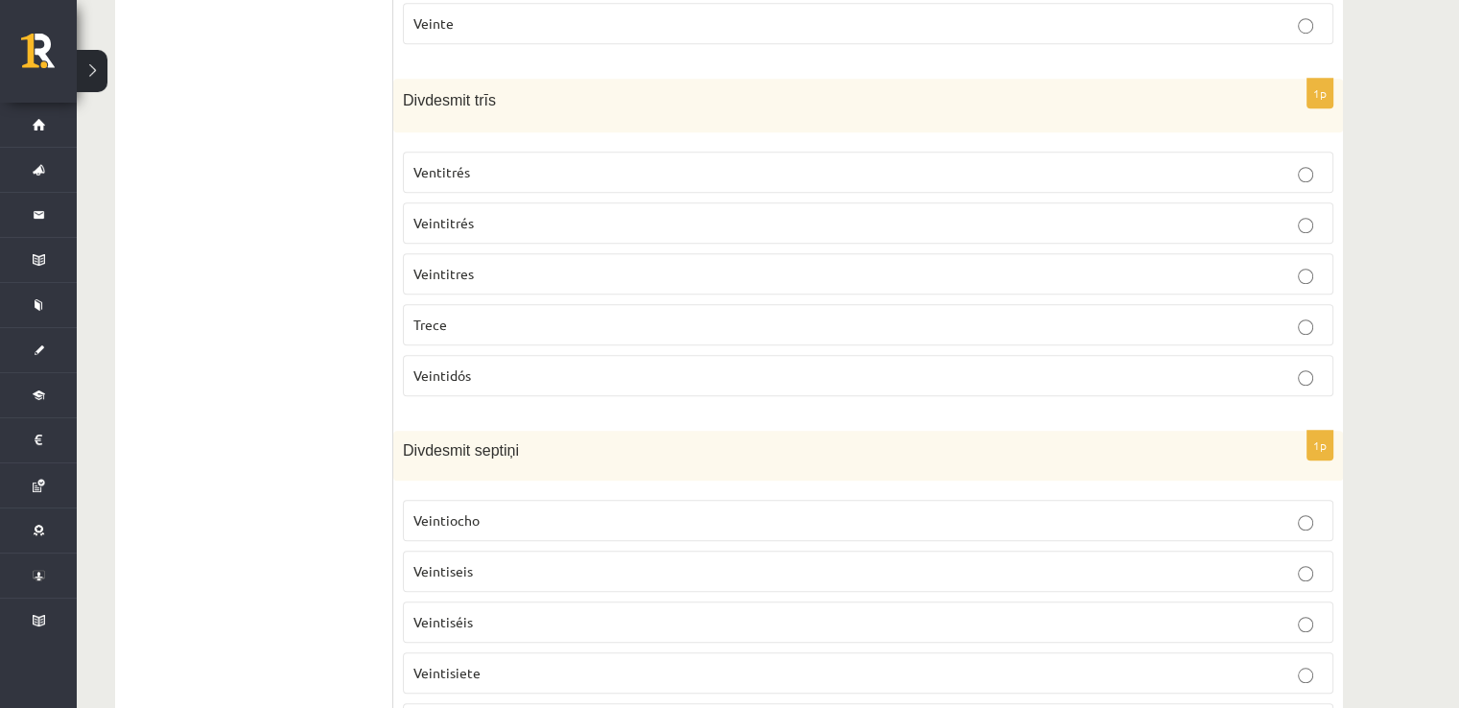
scroll to position [1521, 0]
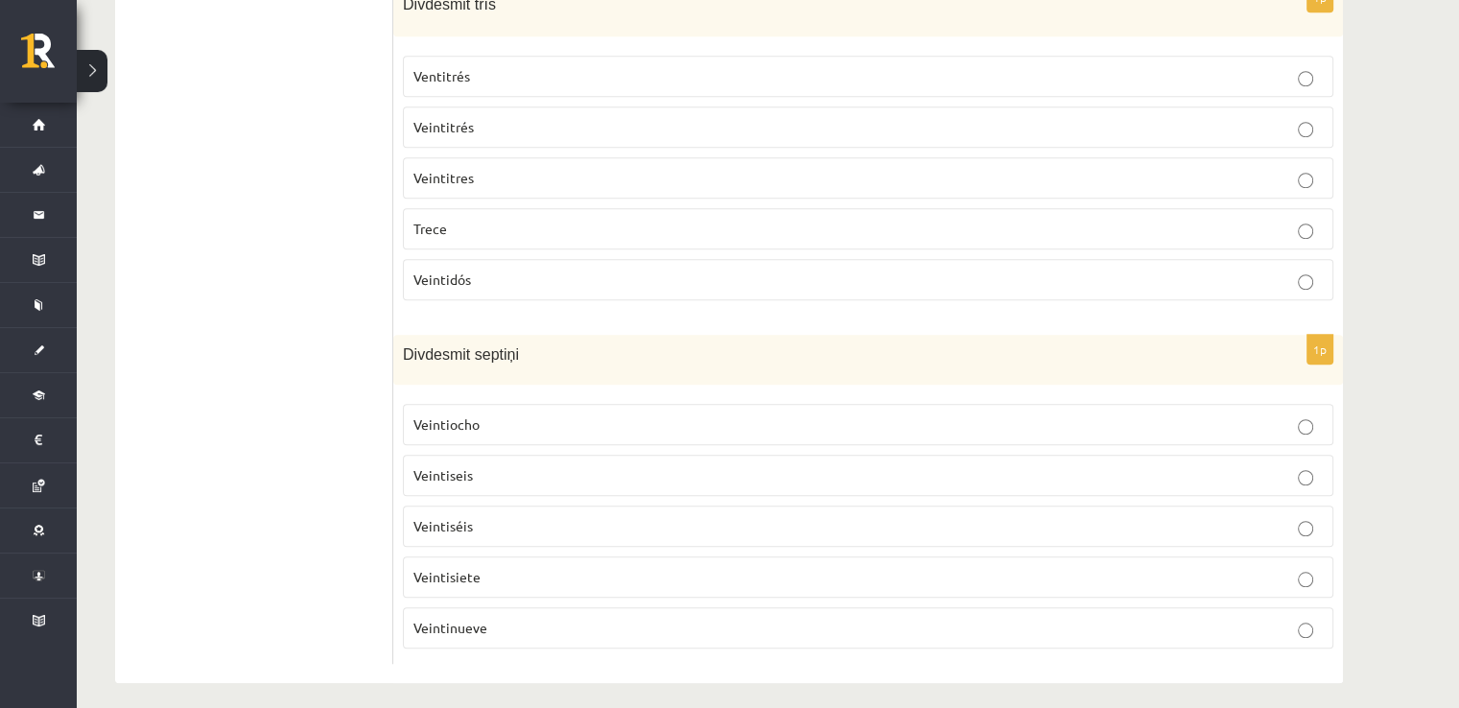
click at [499, 569] on p "Veintisiete" at bounding box center [867, 577] width 909 height 20
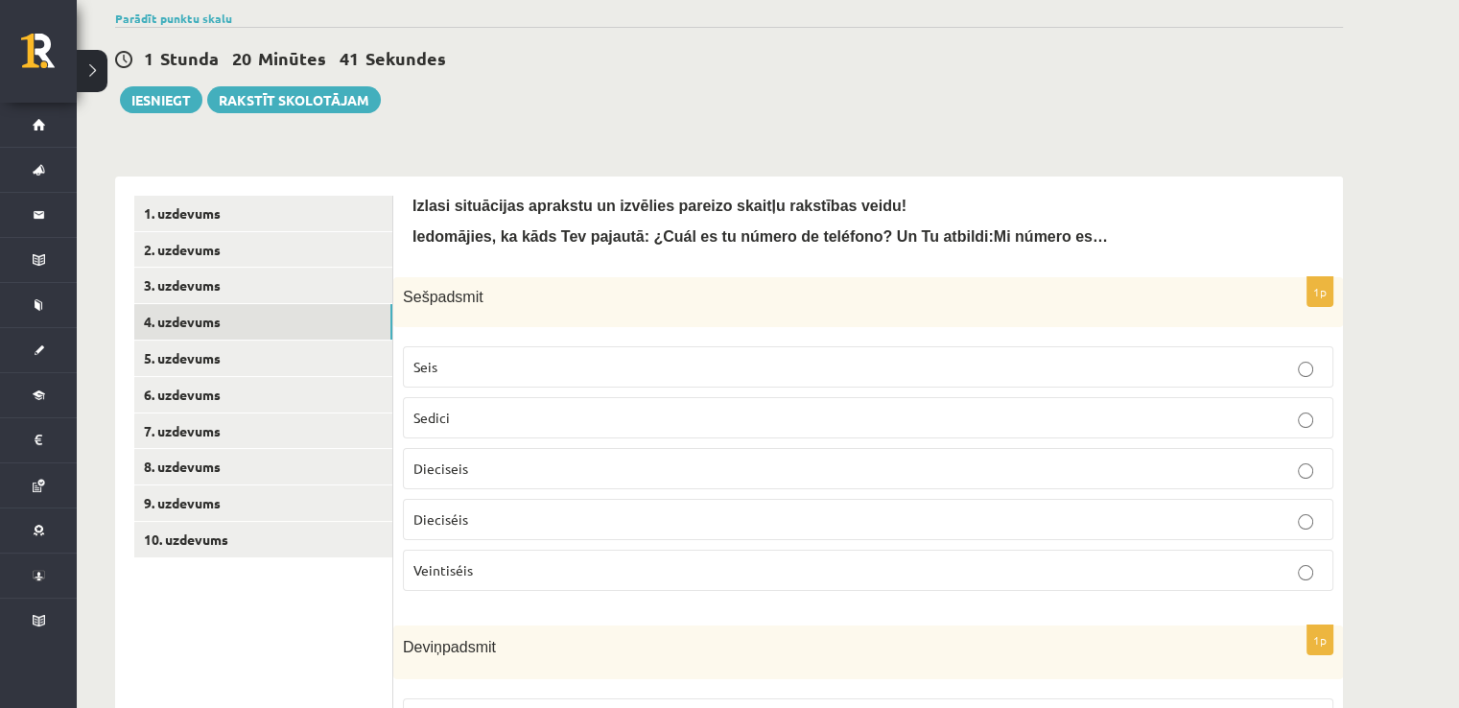
scroll to position [384, 0]
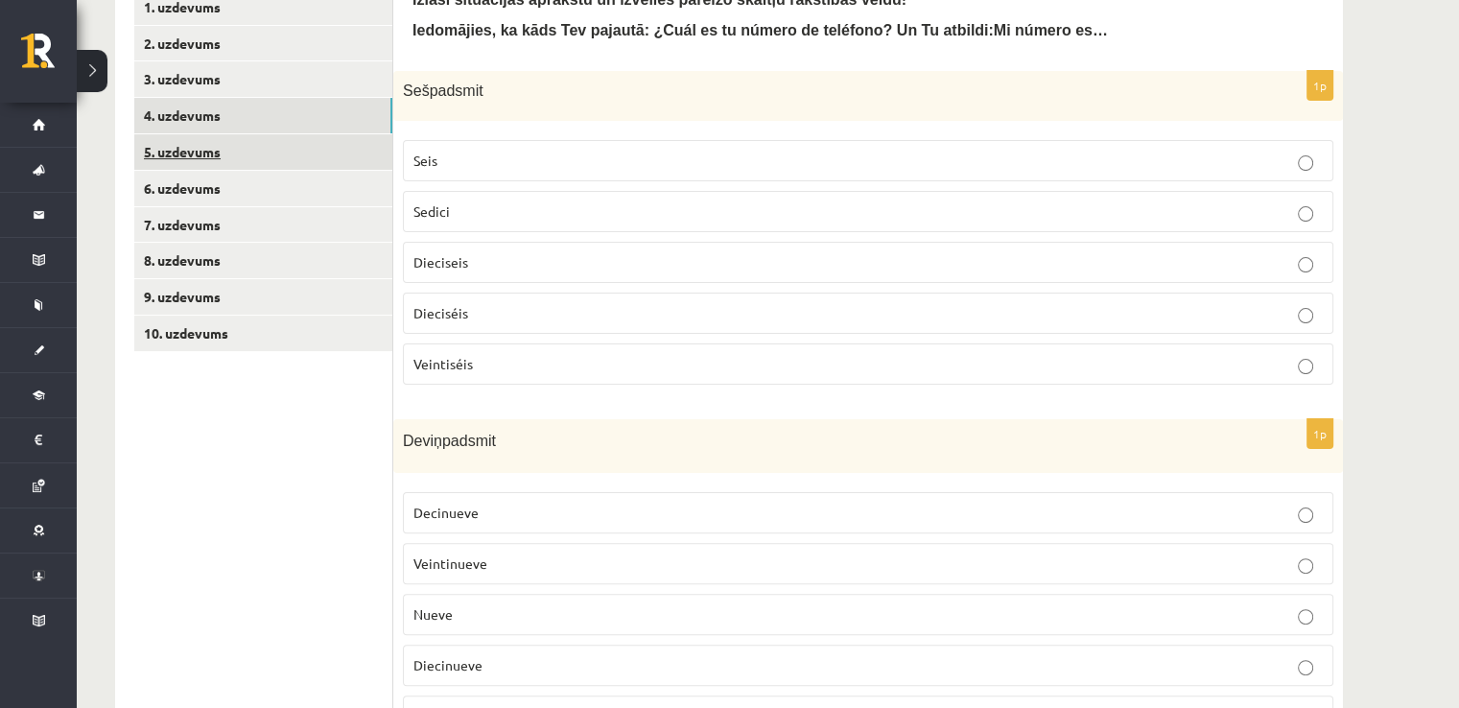
click at [177, 150] on link "5. uzdevums" at bounding box center [263, 151] width 258 height 35
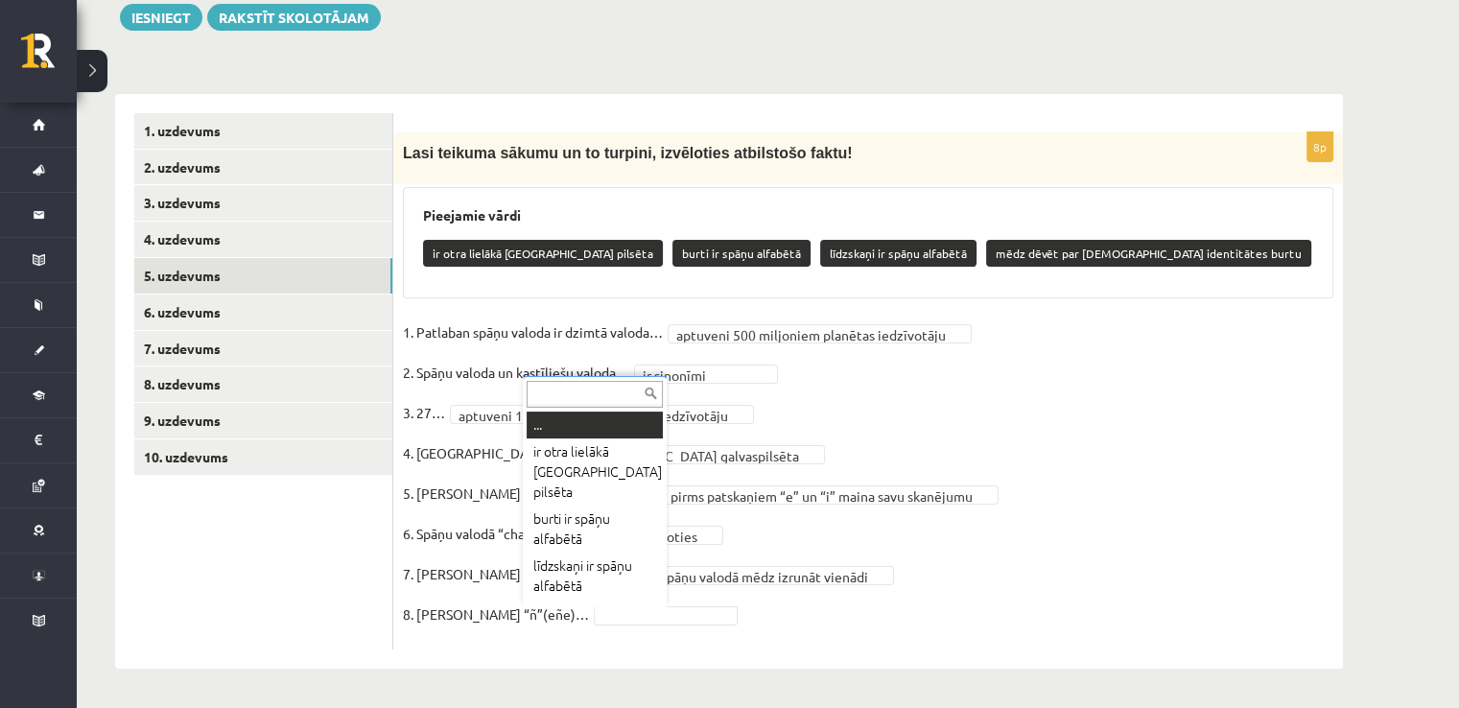
scroll to position [42, 0]
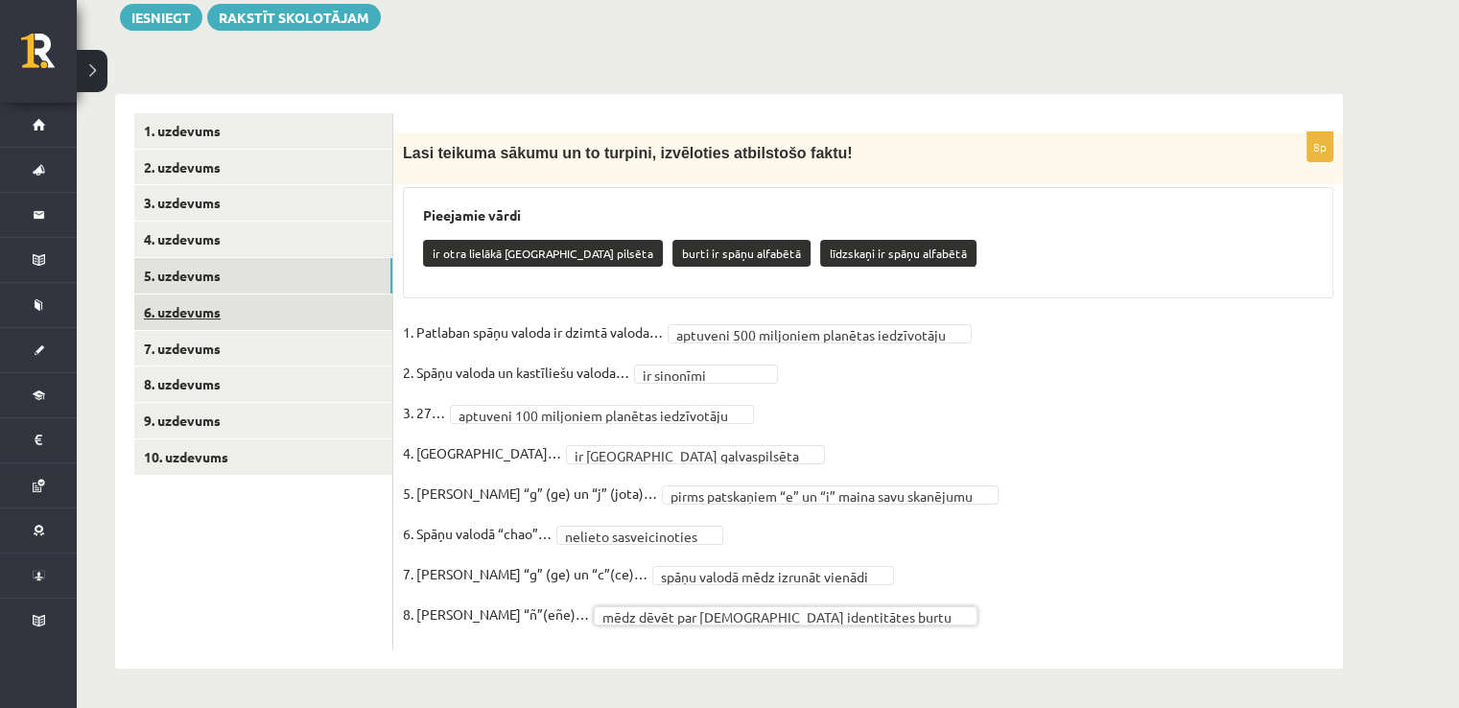
click at [263, 304] on link "6. uzdevums" at bounding box center [263, 312] width 258 height 35
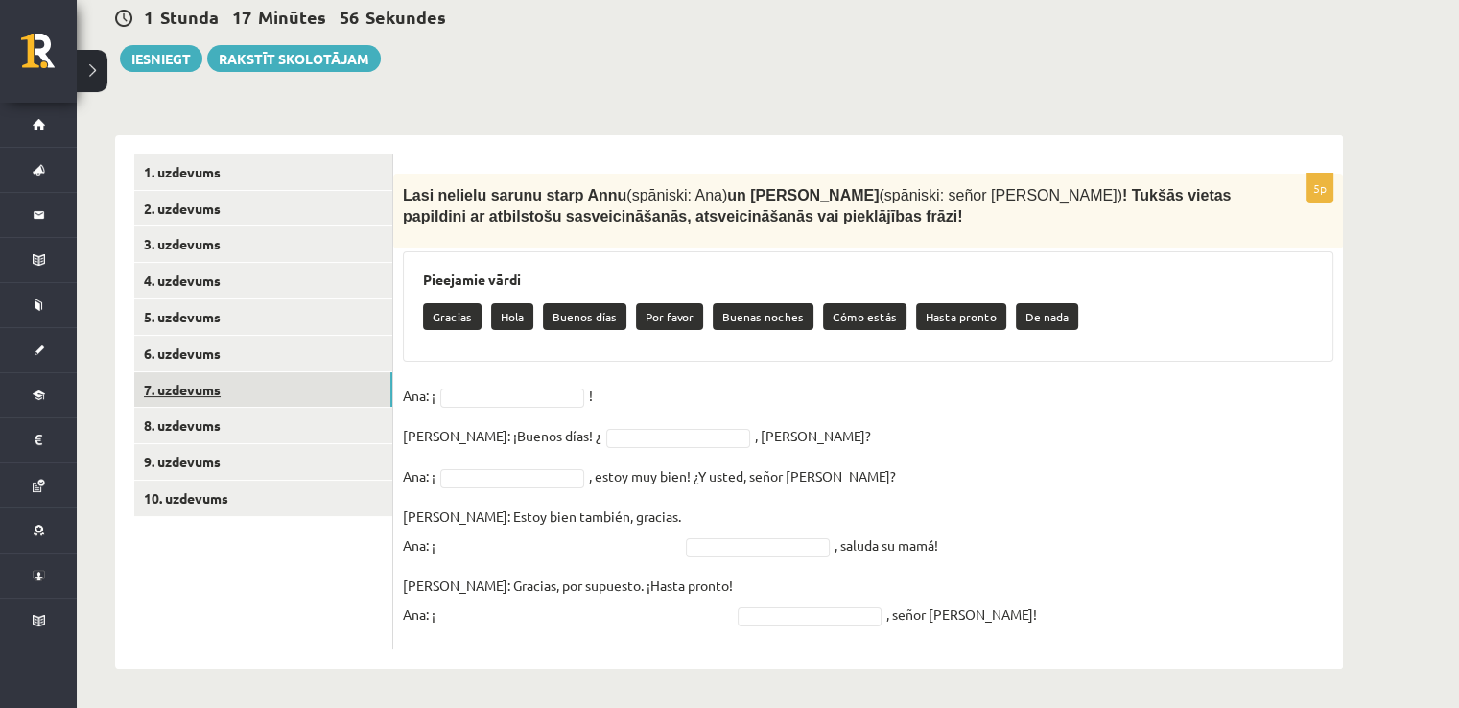
click at [288, 383] on link "7. uzdevums" at bounding box center [263, 389] width 258 height 35
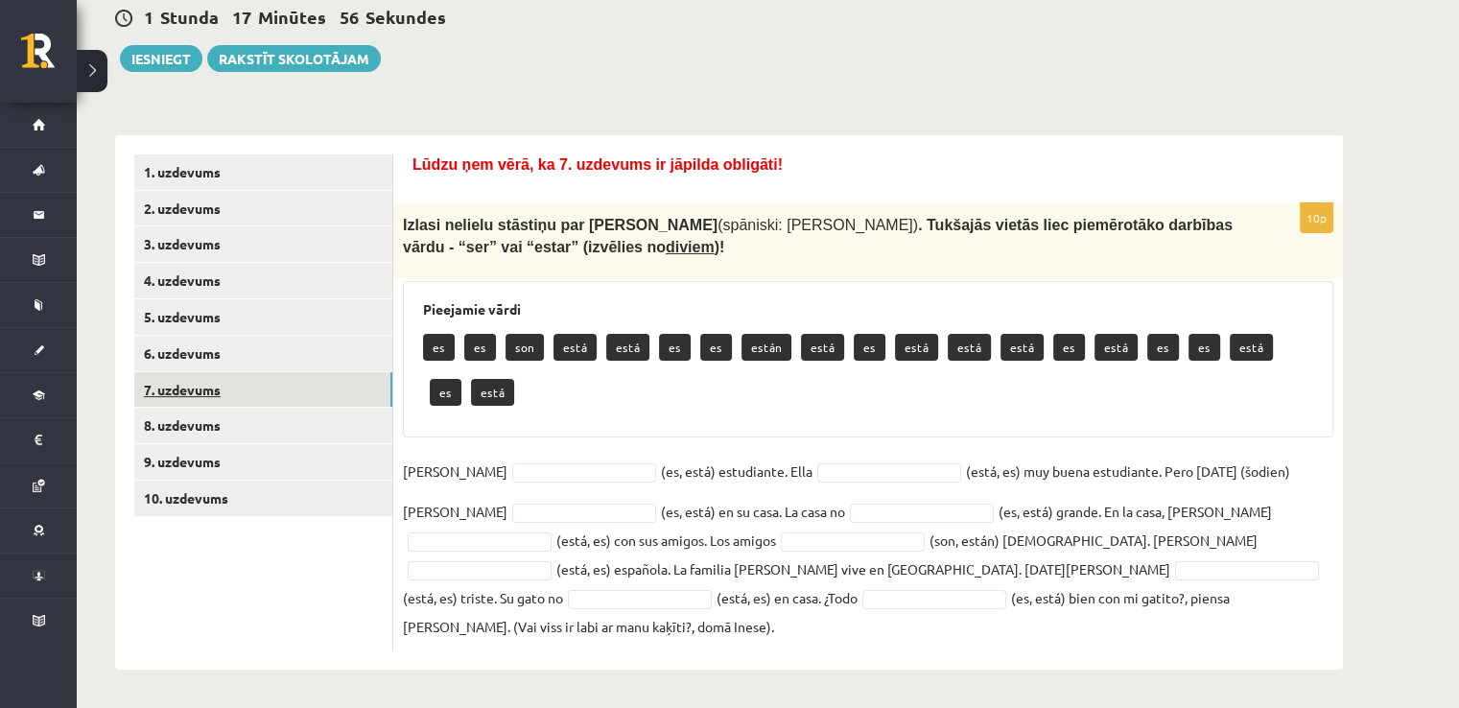
scroll to position [190, 0]
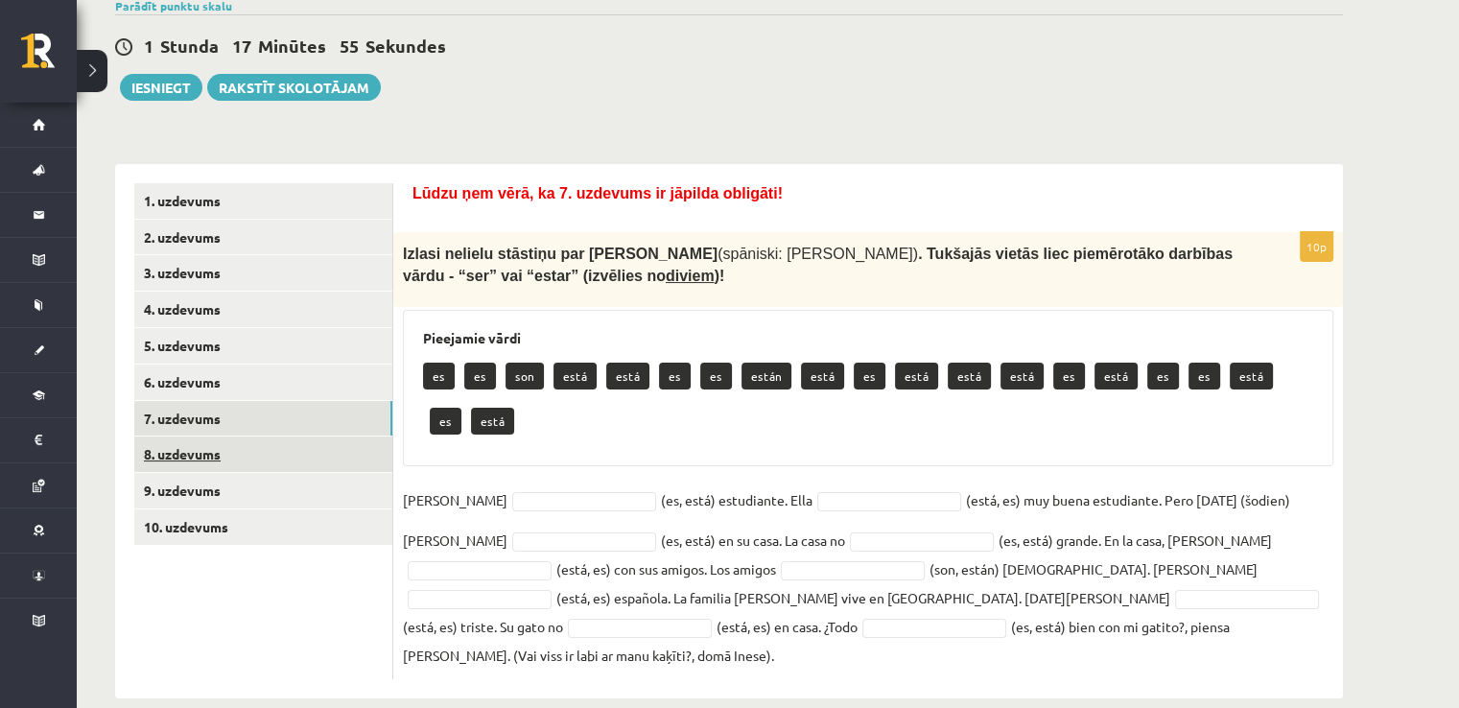
click at [269, 452] on link "8. uzdevums" at bounding box center [263, 454] width 258 height 35
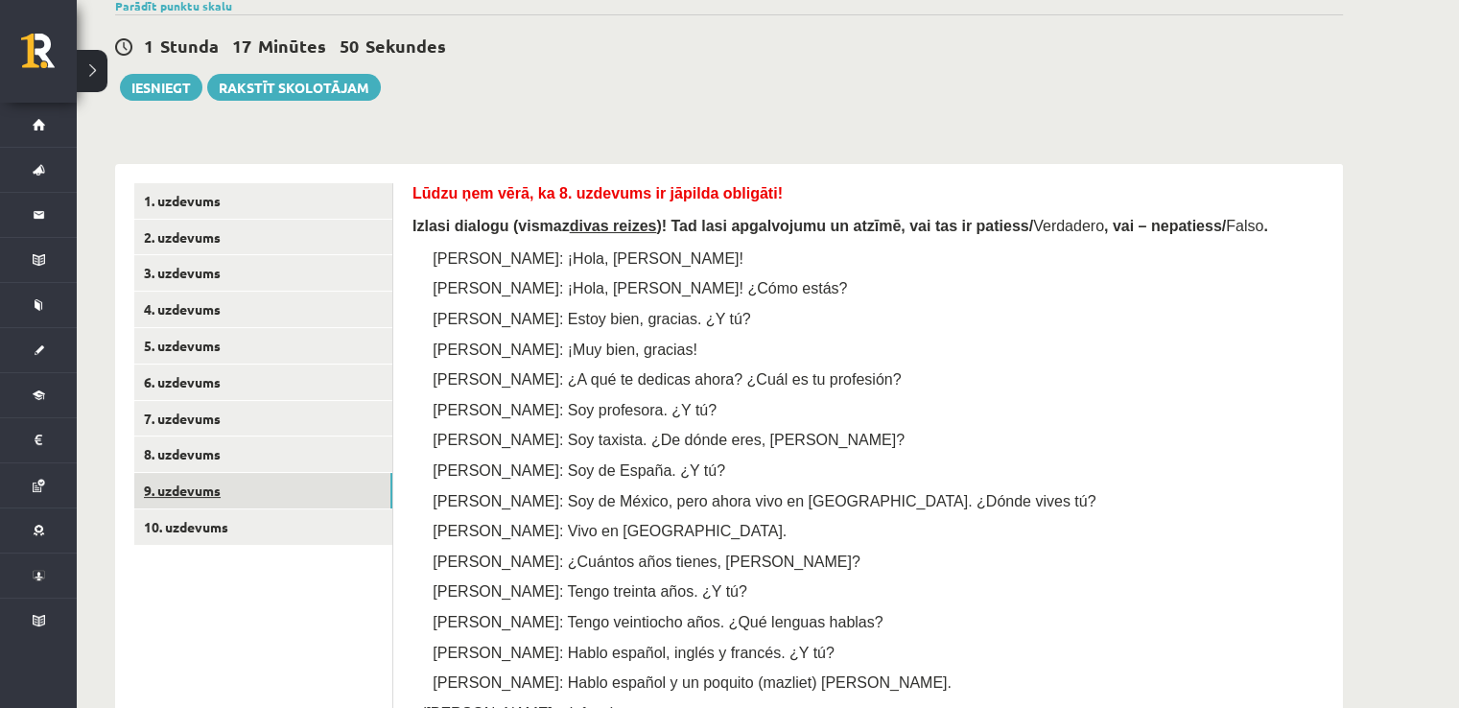
click at [215, 508] on link "9. uzdevums" at bounding box center [263, 490] width 258 height 35
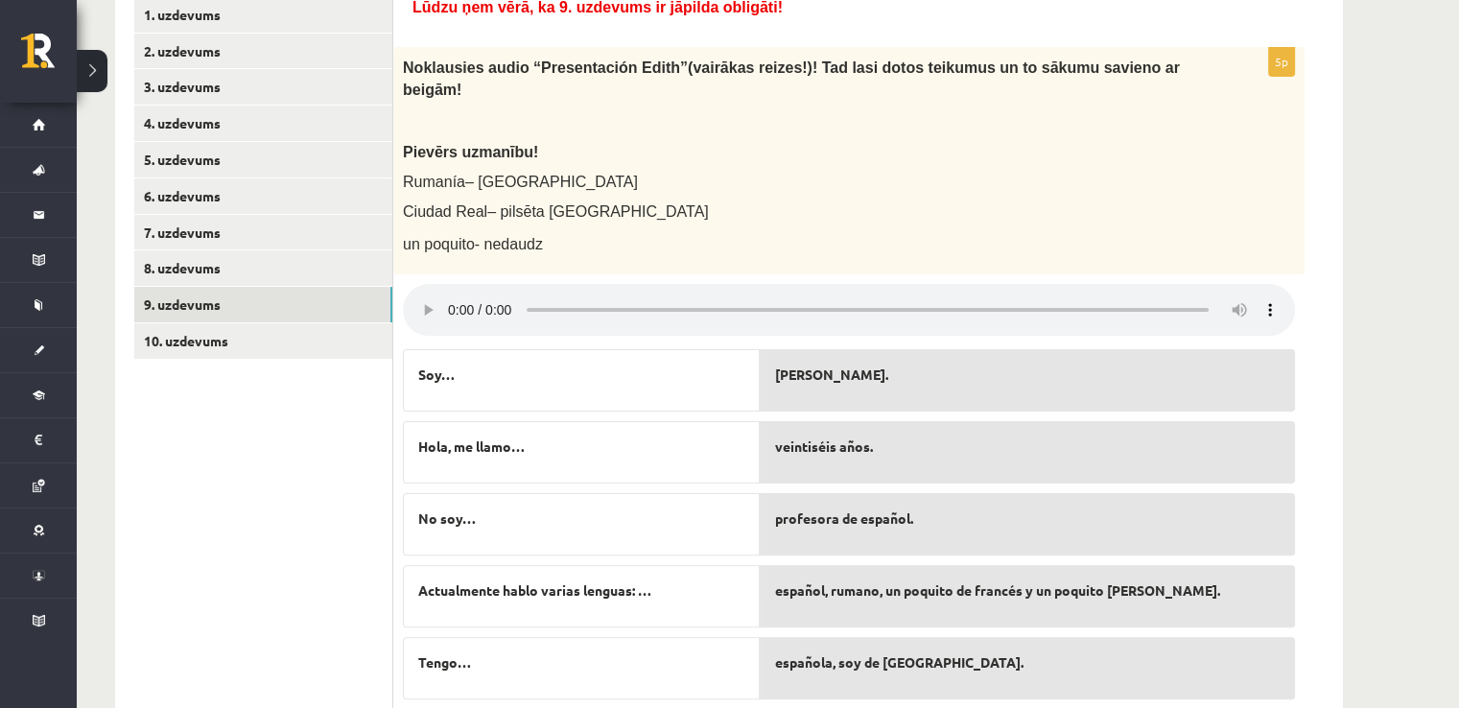
scroll to position [413, 0]
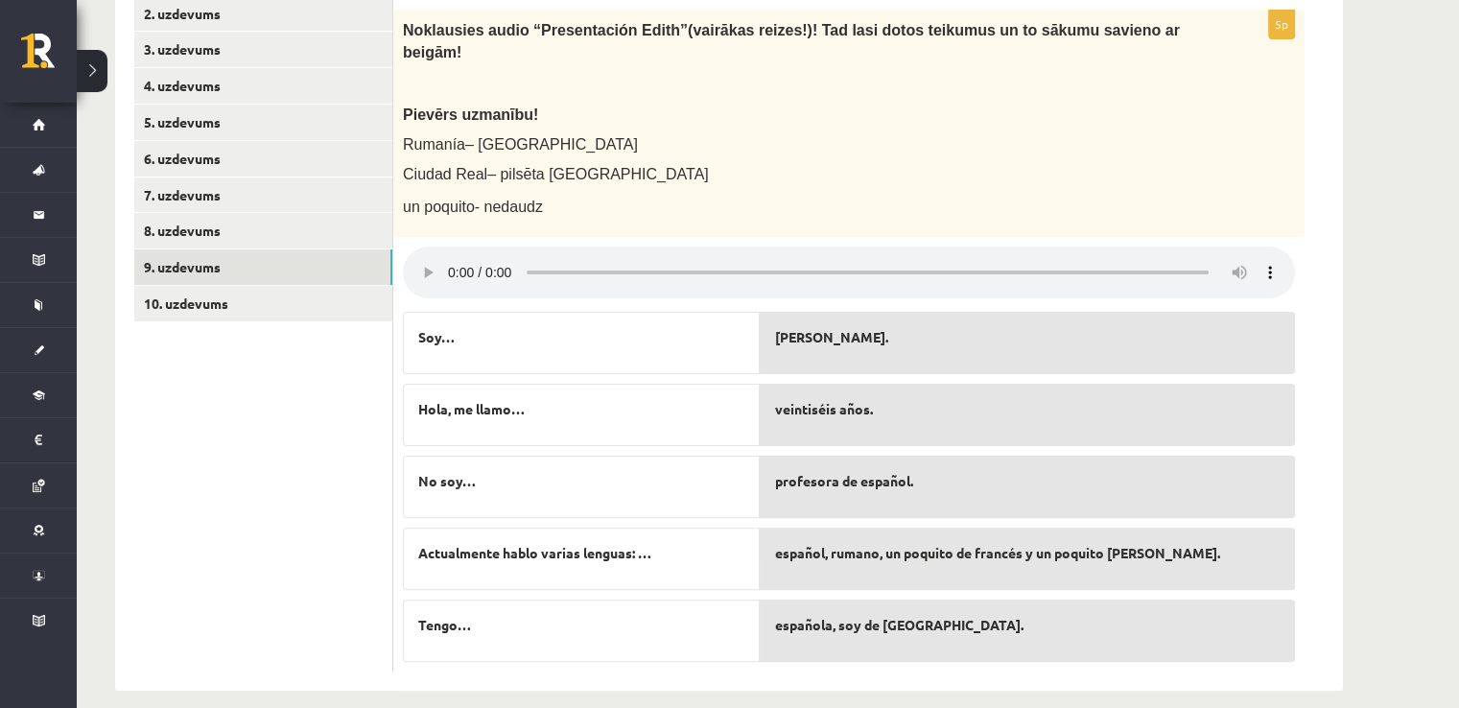
drag, startPoint x: 621, startPoint y: 411, endPoint x: 695, endPoint y: 410, distance: 73.9
click at [695, 410] on div "Hola, me llamo…" at bounding box center [581, 415] width 357 height 62
click at [280, 309] on link "10. uzdevums" at bounding box center [263, 303] width 258 height 35
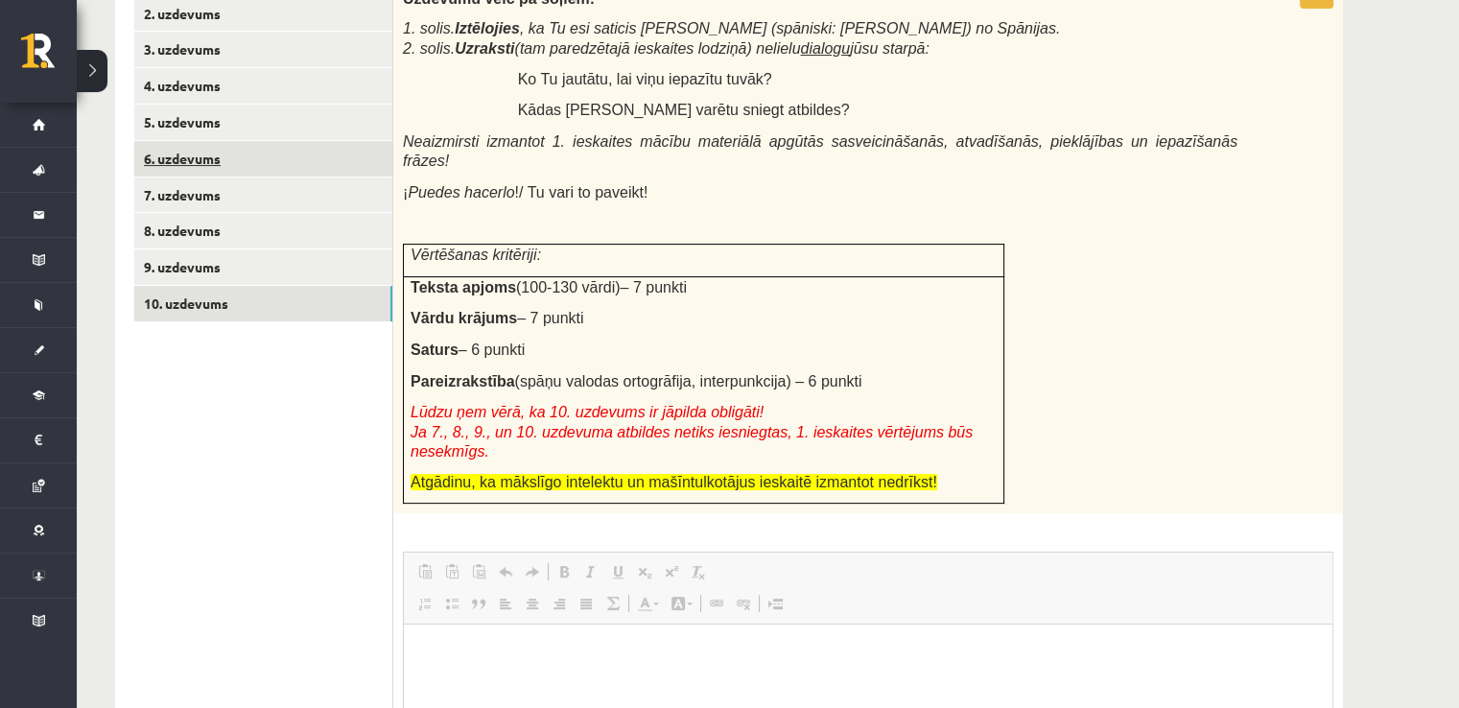
scroll to position [0, 0]
click at [246, 167] on link "6. uzdevums" at bounding box center [263, 158] width 258 height 35
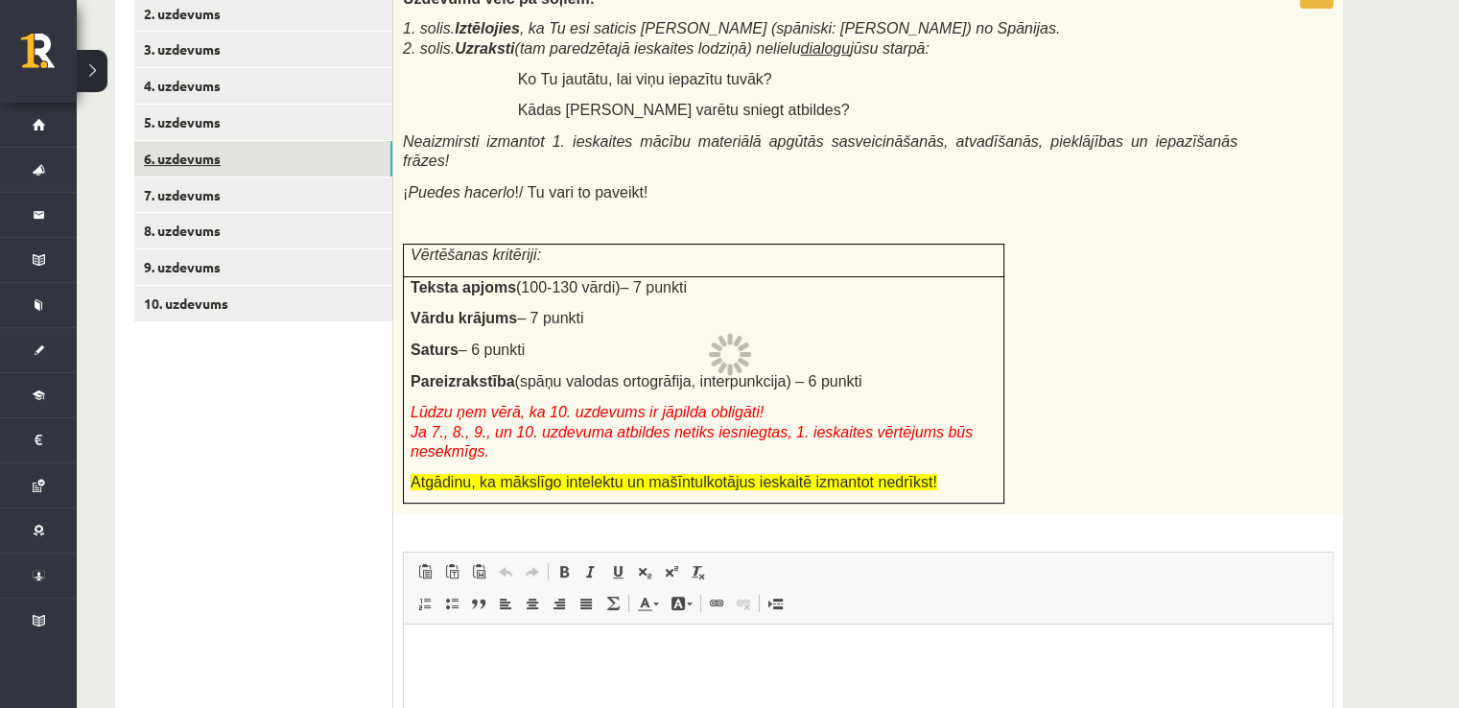
scroll to position [219, 0]
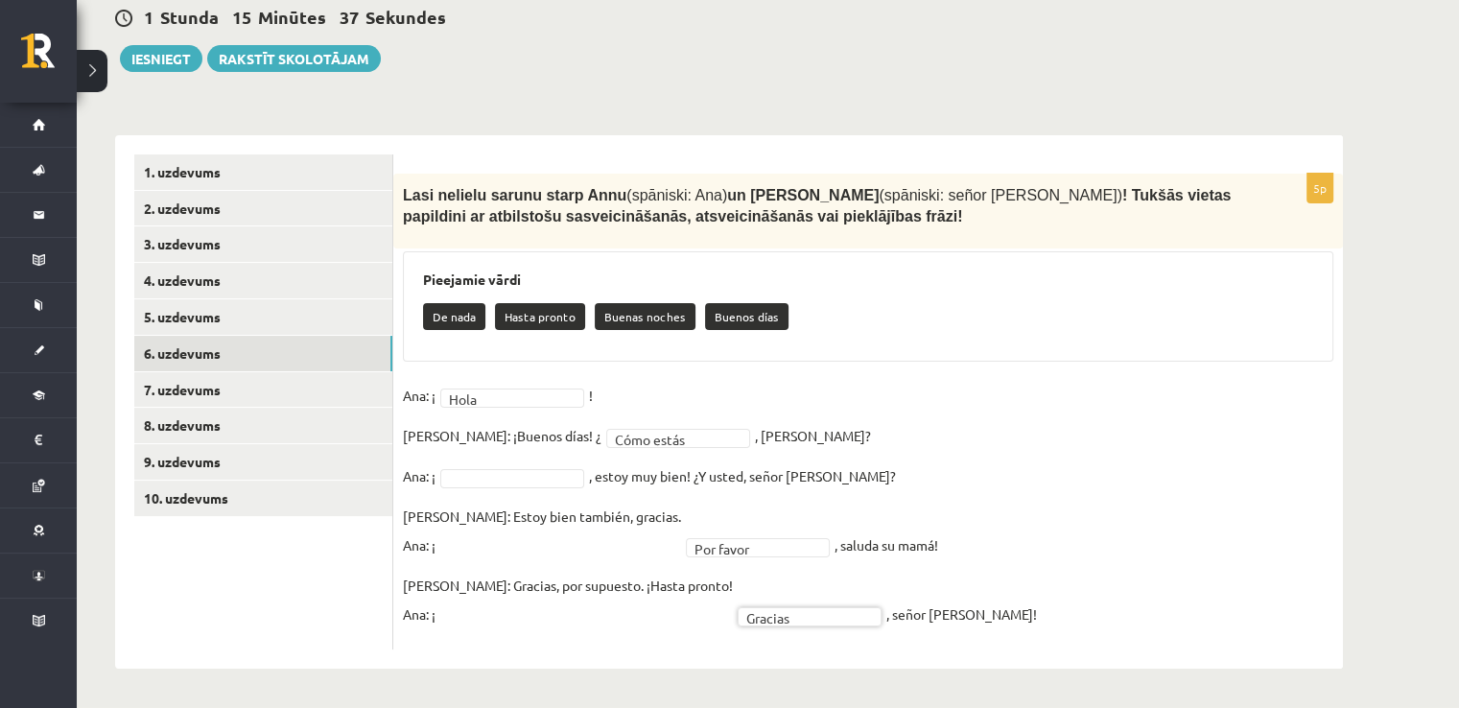
click at [720, 629] on fieldset "**********" at bounding box center [868, 510] width 931 height 259
click at [821, 362] on div "**********" at bounding box center [868, 412] width 950 height 477
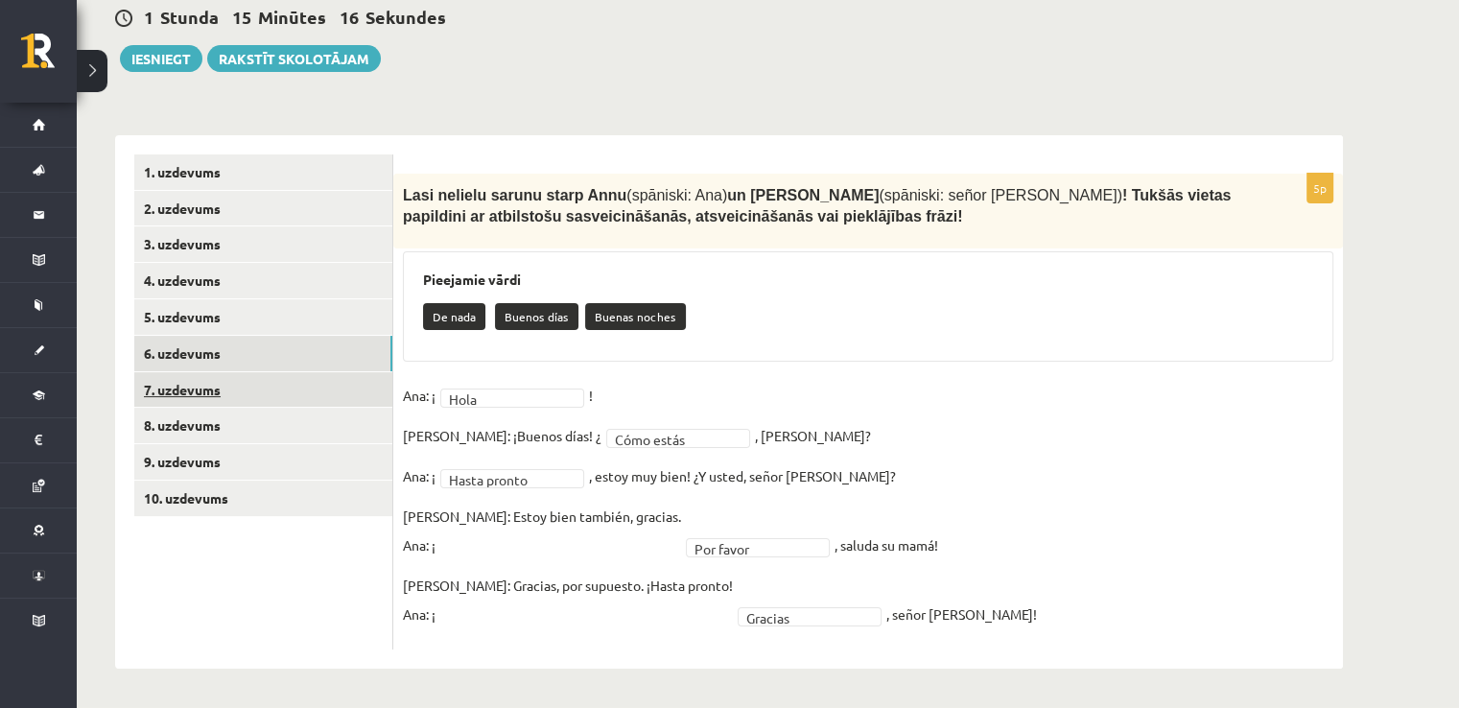
click at [203, 392] on link "7. uzdevums" at bounding box center [263, 389] width 258 height 35
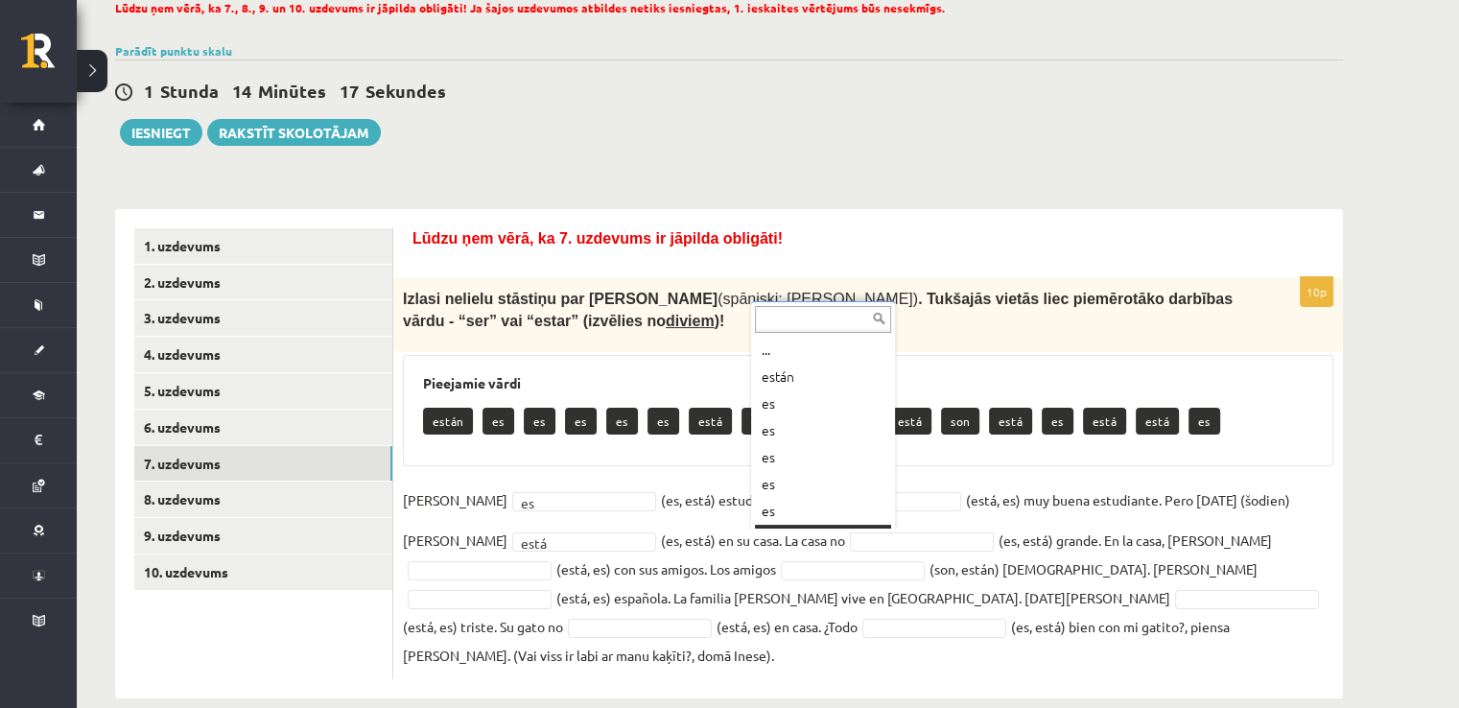
scroll to position [23, 0]
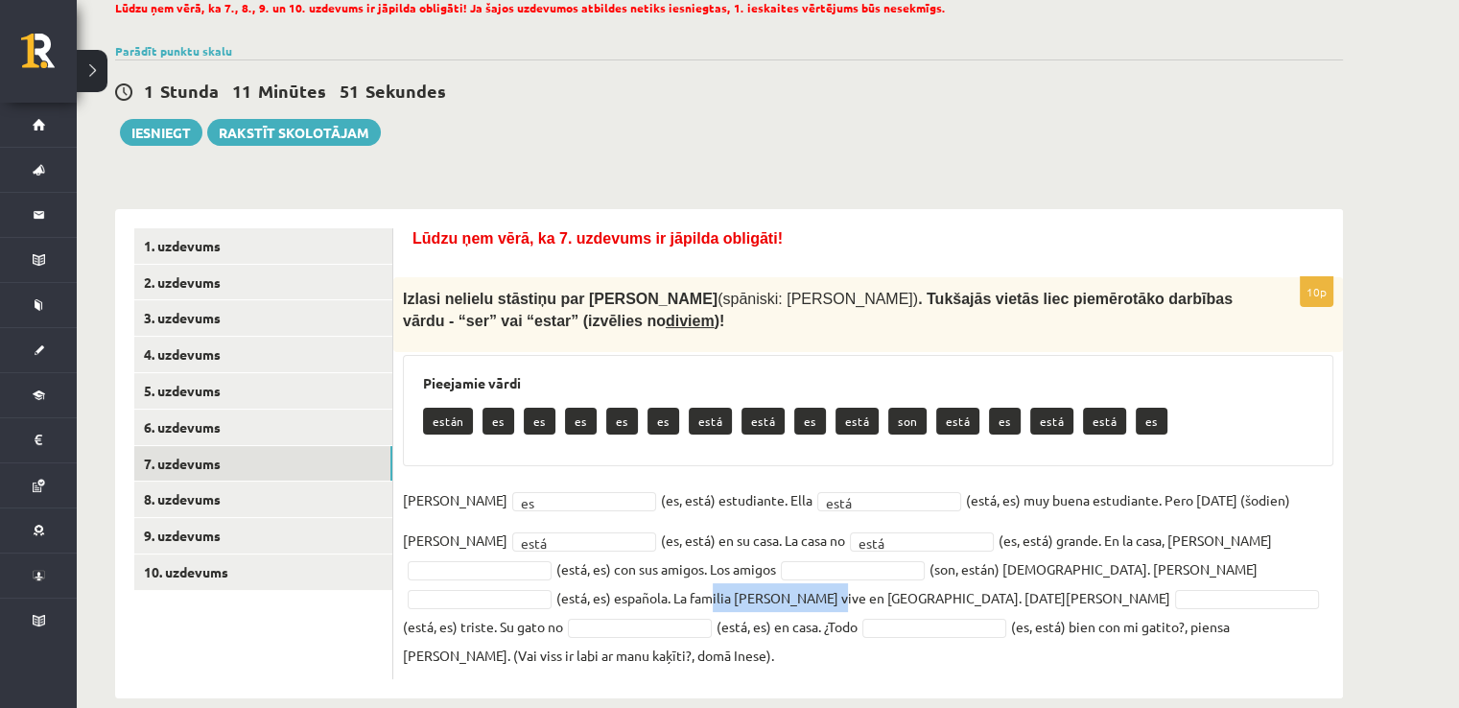
drag, startPoint x: 1182, startPoint y: 569, endPoint x: 1288, endPoint y: 571, distance: 106.5
click at [1288, 571] on fieldset "Inés es ** (es, está) estudiante. Ella está **** (está, es) muy buena estudiant…" at bounding box center [868, 577] width 931 height 184
click at [1288, 573] on fieldset "Inés es ** (es, está) estudiante. Ella está **** (está, es) muy buena estudiant…" at bounding box center [868, 577] width 931 height 184
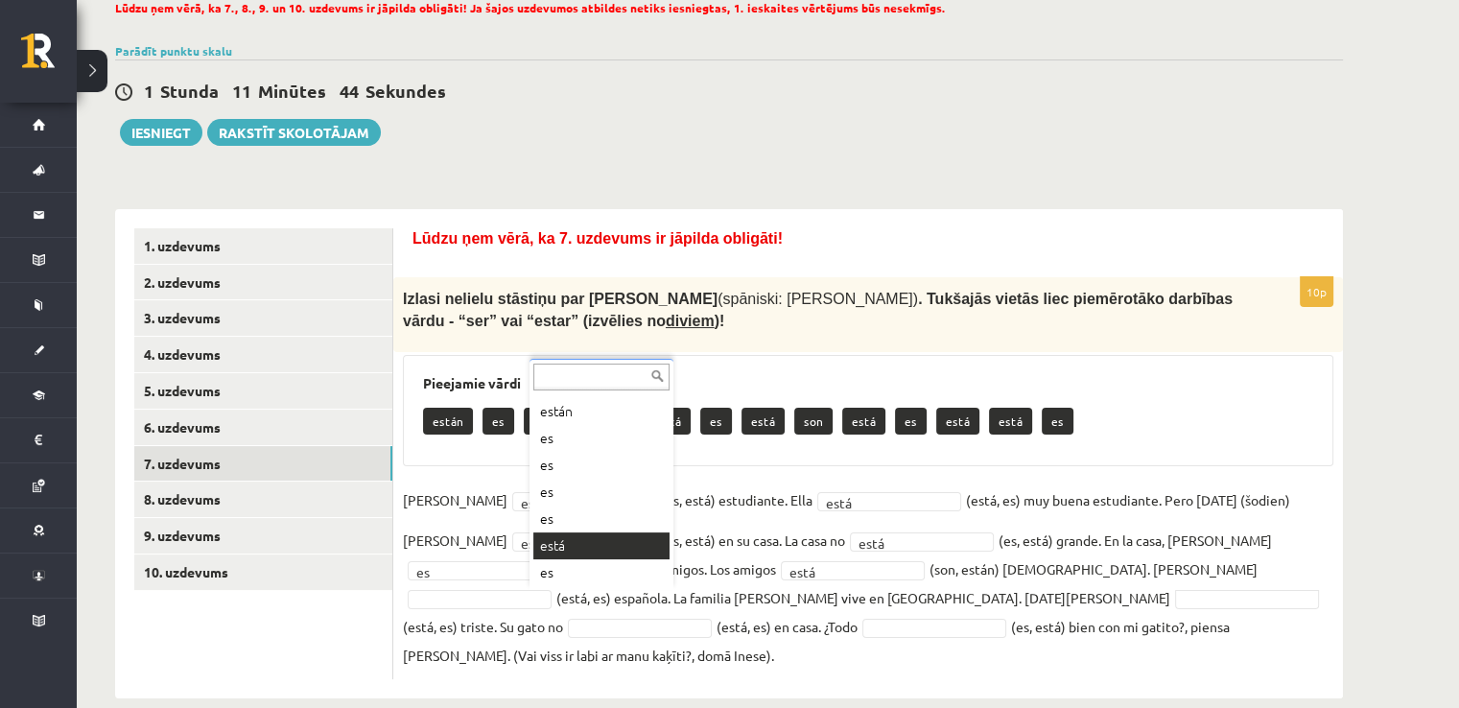
drag, startPoint x: 601, startPoint y: 542, endPoint x: 637, endPoint y: 543, distance: 36.5
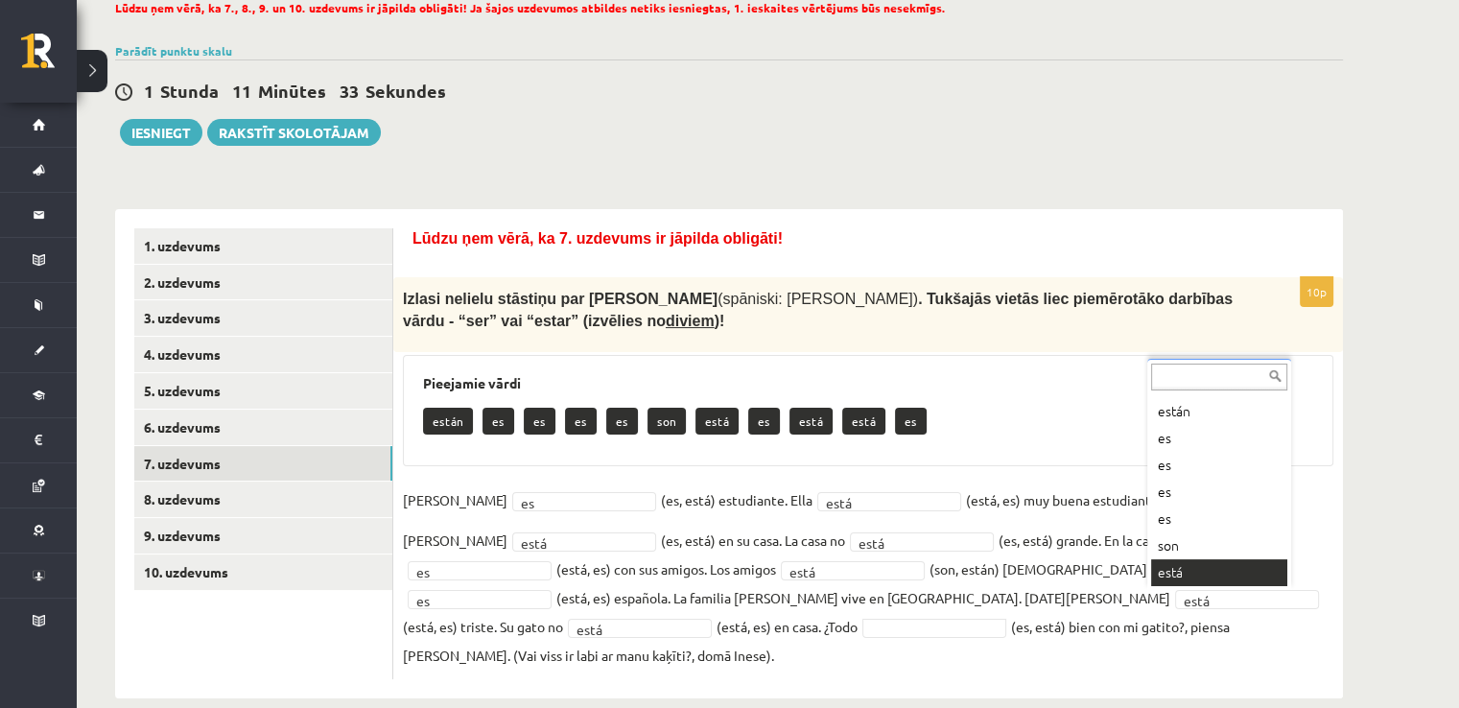
drag, startPoint x: 1193, startPoint y: 572, endPoint x: 1175, endPoint y: 576, distance: 18.6
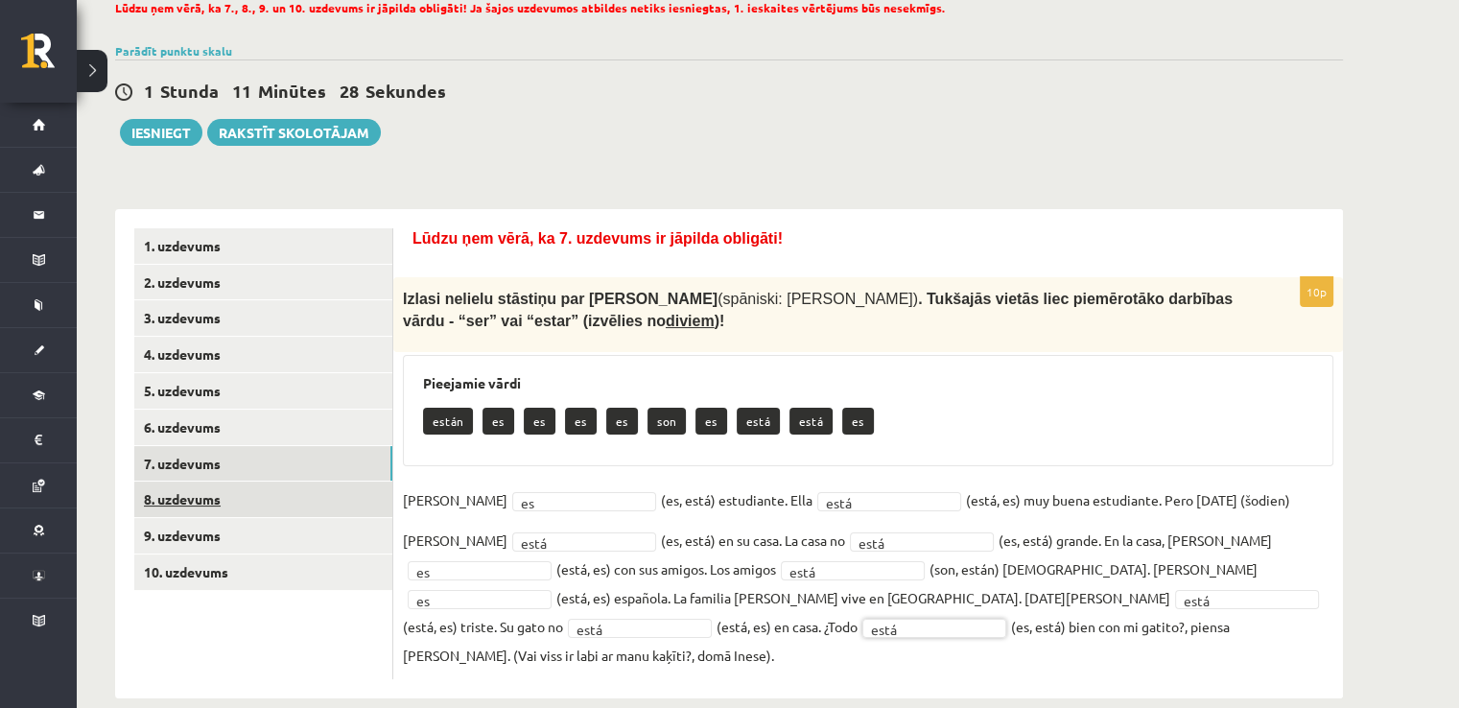
click at [199, 499] on link "8. uzdevums" at bounding box center [263, 499] width 258 height 35
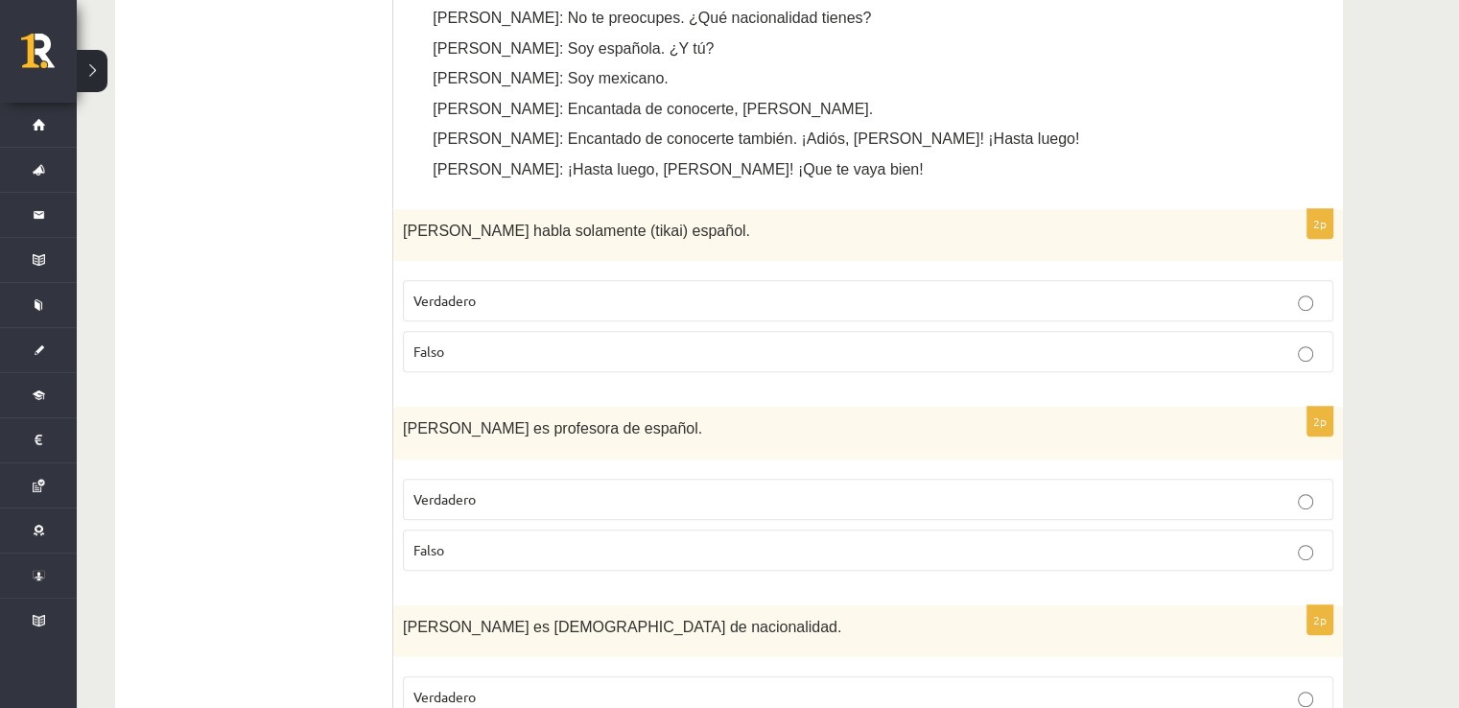
scroll to position [1014, 0]
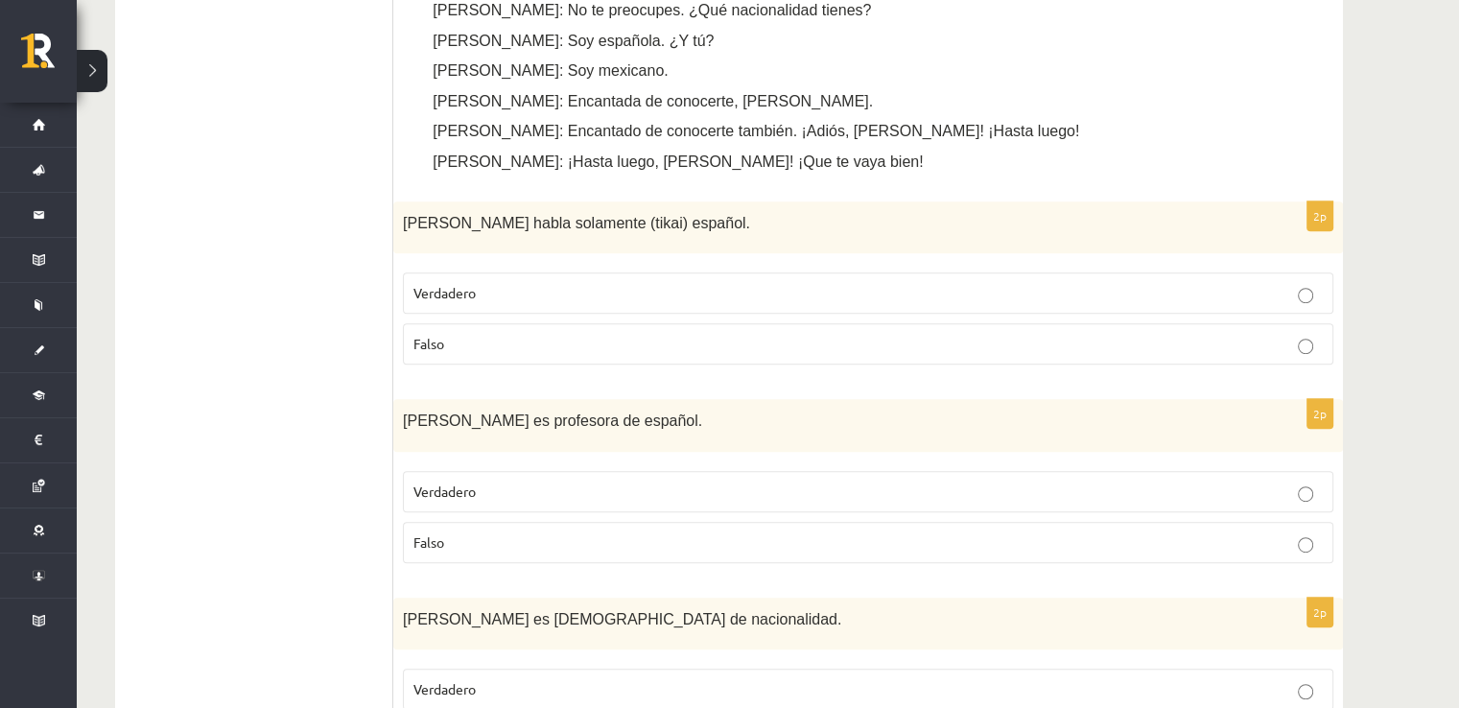
click at [631, 344] on p "Falso" at bounding box center [867, 344] width 909 height 20
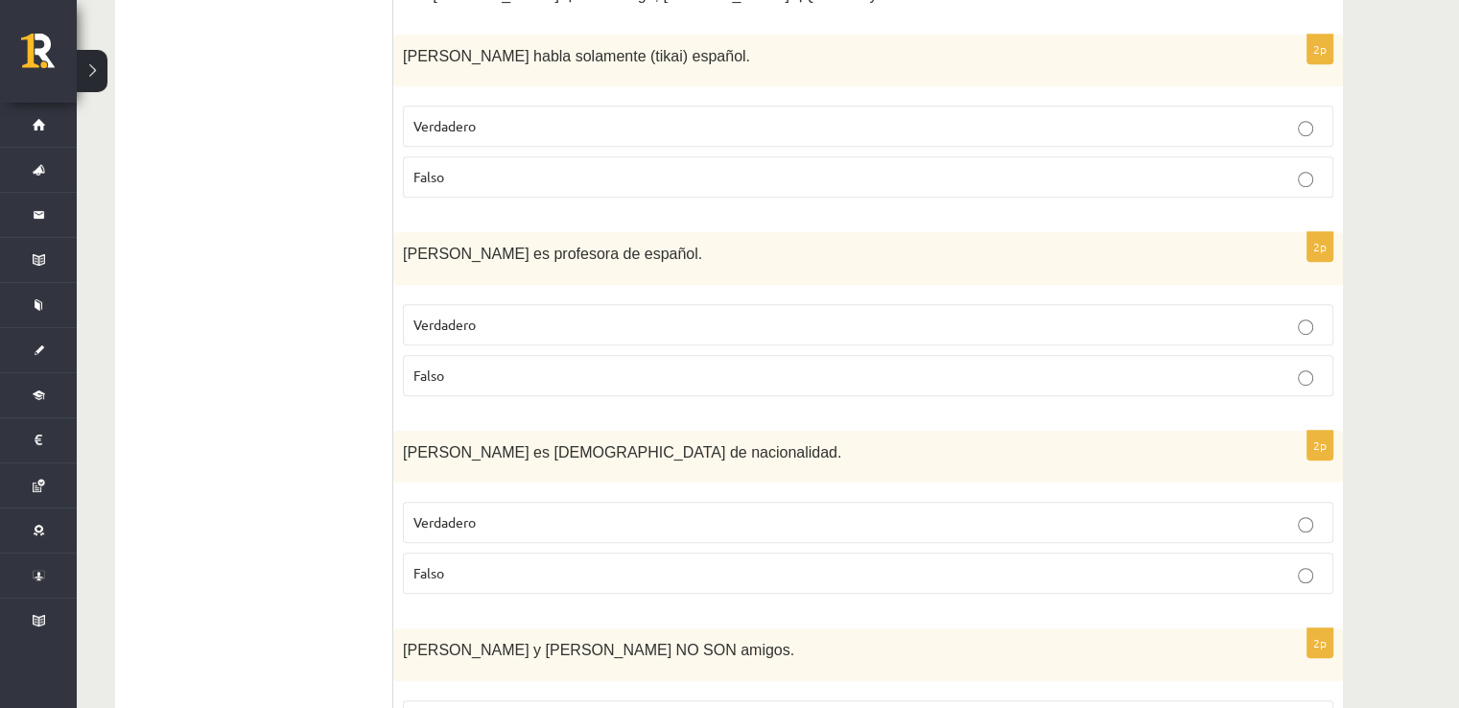
scroll to position [1206, 0]
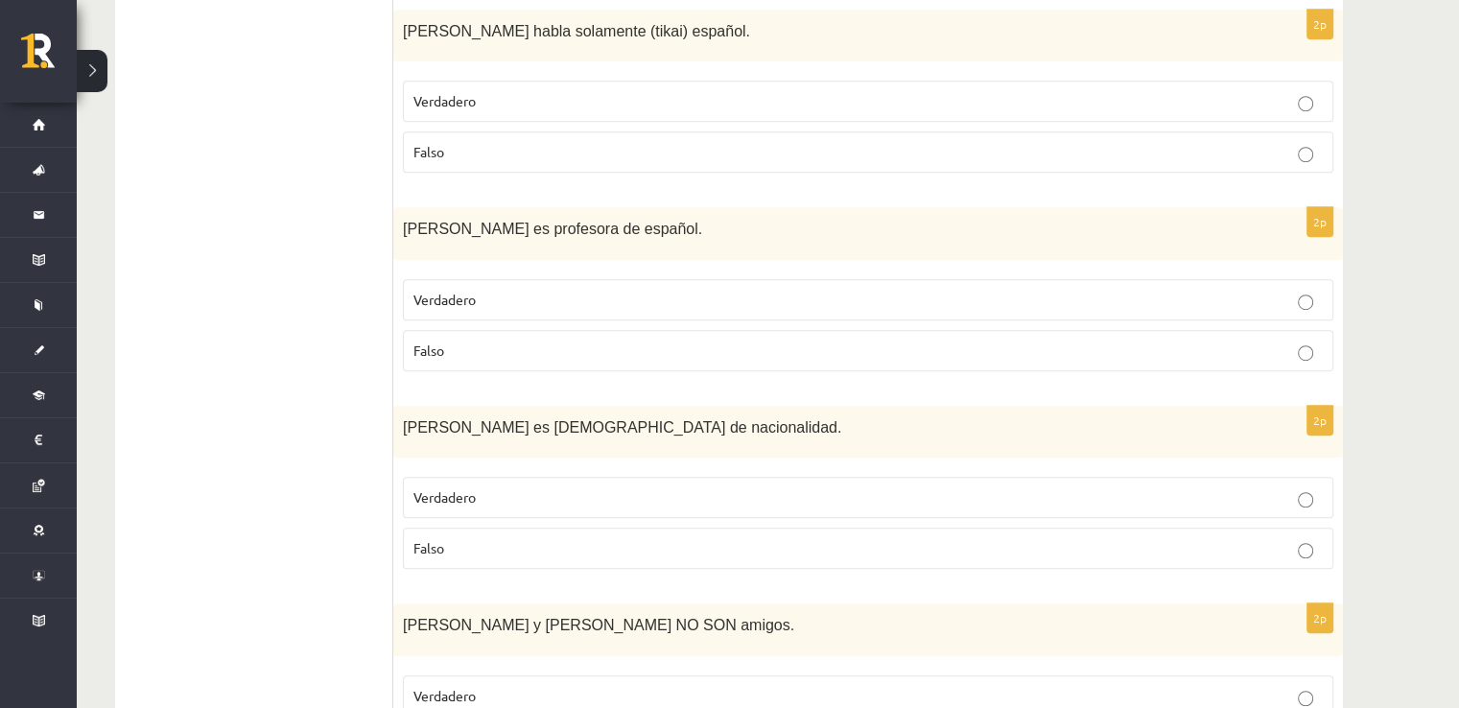
click at [532, 300] on p "Verdadero" at bounding box center [867, 300] width 909 height 20
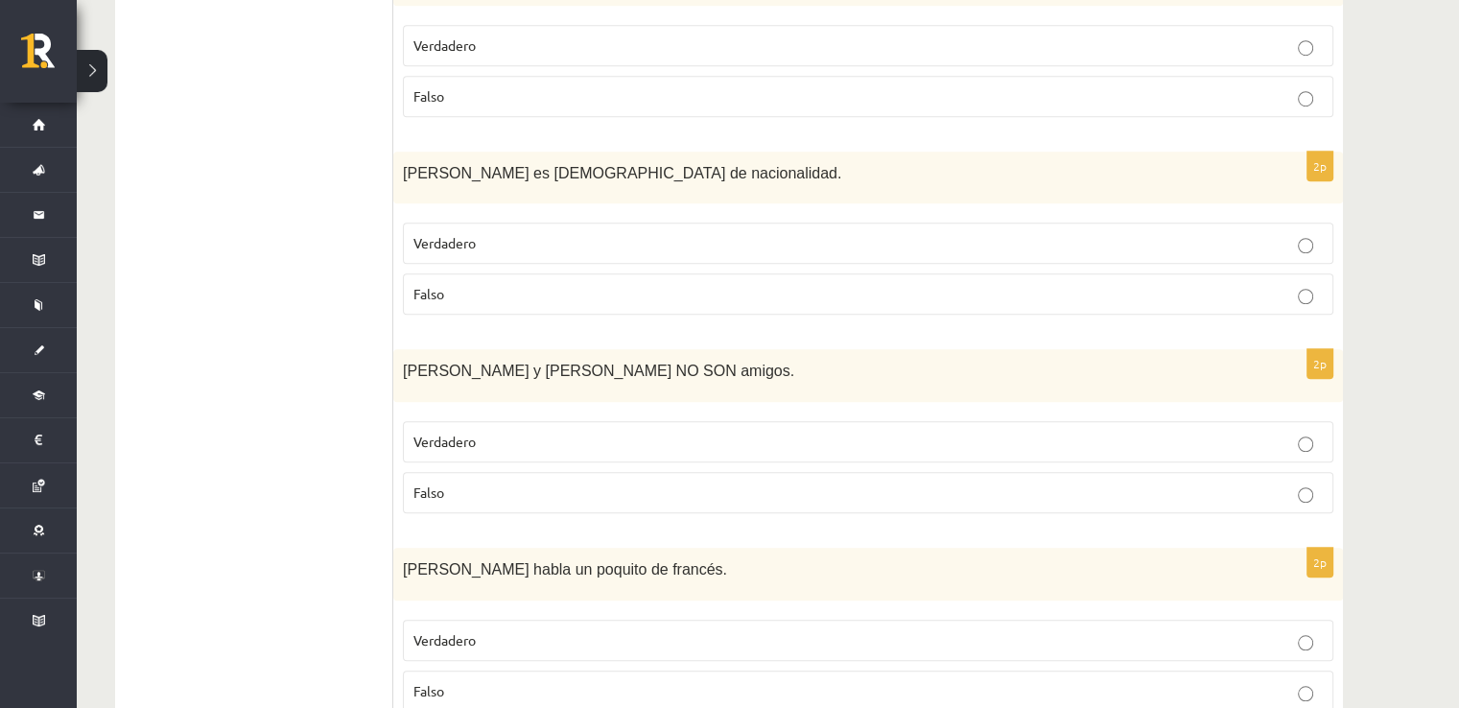
scroll to position [1494, 0]
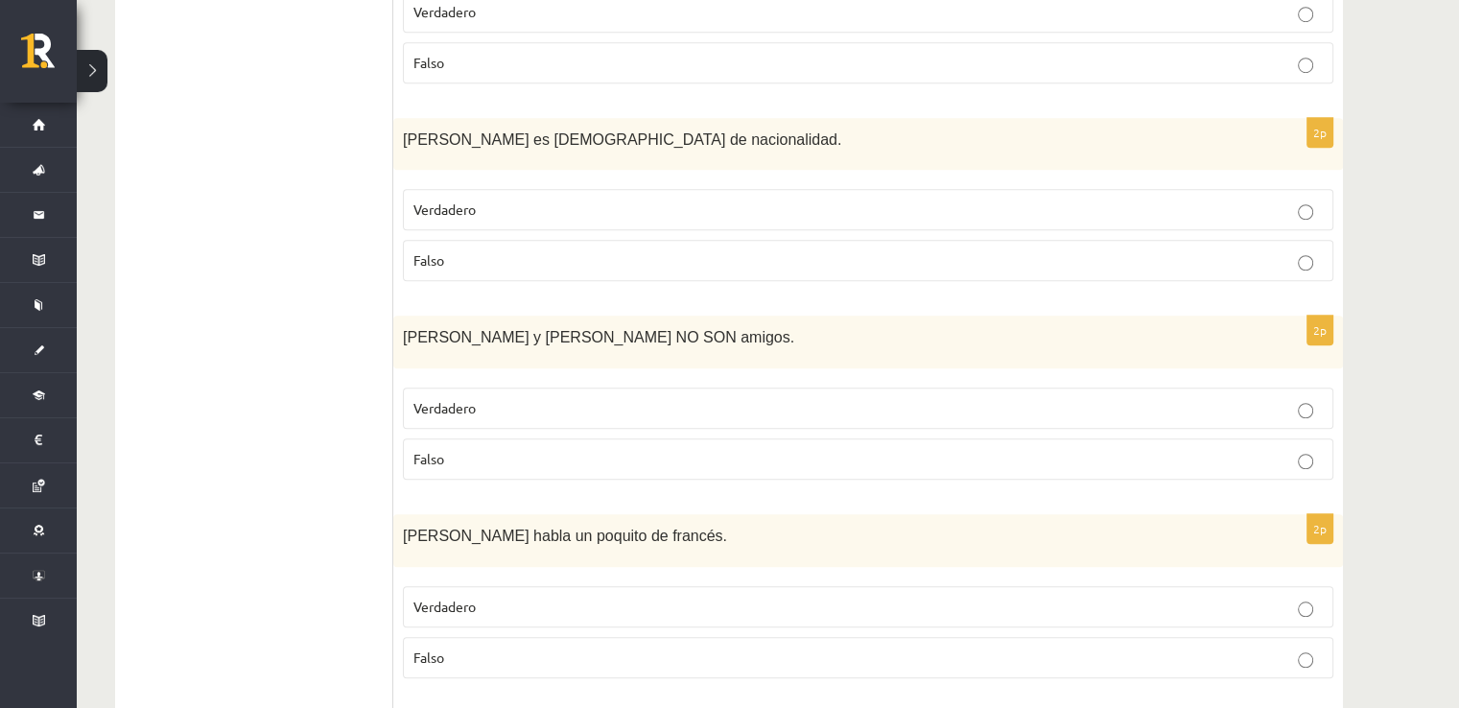
click at [535, 208] on p "Verdadero" at bounding box center [867, 210] width 909 height 20
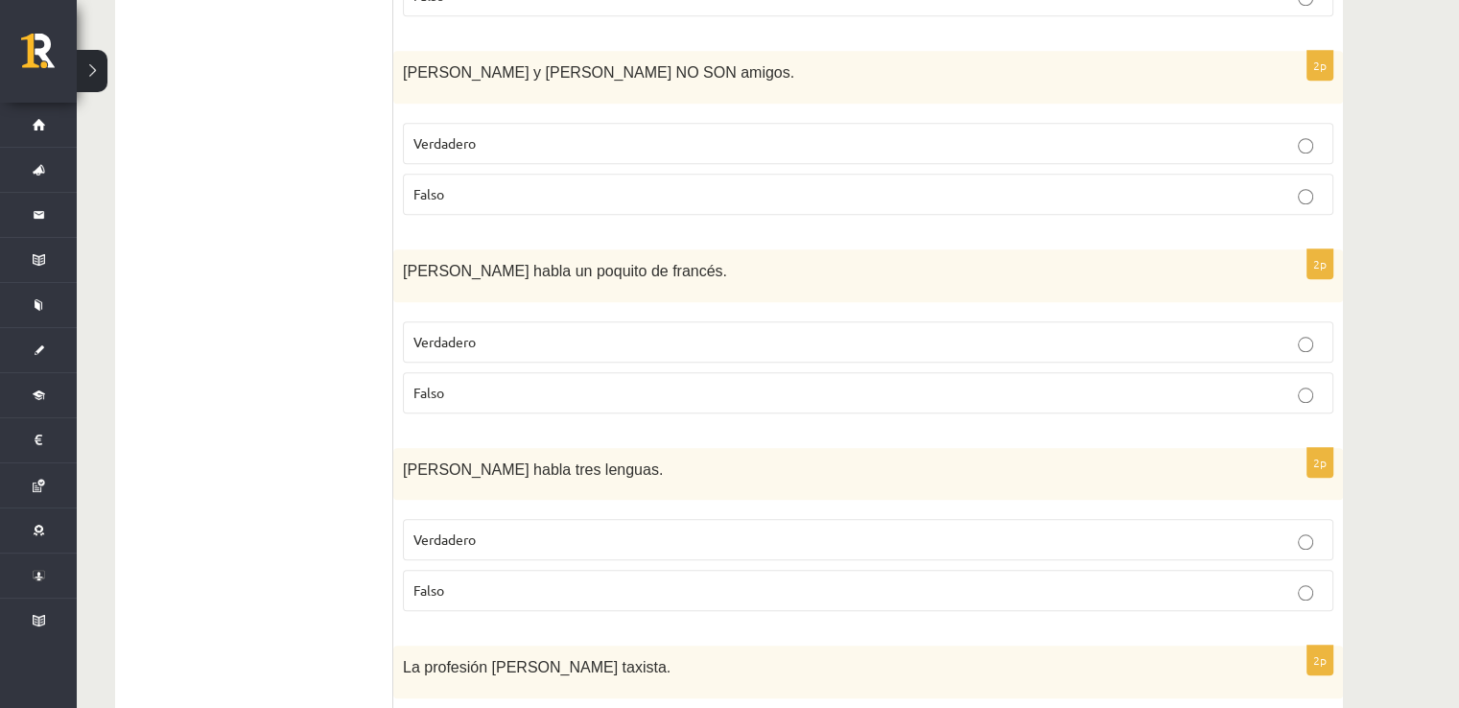
scroll to position [1686, 0]
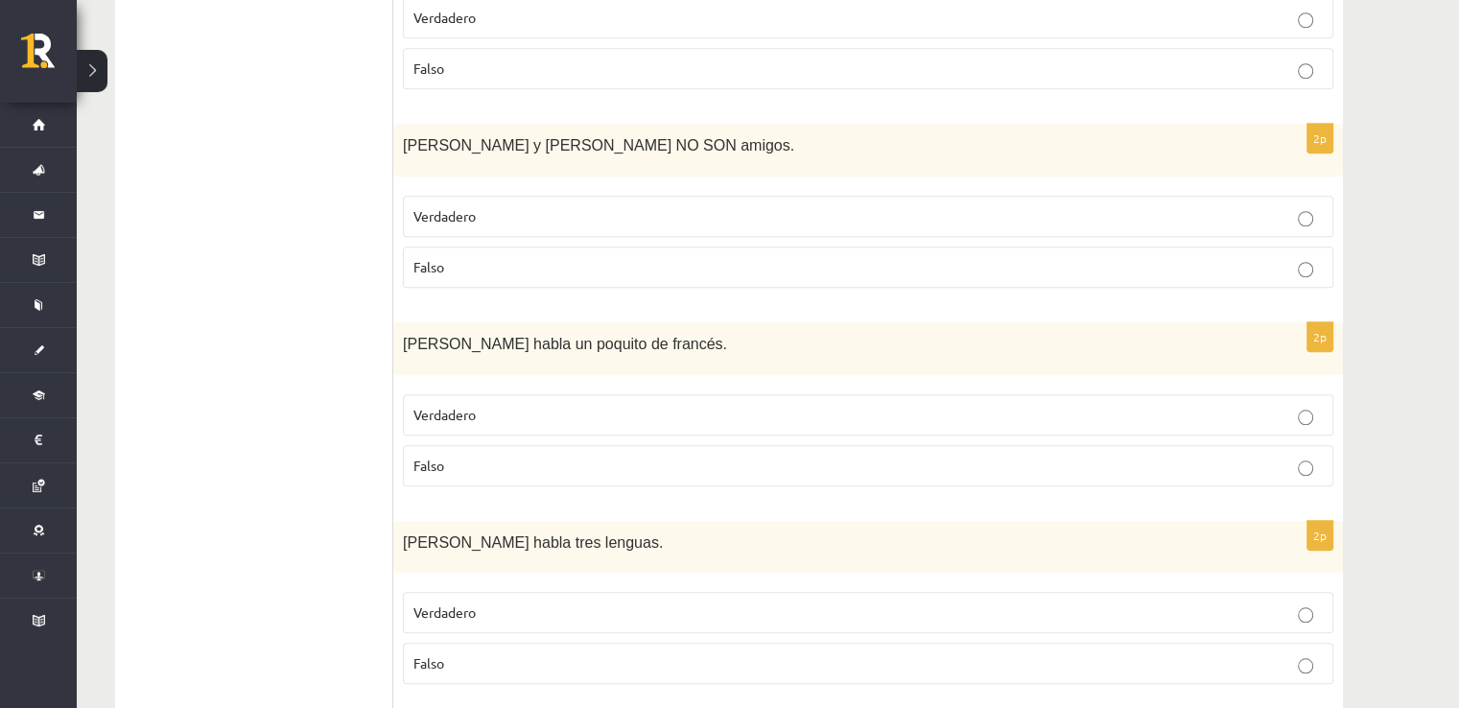
click at [493, 220] on label "Verdadero" at bounding box center [868, 216] width 931 height 41
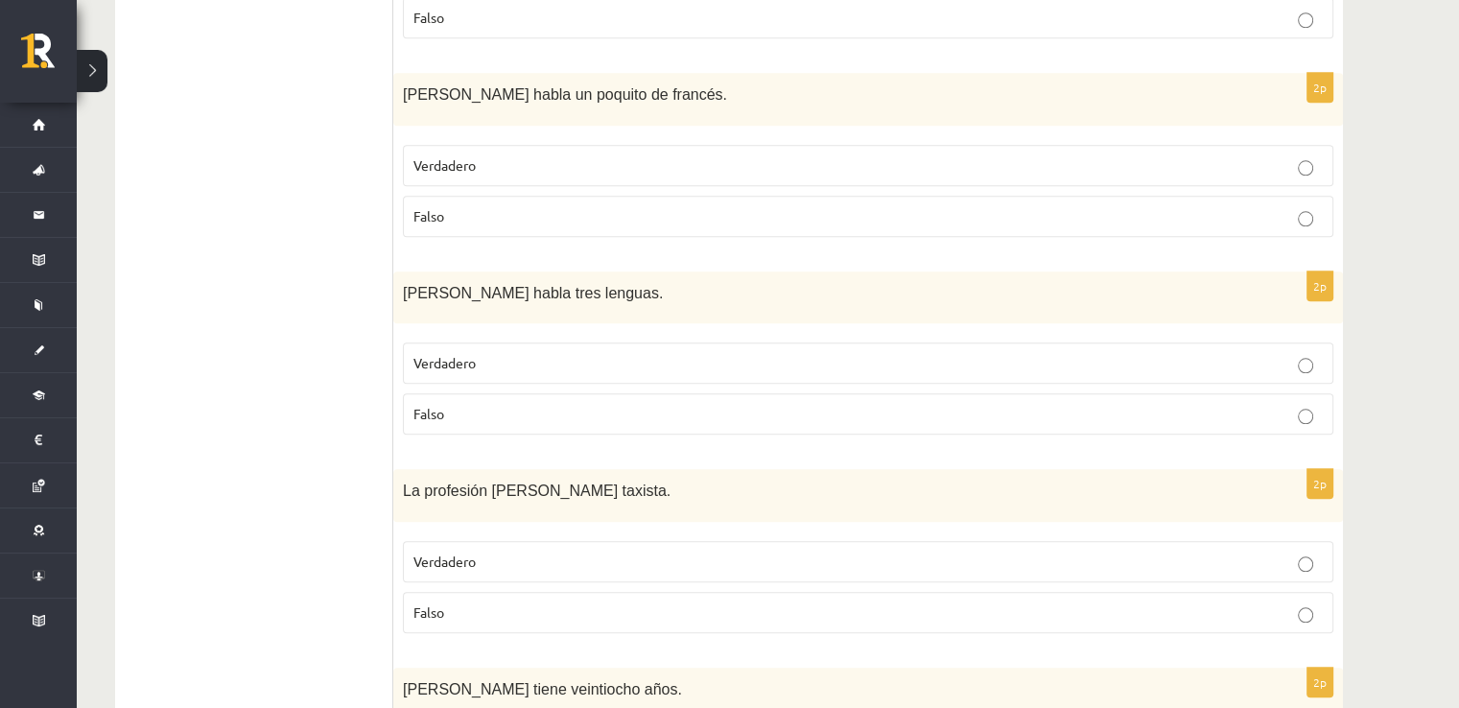
scroll to position [1973, 0]
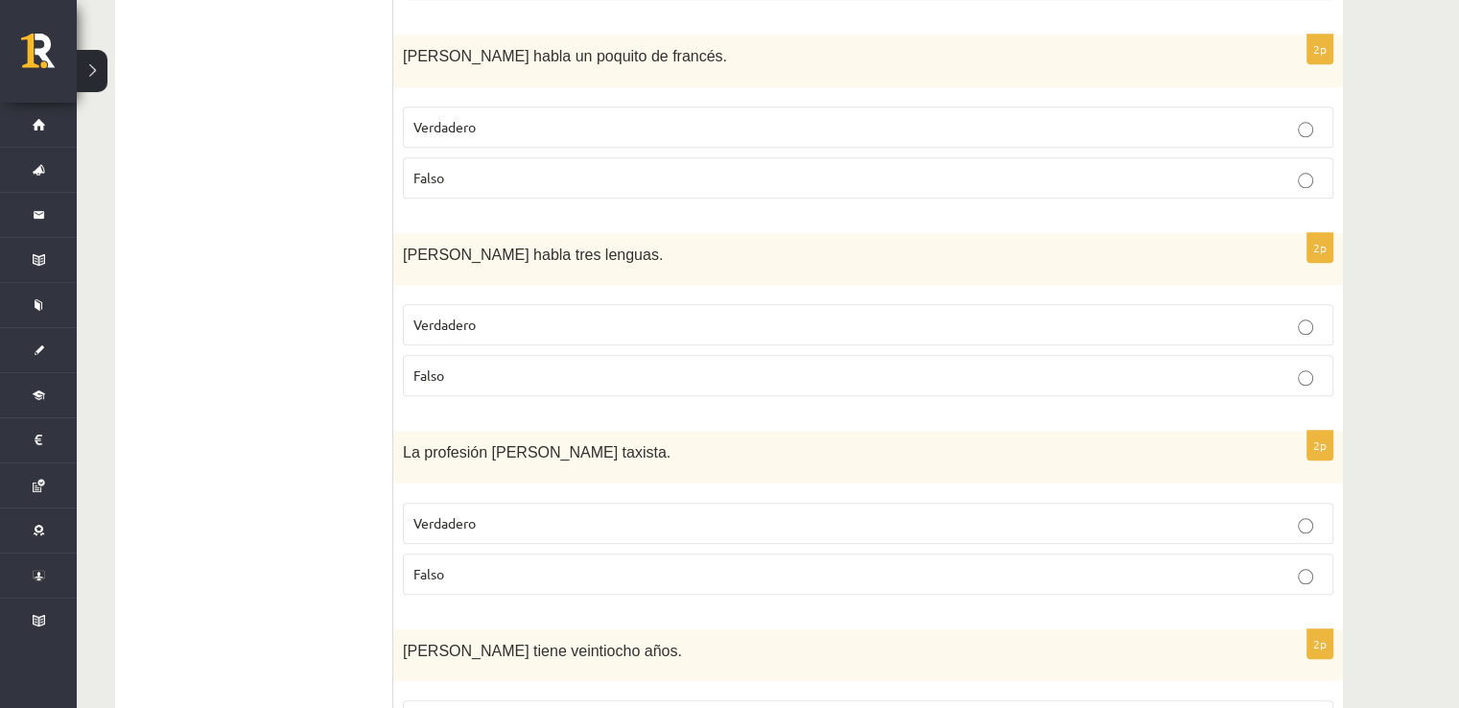
click at [507, 181] on label "Falso" at bounding box center [868, 177] width 931 height 41
click at [465, 366] on p "Falso" at bounding box center [867, 376] width 909 height 20
click at [482, 513] on p "Verdadero" at bounding box center [867, 523] width 909 height 20
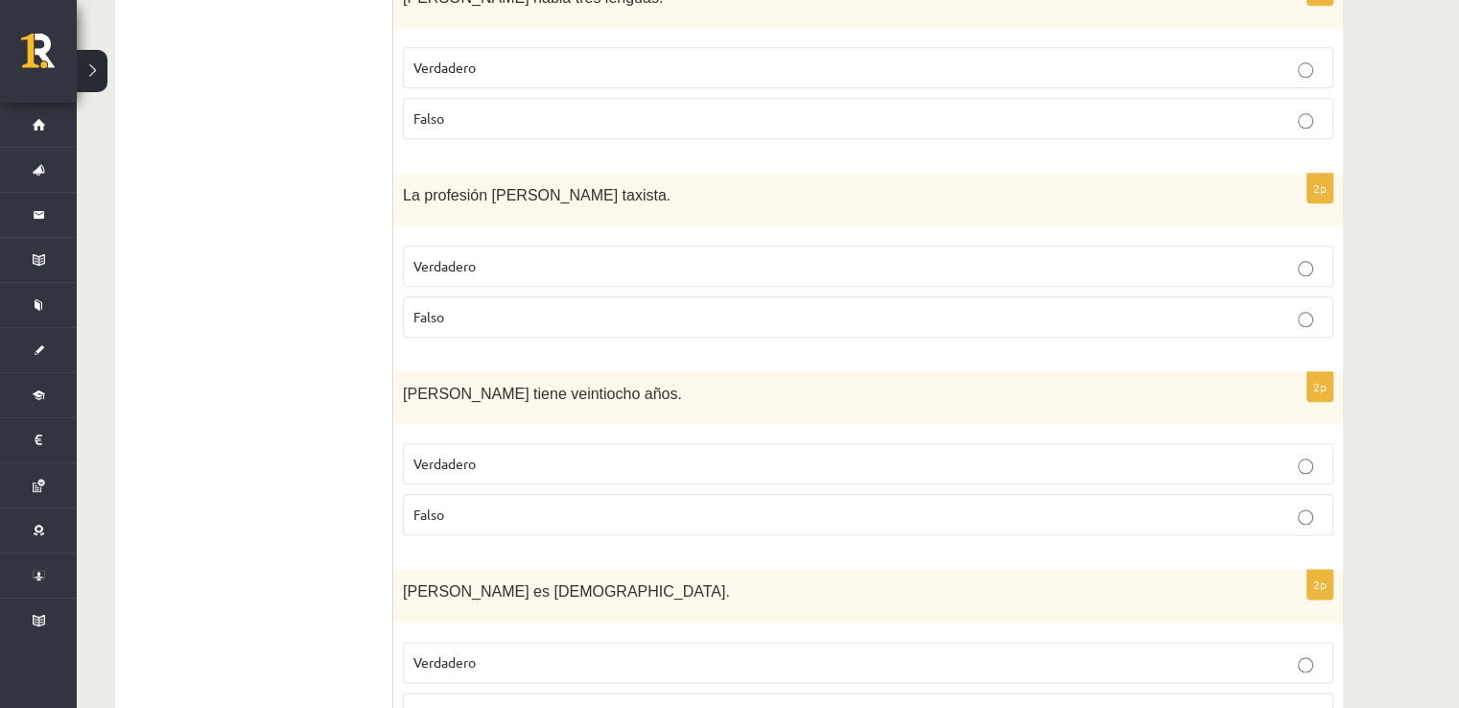
scroll to position [2357, 0]
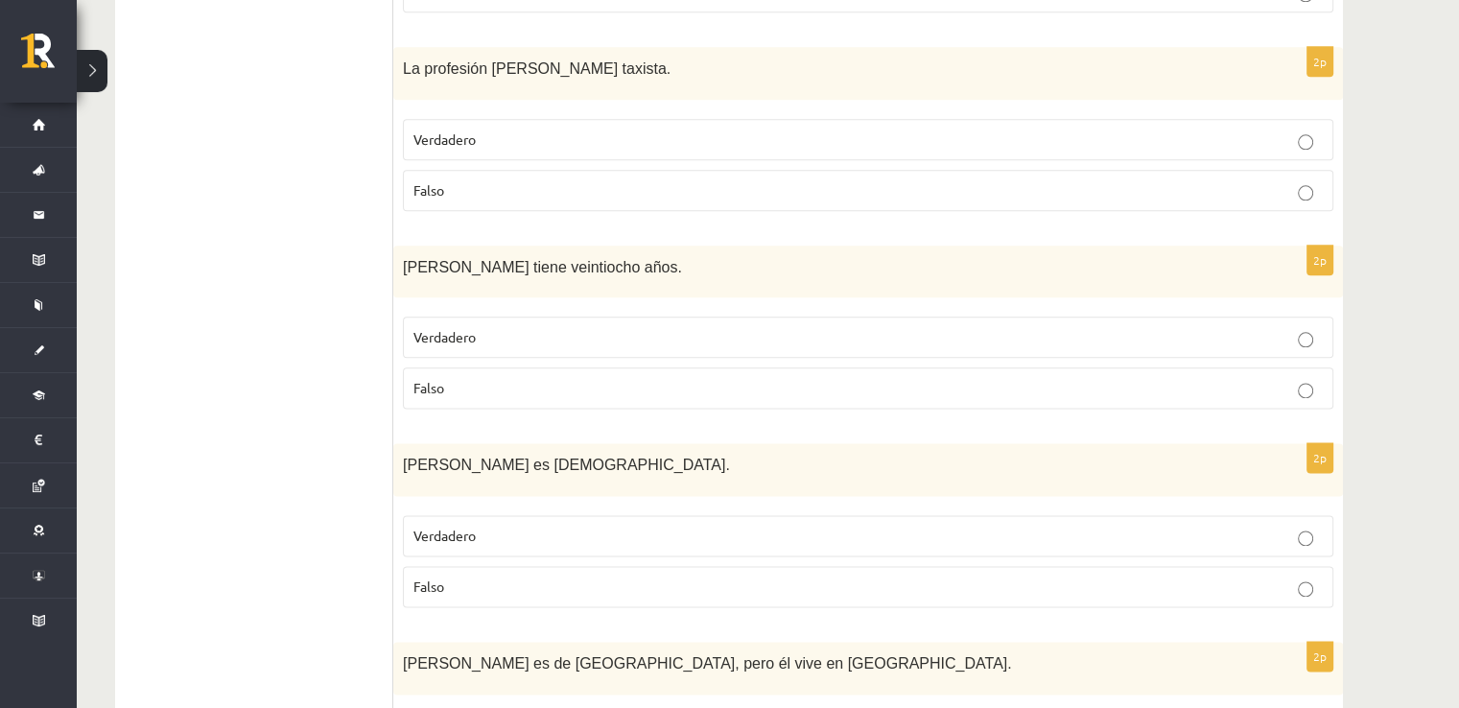
click at [499, 381] on p "Falso" at bounding box center [867, 388] width 909 height 20
click at [508, 595] on label "Falso" at bounding box center [868, 586] width 931 height 41
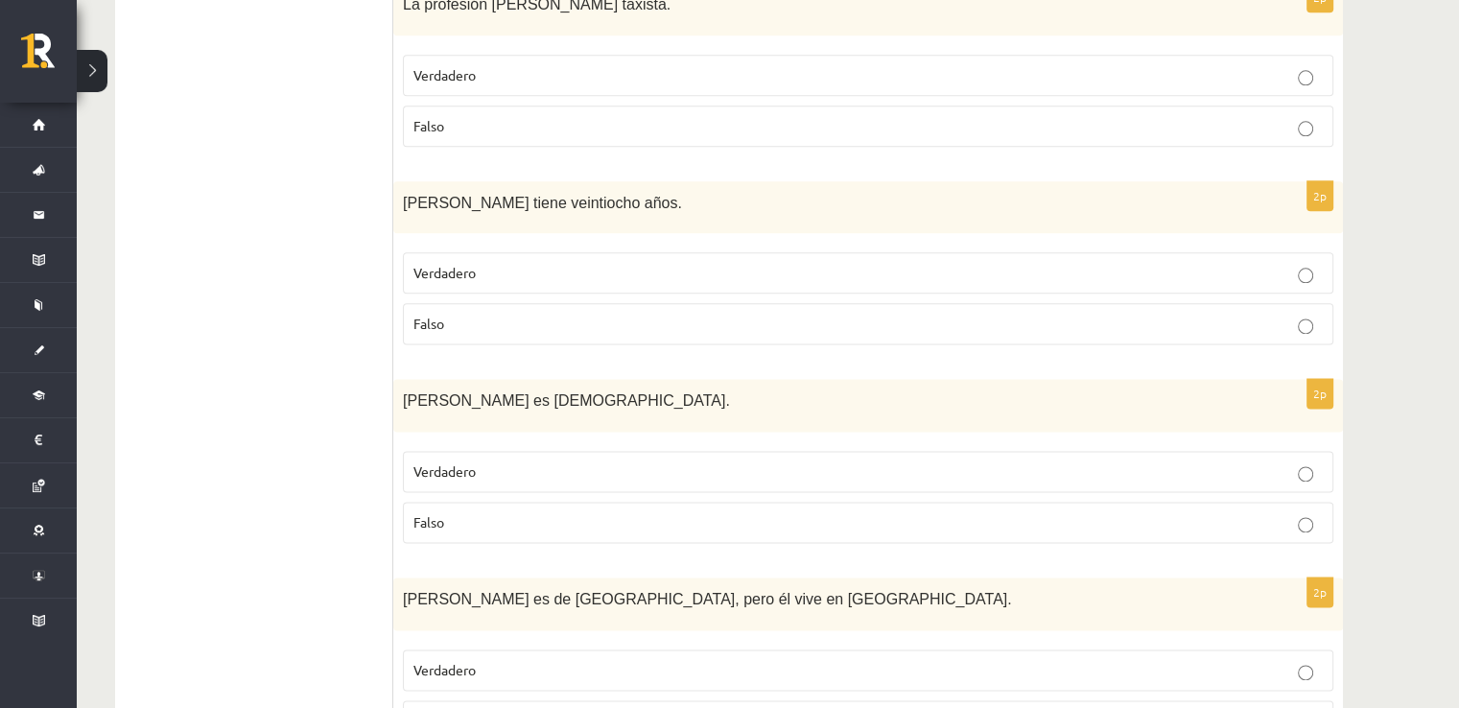
scroll to position [2516, 0]
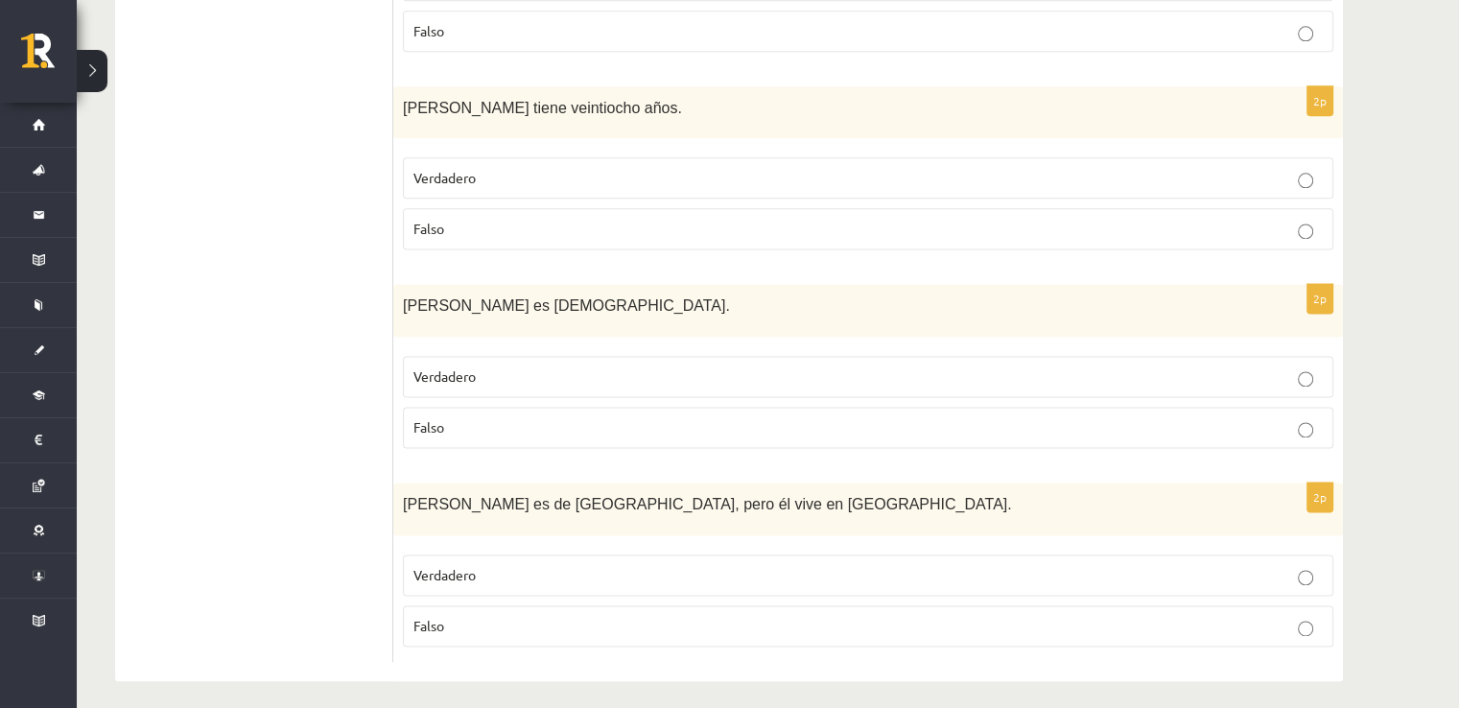
click at [512, 565] on p "Verdadero" at bounding box center [867, 575] width 909 height 20
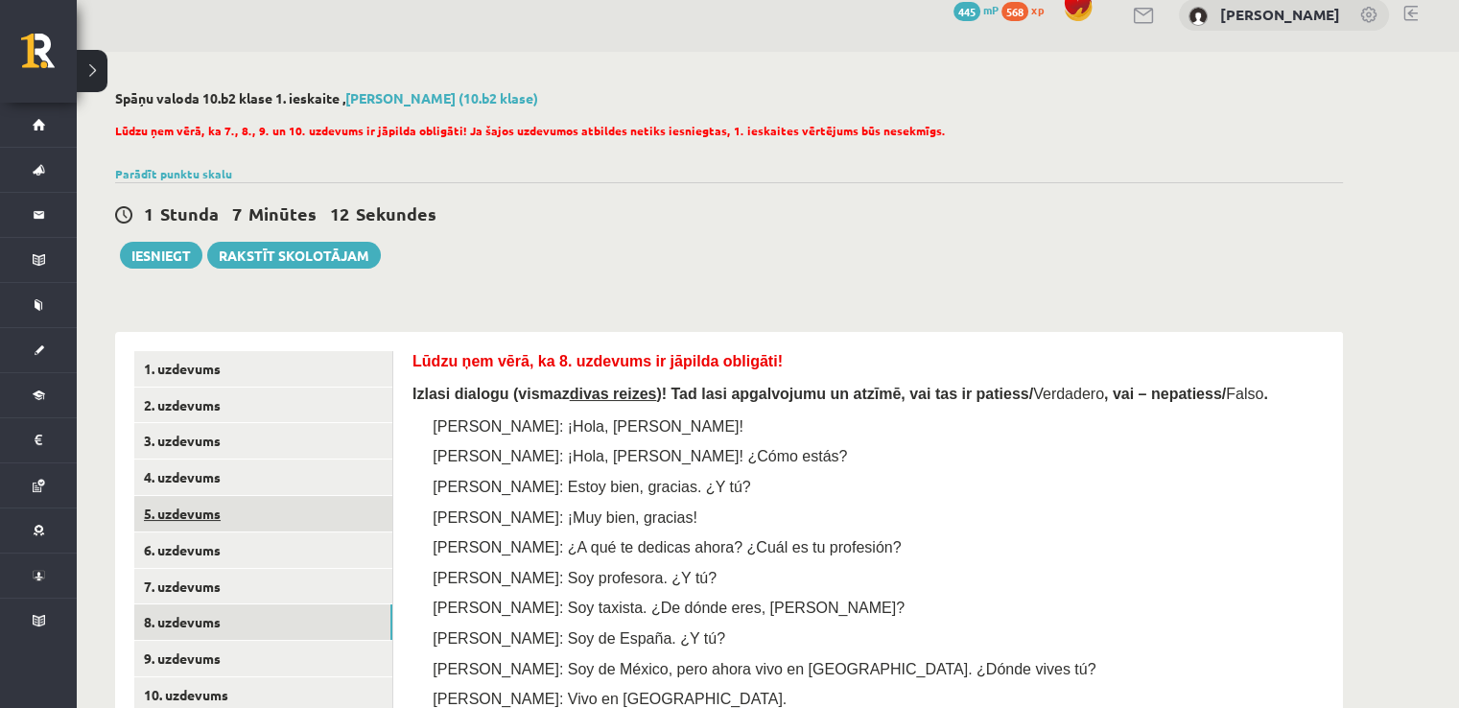
scroll to position [406, 0]
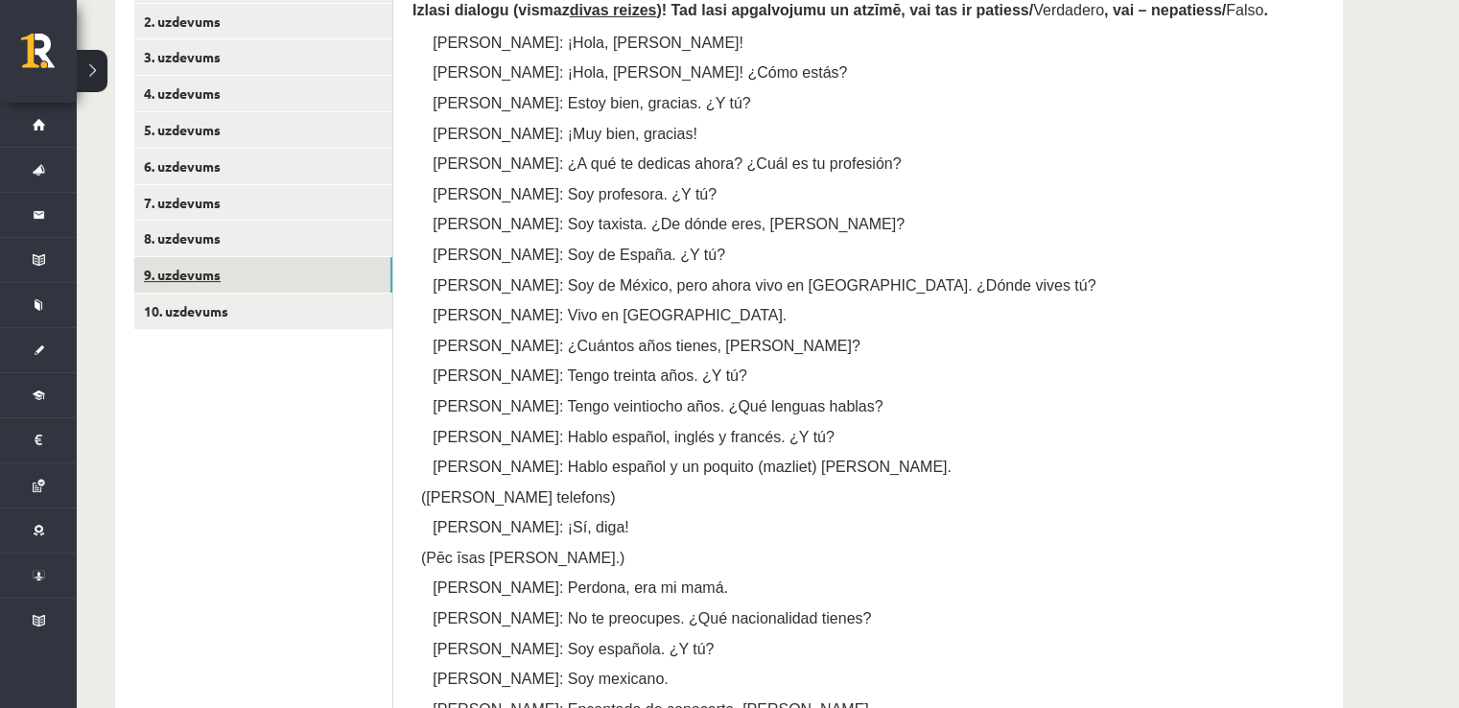
click at [230, 285] on link "9. uzdevums" at bounding box center [263, 274] width 258 height 35
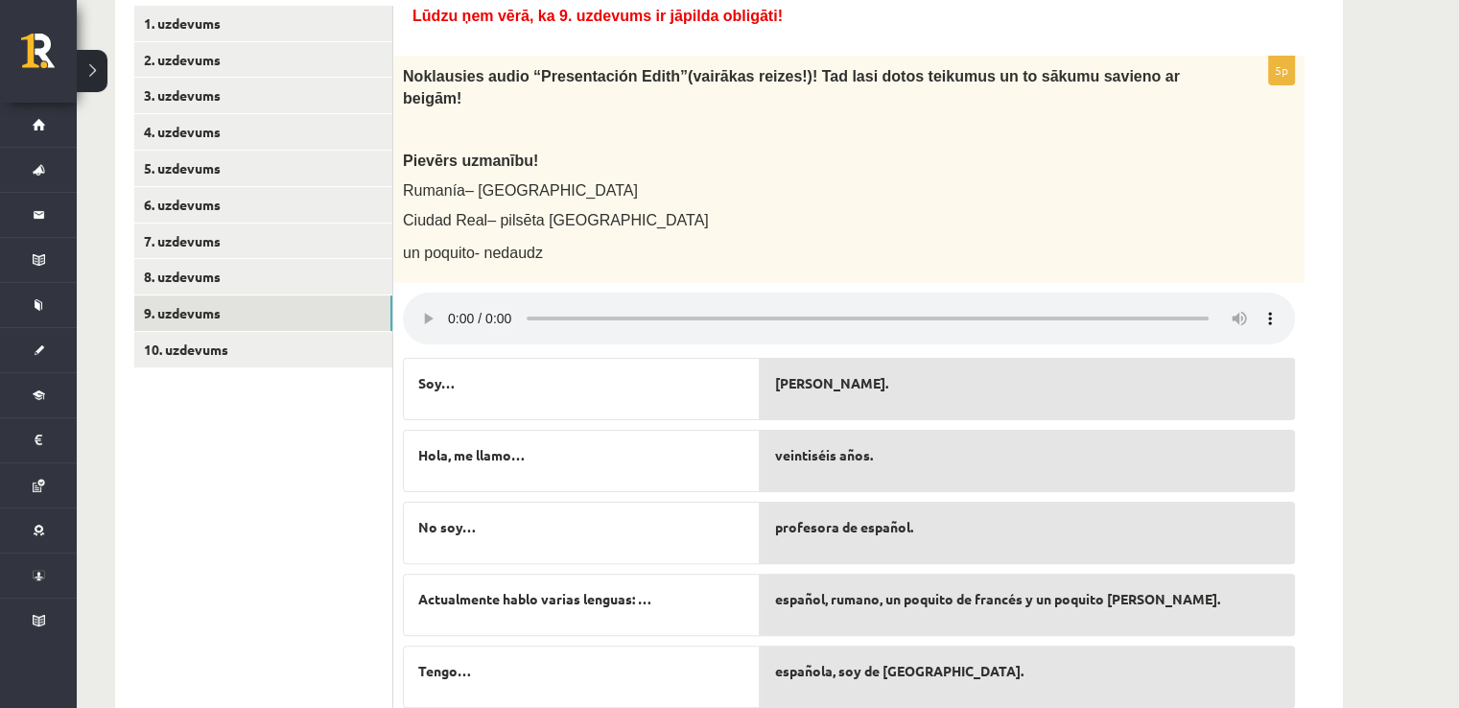
scroll to position [413, 0]
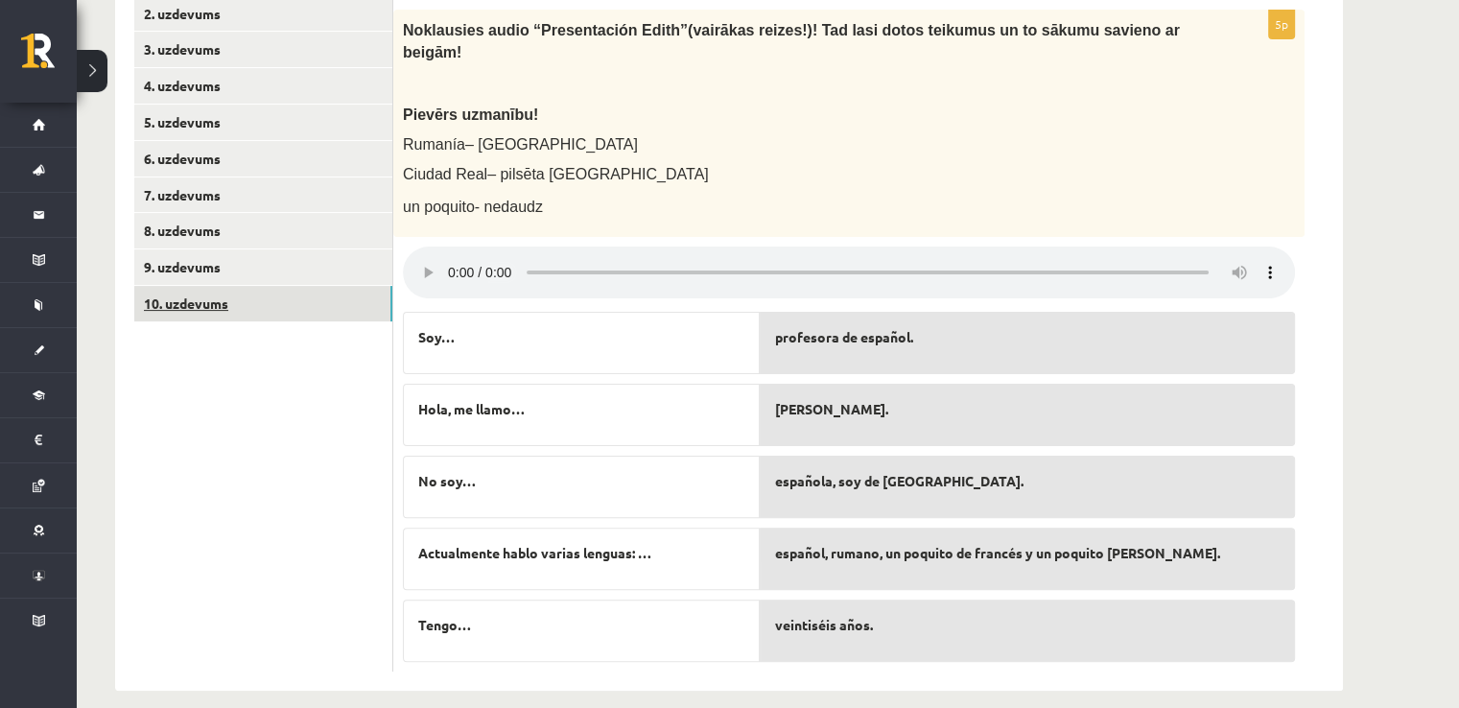
click at [272, 311] on link "10. uzdevums" at bounding box center [263, 303] width 258 height 35
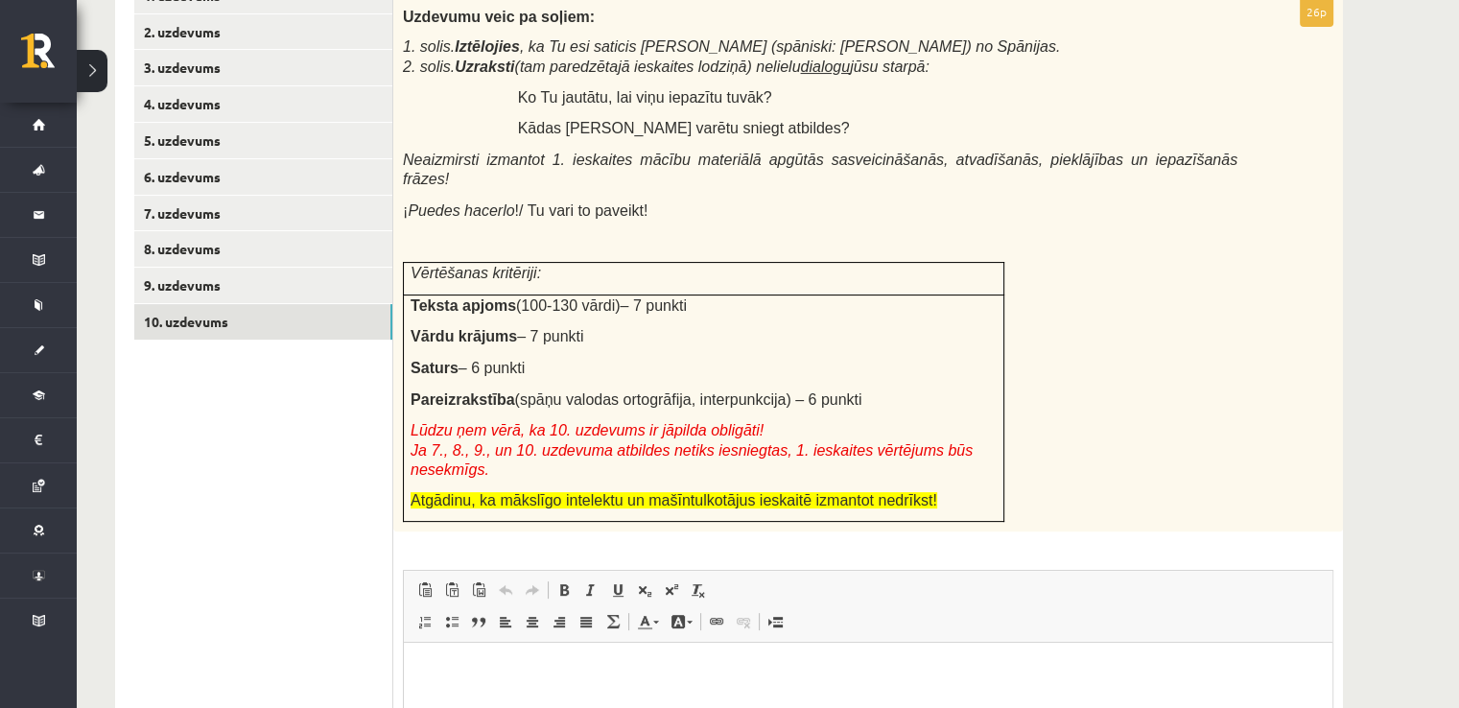
scroll to position [318, 0]
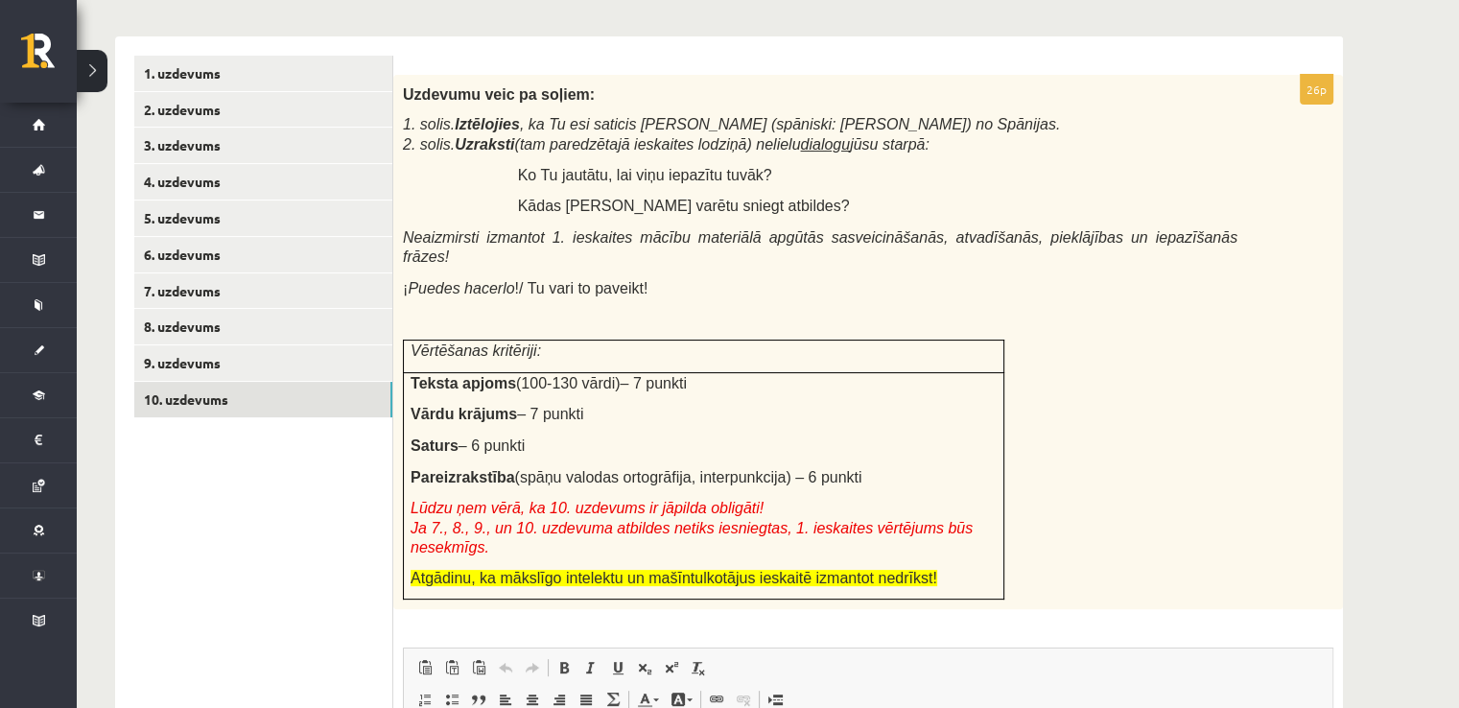
click at [152, 568] on ul "1. uzdevums 2. uzdevums 3. uzdevums 4. uzdevums 5. uzdevums 6. uzdevums 7. uzde…" at bounding box center [263, 552] width 259 height 992
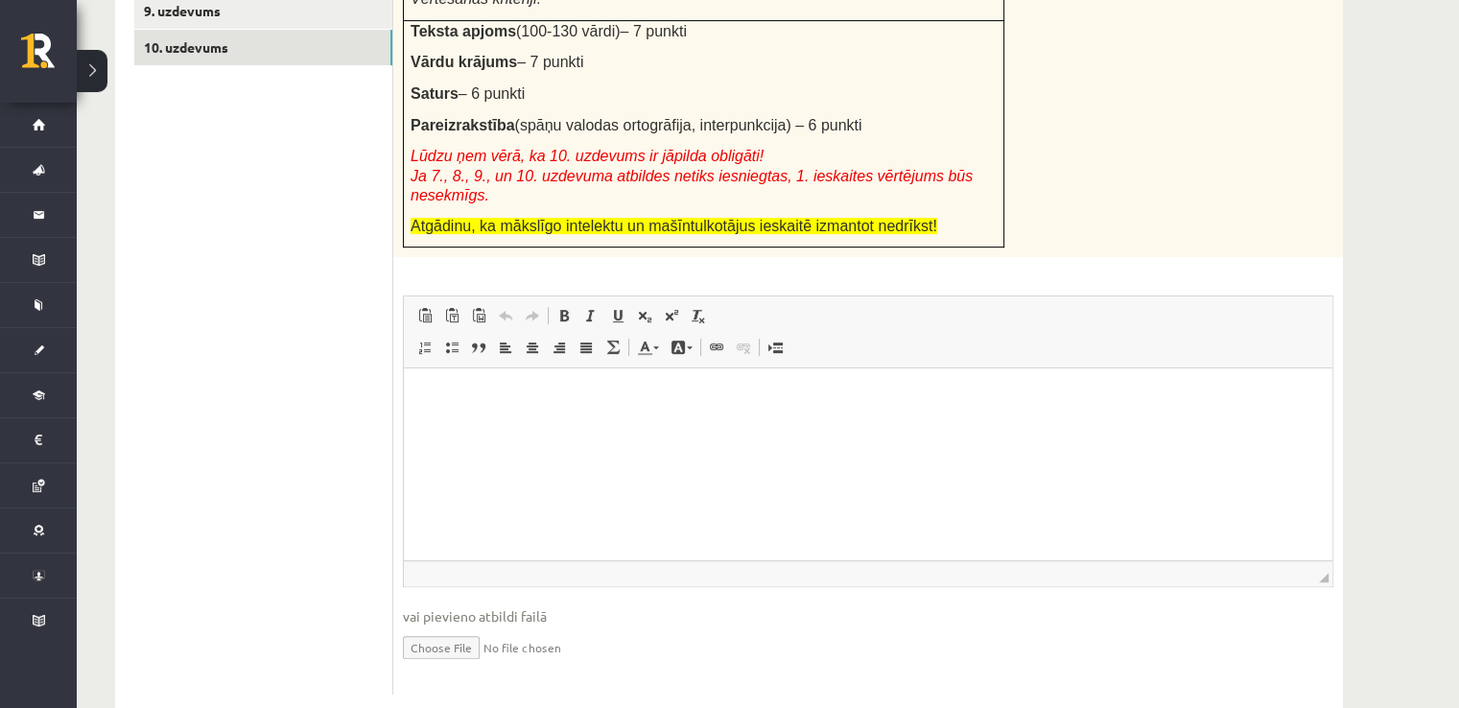
scroll to position [673, 0]
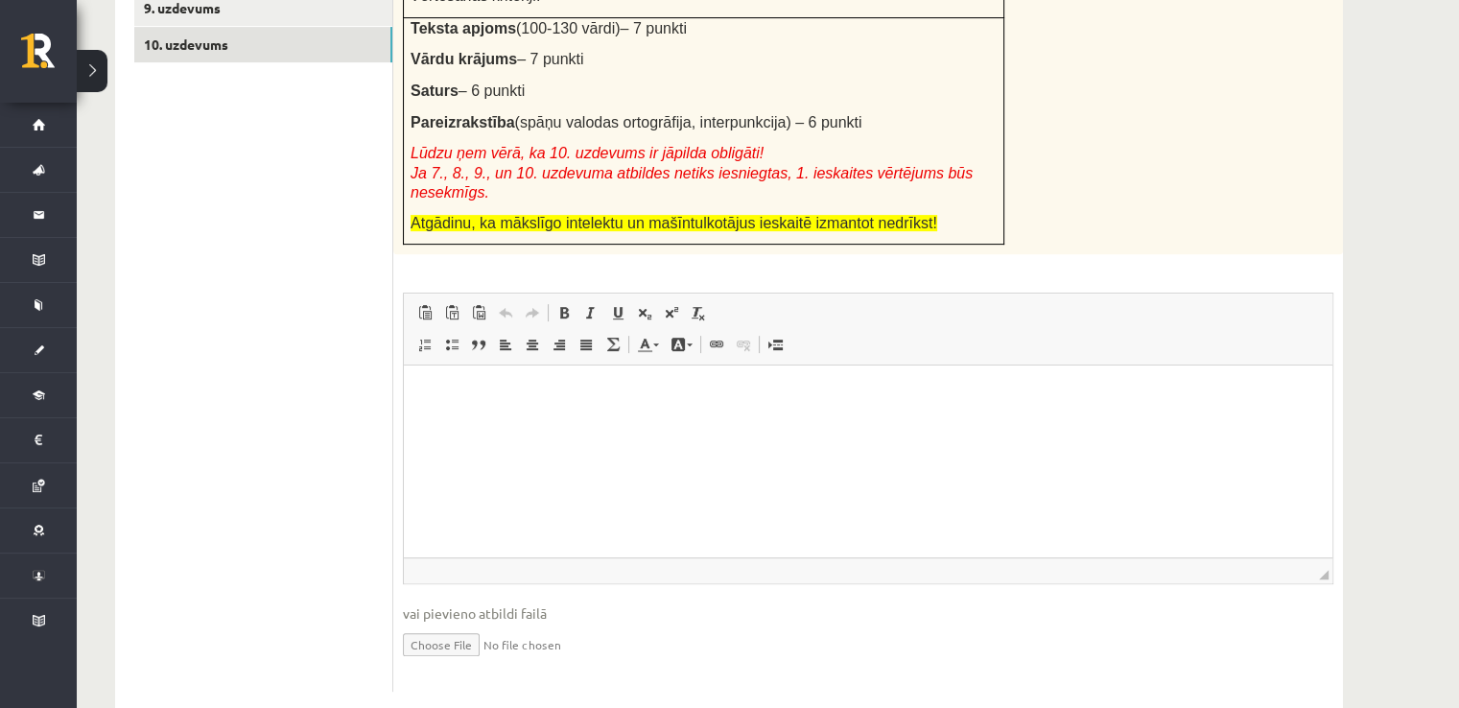
click at [483, 424] on html at bounding box center [868, 395] width 929 height 59
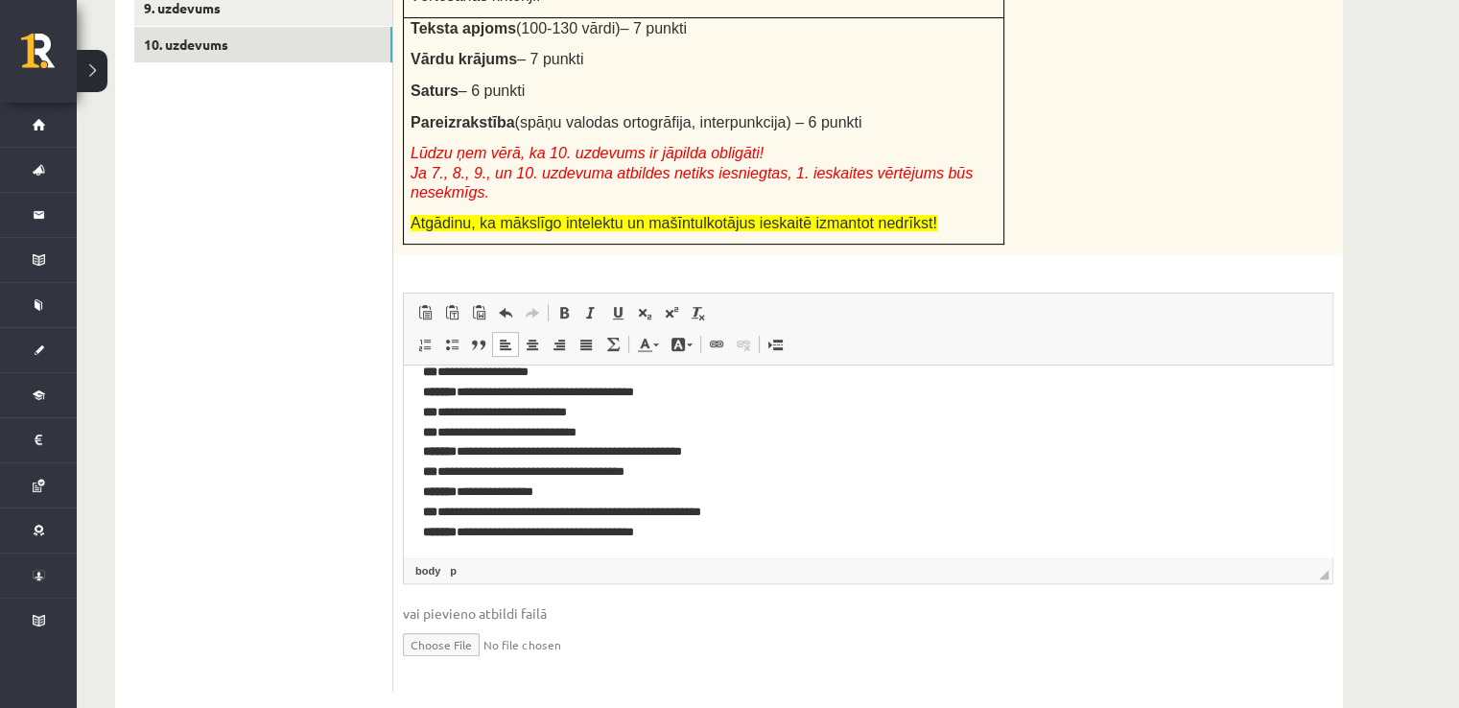
scroll to position [205, 0]
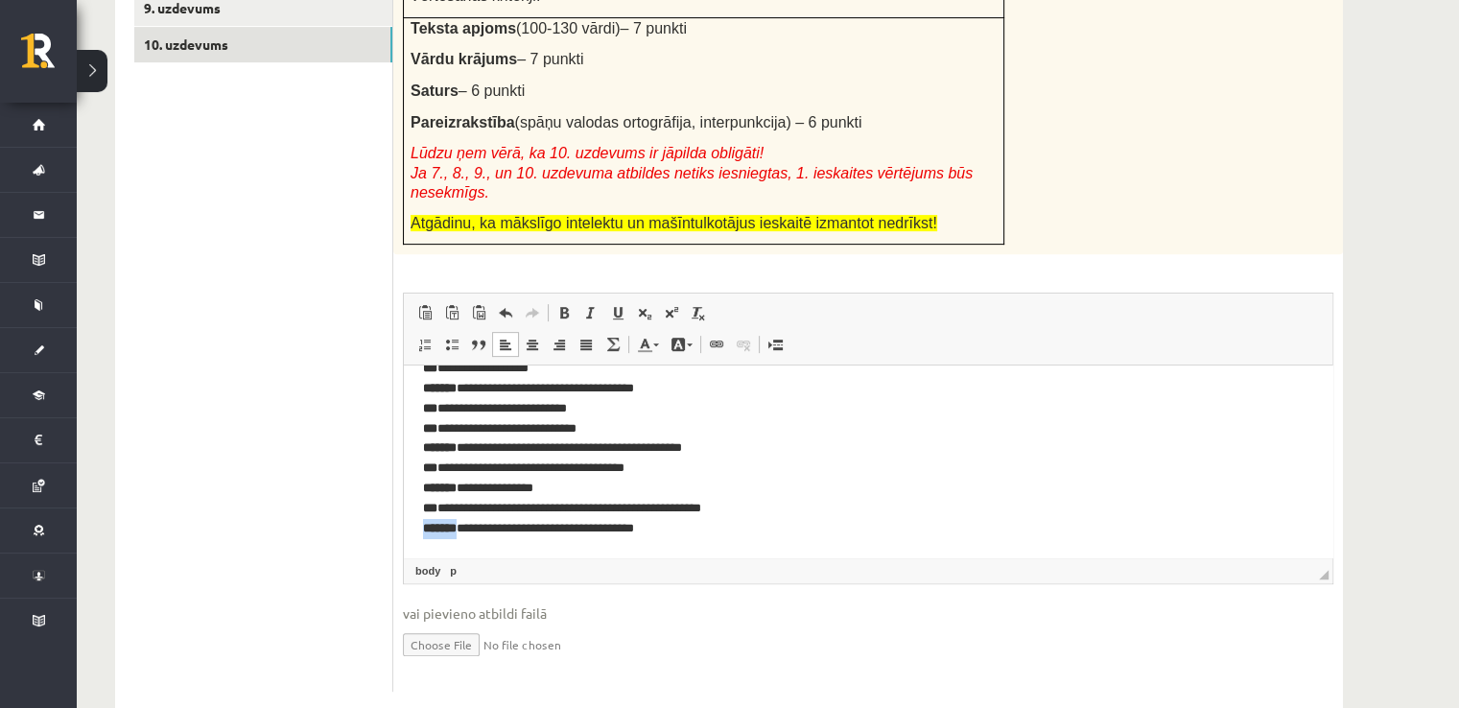
drag, startPoint x: 468, startPoint y: 531, endPoint x: 424, endPoint y: 530, distance: 44.2
click at [424, 530] on p "**********" at bounding box center [861, 358] width 877 height 359
click at [557, 305] on span at bounding box center [563, 312] width 15 height 15
click at [759, 542] on html "**********" at bounding box center [868, 358] width 929 height 397
drag, startPoint x: 461, startPoint y: 527, endPoint x: 426, endPoint y: 524, distance: 35.6
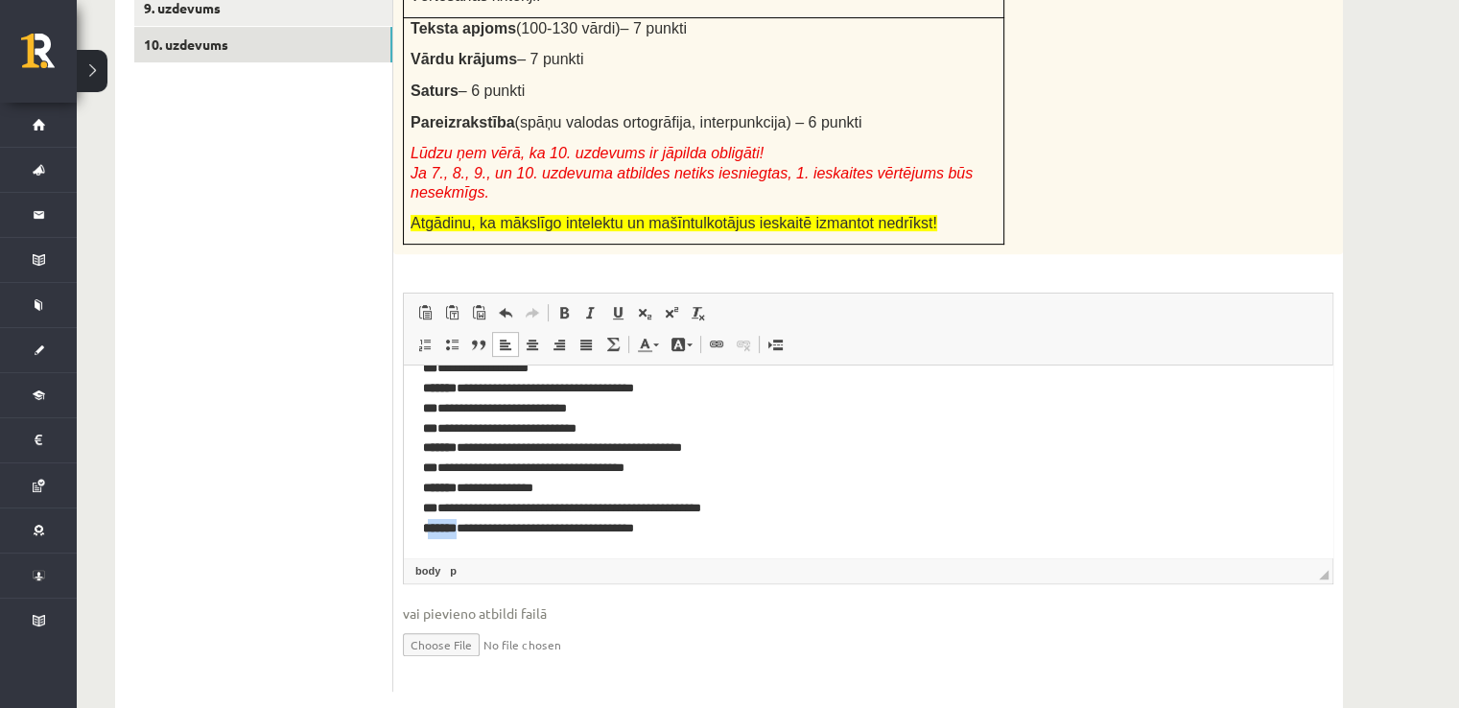
click at [426, 524] on strong "*******" at bounding box center [440, 528] width 34 height 12
click at [557, 305] on span at bounding box center [563, 312] width 15 height 15
click at [720, 526] on p "**********" at bounding box center [861, 358] width 877 height 359
click at [439, 531] on strong "*******" at bounding box center [440, 528] width 34 height 12
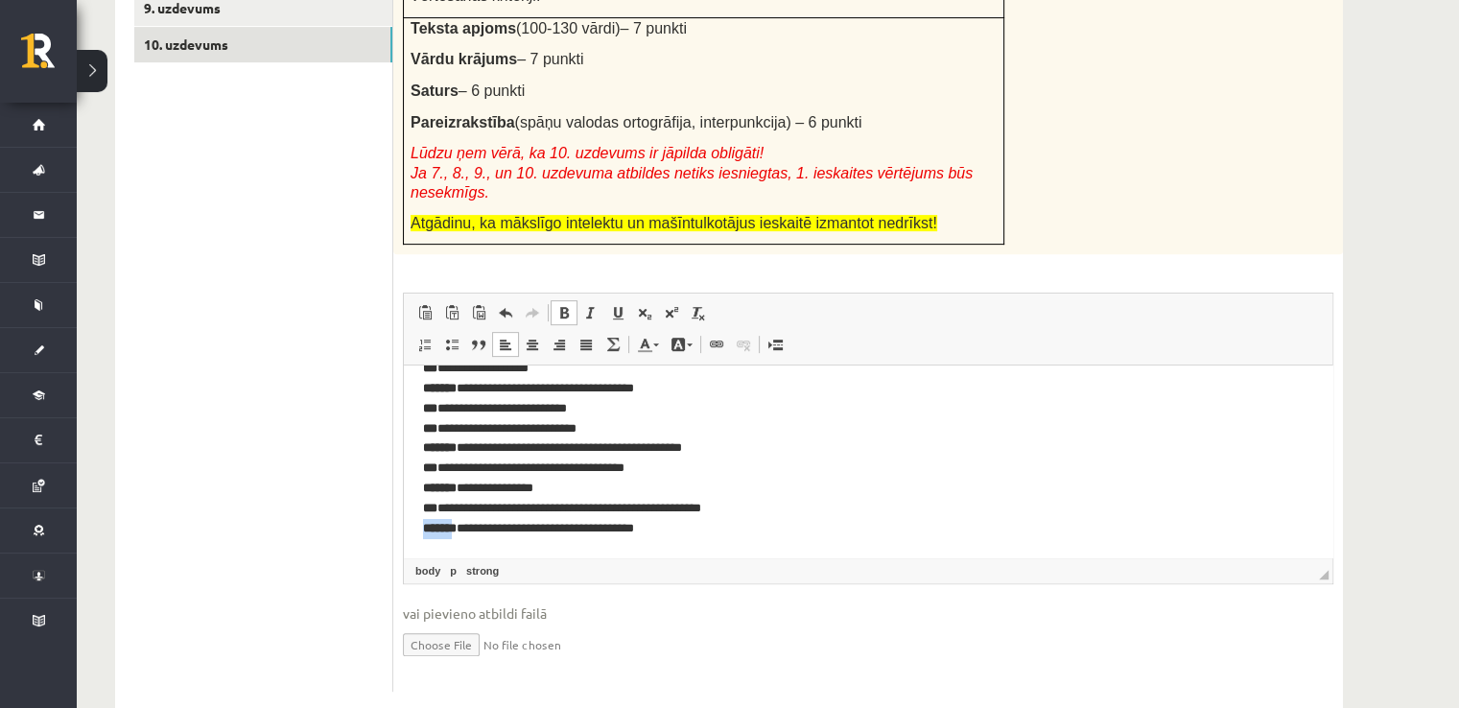
click at [457, 531] on strong "*******" at bounding box center [440, 528] width 34 height 12
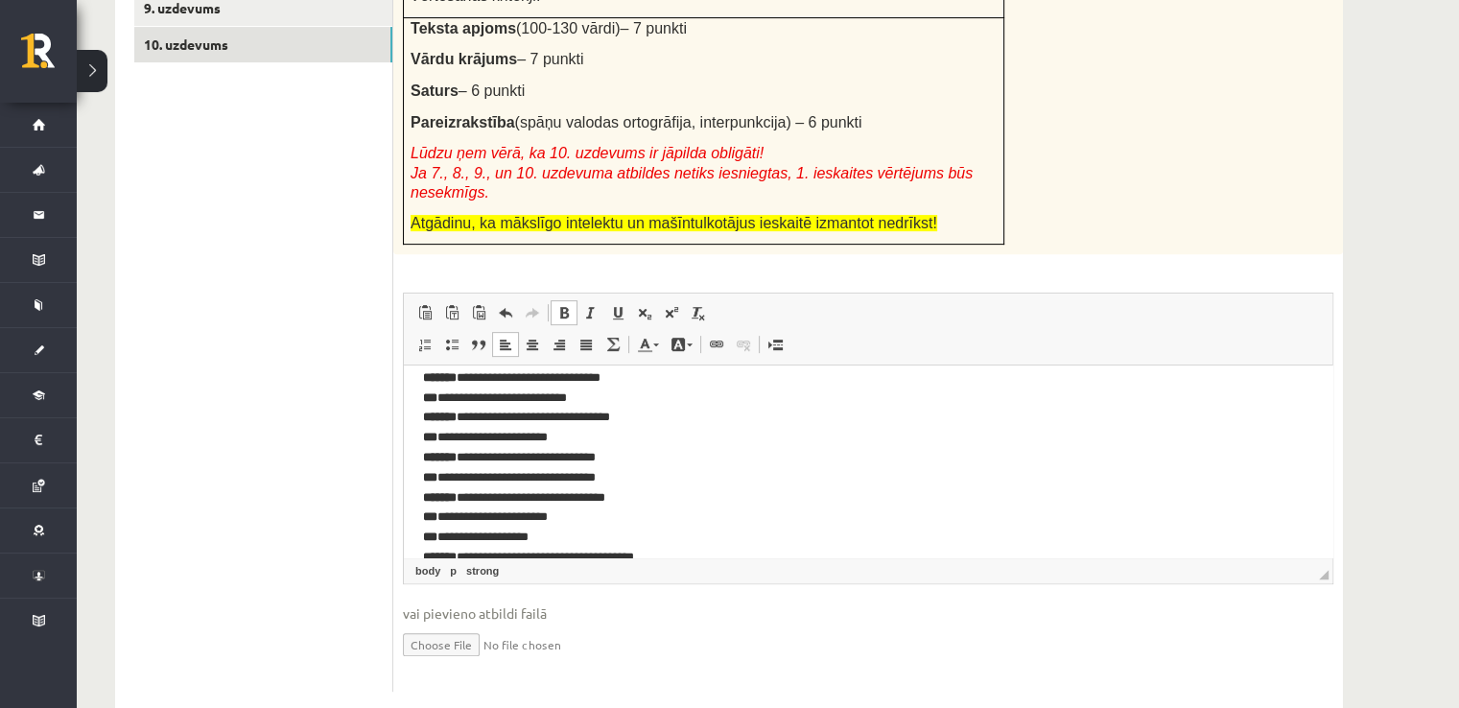
scroll to position [0, 0]
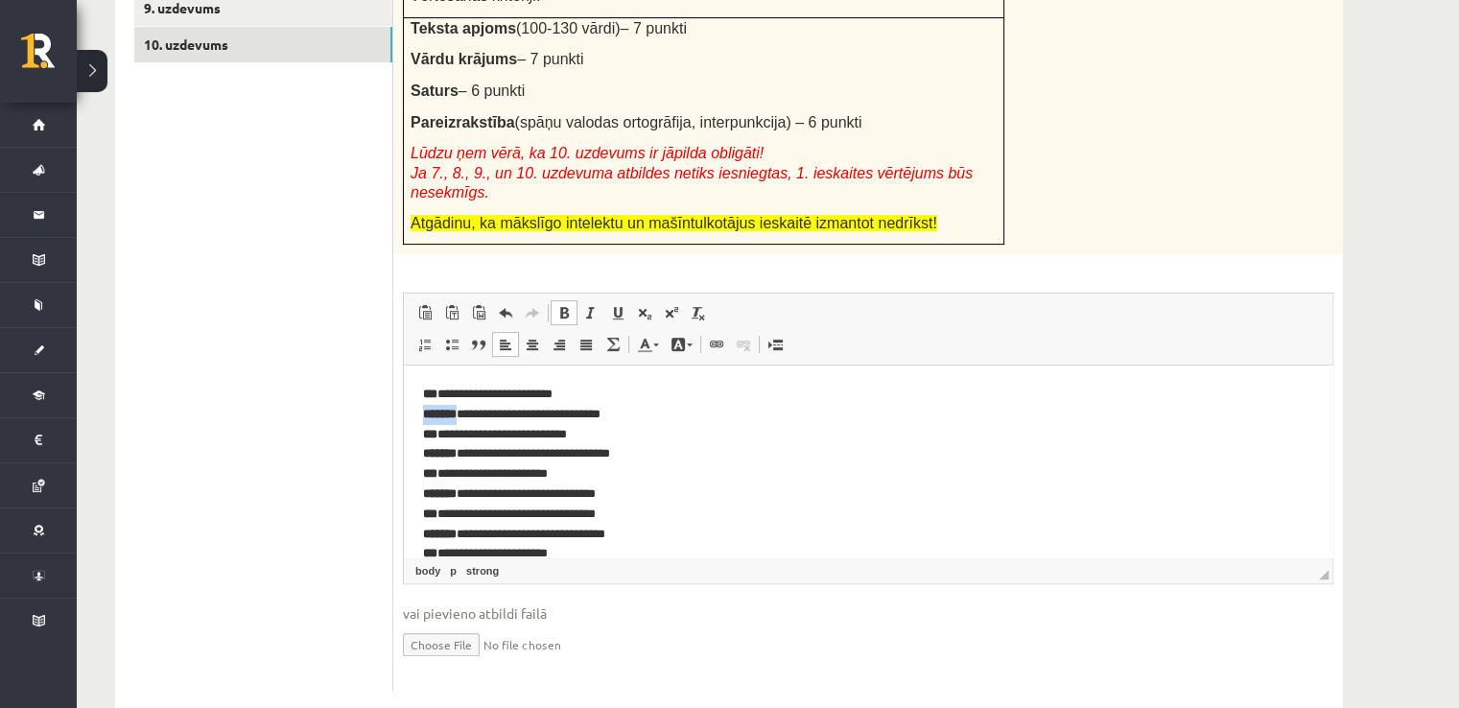
drag, startPoint x: 468, startPoint y: 413, endPoint x: 421, endPoint y: 408, distance: 47.3
click at [421, 408] on html "**********" at bounding box center [868, 564] width 929 height 397
click at [451, 562] on link "p" at bounding box center [453, 570] width 14 height 17
click at [476, 562] on link "strong" at bounding box center [482, 570] width 40 height 17
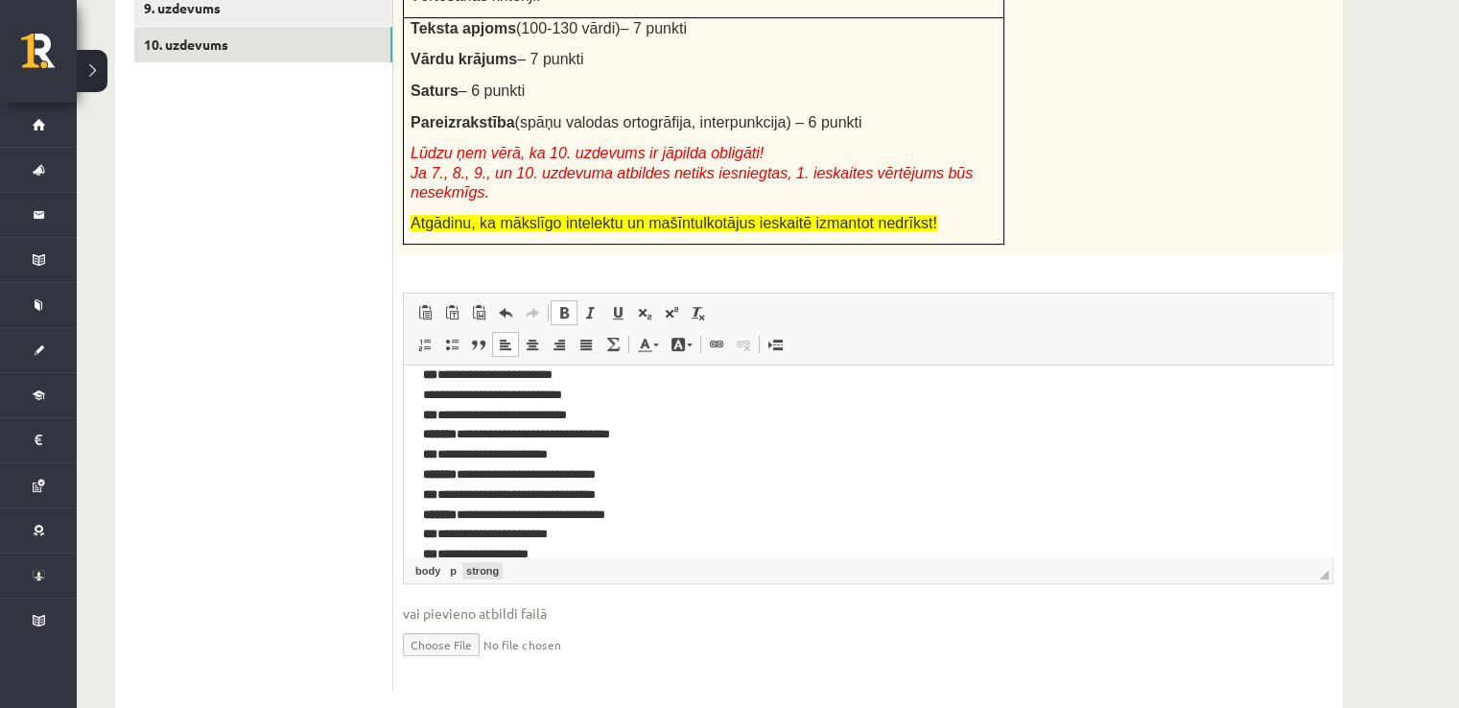
click at [482, 562] on link "strong" at bounding box center [482, 570] width 40 height 17
click at [455, 562] on link "p" at bounding box center [453, 570] width 14 height 17
click at [464, 562] on link "strong" at bounding box center [482, 570] width 40 height 17
click at [432, 562] on link "body" at bounding box center [428, 570] width 33 height 17
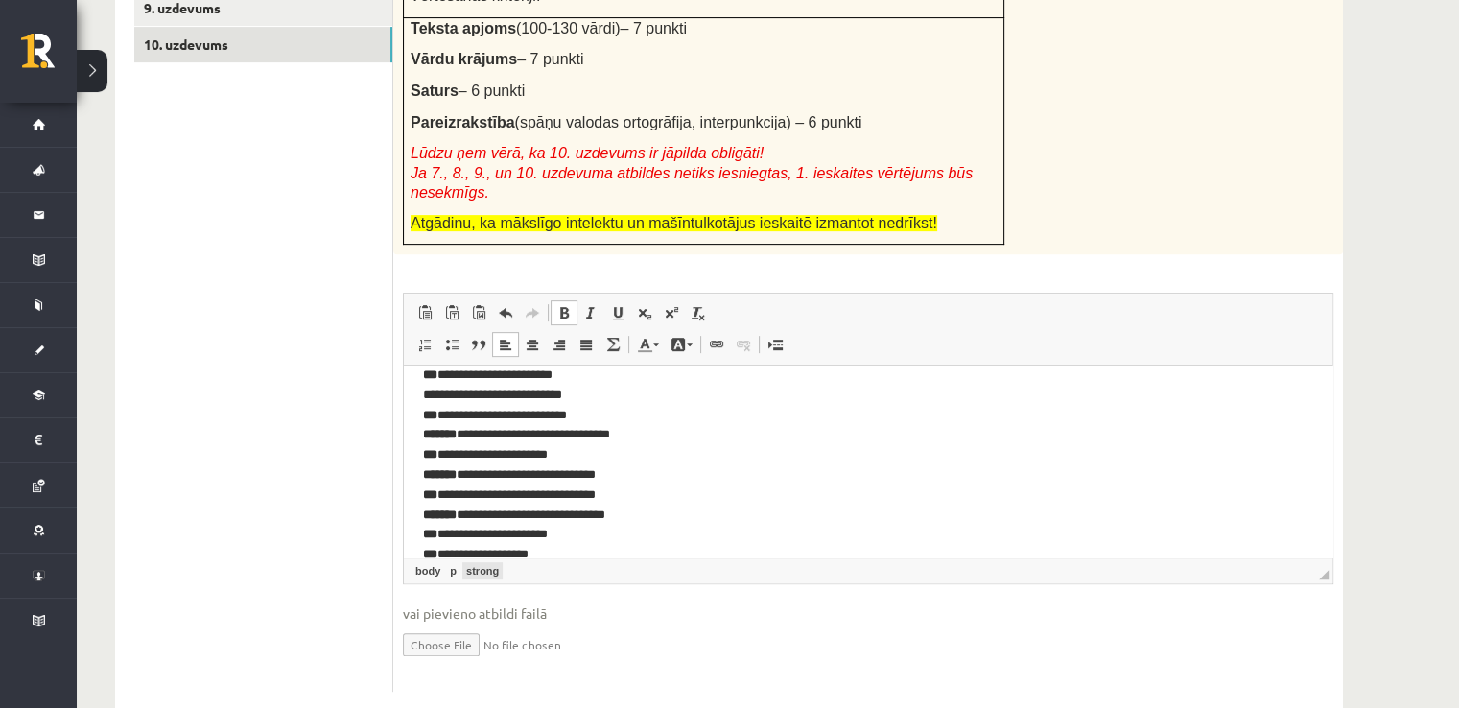
click at [476, 562] on link "strong" at bounding box center [482, 570] width 40 height 17
click at [438, 388] on p "**********" at bounding box center [861, 545] width 877 height 359
click at [435, 381] on strong "***" at bounding box center [430, 374] width 14 height 12
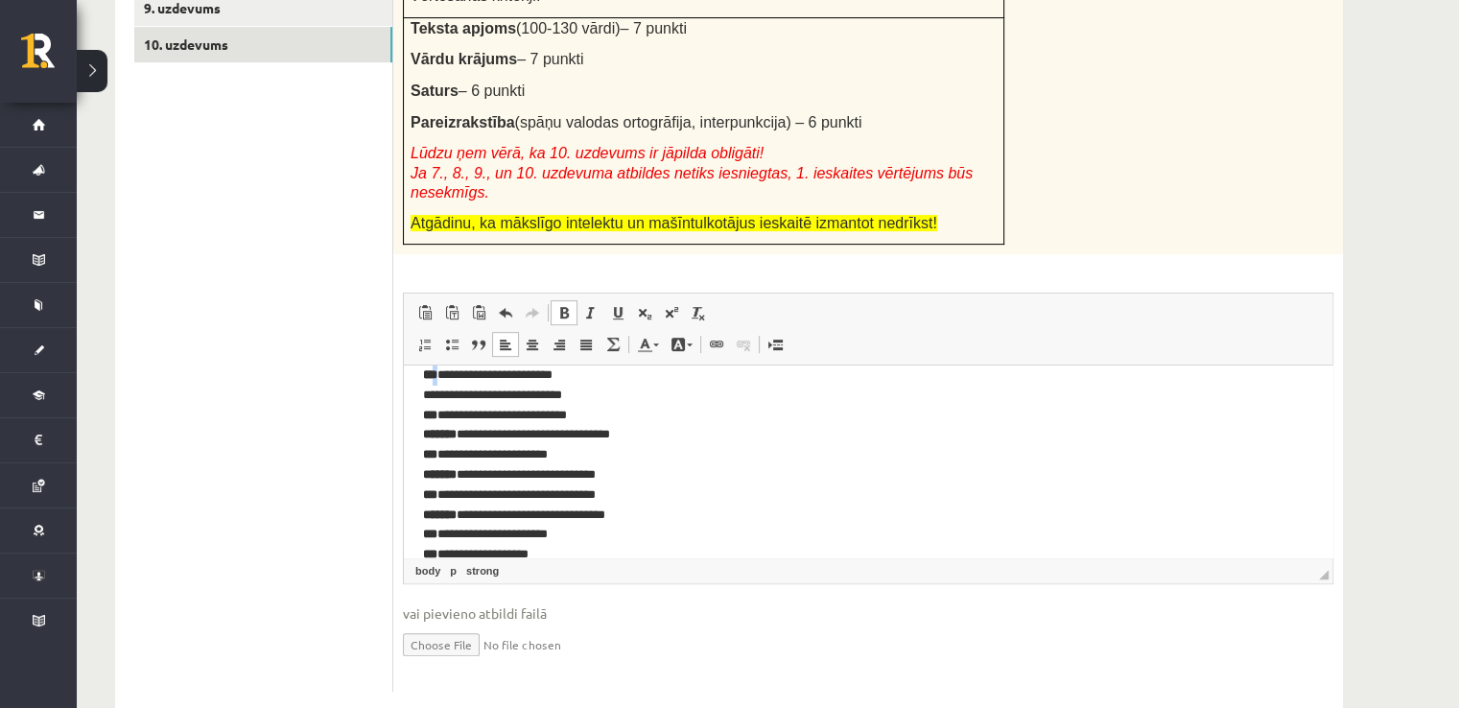
scroll to position [18, 0]
drag, startPoint x: 443, startPoint y: 379, endPoint x: 423, endPoint y: 381, distance: 20.2
click at [423, 381] on p "**********" at bounding box center [861, 545] width 877 height 359
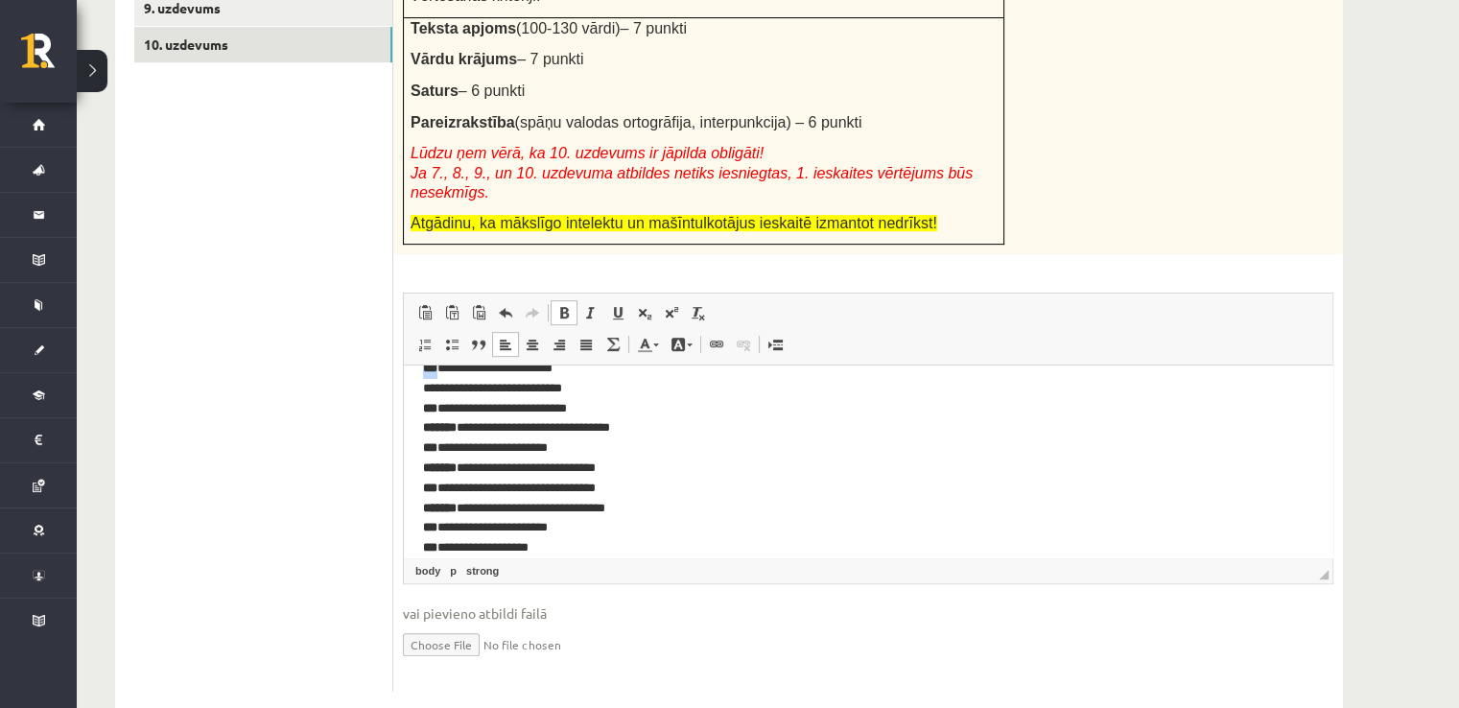
scroll to position [205, 0]
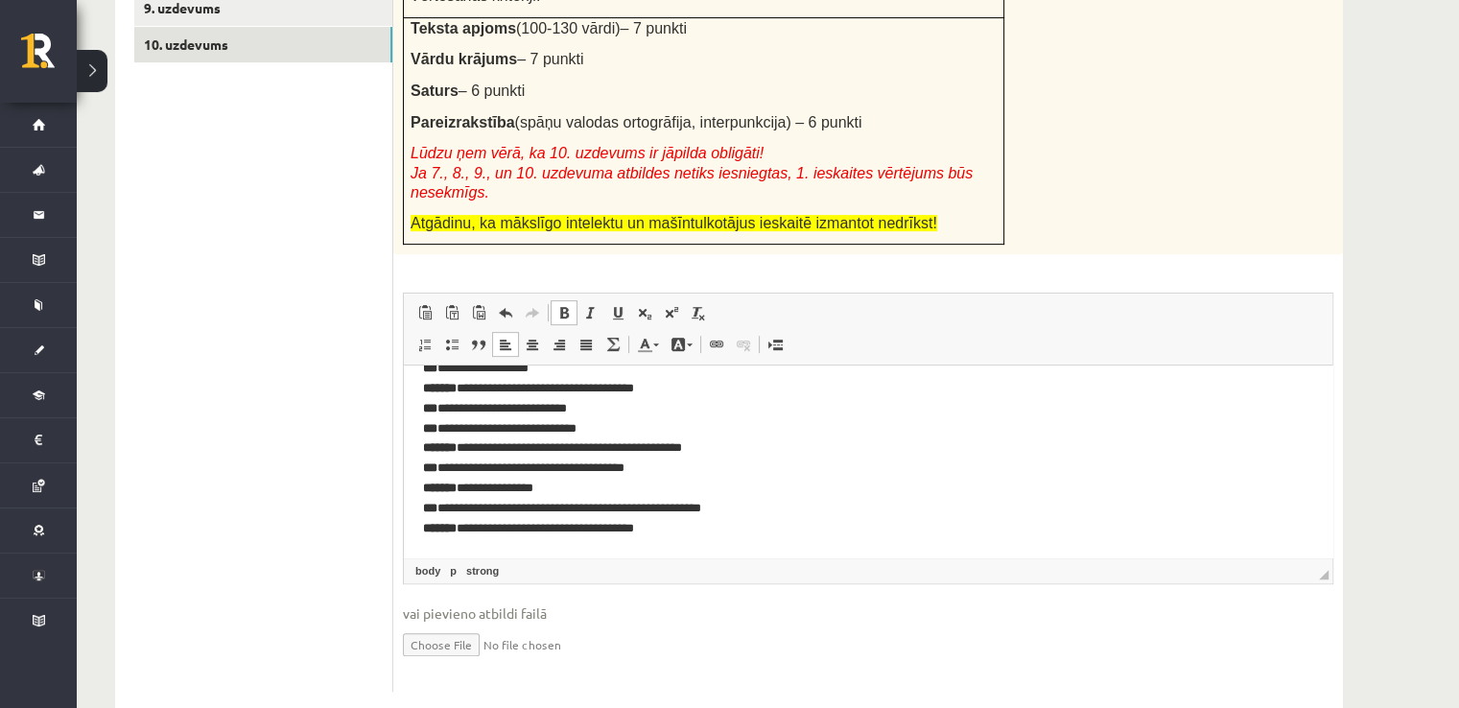
click at [630, 470] on p "**********" at bounding box center [861, 358] width 877 height 359
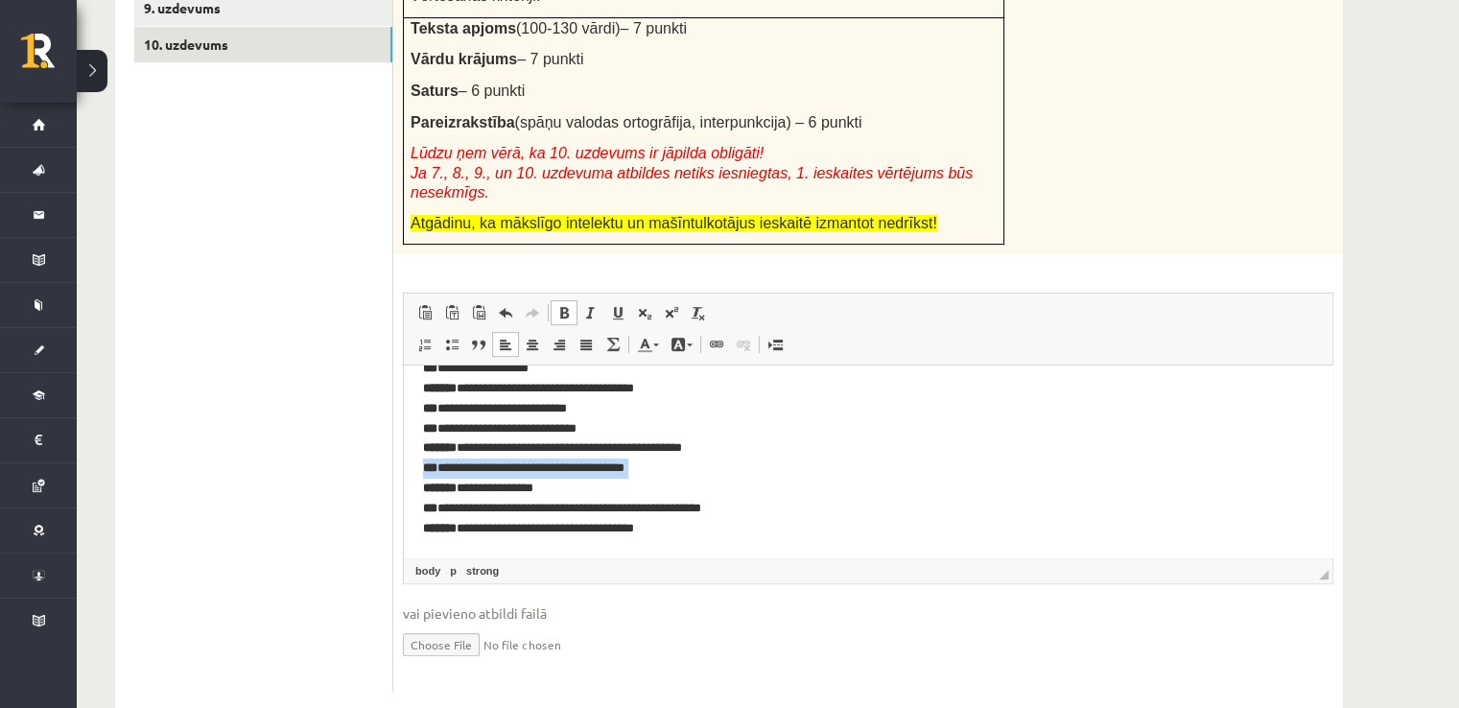
click at [630, 470] on p "**********" at bounding box center [861, 358] width 877 height 359
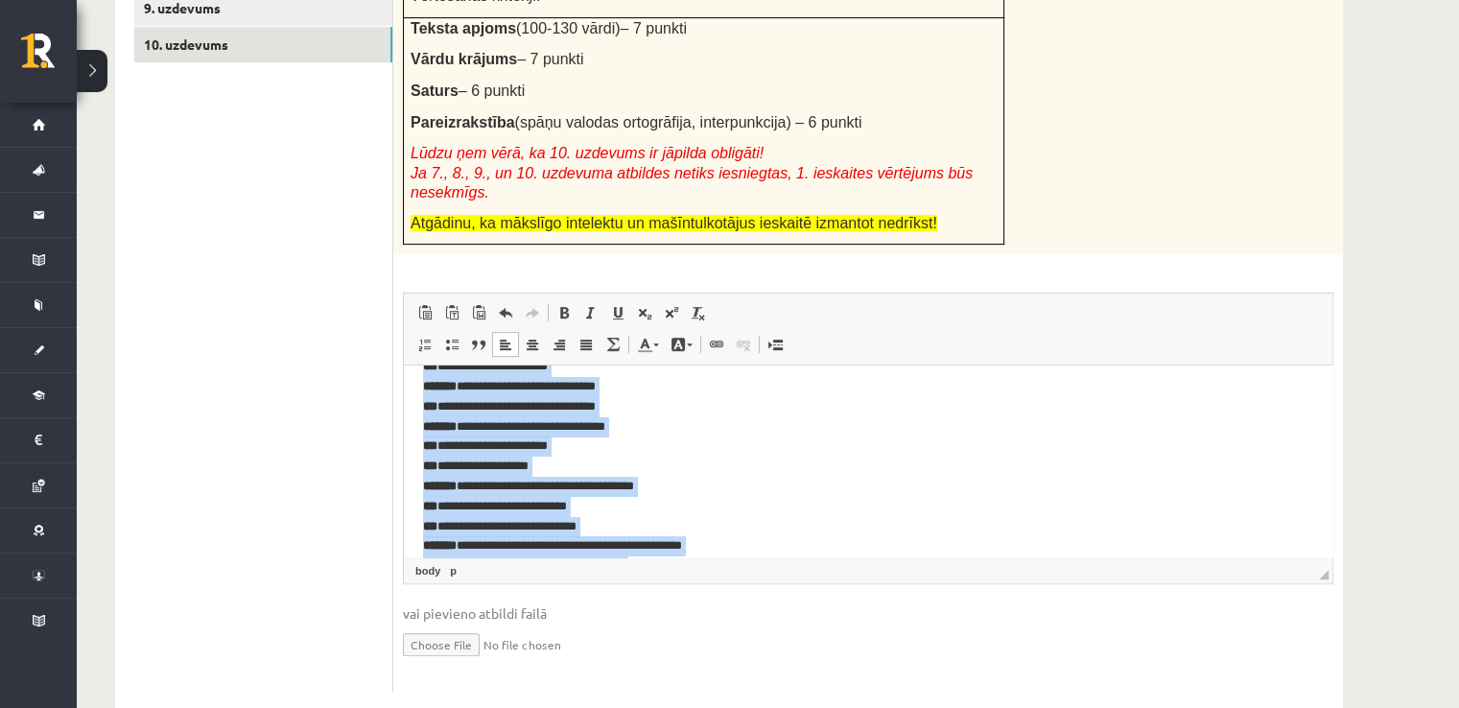
scroll to position [0, 0]
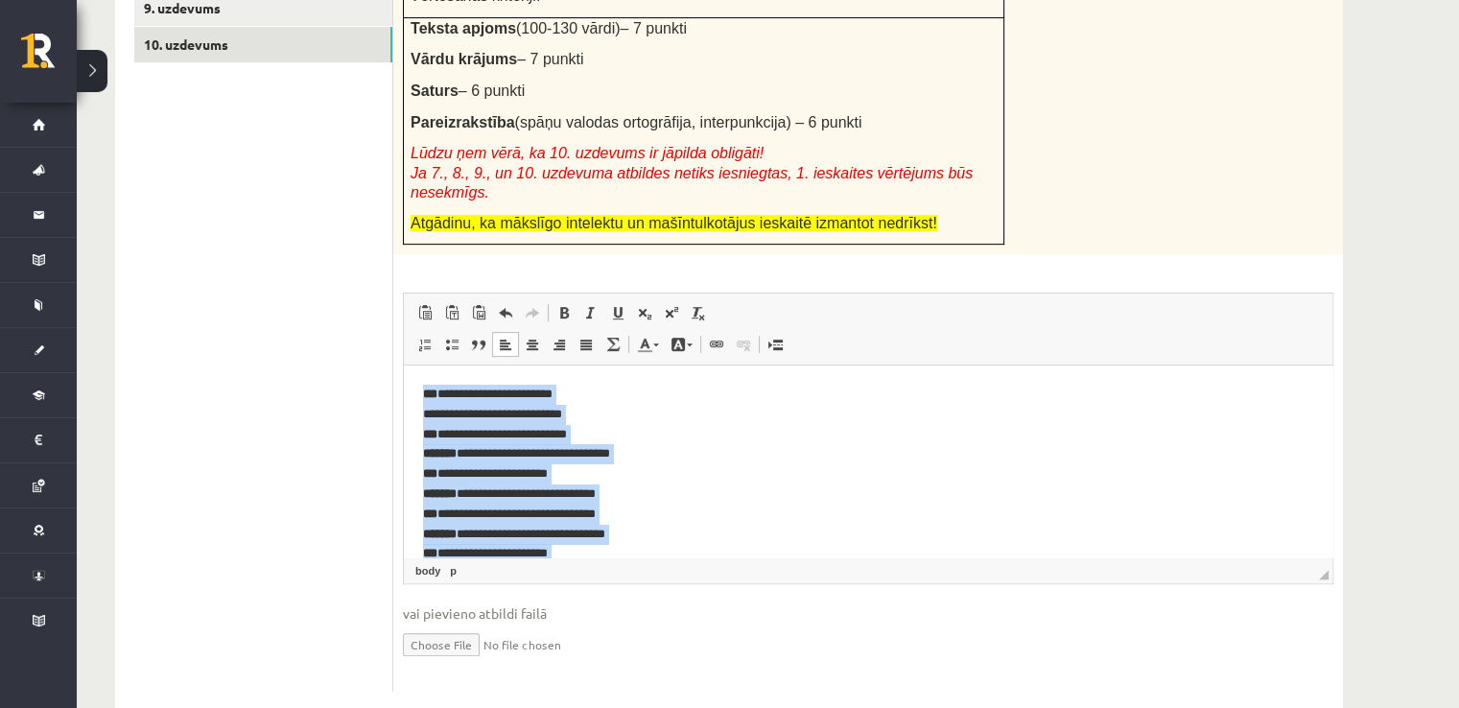
drag, startPoint x: 686, startPoint y: 539, endPoint x: 801, endPoint y: 658, distance: 165.5
click at [404, 366] on html "**********" at bounding box center [868, 564] width 929 height 397
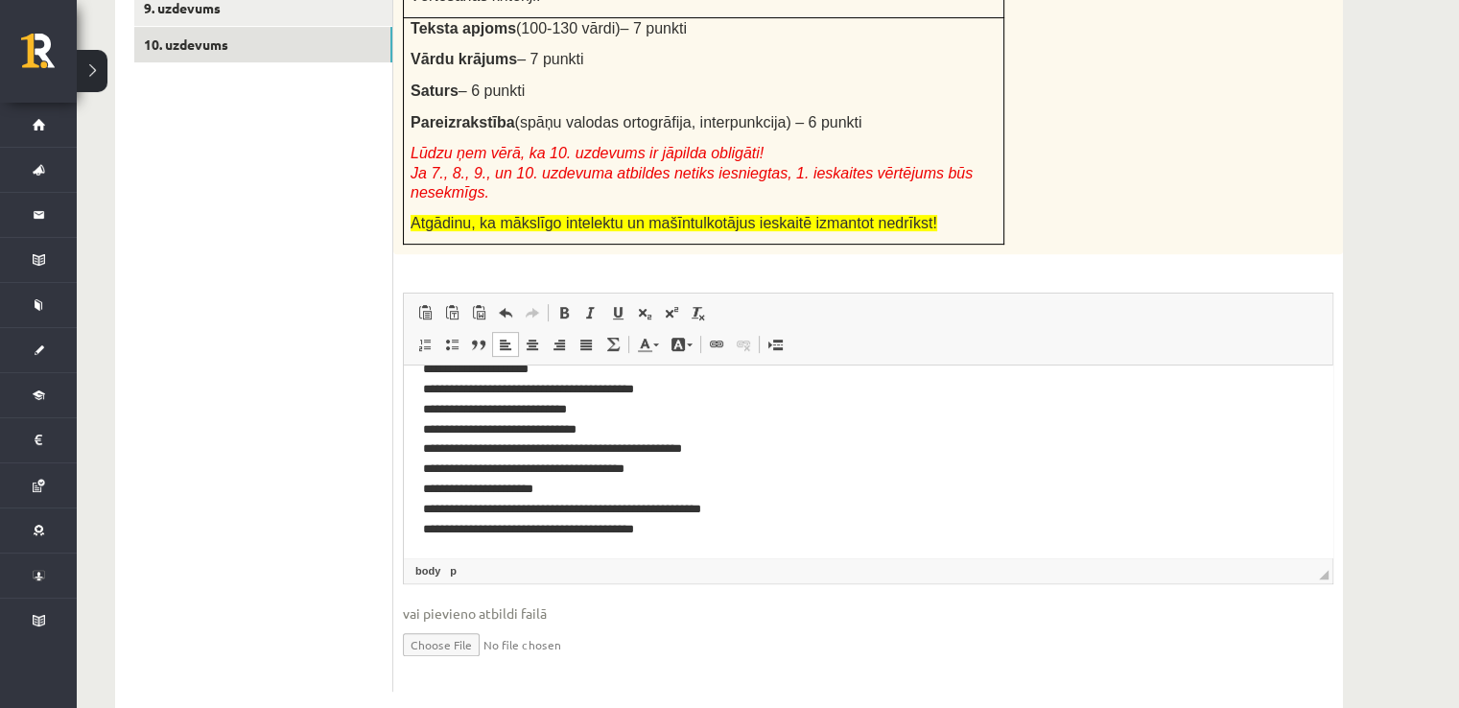
scroll to position [205, 0]
click at [719, 537] on p "**********" at bounding box center [861, 358] width 877 height 359
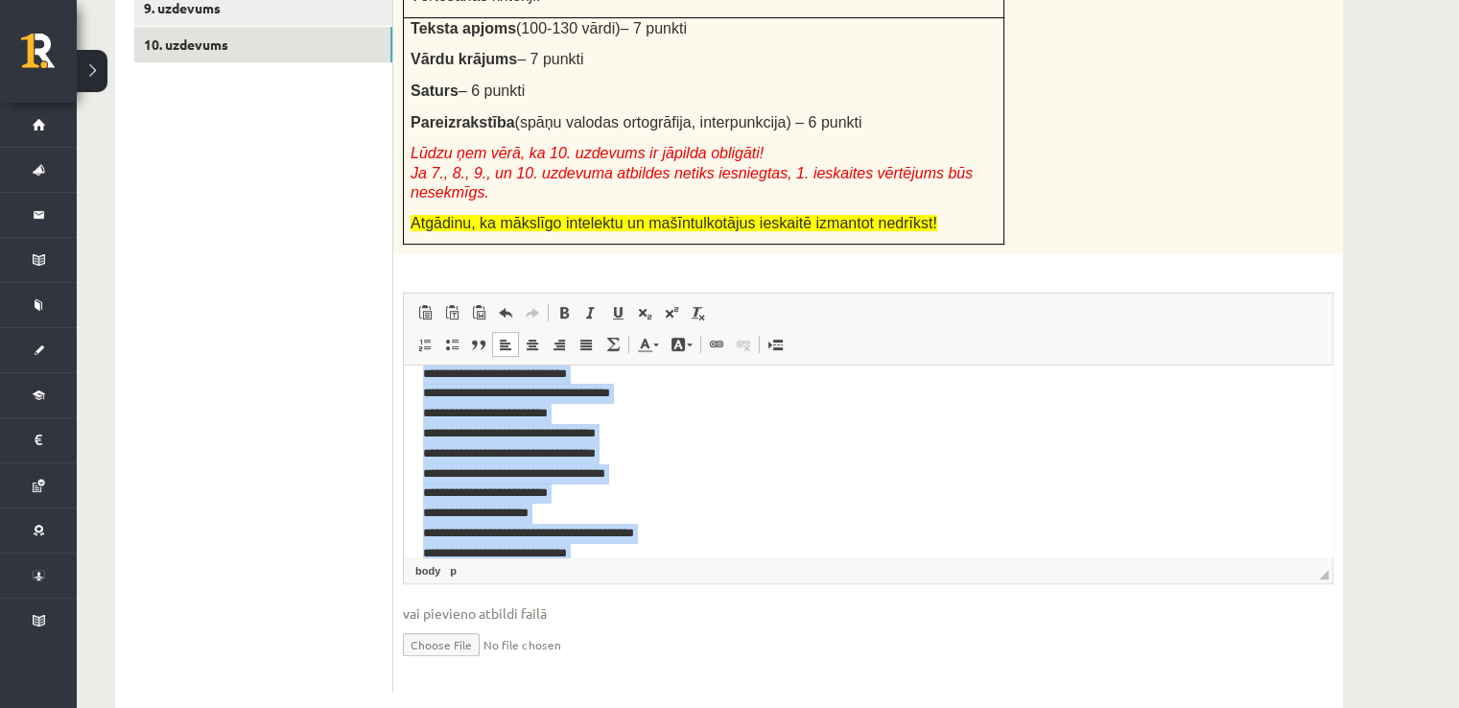
scroll to position [0, 0]
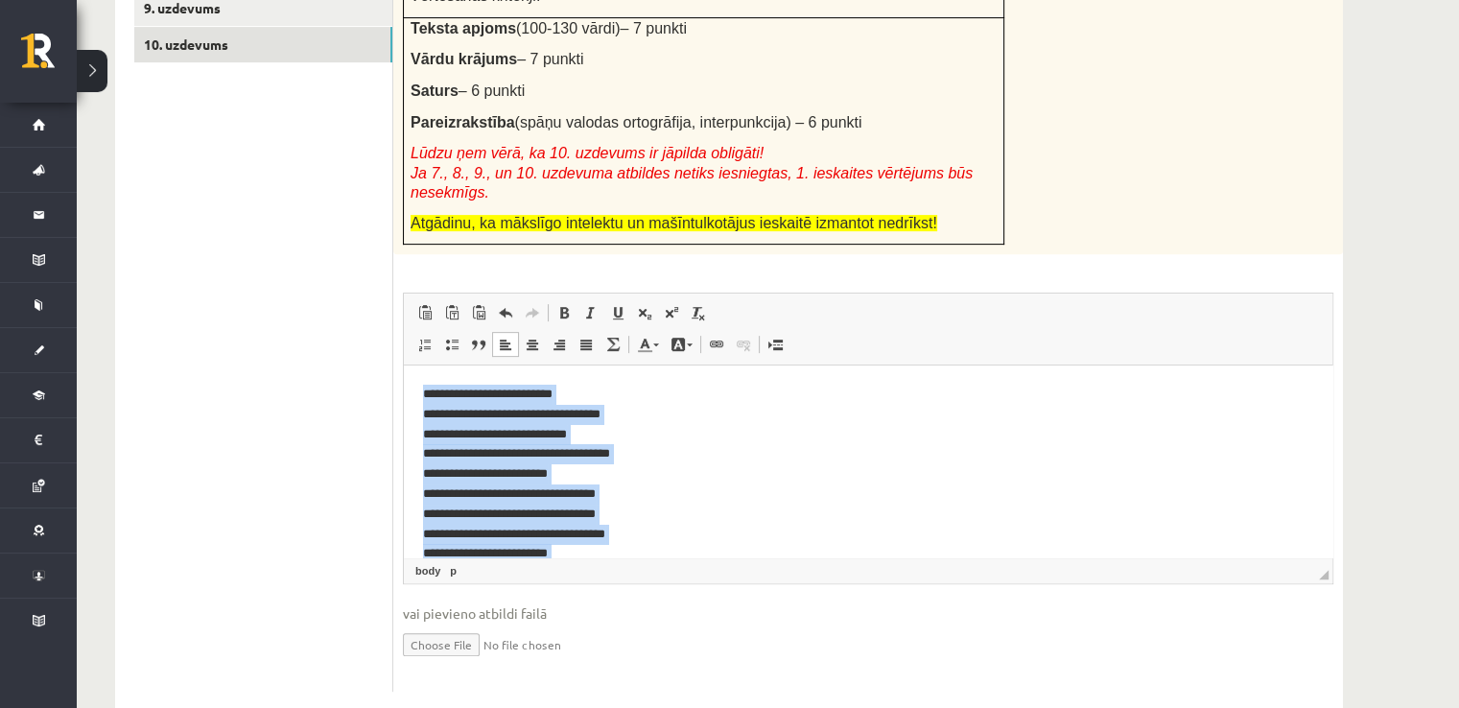
drag, startPoint x: 668, startPoint y: 531, endPoint x: 426, endPoint y: 343, distance: 306.3
click at [426, 366] on html "**********" at bounding box center [868, 564] width 929 height 397
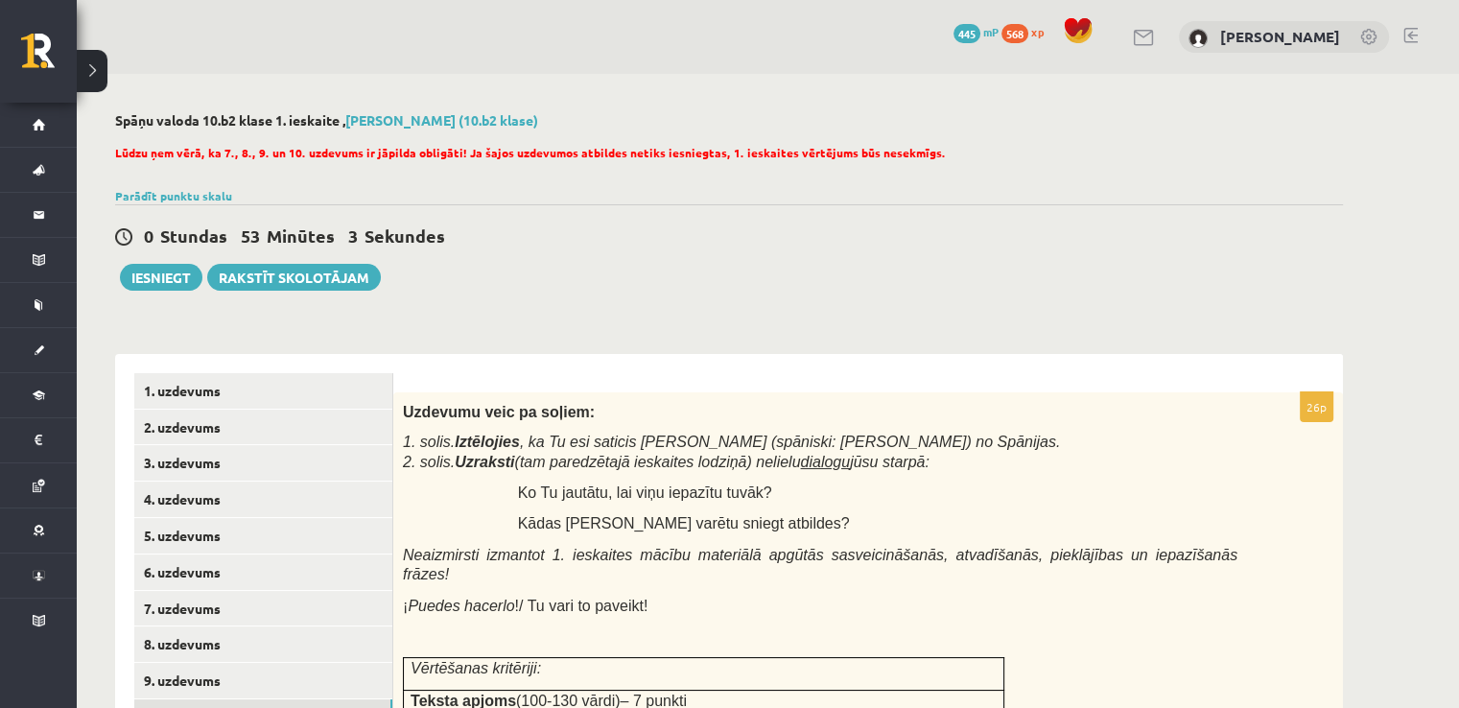
click at [716, 392] on div "Uzdevumu veic pa soļiem: 1. solis. Iztēlojies , ka Tu esi saticis Manuelu (spān…" at bounding box center [868, 659] width 950 height 535
